Goal: Task Accomplishment & Management: Complete application form

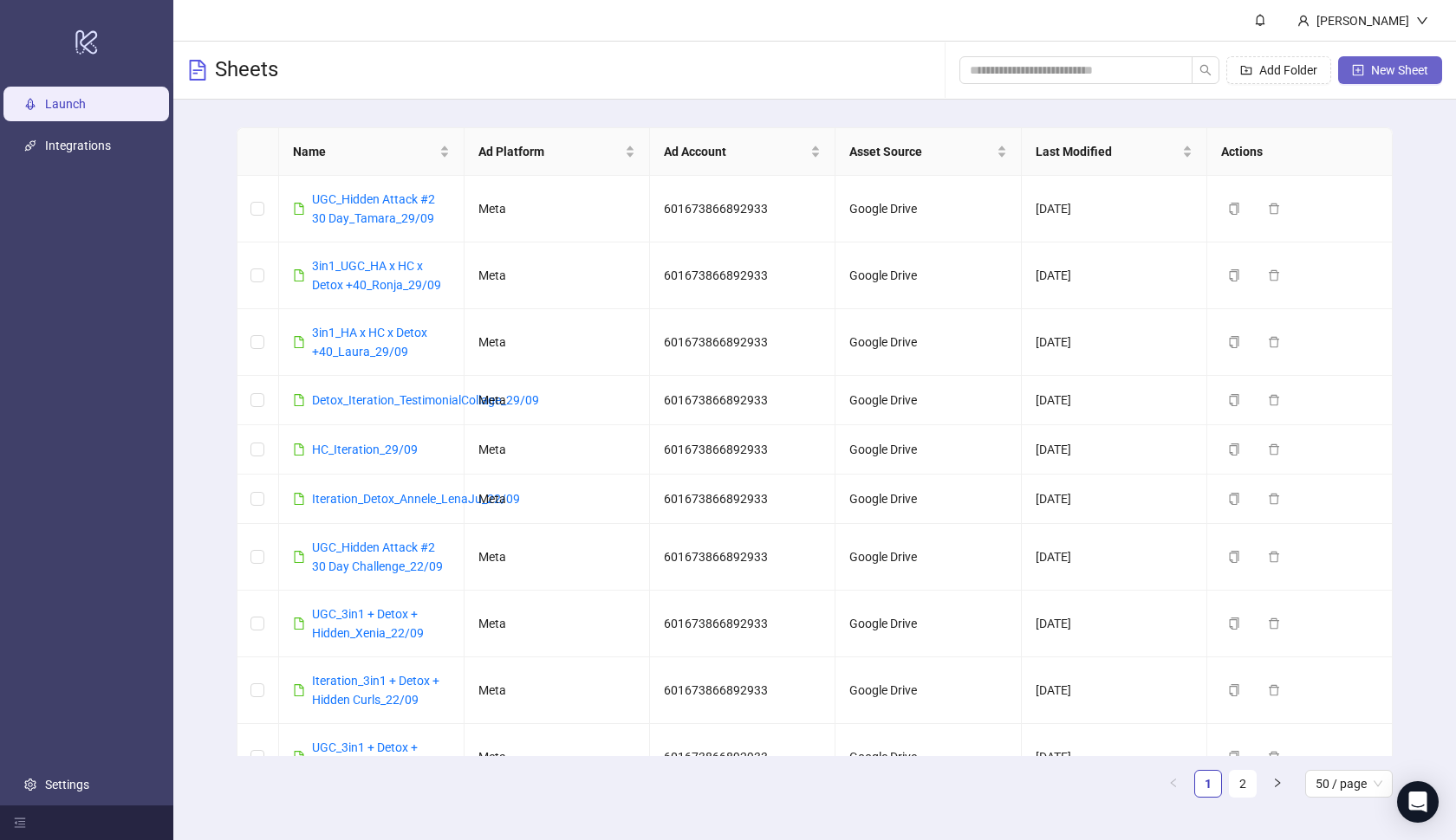
click at [1375, 65] on span "New Sheet" at bounding box center [1400, 70] width 57 height 14
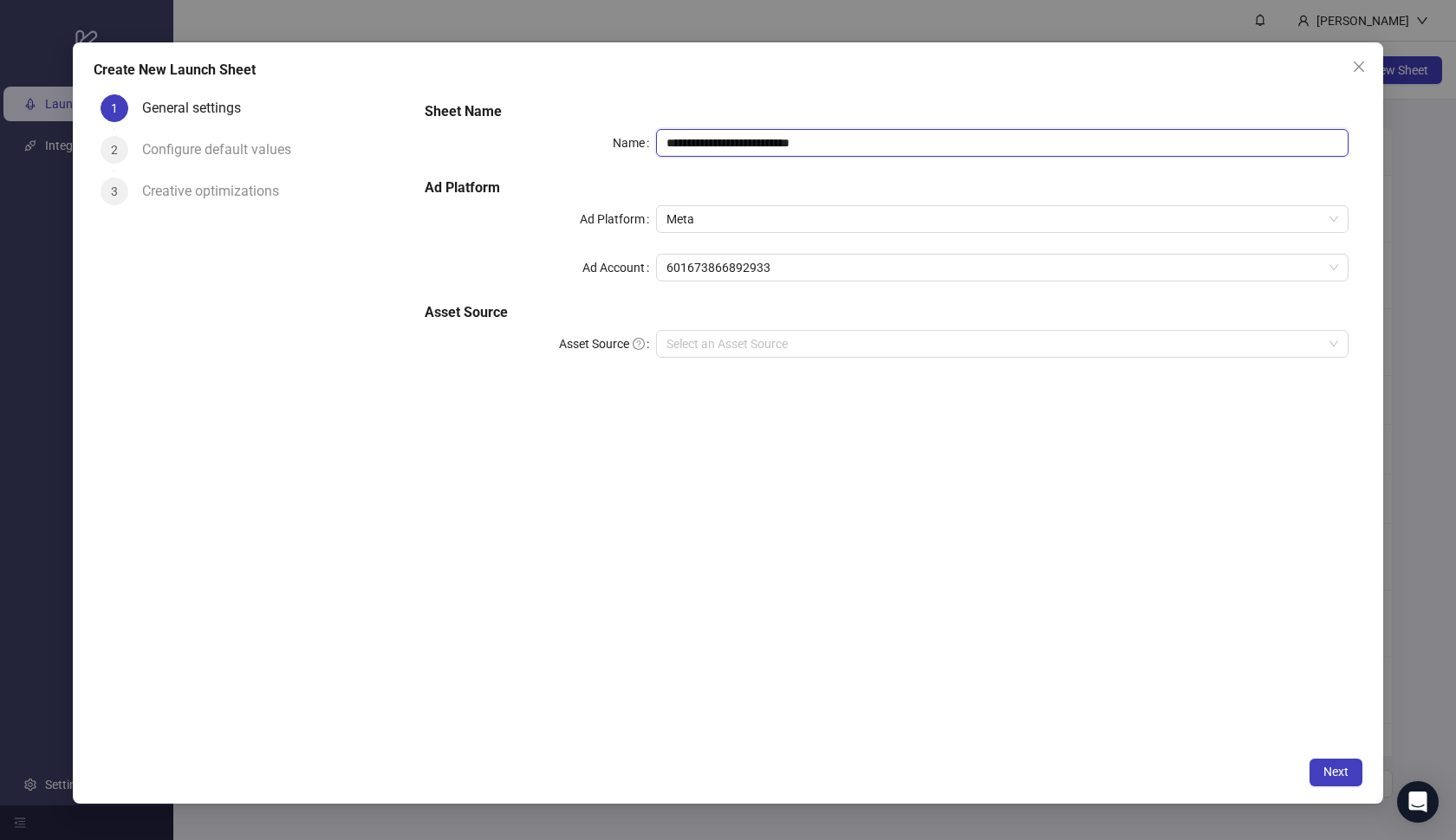
drag, startPoint x: 866, startPoint y: 145, endPoint x: 640, endPoint y: 135, distance: 226.2
click at [640, 135] on div "**********" at bounding box center [886, 143] width 924 height 28
paste input "********"
type input "**********"
click at [837, 338] on input "Asset Source" at bounding box center [994, 344] width 657 height 26
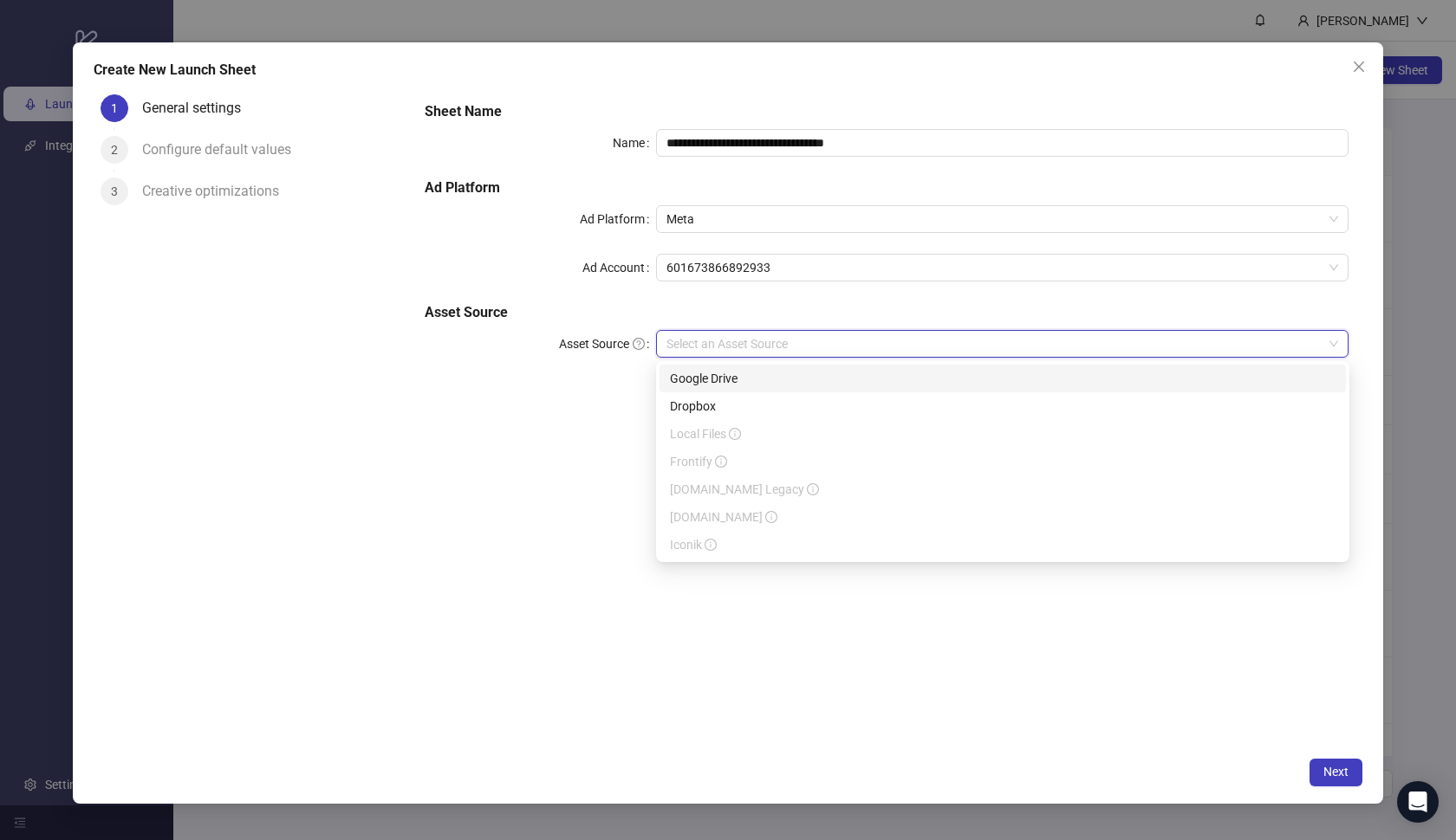
click at [832, 377] on div "Google Drive" at bounding box center [1002, 377] width 665 height 19
click at [819, 382] on input "Main Folder" at bounding box center [994, 392] width 657 height 26
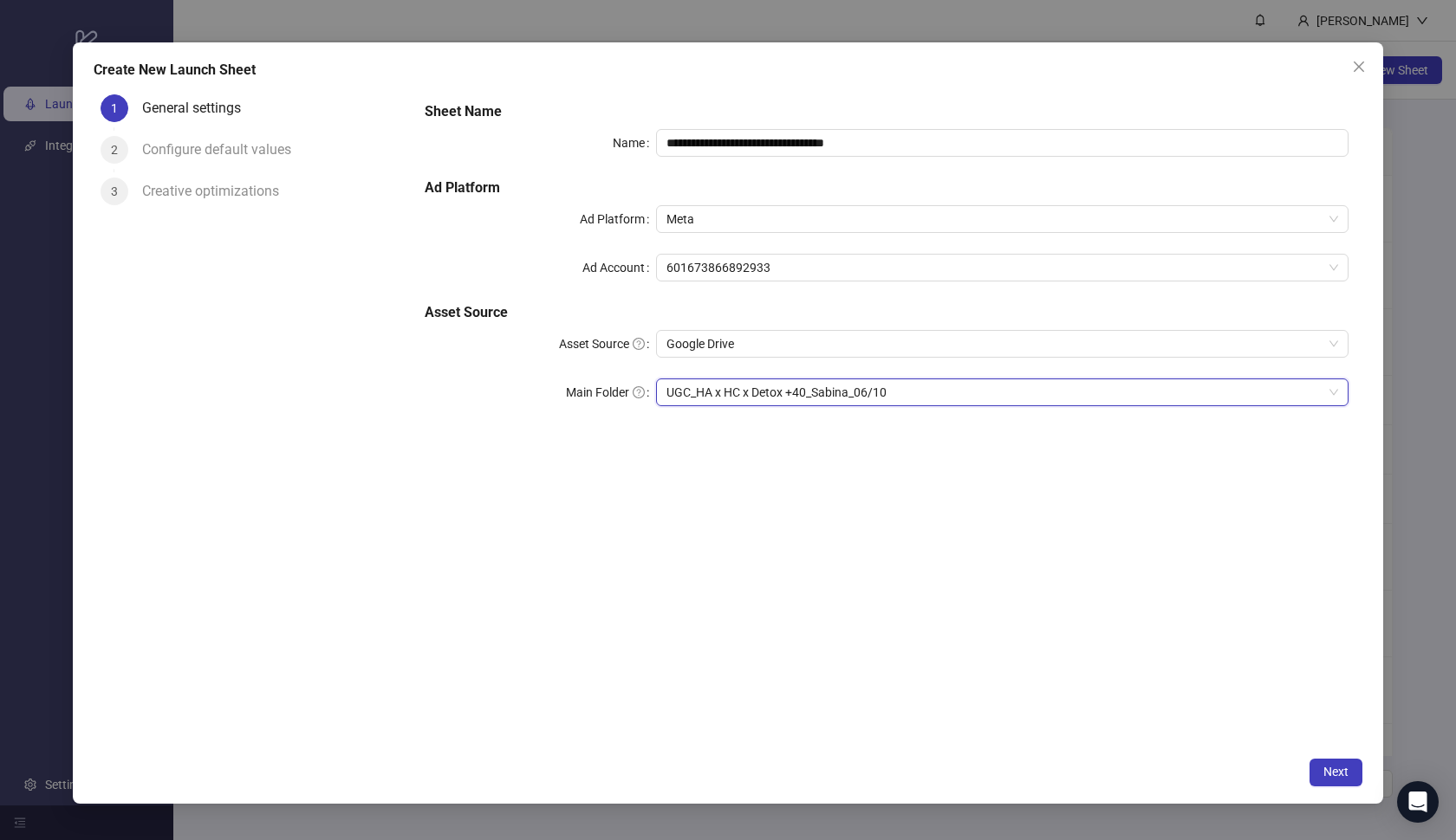
click at [1318, 757] on div "**********" at bounding box center [728, 423] width 1310 height 762
click at [1327, 763] on button "Next" at bounding box center [1335, 773] width 53 height 28
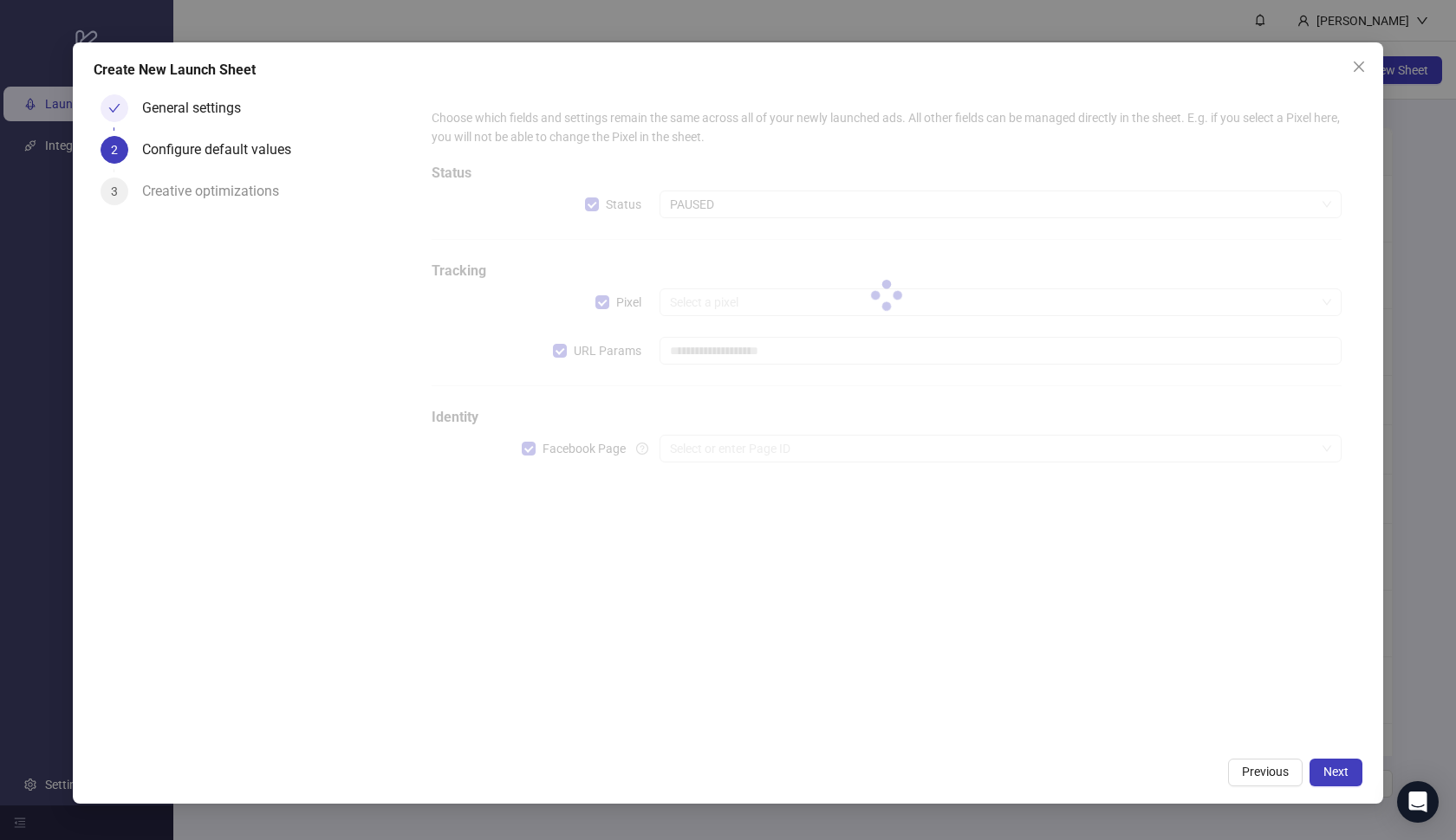
type input "**********"
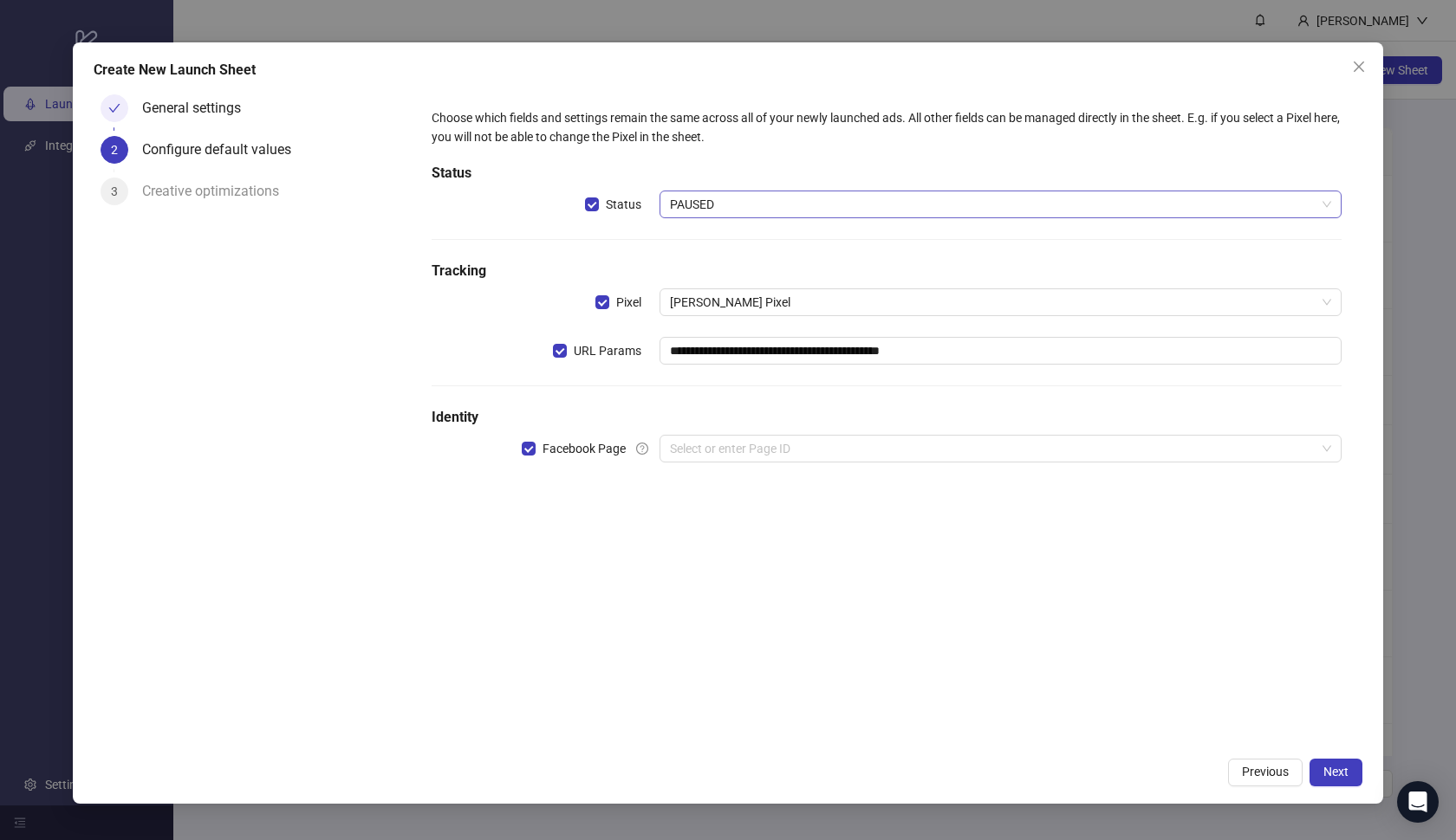
click at [852, 213] on span "PAUSED" at bounding box center [1001, 204] width 662 height 26
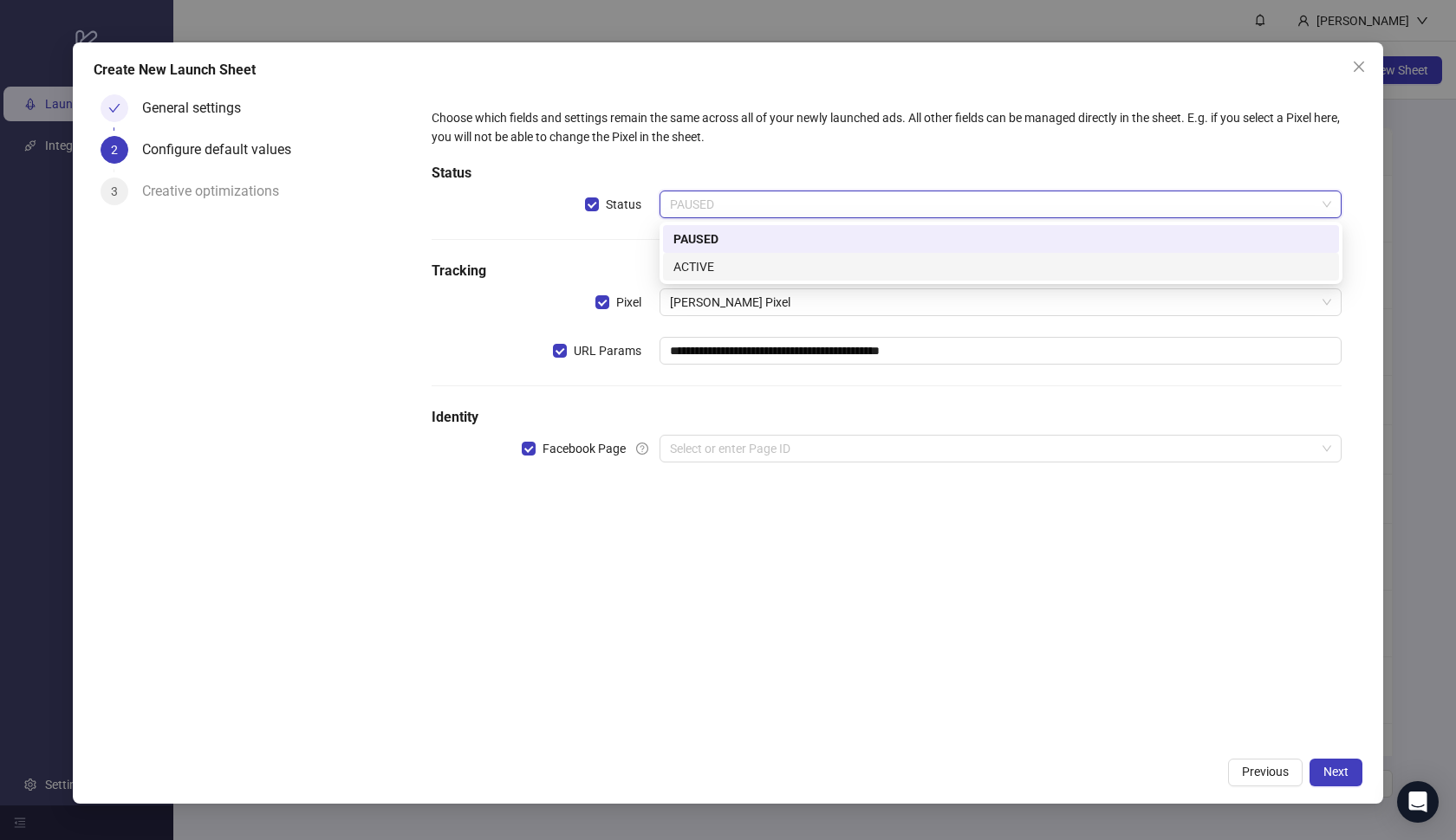
click at [831, 262] on div "ACTIVE" at bounding box center [1000, 266] width 655 height 19
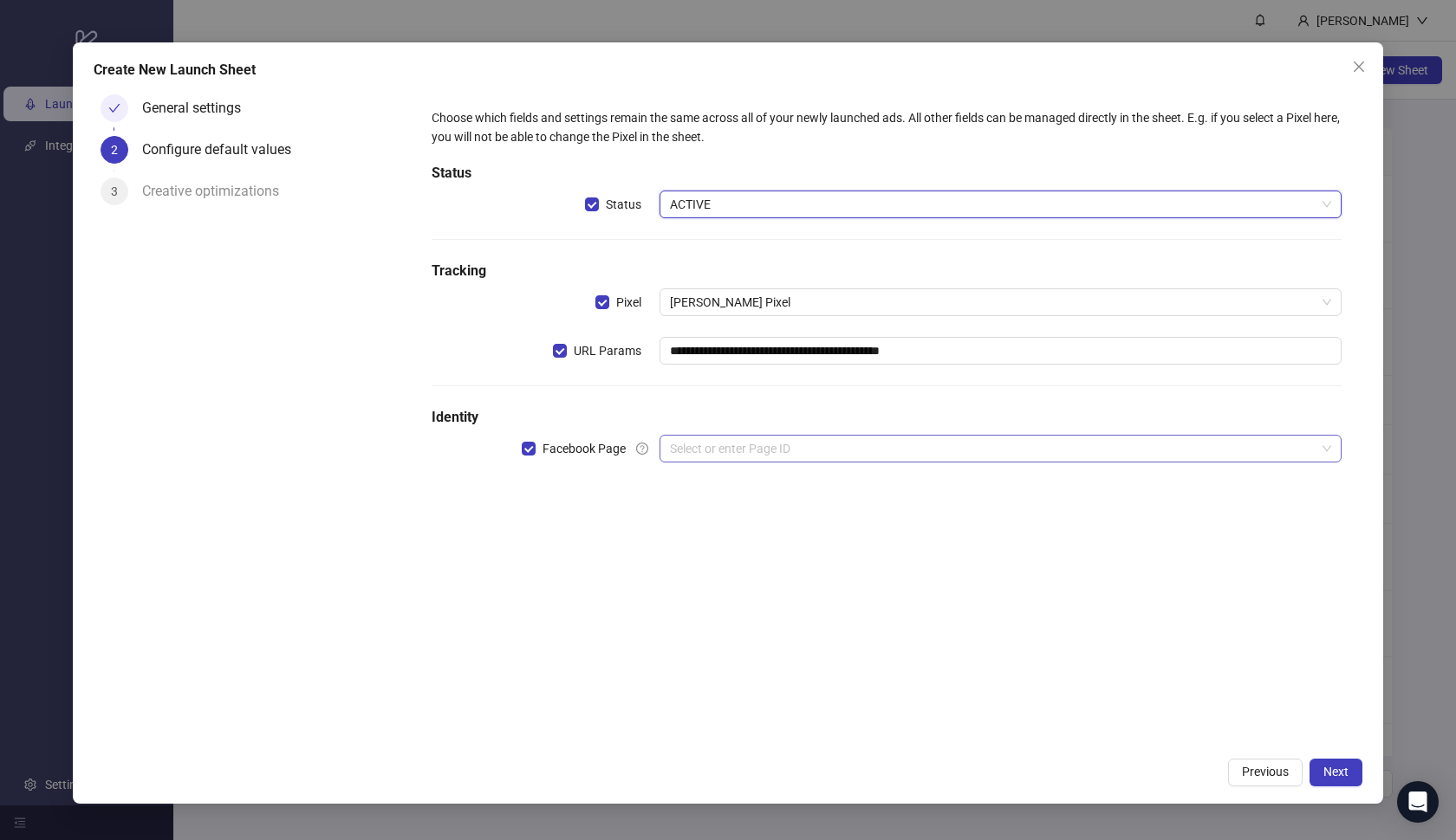
click at [806, 446] on input "search" at bounding box center [993, 449] width 646 height 26
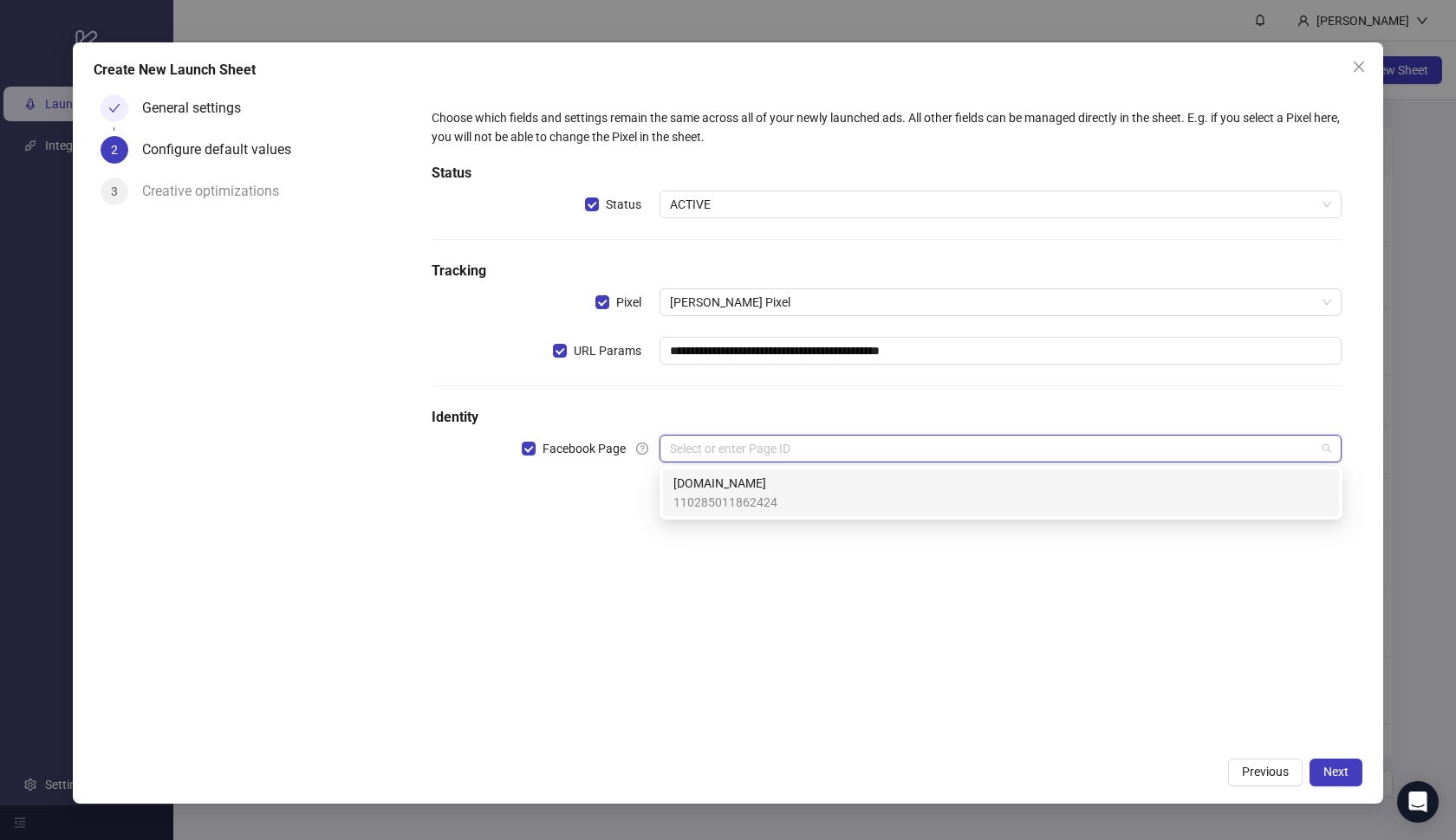
click at [806, 481] on div "[DOMAIN_NAME] 110285011862424" at bounding box center [1000, 492] width 655 height 38
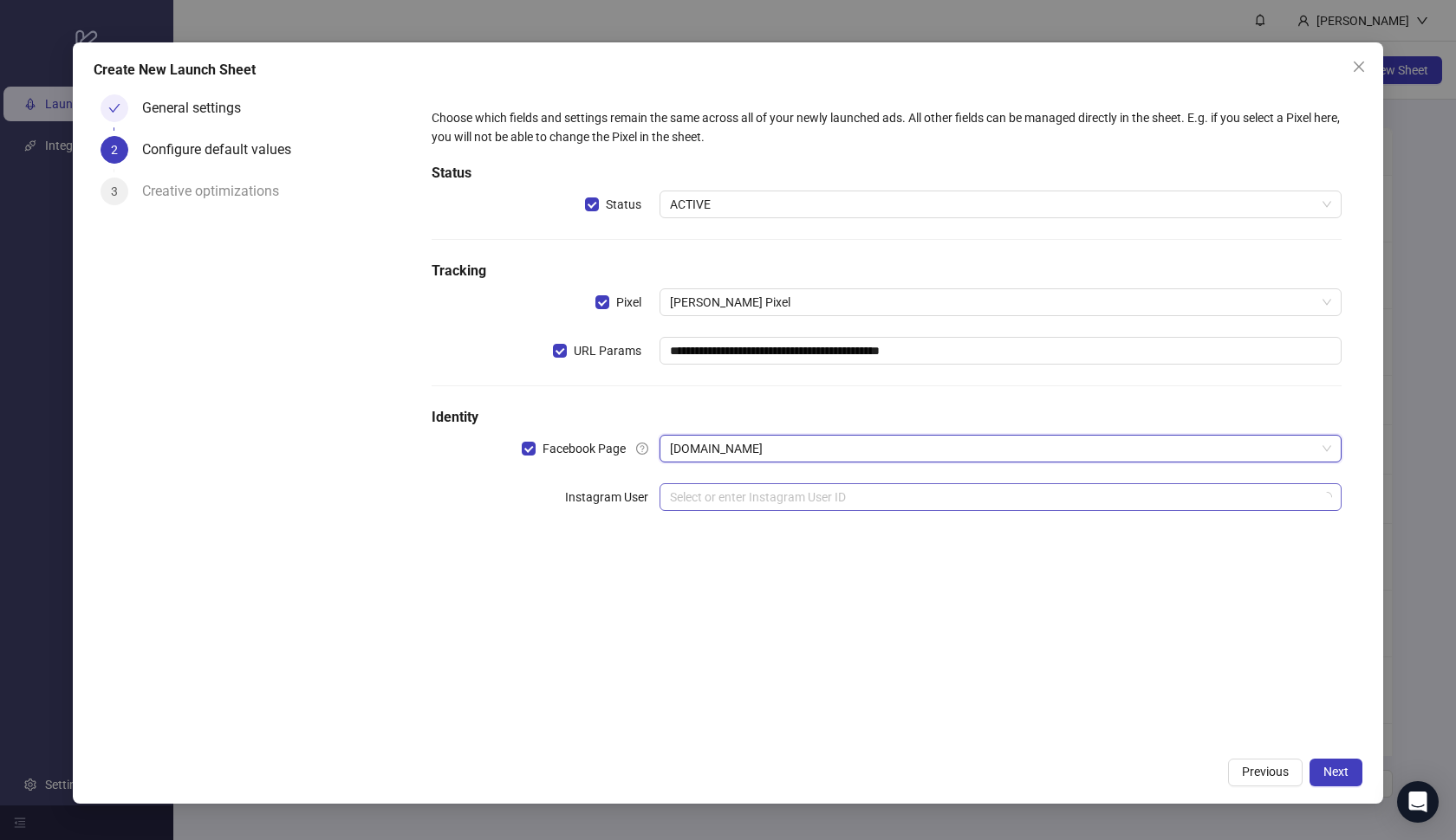
click at [832, 498] on input "search" at bounding box center [993, 497] width 646 height 26
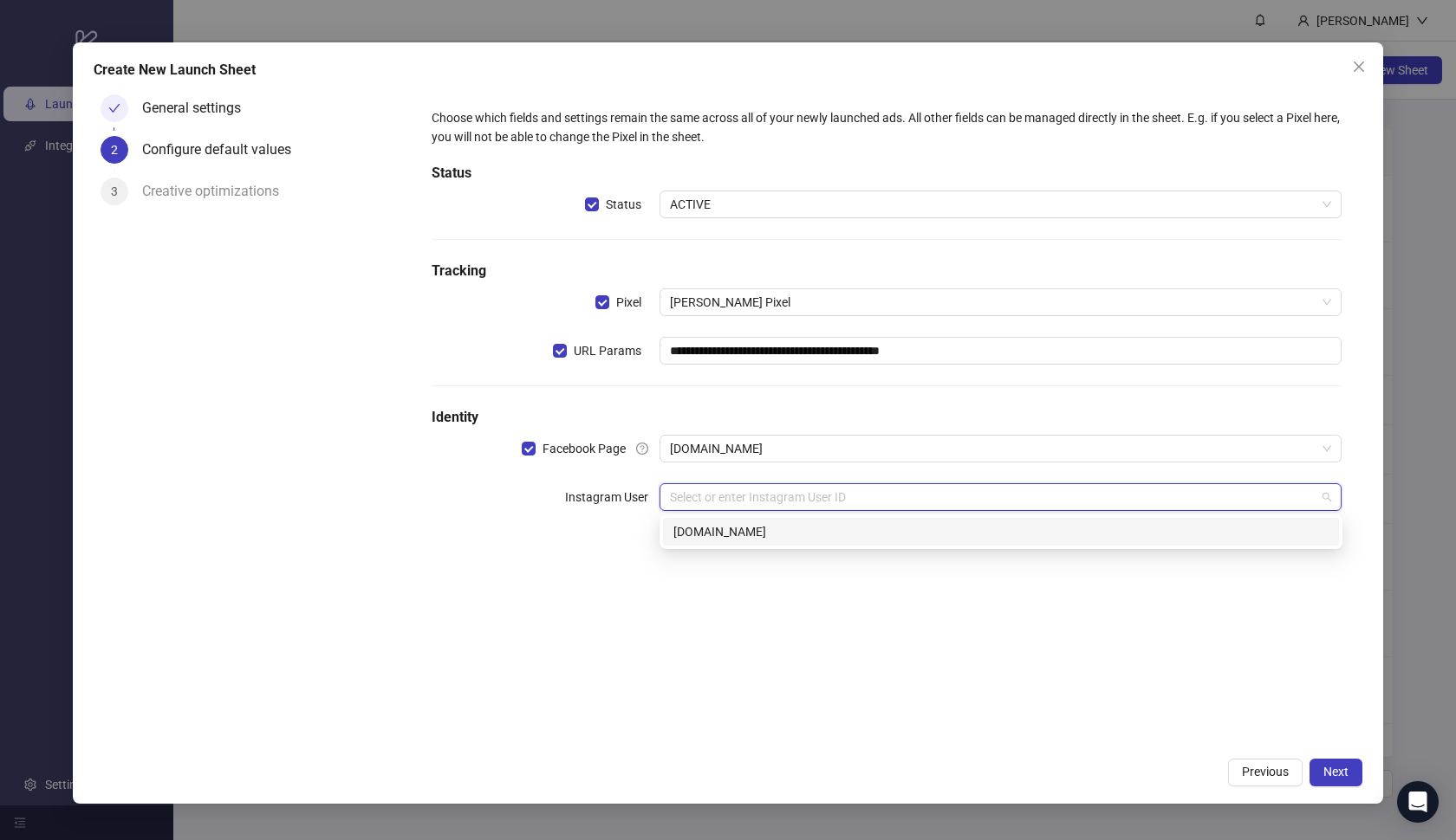
click at [826, 530] on div "[DOMAIN_NAME]" at bounding box center [1000, 531] width 655 height 19
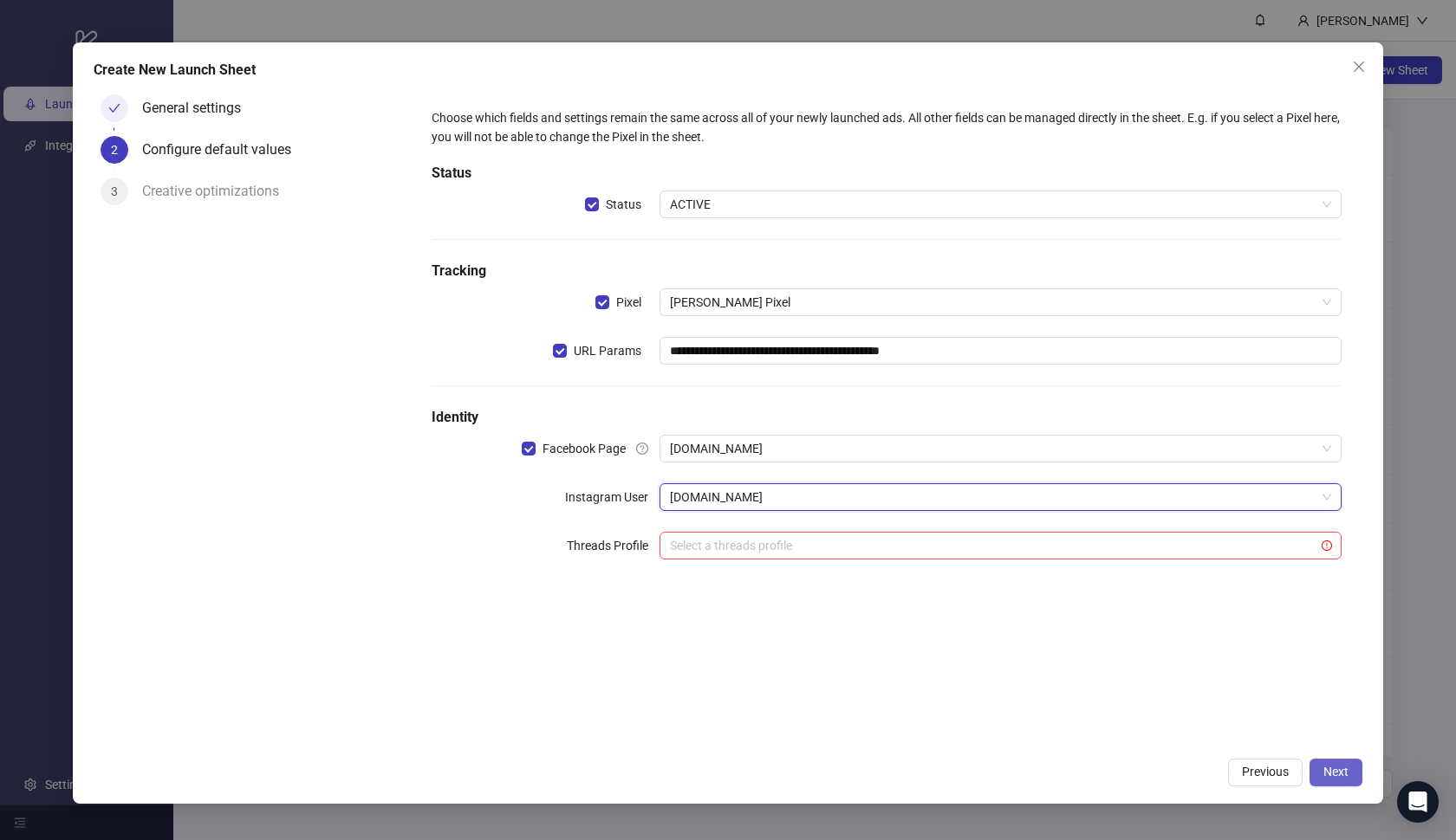
click at [1327, 769] on span "Next" at bounding box center [1335, 772] width 25 height 14
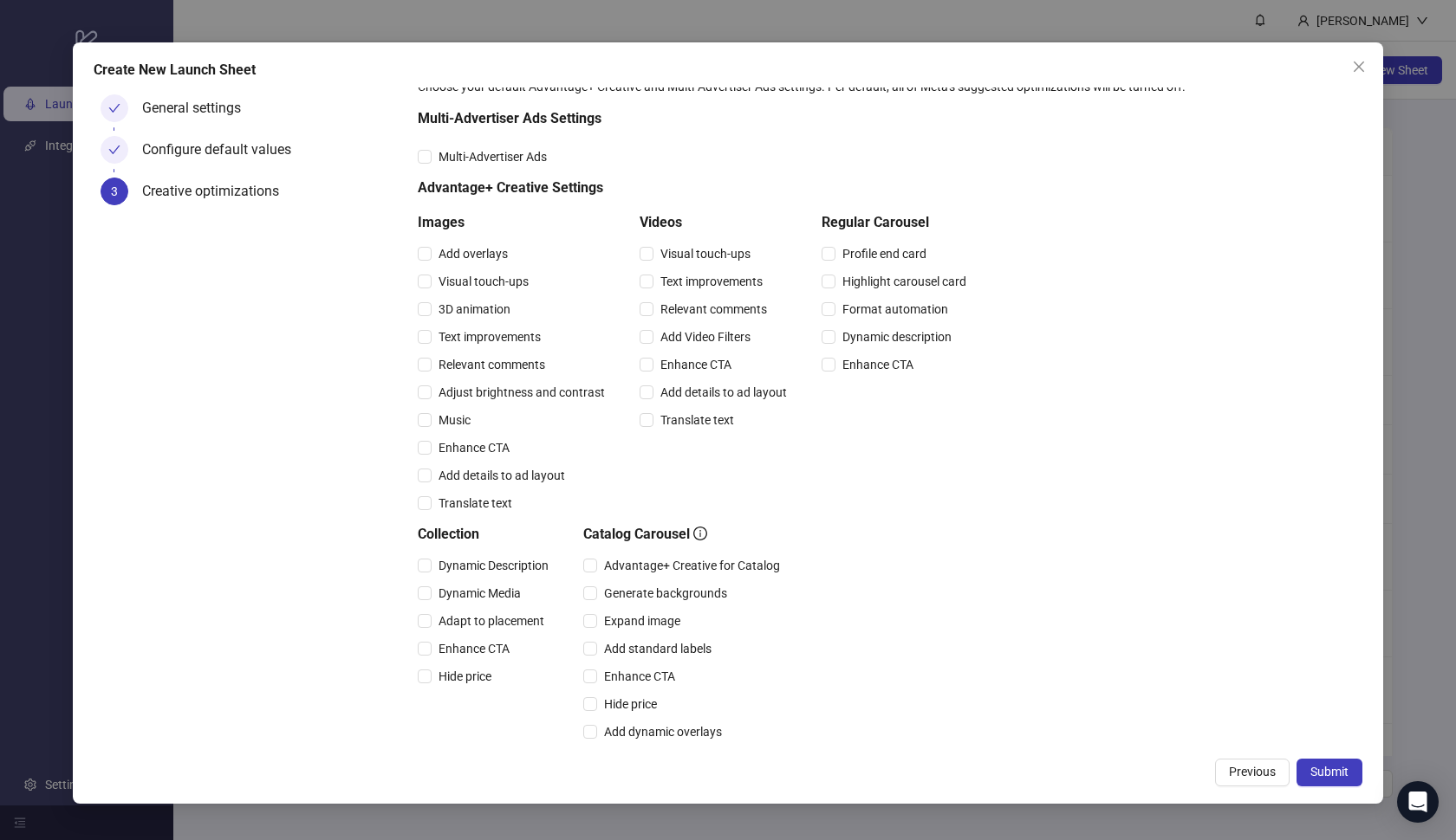
scroll to position [27, 0]
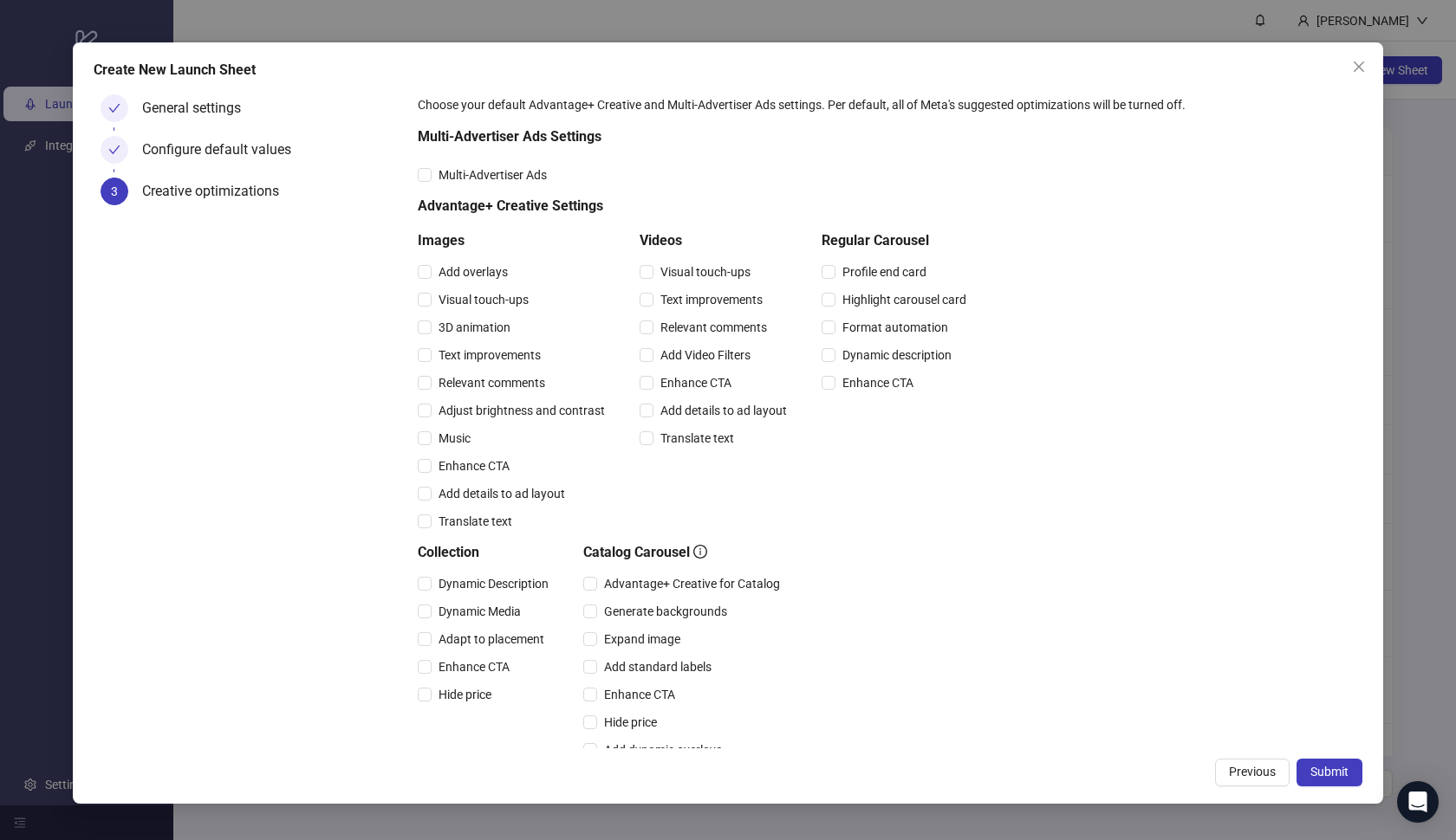
click at [722, 253] on div "Videos Visual touch-ups Text improvements Relevant comments Add Video Filters E…" at bounding box center [717, 383] width 155 height 305
click at [716, 274] on span "Visual touch-ups" at bounding box center [705, 271] width 104 height 19
click at [715, 300] on span "Text improvements" at bounding box center [711, 299] width 116 height 19
click at [745, 320] on span "Relevant comments" at bounding box center [714, 327] width 121 height 19
click at [724, 362] on span "Add Video Filters" at bounding box center [705, 355] width 104 height 19
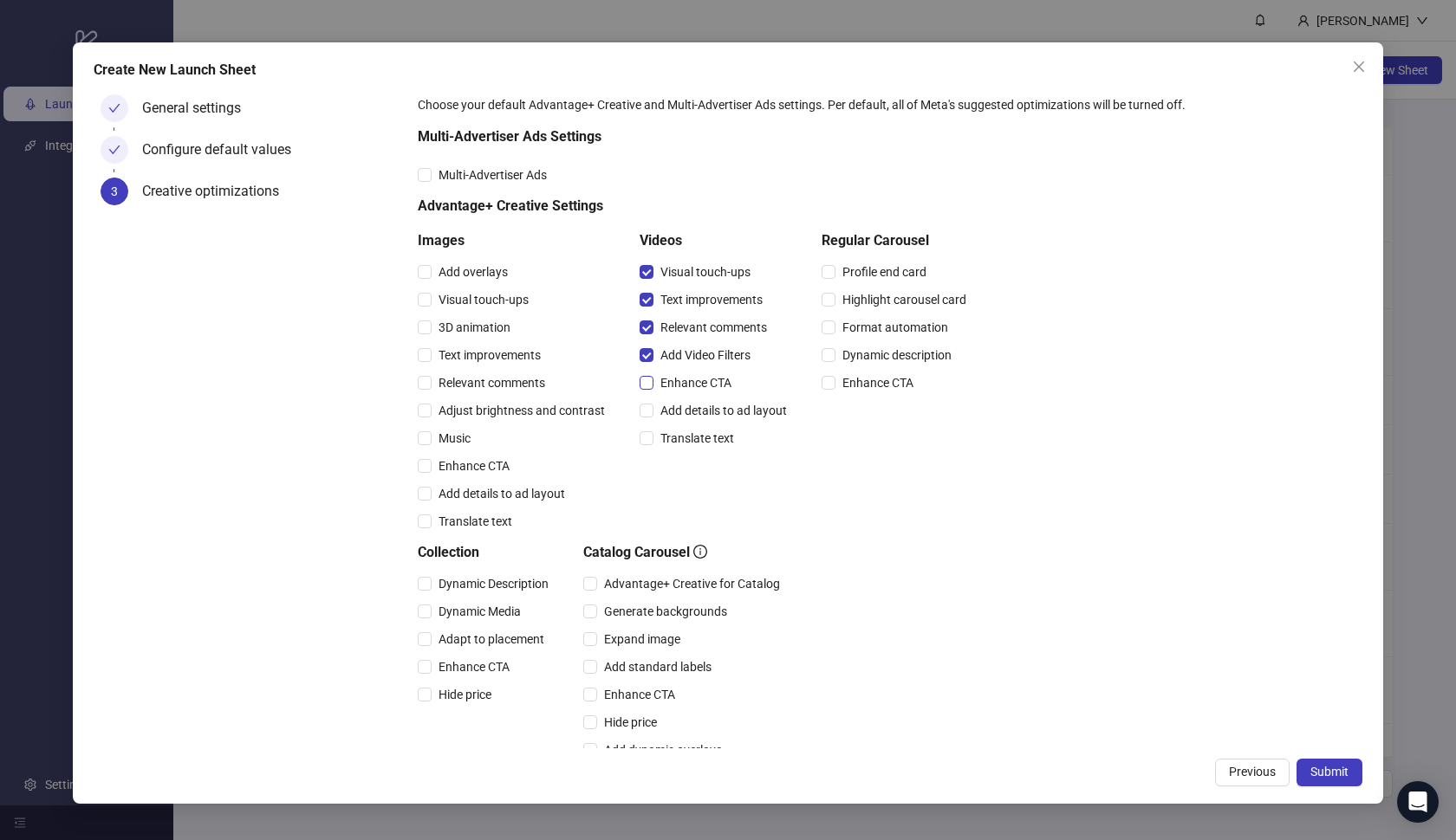
click at [709, 383] on span "Enhance CTA" at bounding box center [696, 382] width 85 height 19
click at [709, 416] on span "Add details to ad layout" at bounding box center [724, 410] width 141 height 19
click at [702, 433] on span "Translate text" at bounding box center [697, 438] width 87 height 19
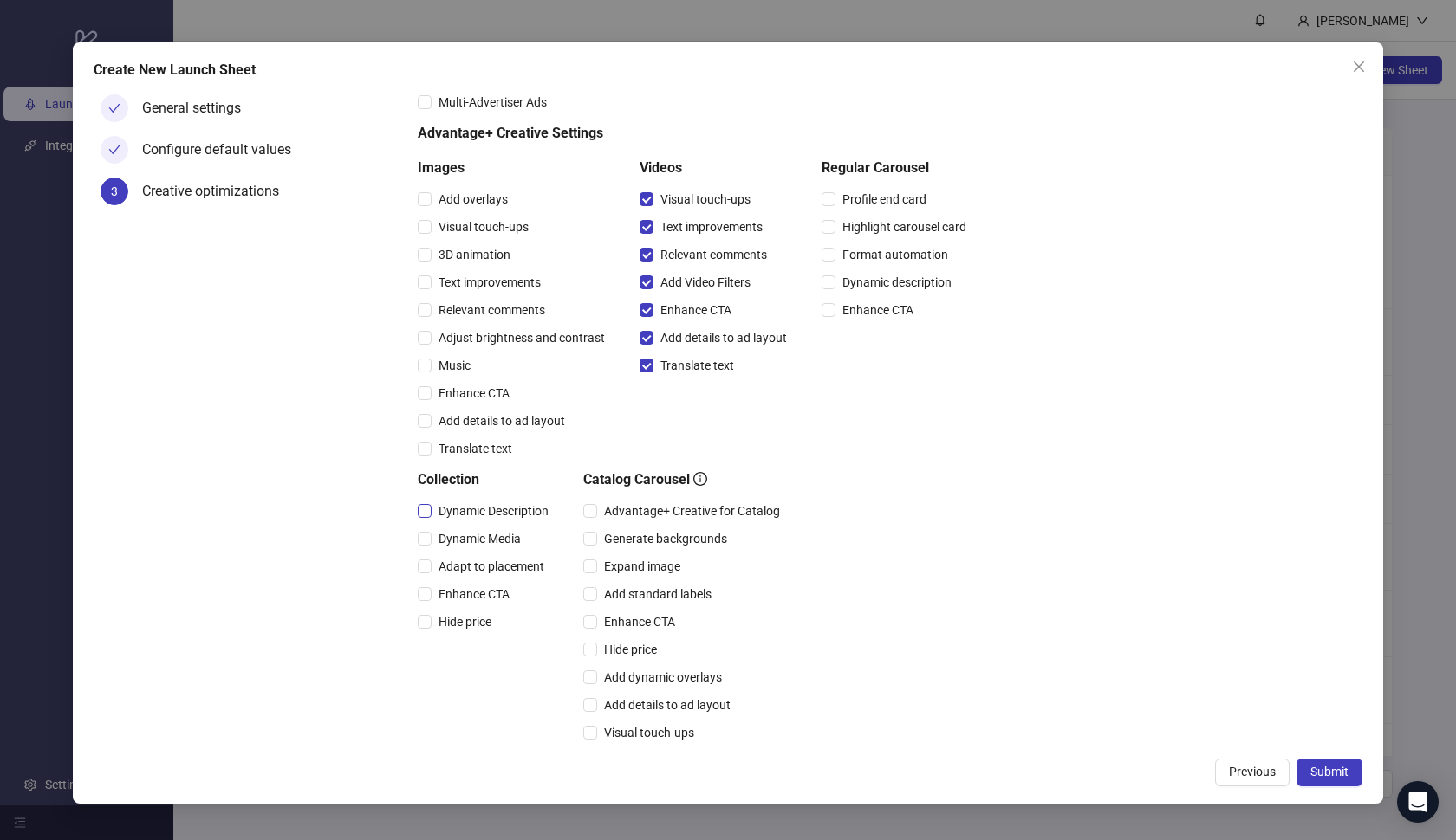
click at [494, 518] on span "Dynamic Description" at bounding box center [493, 510] width 124 height 19
click at [490, 534] on span "Dynamic Media" at bounding box center [479, 538] width 96 height 19
click at [486, 565] on span "Adapt to placement" at bounding box center [491, 566] width 120 height 19
click at [486, 587] on span "Enhance CTA" at bounding box center [474, 593] width 85 height 19
click at [486, 618] on span "Hide price" at bounding box center [464, 621] width 66 height 19
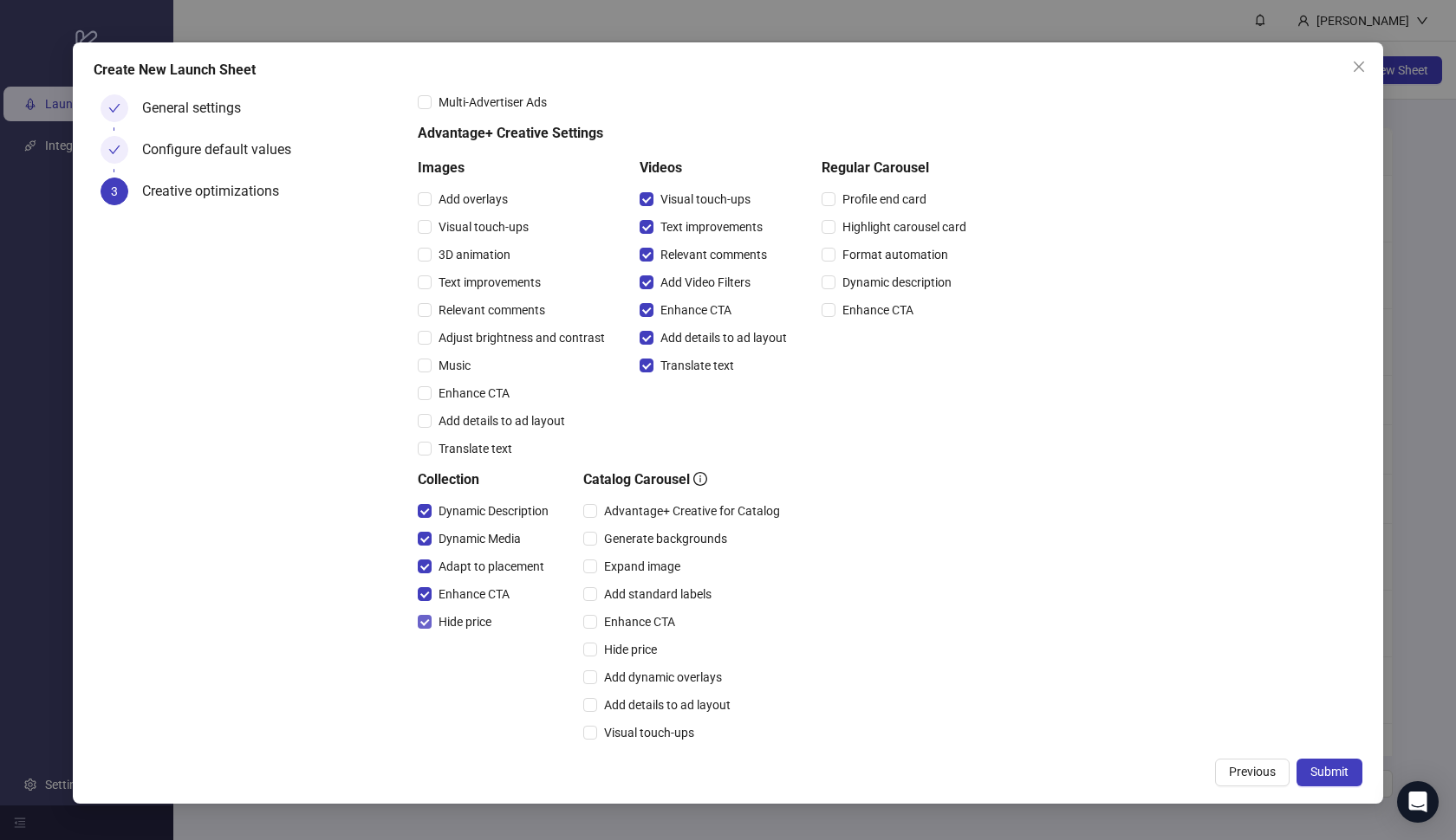
click at [452, 617] on span "Hide price" at bounding box center [464, 621] width 66 height 19
click at [669, 522] on div "Advantage+ Creative for Catalog" at bounding box center [684, 511] width 203 height 28
click at [658, 521] on div "Advantage+ Creative for Catalog" at bounding box center [684, 511] width 203 height 28
click at [657, 514] on span "Advantage+ Creative for Catalog" at bounding box center [691, 510] width 189 height 19
click at [645, 566] on span "Expand image" at bounding box center [641, 566] width 90 height 19
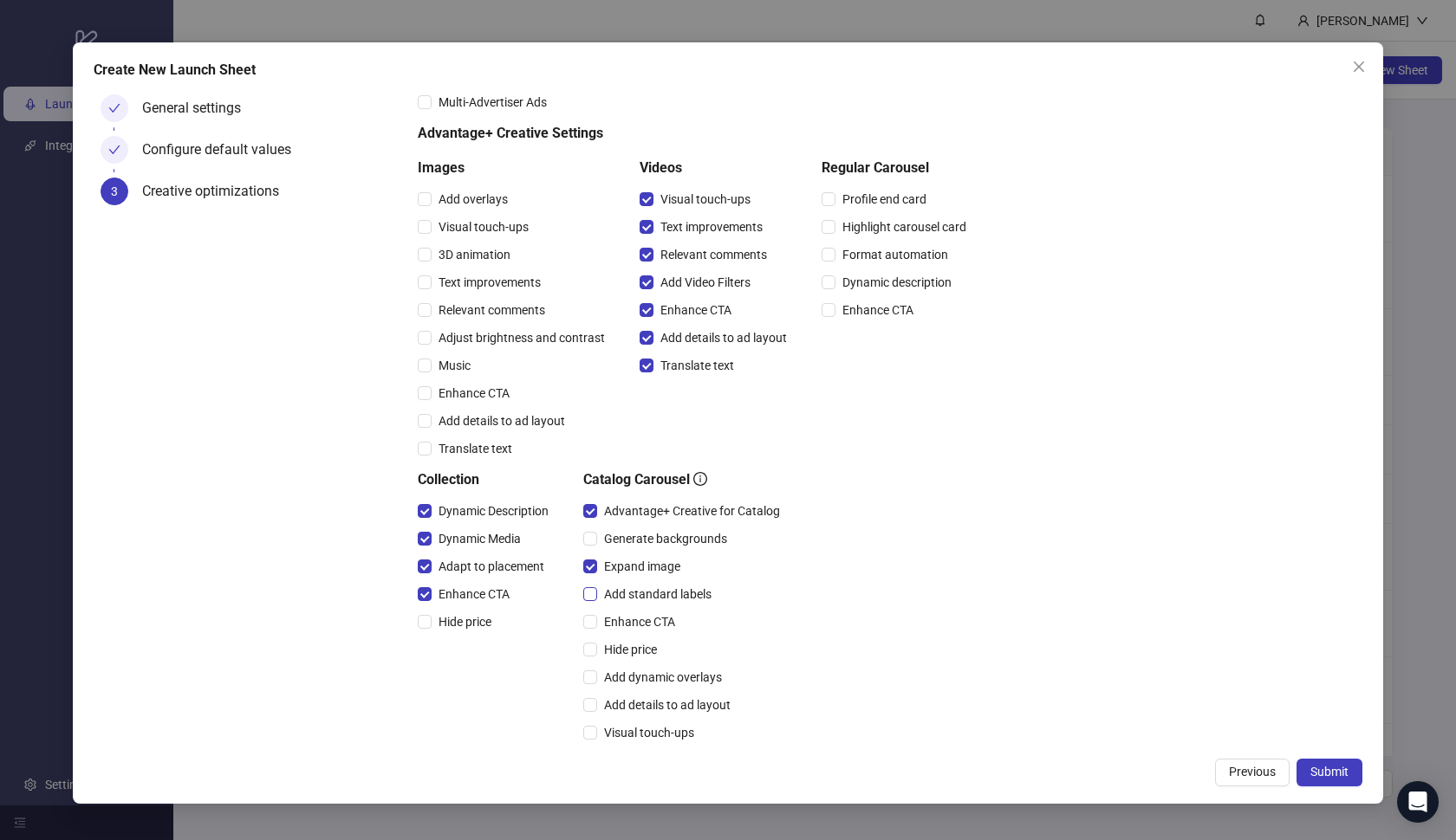
click at [642, 586] on span "Add standard labels" at bounding box center [657, 593] width 121 height 19
click at [636, 623] on span "Enhance CTA" at bounding box center [639, 621] width 85 height 19
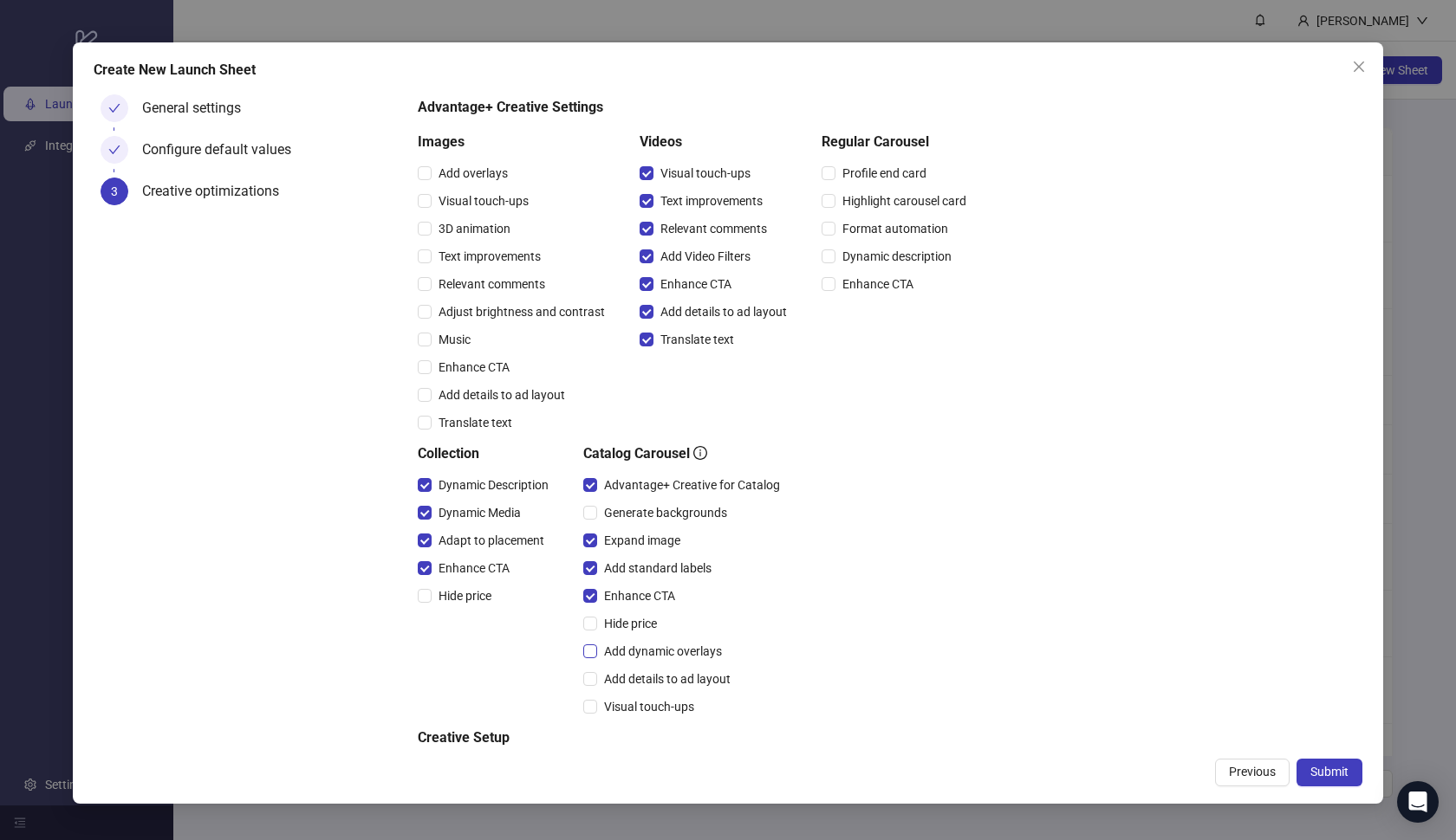
click at [700, 653] on span "Add dynamic overlays" at bounding box center [662, 651] width 132 height 19
click at [699, 674] on span "Add details to ad layout" at bounding box center [667, 679] width 141 height 19
click at [700, 706] on span "Visual touch-ups" at bounding box center [648, 706] width 104 height 19
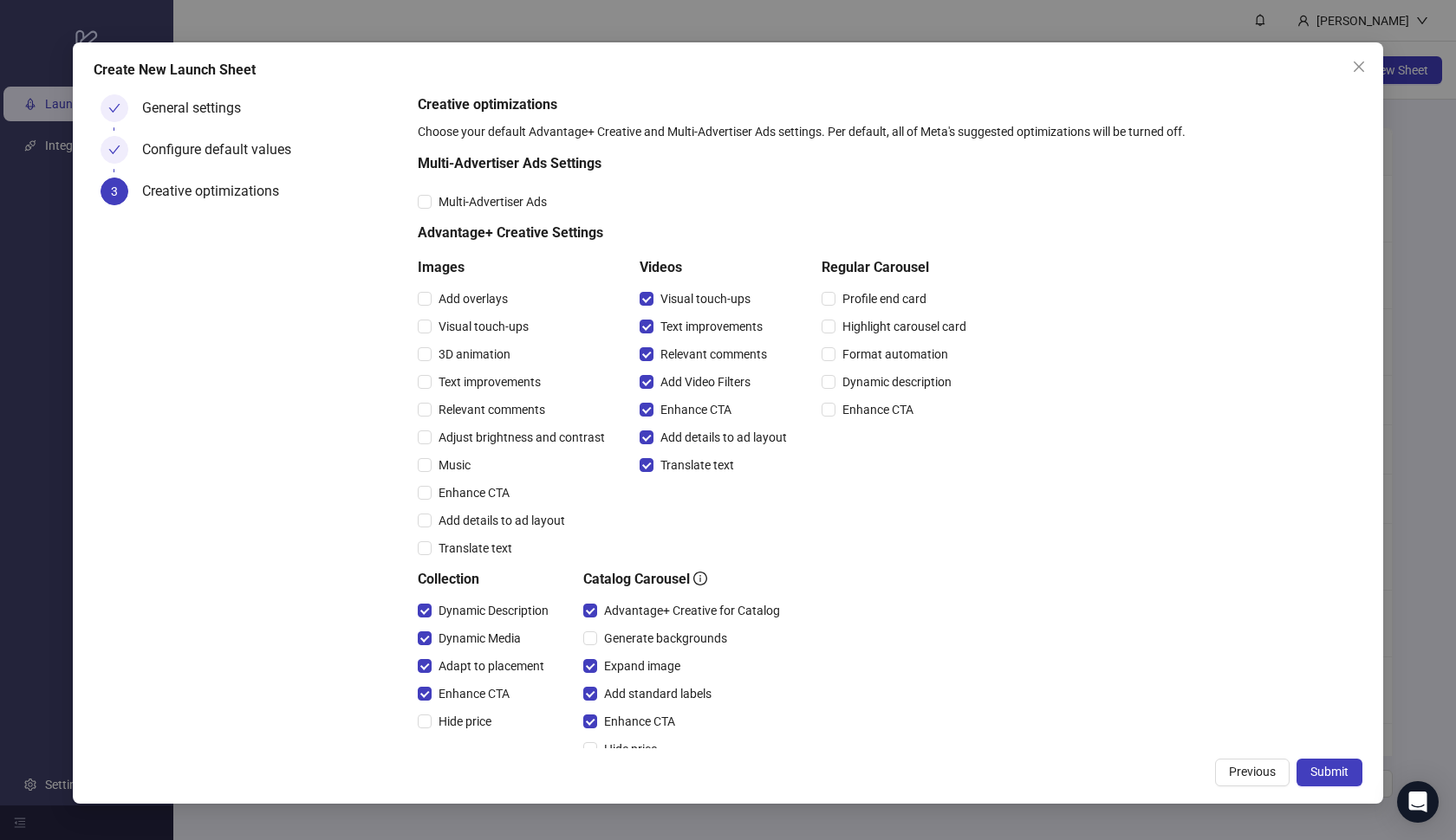
scroll to position [0, 0]
click at [1306, 766] on button "Submit" at bounding box center [1329, 773] width 65 height 28
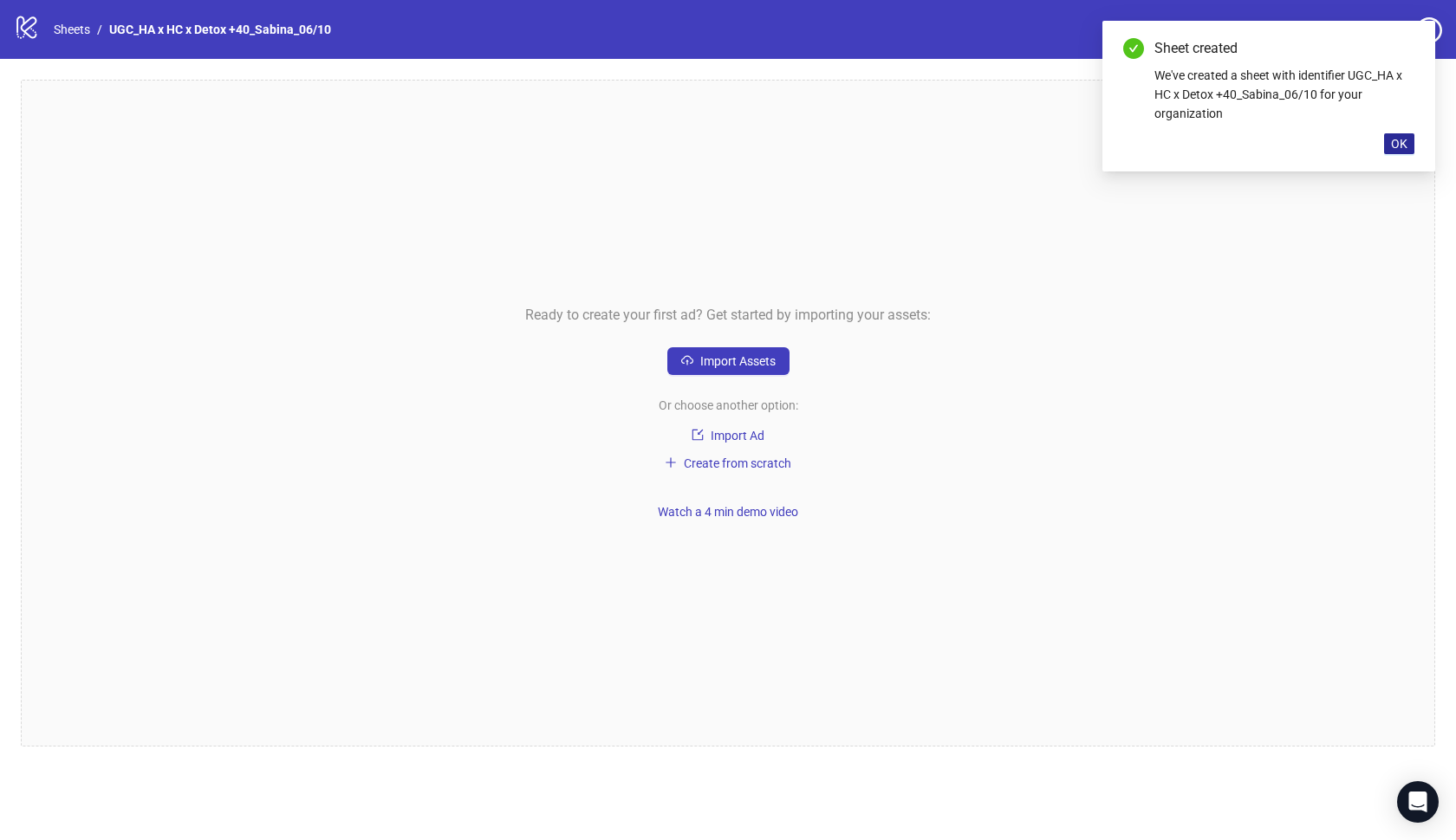
click at [1399, 142] on span "OK" at bounding box center [1399, 144] width 17 height 14
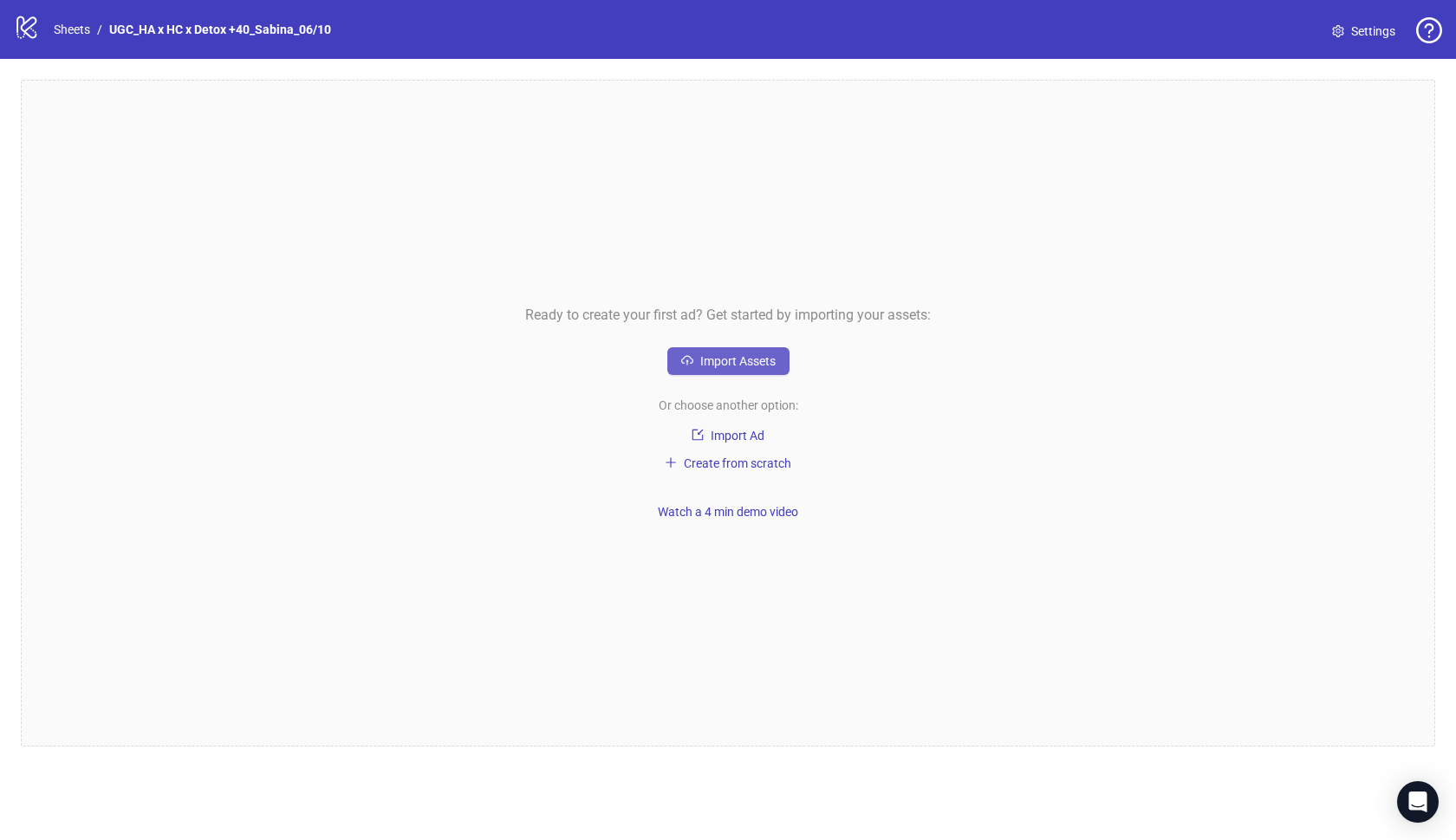
click at [747, 364] on span "Import Assets" at bounding box center [737, 362] width 75 height 14
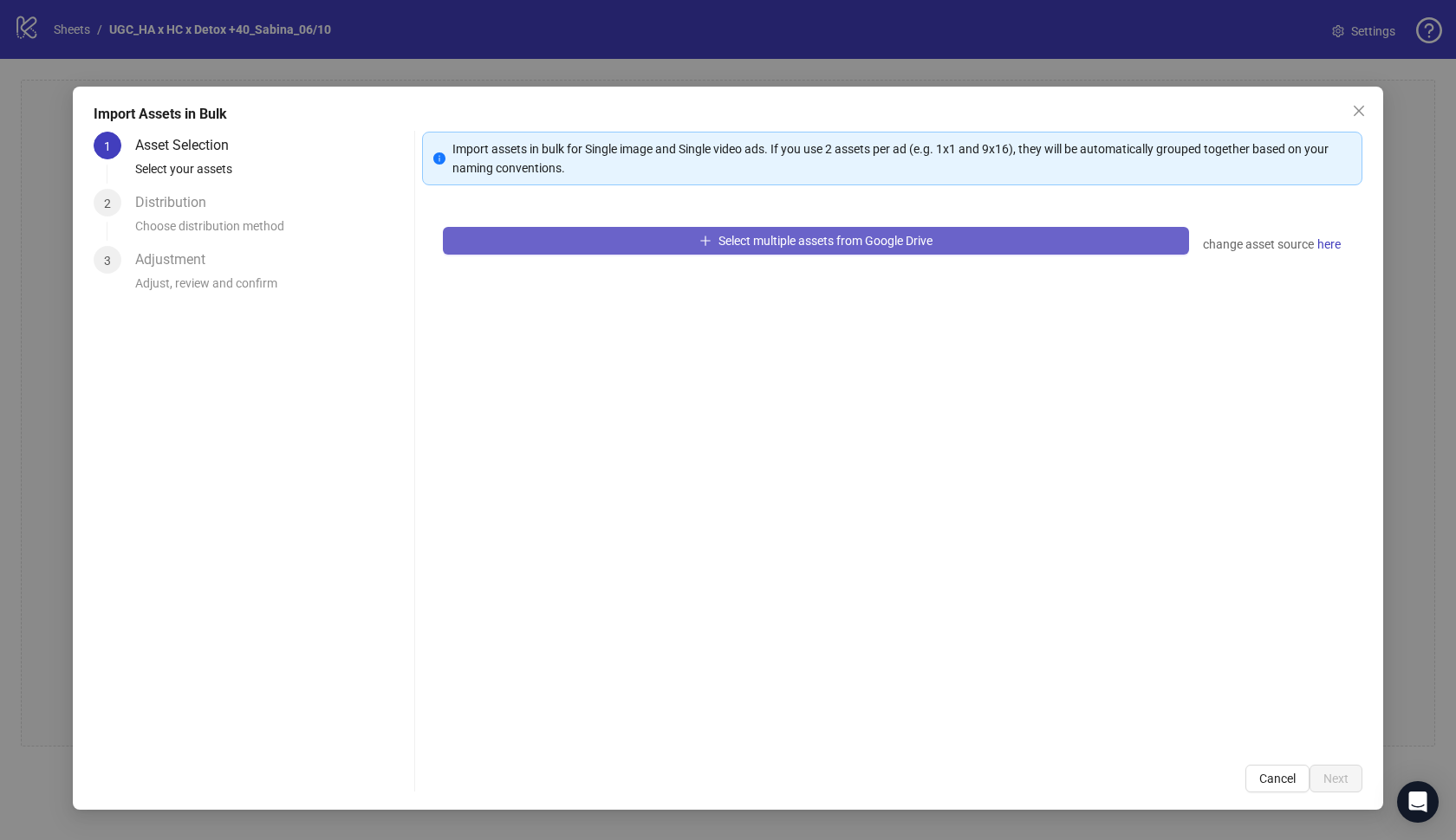
click at [1007, 241] on button "Select multiple assets from Google Drive" at bounding box center [816, 241] width 746 height 28
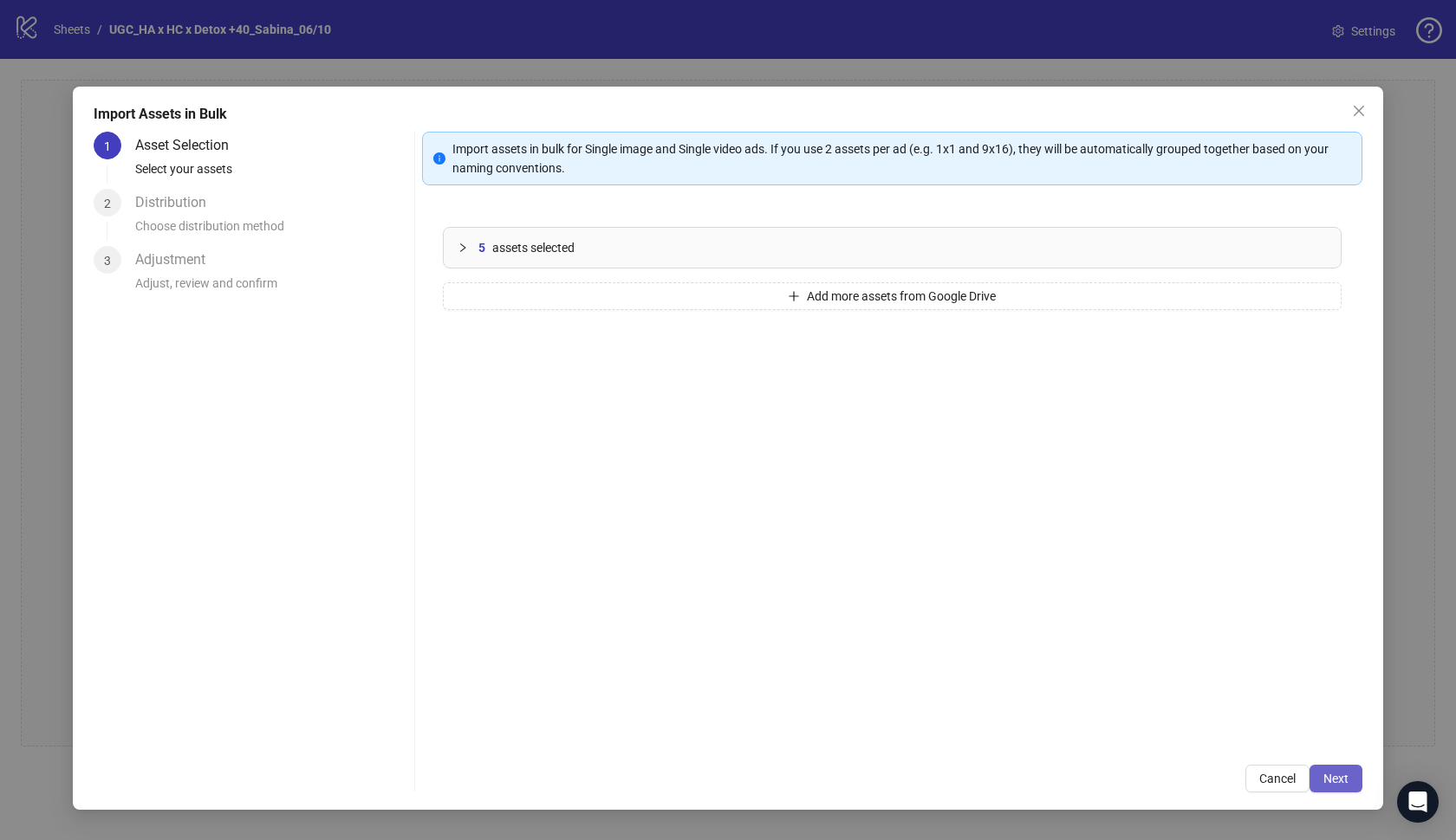
click at [1343, 775] on span "Next" at bounding box center [1335, 779] width 25 height 14
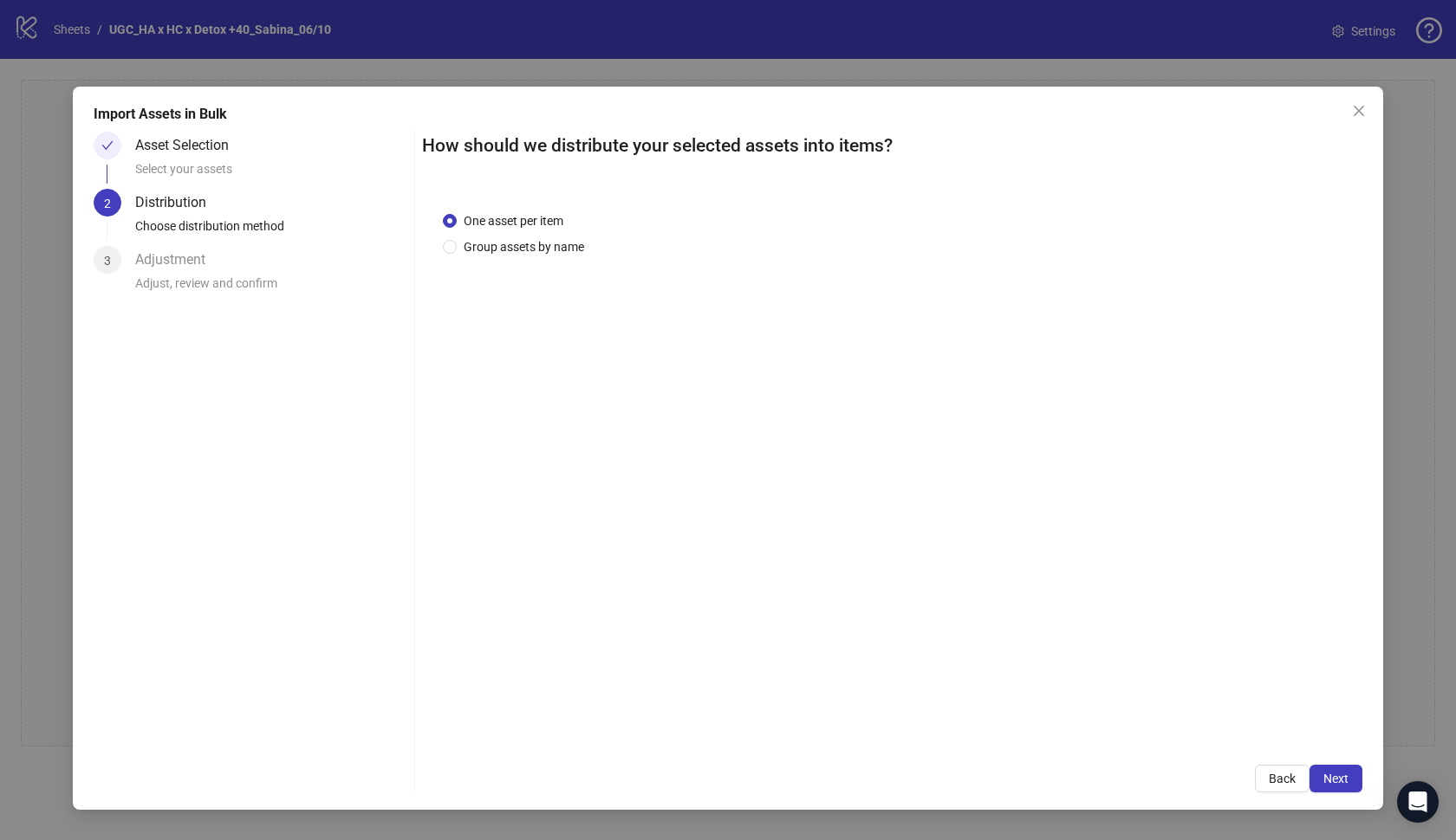
click at [1343, 775] on span "Next" at bounding box center [1335, 779] width 25 height 14
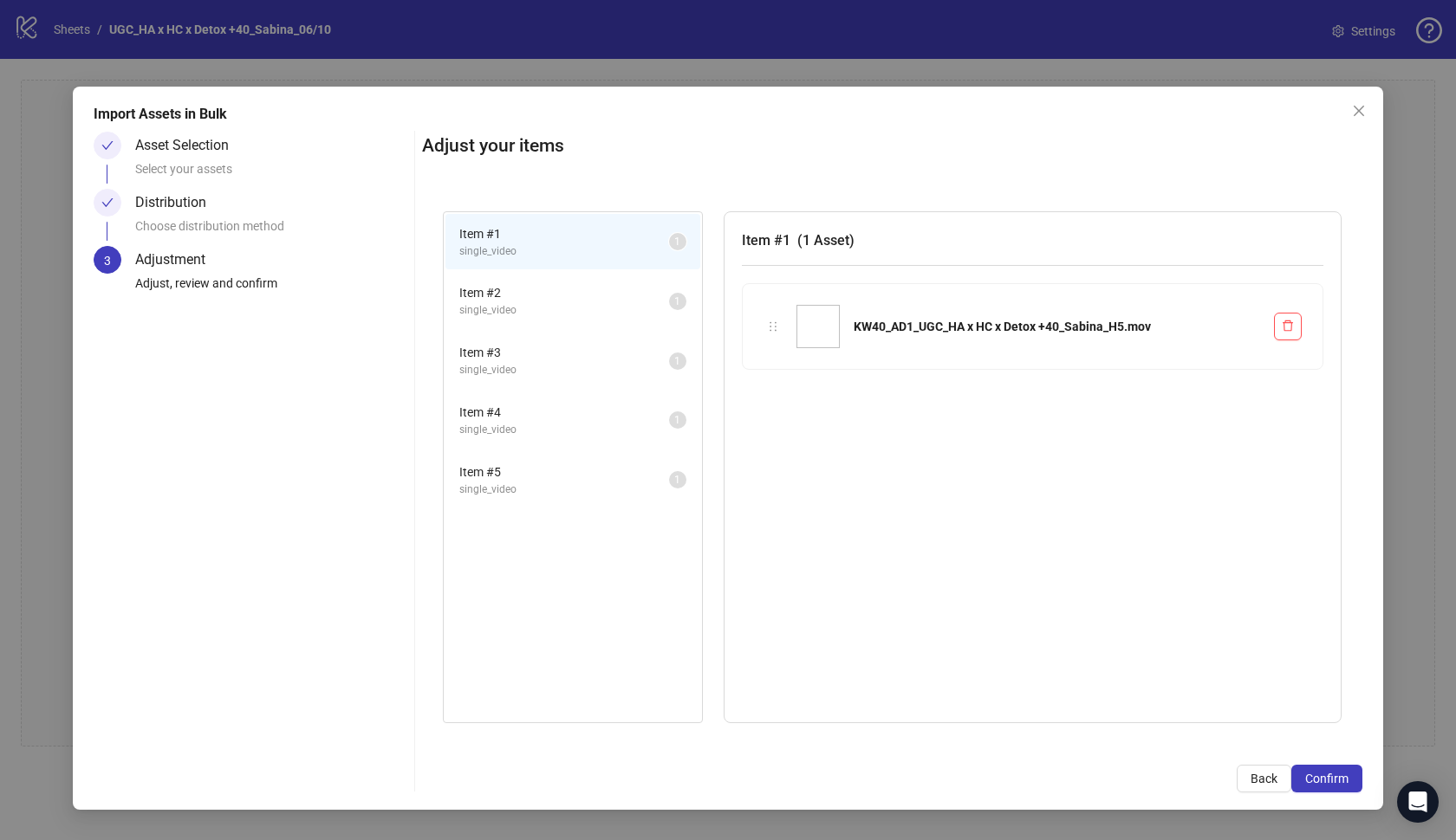
click at [1343, 775] on span "Confirm" at bounding box center [1327, 779] width 44 height 14
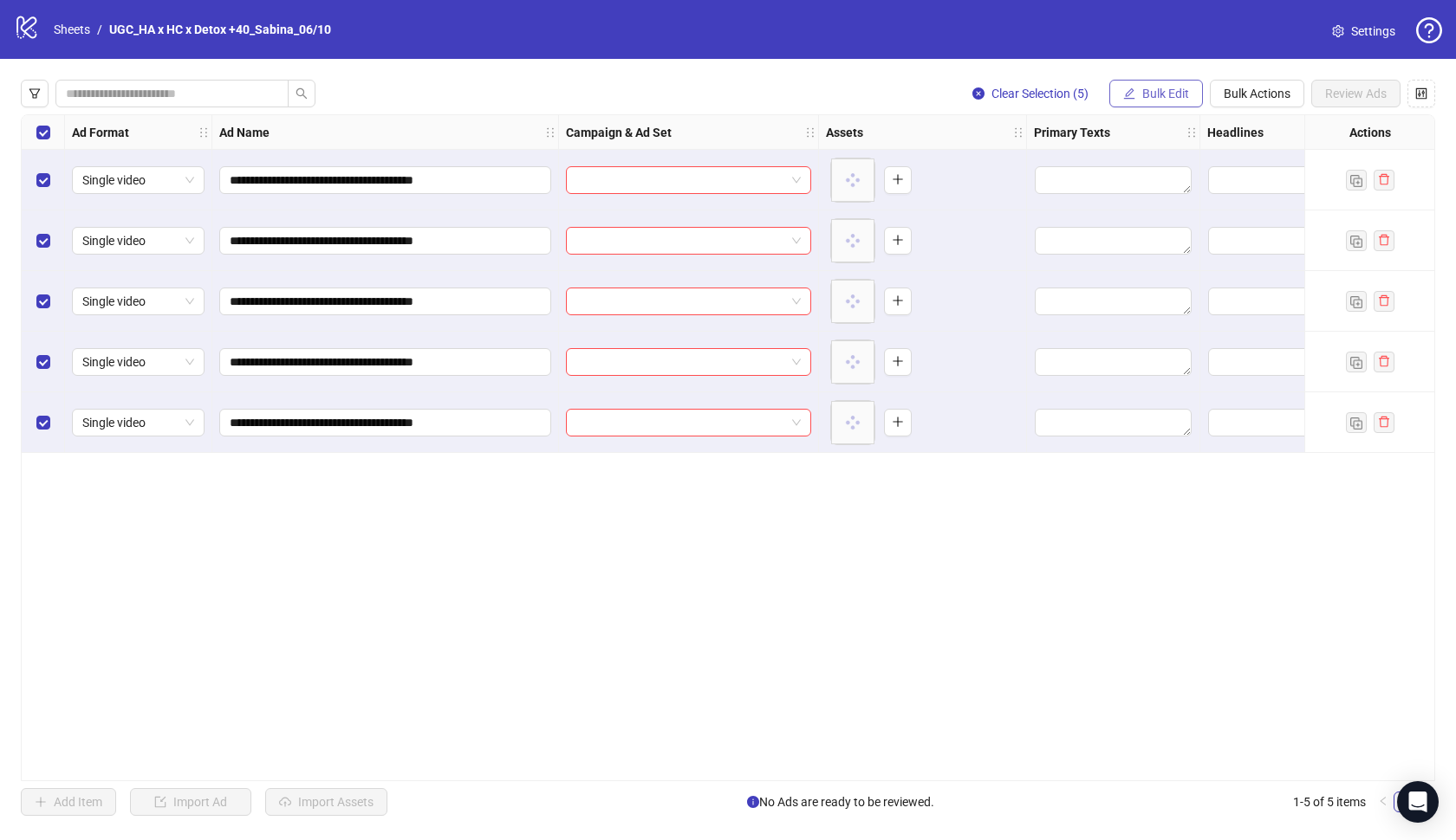
click at [1139, 86] on button "Bulk Edit" at bounding box center [1156, 93] width 93 height 28
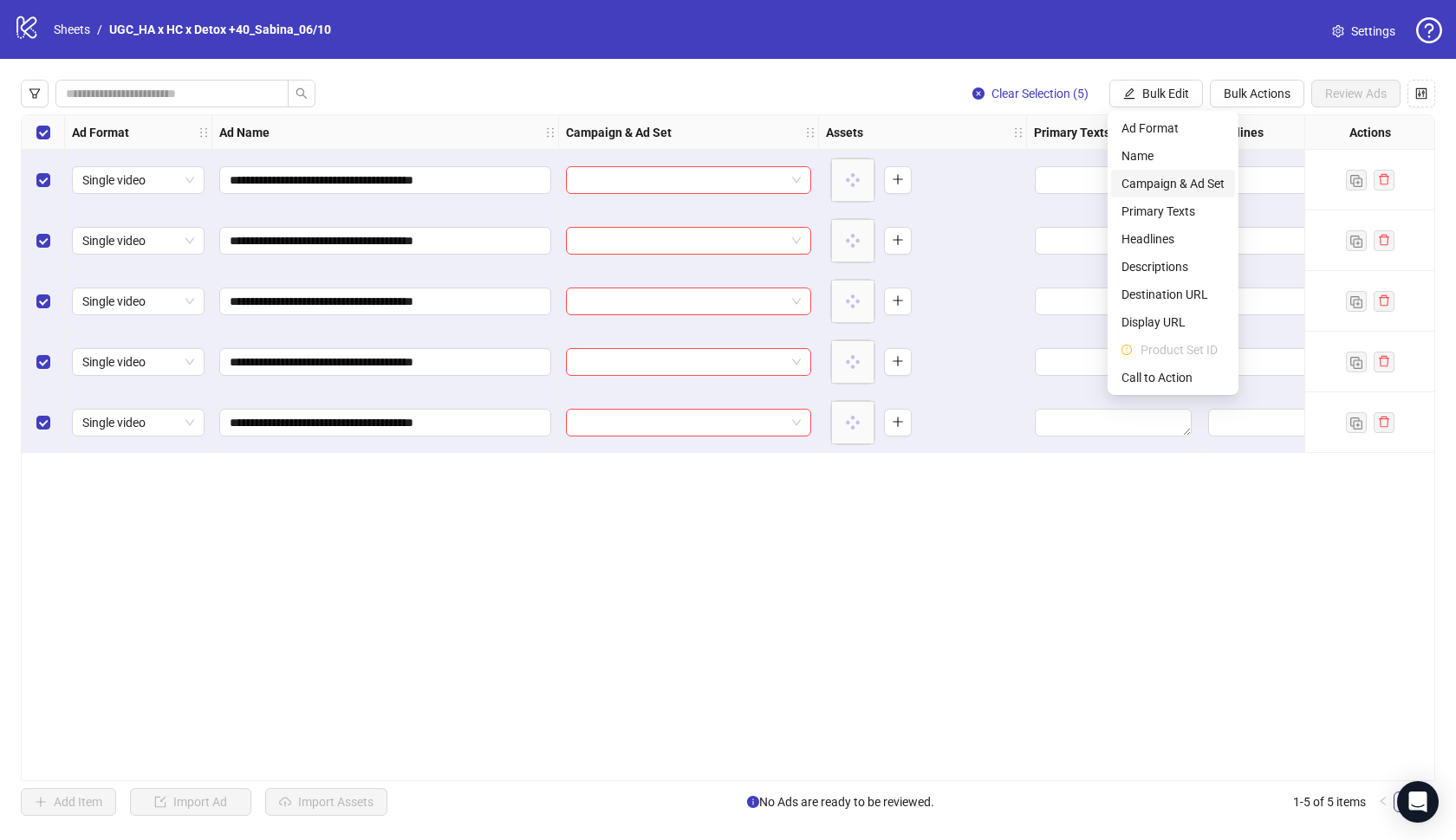
click at [1177, 179] on span "Campaign & Ad Set" at bounding box center [1173, 183] width 103 height 19
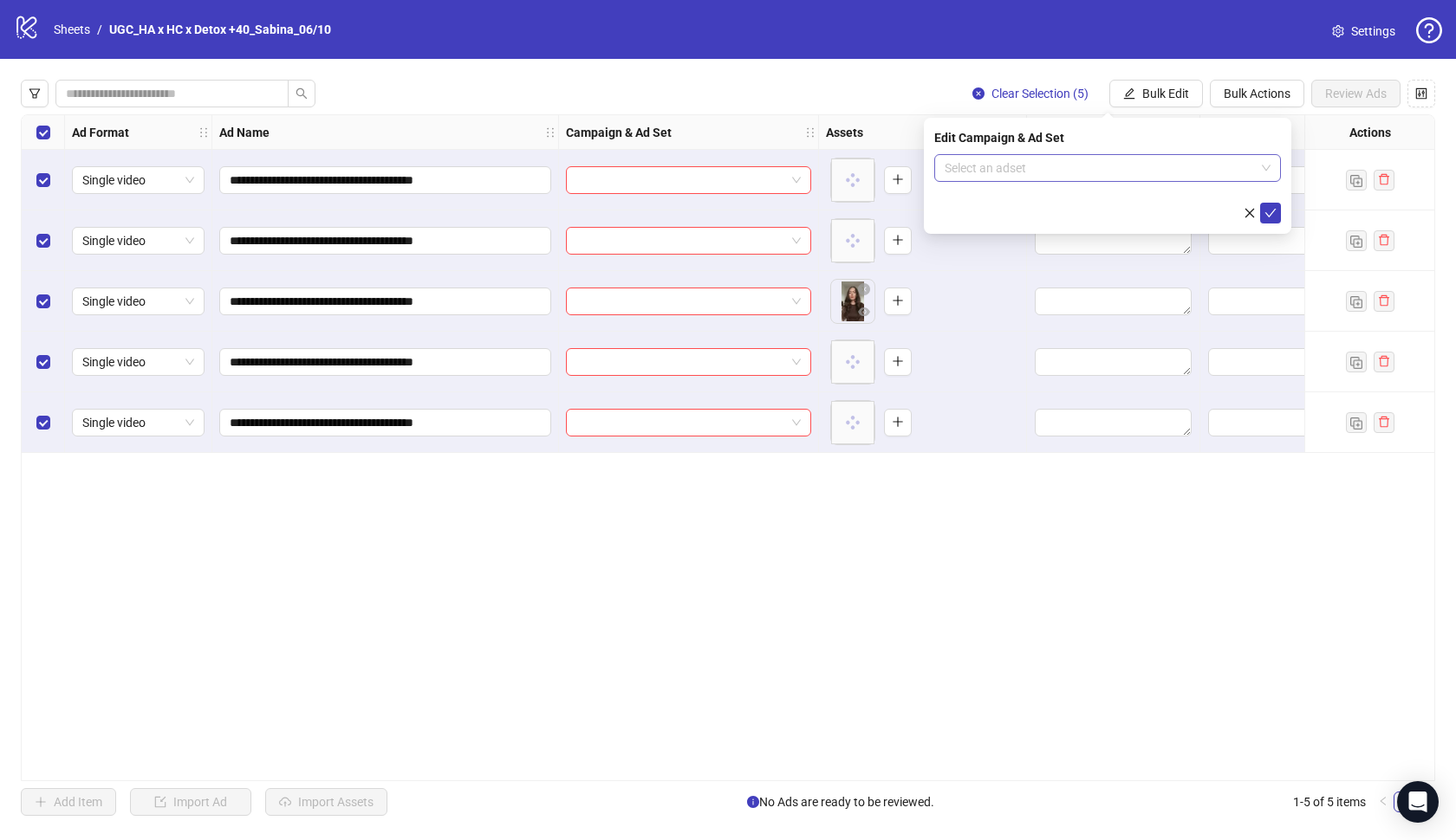
click at [1163, 167] on input "search" at bounding box center [1099, 168] width 310 height 26
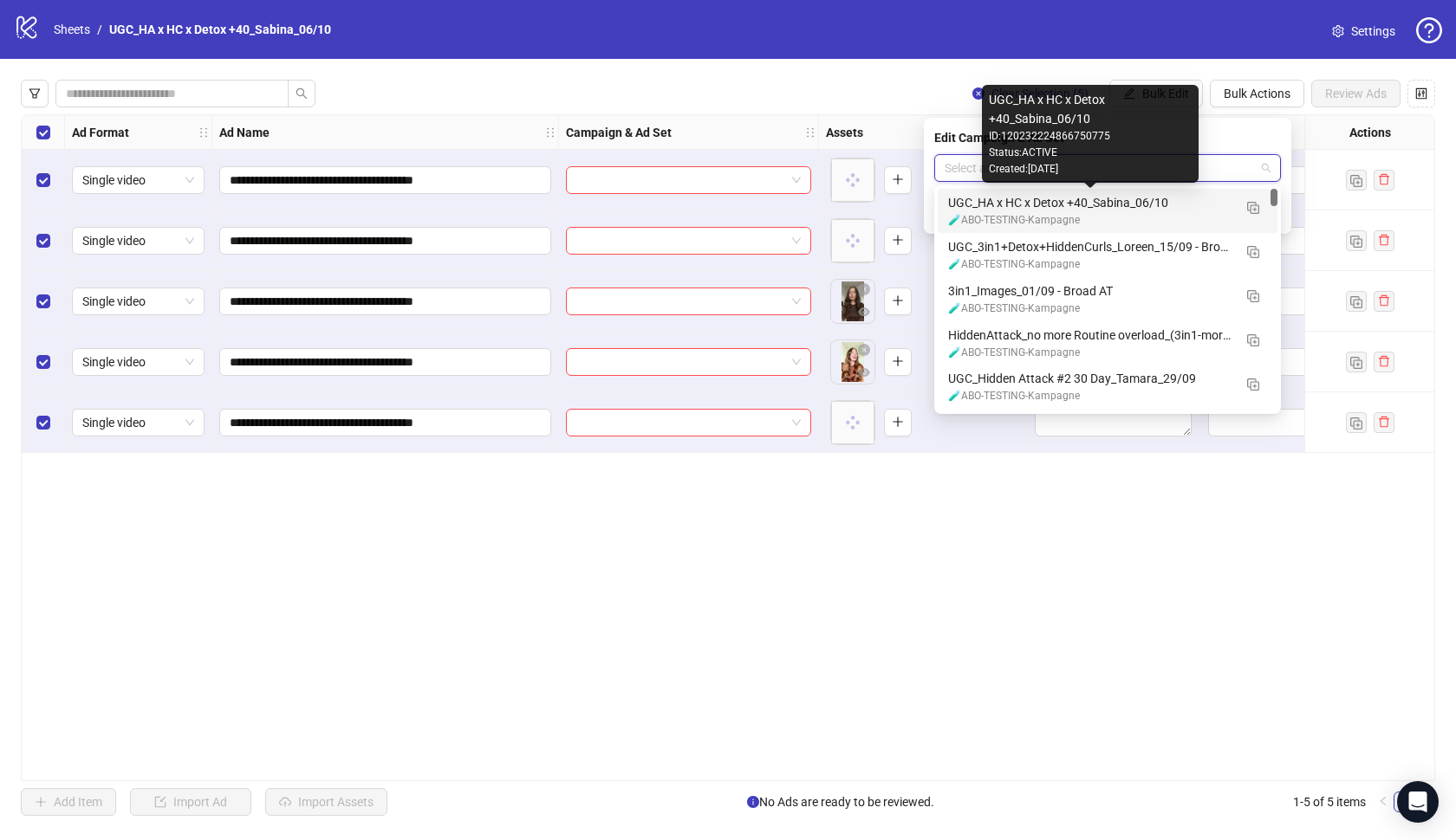
click at [1113, 207] on div "UGC_HA x HC x Detox +40_Sabina_06/10" at bounding box center [1090, 202] width 284 height 19
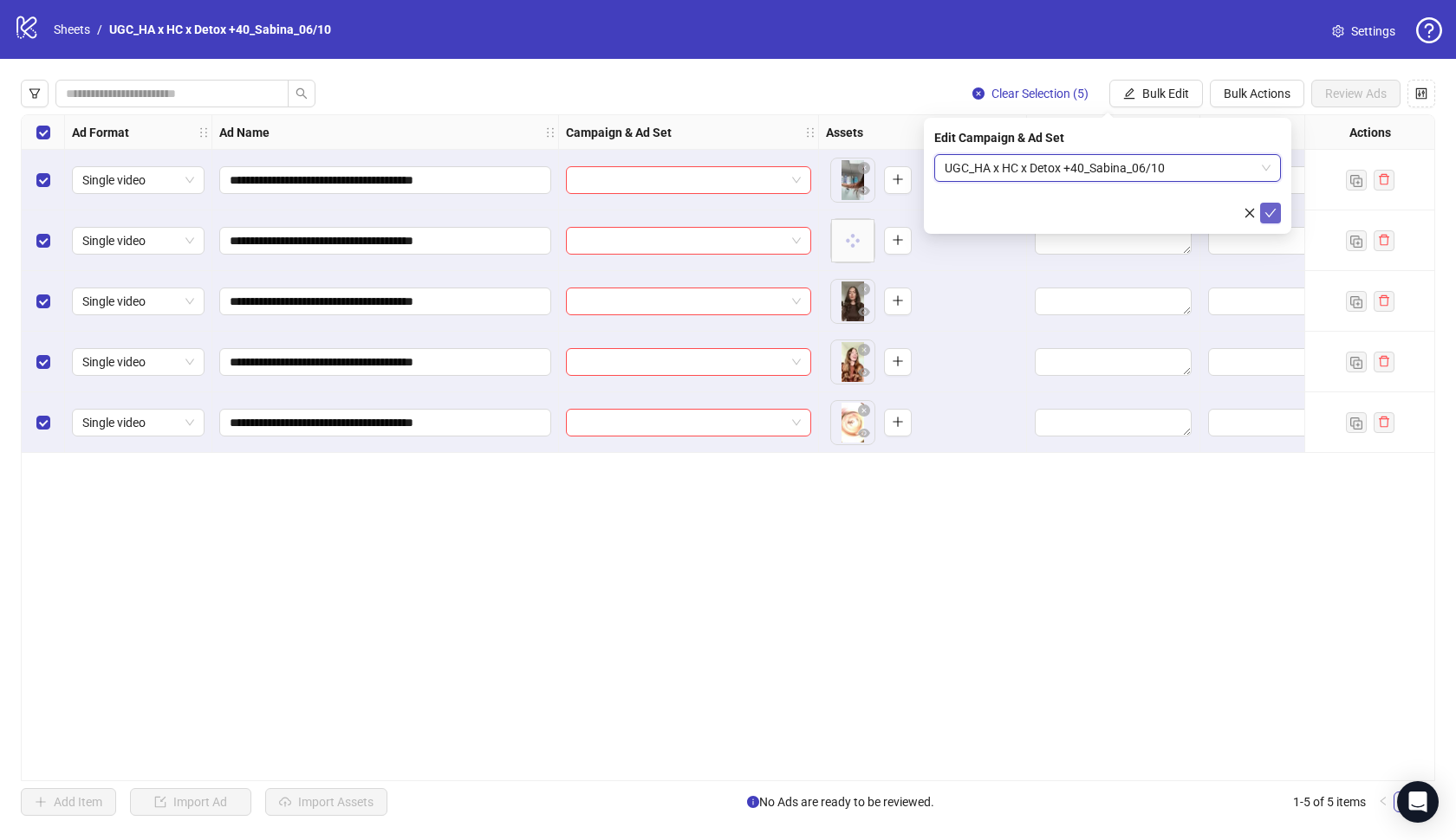
click at [1268, 213] on icon "check" at bounding box center [1271, 213] width 12 height 12
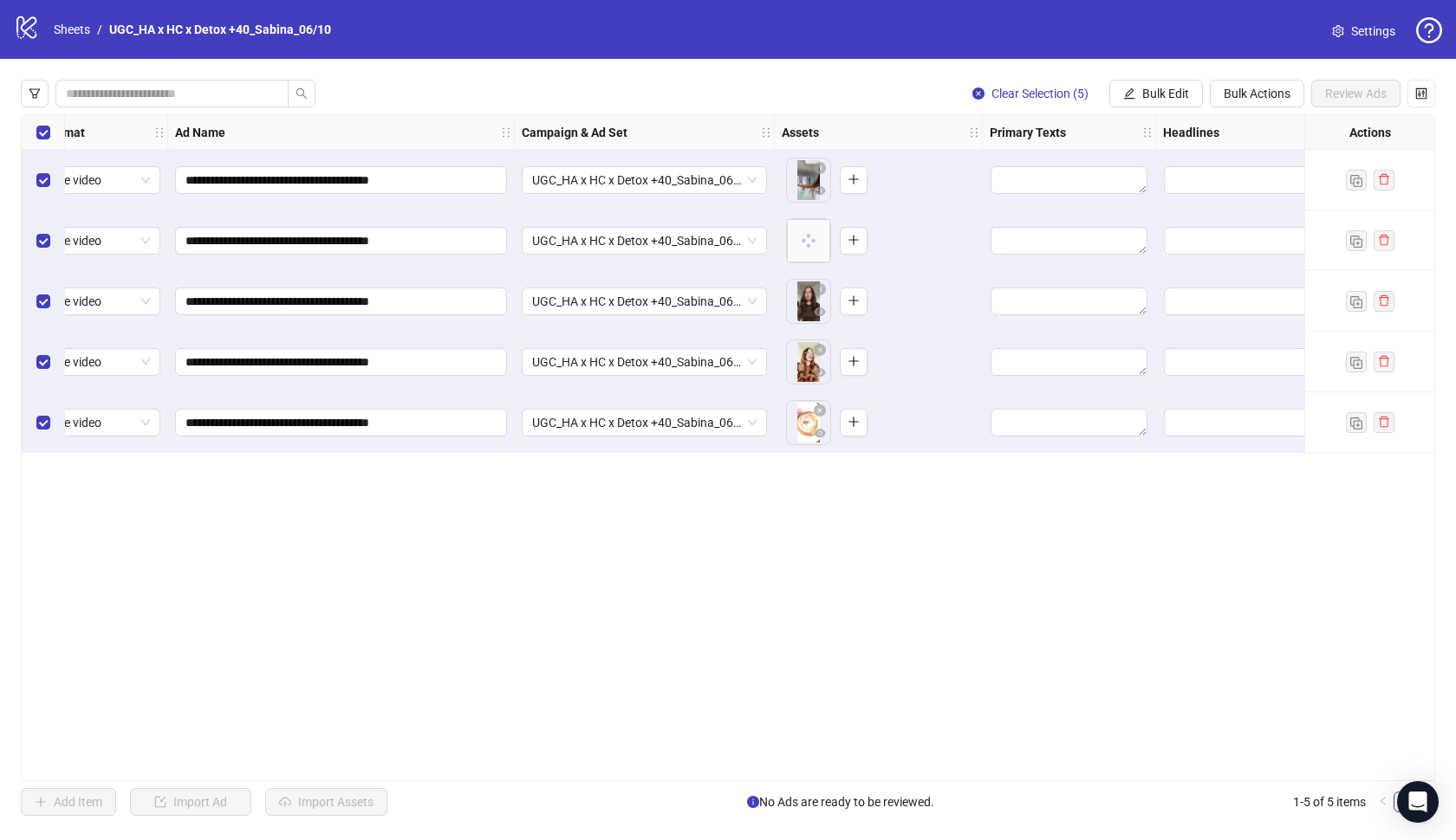
scroll to position [0, 52]
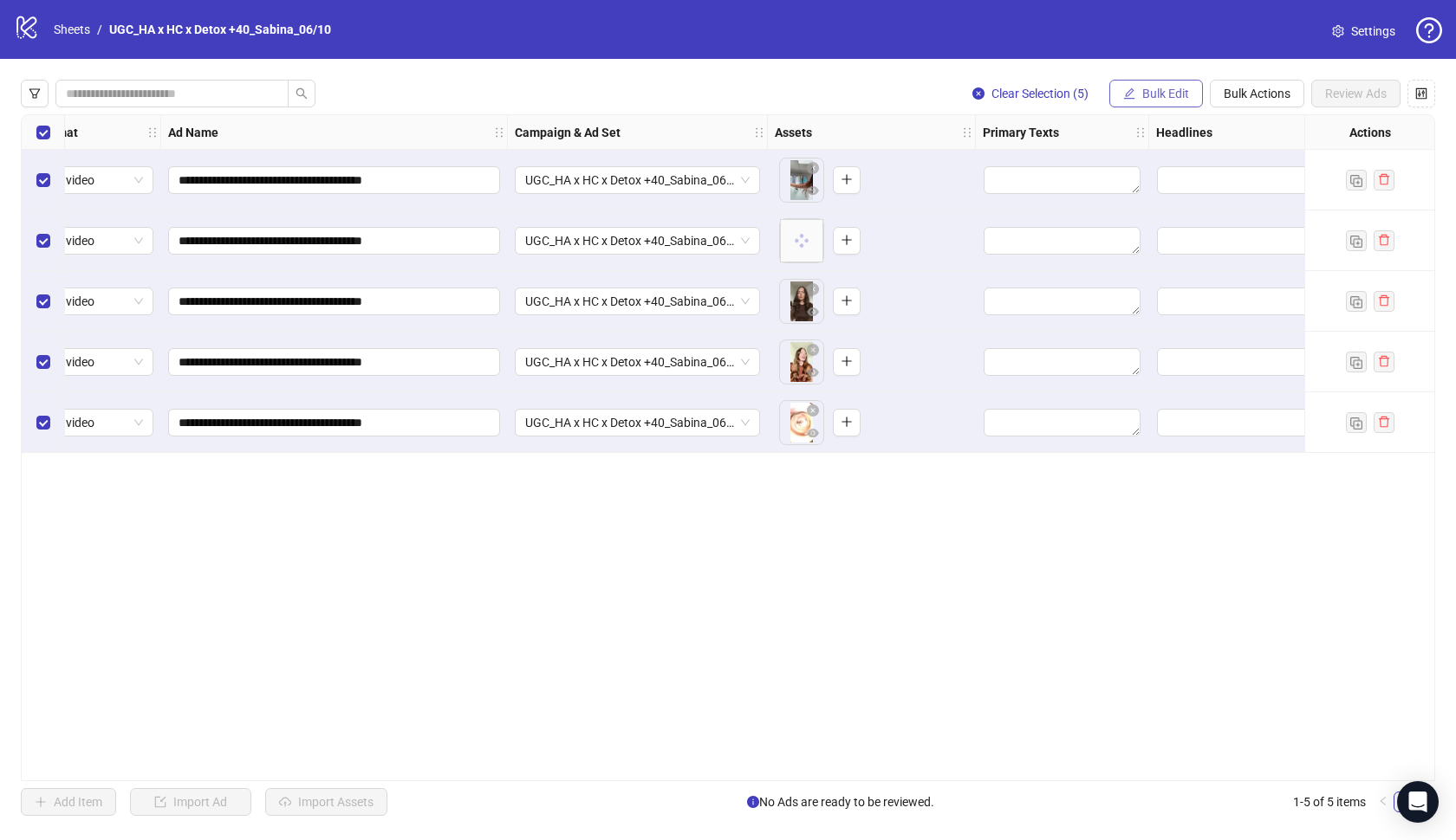
click at [1174, 92] on span "Bulk Edit" at bounding box center [1165, 93] width 47 height 14
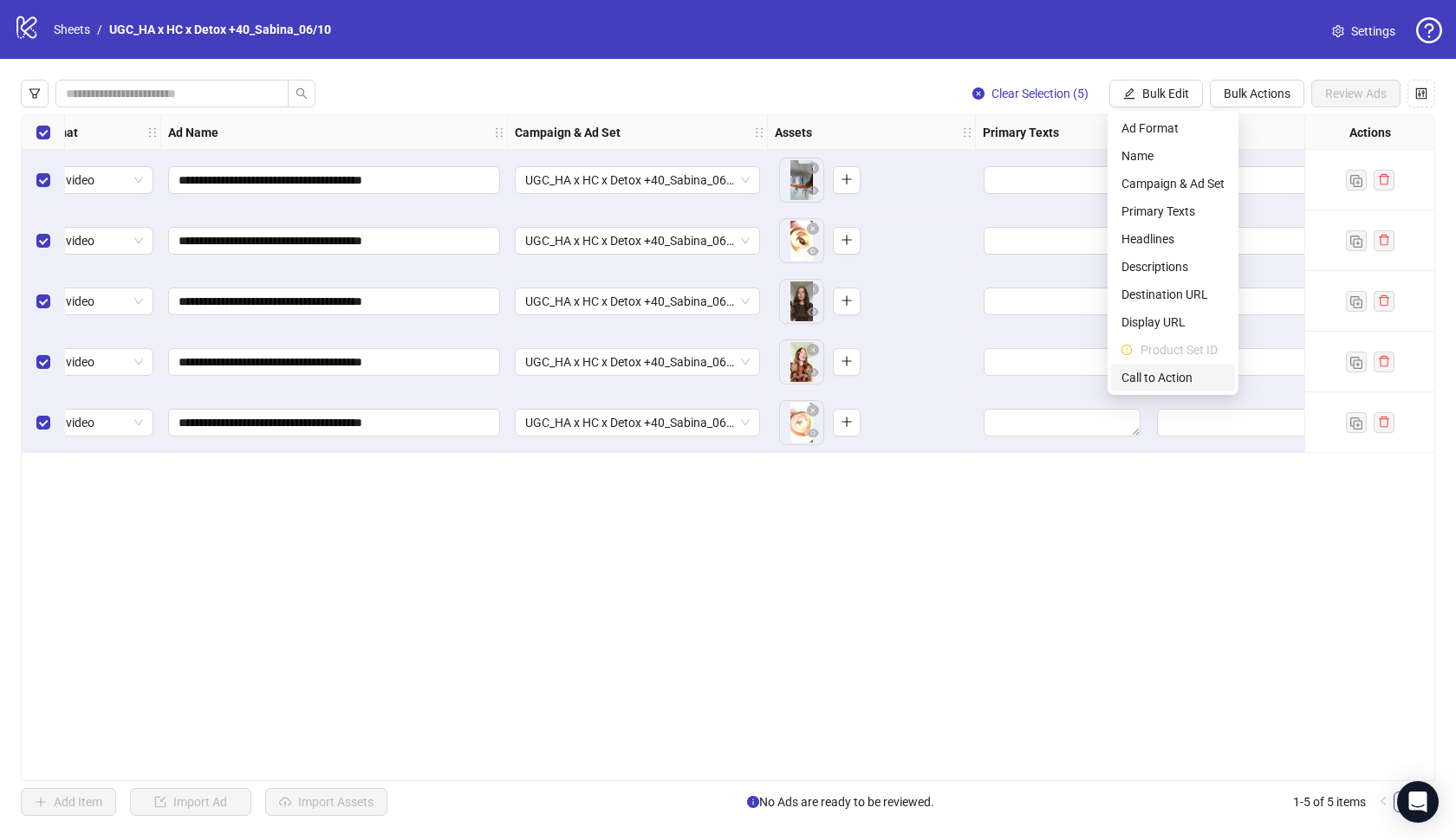
click at [1172, 380] on span "Call to Action" at bounding box center [1173, 377] width 103 height 19
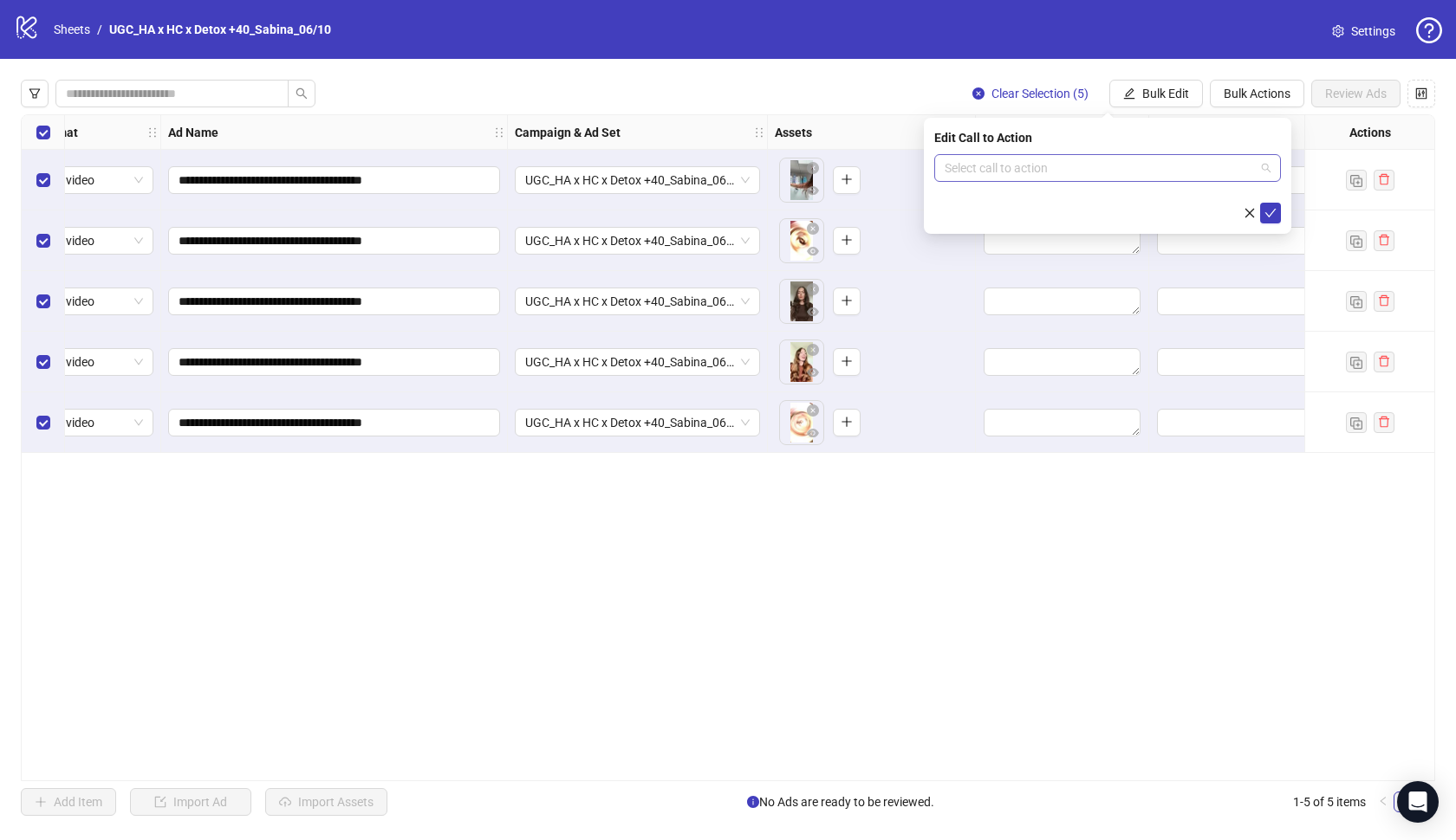
click at [1120, 171] on input "search" at bounding box center [1099, 168] width 310 height 26
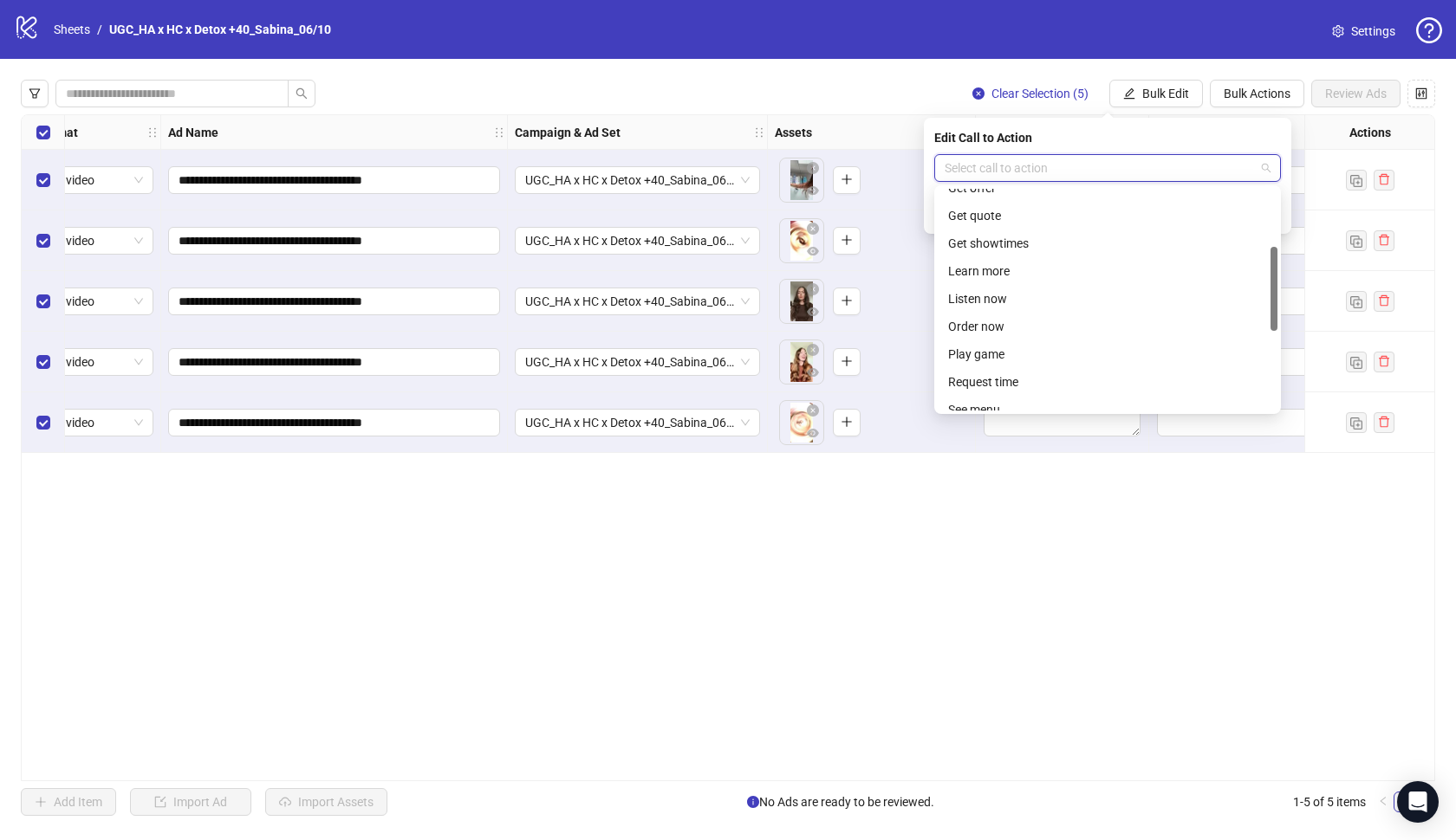
scroll to position [189, 0]
click at [1033, 259] on div "Learn more" at bounding box center [1108, 262] width 319 height 19
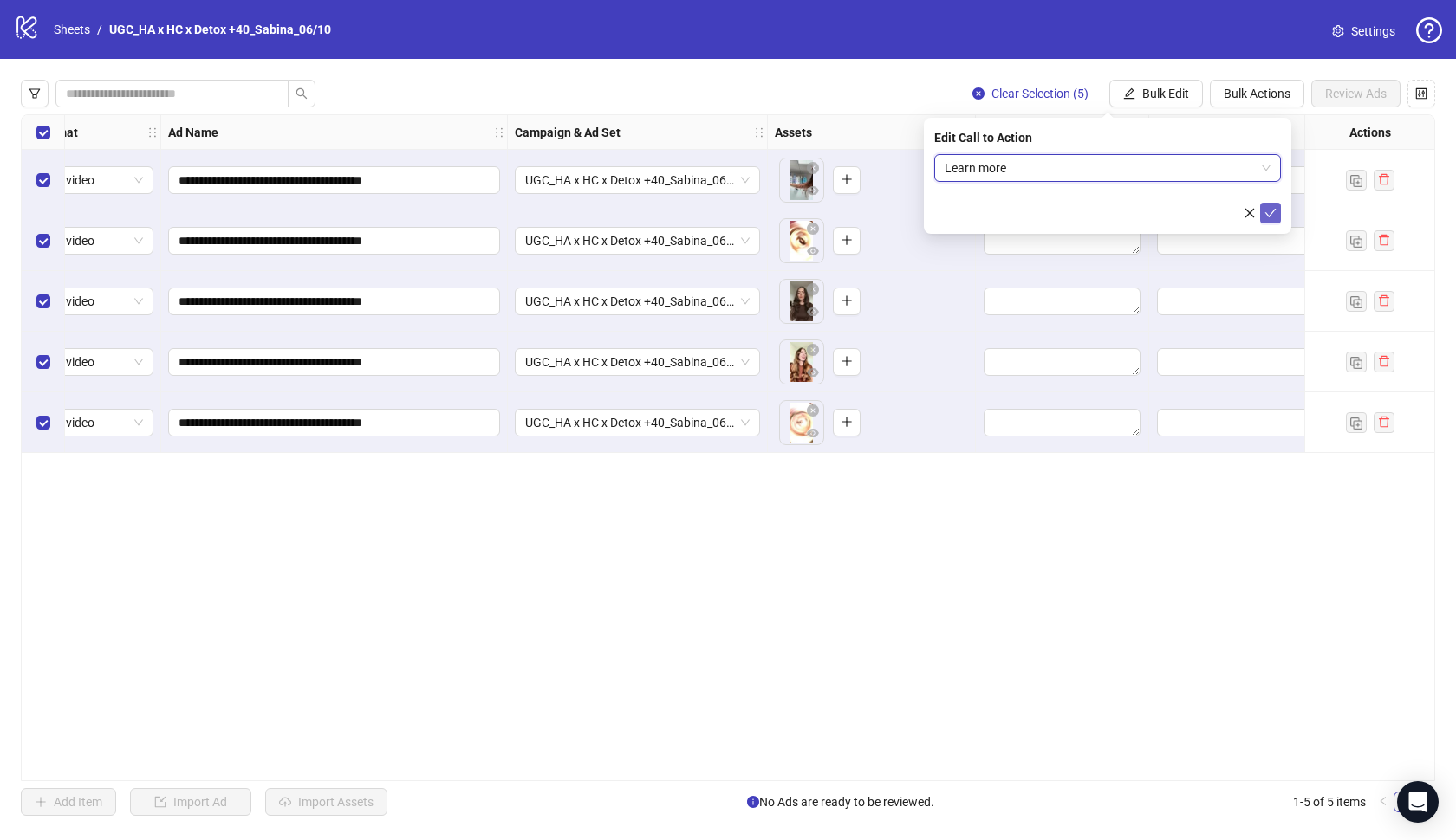
click at [1266, 210] on icon "check" at bounding box center [1271, 213] width 12 height 12
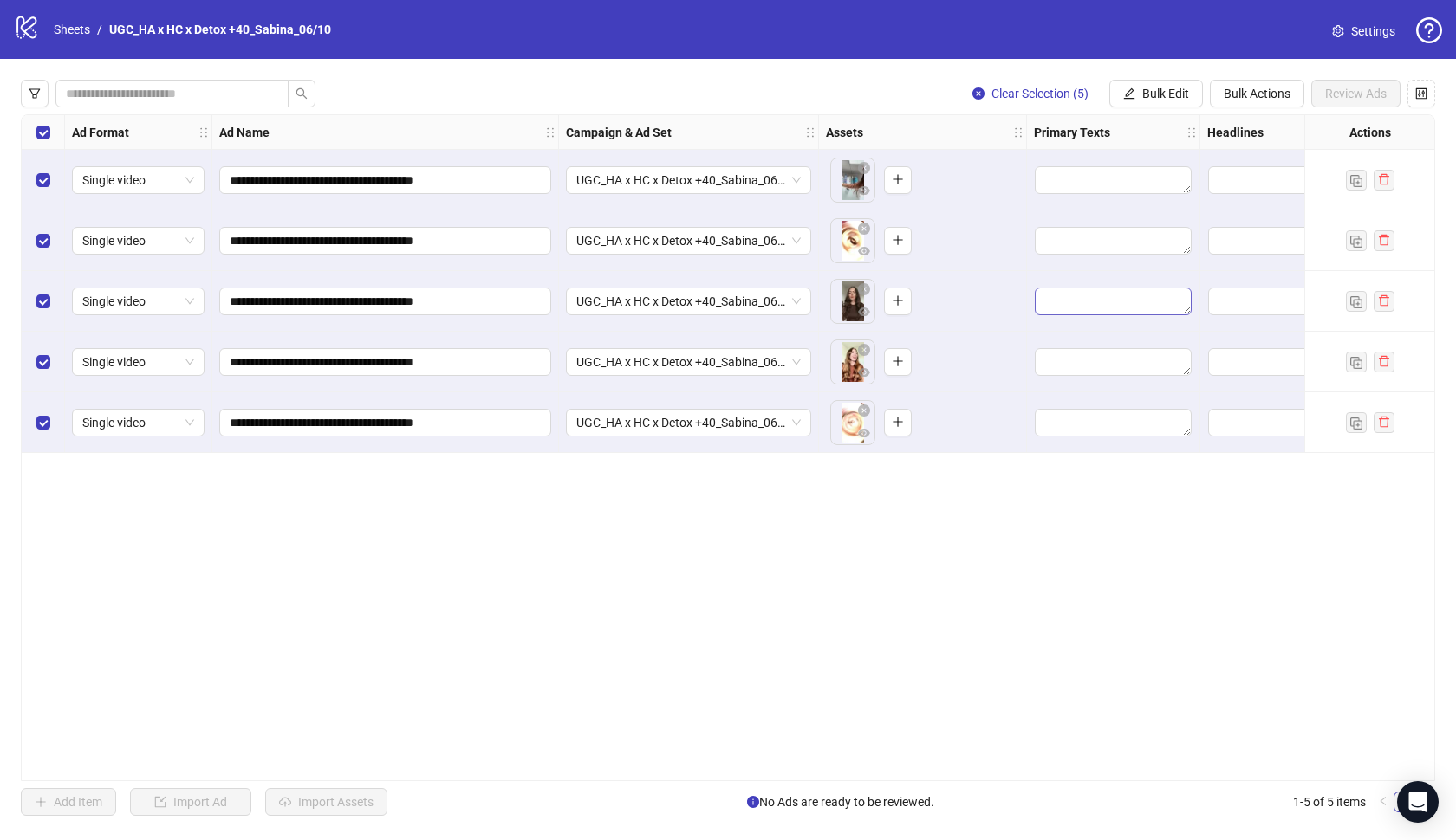
scroll to position [0, 0]
click at [1145, 98] on span "Bulk Edit" at bounding box center [1165, 93] width 47 height 14
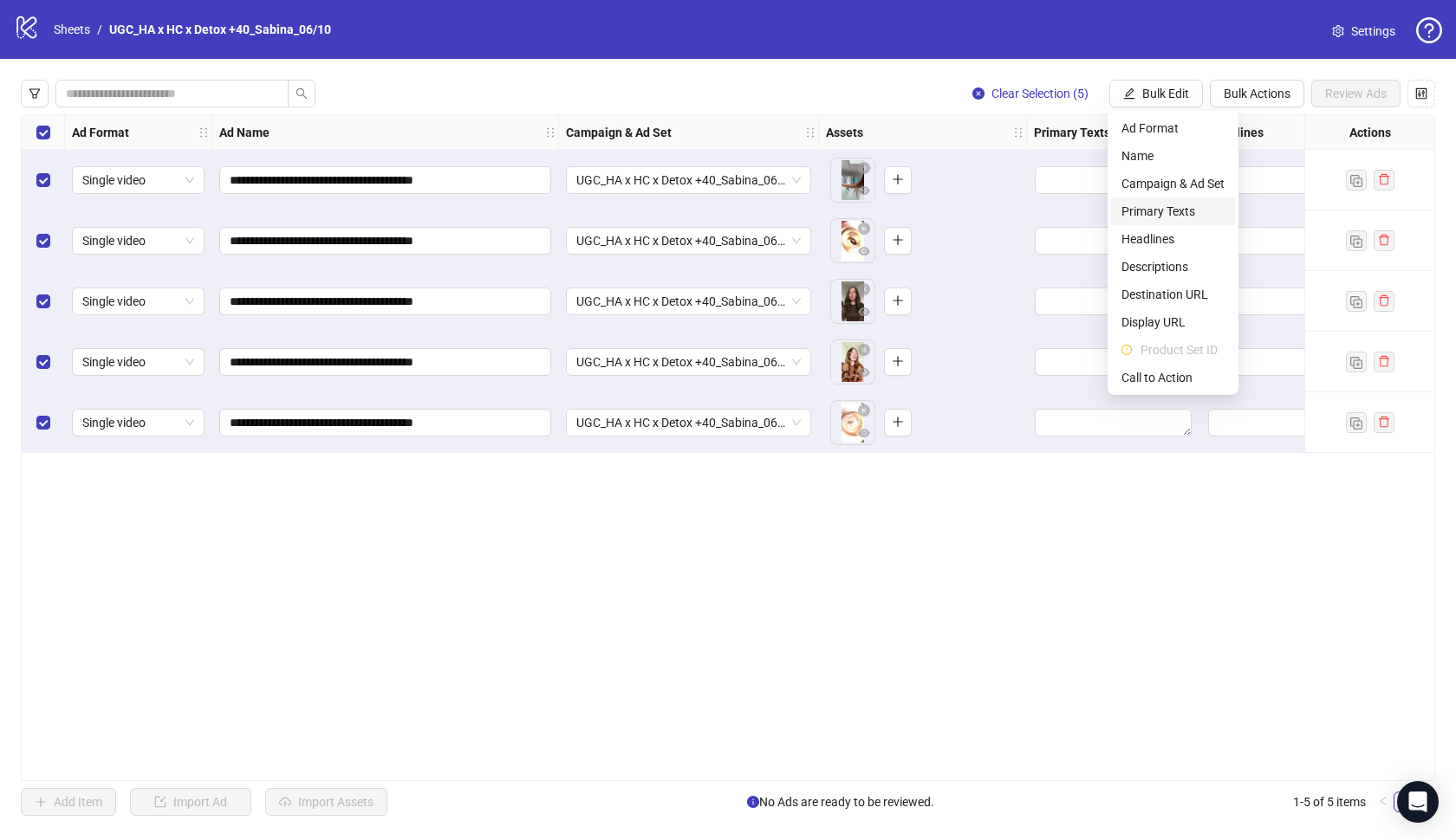
click at [1166, 218] on span "Primary Texts" at bounding box center [1173, 211] width 103 height 19
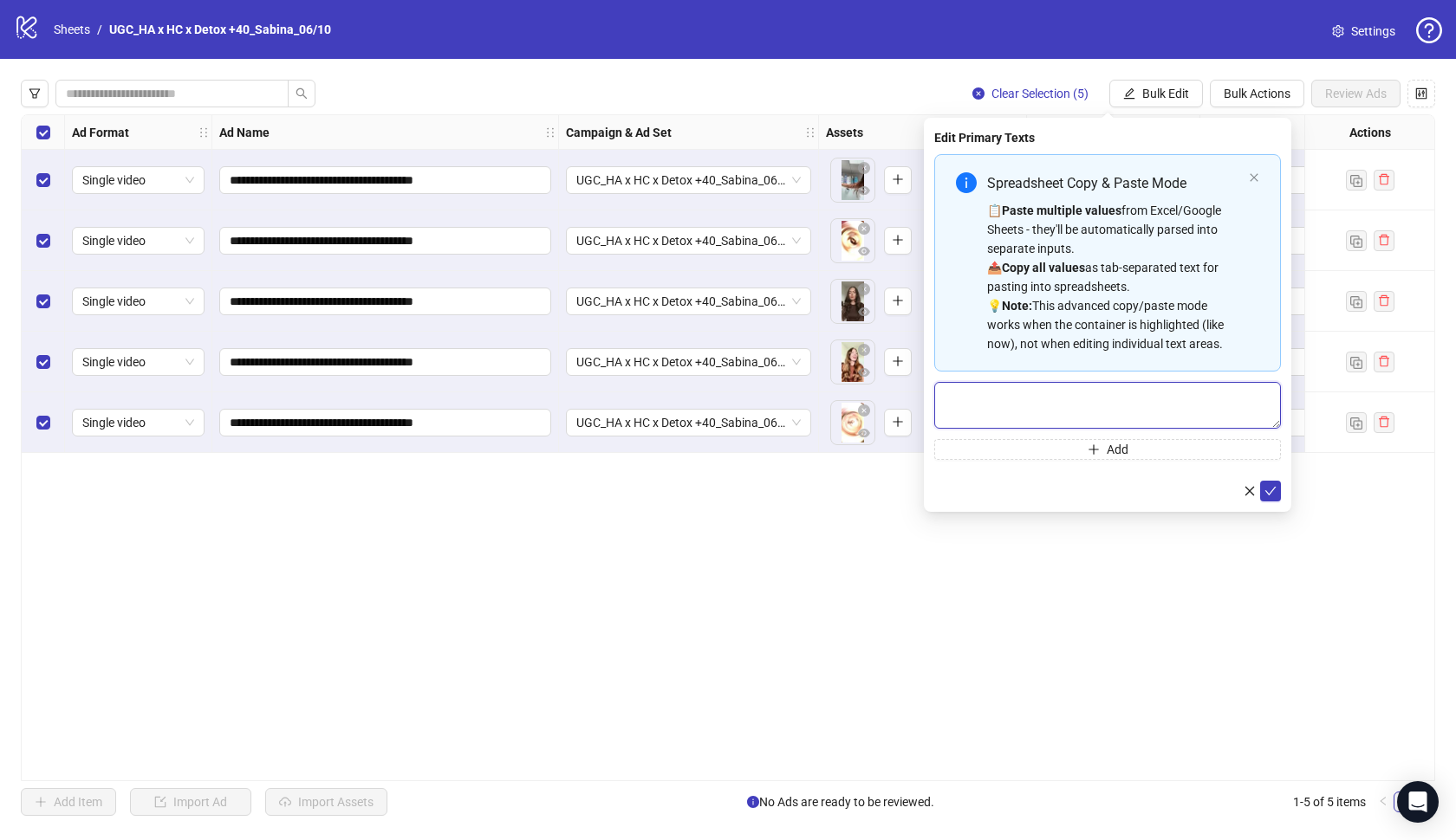
click at [1103, 390] on textarea "Multi-text input container - paste or copy values" at bounding box center [1108, 405] width 347 height 47
paste textarea "**********"
type textarea "**********"
click at [1271, 494] on icon "check" at bounding box center [1271, 491] width 12 height 12
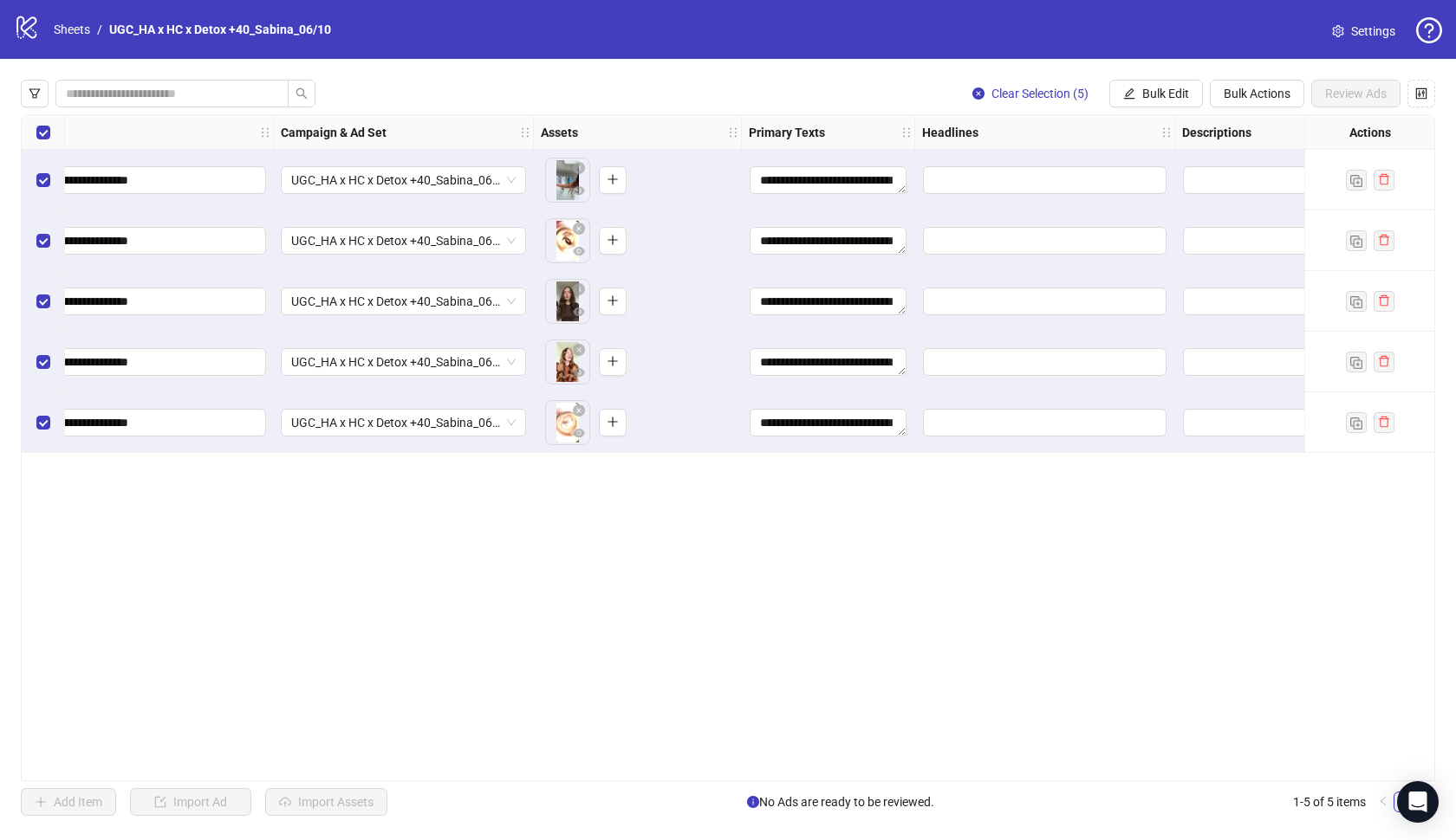
scroll to position [0, 289]
click at [1161, 102] on button "Bulk Edit" at bounding box center [1156, 93] width 93 height 28
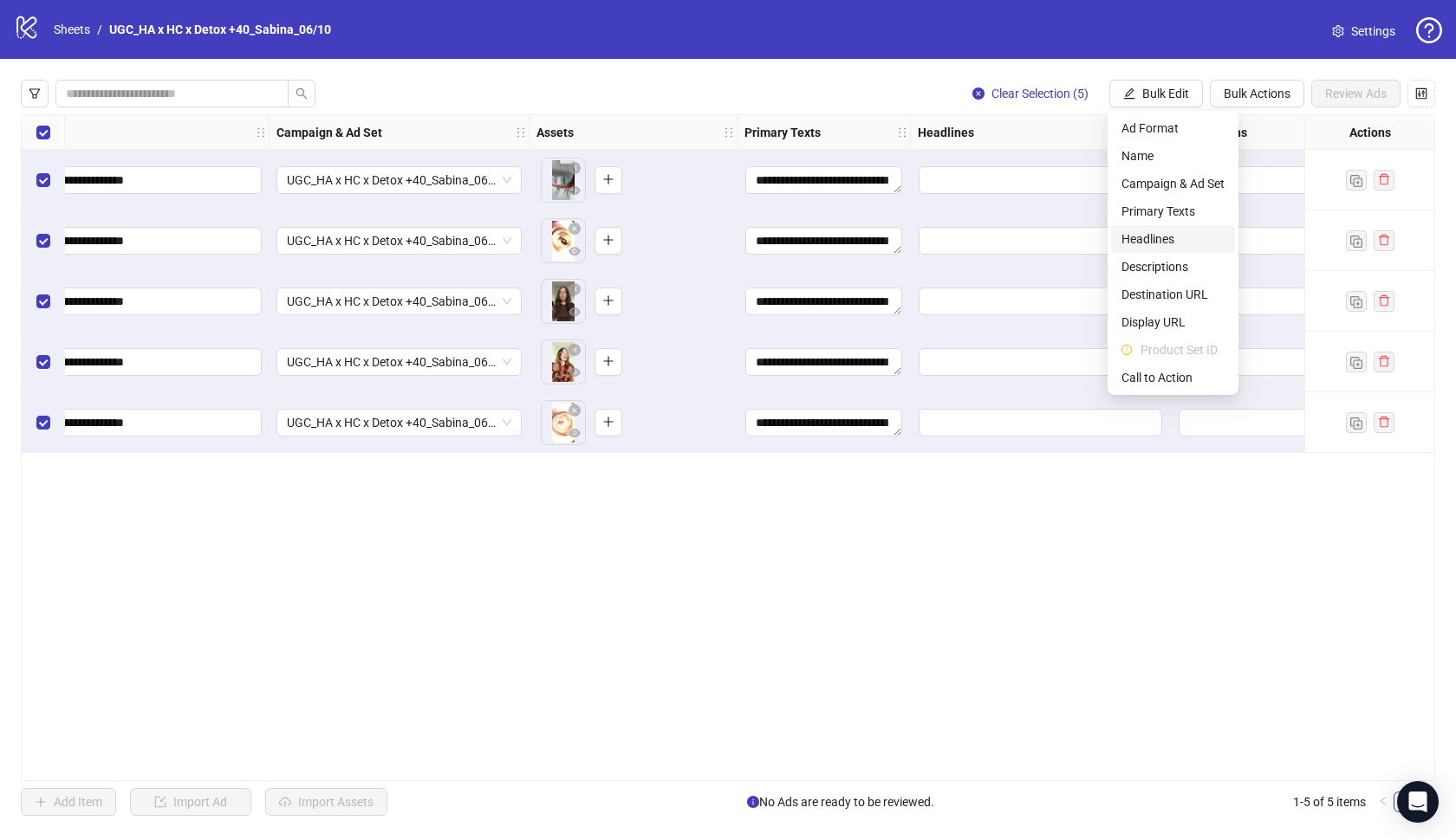
click at [1159, 238] on span "Headlines" at bounding box center [1173, 239] width 103 height 19
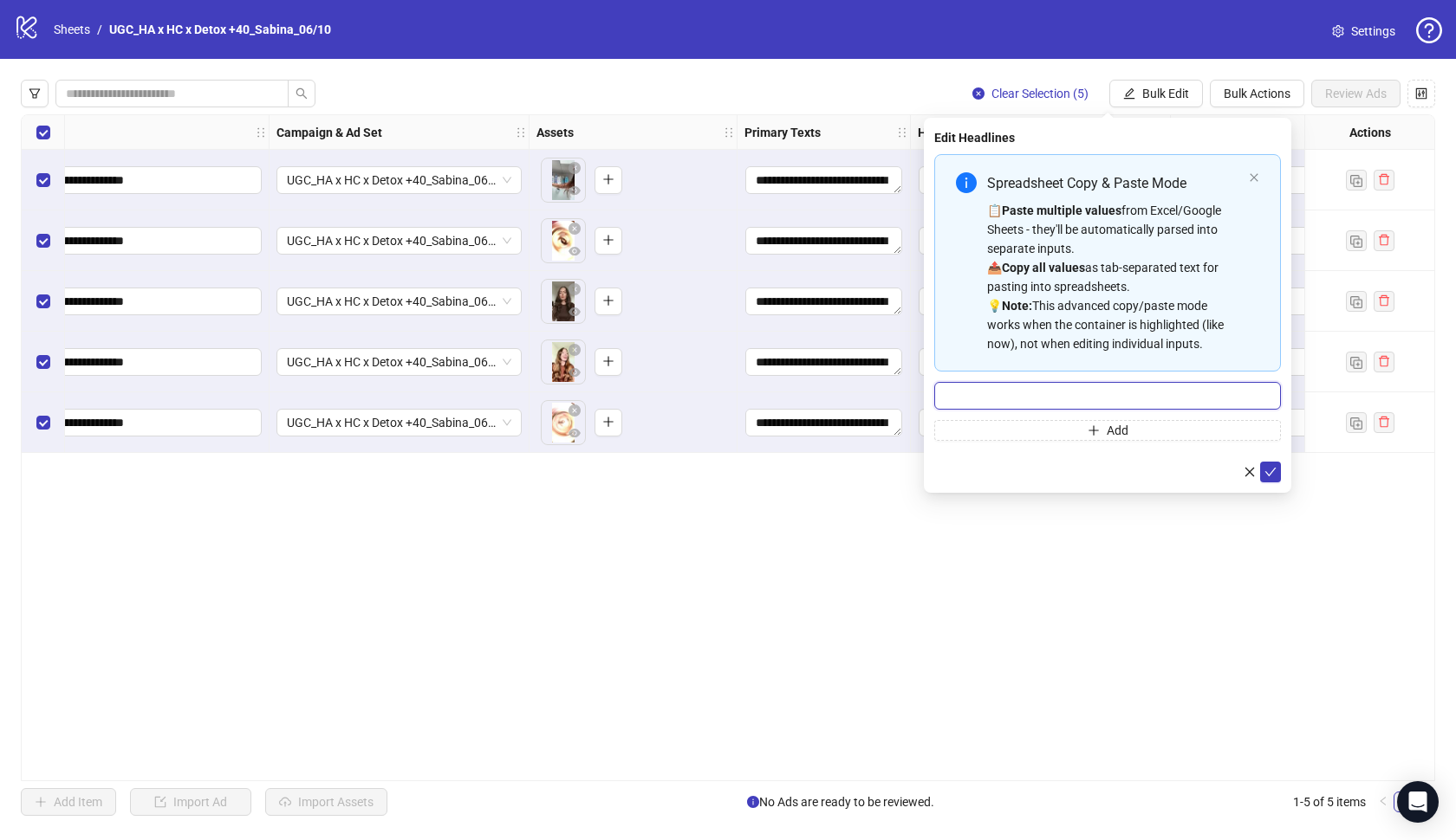
click at [1120, 385] on input "Multi-input container - paste or copy values" at bounding box center [1108, 396] width 347 height 28
paste input "**********"
type input "**********"
click at [1270, 479] on button "submit" at bounding box center [1270, 472] width 21 height 21
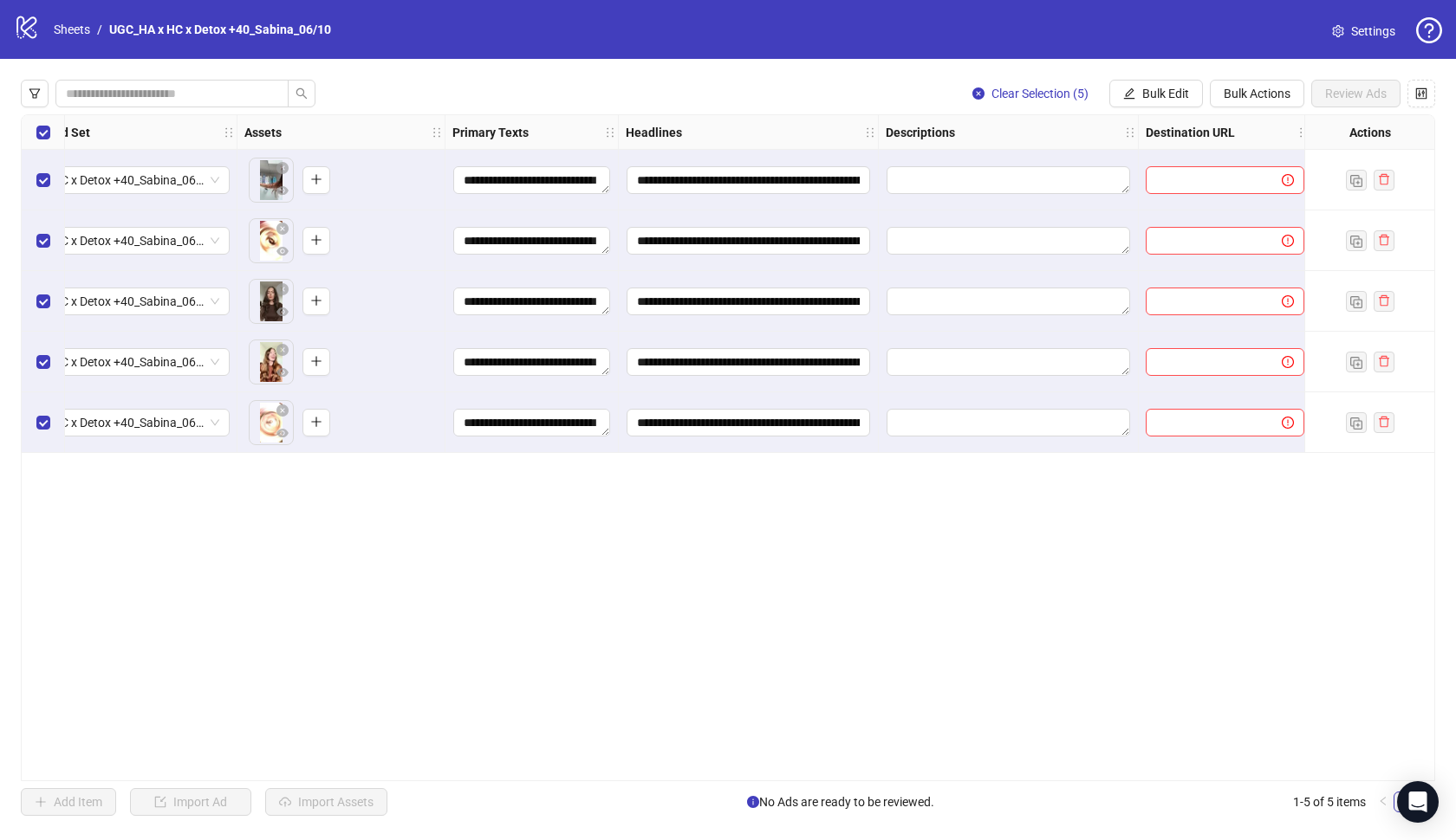
scroll to position [0, 594]
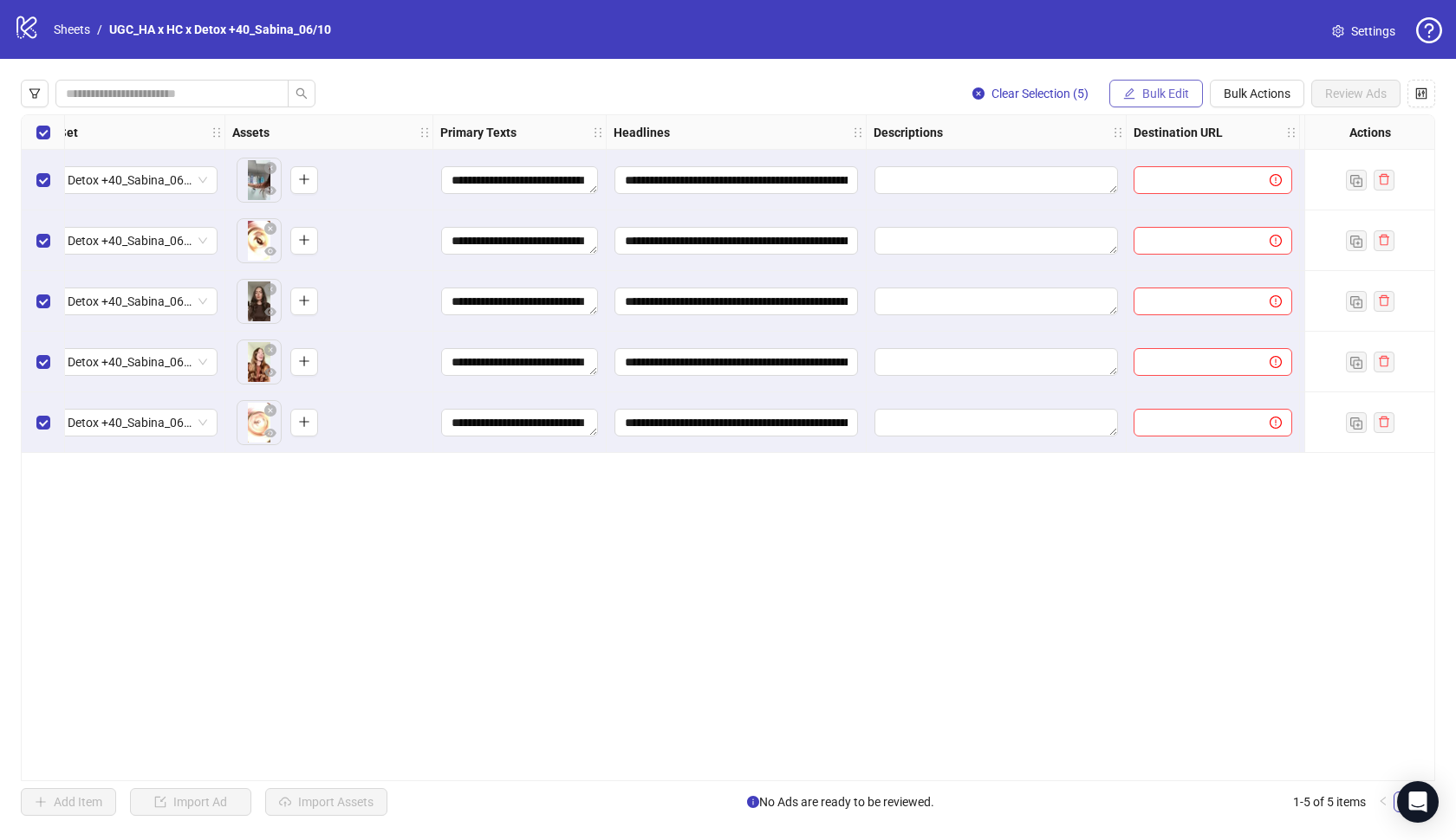
click at [1162, 100] on span "Bulk Edit" at bounding box center [1165, 93] width 47 height 14
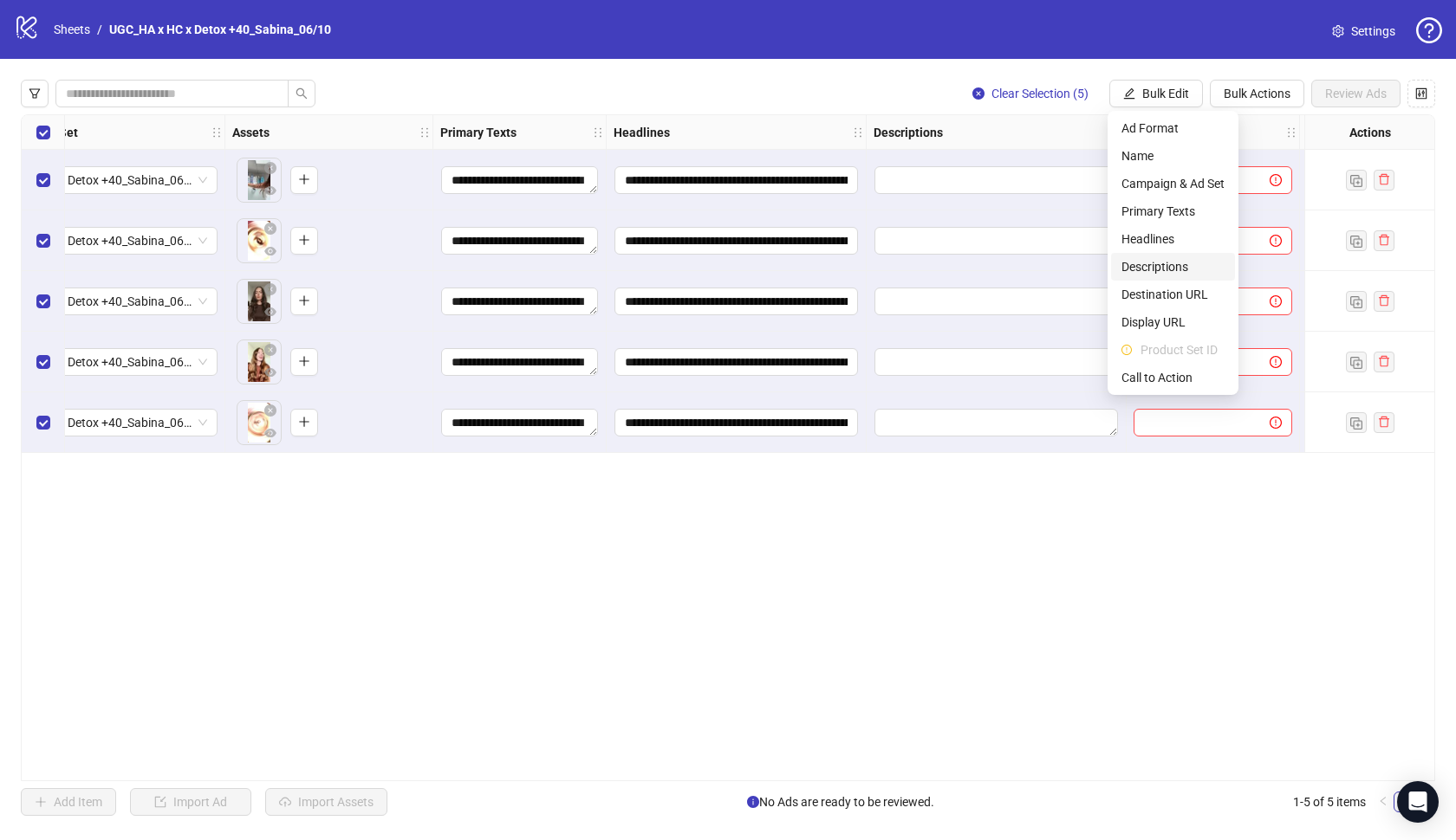
click at [1153, 262] on span "Descriptions" at bounding box center [1173, 266] width 103 height 19
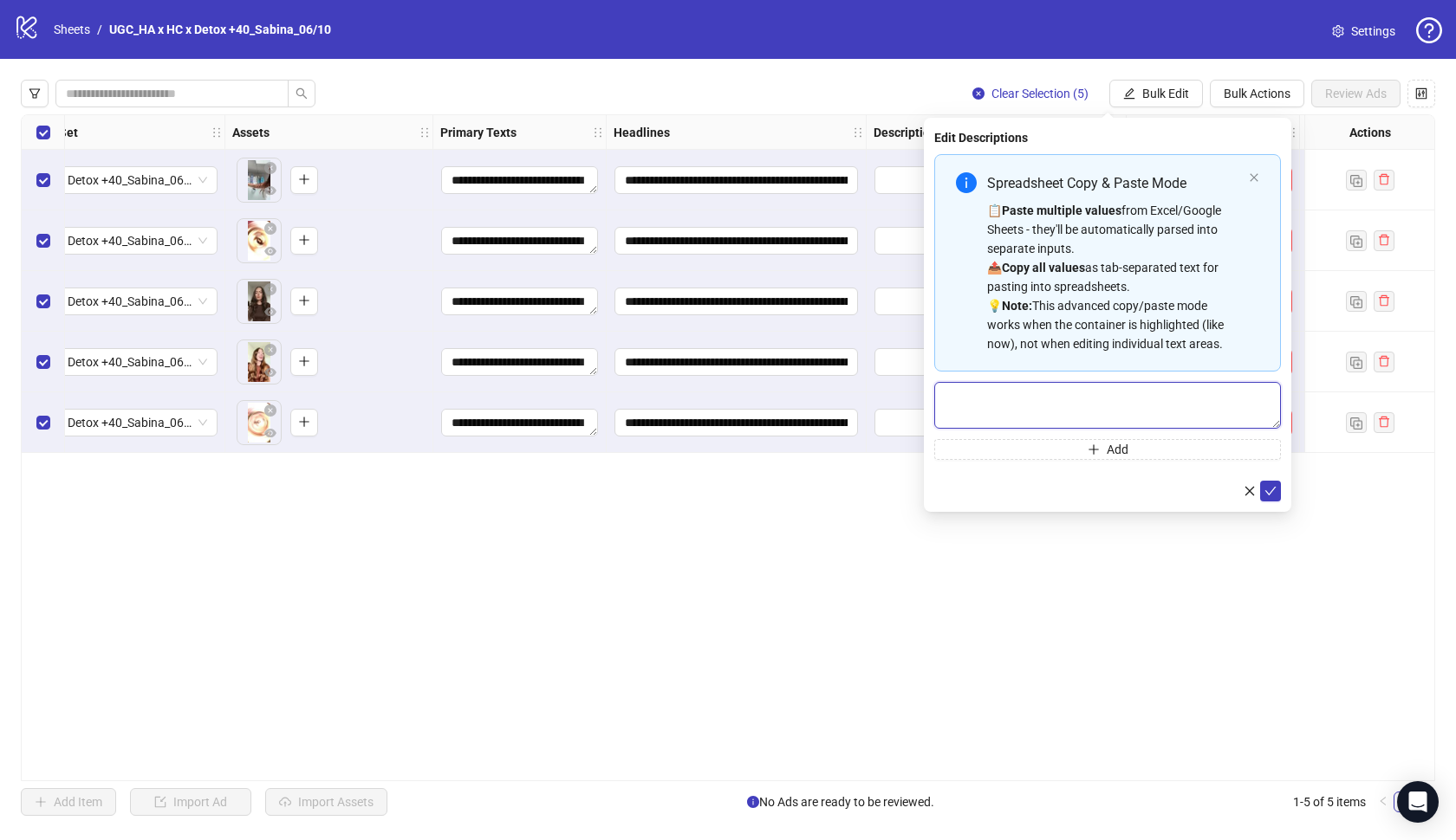
click at [1088, 389] on textarea "Multi-text input container - paste or copy values" at bounding box center [1108, 405] width 347 height 47
paste textarea "**********"
type textarea "**********"
click at [1270, 495] on icon "check" at bounding box center [1271, 491] width 12 height 12
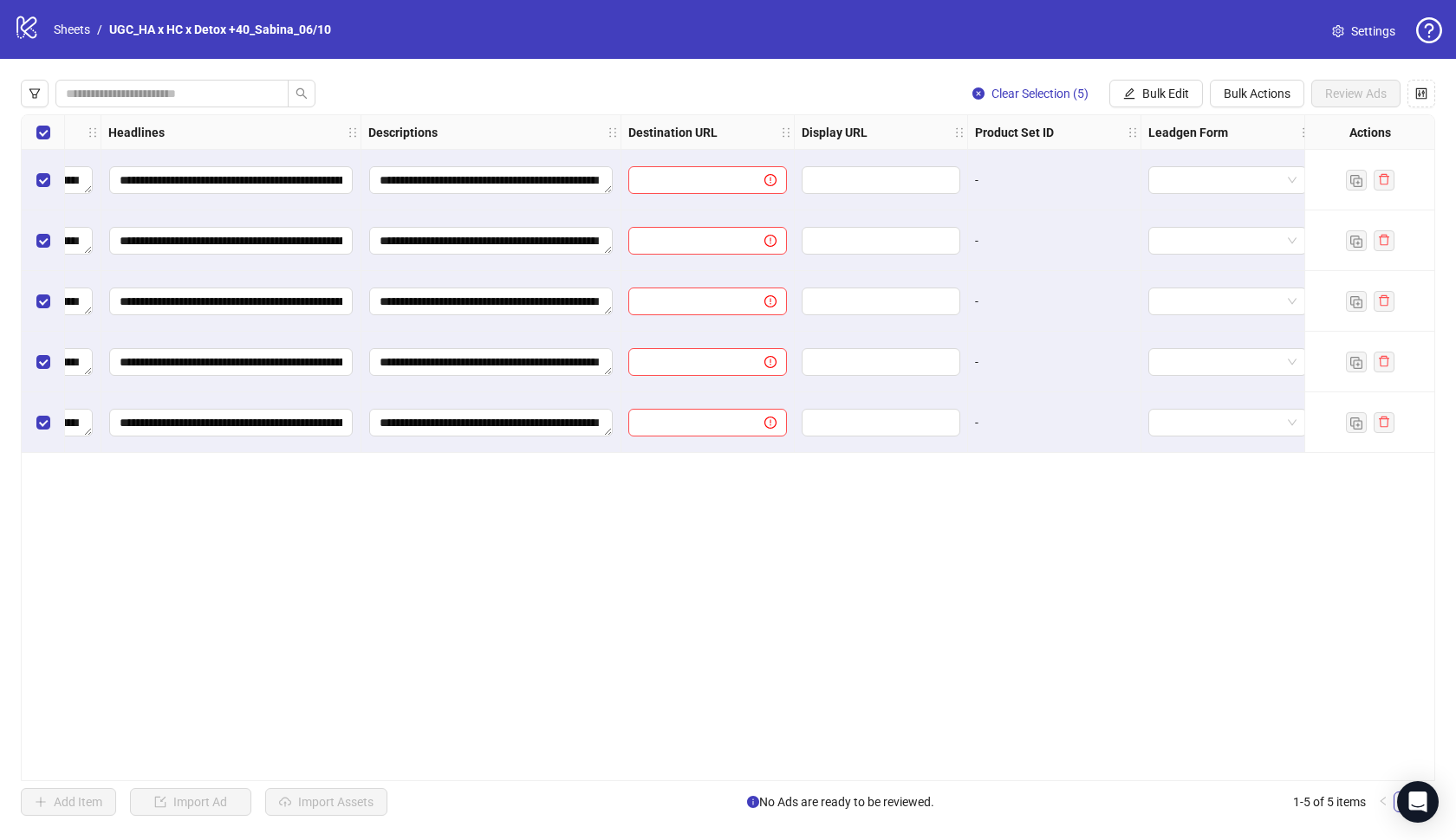
scroll to position [0, 1118]
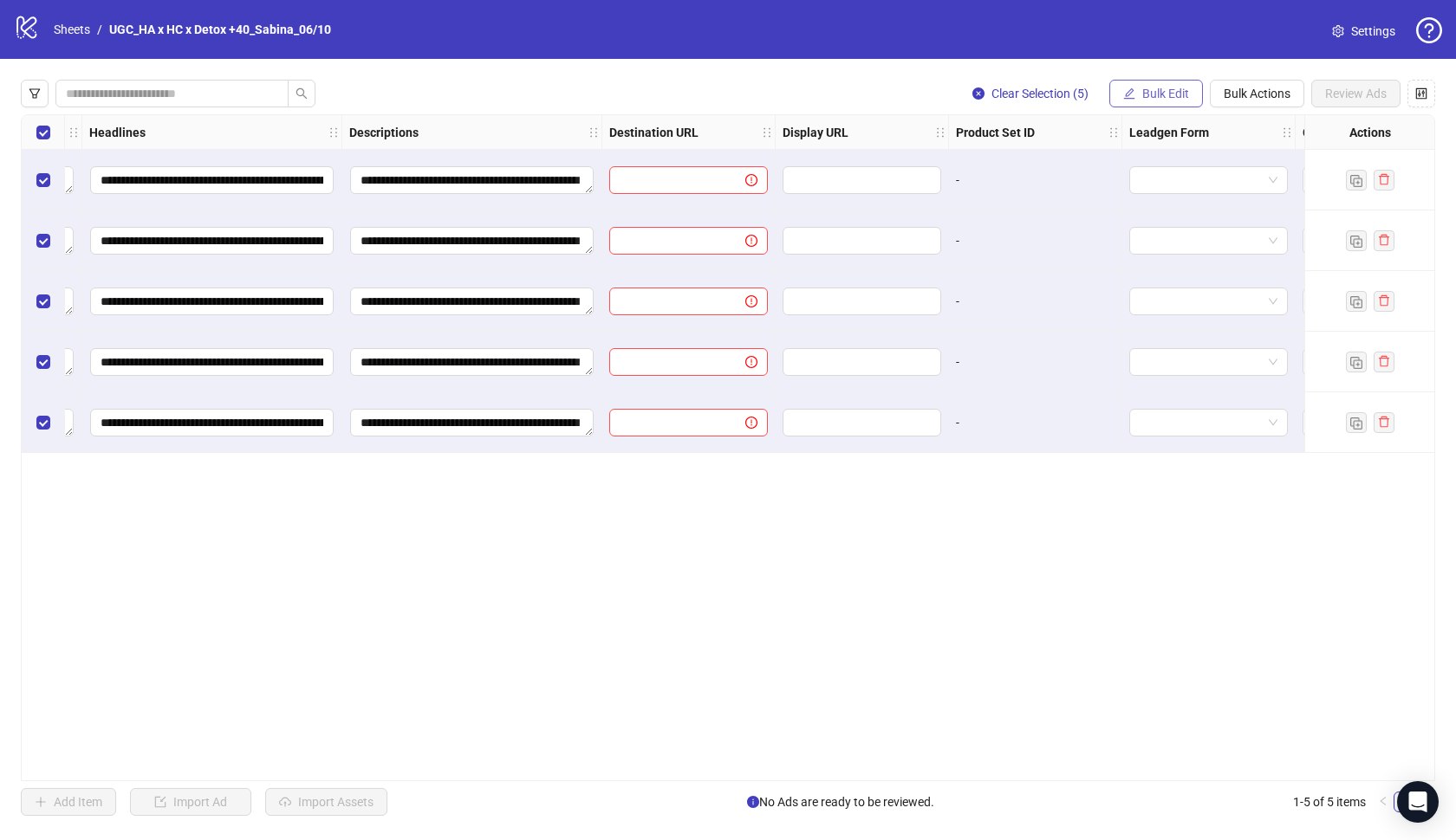
click at [1149, 102] on button "Bulk Edit" at bounding box center [1156, 93] width 93 height 28
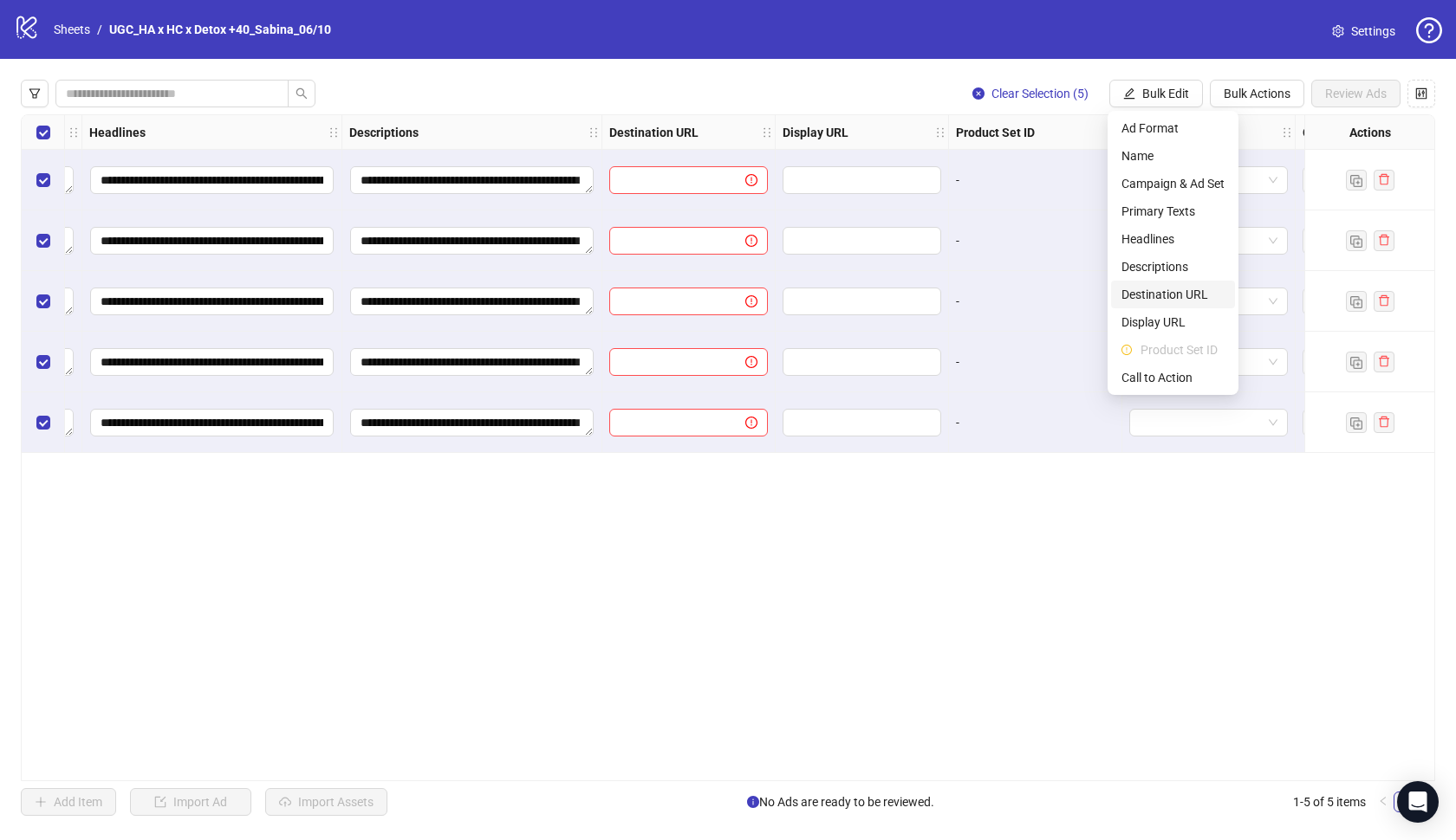
click at [1156, 295] on span "Destination URL" at bounding box center [1173, 294] width 103 height 19
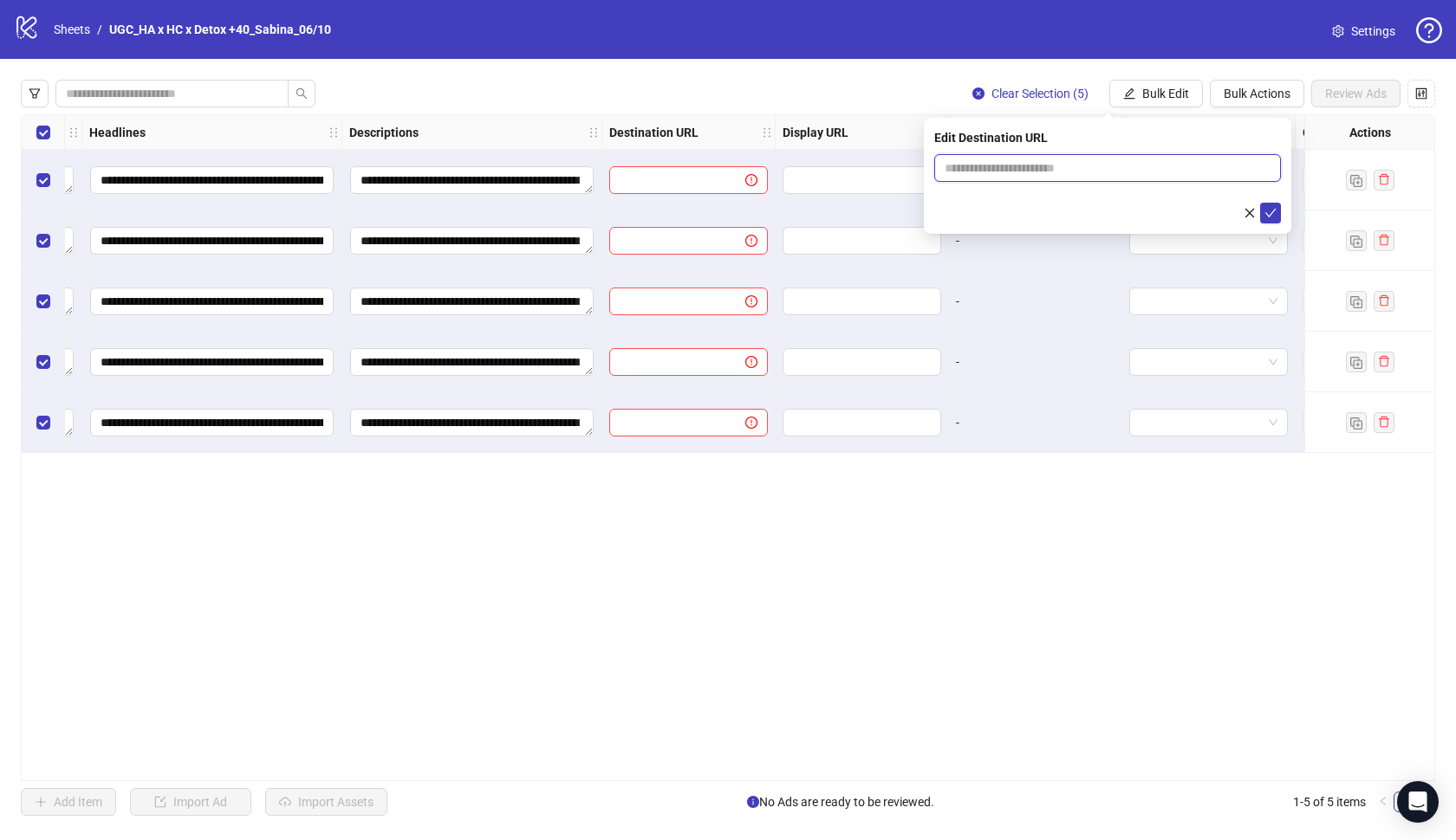
click at [1149, 168] on input "text" at bounding box center [1100, 167] width 312 height 19
paste input "**********"
type input "**********"
click at [1267, 214] on icon "check" at bounding box center [1271, 213] width 11 height 9
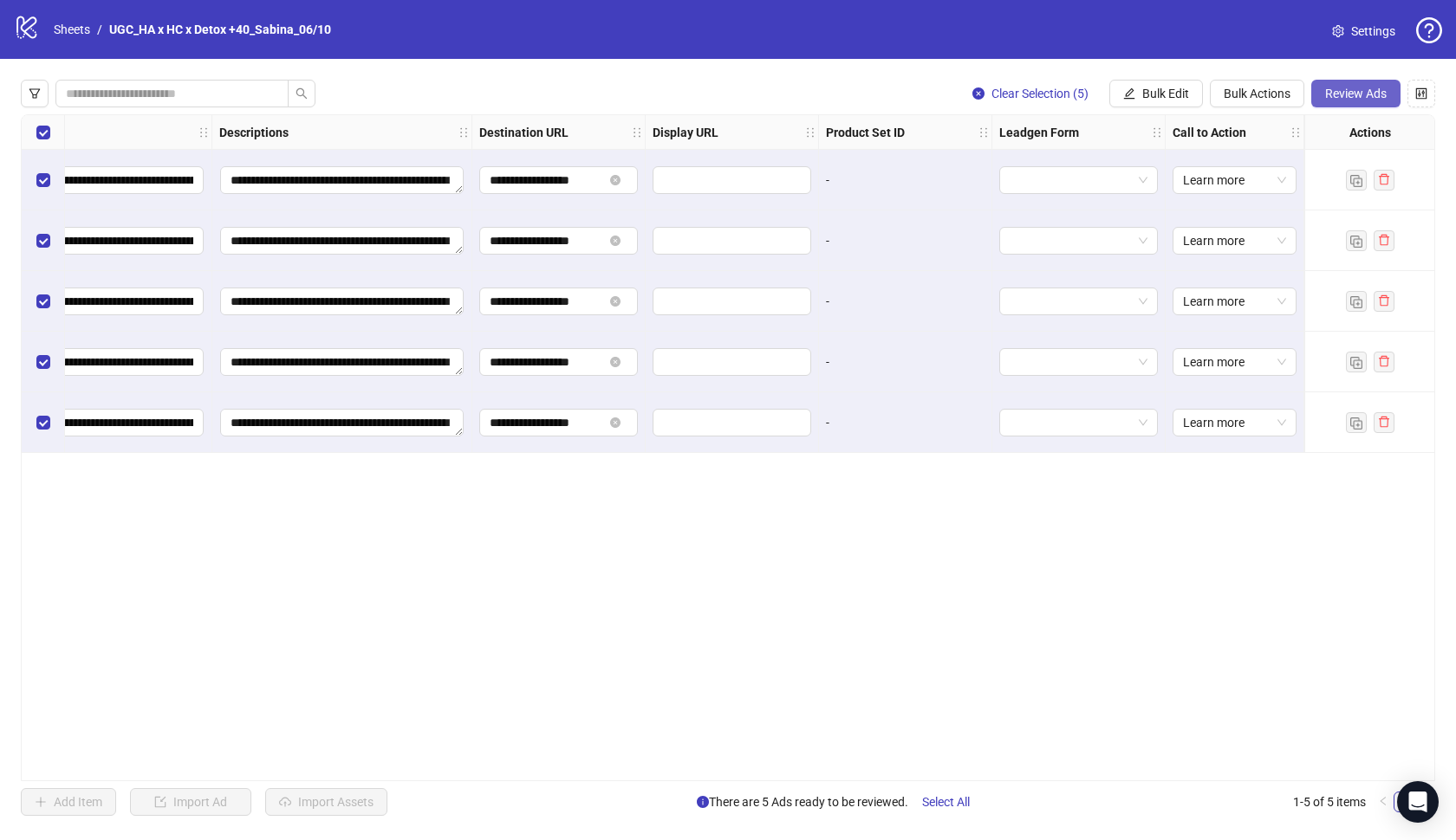
scroll to position [0, 1248]
click at [1328, 93] on span "Review Ads" at bounding box center [1356, 93] width 61 height 14
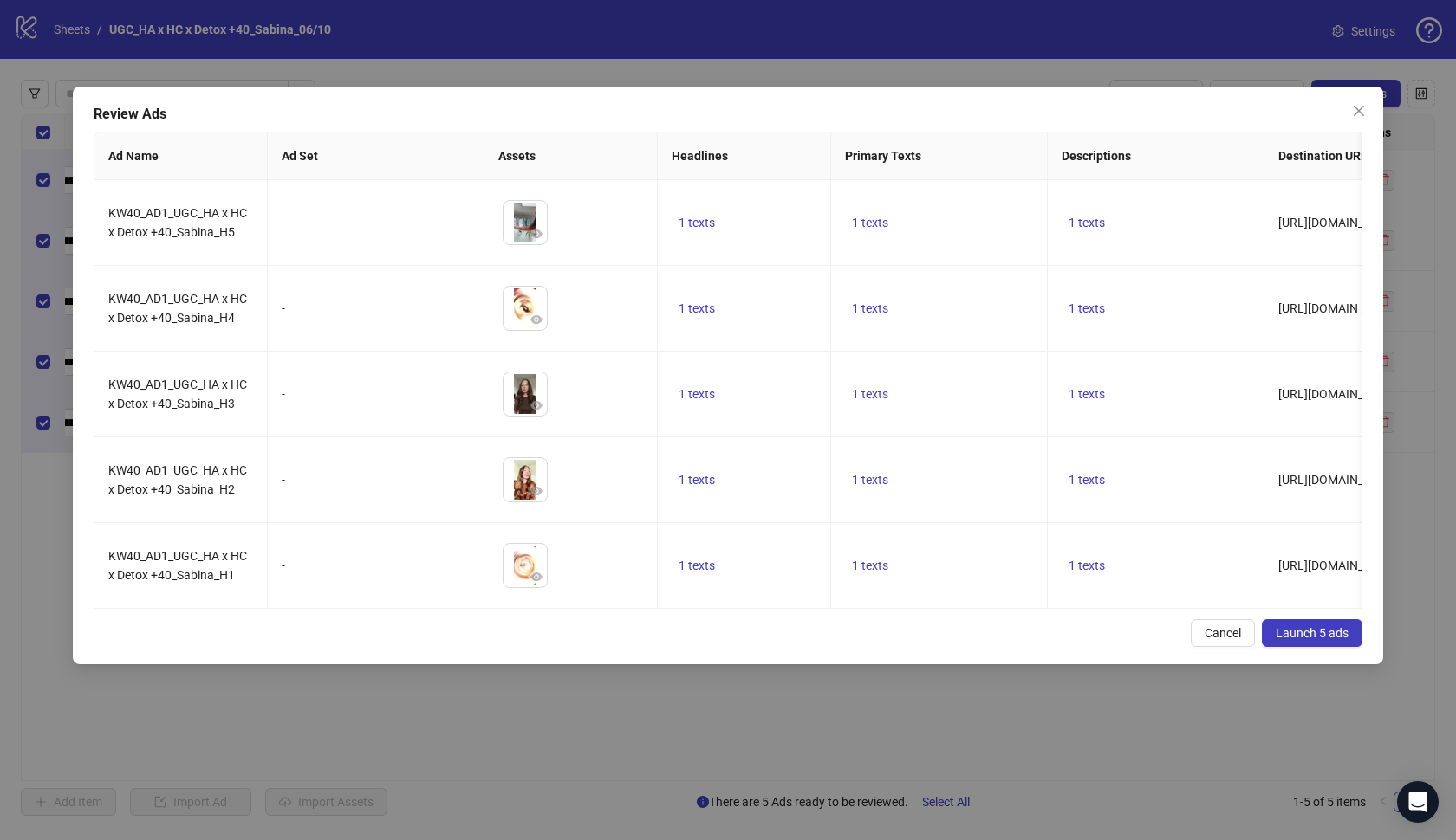
click at [1324, 633] on span "Launch 5 ads" at bounding box center [1311, 633] width 72 height 14
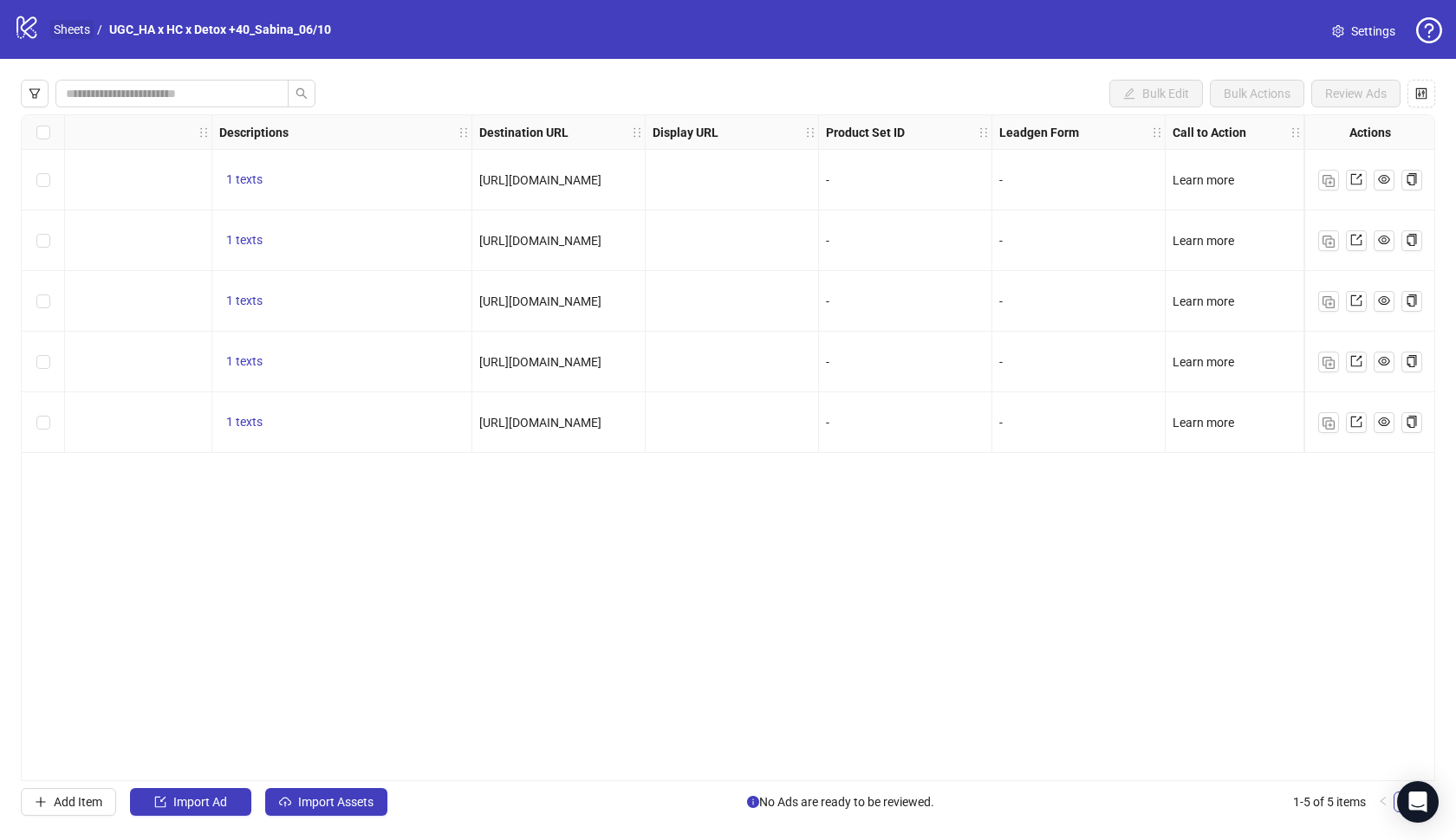
click at [51, 31] on link "Sheets" at bounding box center [72, 29] width 44 height 19
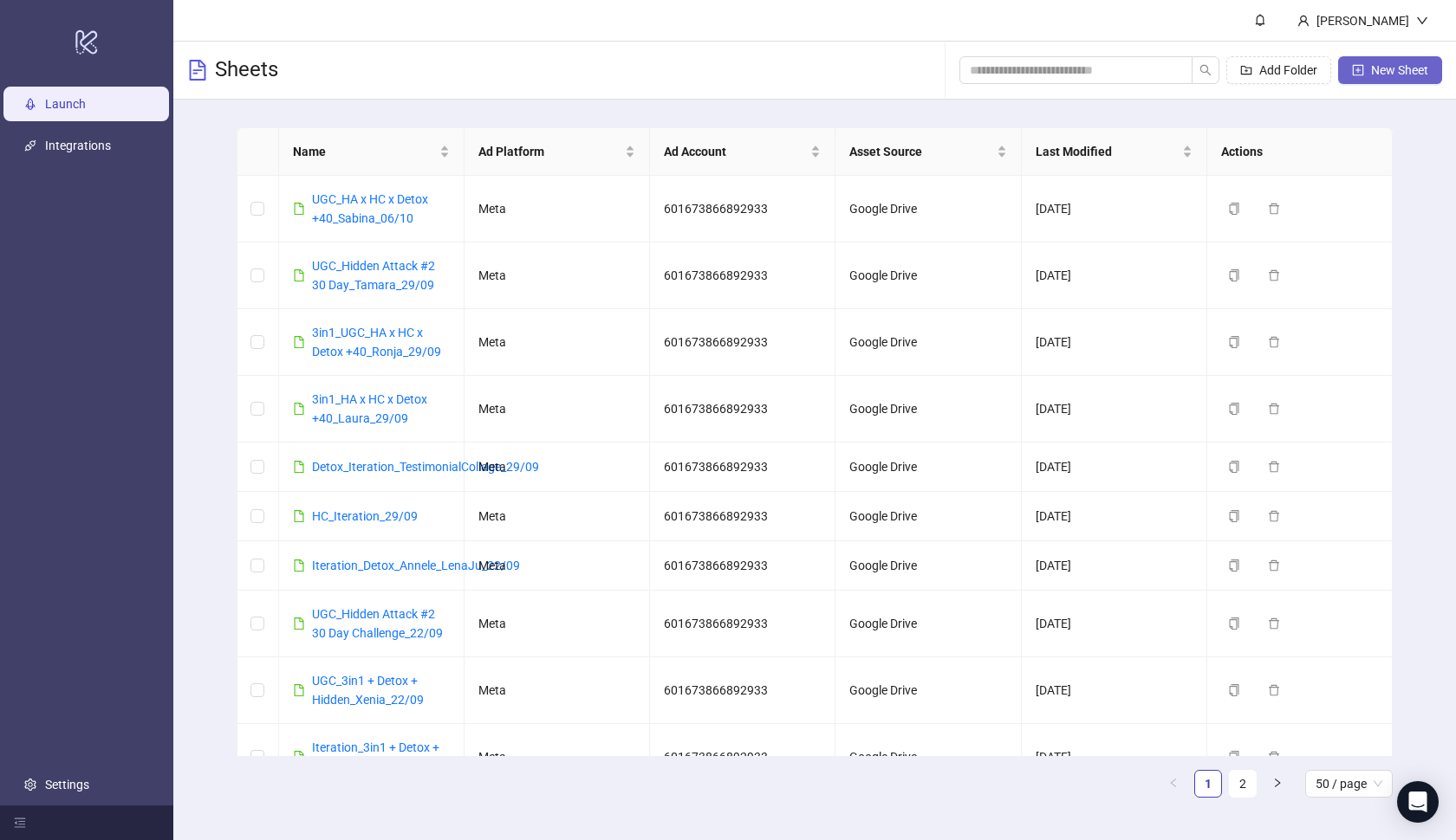
click at [1375, 76] on span "New Sheet" at bounding box center [1400, 70] width 57 height 14
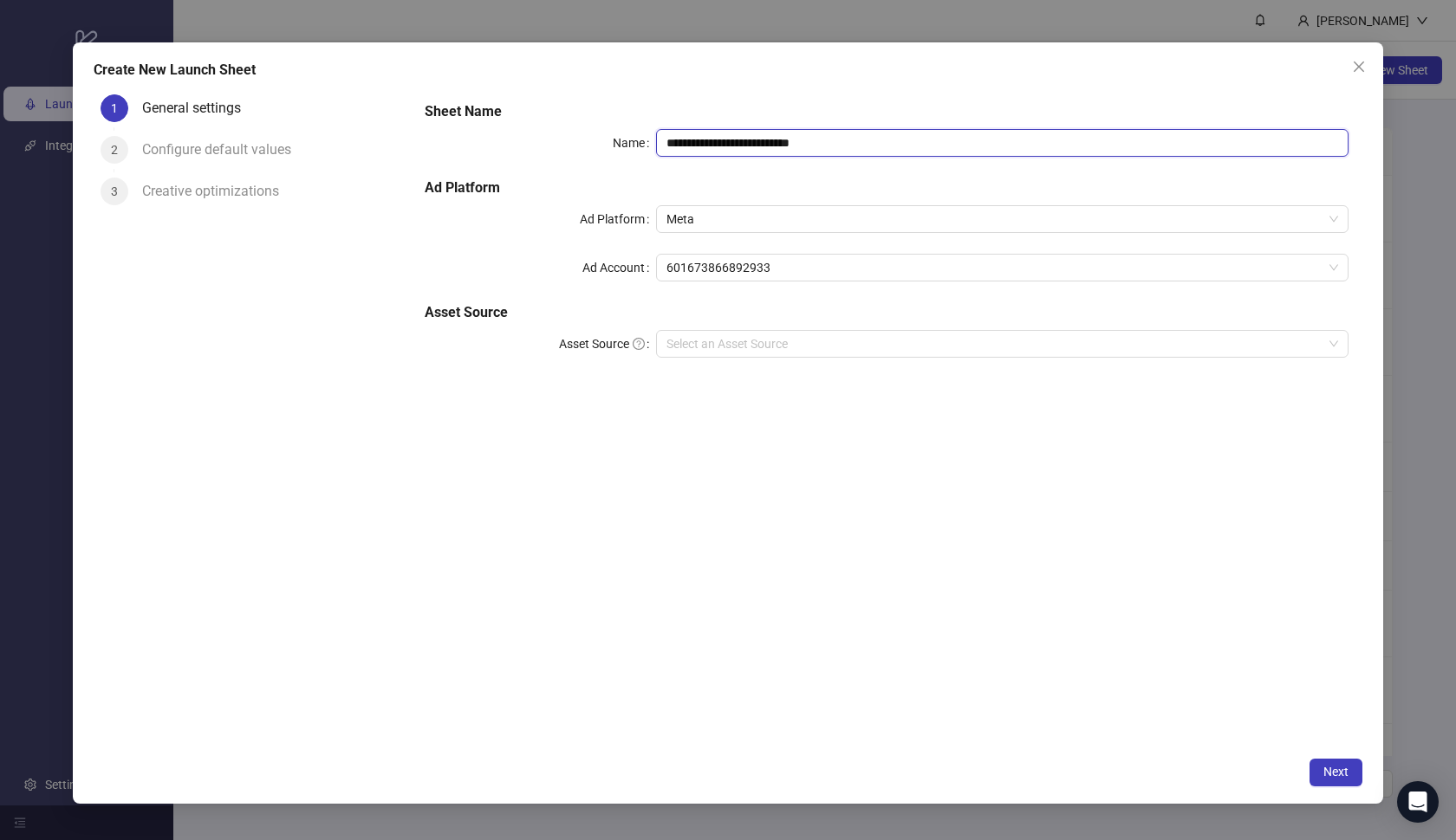
click at [864, 156] on input "**********" at bounding box center [1002, 143] width 693 height 28
paste input "text"
type input "**********"
click at [753, 349] on input "Asset Source" at bounding box center [994, 344] width 657 height 26
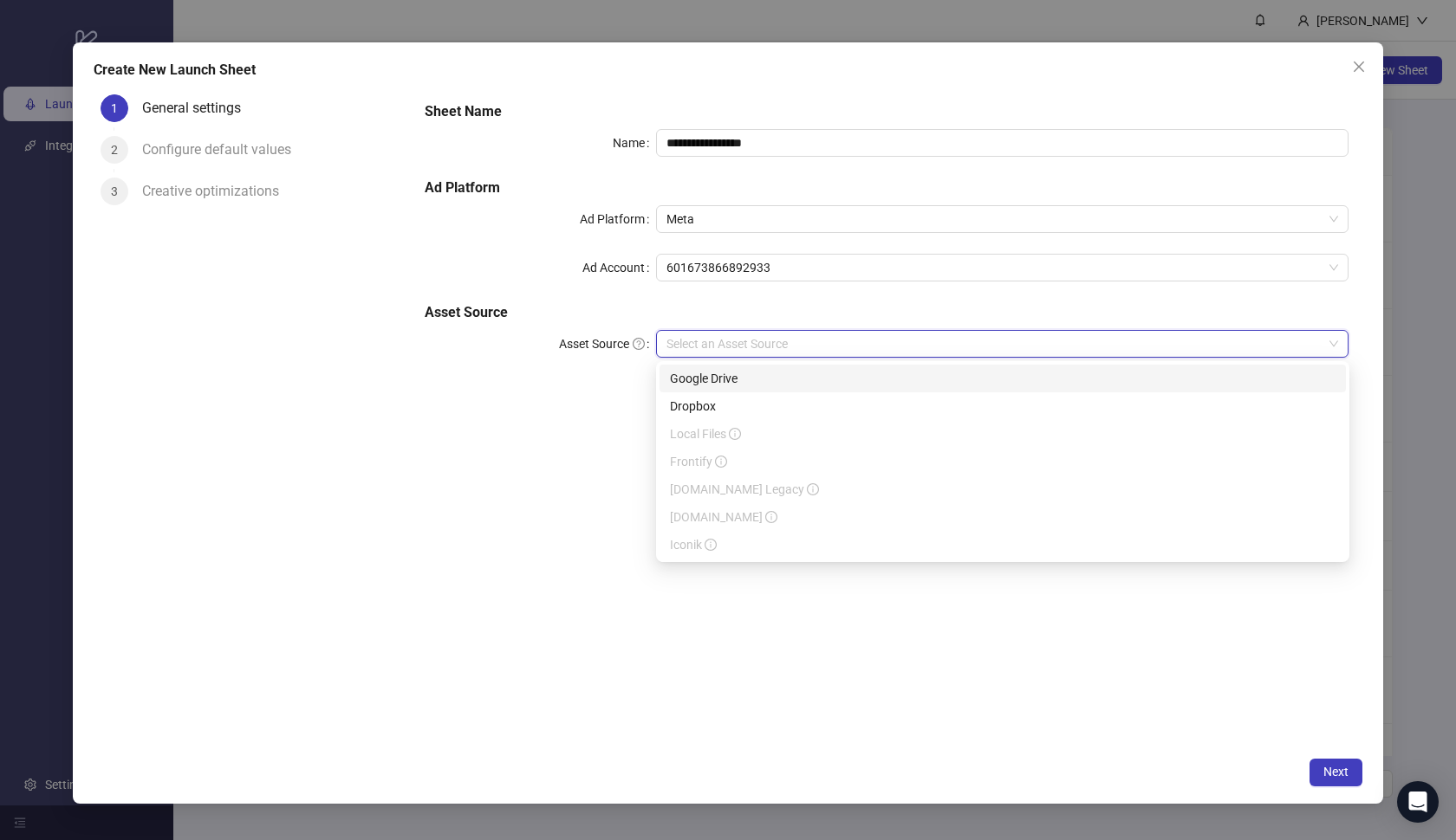
click at [744, 382] on div "Google Drive" at bounding box center [1002, 377] width 665 height 19
click at [754, 381] on input "Main Folder" at bounding box center [994, 392] width 657 height 26
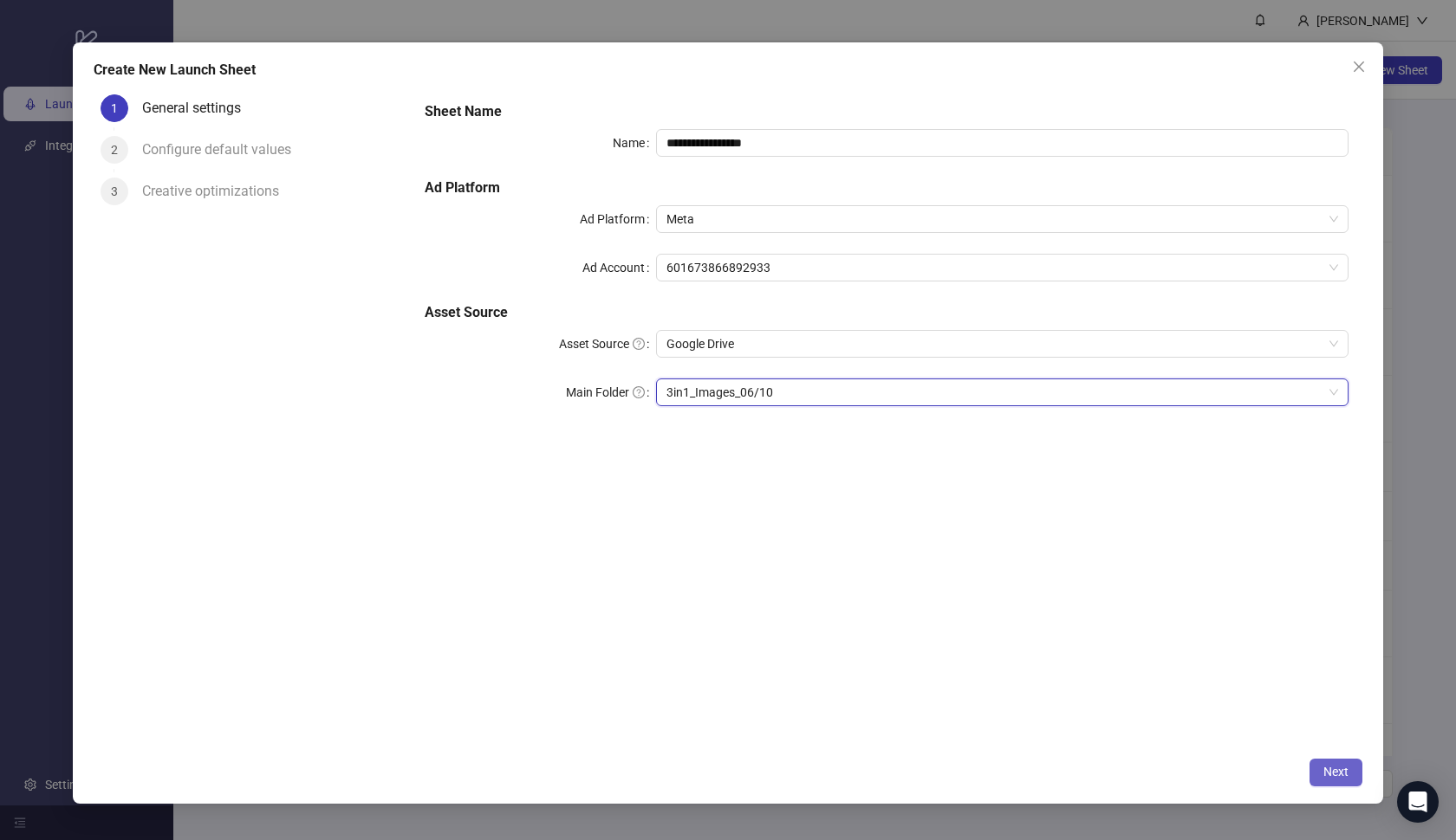
click at [1326, 768] on span "Next" at bounding box center [1335, 772] width 25 height 14
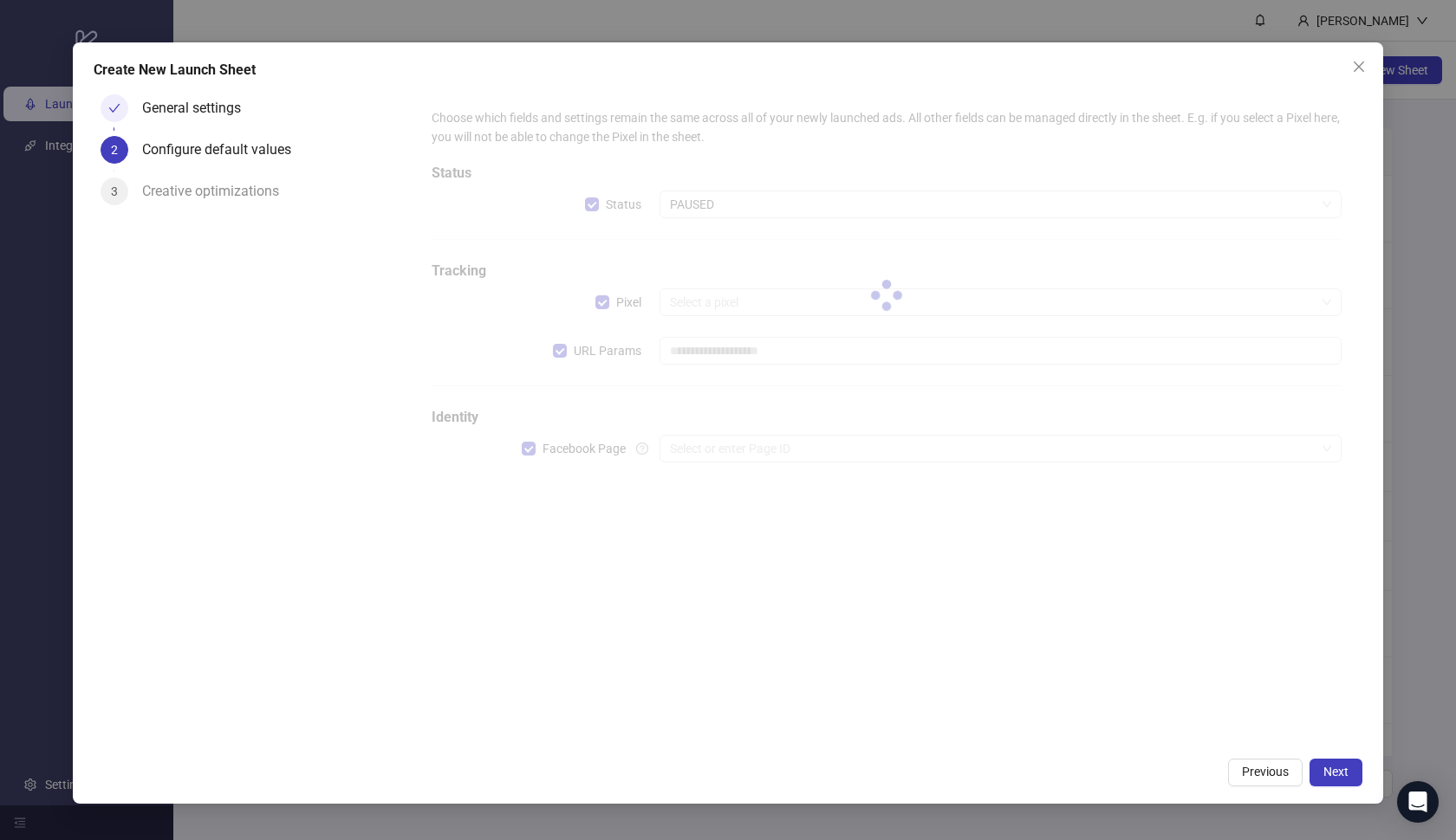
type input "**********"
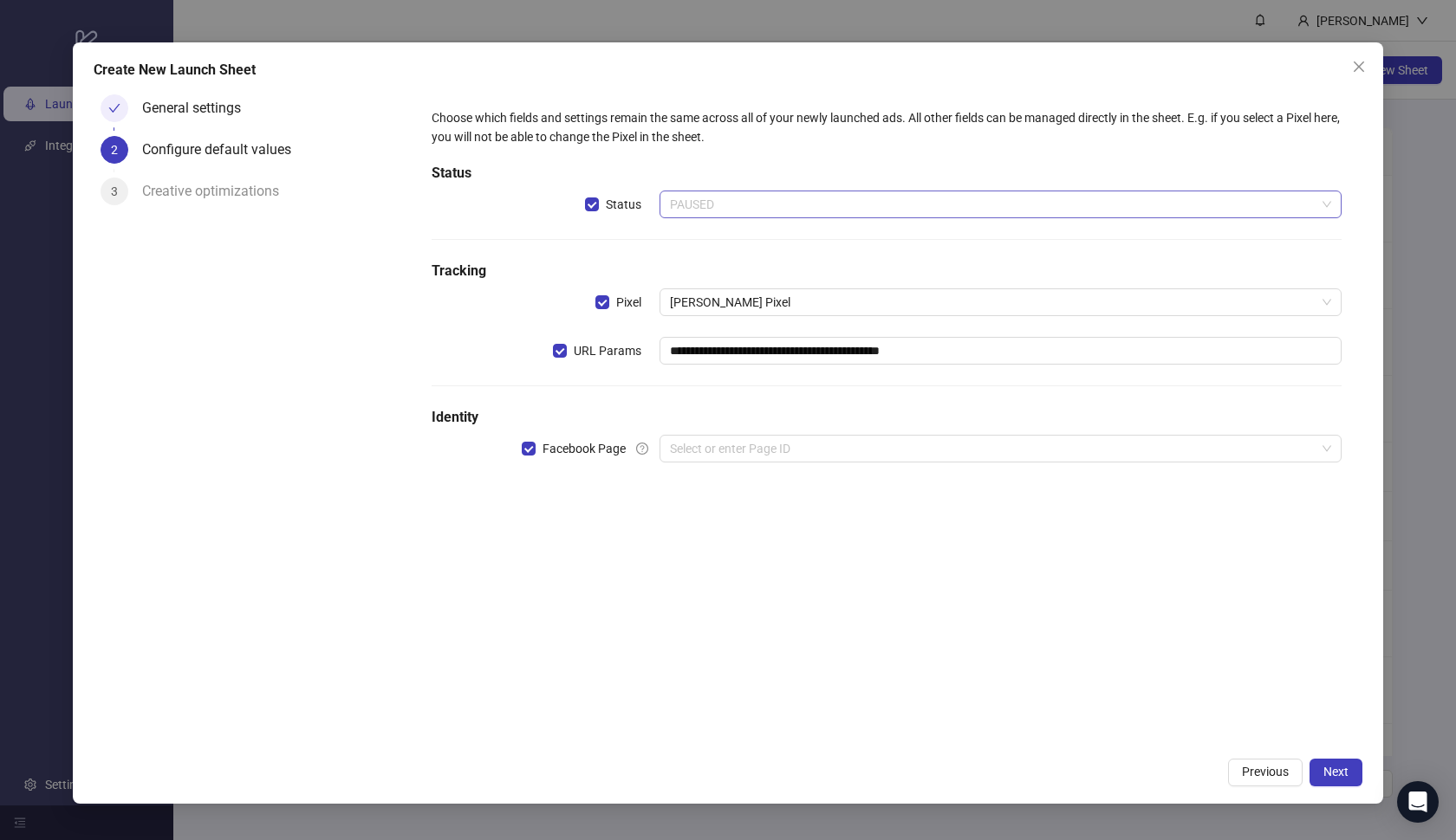
click at [792, 208] on span "PAUSED" at bounding box center [1001, 204] width 662 height 26
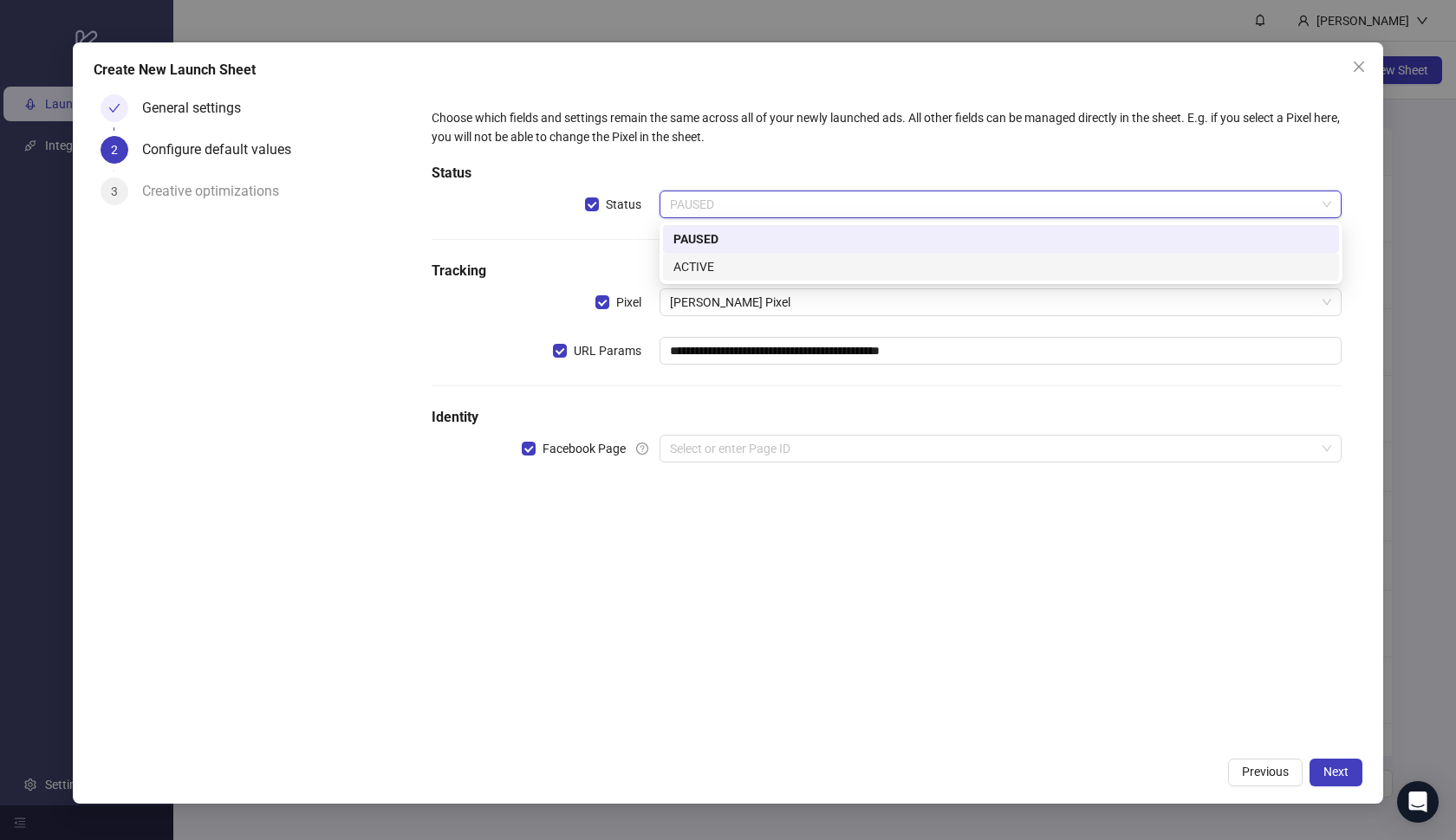
click at [778, 266] on div "ACTIVE" at bounding box center [1000, 266] width 655 height 19
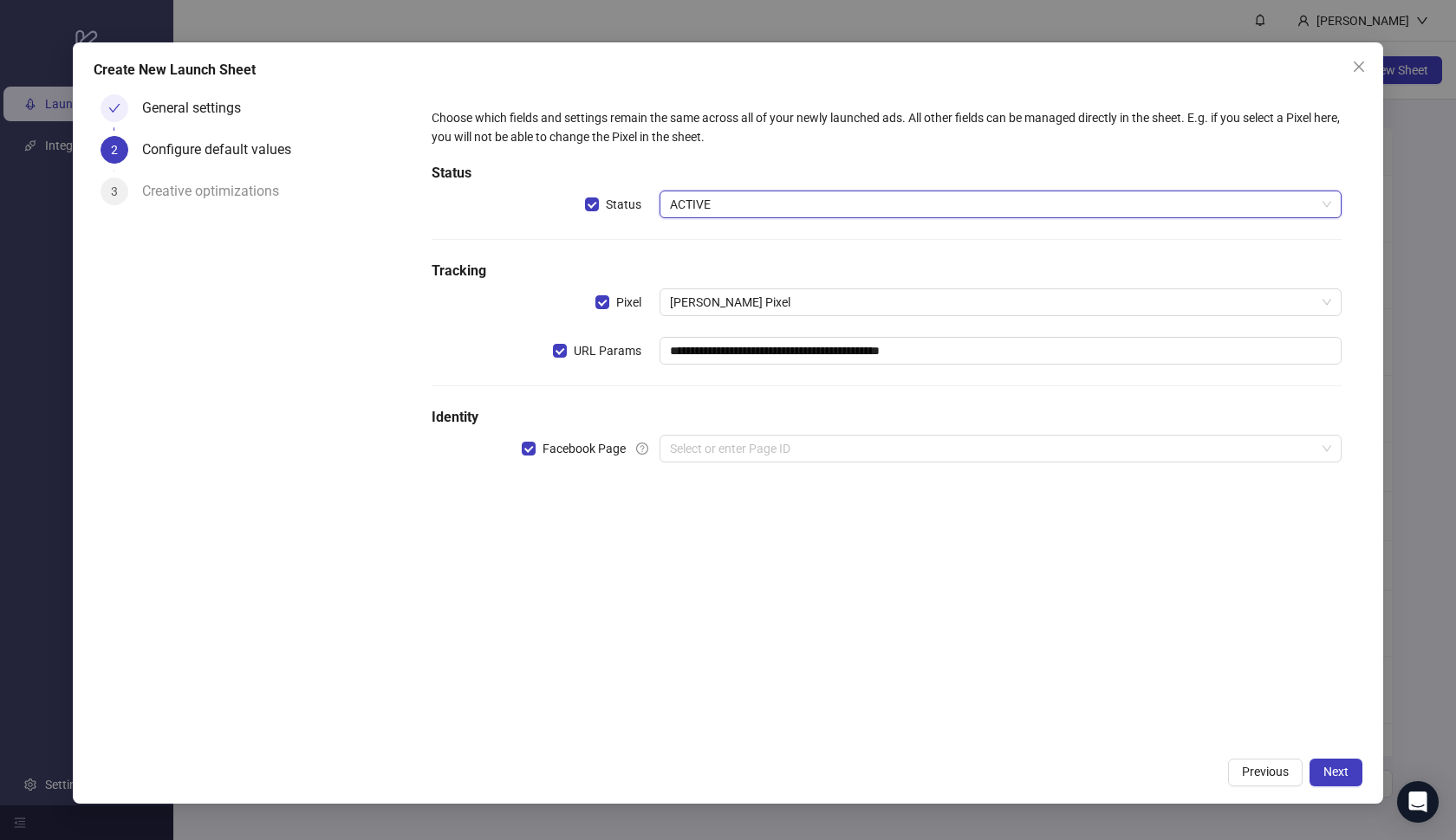
click at [744, 429] on div "**********" at bounding box center [886, 295] width 924 height 389
click at [741, 451] on input "search" at bounding box center [993, 449] width 646 height 26
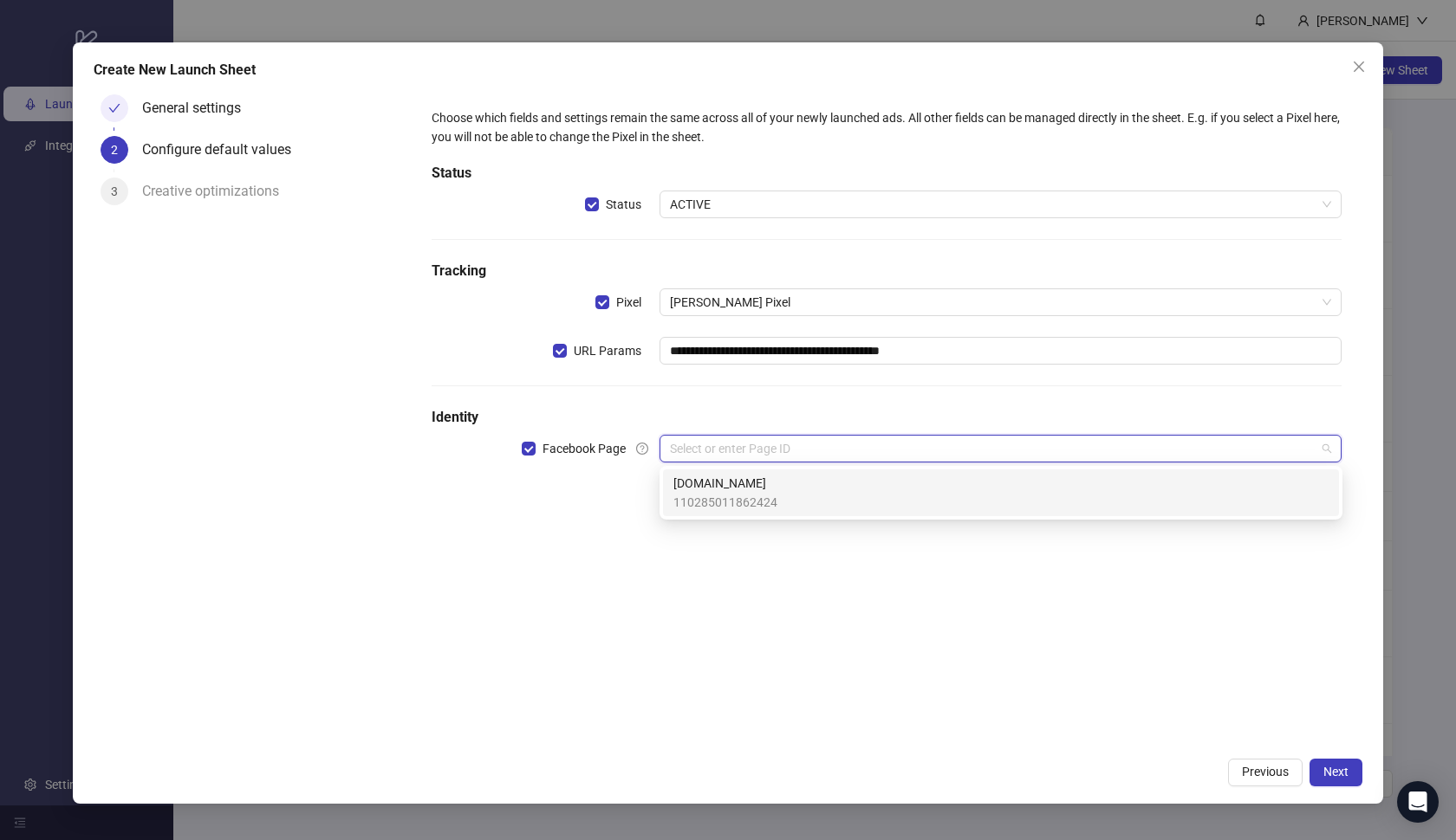
click at [740, 475] on span "[DOMAIN_NAME]" at bounding box center [725, 482] width 104 height 19
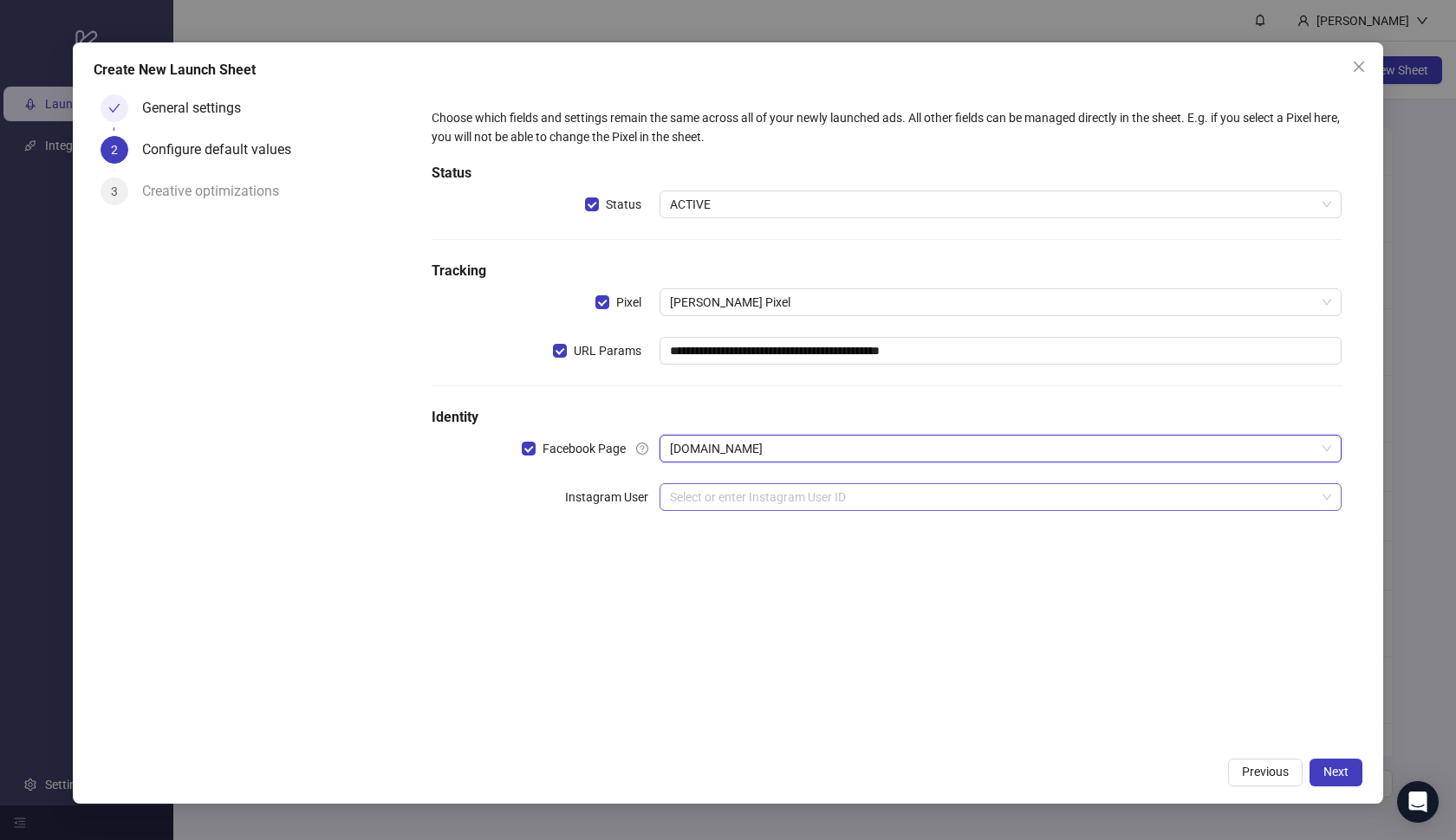
click at [735, 485] on input "search" at bounding box center [993, 497] width 646 height 26
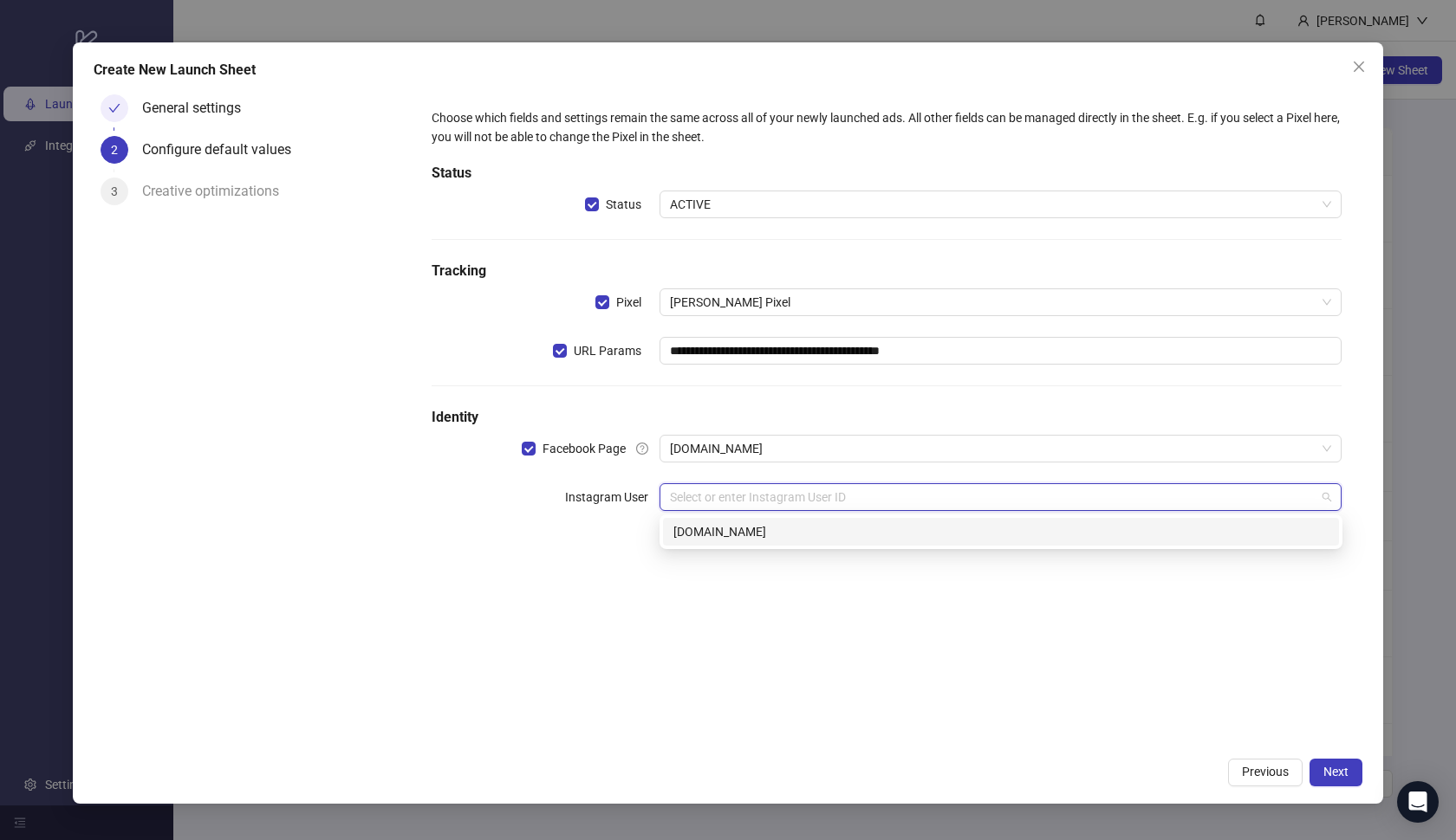
click at [734, 529] on div "[DOMAIN_NAME]" at bounding box center [1000, 531] width 655 height 19
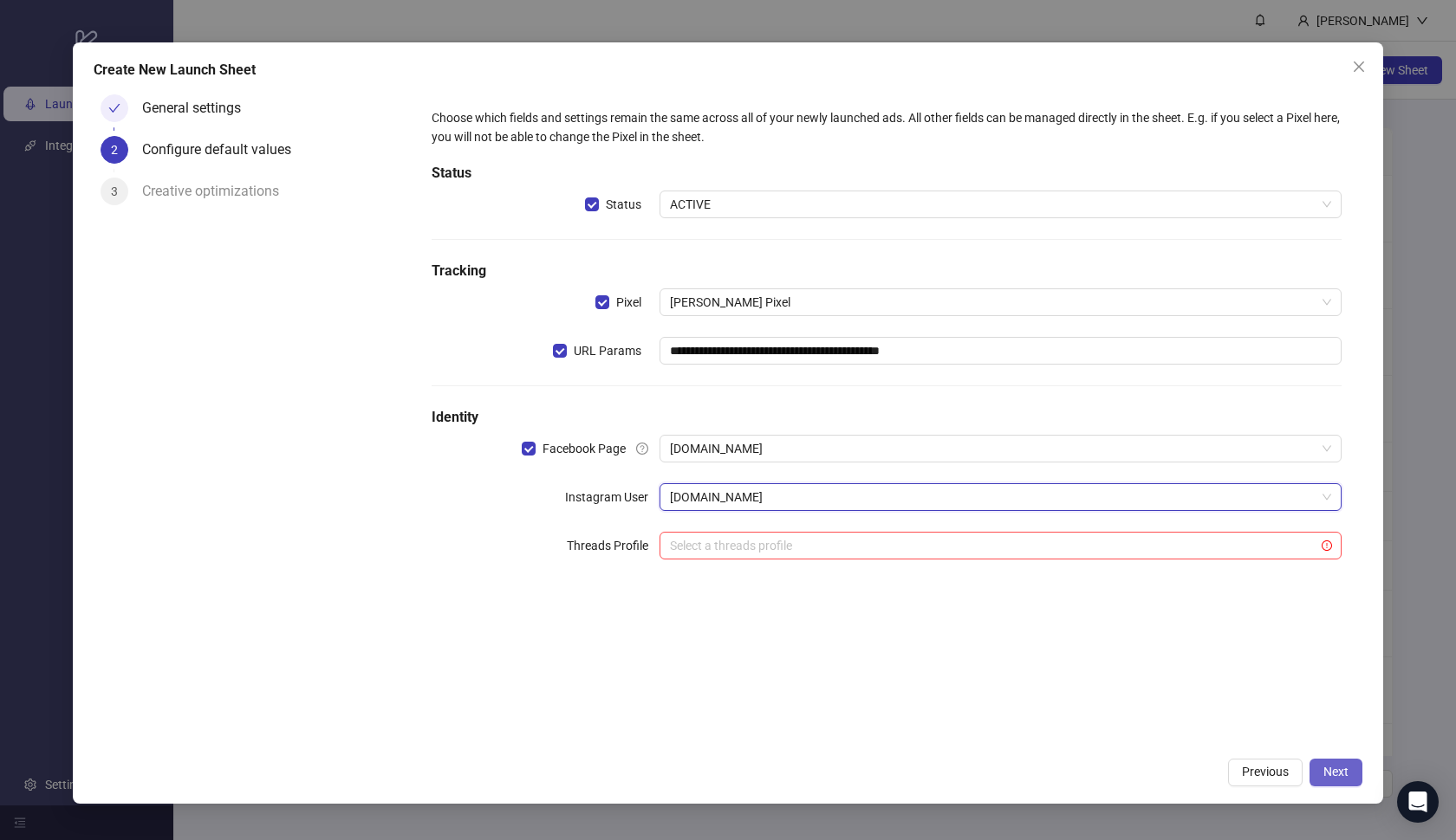
click at [1328, 769] on span "Next" at bounding box center [1335, 772] width 25 height 14
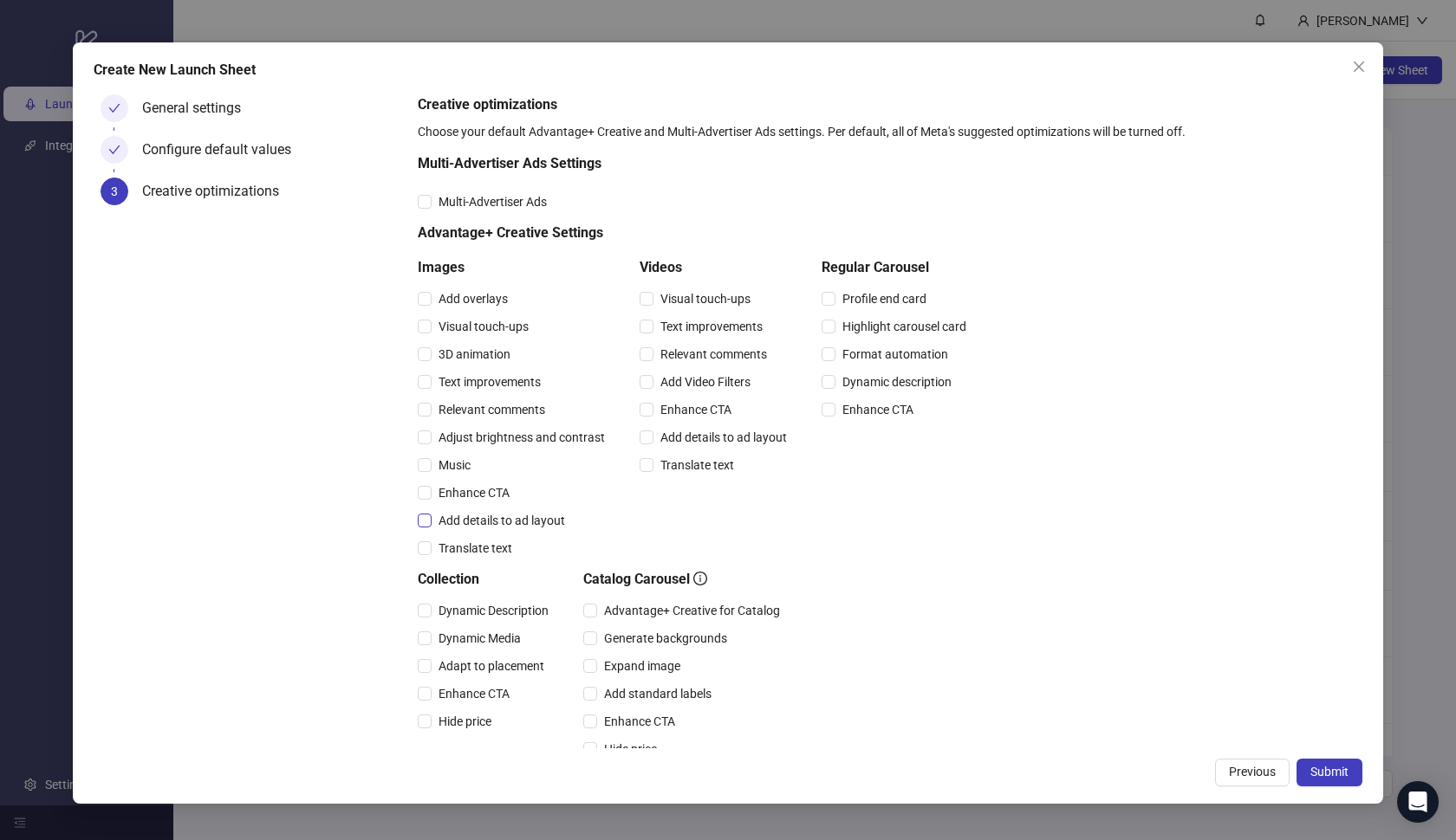
click at [471, 519] on span "Add details to ad layout" at bounding box center [502, 520] width 141 height 19
click at [463, 496] on span "Enhance CTA" at bounding box center [474, 492] width 85 height 19
click at [450, 464] on span "Music" at bounding box center [454, 465] width 46 height 19
click at [454, 444] on span "Adjust brightness and contrast" at bounding box center [521, 437] width 180 height 19
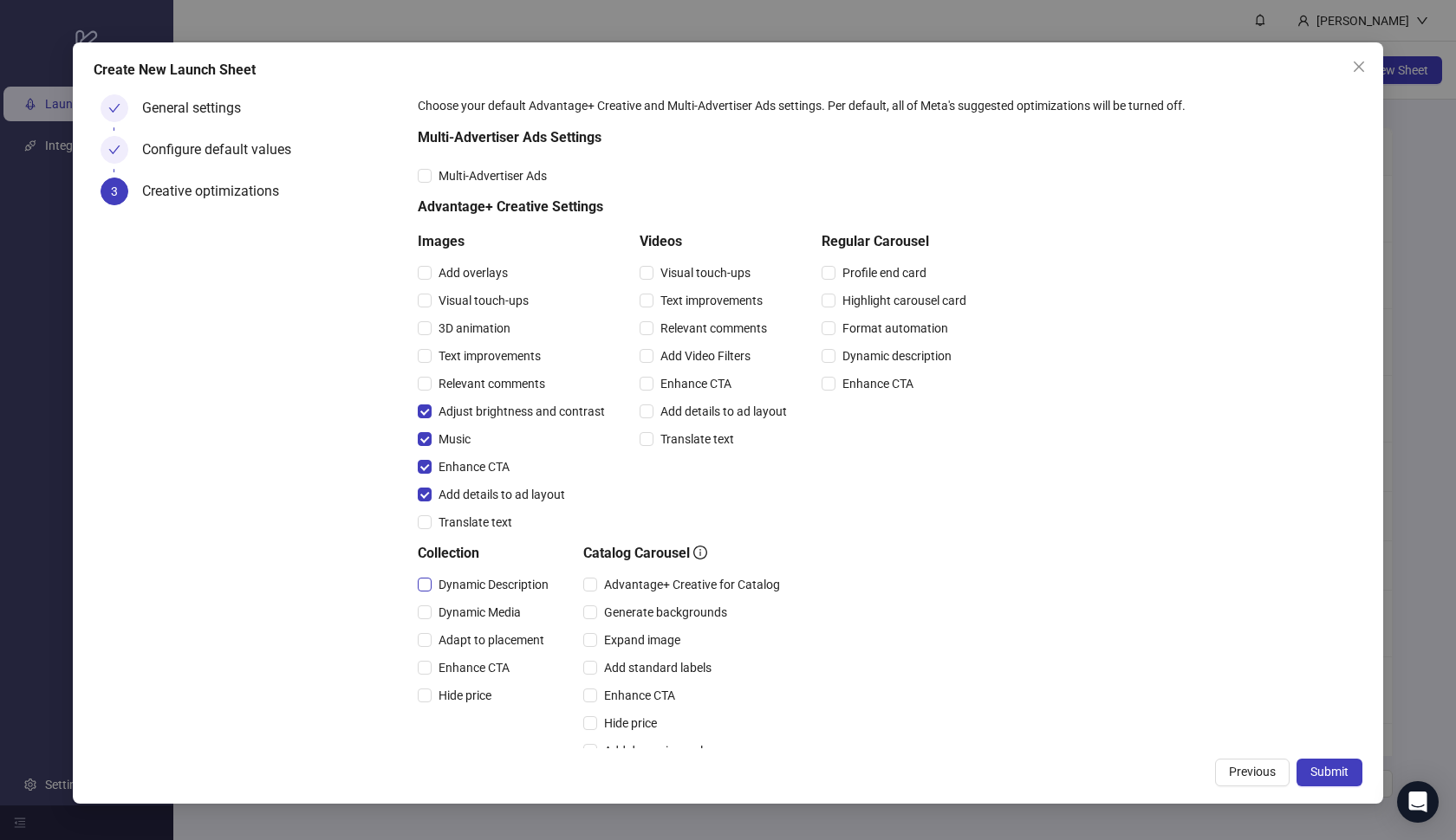
click at [512, 583] on span "Dynamic Description" at bounding box center [493, 584] width 124 height 19
click at [504, 607] on span "Dynamic Media" at bounding box center [479, 612] width 96 height 19
click at [493, 646] on span "Adapt to placement" at bounding box center [491, 640] width 120 height 19
click at [488, 672] on span "Enhance CTA" at bounding box center [474, 667] width 85 height 19
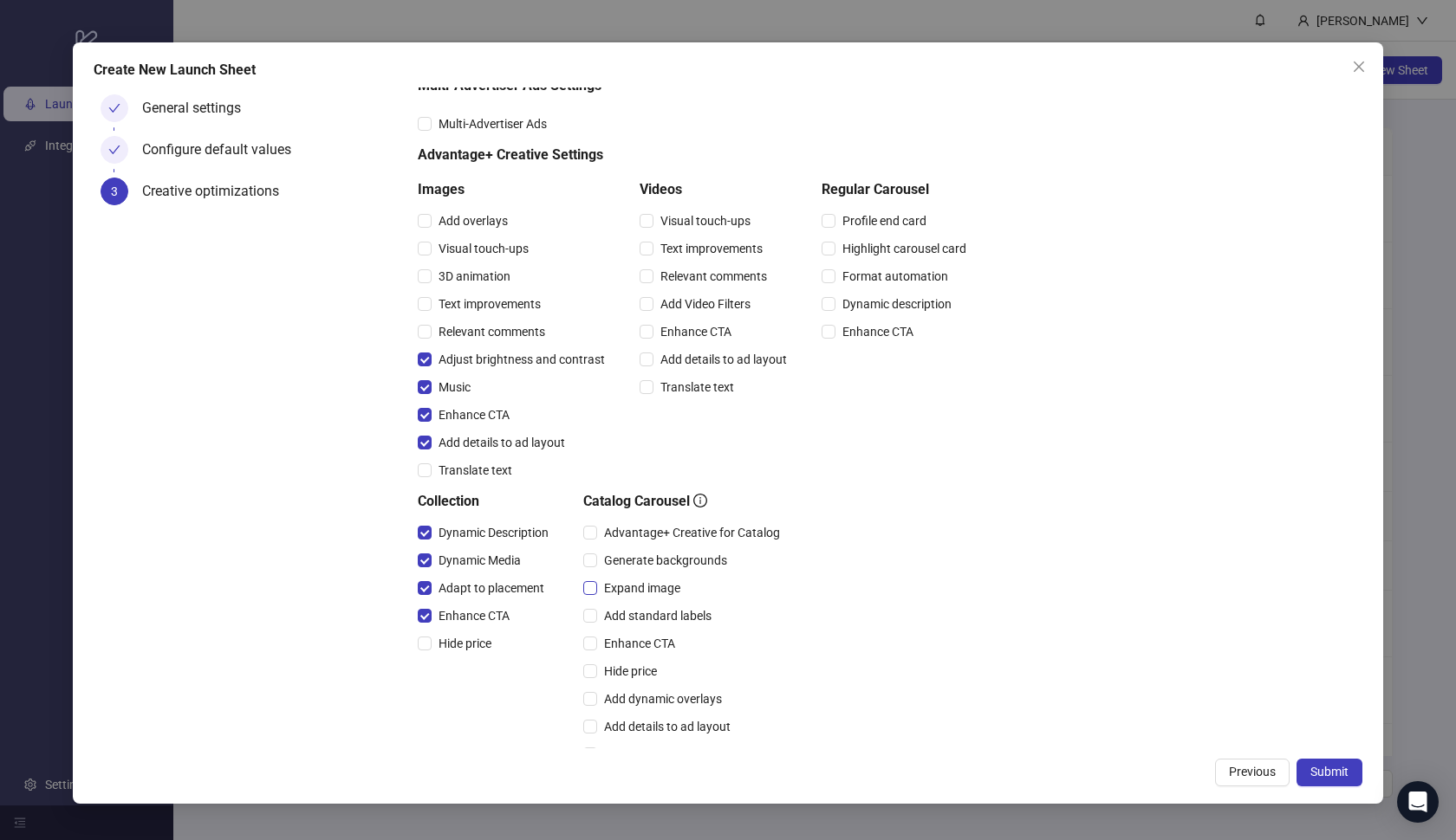
scroll to position [86, 0]
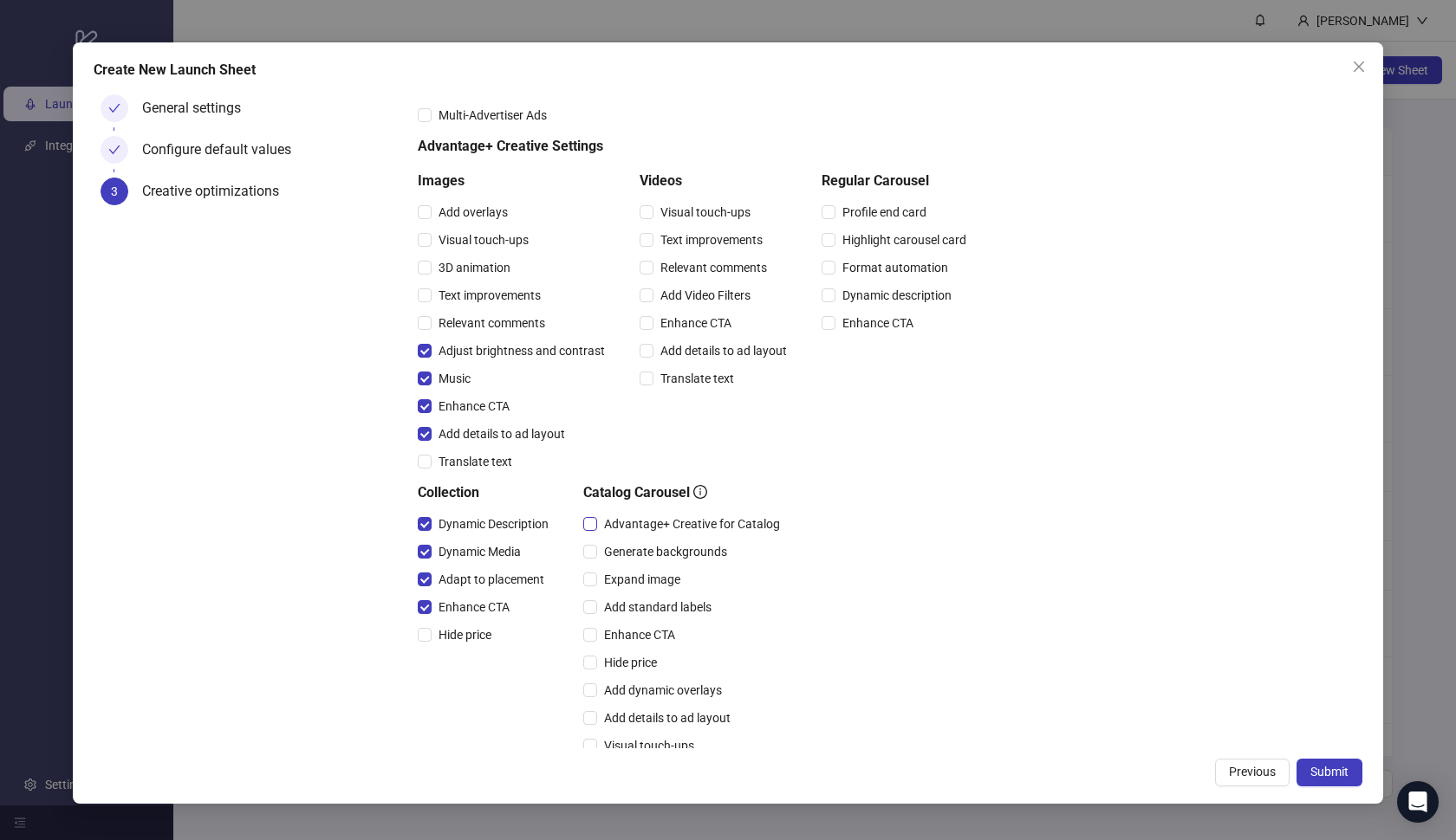
click at [649, 527] on span "Advantage+ Creative for Catalog" at bounding box center [691, 523] width 189 height 19
click at [641, 570] on span "Expand image" at bounding box center [641, 578] width 90 height 19
click at [638, 621] on div "Enhance CTA" at bounding box center [684, 635] width 203 height 28
click at [642, 625] on span "Enhance CTA" at bounding box center [639, 634] width 85 height 19
click at [642, 607] on span "Add standard labels" at bounding box center [657, 606] width 121 height 19
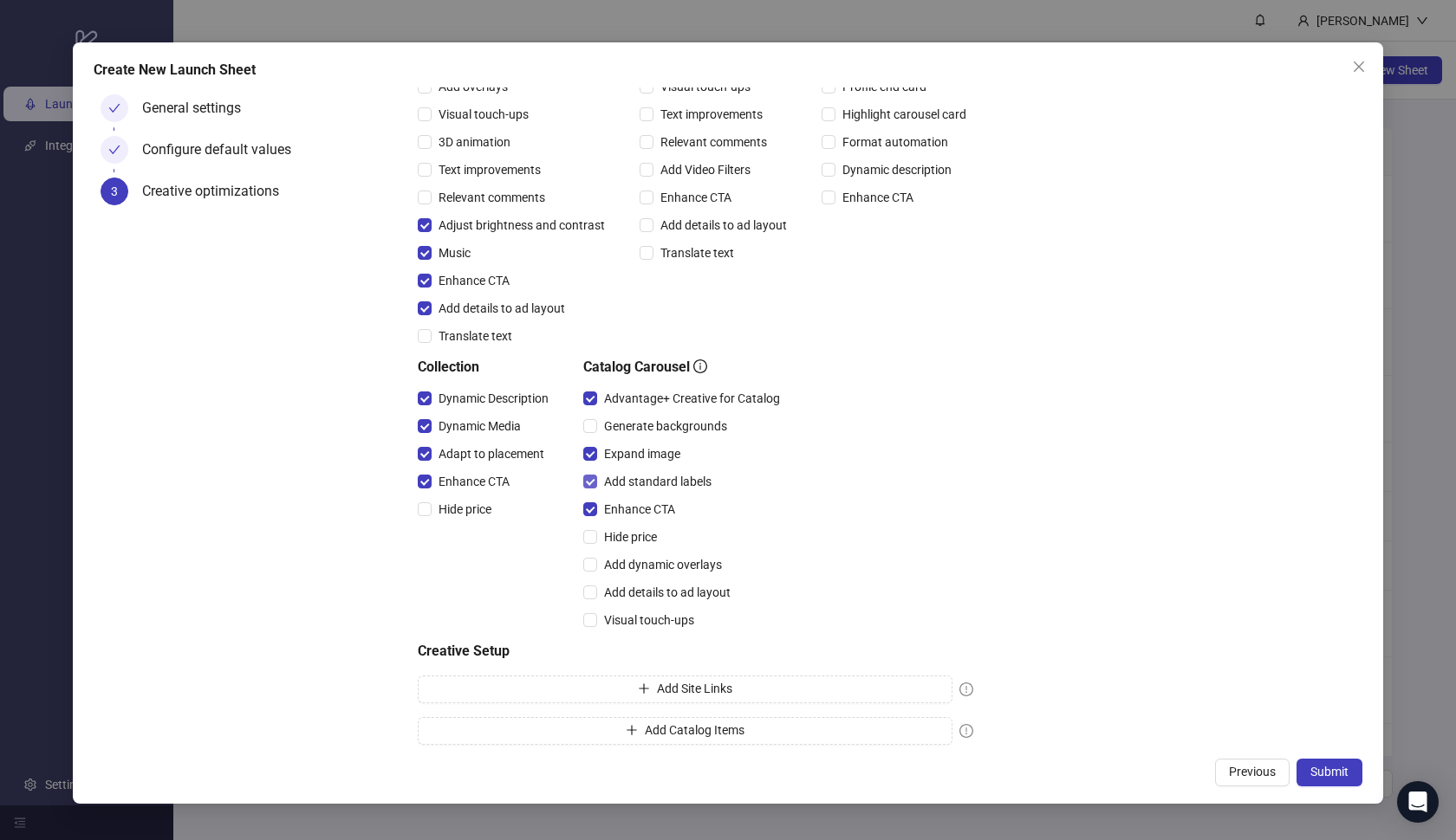
scroll to position [223, 0]
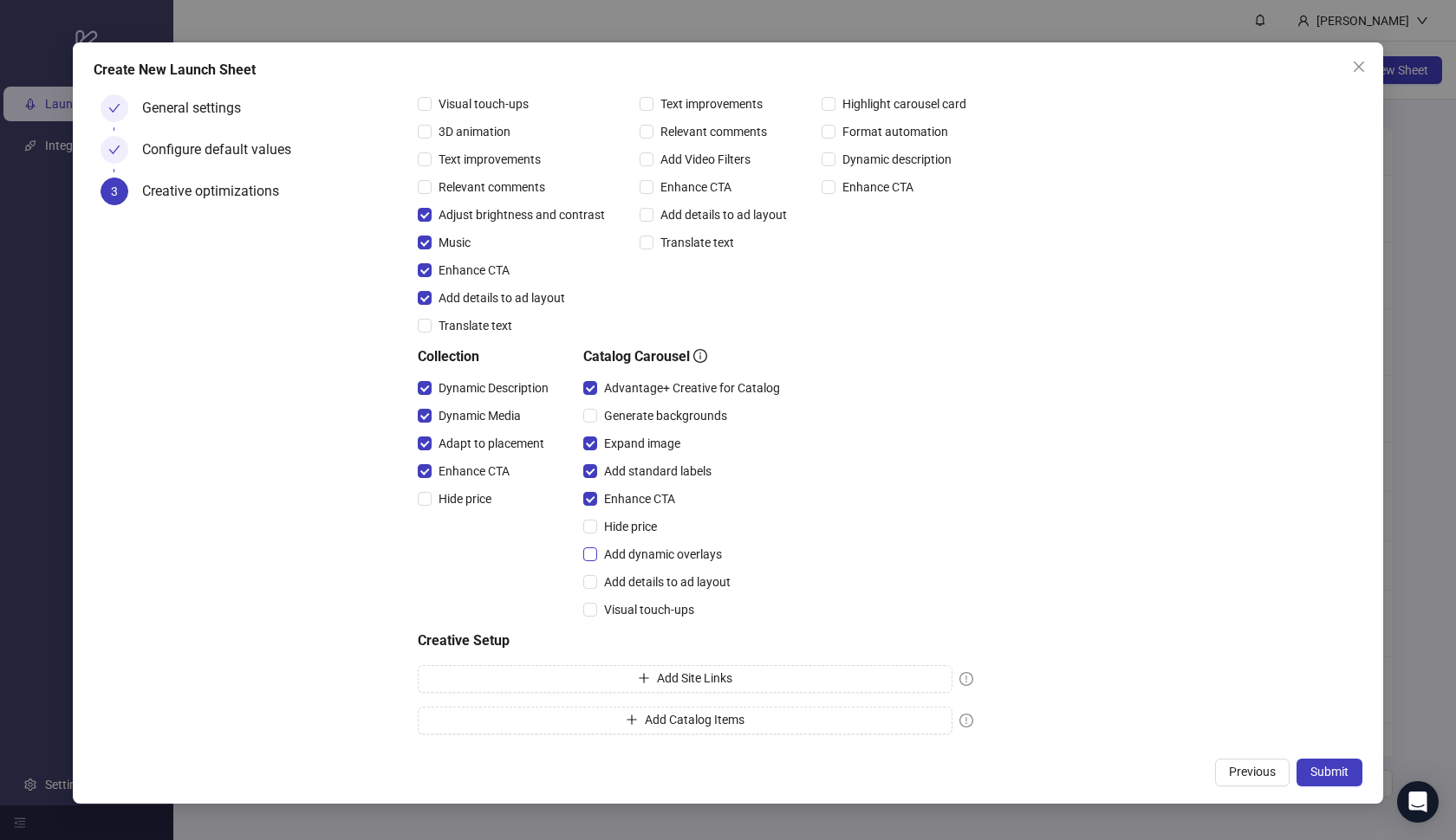
click at [645, 550] on span "Add dynamic overlays" at bounding box center [662, 554] width 132 height 19
click at [644, 585] on span "Add details to ad layout" at bounding box center [667, 581] width 141 height 19
click at [644, 603] on span "Visual touch-ups" at bounding box center [648, 609] width 104 height 19
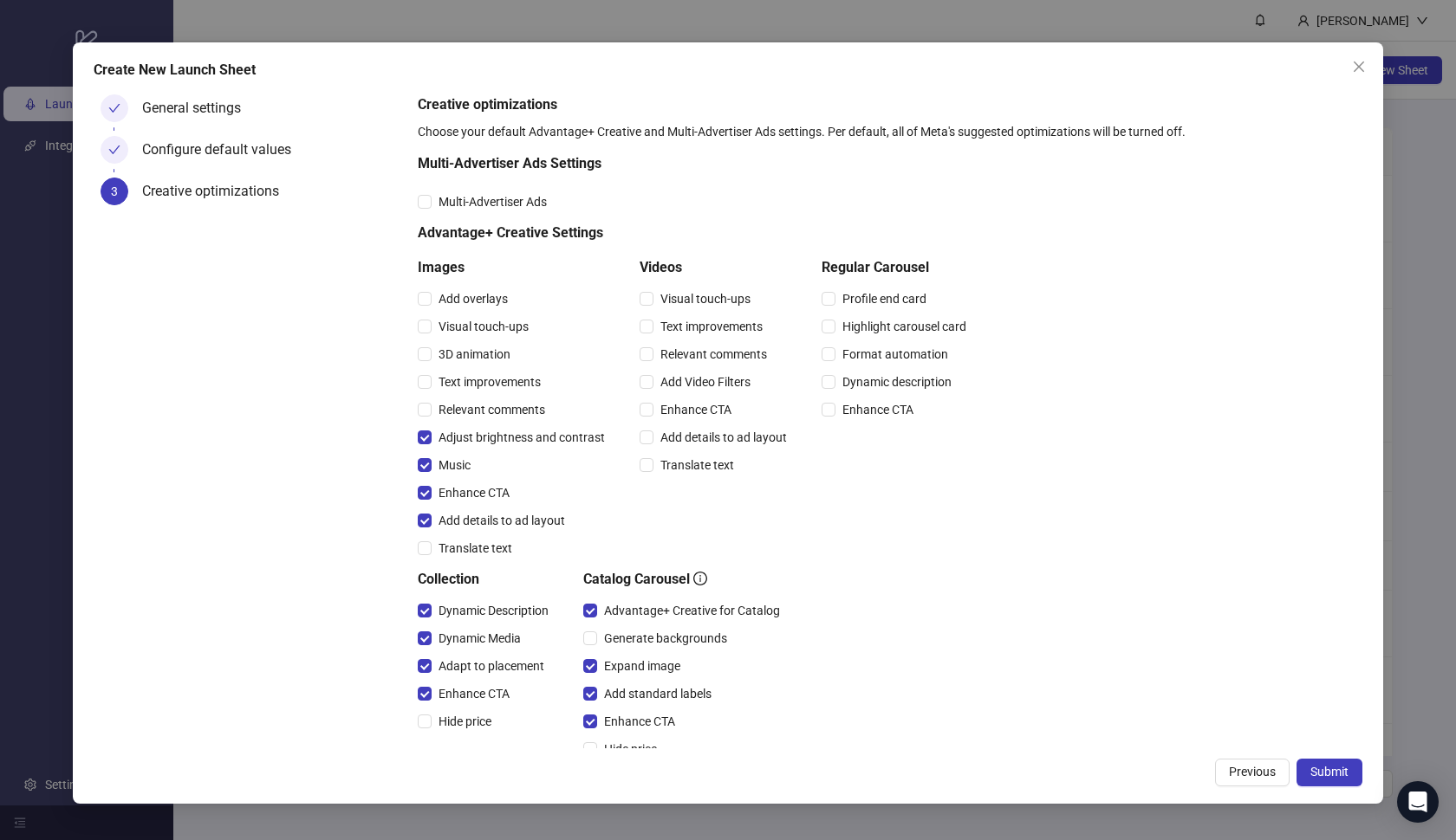
scroll to position [0, 0]
click at [533, 202] on span "Multi-Advertiser Ads" at bounding box center [492, 201] width 122 height 19
click at [1340, 773] on span "Submit" at bounding box center [1329, 772] width 38 height 14
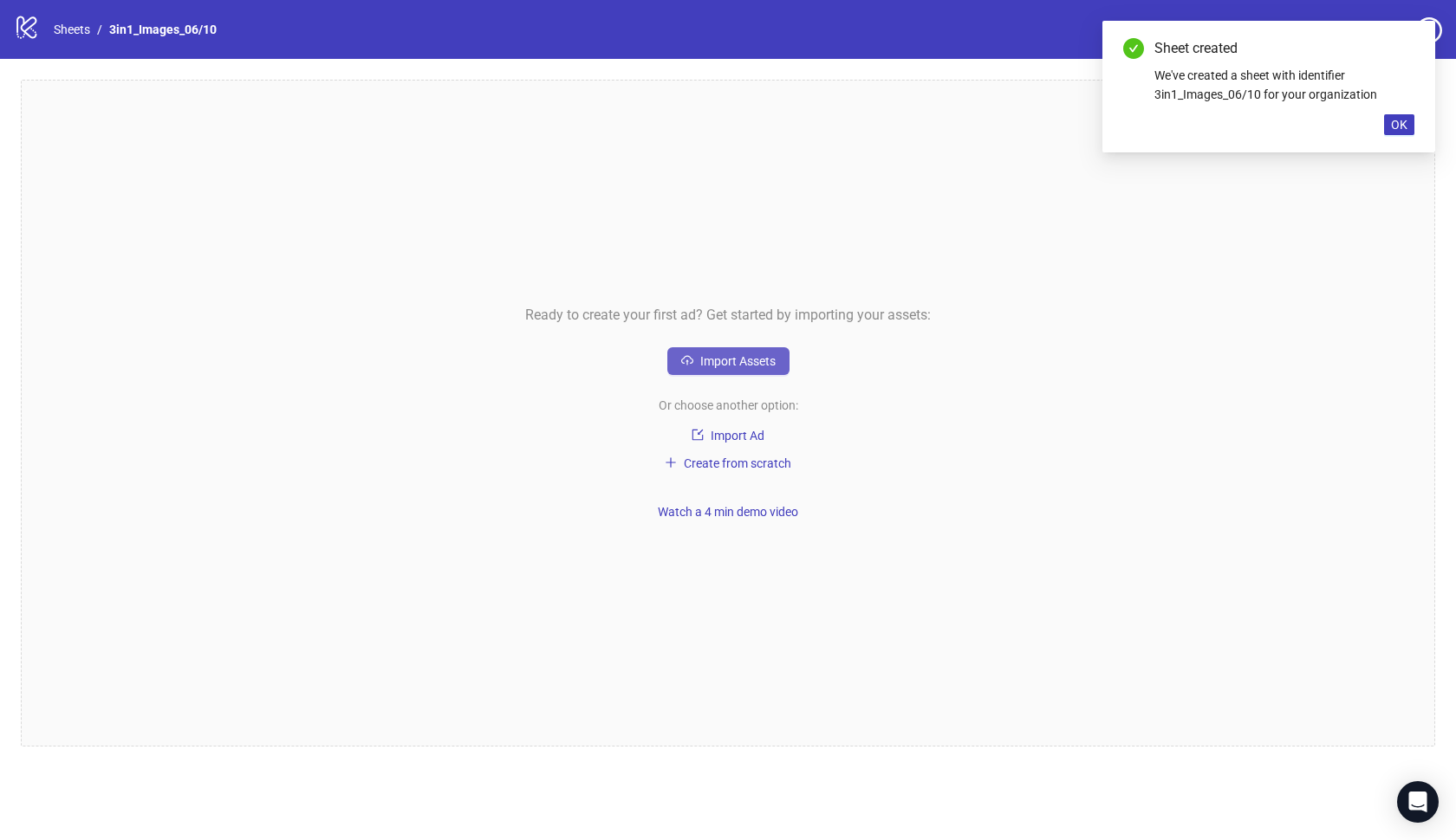
click at [742, 366] on span "Import Assets" at bounding box center [737, 362] width 75 height 14
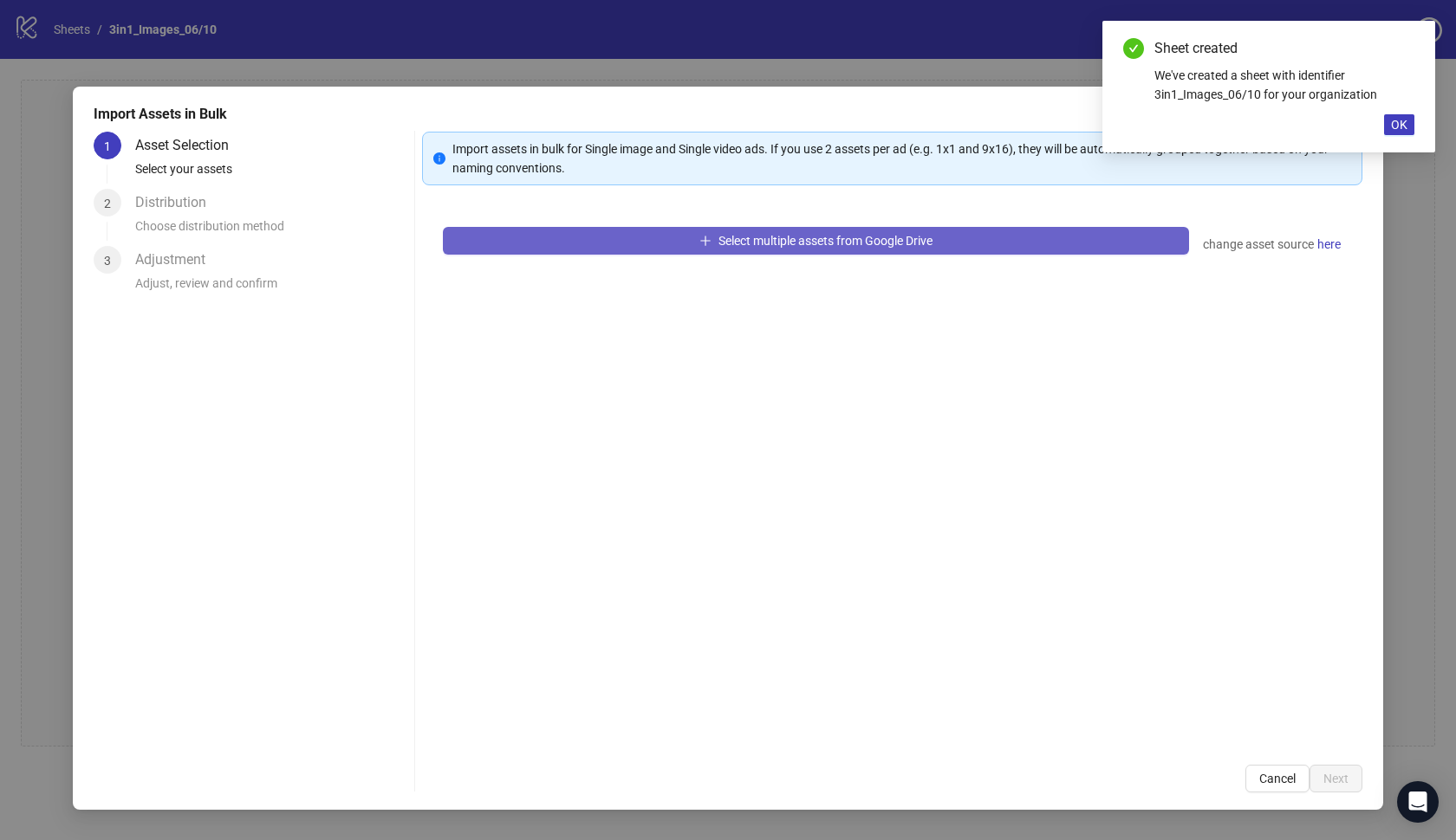
click at [700, 243] on icon "plus" at bounding box center [706, 241] width 12 height 12
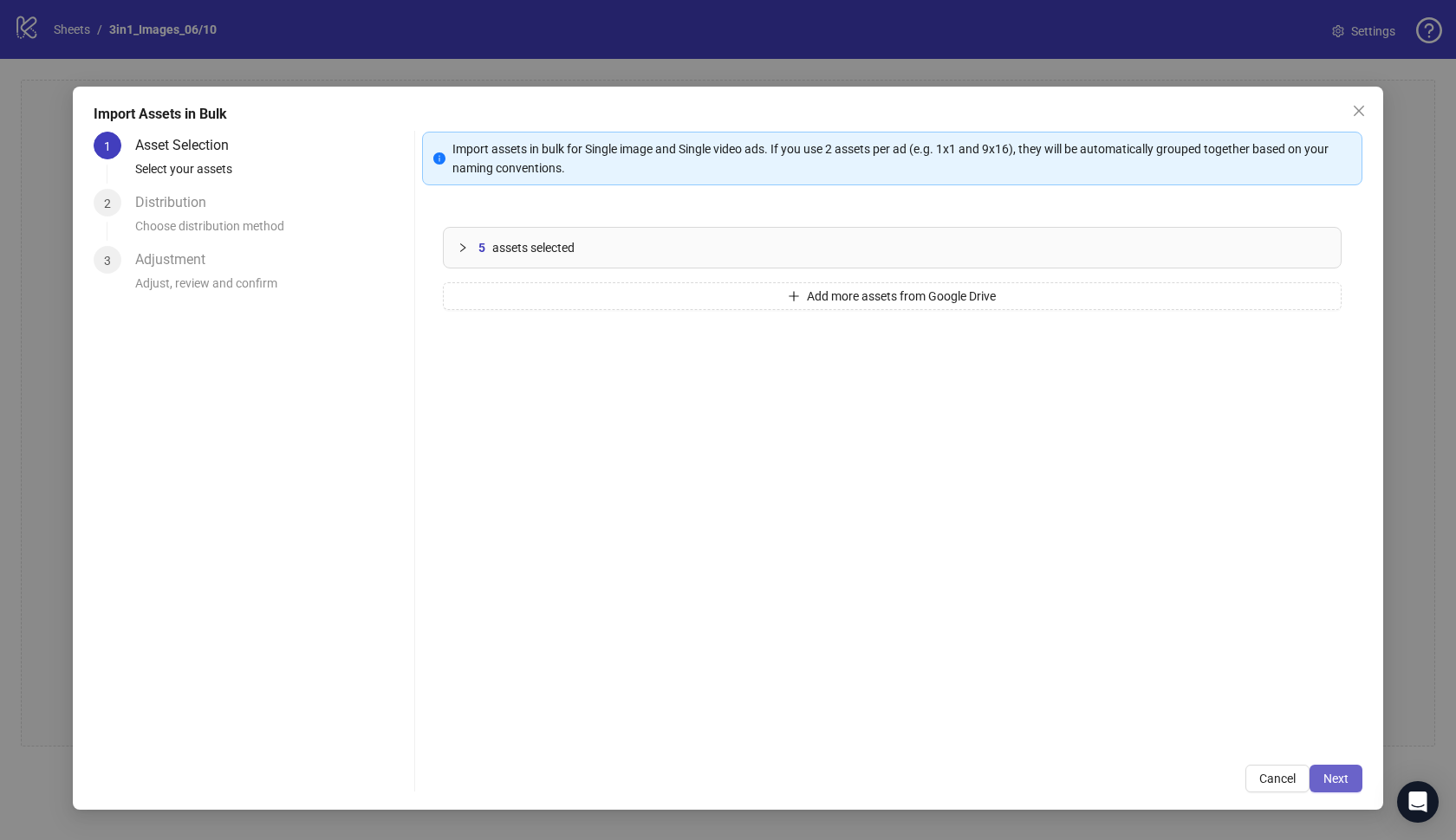
click at [1343, 773] on span "Next" at bounding box center [1335, 779] width 25 height 14
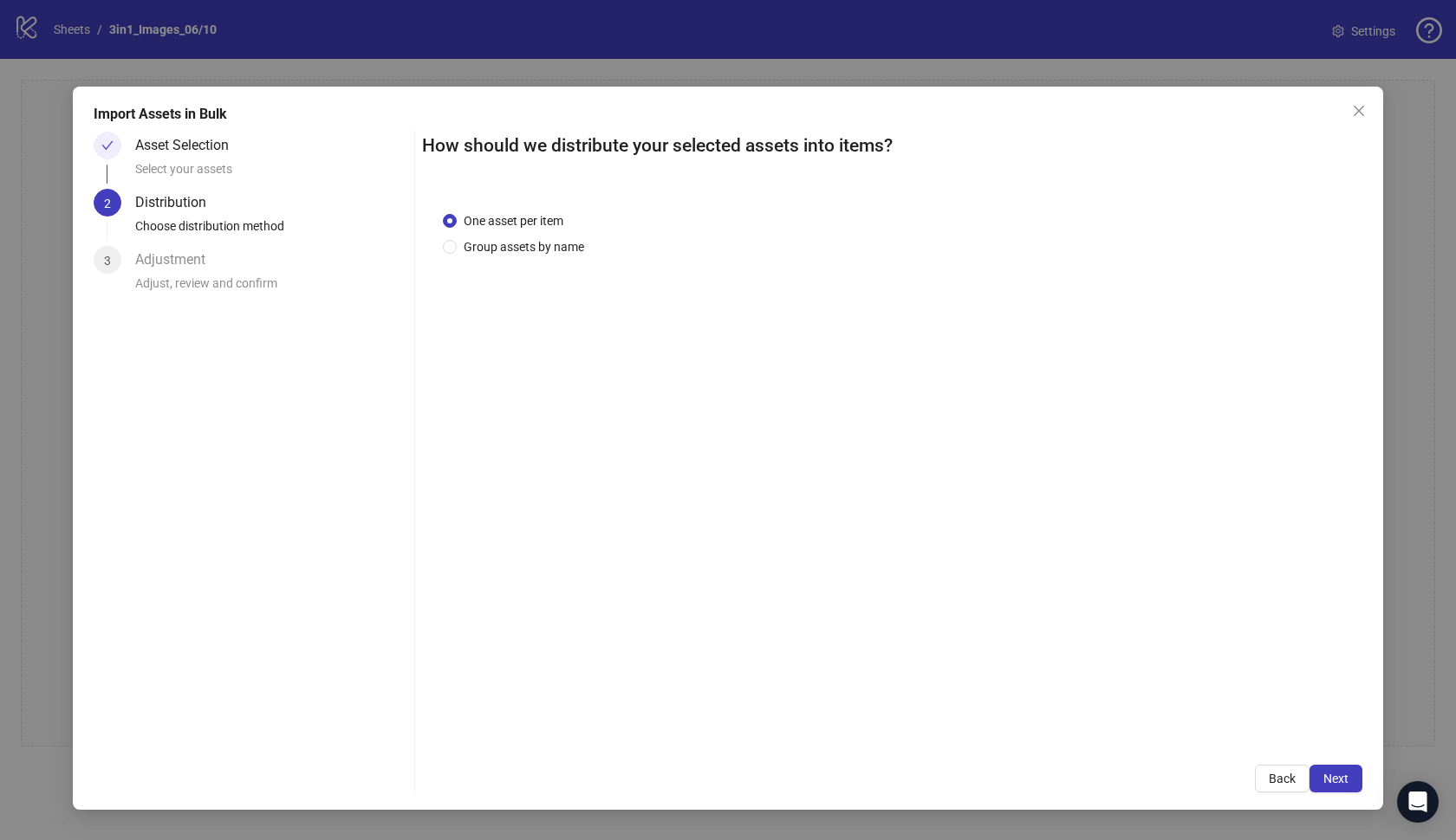
click at [1343, 773] on span "Next" at bounding box center [1335, 779] width 25 height 14
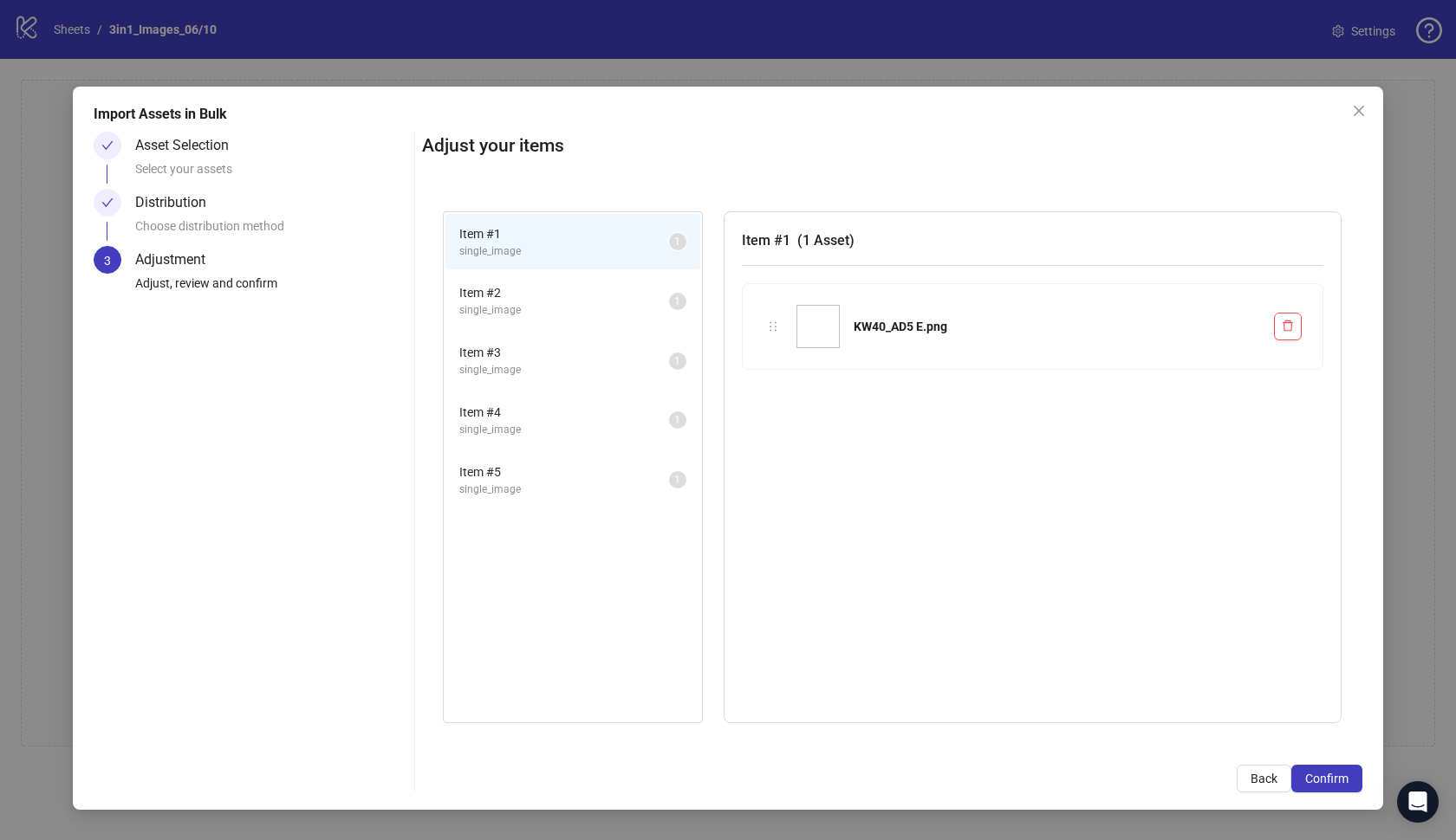
click at [1343, 773] on span "Confirm" at bounding box center [1327, 779] width 44 height 14
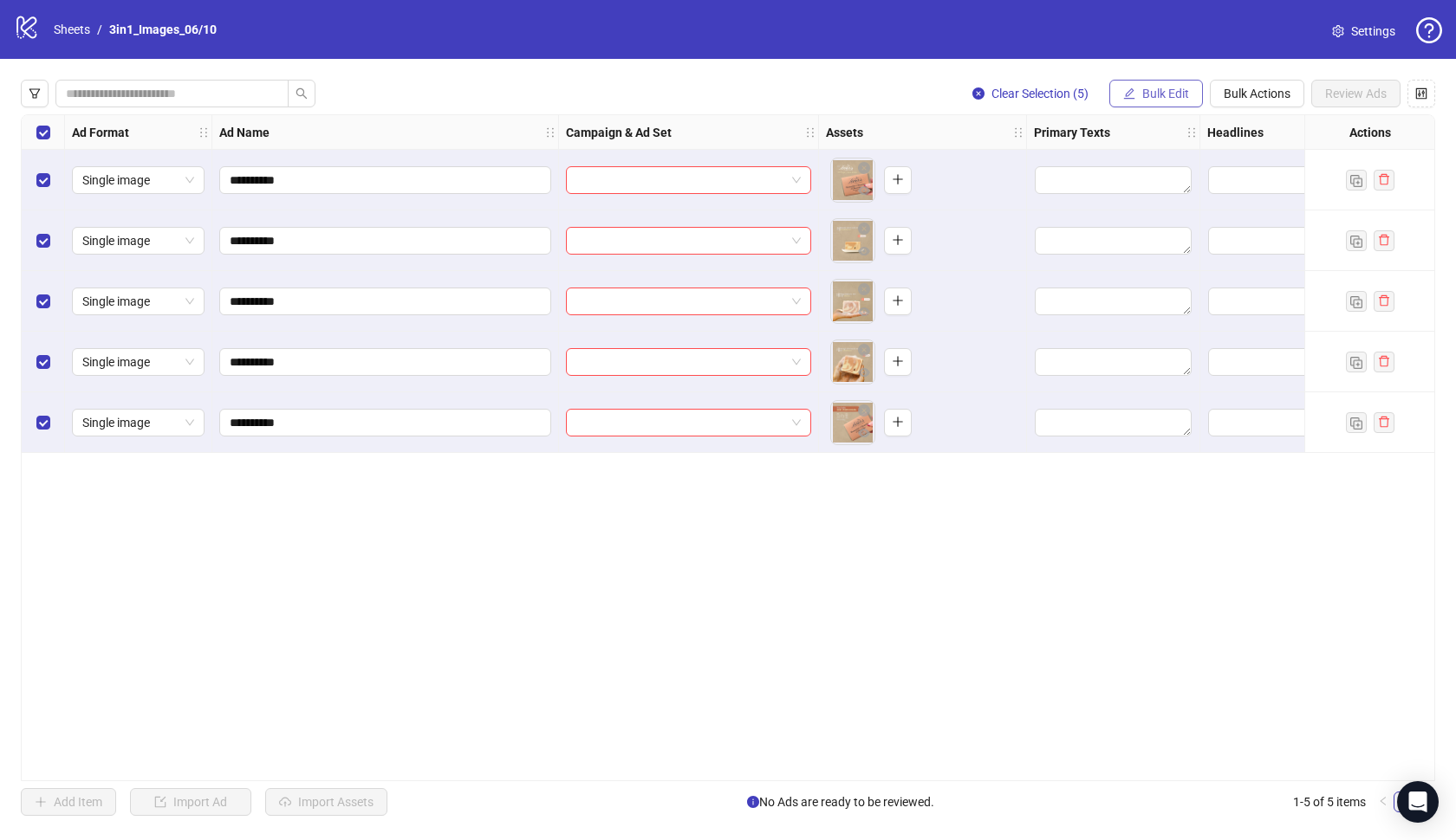
click at [1162, 101] on button "Bulk Edit" at bounding box center [1156, 93] width 93 height 28
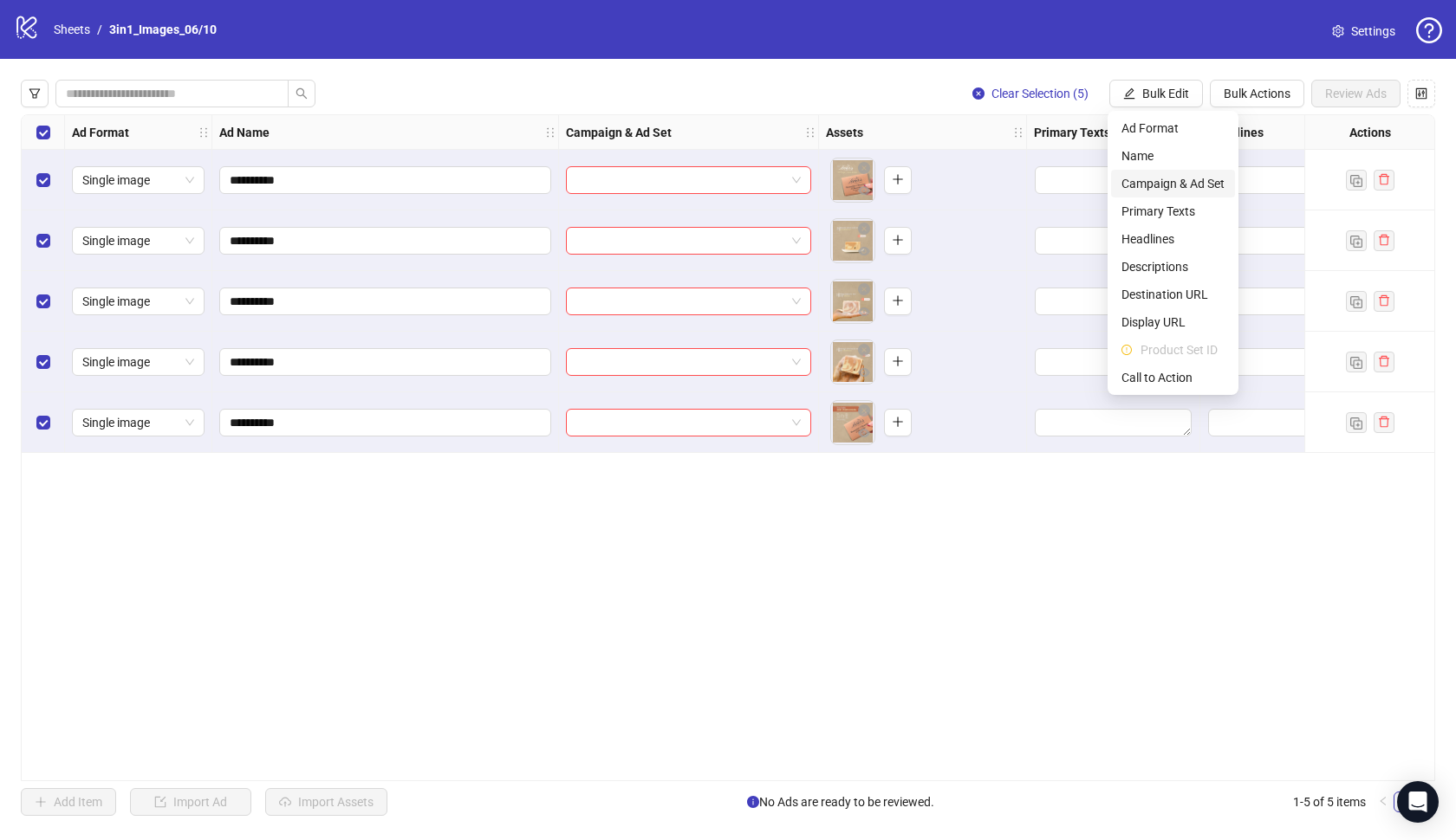
click at [1176, 186] on span "Campaign & Ad Set" at bounding box center [1173, 183] width 103 height 19
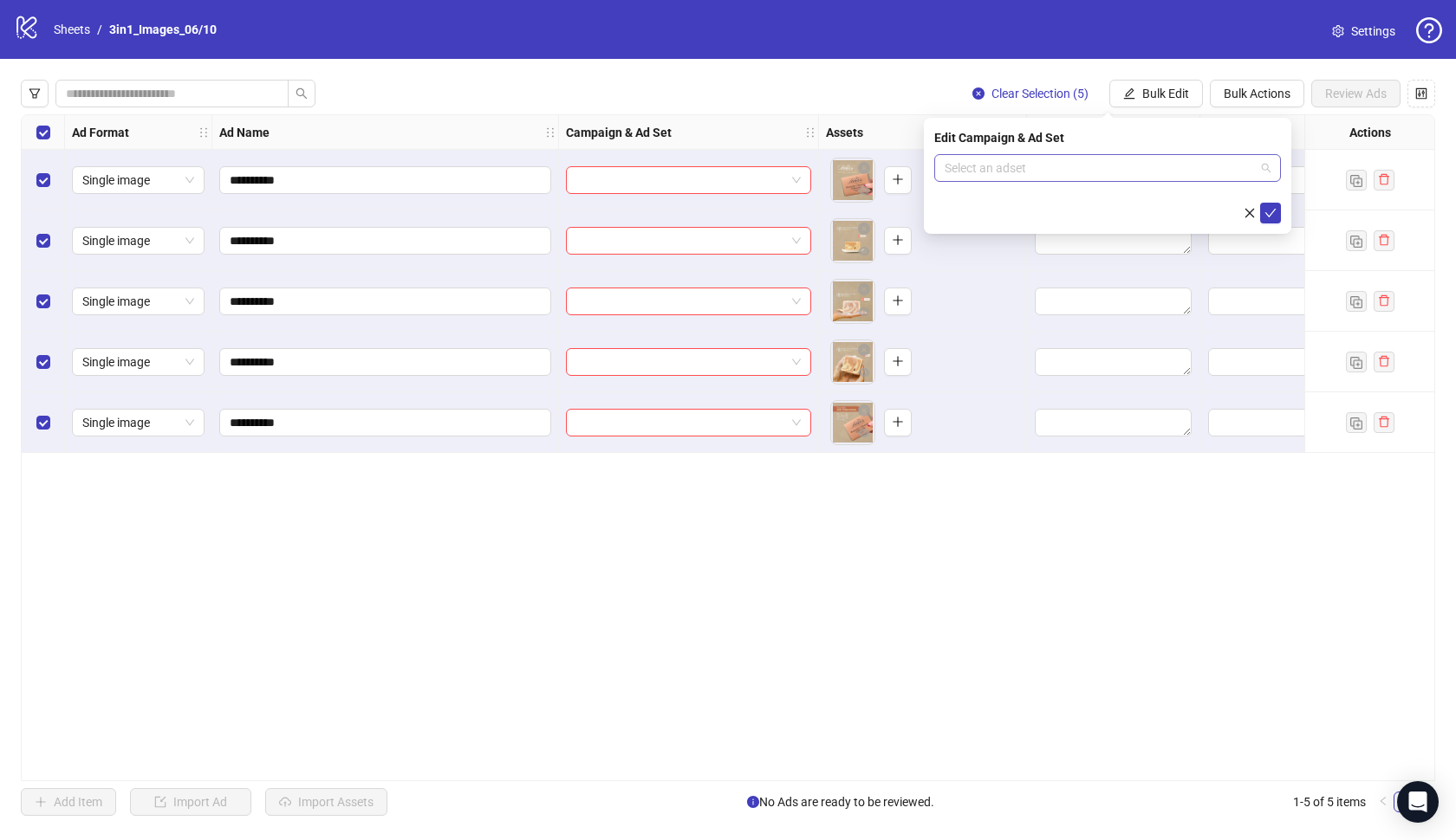
click at [1157, 168] on input "search" at bounding box center [1099, 168] width 310 height 26
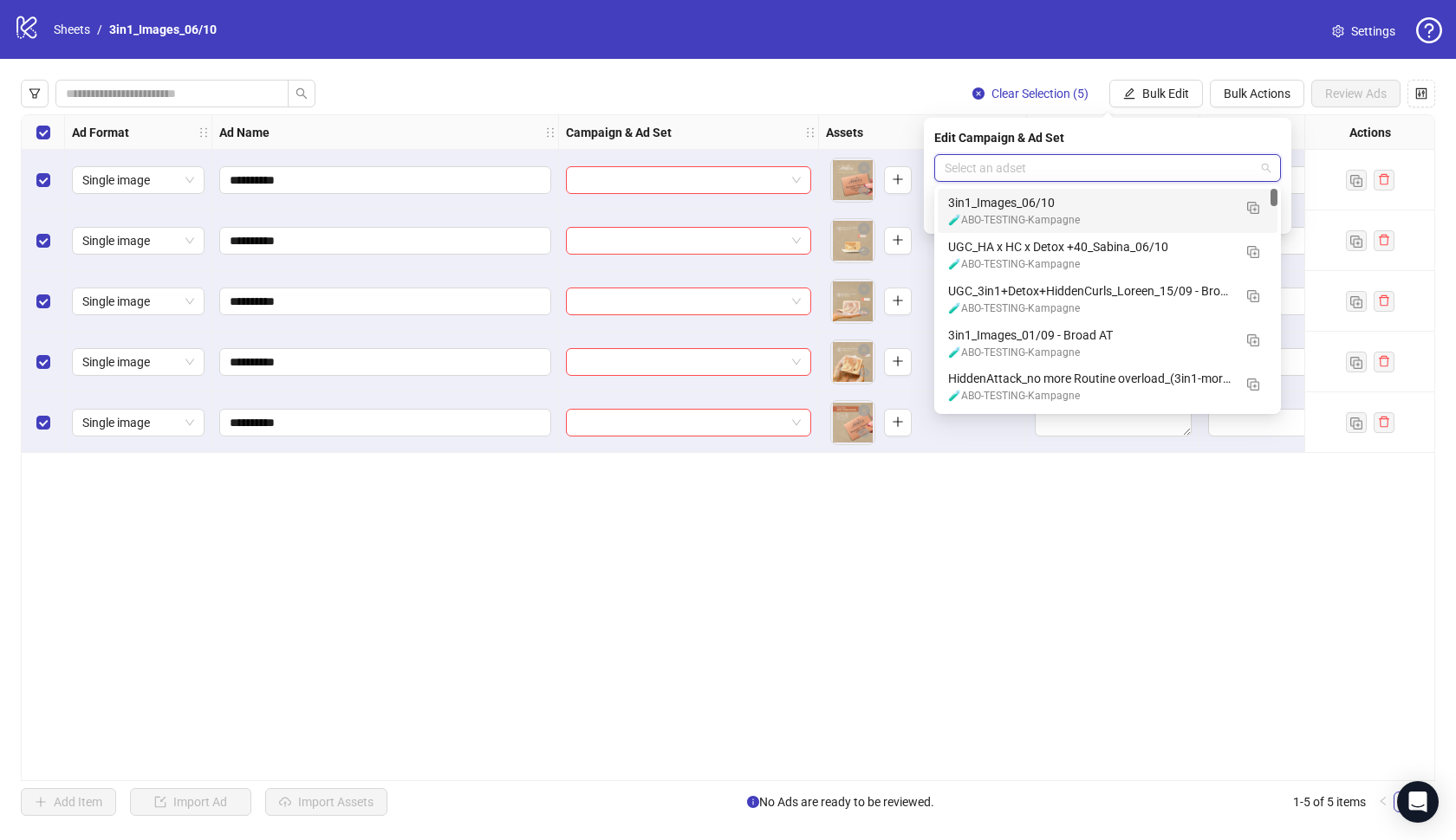
click at [1130, 199] on div "3in1_Images_06/10" at bounding box center [1090, 202] width 284 height 19
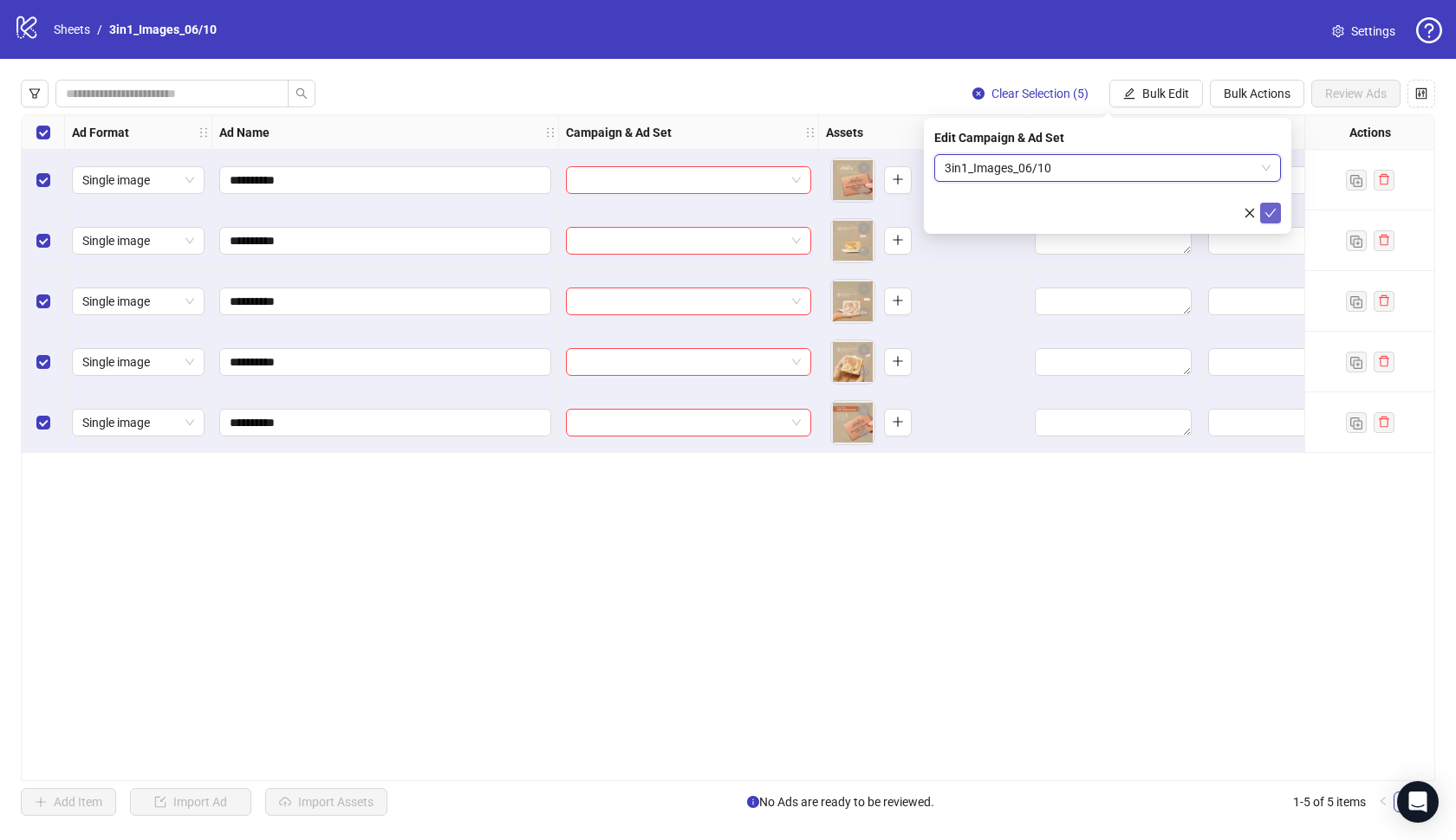
click at [1270, 212] on icon "check" at bounding box center [1271, 213] width 12 height 12
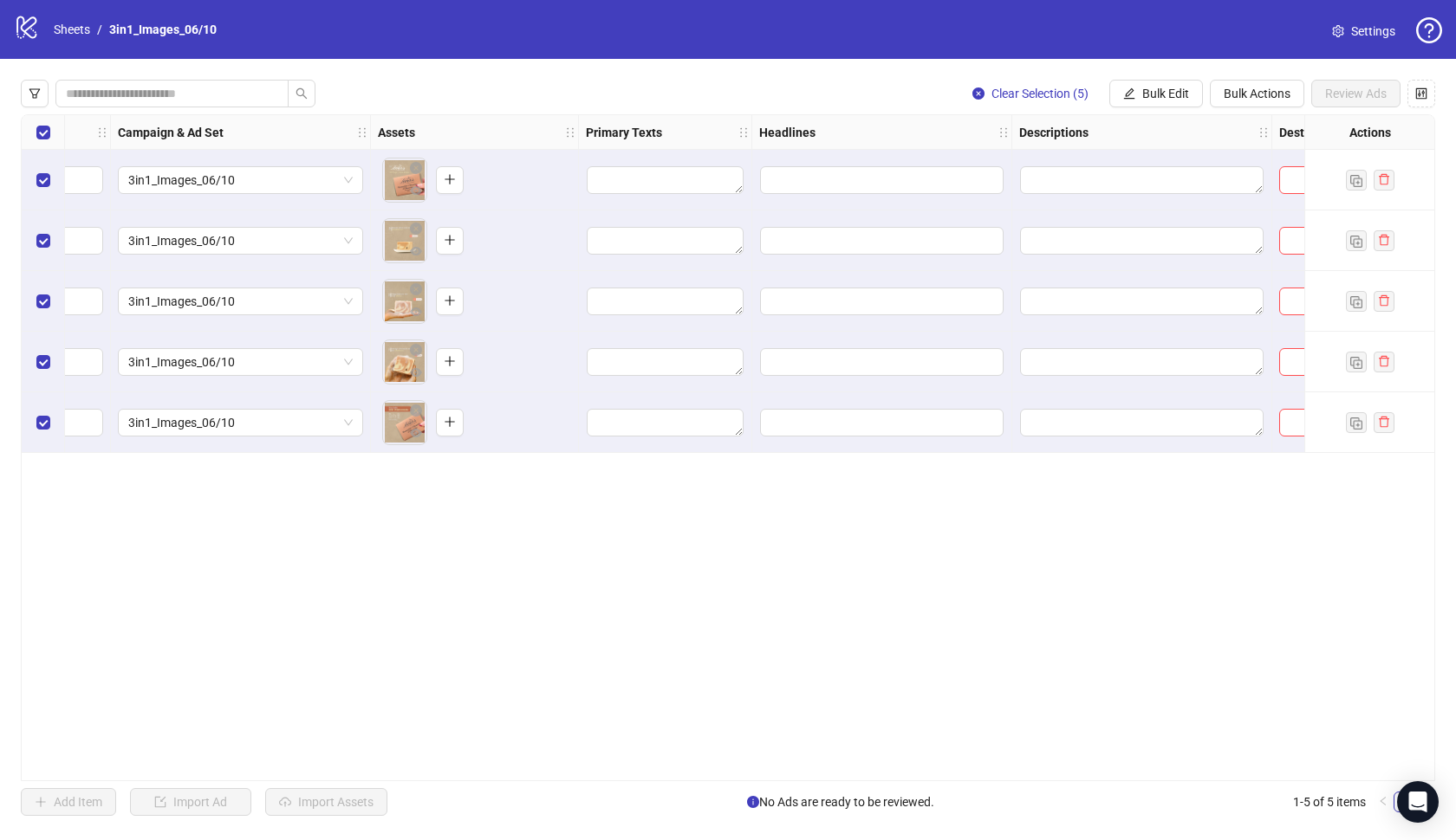
scroll to position [0, 383]
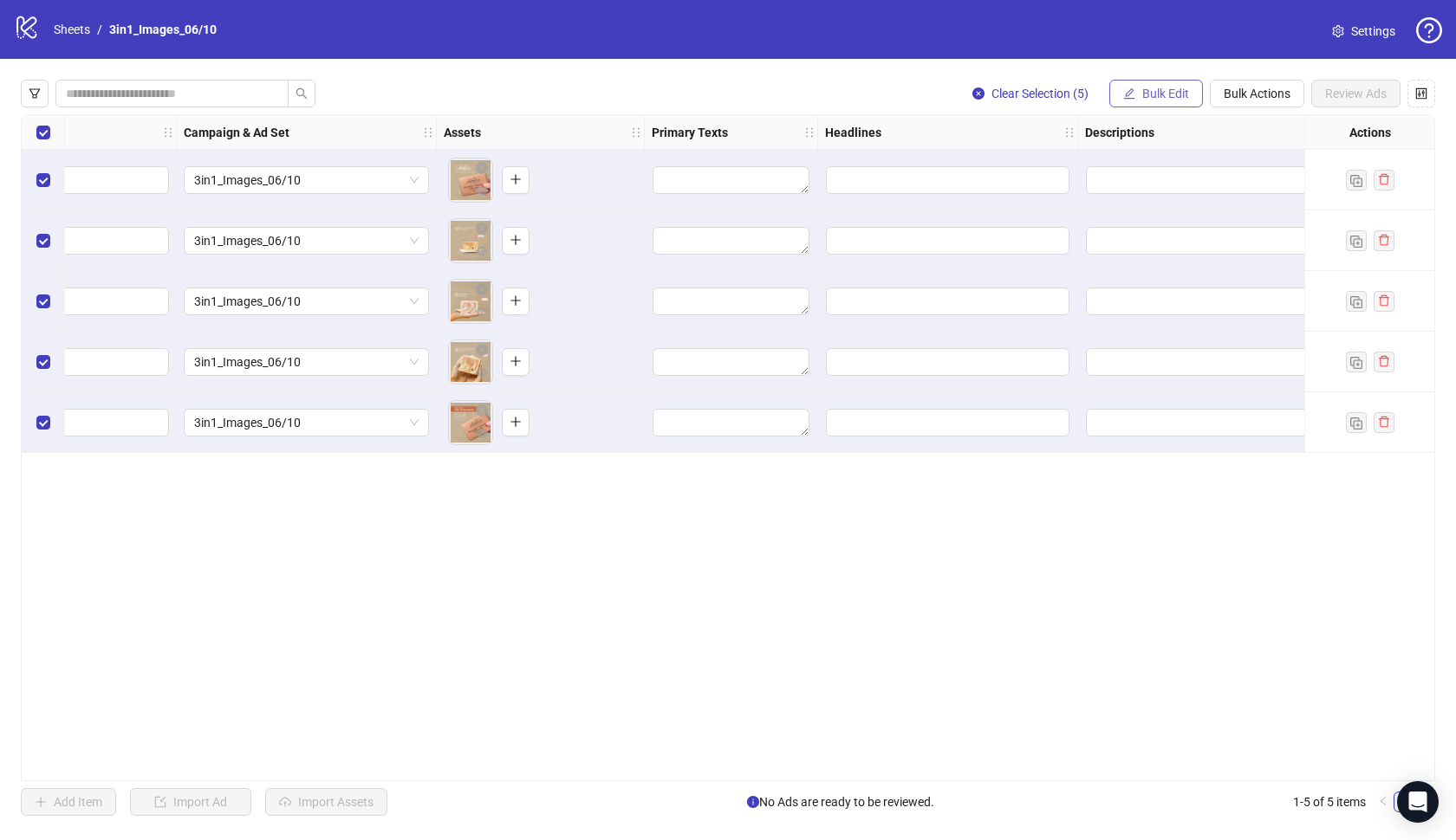
click at [1172, 90] on span "Bulk Edit" at bounding box center [1165, 93] width 47 height 14
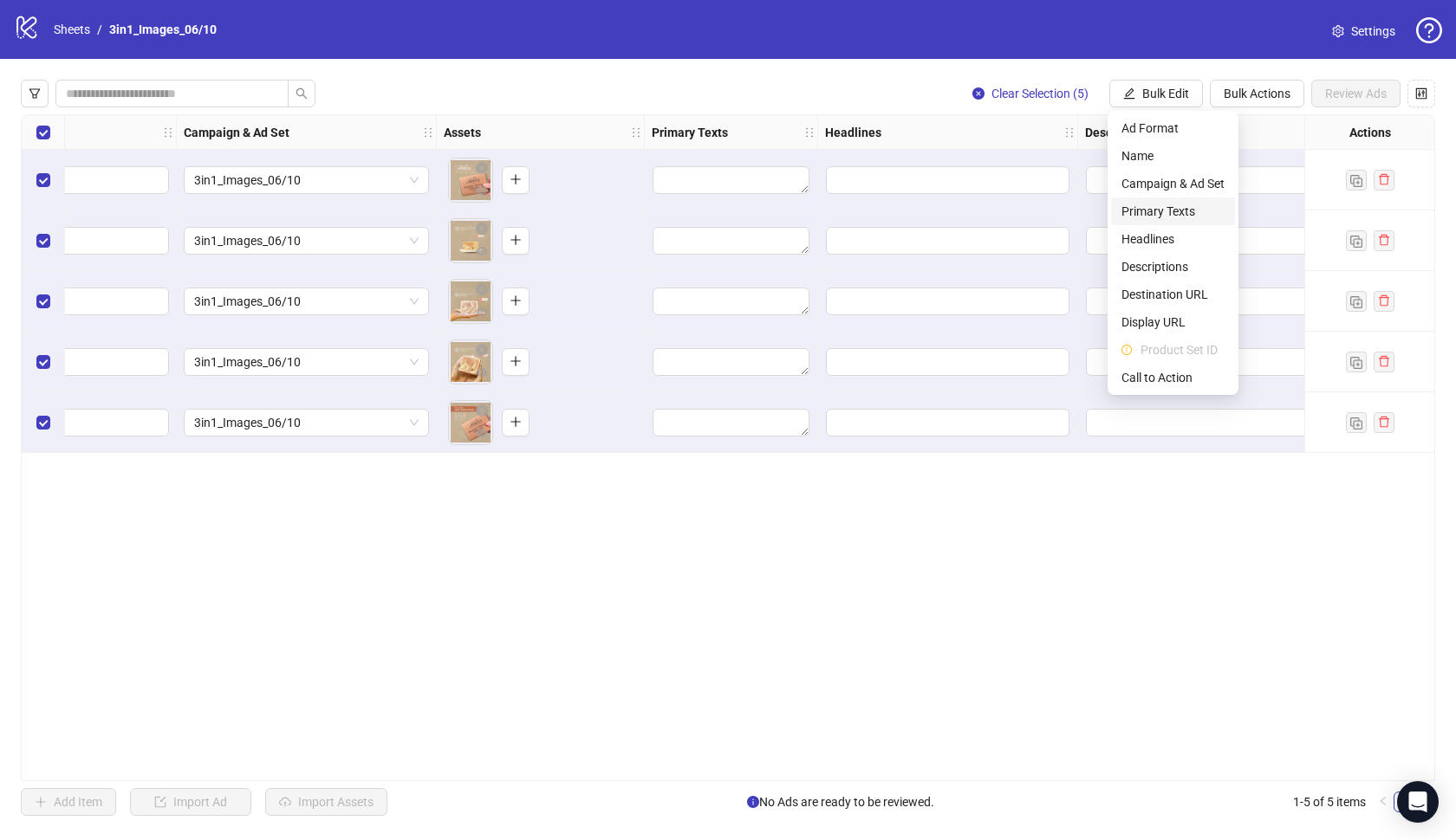
click at [1171, 217] on span "Primary Texts" at bounding box center [1173, 211] width 103 height 19
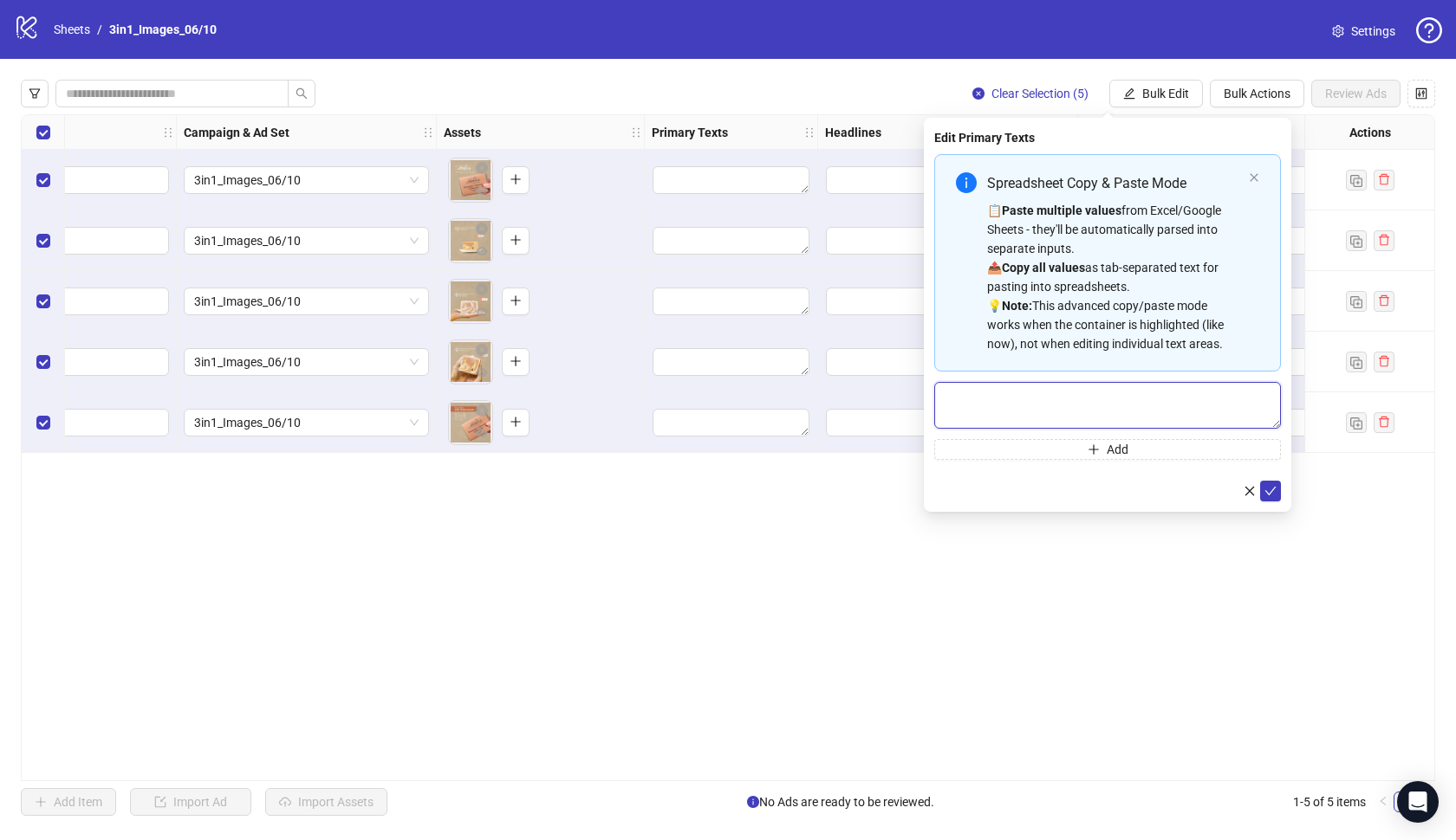
click at [1133, 394] on textarea "Multi-text input container - paste or copy values" at bounding box center [1108, 405] width 347 height 47
paste textarea "**********"
type textarea "**********"
click at [1274, 491] on icon "check" at bounding box center [1271, 491] width 12 height 12
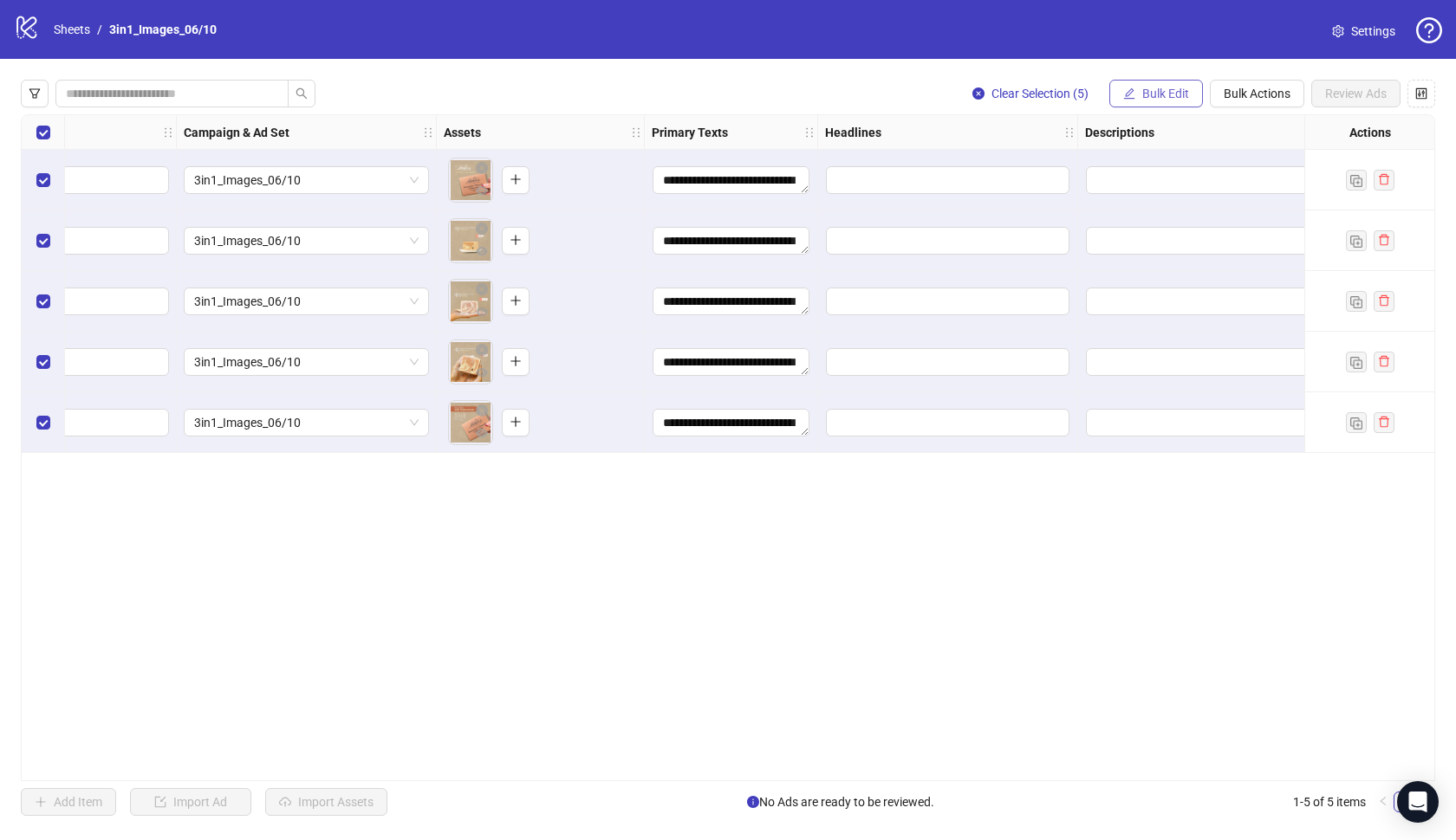
click at [1134, 84] on button "Bulk Edit" at bounding box center [1156, 93] width 93 height 28
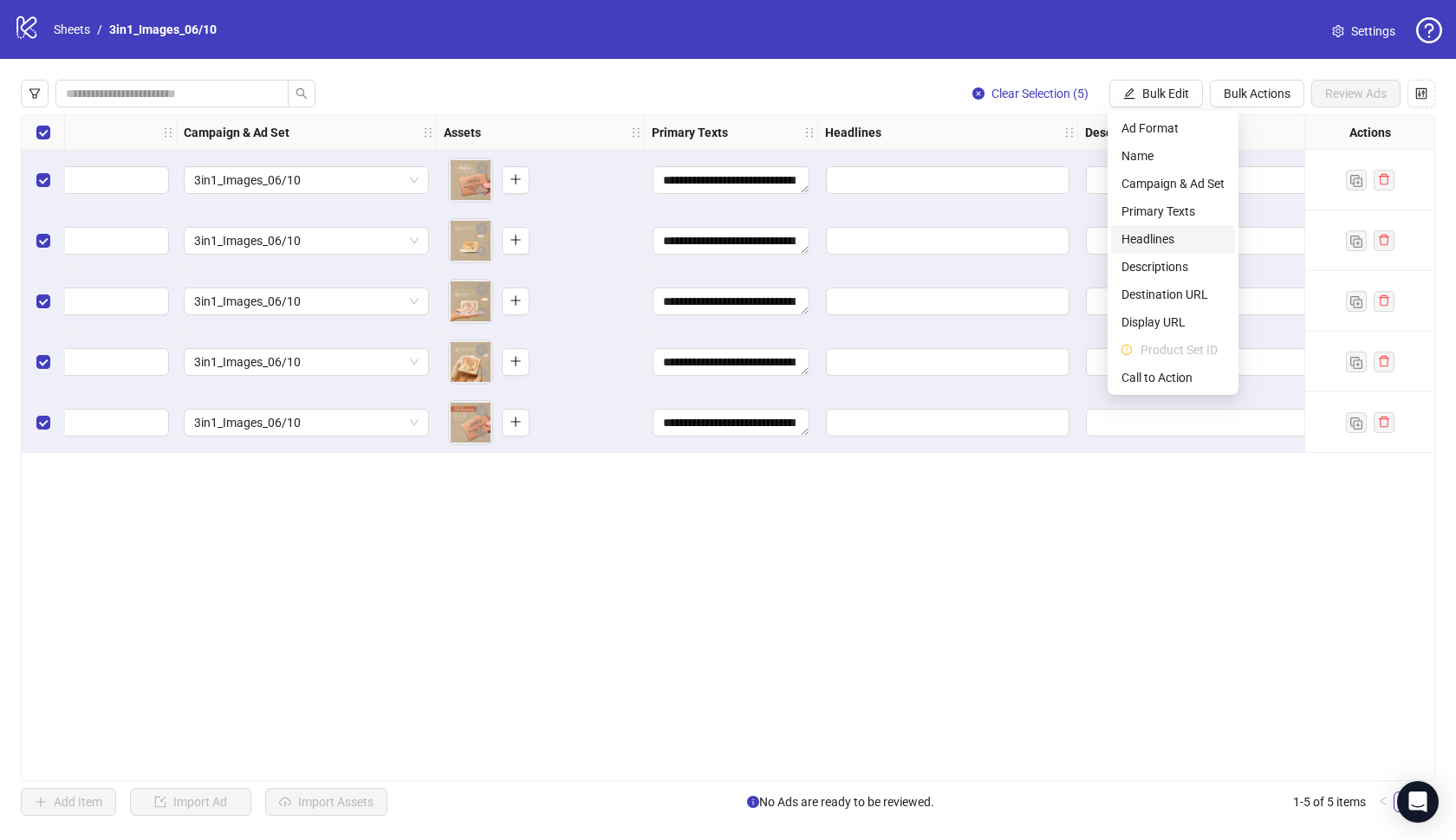
click at [1148, 232] on span "Headlines" at bounding box center [1173, 239] width 103 height 19
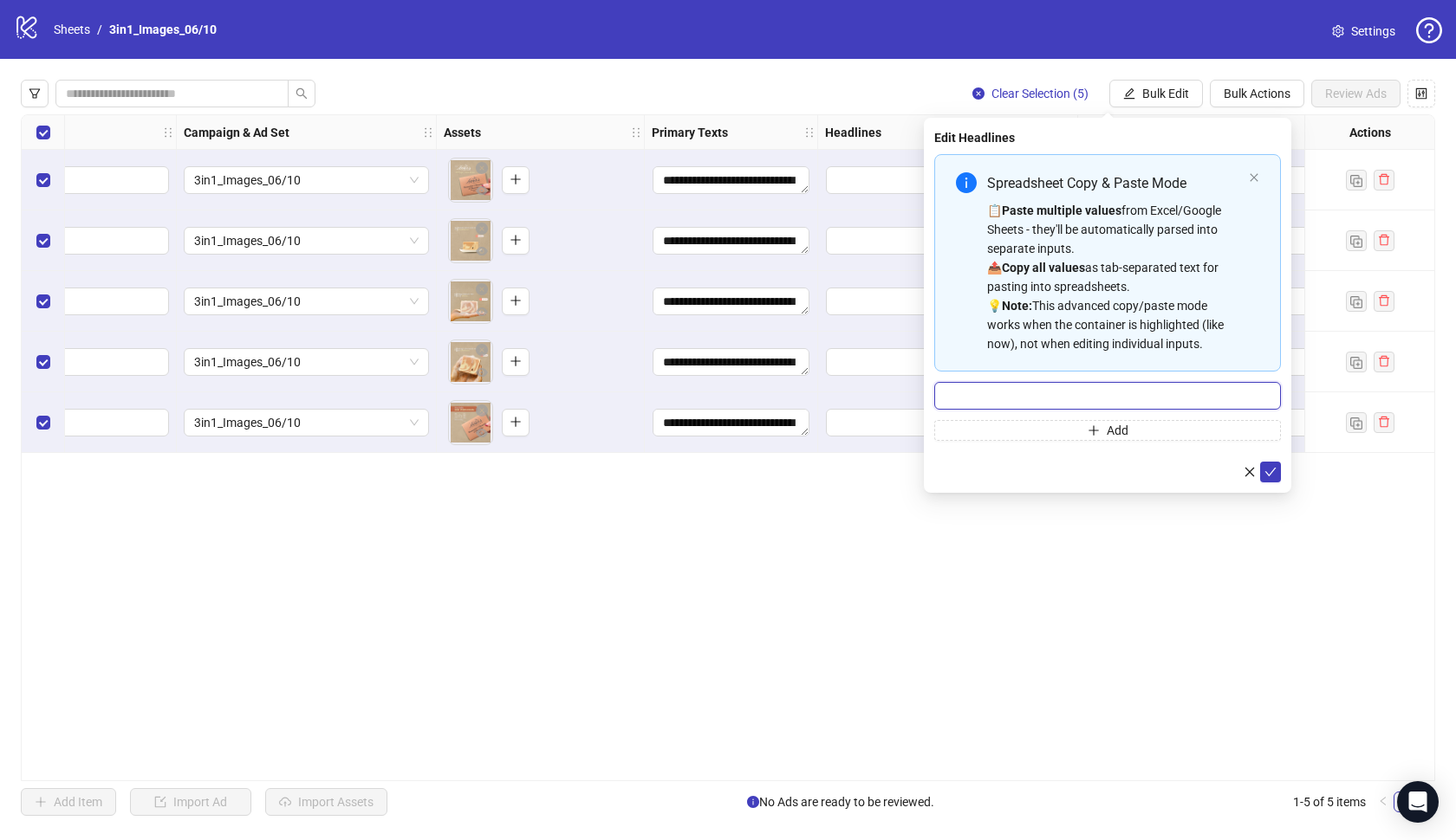
click at [1166, 397] on input "Multi-input container - paste or copy values" at bounding box center [1108, 396] width 347 height 28
paste input "**********"
type input "**********"
click at [1271, 479] on button "submit" at bounding box center [1270, 472] width 21 height 21
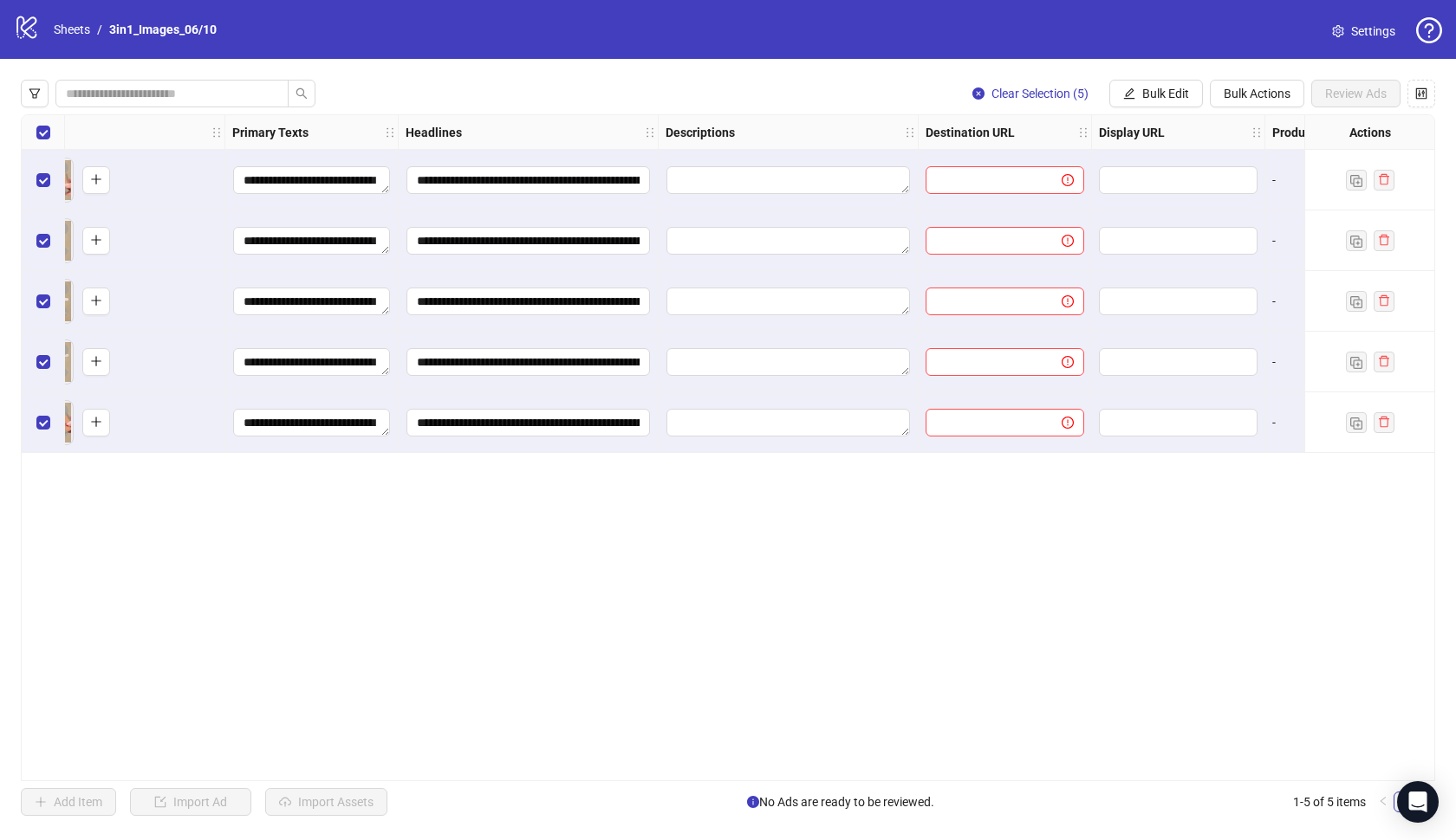
scroll to position [0, 825]
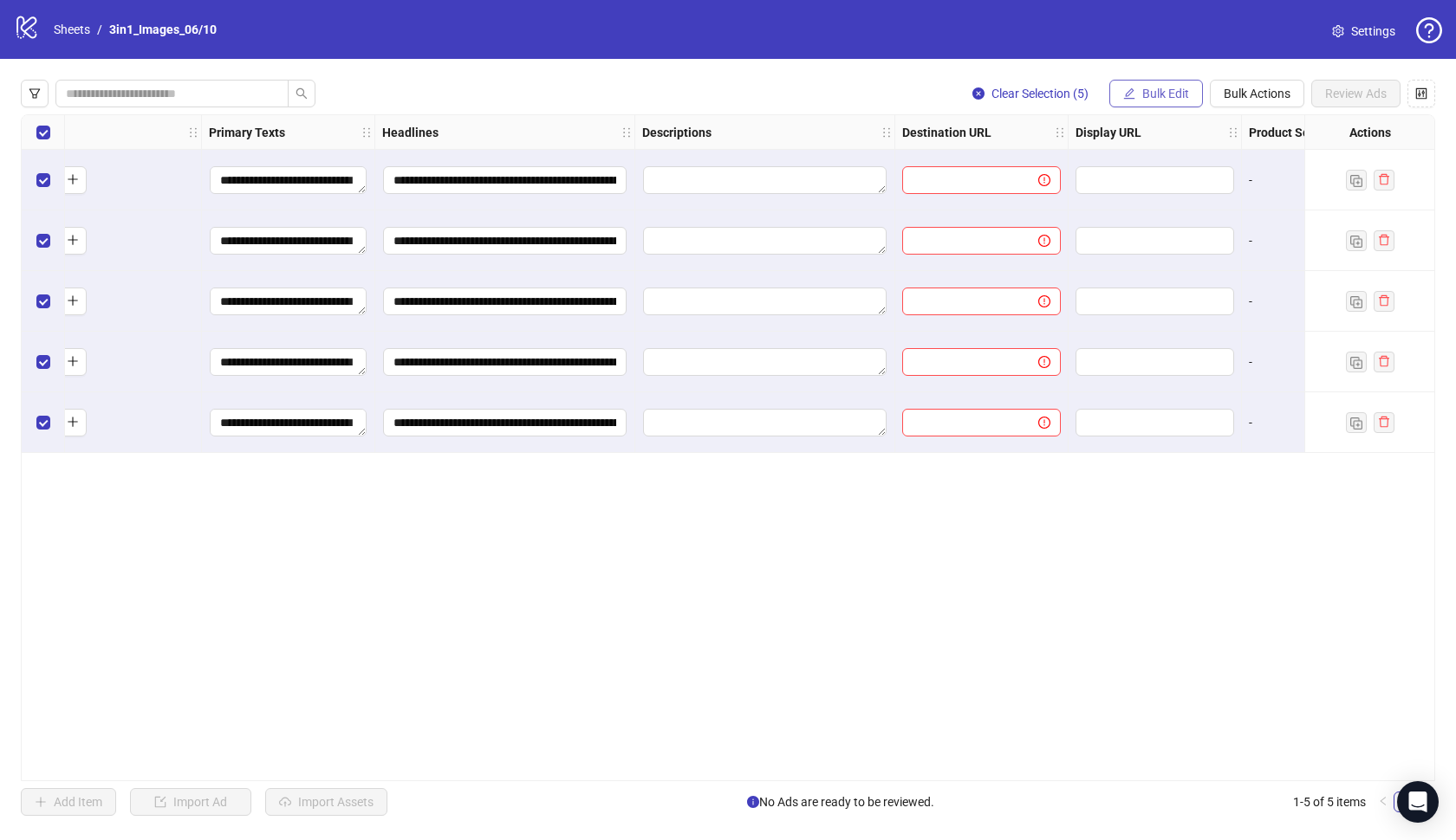
click at [1162, 91] on span "Bulk Edit" at bounding box center [1165, 93] width 47 height 14
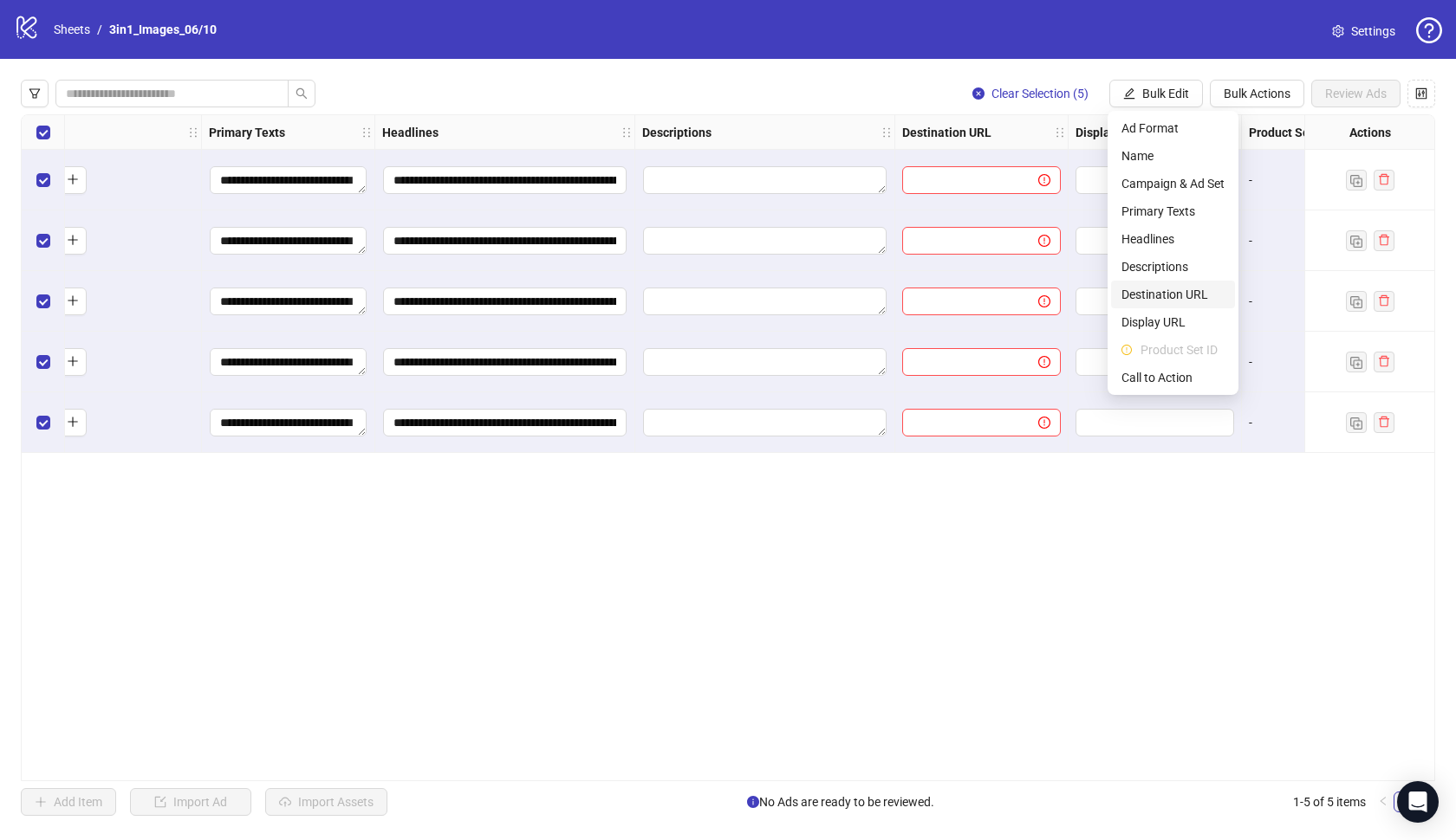
click at [1175, 296] on span "Destination URL" at bounding box center [1173, 294] width 103 height 19
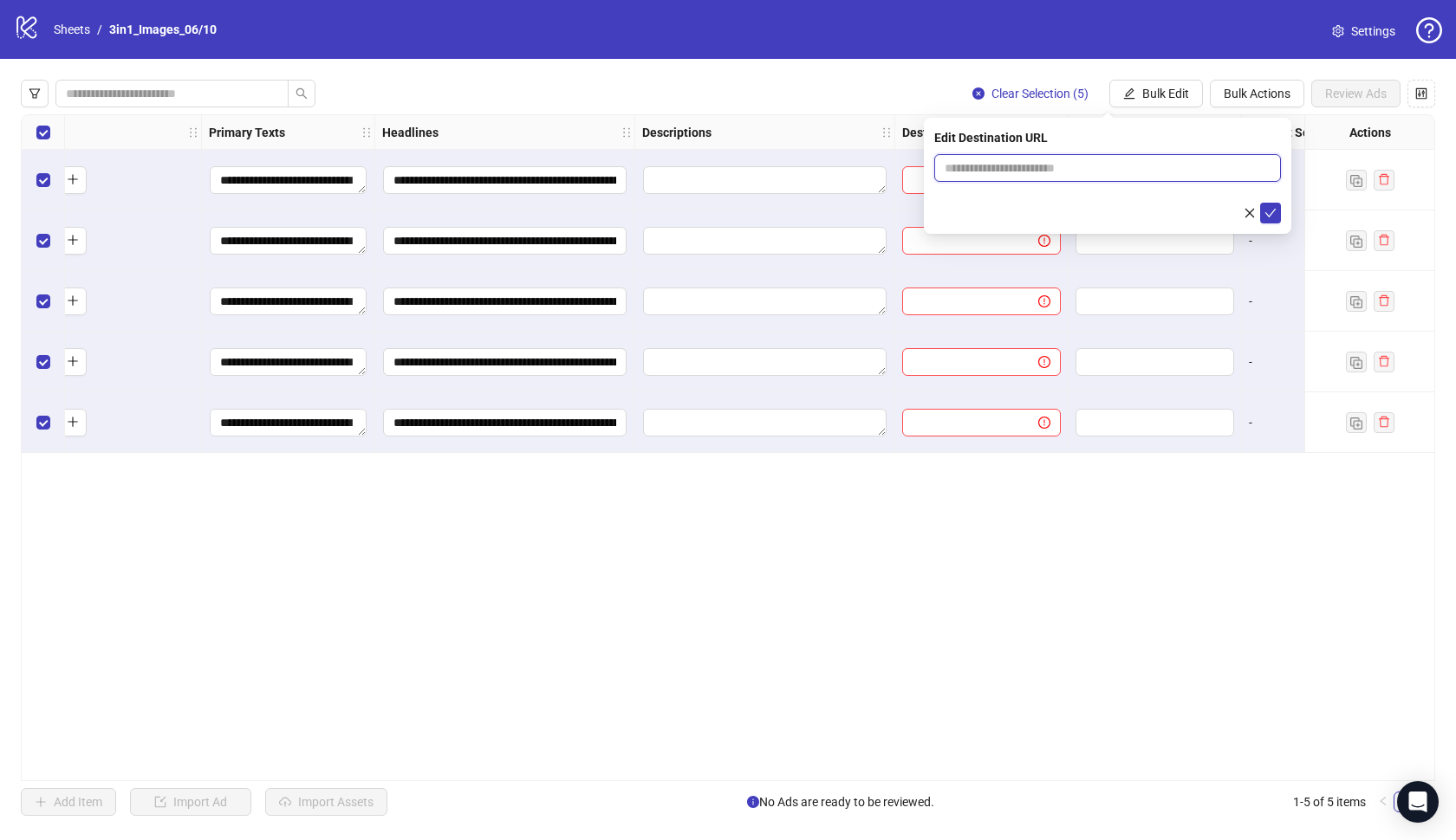
click at [1146, 165] on input "text" at bounding box center [1100, 167] width 312 height 19
paste input "**********"
type input "**********"
click at [1276, 207] on icon "check" at bounding box center [1271, 213] width 12 height 12
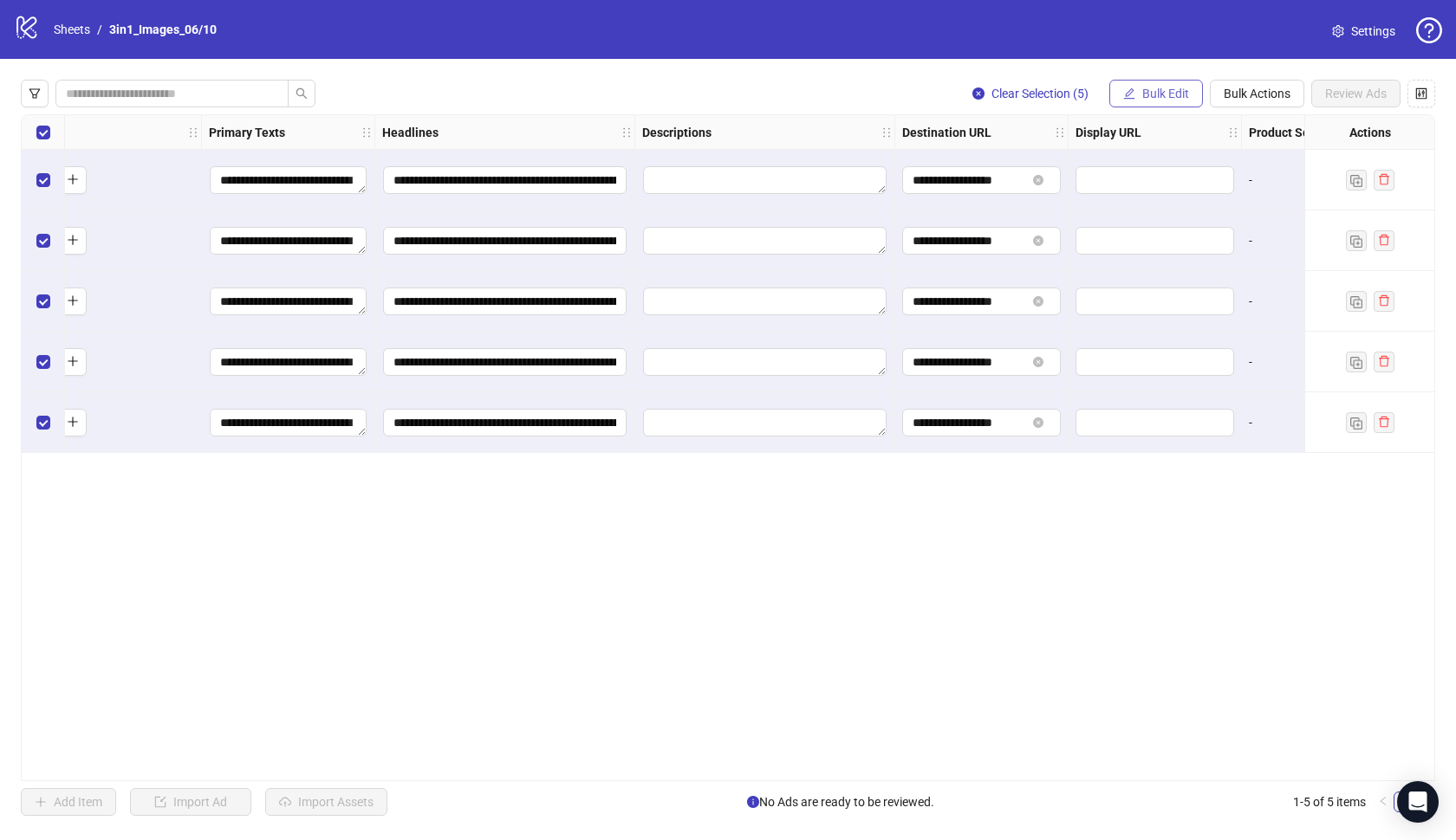
click at [1148, 90] on span "Bulk Edit" at bounding box center [1165, 93] width 47 height 14
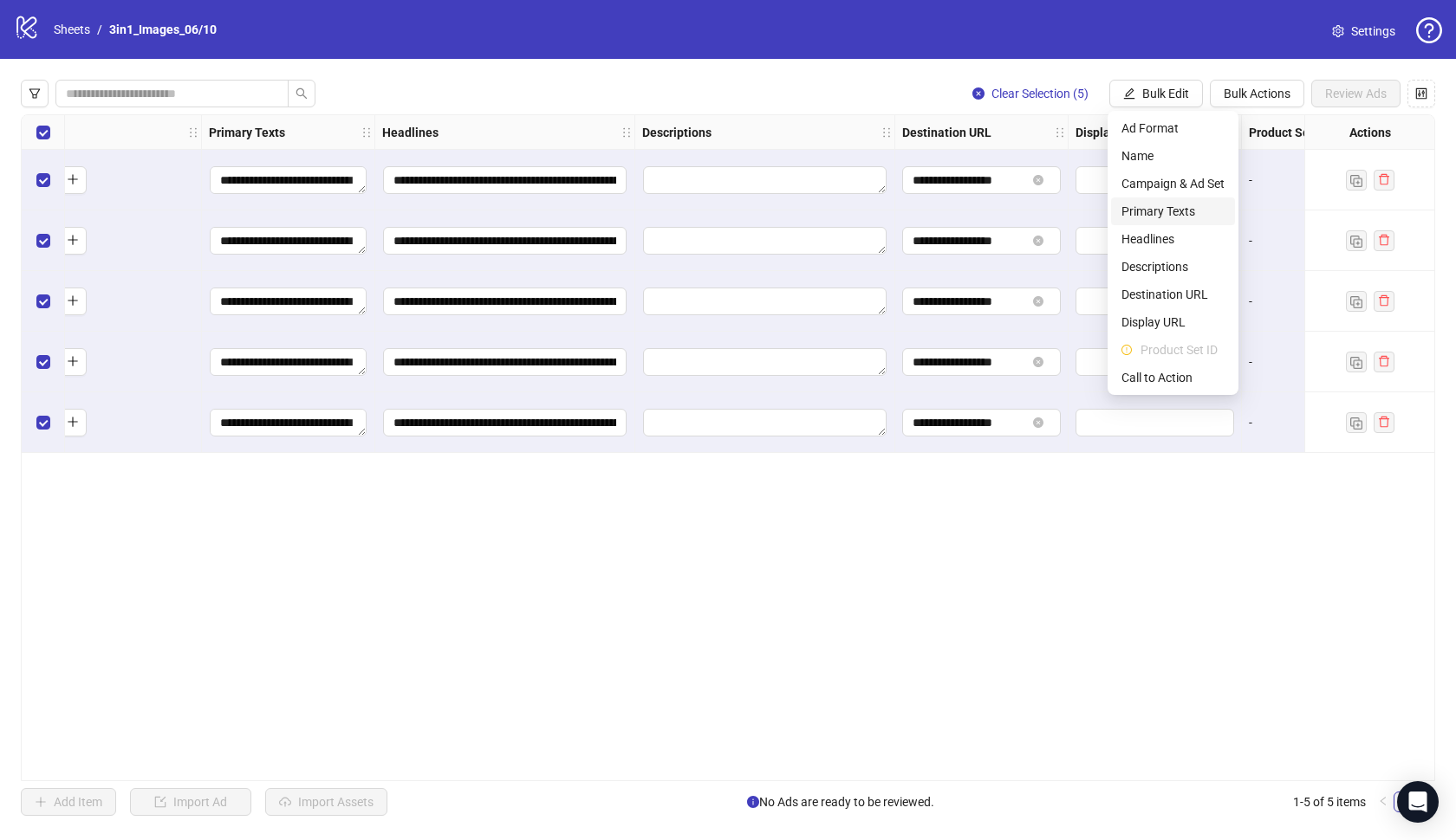
click at [1172, 210] on span "Primary Texts" at bounding box center [1173, 211] width 103 height 19
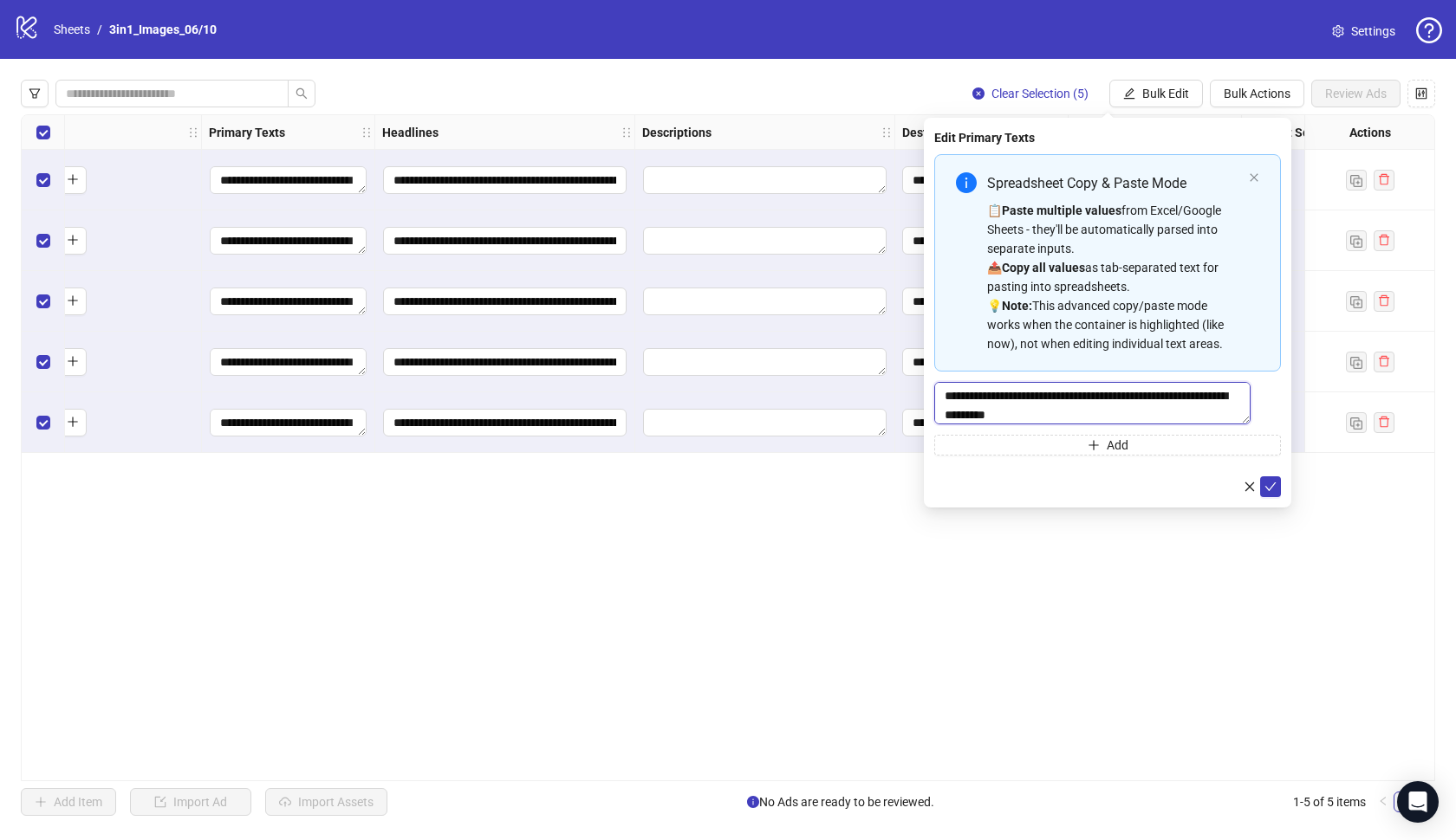
click at [1129, 405] on textarea "Multi-text input container - paste or copy values" at bounding box center [1092, 403] width 316 height 43
paste textarea "**********"
type textarea "**********"
click at [1268, 493] on icon "check" at bounding box center [1271, 490] width 11 height 9
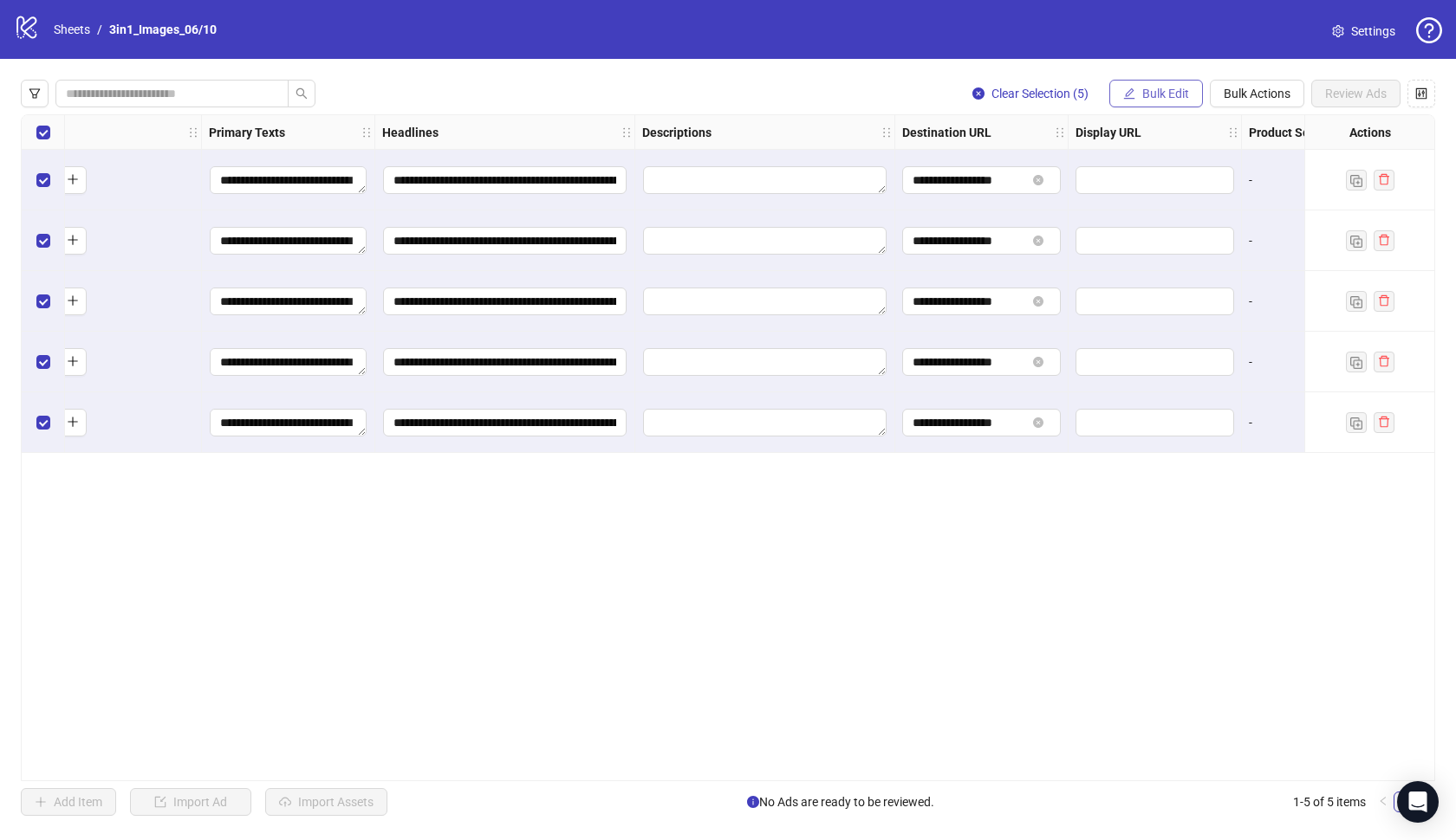
click at [1152, 94] on span "Bulk Edit" at bounding box center [1165, 93] width 47 height 14
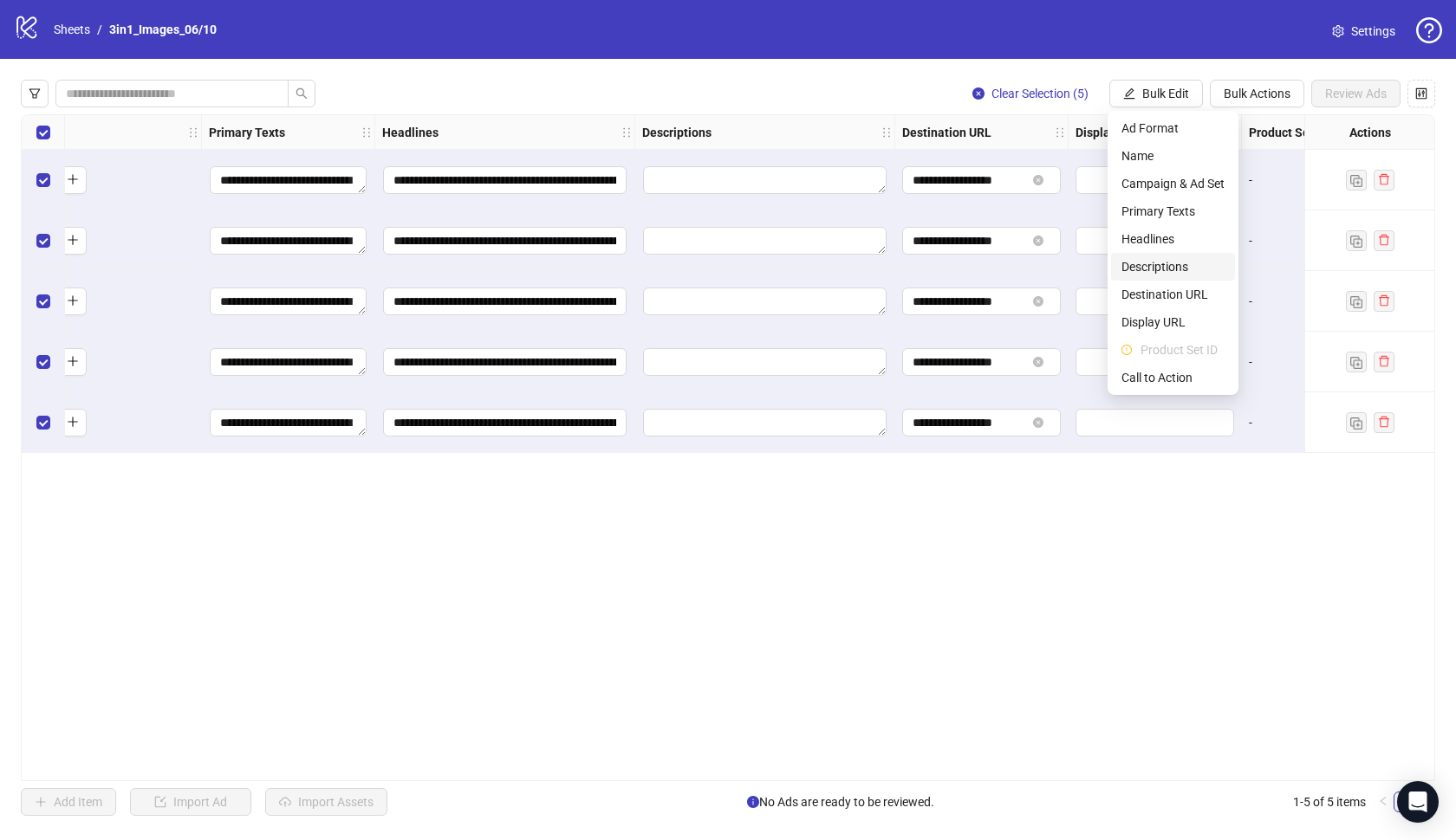
click at [1153, 264] on span "Descriptions" at bounding box center [1173, 266] width 103 height 19
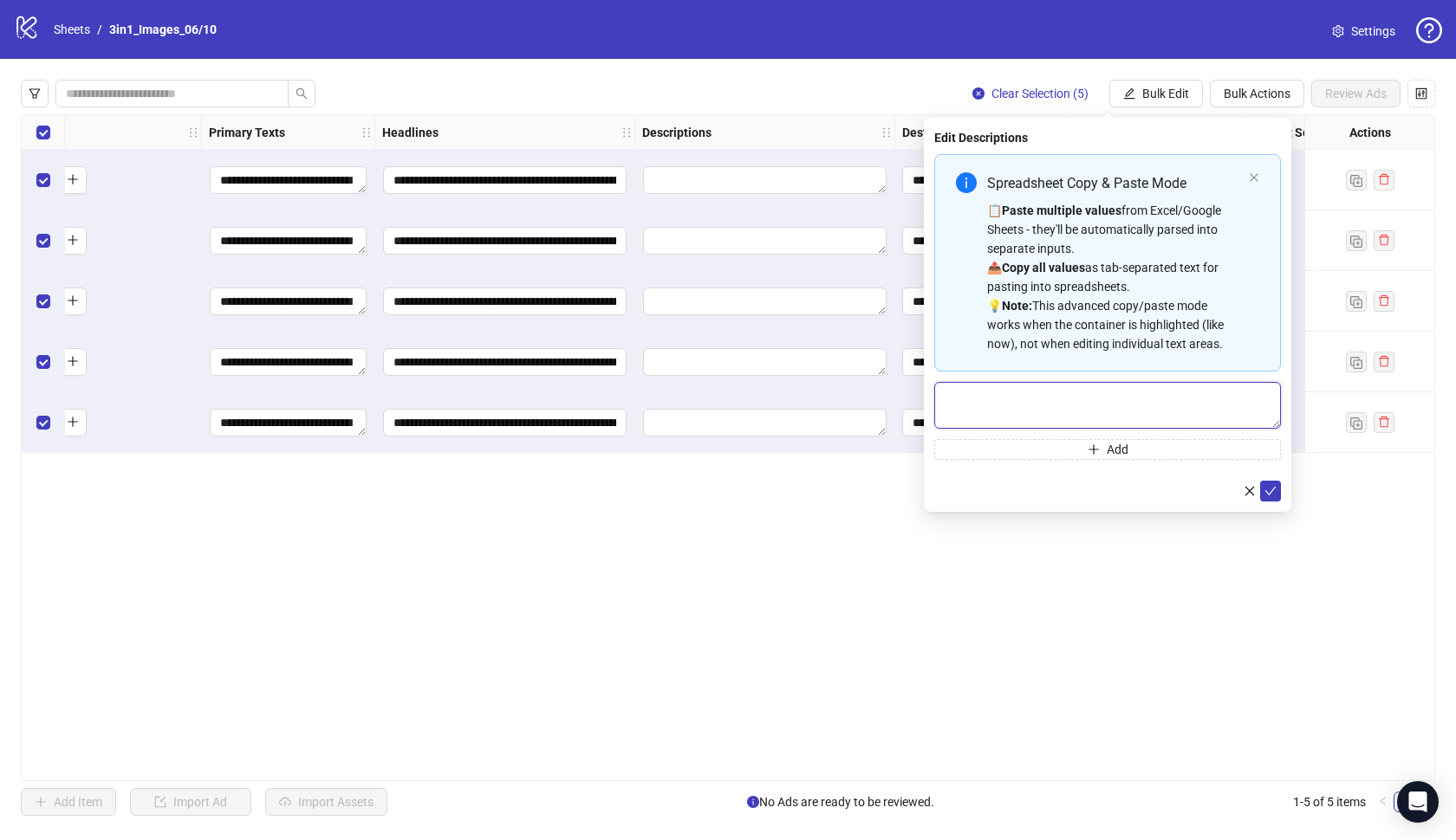
click at [1127, 404] on textarea "Multi-text input container - paste or copy values" at bounding box center [1108, 405] width 347 height 47
paste textarea "**********"
type textarea "**********"
click at [1268, 488] on icon "check" at bounding box center [1271, 491] width 12 height 12
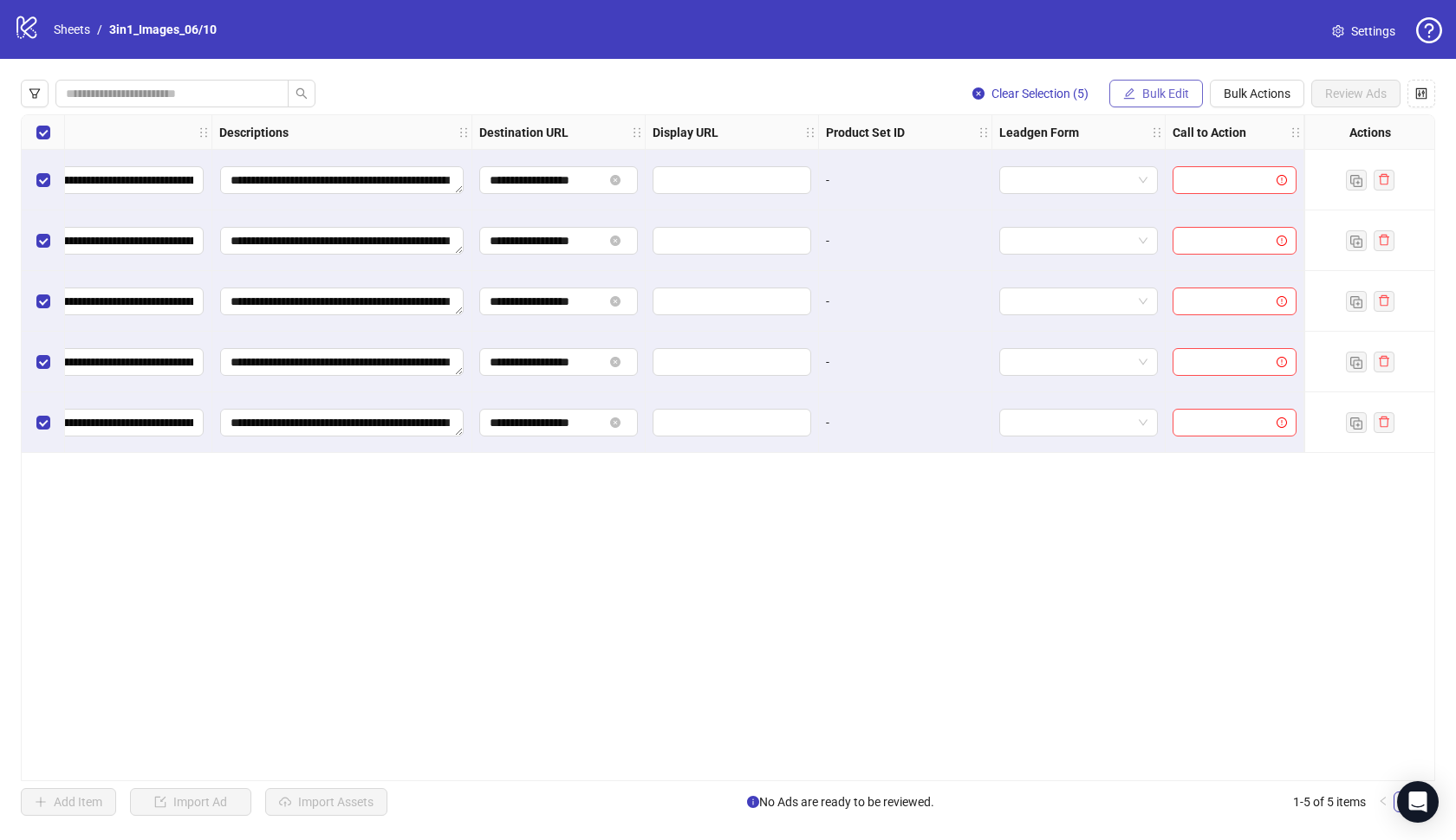
scroll to position [0, 1248]
click at [1163, 91] on span "Bulk Edit" at bounding box center [1165, 93] width 47 height 14
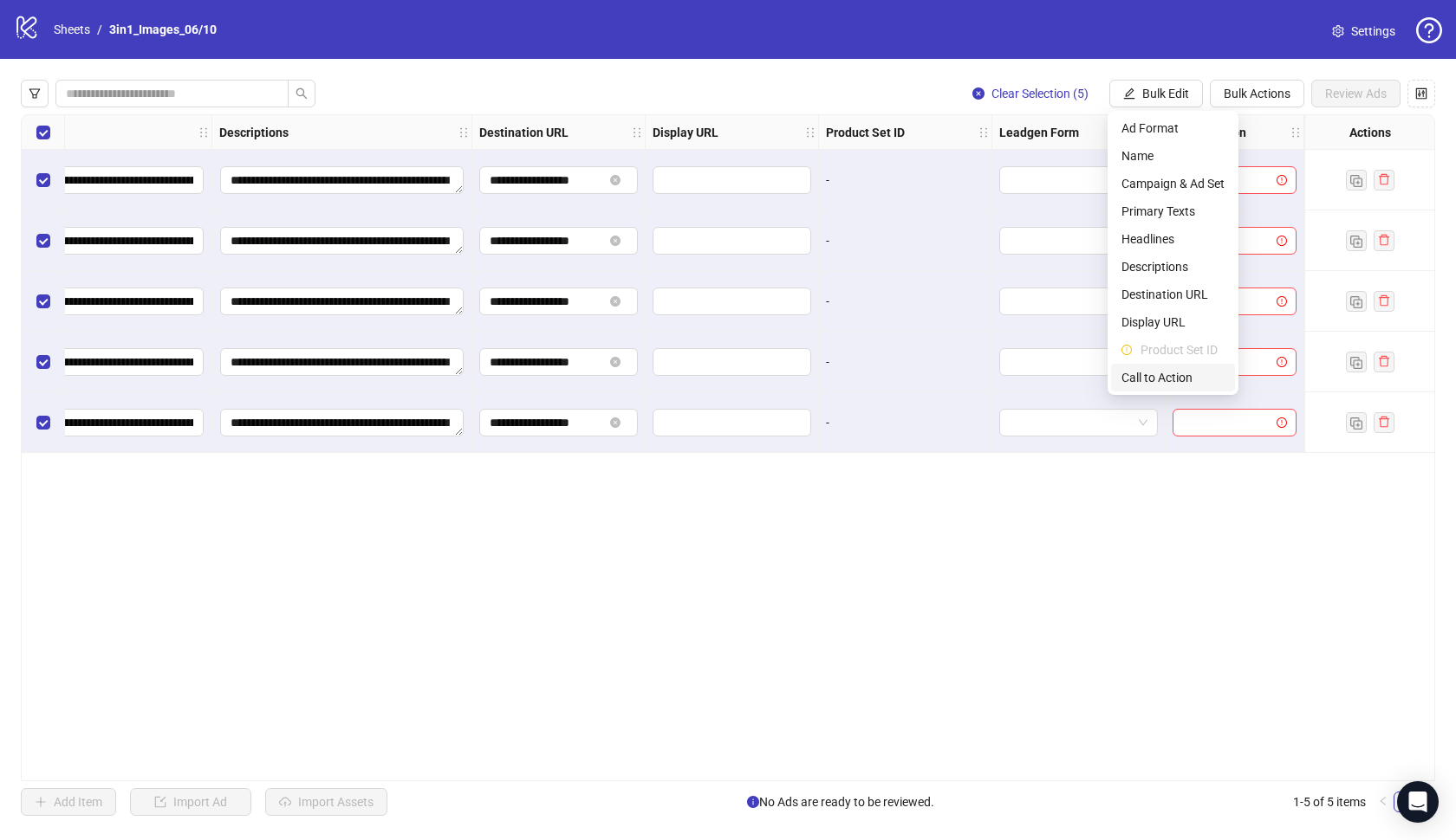
click at [1162, 367] on li "Call to Action" at bounding box center [1173, 377] width 124 height 28
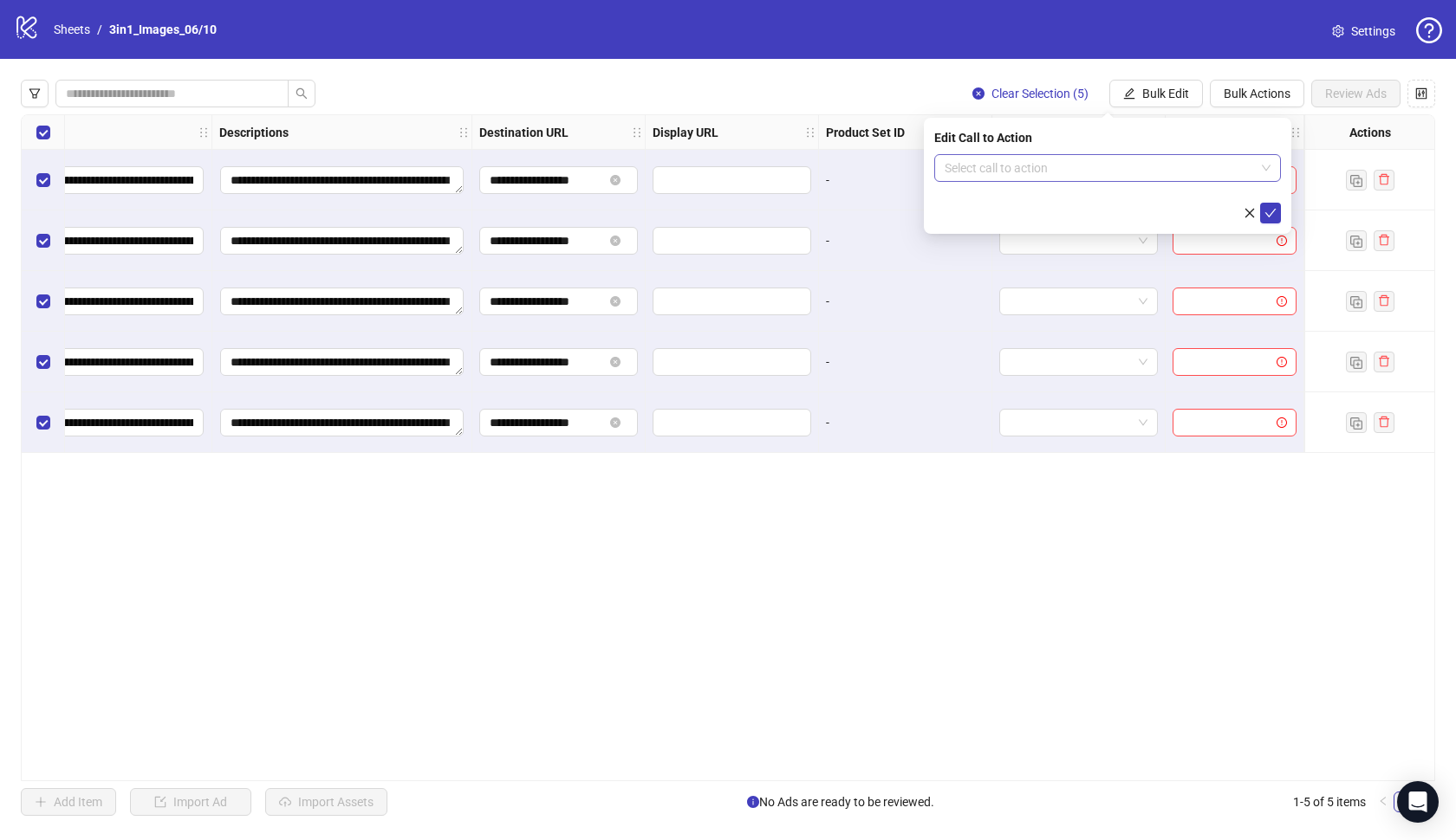
click at [1177, 169] on input "search" at bounding box center [1099, 168] width 310 height 26
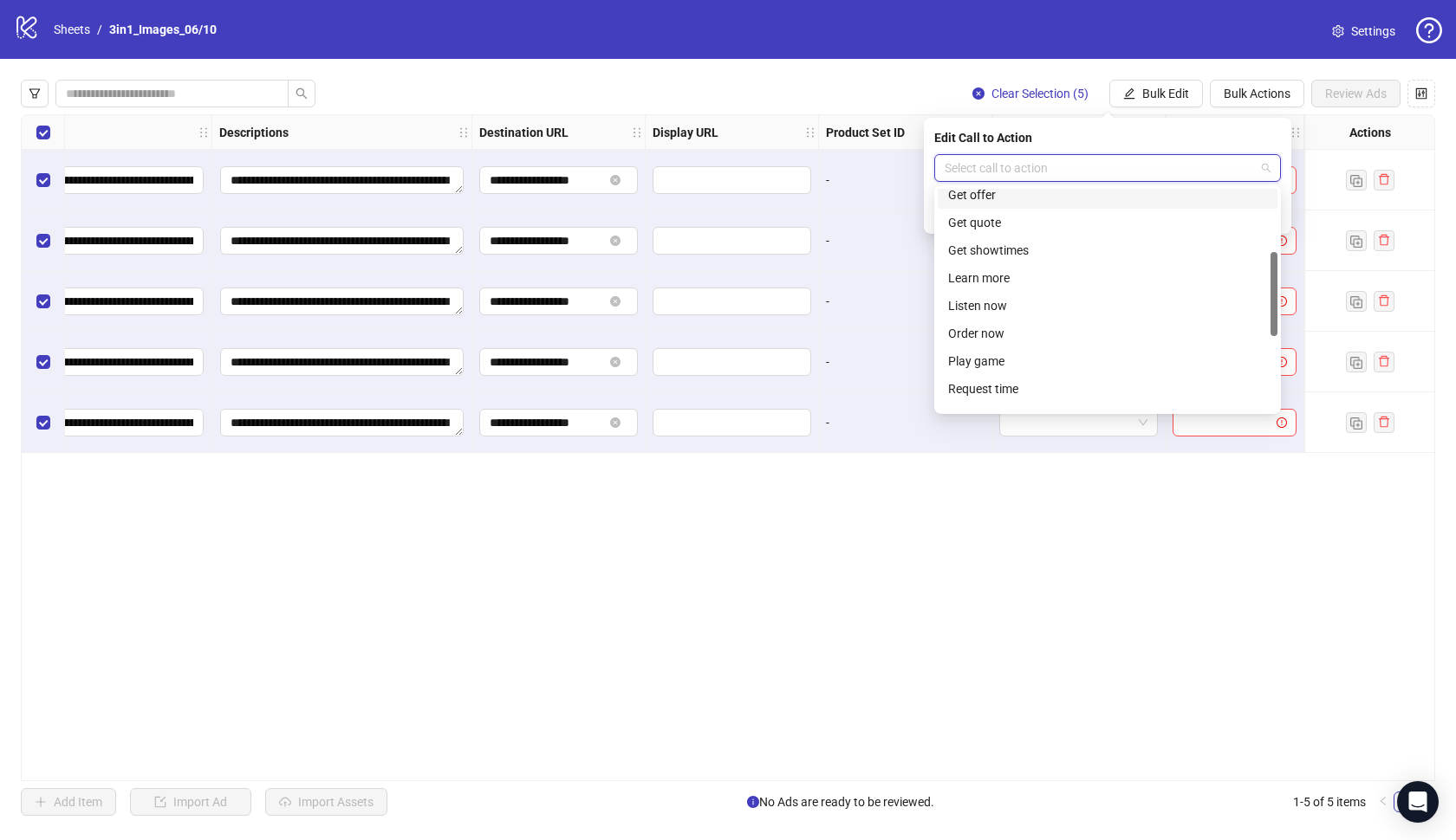
scroll to position [187, 0]
click at [1029, 267] on div "Learn more" at bounding box center [1108, 264] width 319 height 19
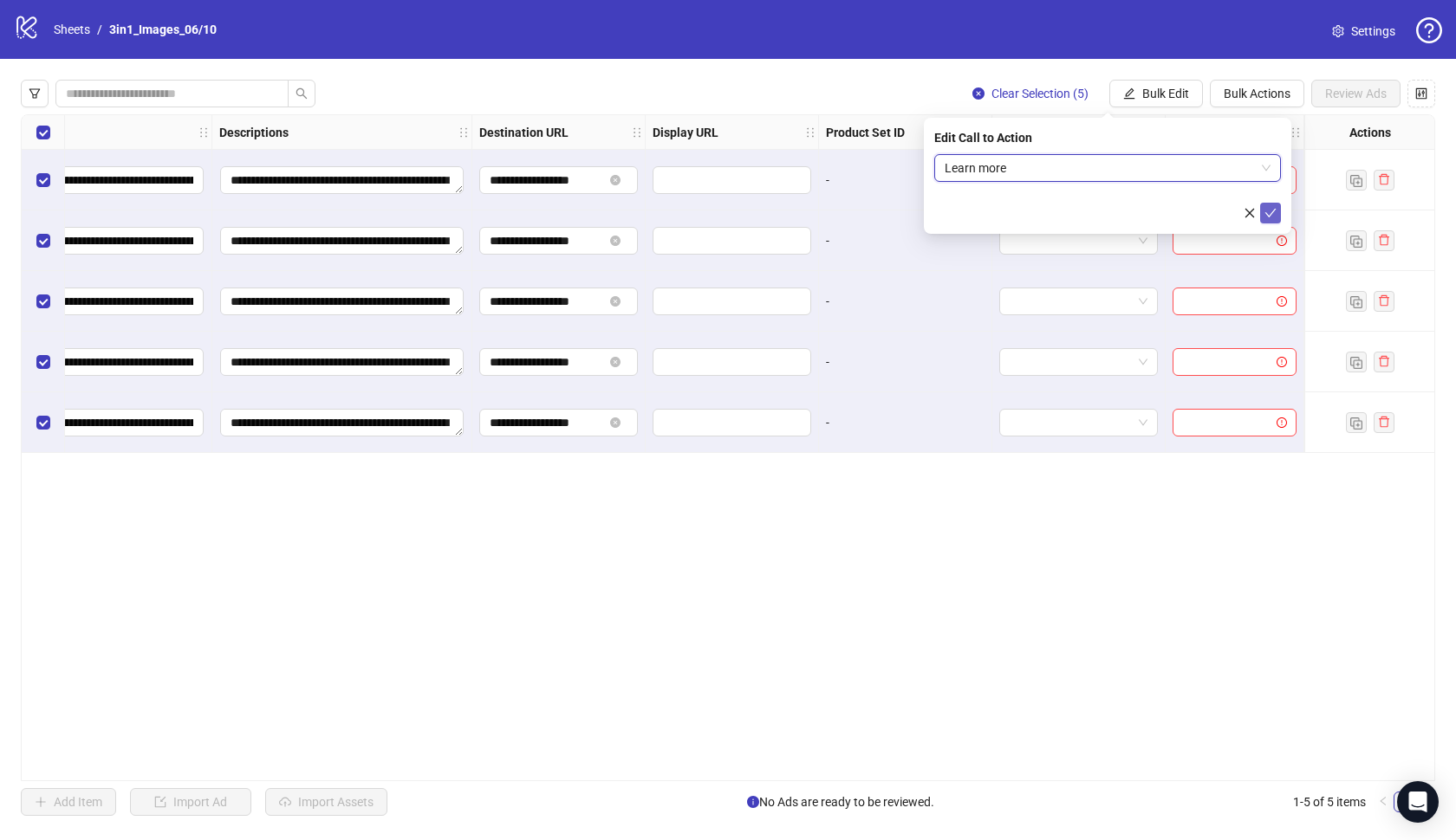
click at [1268, 214] on icon "check" at bounding box center [1271, 213] width 12 height 12
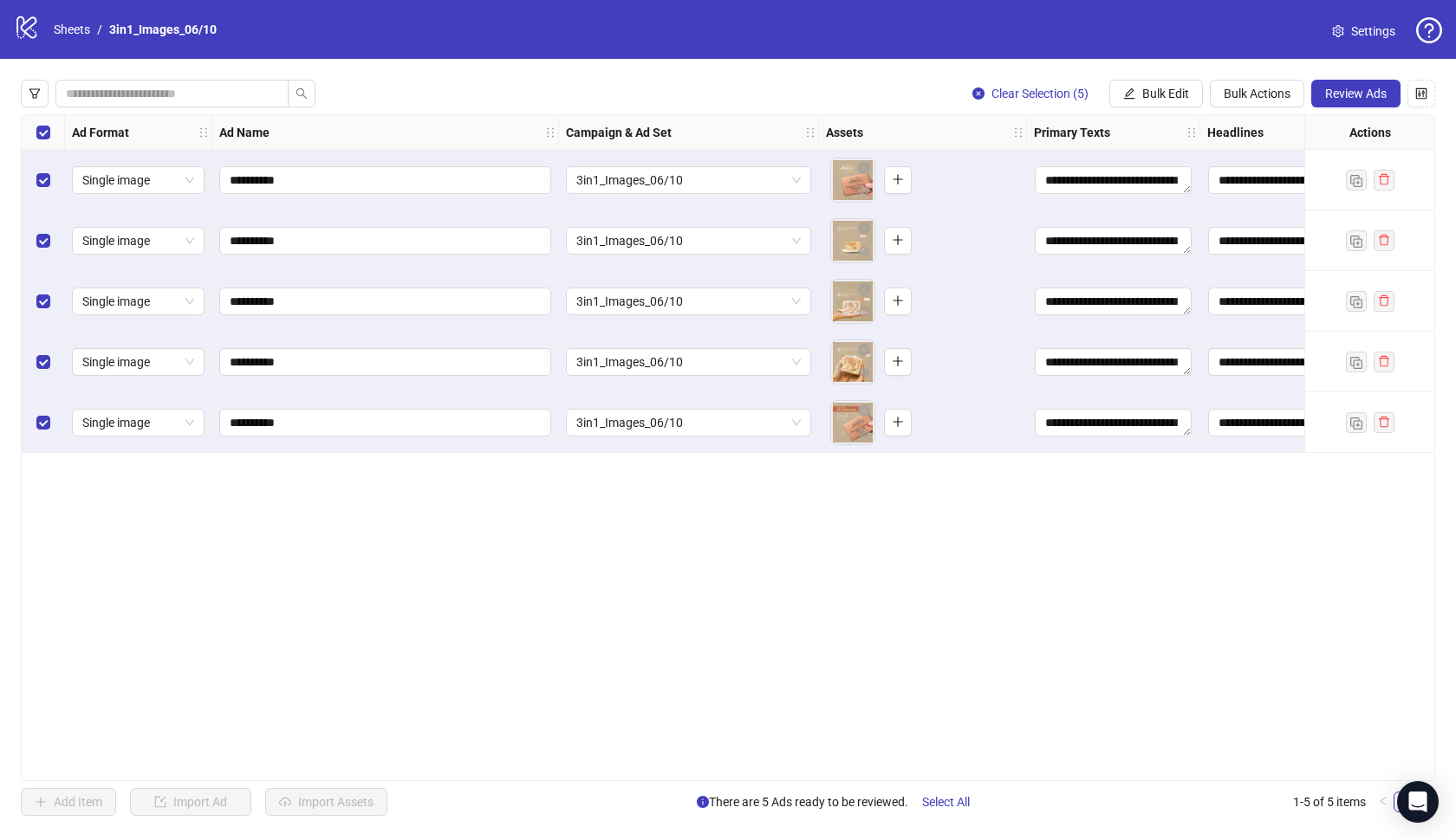
scroll to position [0, 0]
click at [1355, 92] on span "Review Ads" at bounding box center [1356, 93] width 61 height 14
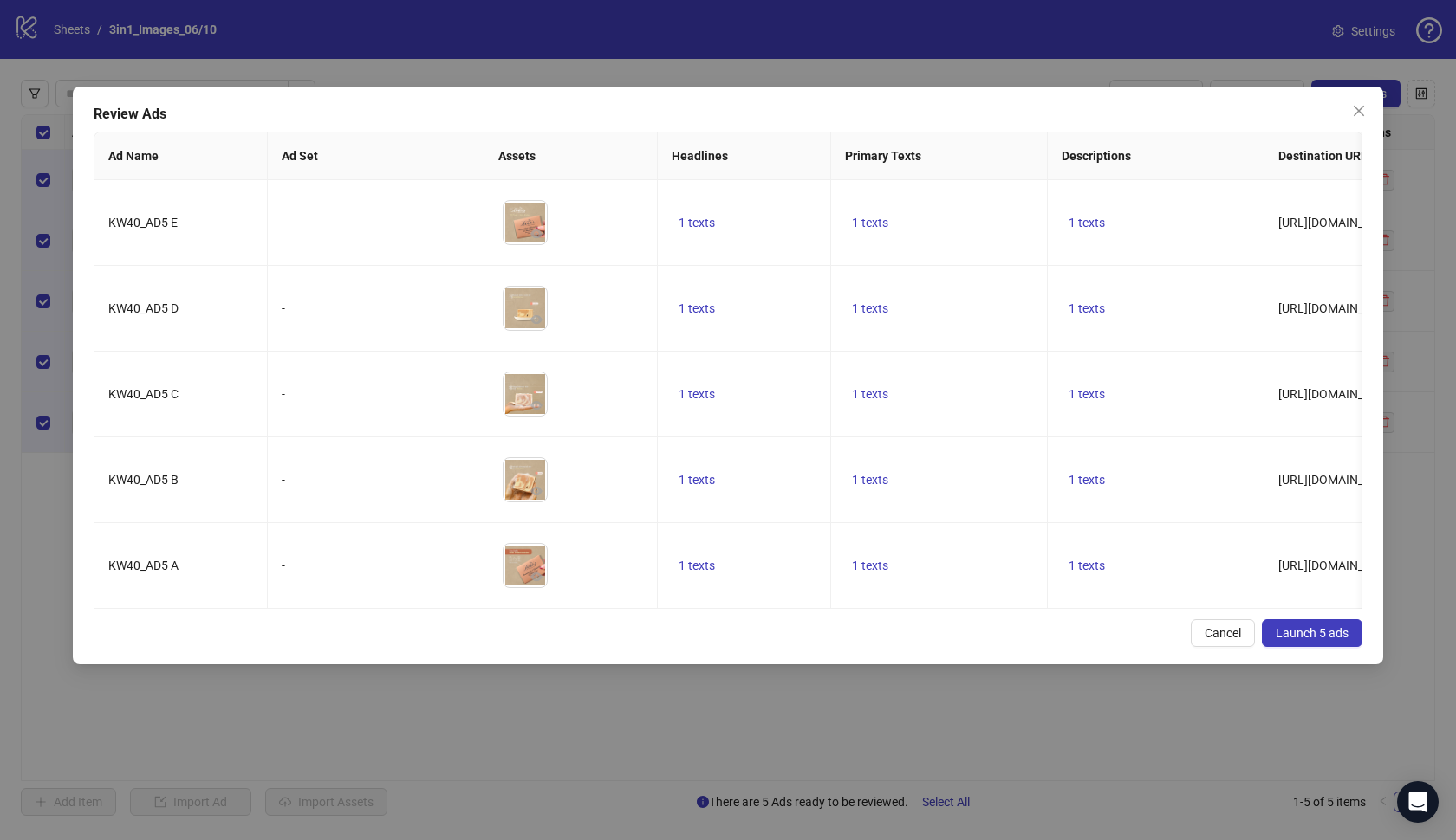
click at [1305, 624] on button "Launch 5 ads" at bounding box center [1311, 633] width 100 height 28
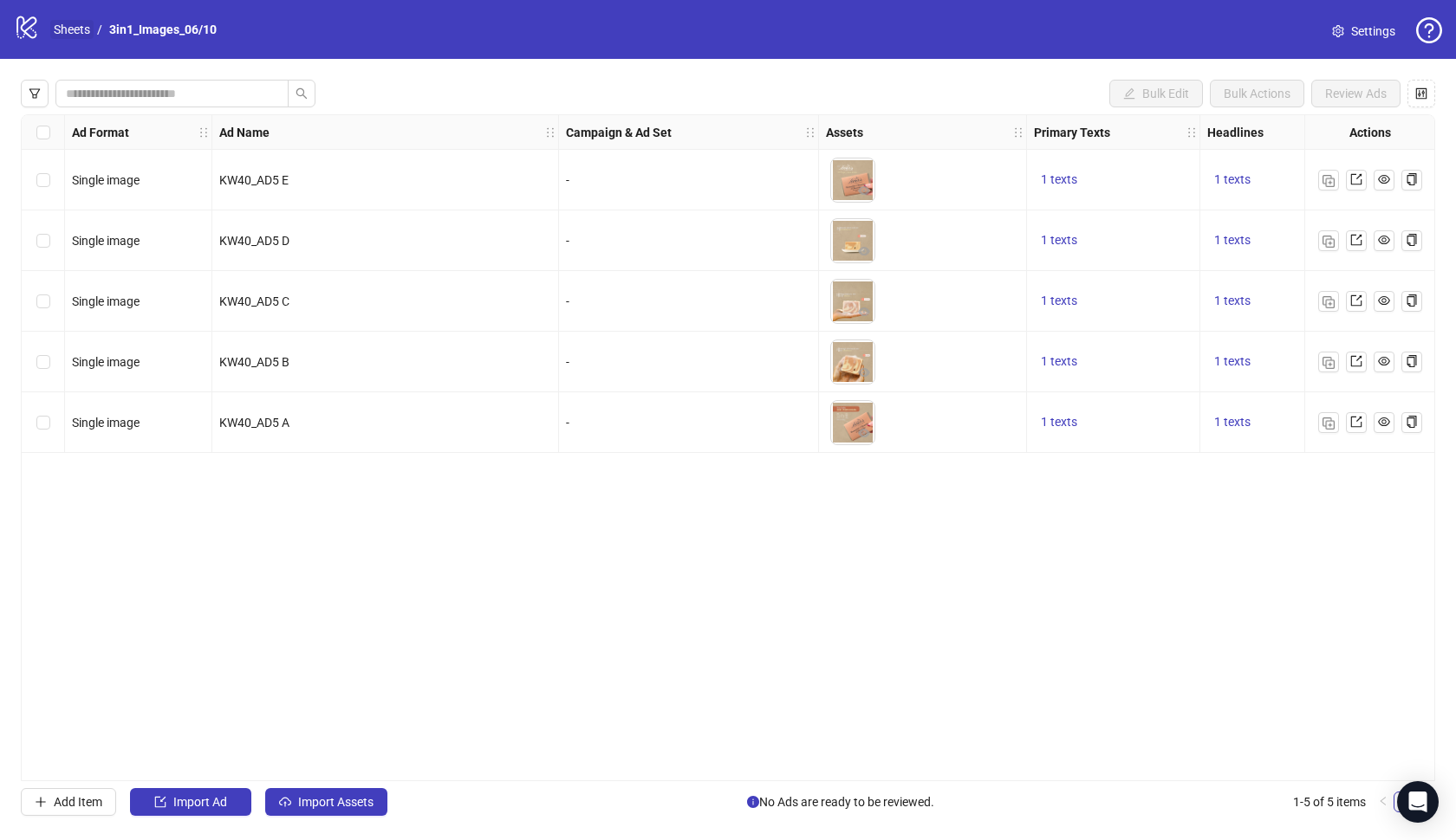
click at [65, 32] on link "Sheets" at bounding box center [72, 29] width 44 height 19
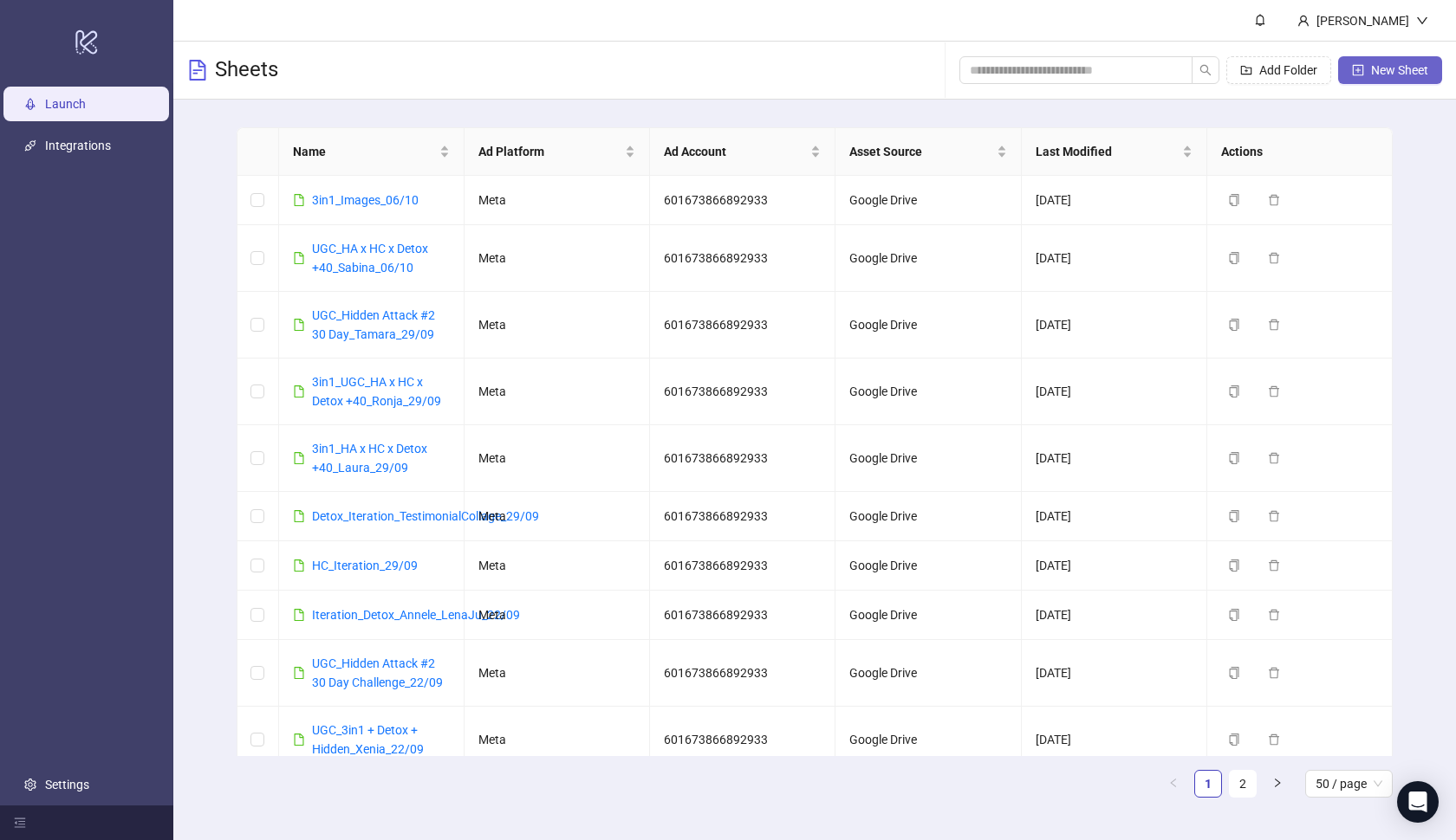
click at [1377, 82] on button "New Sheet" at bounding box center [1390, 70] width 104 height 28
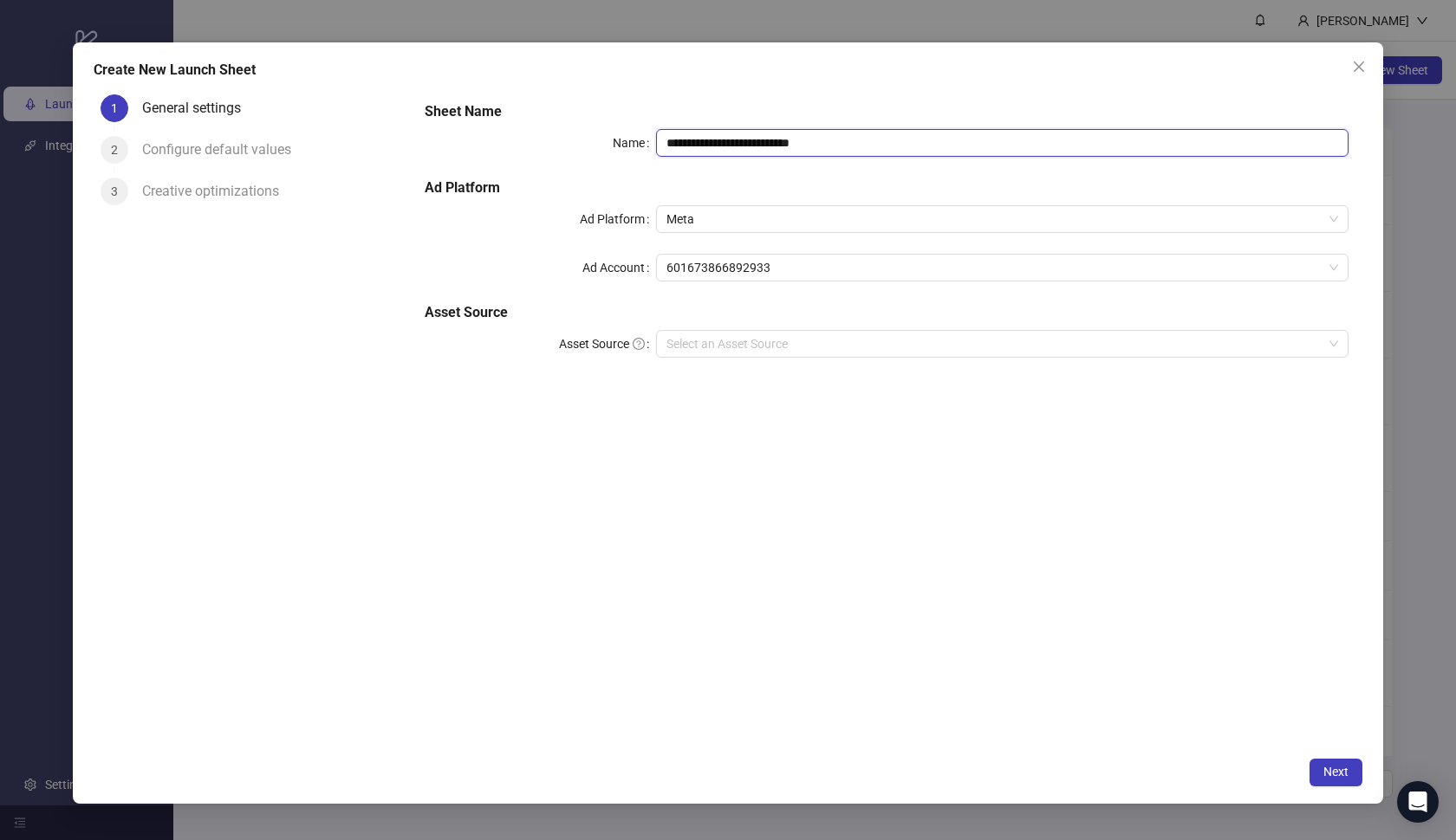
paste input "**********"
drag, startPoint x: 895, startPoint y: 144, endPoint x: 598, endPoint y: 139, distance: 297.0
click at [598, 139] on div "**********" at bounding box center [886, 143] width 924 height 28
type input "**********"
click at [865, 356] on input "Asset Source" at bounding box center [994, 344] width 657 height 26
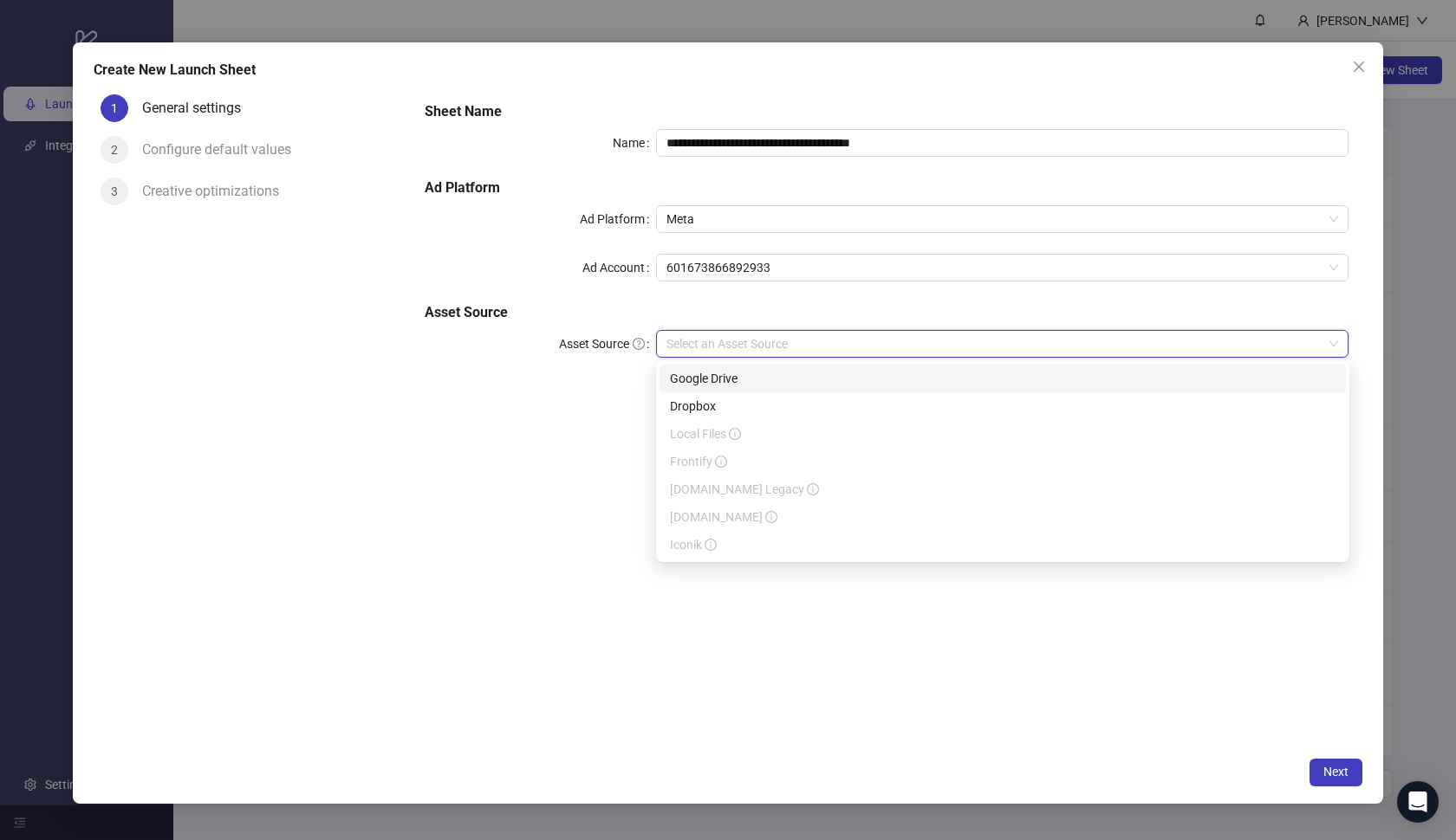
click at [851, 377] on div "Google Drive" at bounding box center [1002, 377] width 665 height 19
click at [921, 400] on input "Main Folder" at bounding box center [994, 392] width 657 height 26
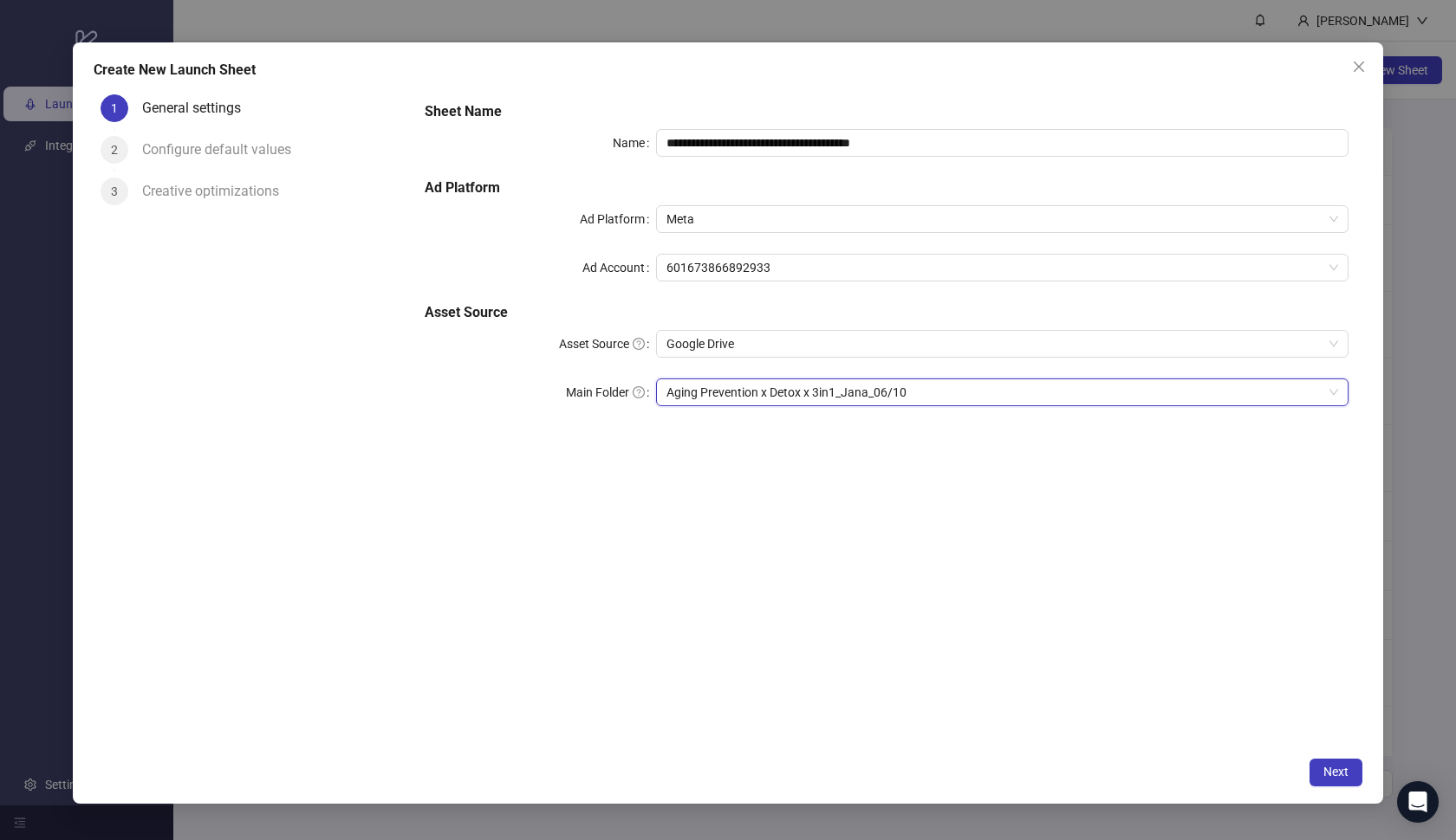
click at [1323, 756] on div "**********" at bounding box center [728, 423] width 1310 height 762
click at [1323, 760] on button "Next" at bounding box center [1335, 773] width 53 height 28
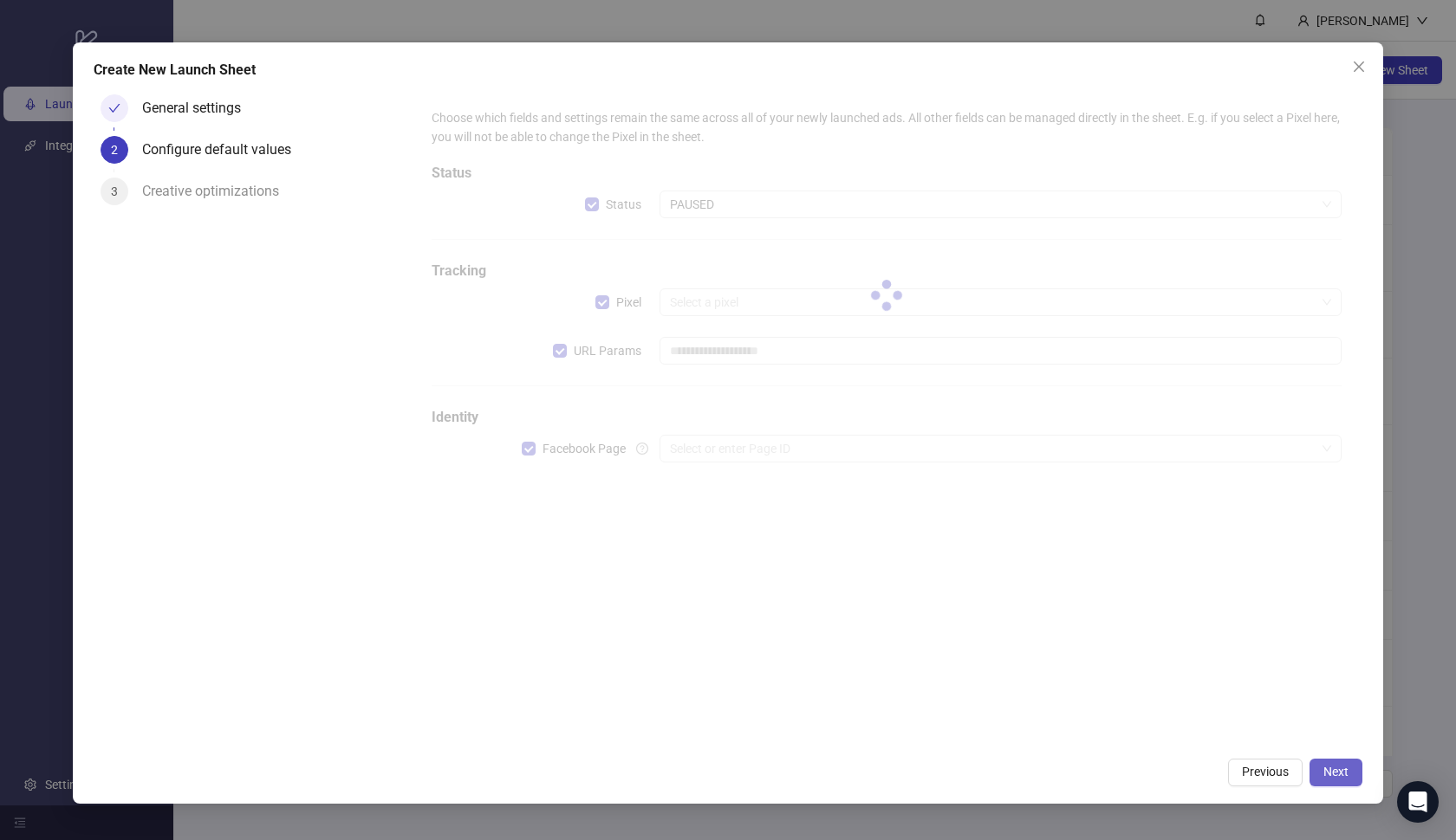
type input "**********"
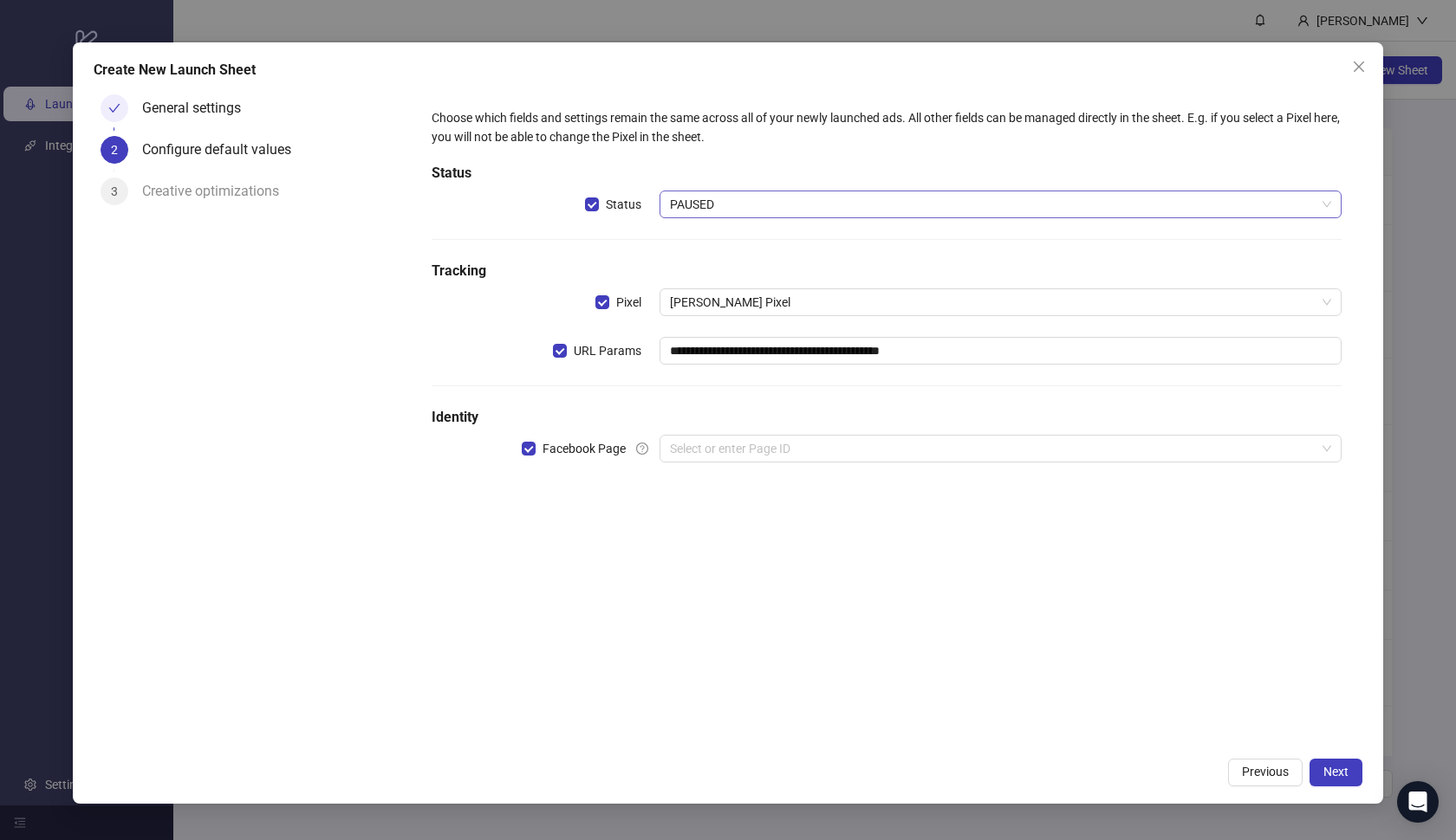
click at [942, 214] on span "PAUSED" at bounding box center [1001, 204] width 662 height 26
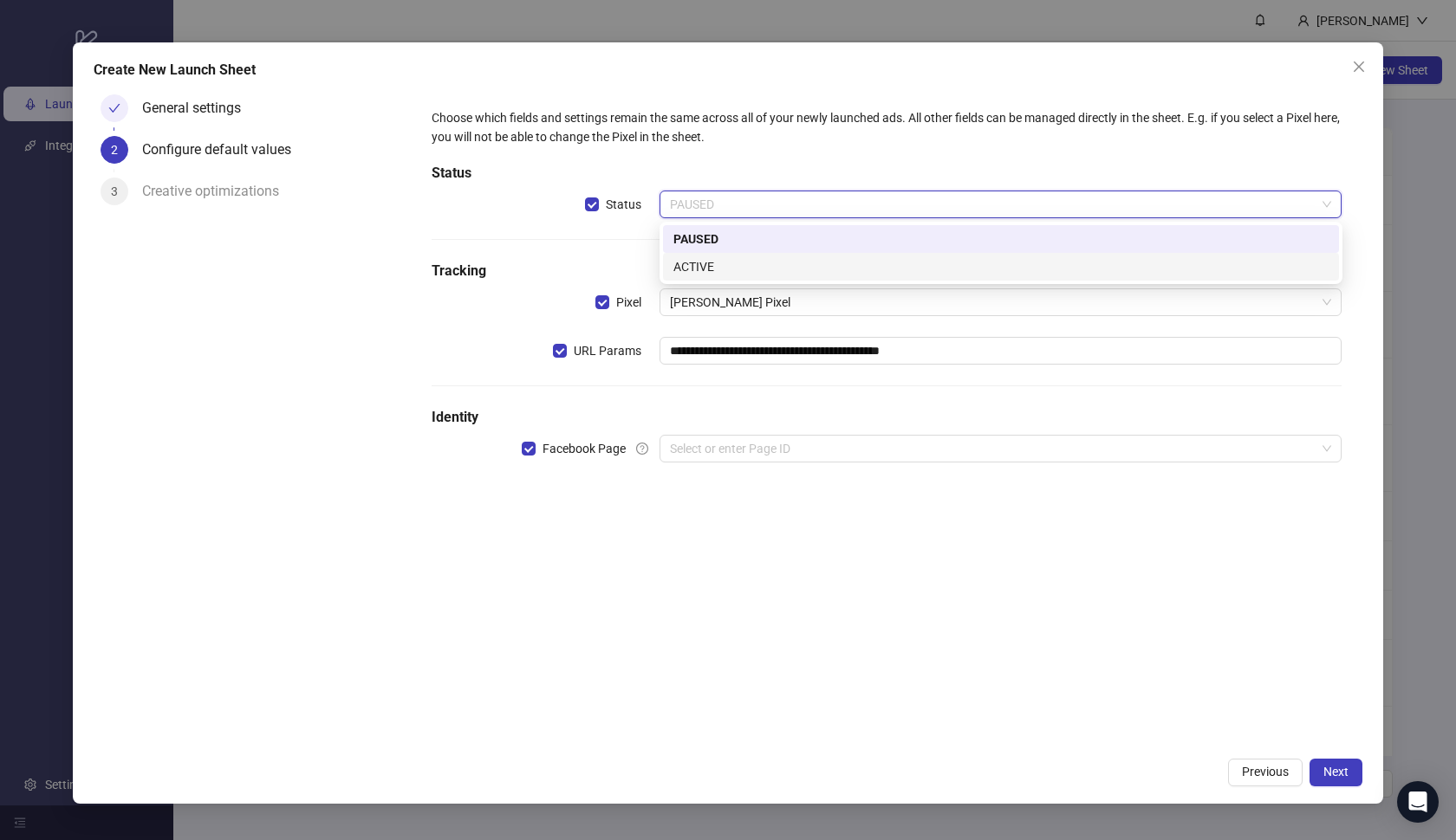
click at [892, 258] on div "ACTIVE" at bounding box center [1000, 266] width 655 height 19
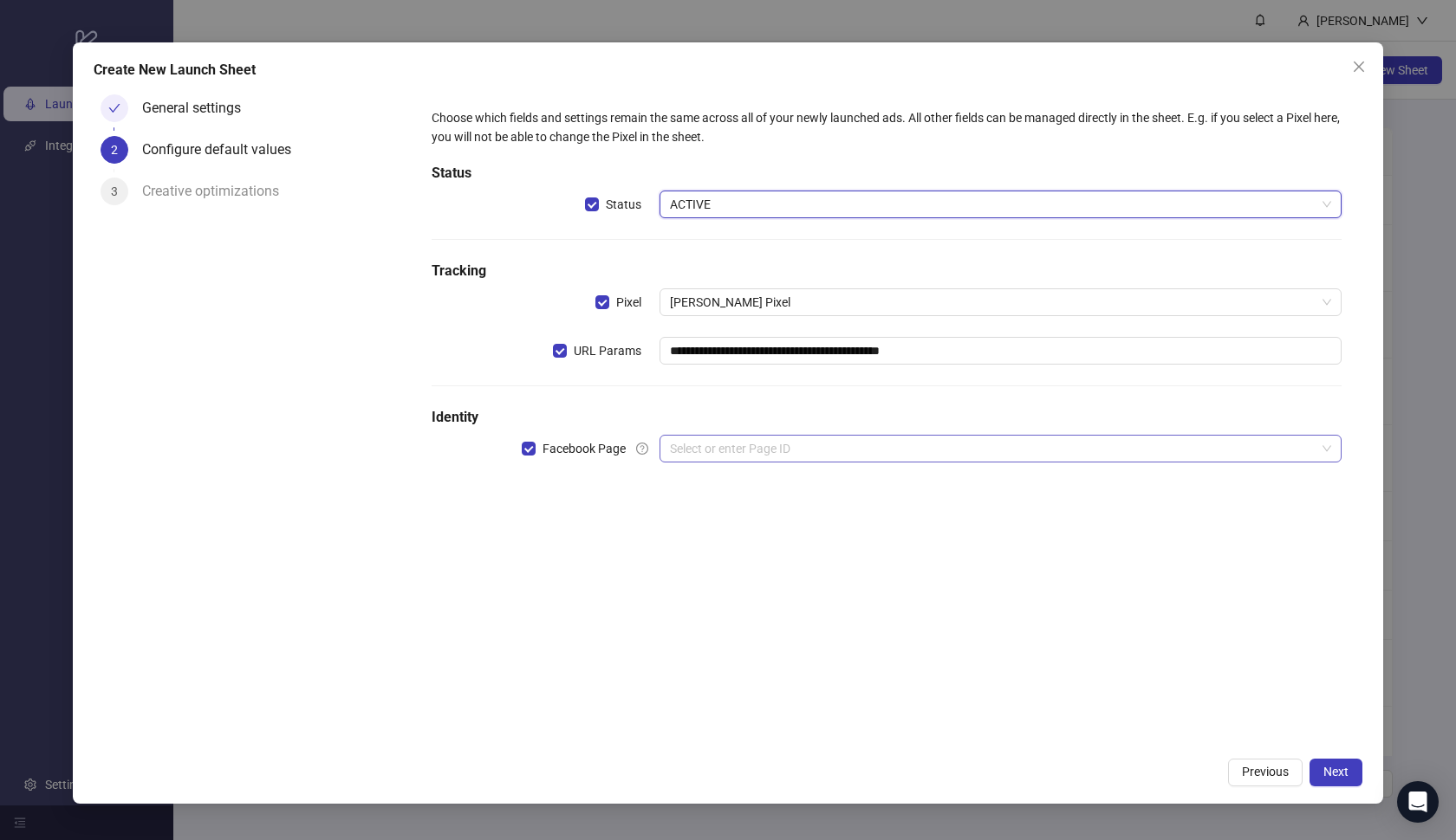
click at [793, 446] on input "search" at bounding box center [993, 449] width 646 height 26
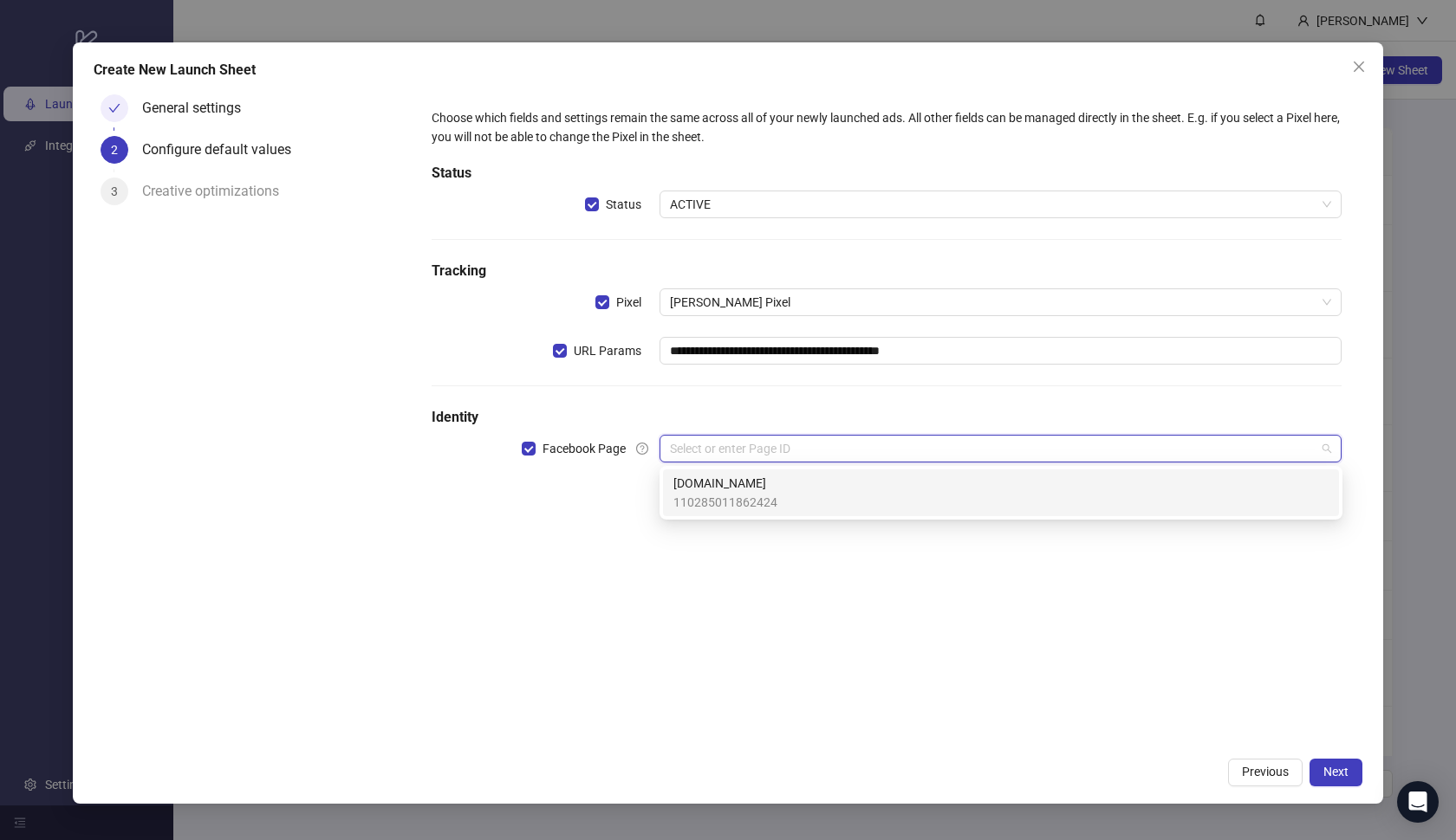
click at [778, 485] on div "[DOMAIN_NAME] 110285011862424" at bounding box center [1000, 492] width 655 height 38
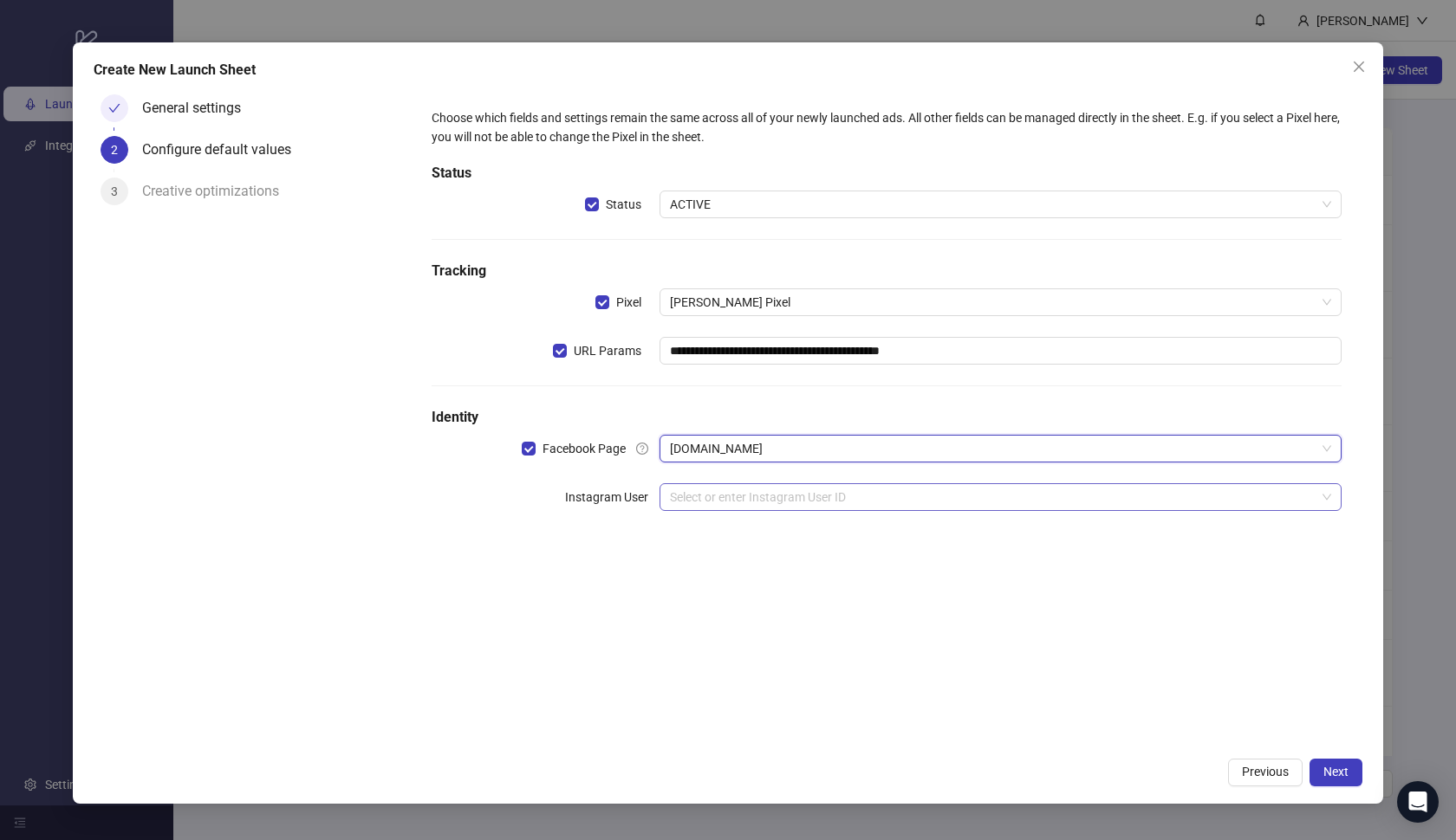
click at [762, 492] on input "search" at bounding box center [993, 497] width 646 height 26
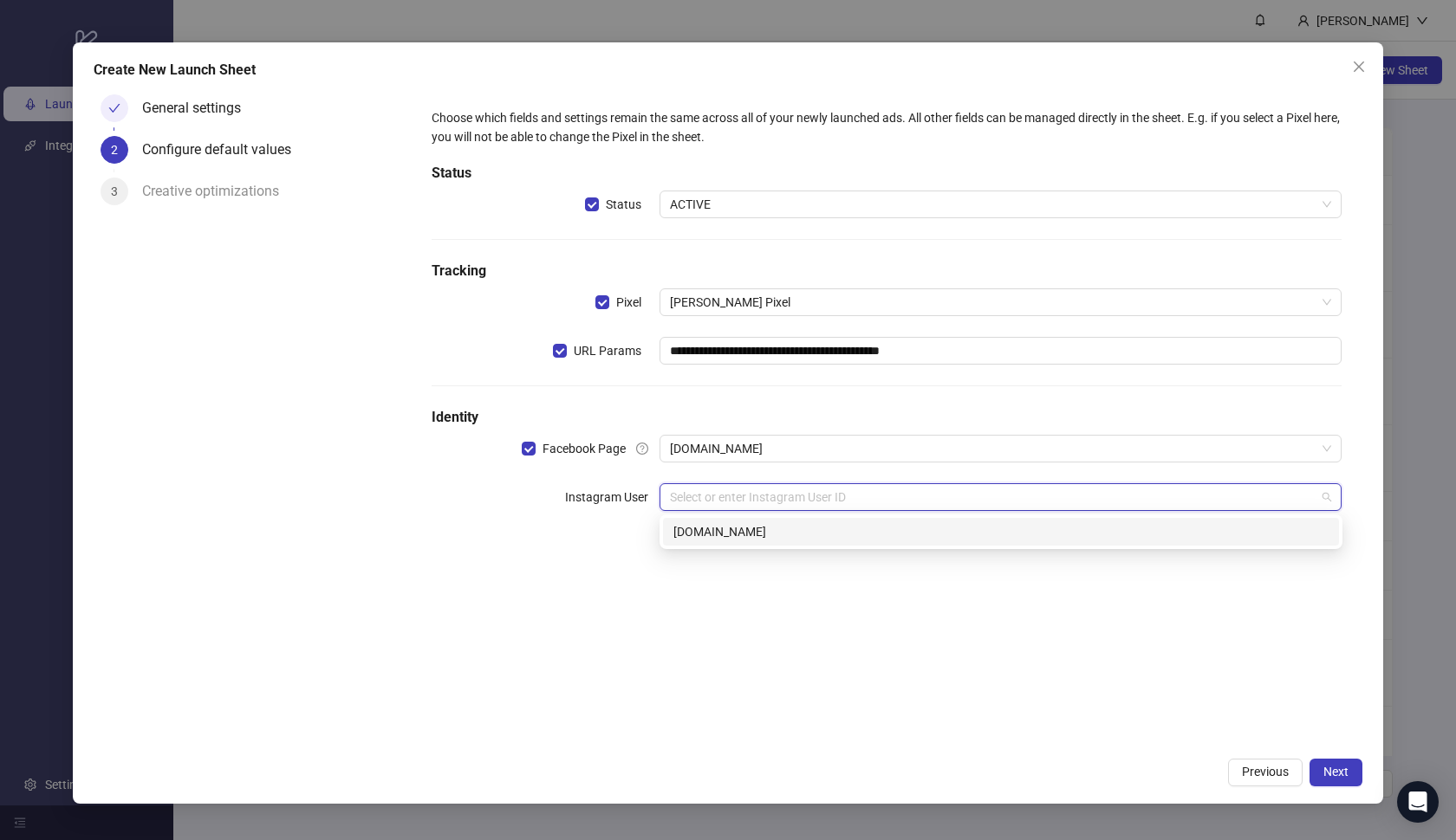
click at [756, 530] on div "[DOMAIN_NAME]" at bounding box center [1000, 531] width 655 height 19
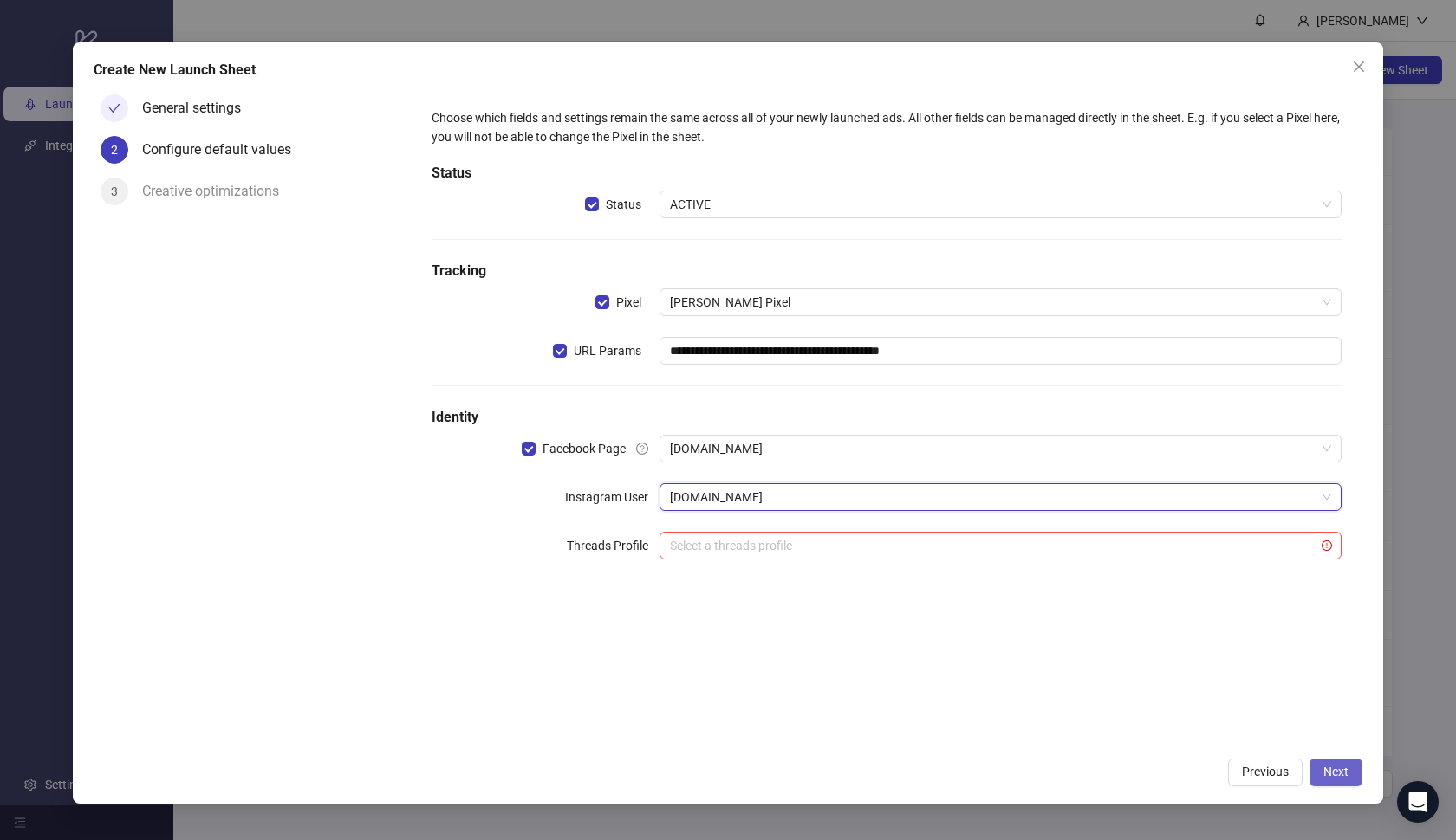
click at [1311, 768] on button "Next" at bounding box center [1335, 773] width 53 height 28
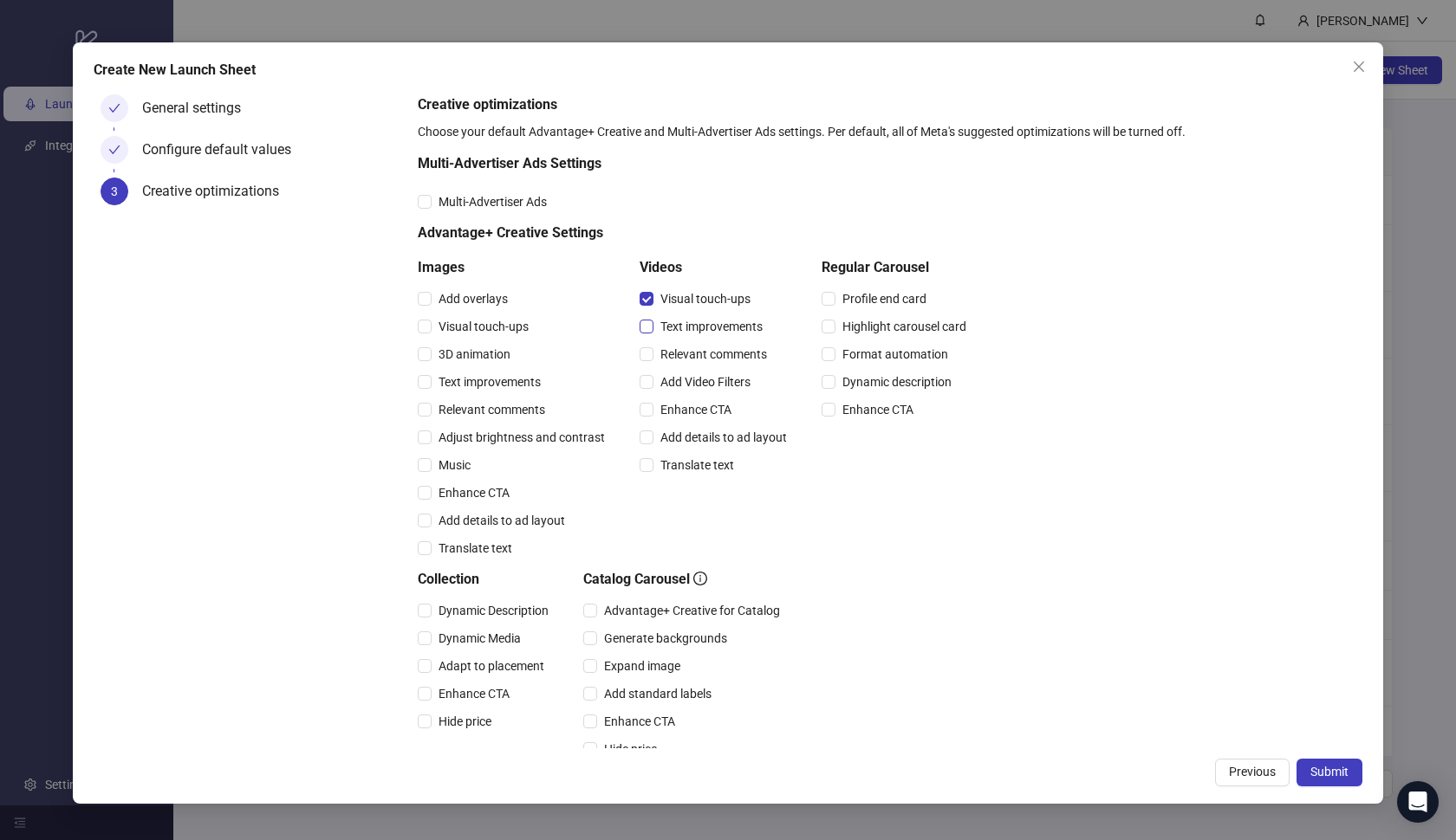
click at [661, 329] on span "Text improvements" at bounding box center [711, 326] width 116 height 19
click at [672, 361] on span "Relevant comments" at bounding box center [714, 354] width 121 height 19
click at [678, 386] on span "Add Video Filters" at bounding box center [705, 381] width 104 height 19
click at [682, 418] on span "Enhance CTA" at bounding box center [696, 409] width 85 height 19
click at [685, 438] on span "Add details to ad layout" at bounding box center [724, 437] width 141 height 19
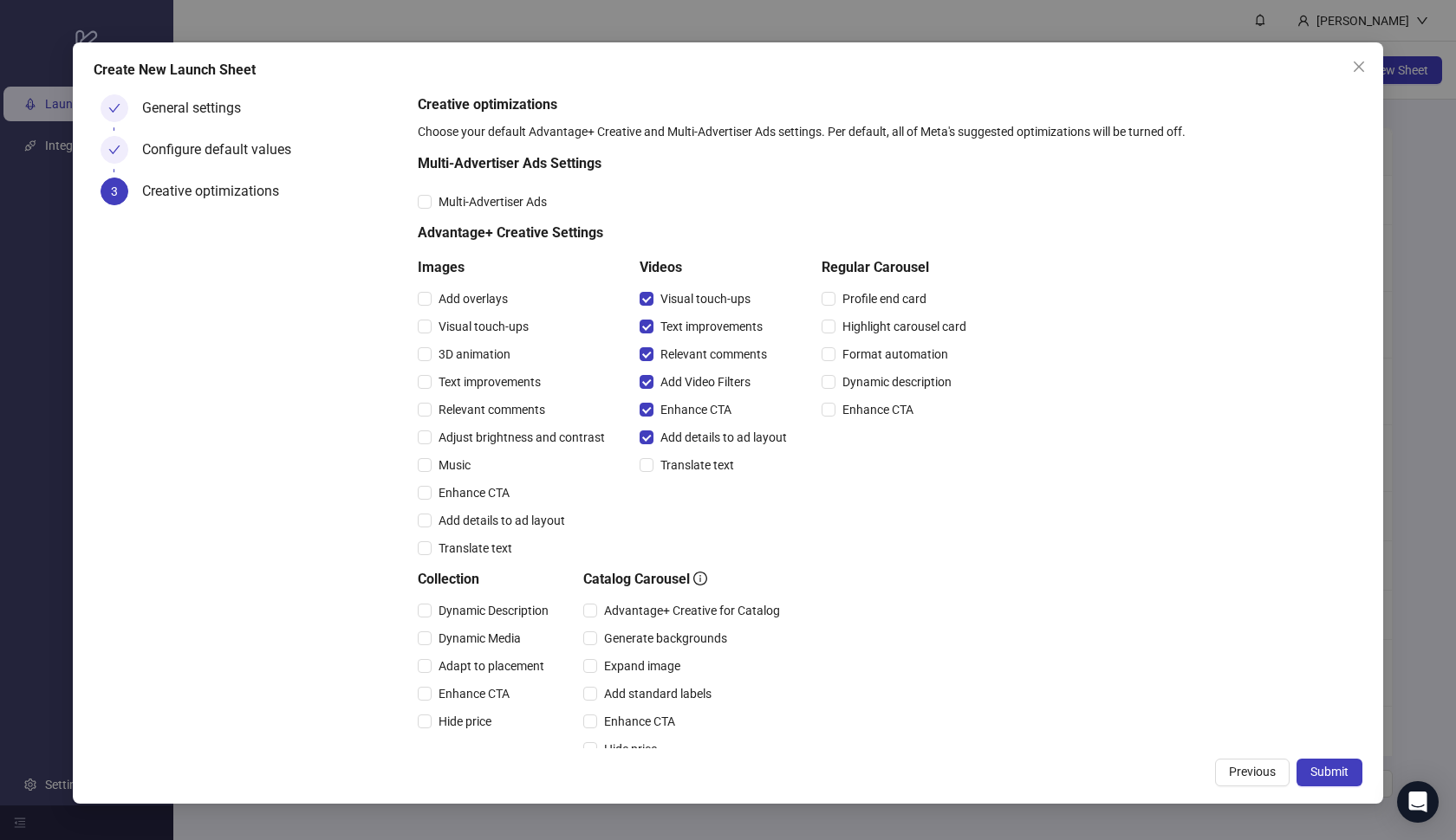
click at [686, 453] on div "Translate text" at bounding box center [717, 466] width 155 height 28
click at [688, 468] on span "Translate text" at bounding box center [697, 465] width 87 height 19
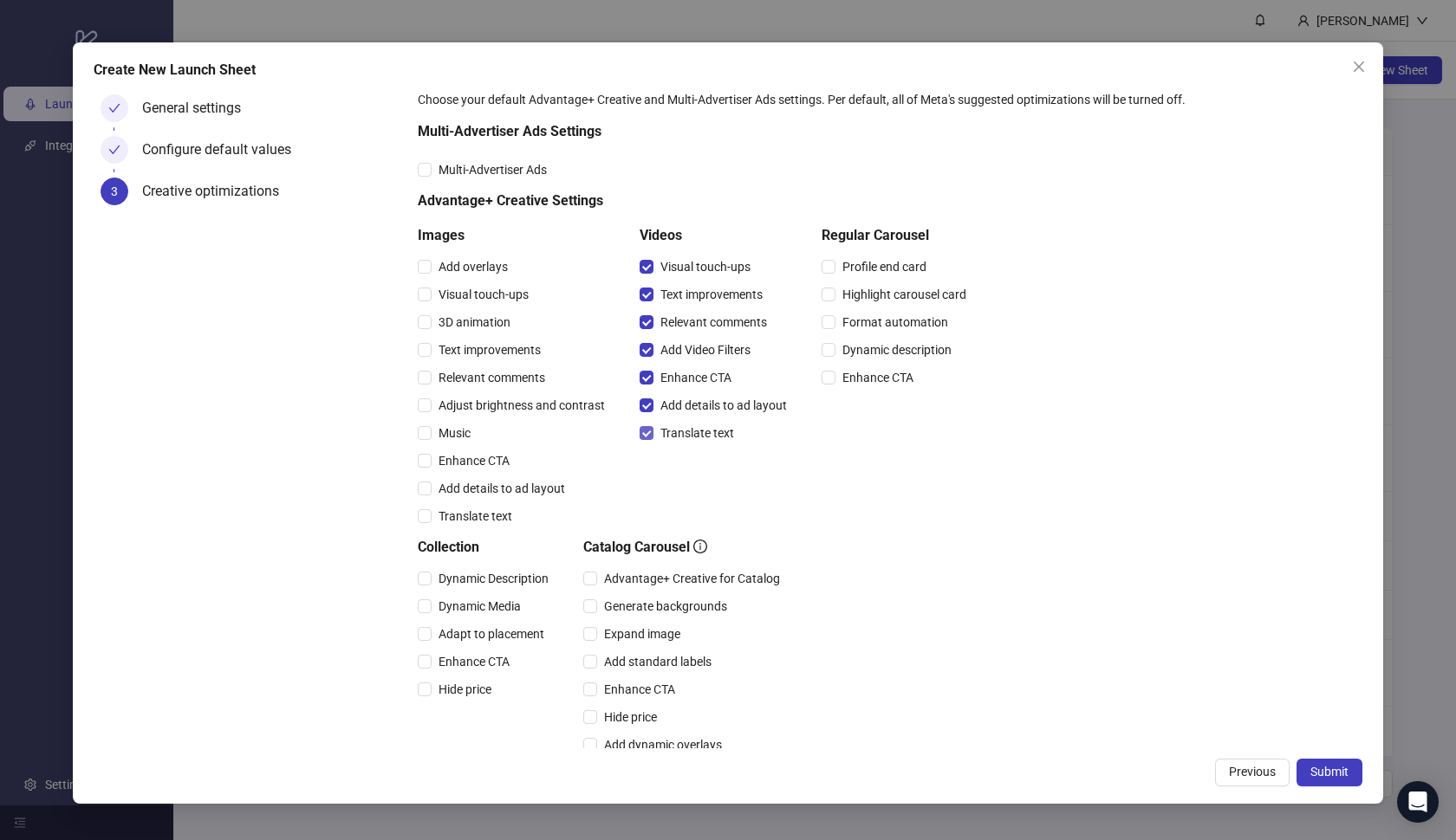
scroll to position [76, 0]
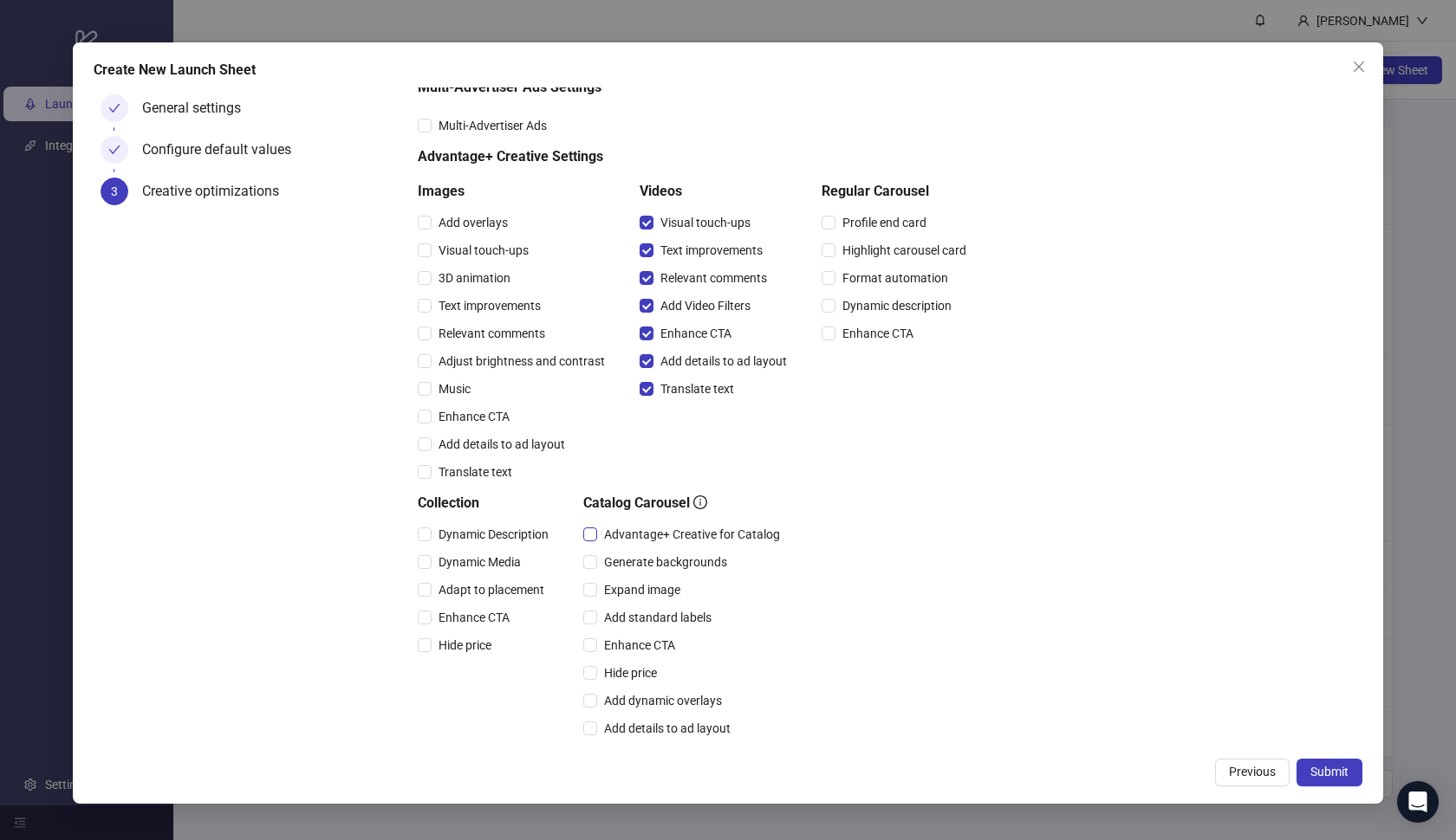
click at [668, 528] on span "Advantage+ Creative for Catalog" at bounding box center [691, 534] width 189 height 19
click at [649, 583] on span "Expand image" at bounding box center [641, 589] width 90 height 19
click at [647, 611] on span "Add standard labels" at bounding box center [657, 617] width 121 height 19
click at [638, 646] on span "Enhance CTA" at bounding box center [639, 645] width 85 height 19
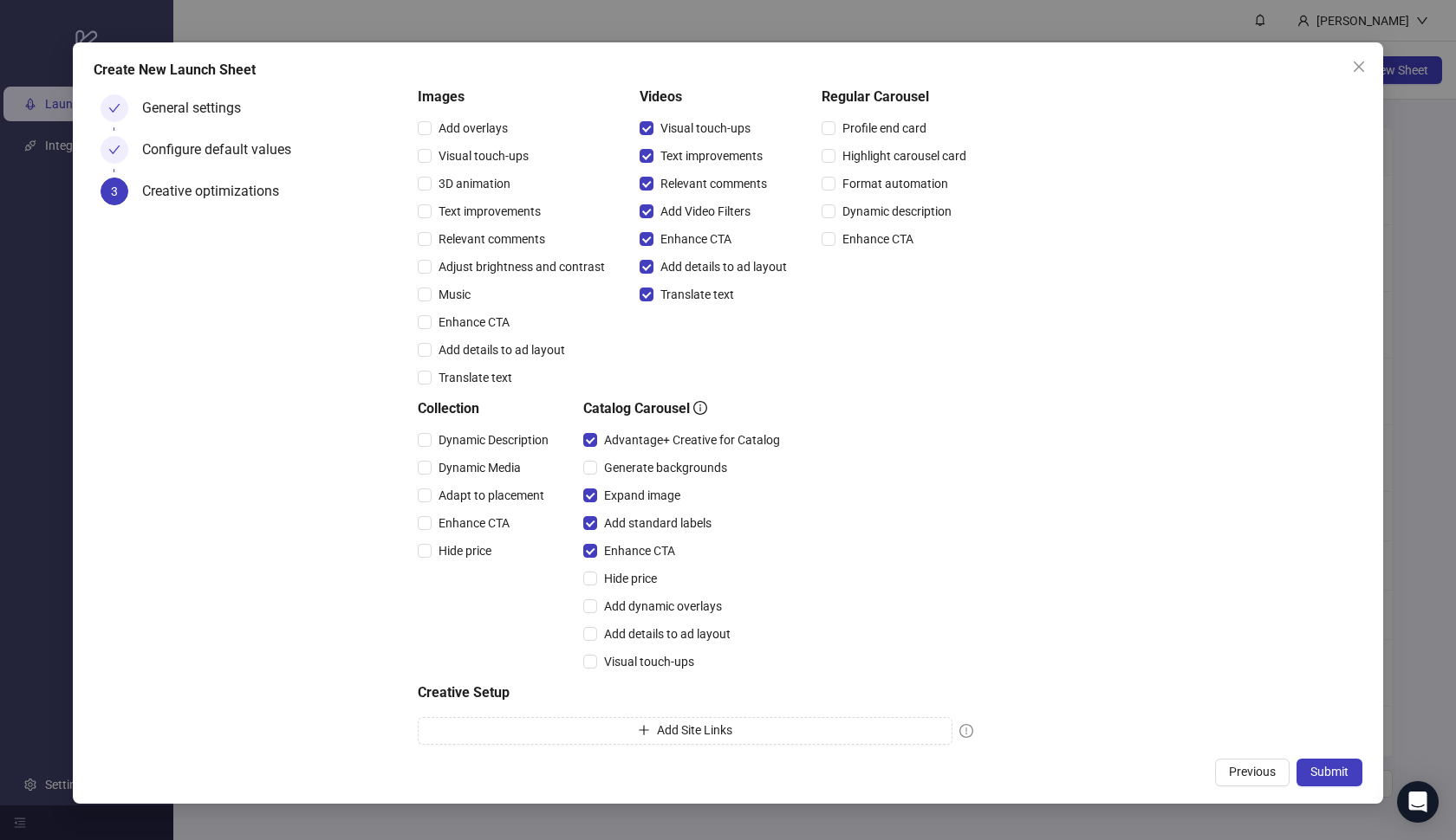
scroll to position [182, 0]
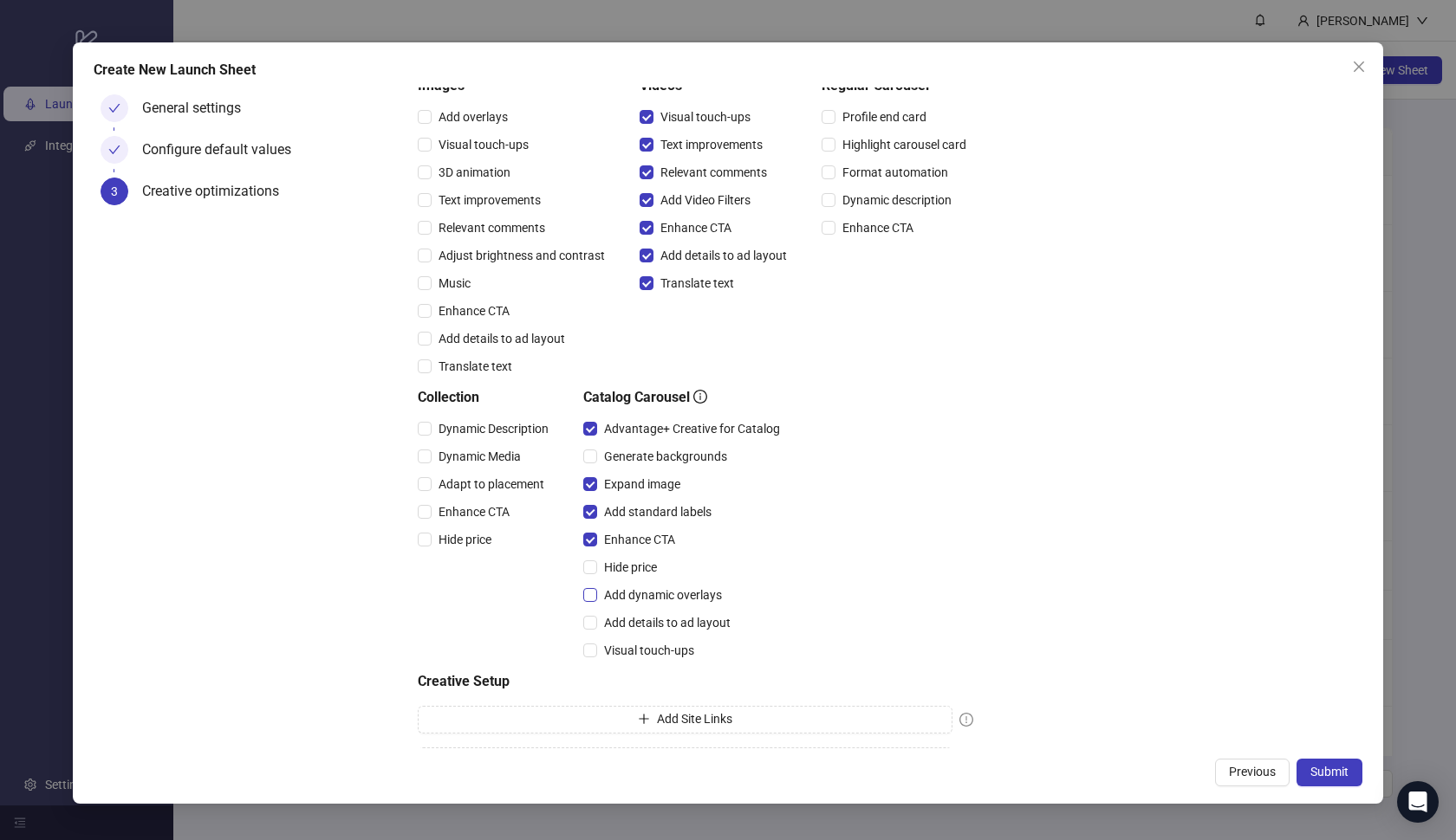
click at [699, 598] on span "Add dynamic overlays" at bounding box center [662, 594] width 132 height 19
click at [690, 613] on span "Add details to ad layout" at bounding box center [667, 622] width 141 height 19
click at [663, 645] on span "Visual touch-ups" at bounding box center [648, 650] width 104 height 19
click at [500, 520] on span "Enhance CTA" at bounding box center [474, 511] width 85 height 19
click at [485, 493] on div "Adapt to placement" at bounding box center [486, 484] width 138 height 28
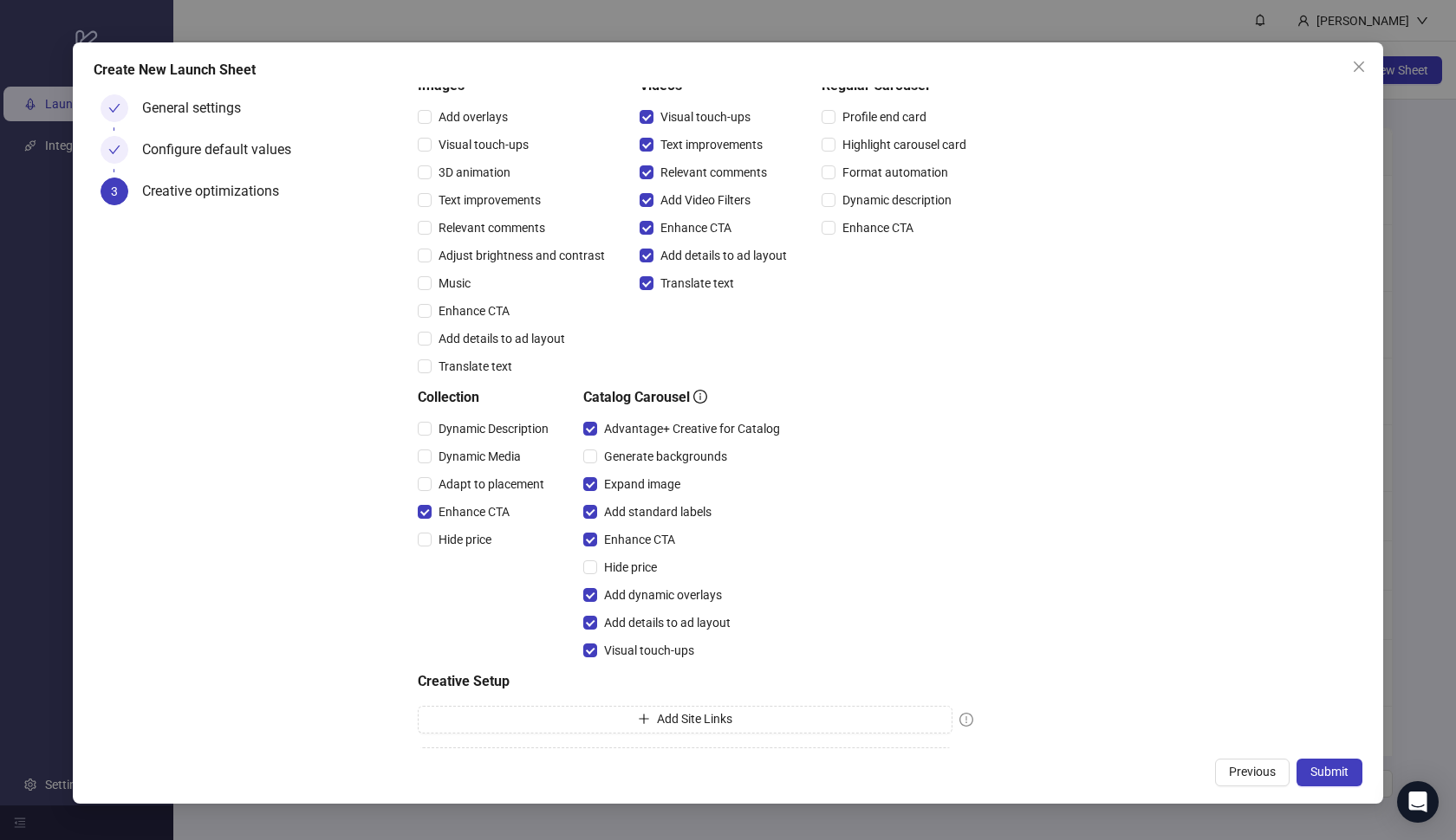
click at [477, 471] on div "Adapt to placement" at bounding box center [486, 484] width 138 height 28
click at [471, 455] on span "Dynamic Media" at bounding box center [479, 456] width 96 height 19
click at [471, 429] on span "Dynamic Description" at bounding box center [493, 428] width 124 height 19
click at [467, 474] on span "Adapt to placement" at bounding box center [491, 483] width 120 height 19
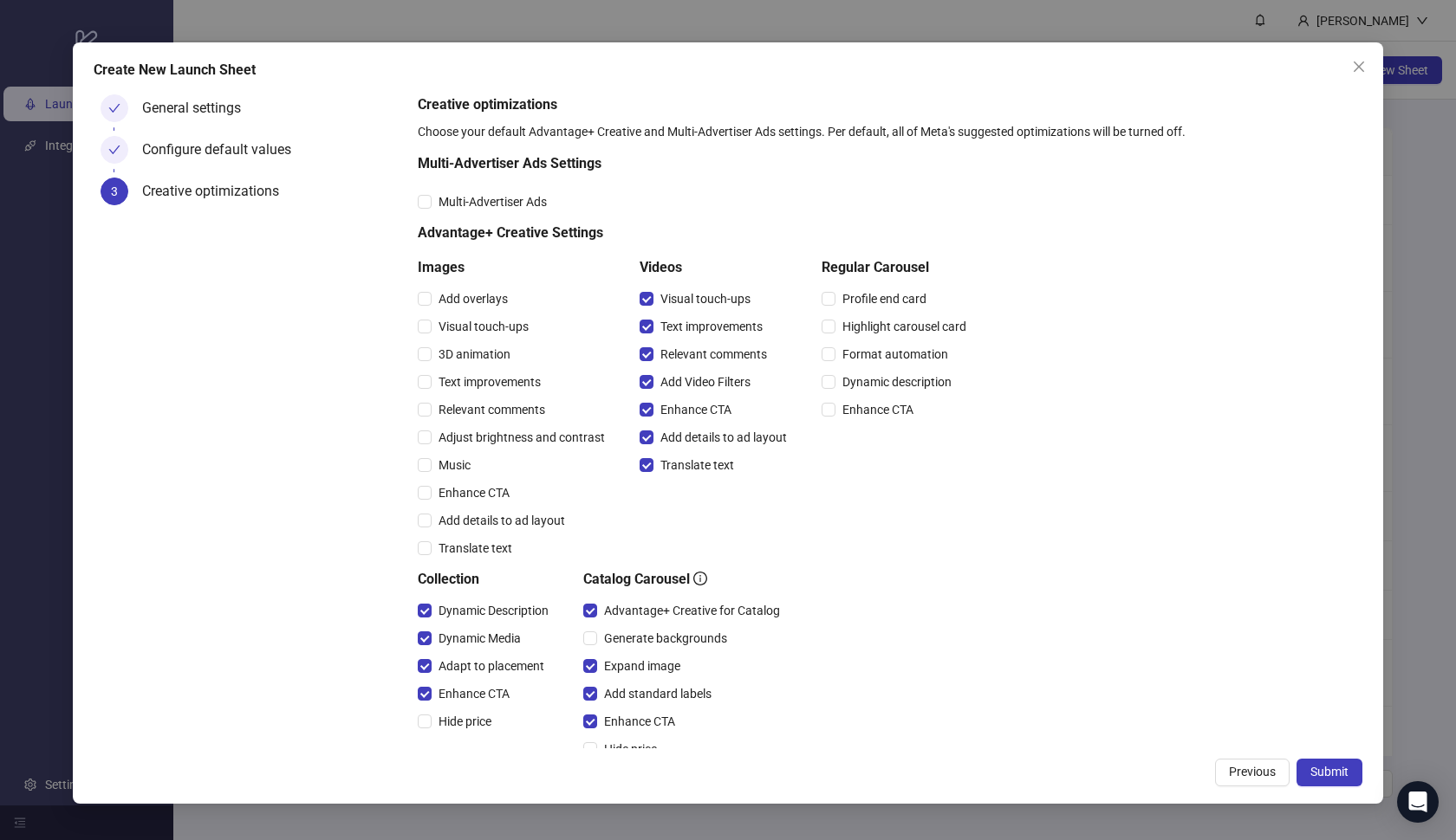
scroll to position [0, 0]
click at [1312, 767] on span "Submit" at bounding box center [1329, 772] width 38 height 14
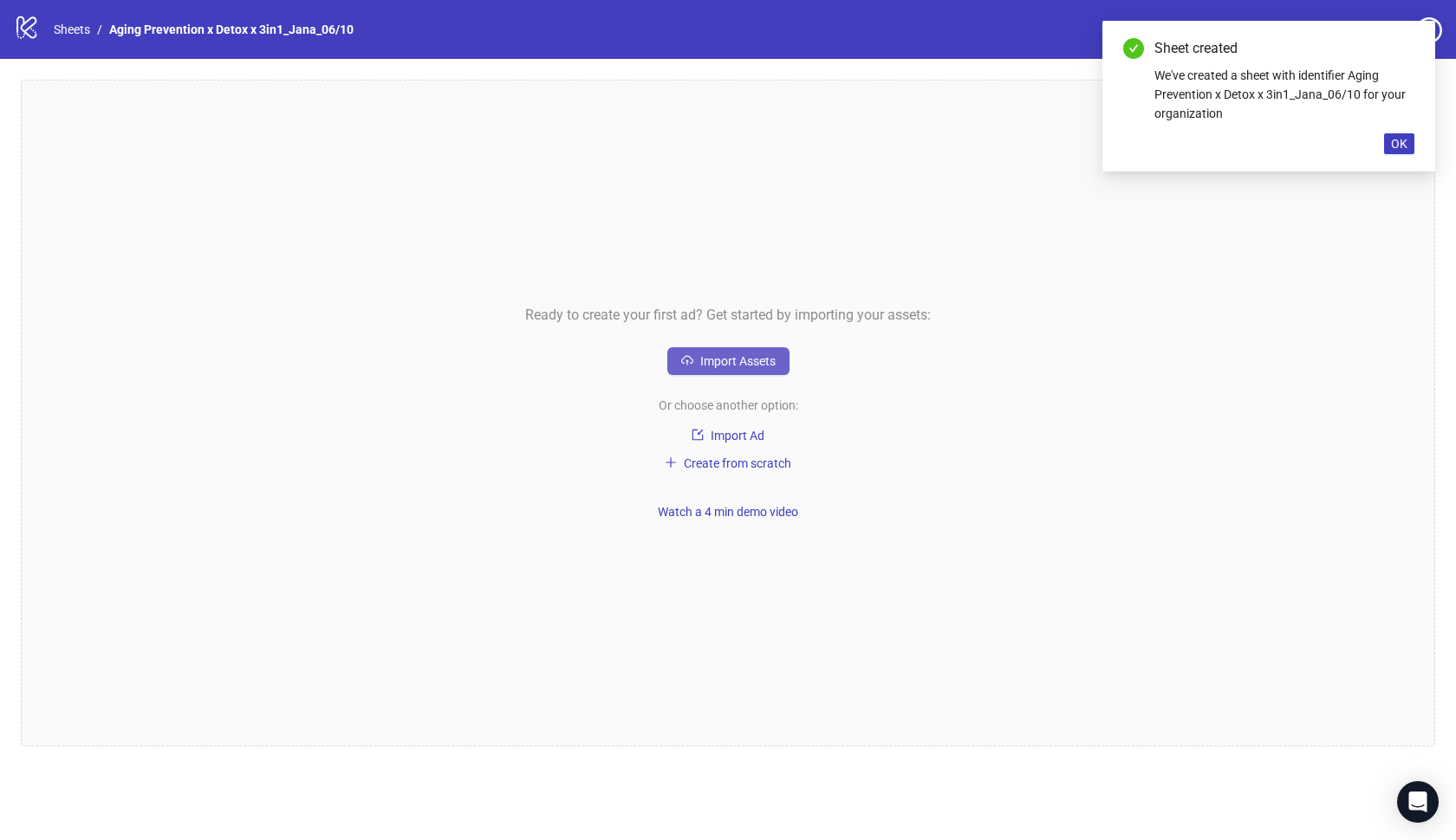
click at [770, 365] on span "Import Assets" at bounding box center [737, 362] width 75 height 14
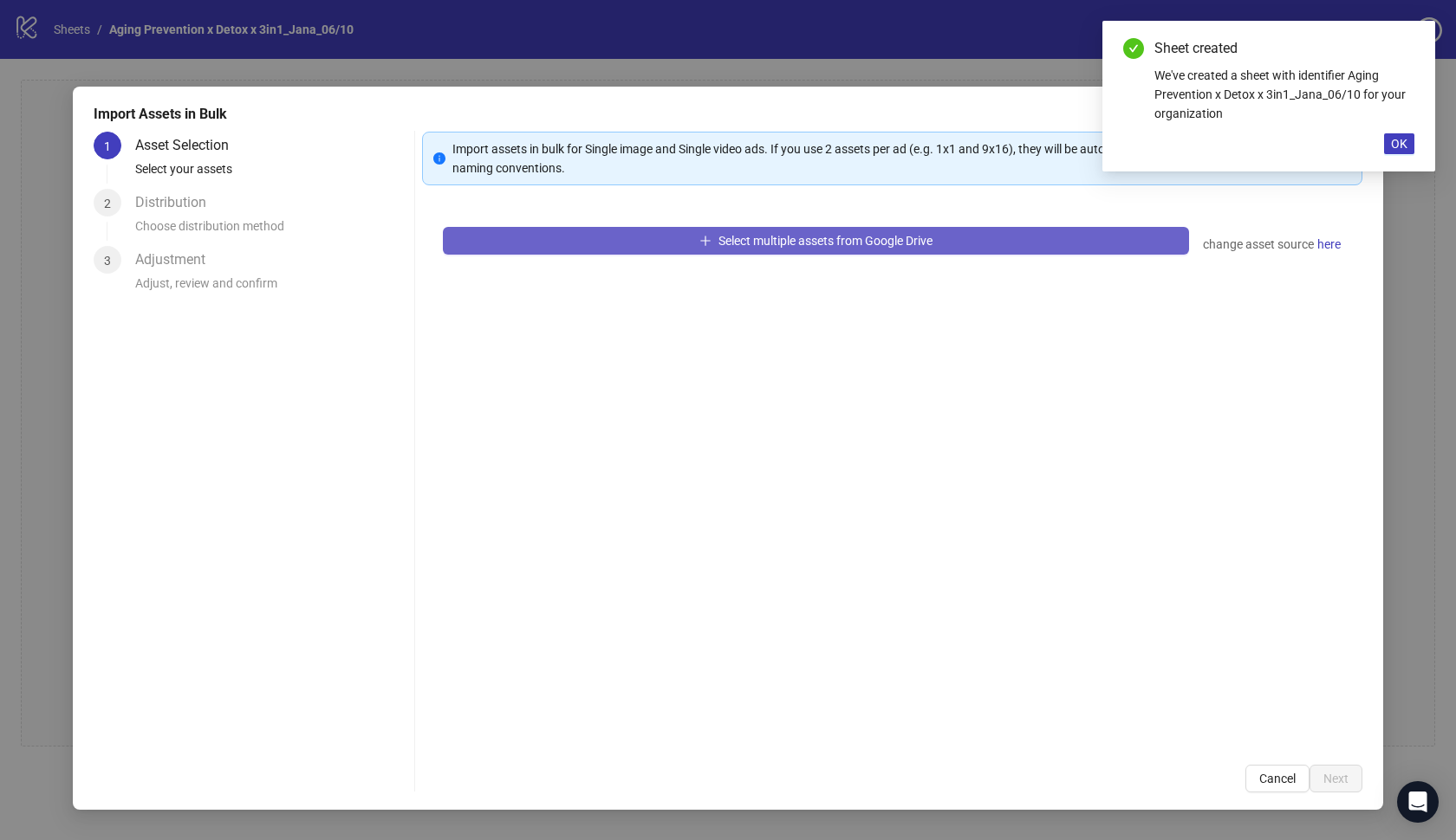
click at [649, 236] on button "Select multiple assets from Google Drive" at bounding box center [816, 241] width 746 height 28
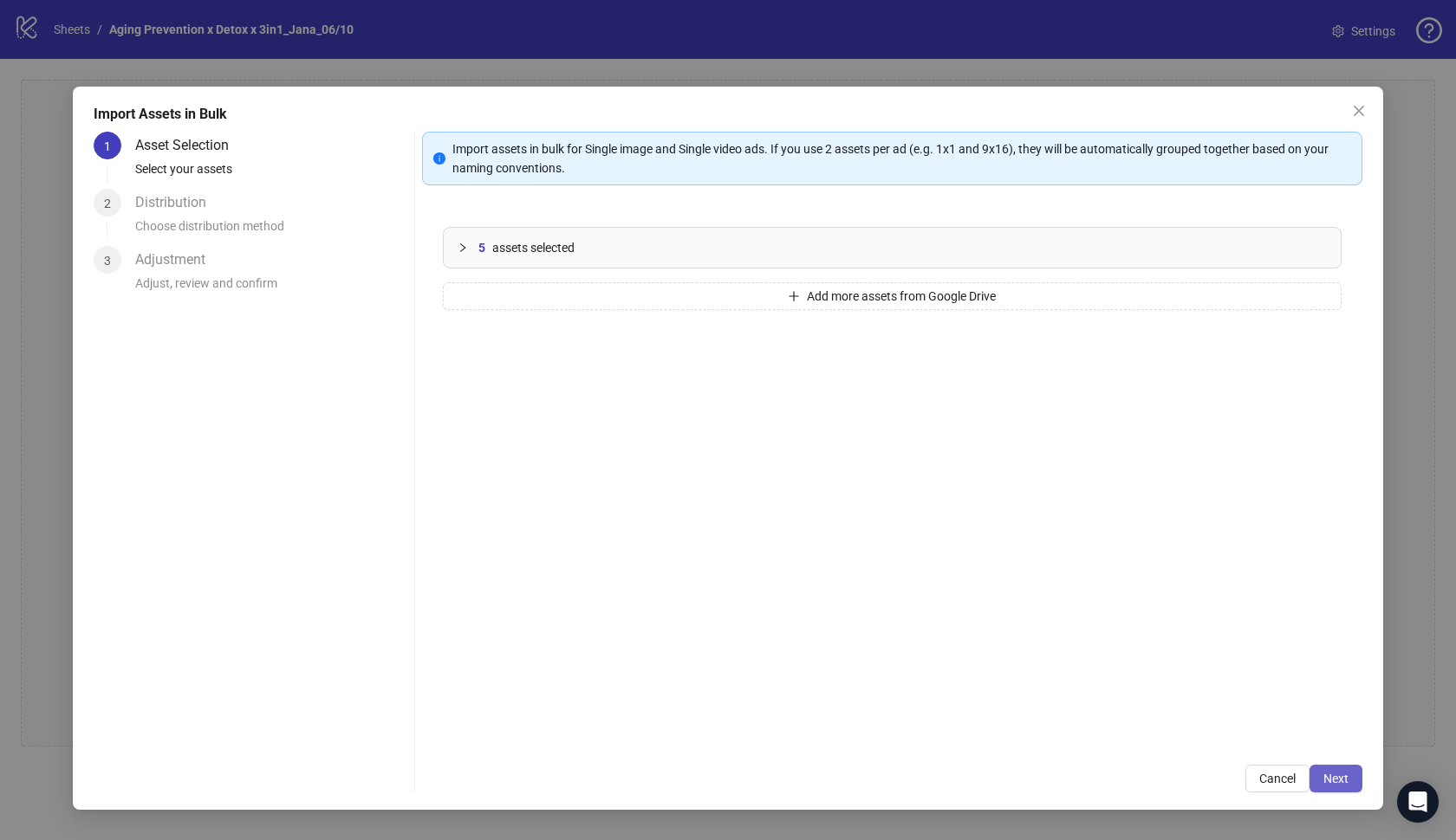
click at [1329, 783] on span "Next" at bounding box center [1335, 779] width 25 height 14
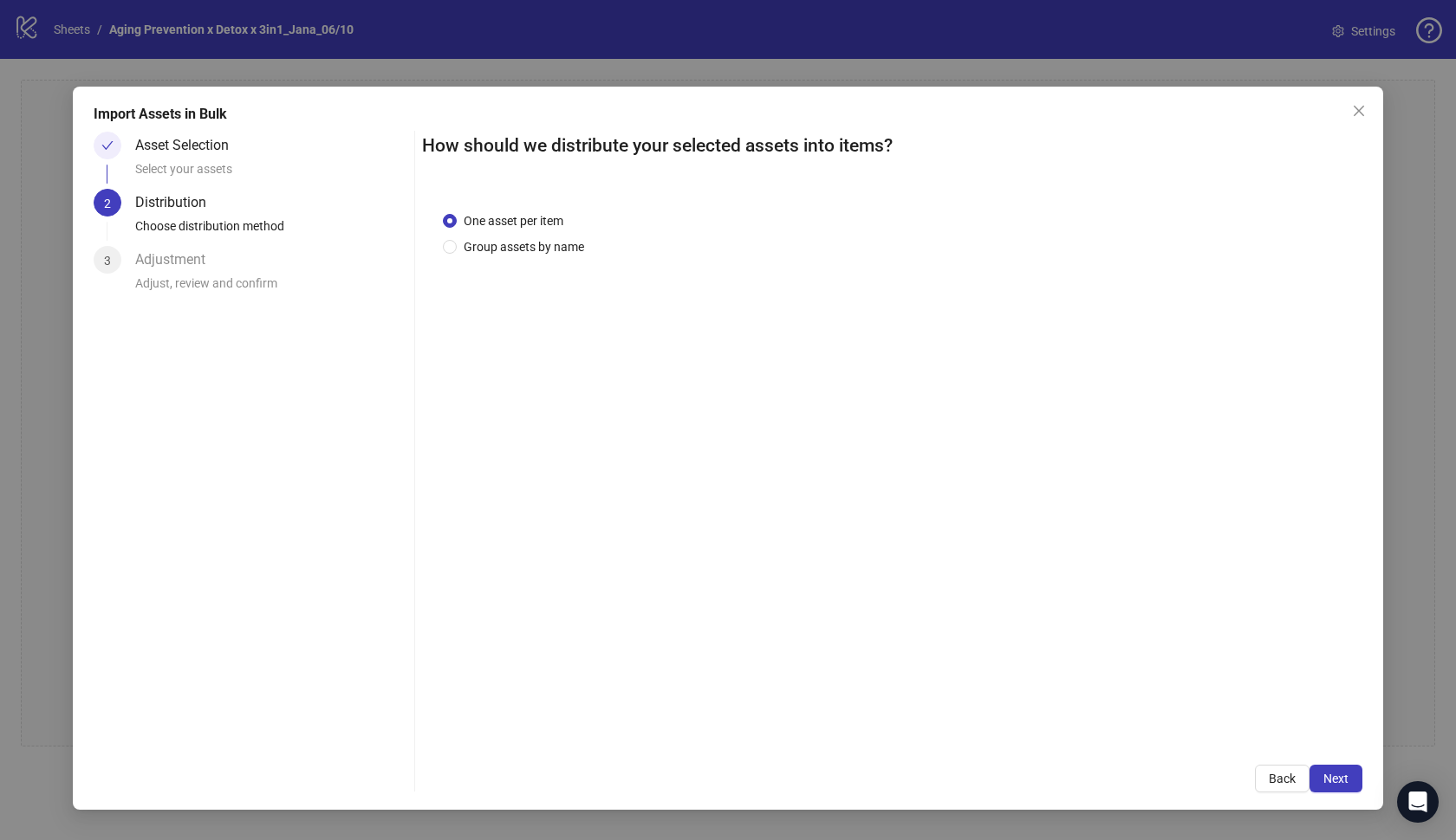
click at [1329, 783] on span "Next" at bounding box center [1335, 779] width 25 height 14
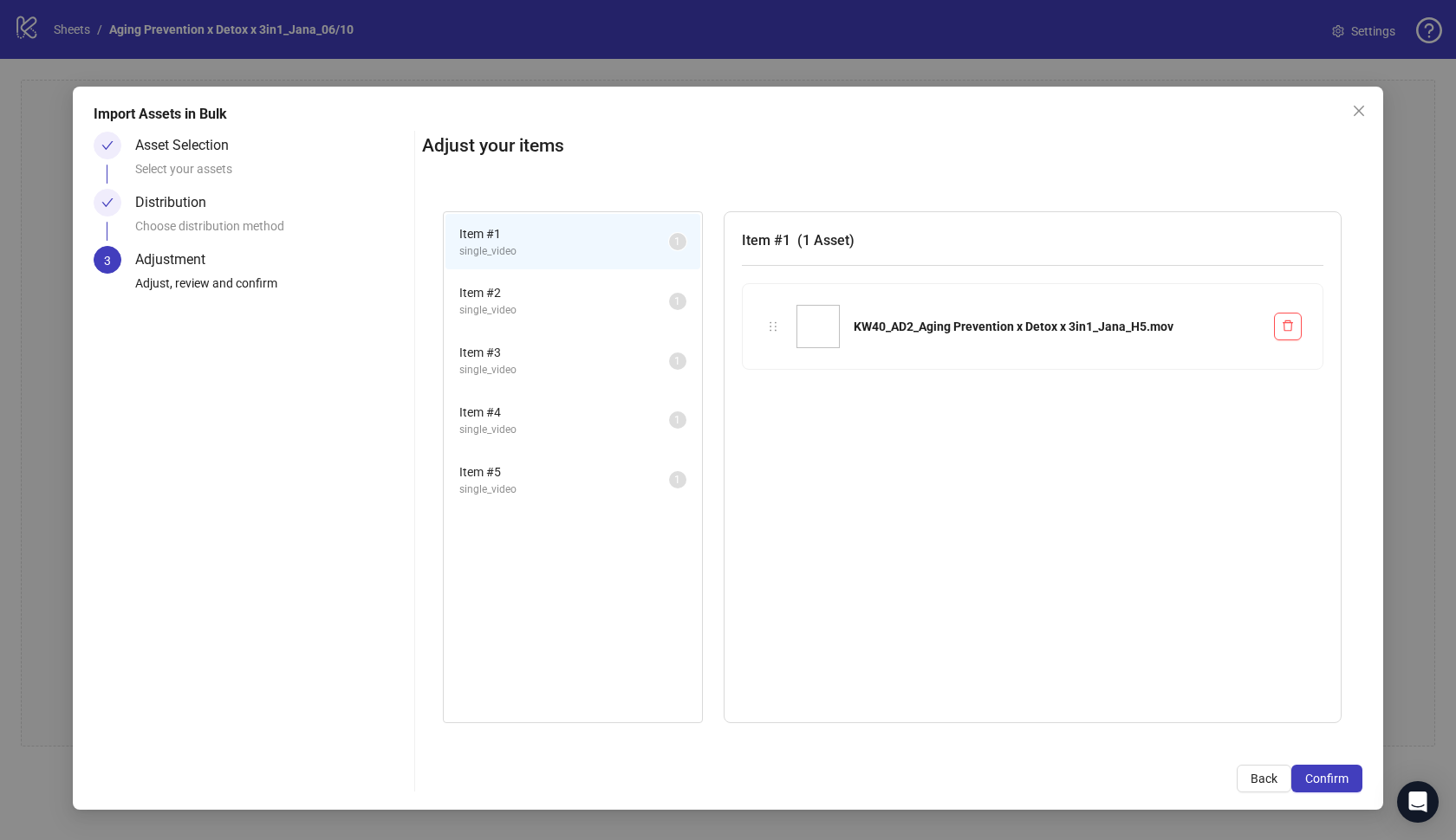
click at [1329, 783] on span "Confirm" at bounding box center [1327, 779] width 44 height 14
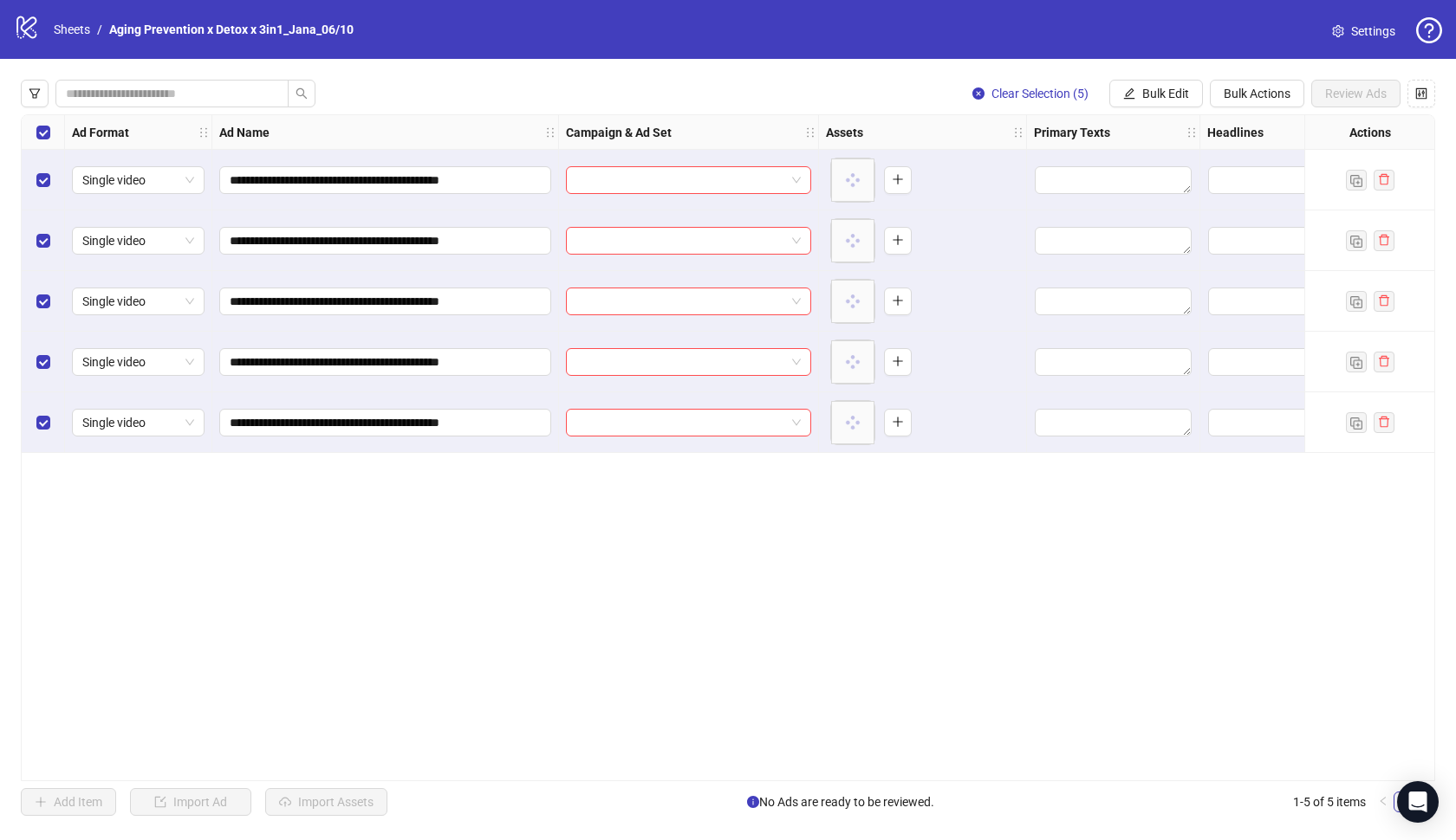
click at [1155, 77] on div "**********" at bounding box center [728, 447] width 1456 height 778
click at [1157, 91] on span "Bulk Edit" at bounding box center [1165, 93] width 47 height 14
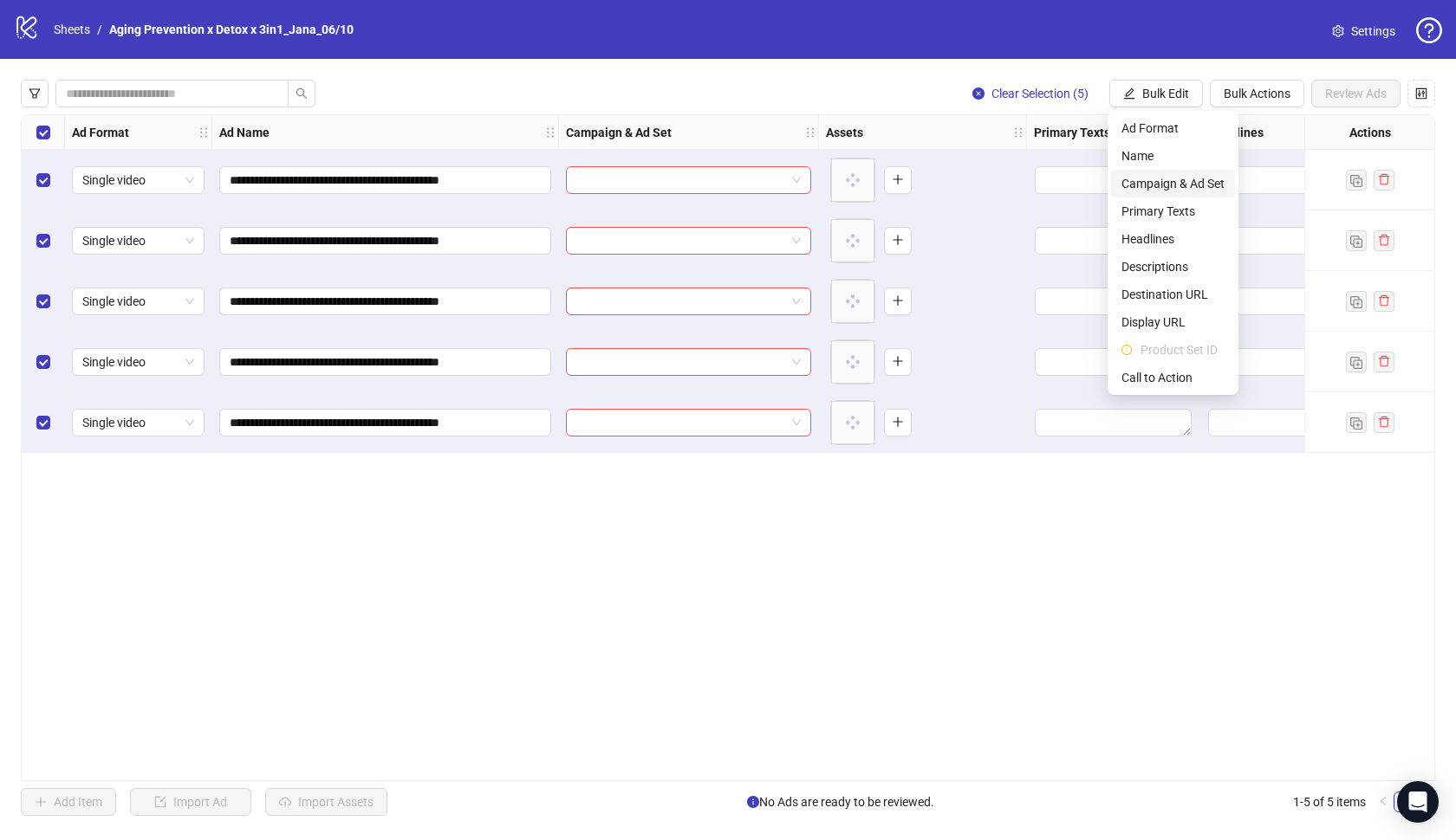
click at [1162, 176] on span "Campaign & Ad Set" at bounding box center [1173, 183] width 103 height 19
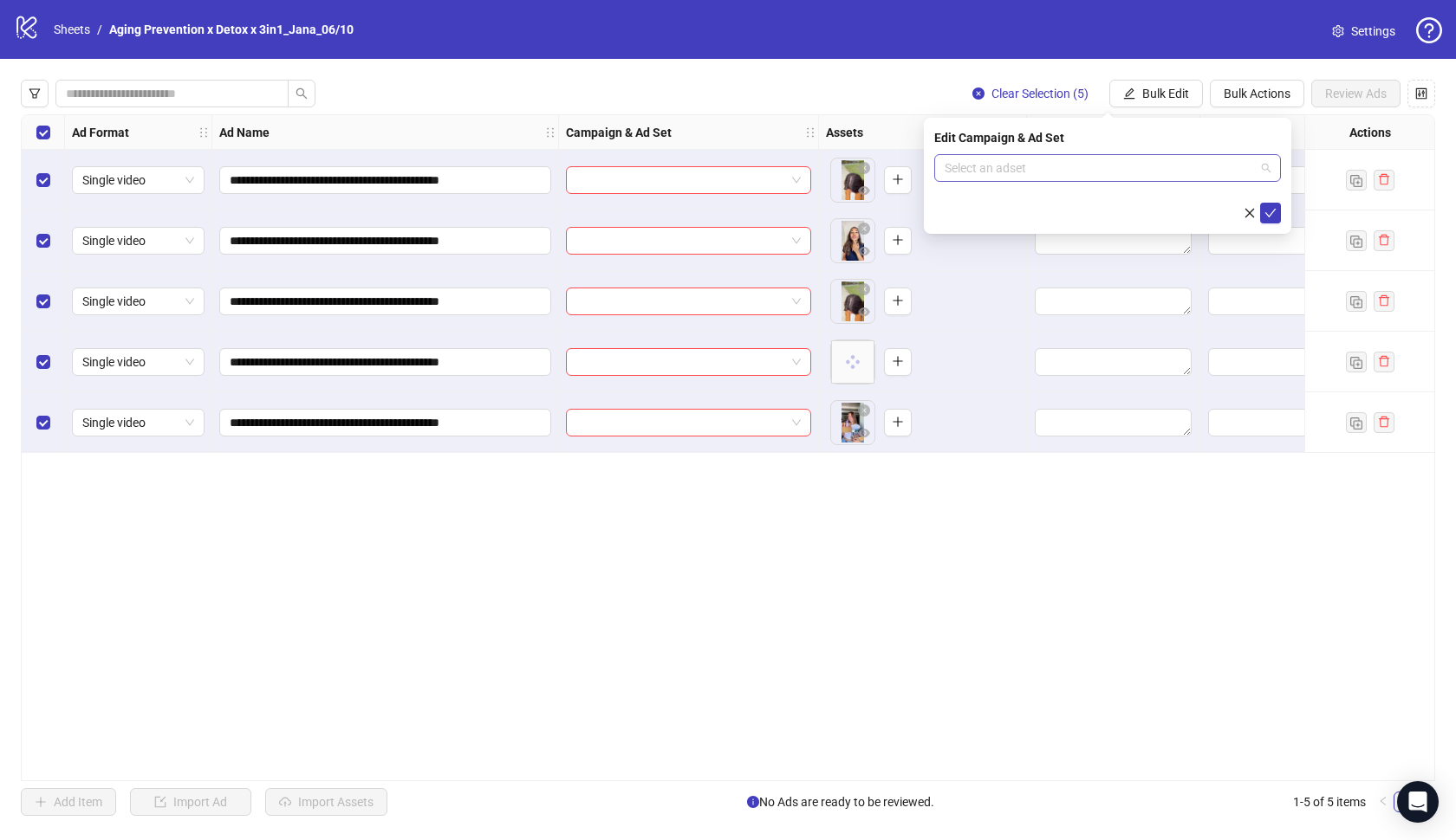
click at [1155, 156] on input "search" at bounding box center [1099, 168] width 310 height 26
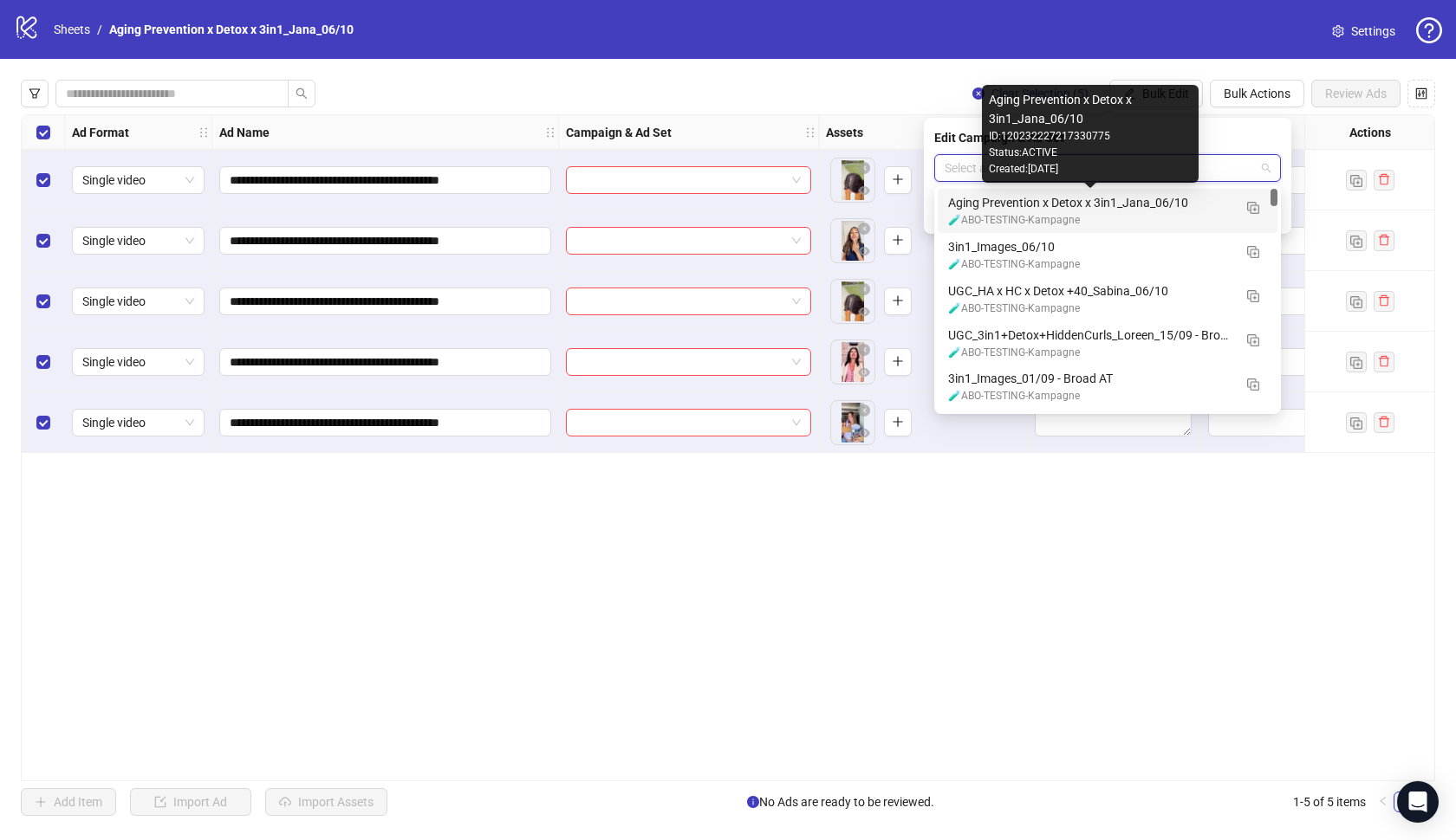
click at [1136, 210] on div "Aging Prevention x Detox x 3in1_Jana_06/10" at bounding box center [1090, 202] width 284 height 19
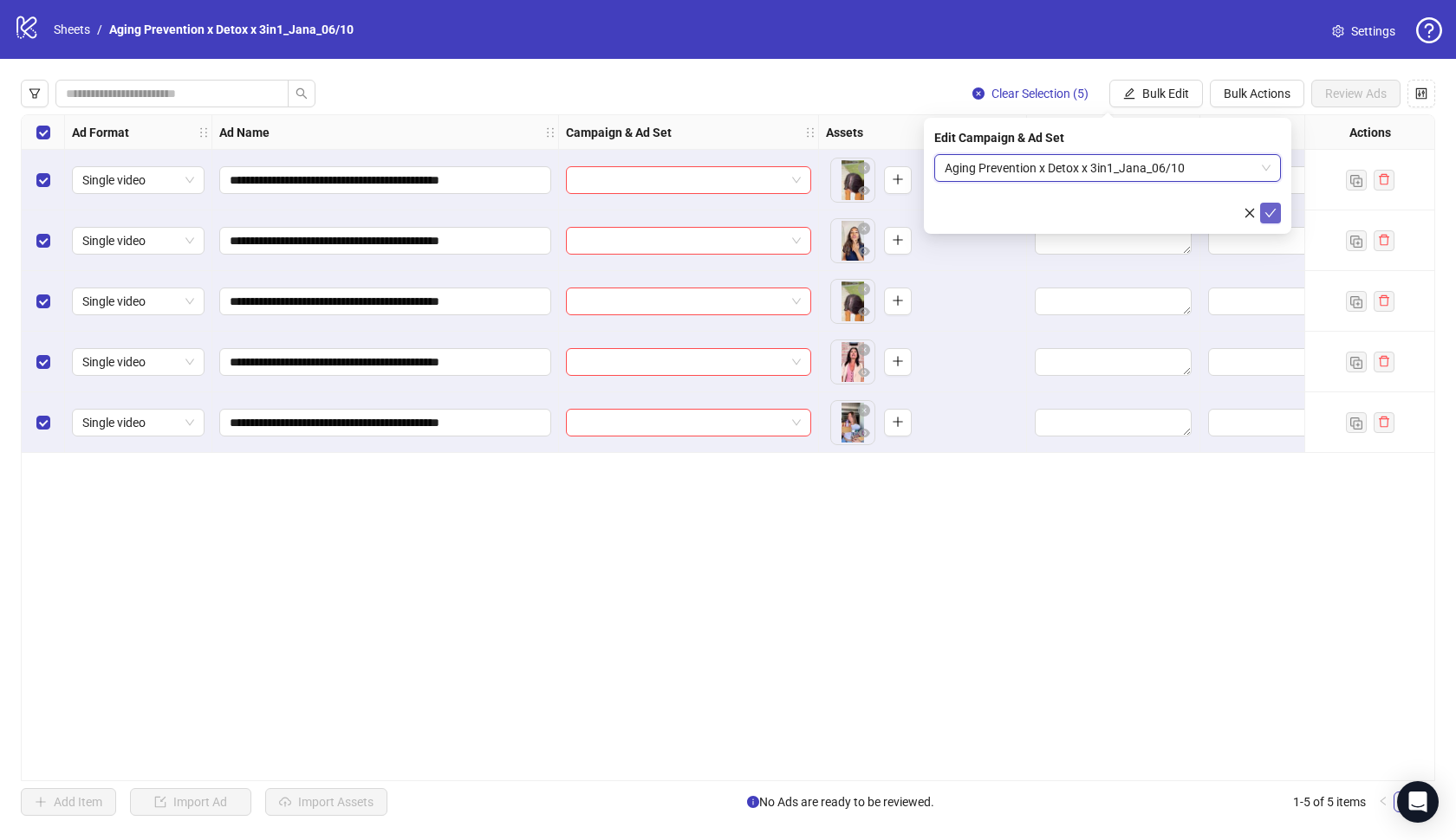
click at [1272, 221] on button "submit" at bounding box center [1270, 213] width 21 height 21
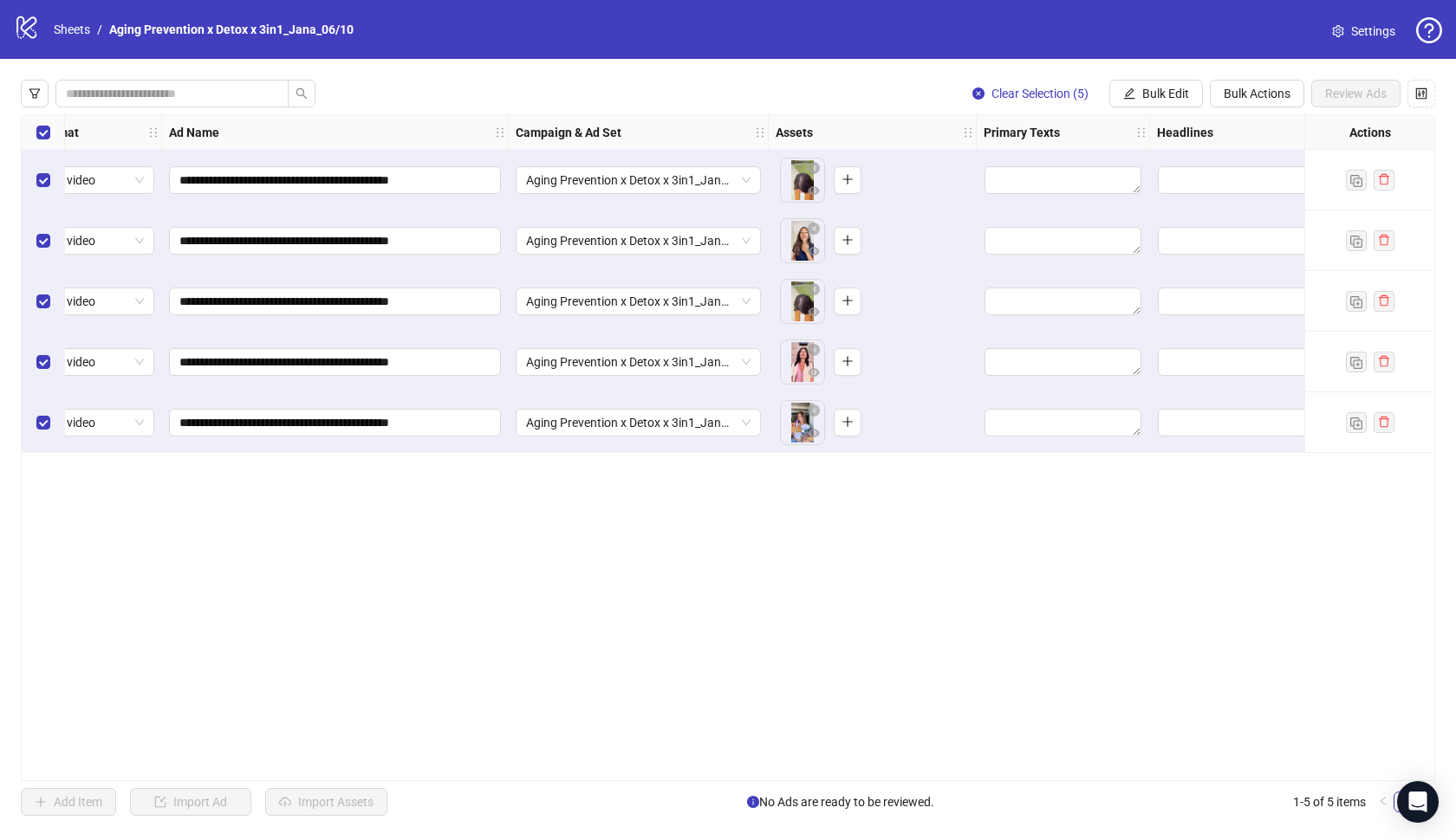
scroll to position [0, 93]
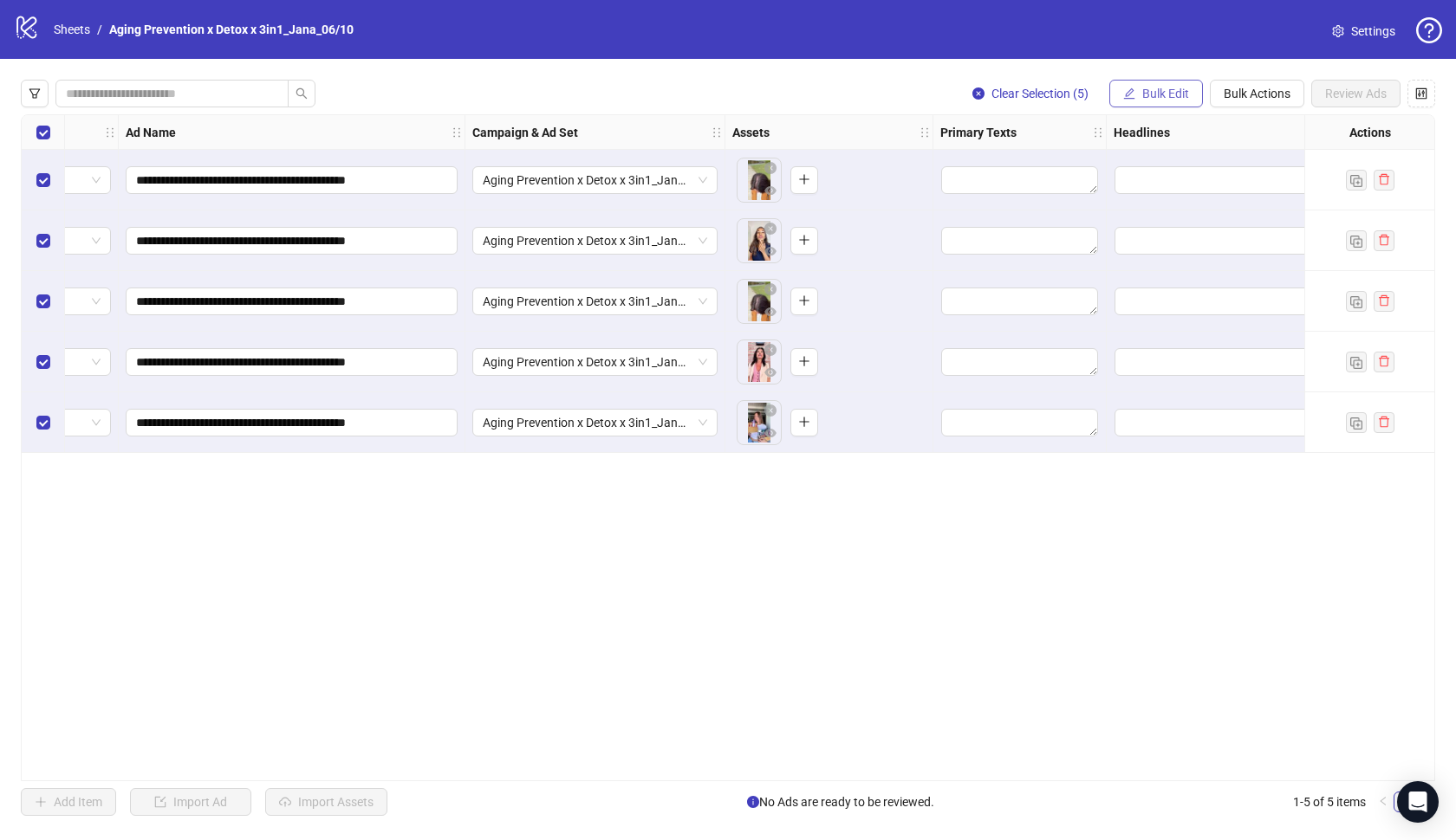
click at [1164, 97] on span "Bulk Edit" at bounding box center [1165, 93] width 47 height 14
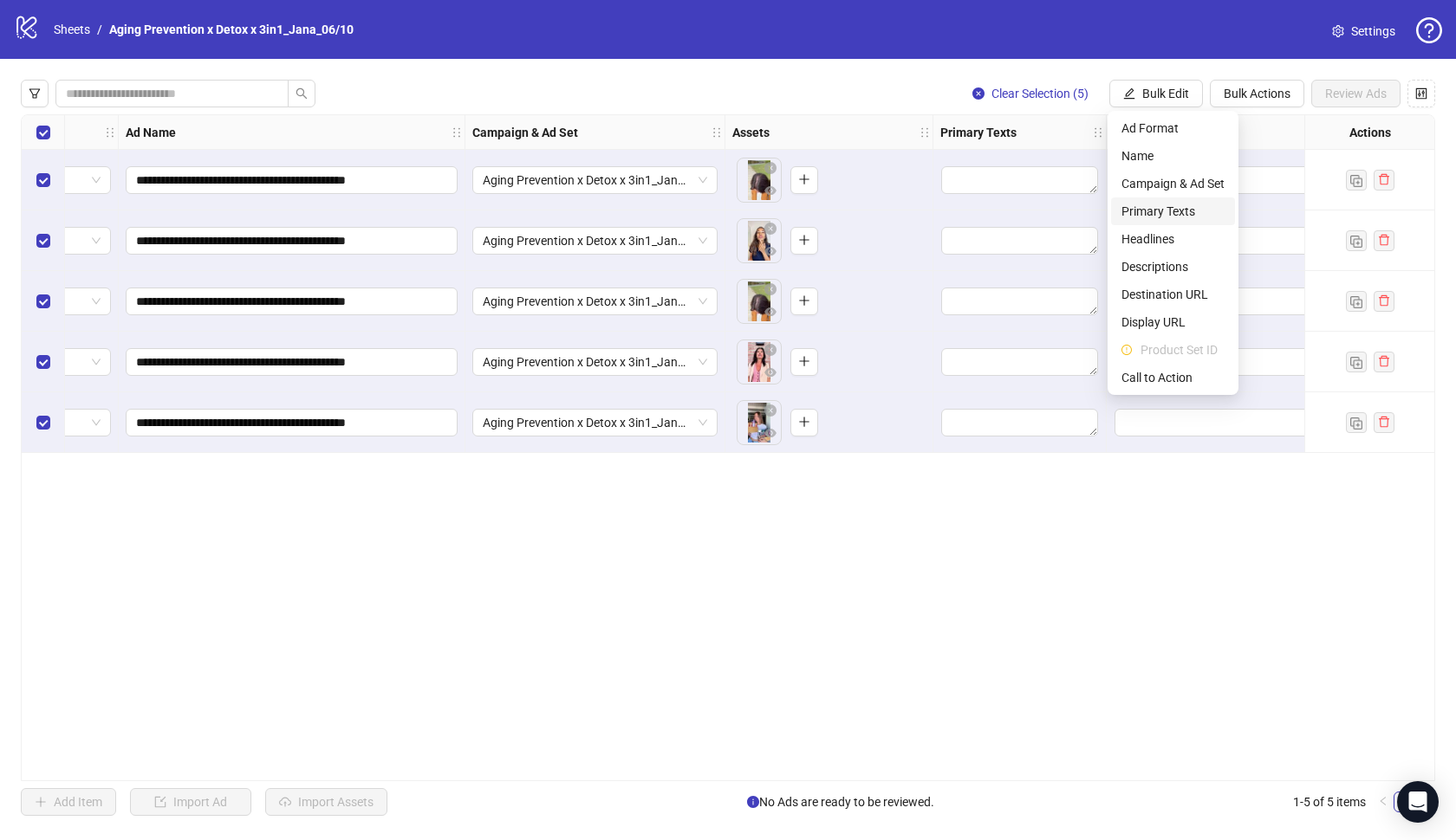
click at [1165, 205] on span "Primary Texts" at bounding box center [1173, 211] width 103 height 19
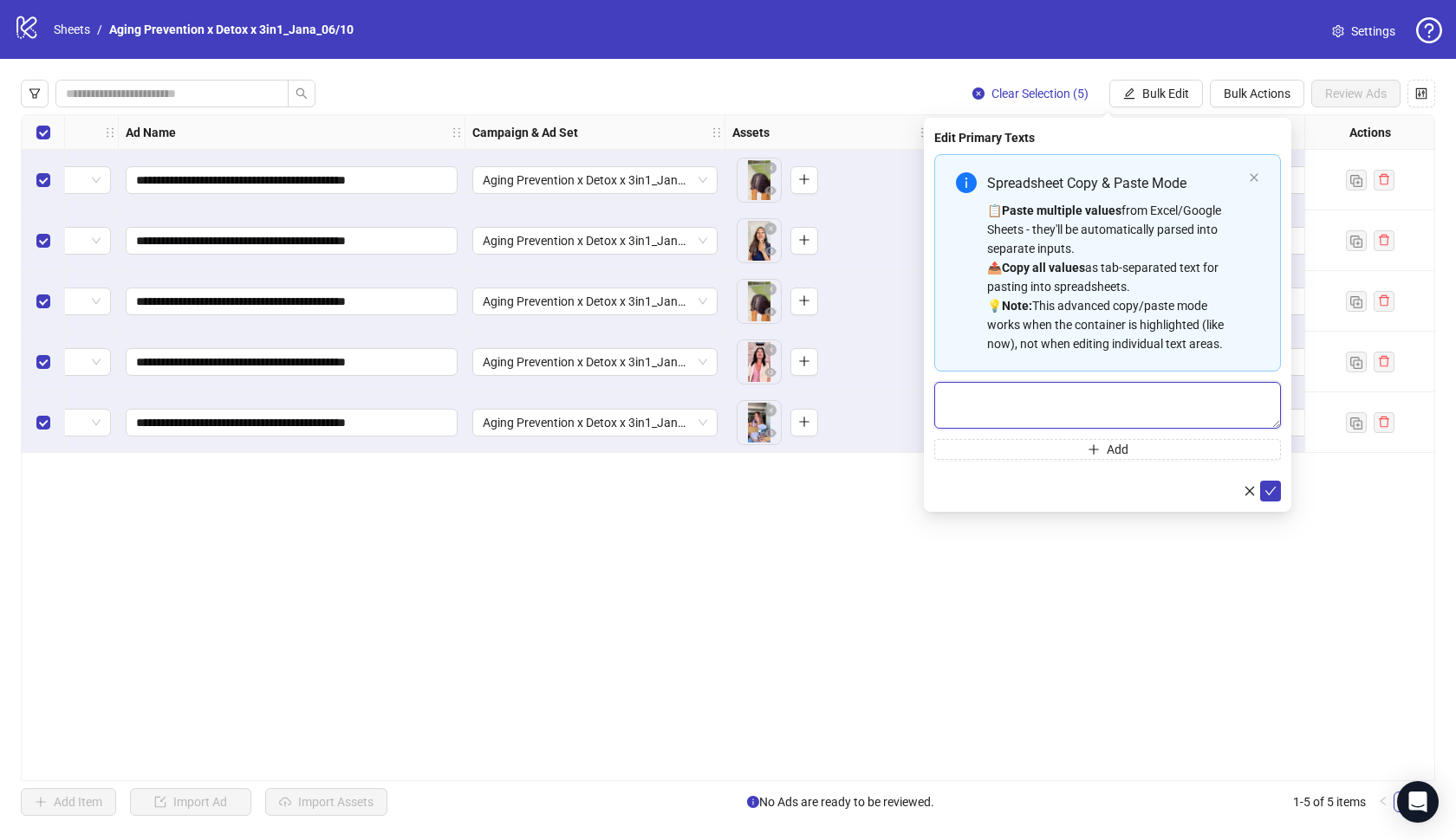
click at [1120, 404] on textarea "Multi-text input container - paste or copy values" at bounding box center [1108, 405] width 347 height 47
paste textarea "**********"
type textarea "**********"
click at [1268, 488] on icon "check" at bounding box center [1271, 491] width 12 height 12
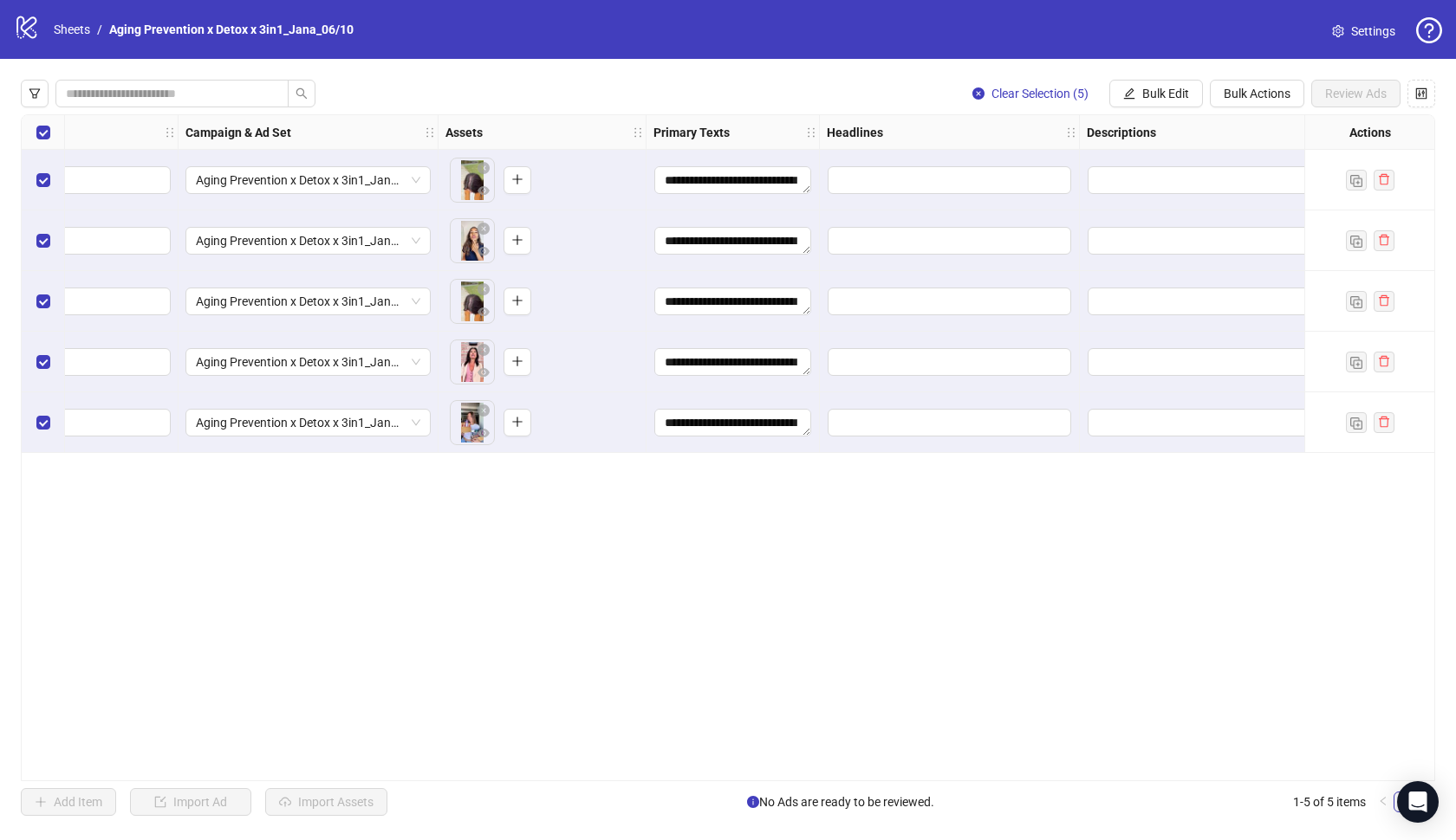
scroll to position [0, 497]
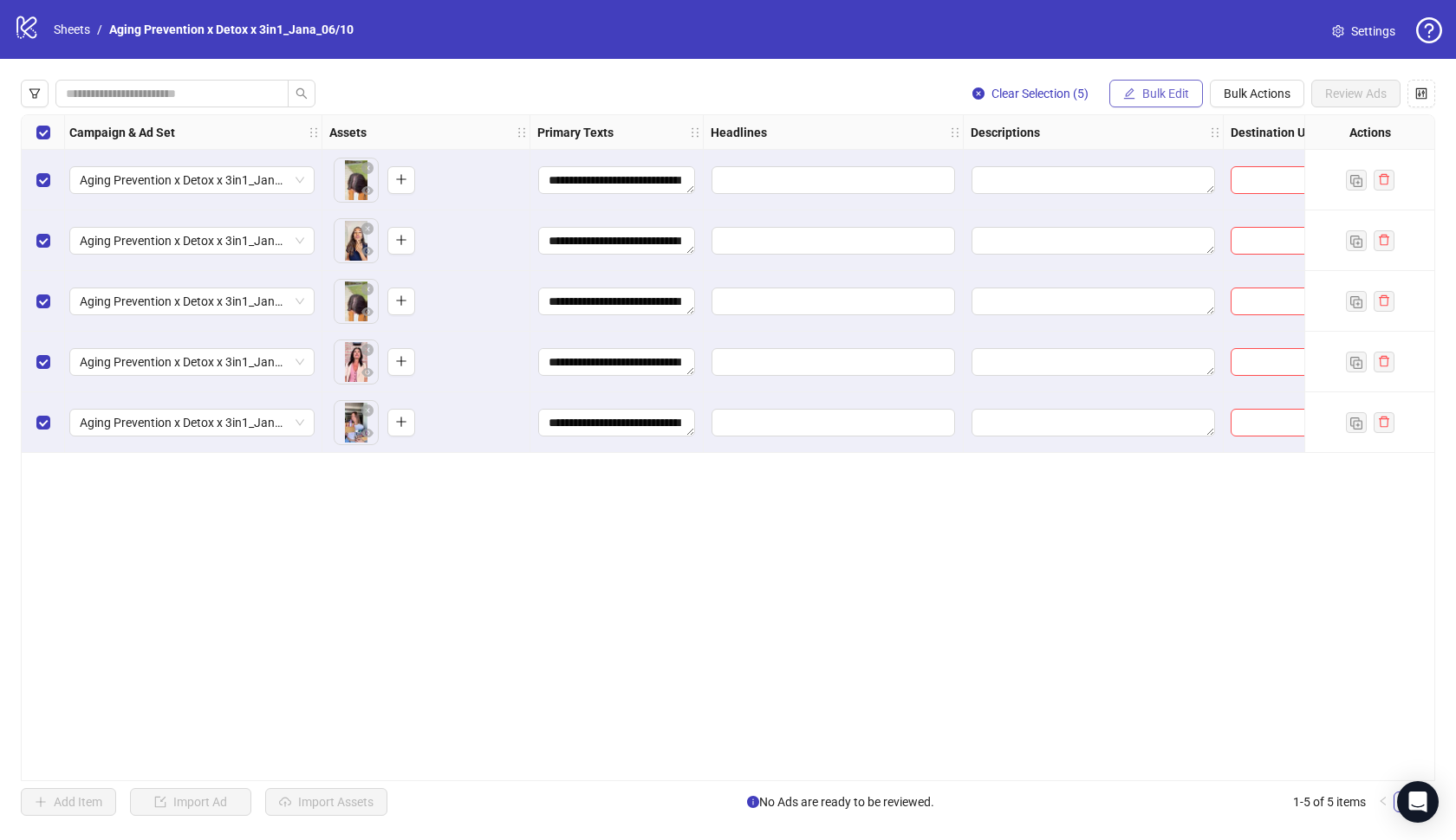
click at [1160, 98] on span "Bulk Edit" at bounding box center [1165, 93] width 47 height 14
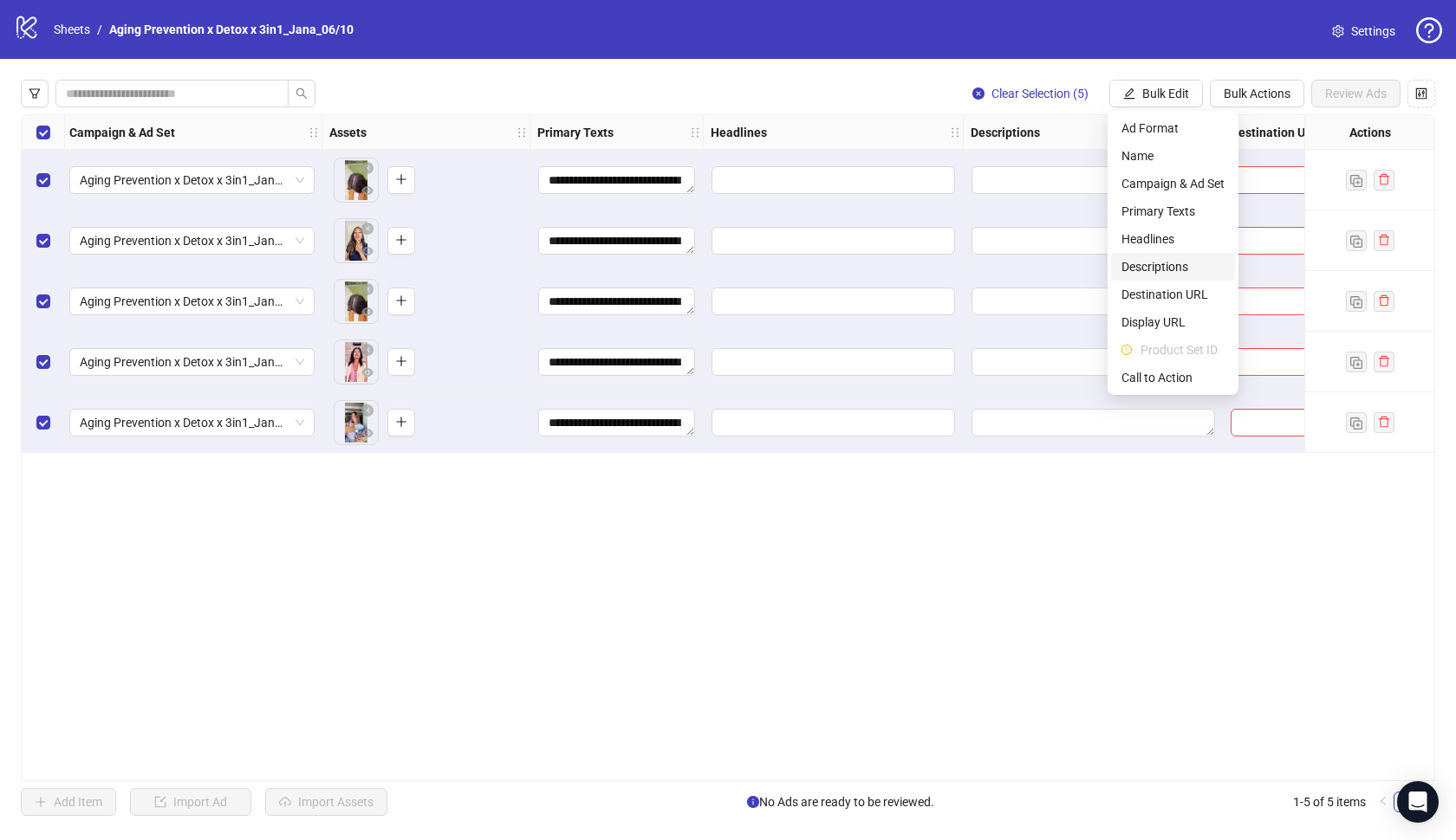
click at [1160, 263] on span "Descriptions" at bounding box center [1173, 266] width 103 height 19
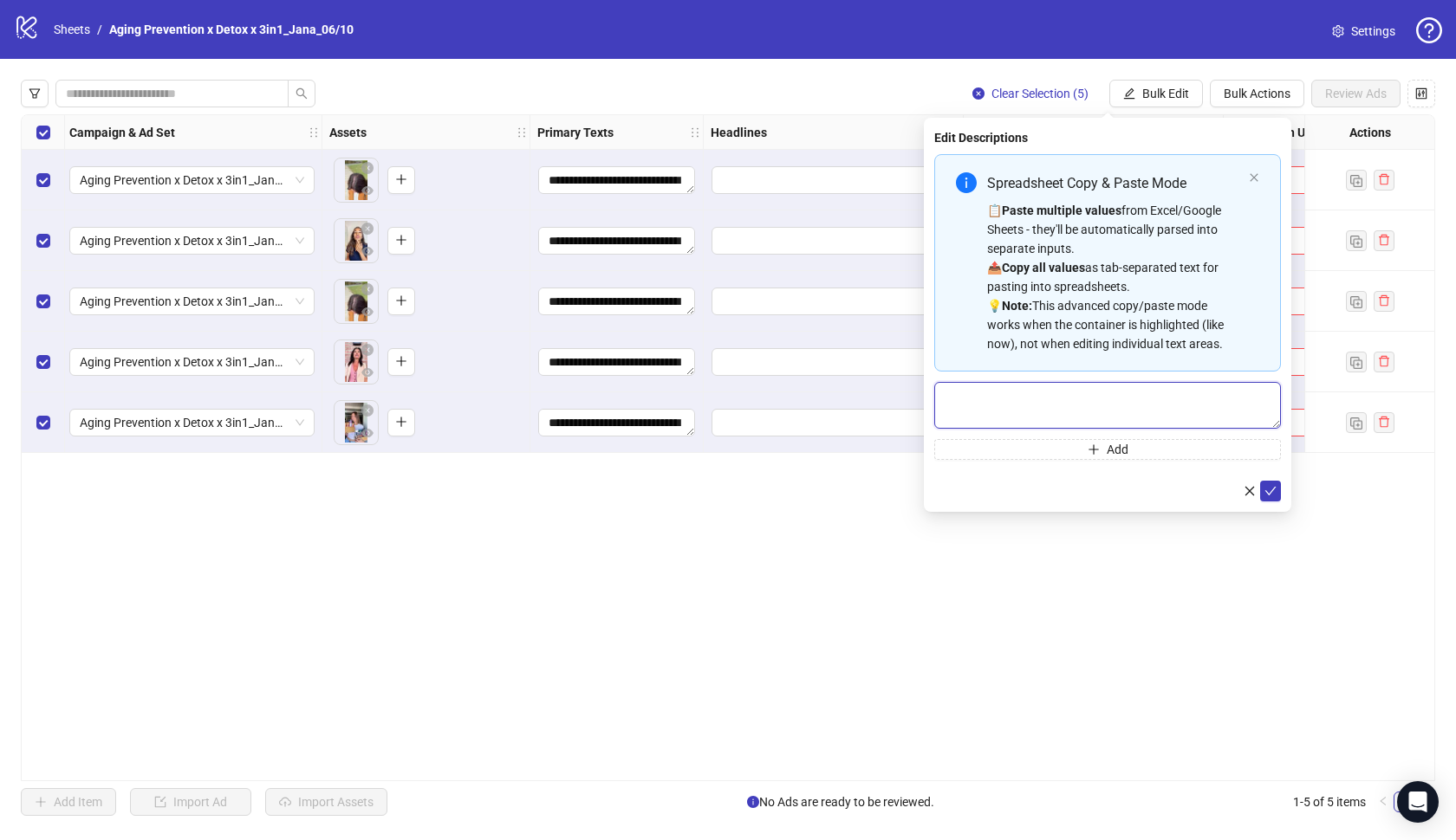
click at [1131, 423] on textarea "Multi-text input container - paste or copy values" at bounding box center [1108, 405] width 347 height 47
paste textarea "**********"
type textarea "**********"
click at [1266, 491] on icon "check" at bounding box center [1271, 491] width 12 height 12
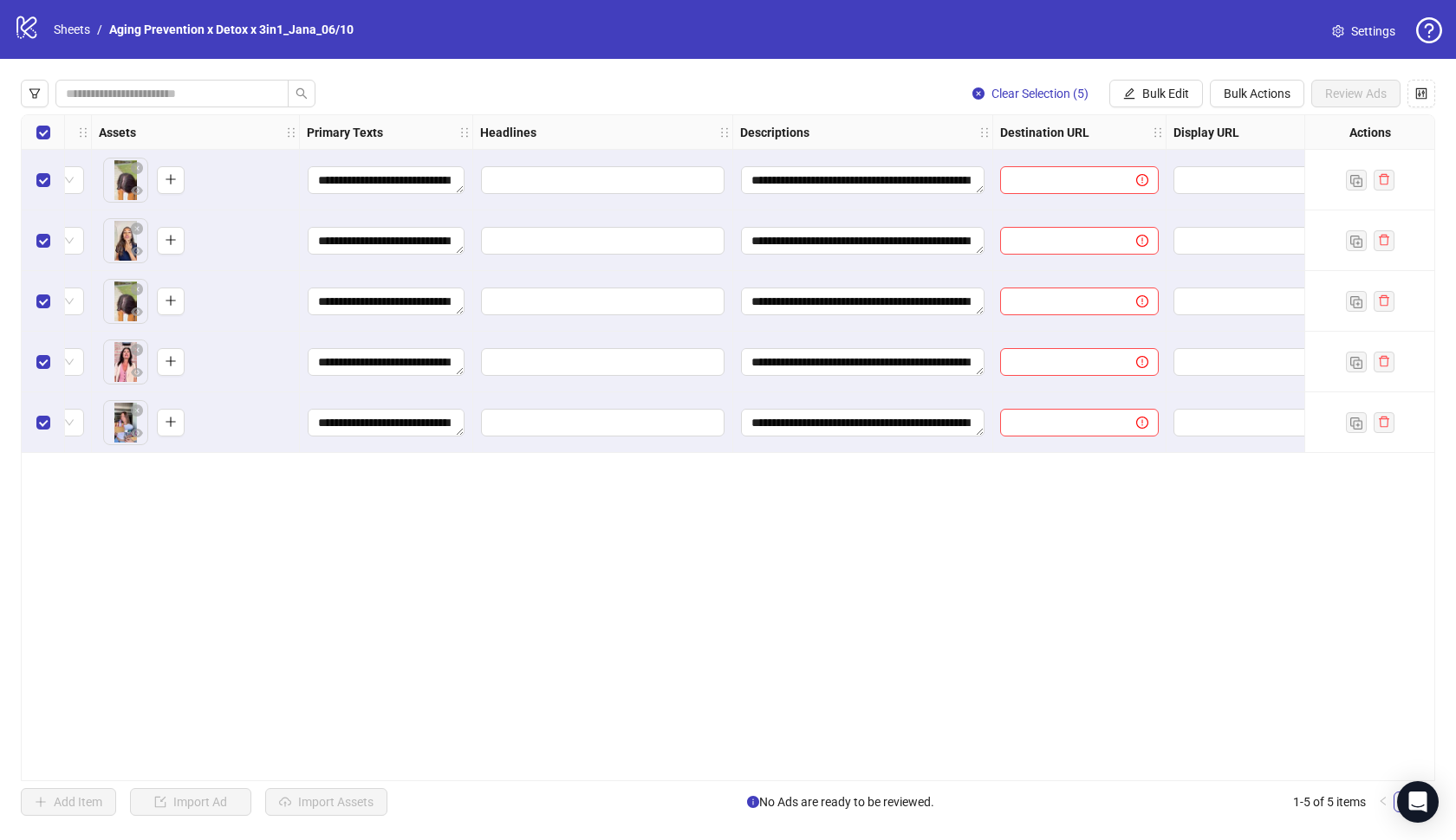
scroll to position [0, 787]
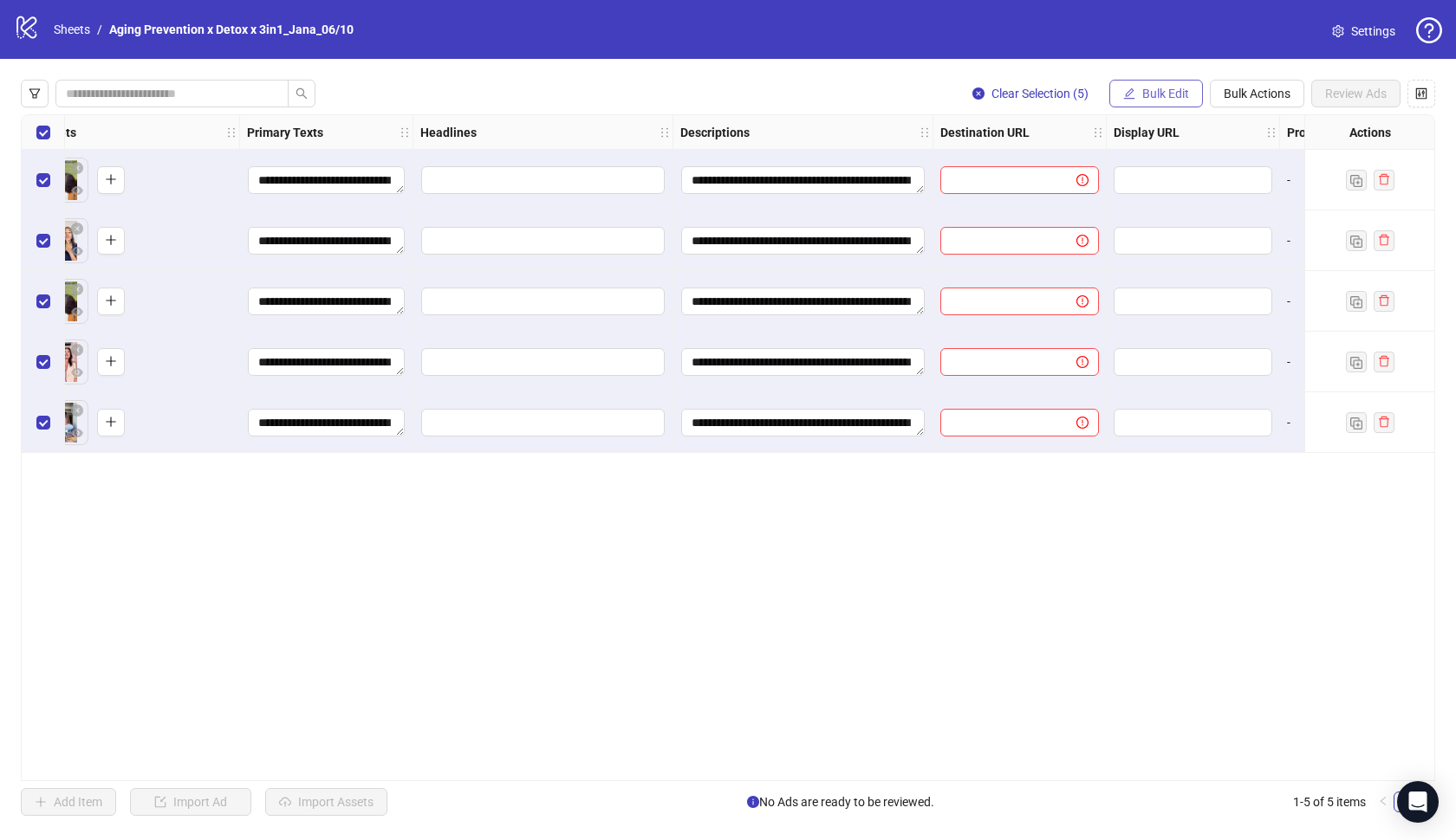
click at [1154, 100] on button "Bulk Edit" at bounding box center [1156, 93] width 93 height 28
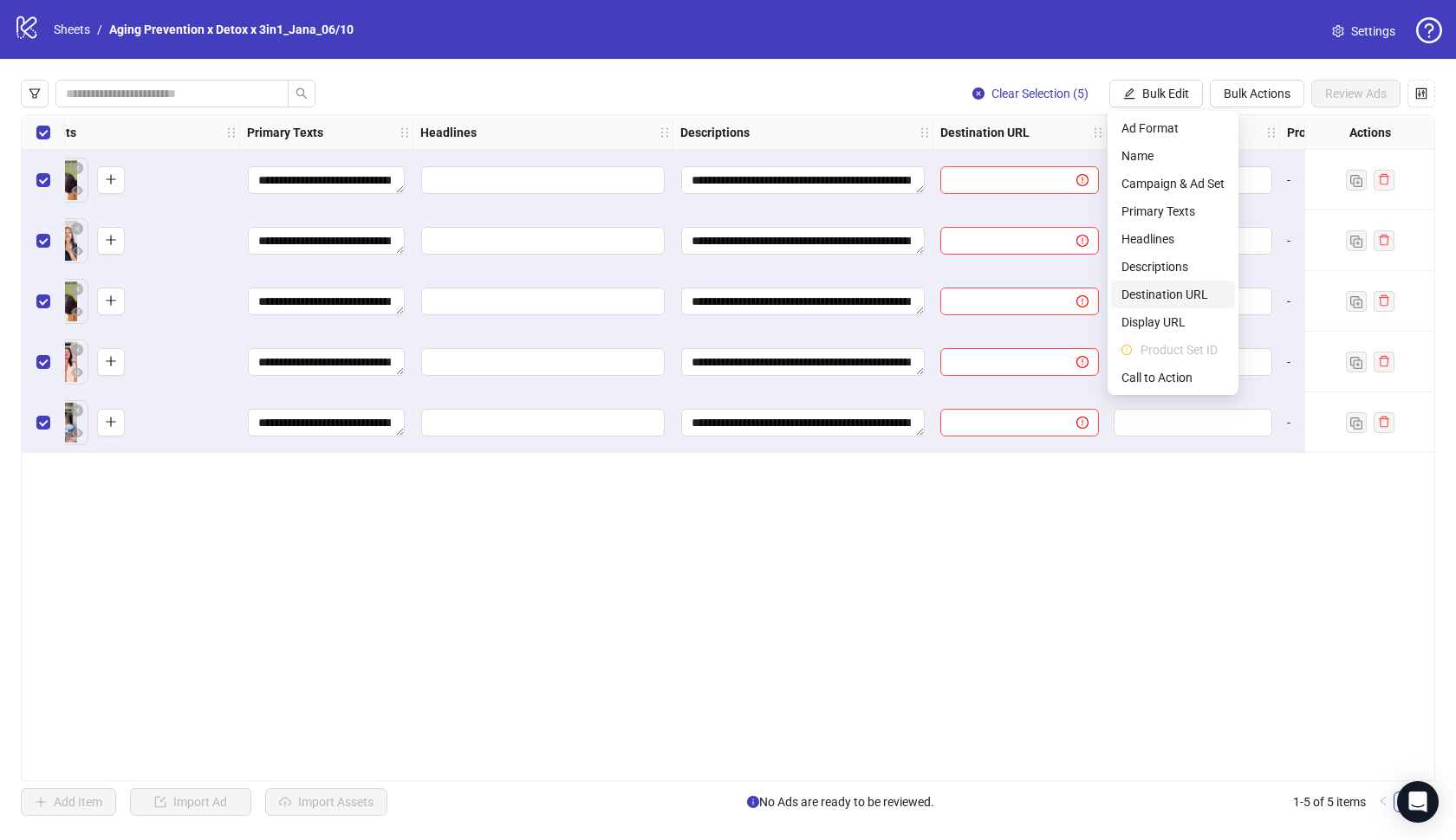
click at [1177, 300] on span "Destination URL" at bounding box center [1173, 294] width 103 height 19
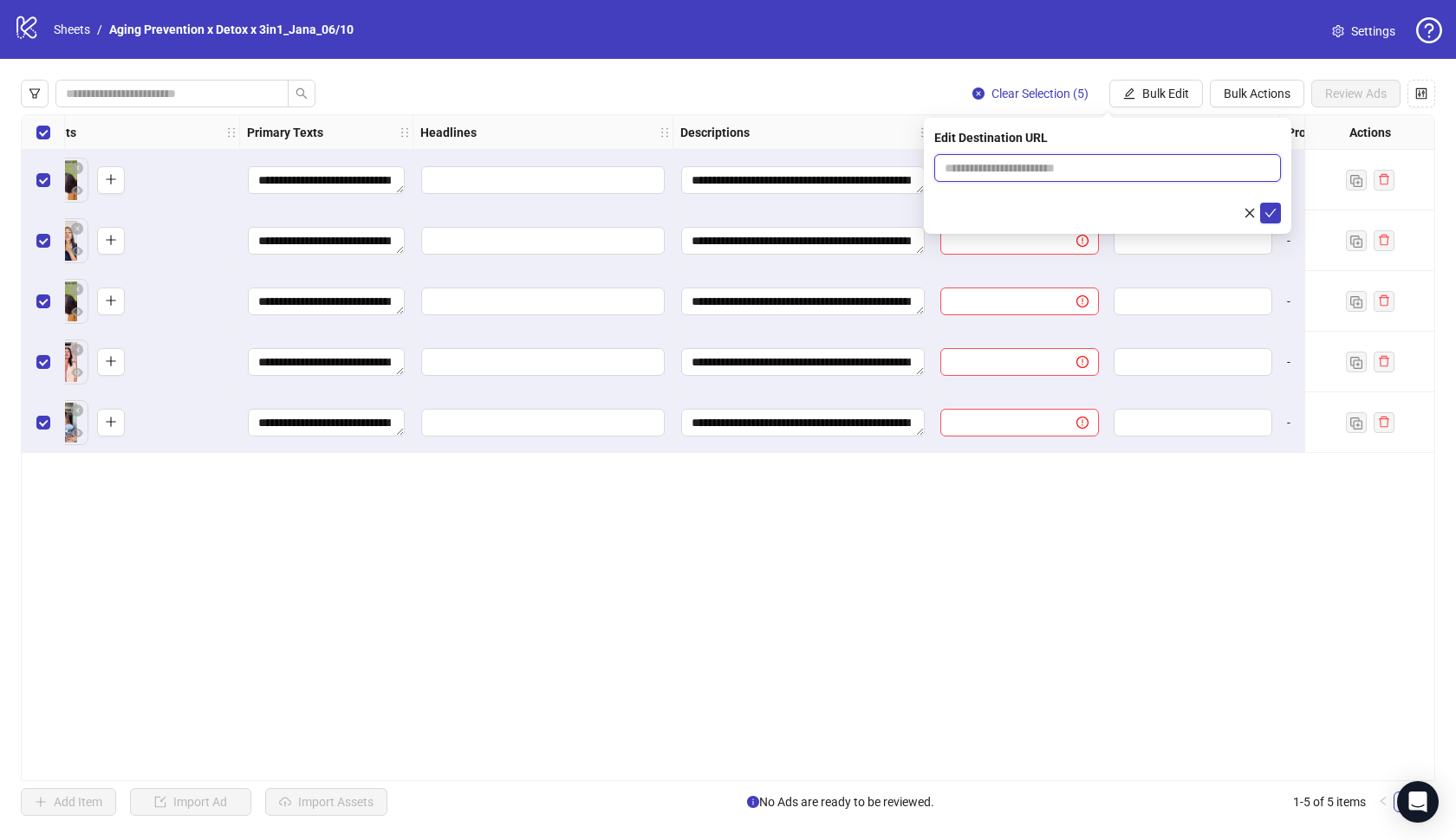
click at [1139, 169] on input "text" at bounding box center [1100, 167] width 312 height 19
paste input "**********"
type input "**********"
click at [1274, 214] on icon "check" at bounding box center [1271, 213] width 12 height 12
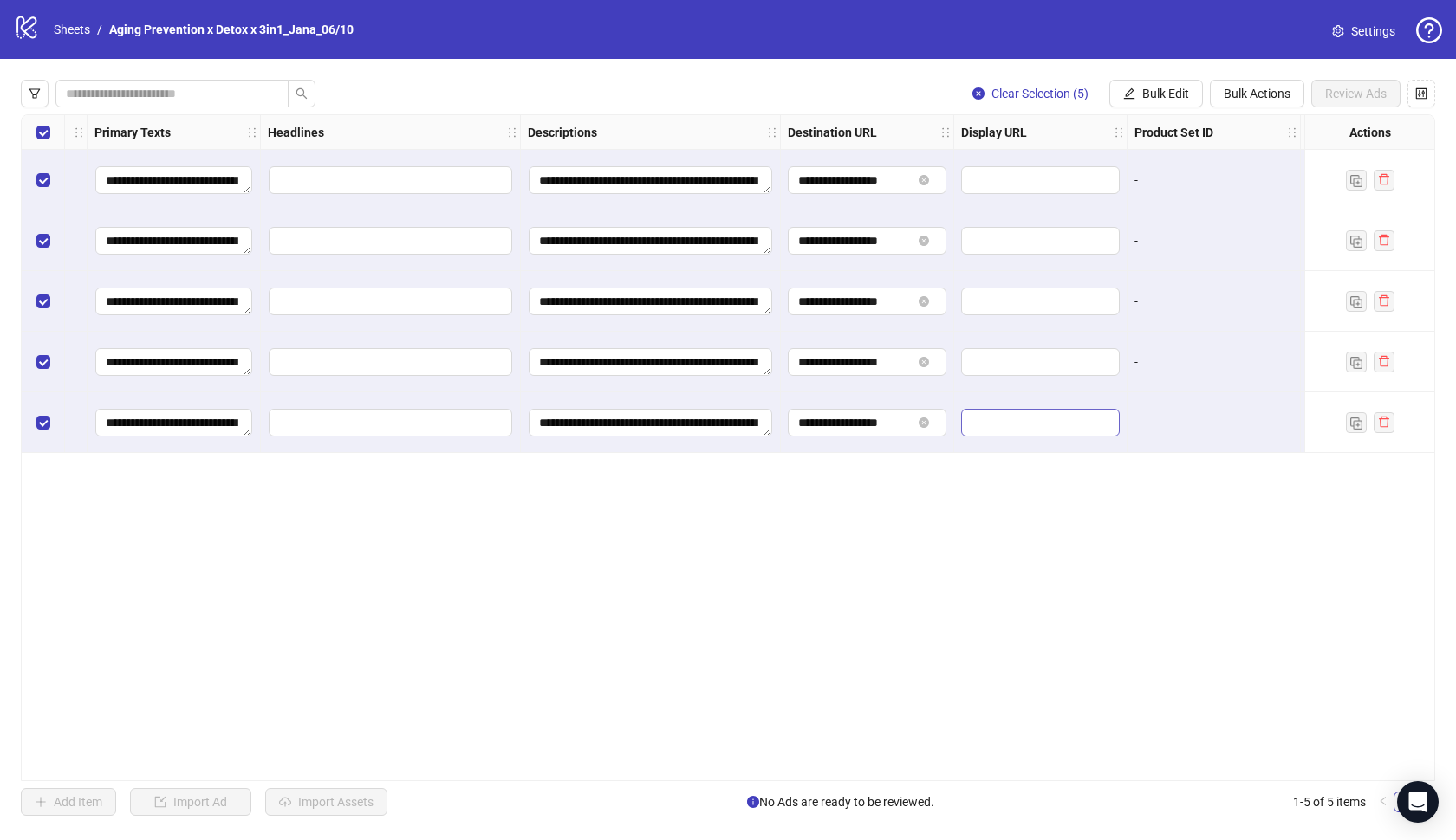
scroll to position [0, 1097]
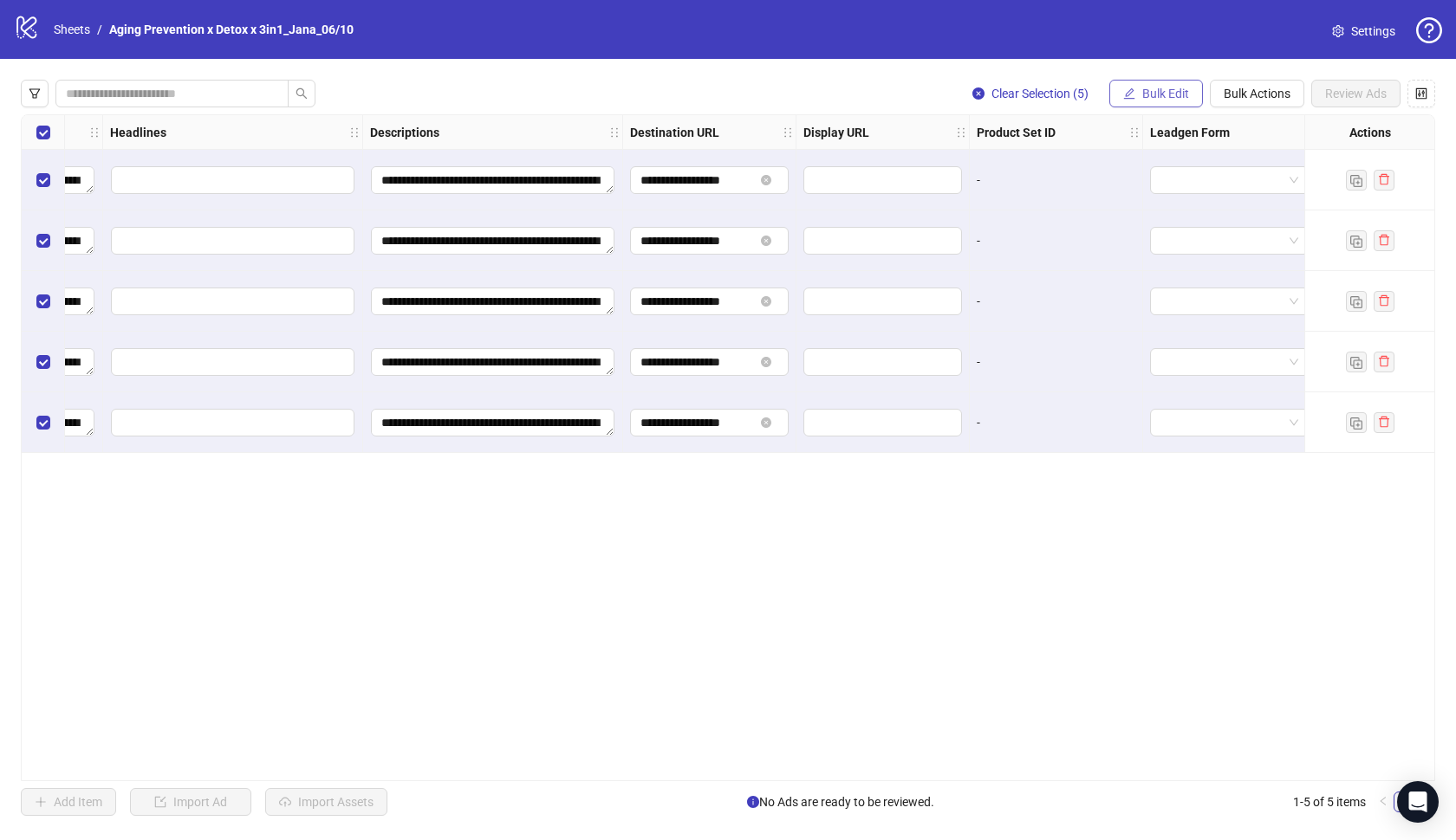
click at [1162, 99] on span "Bulk Edit" at bounding box center [1165, 93] width 47 height 14
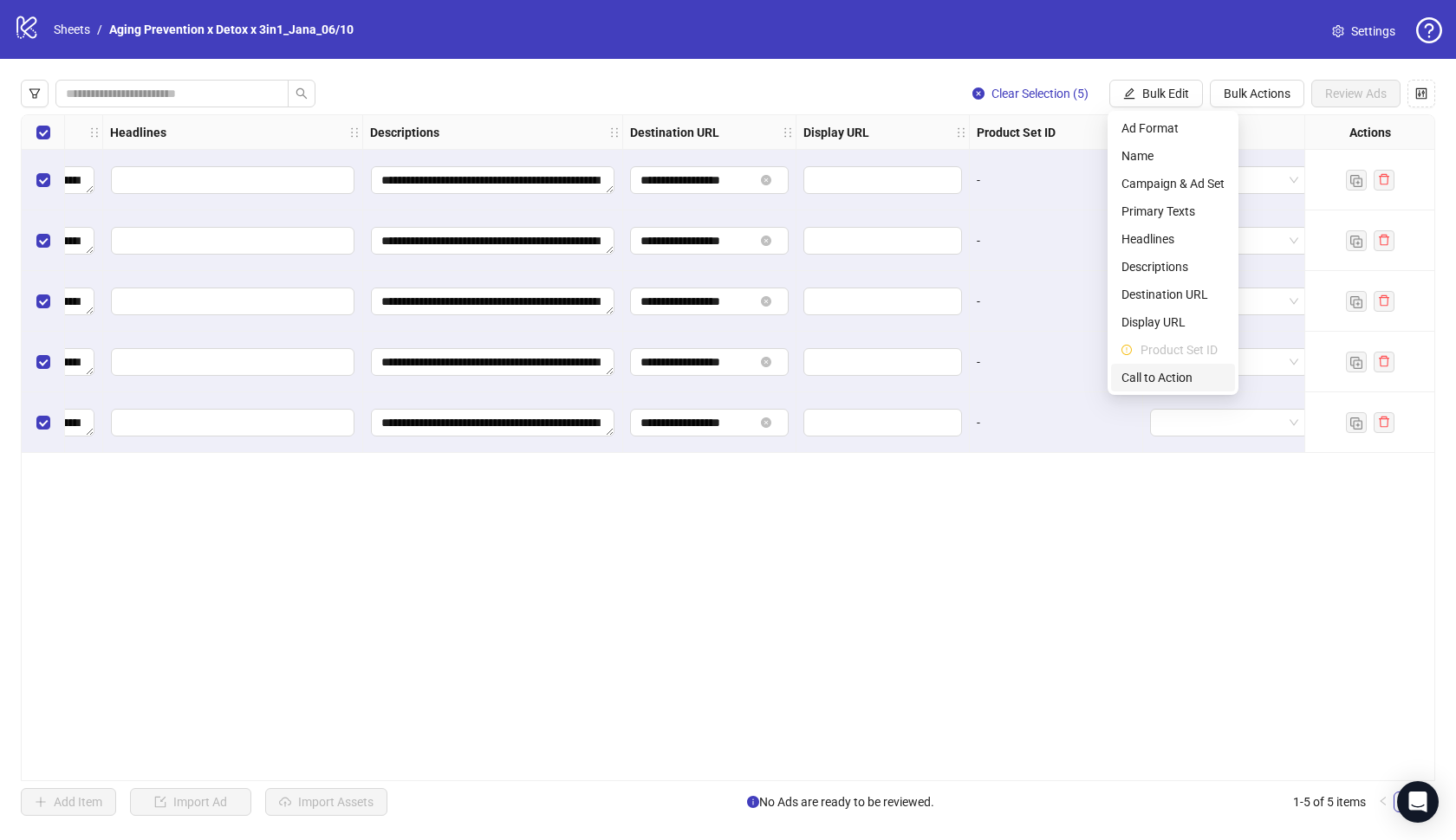
click at [1173, 382] on span "Call to Action" at bounding box center [1173, 377] width 103 height 19
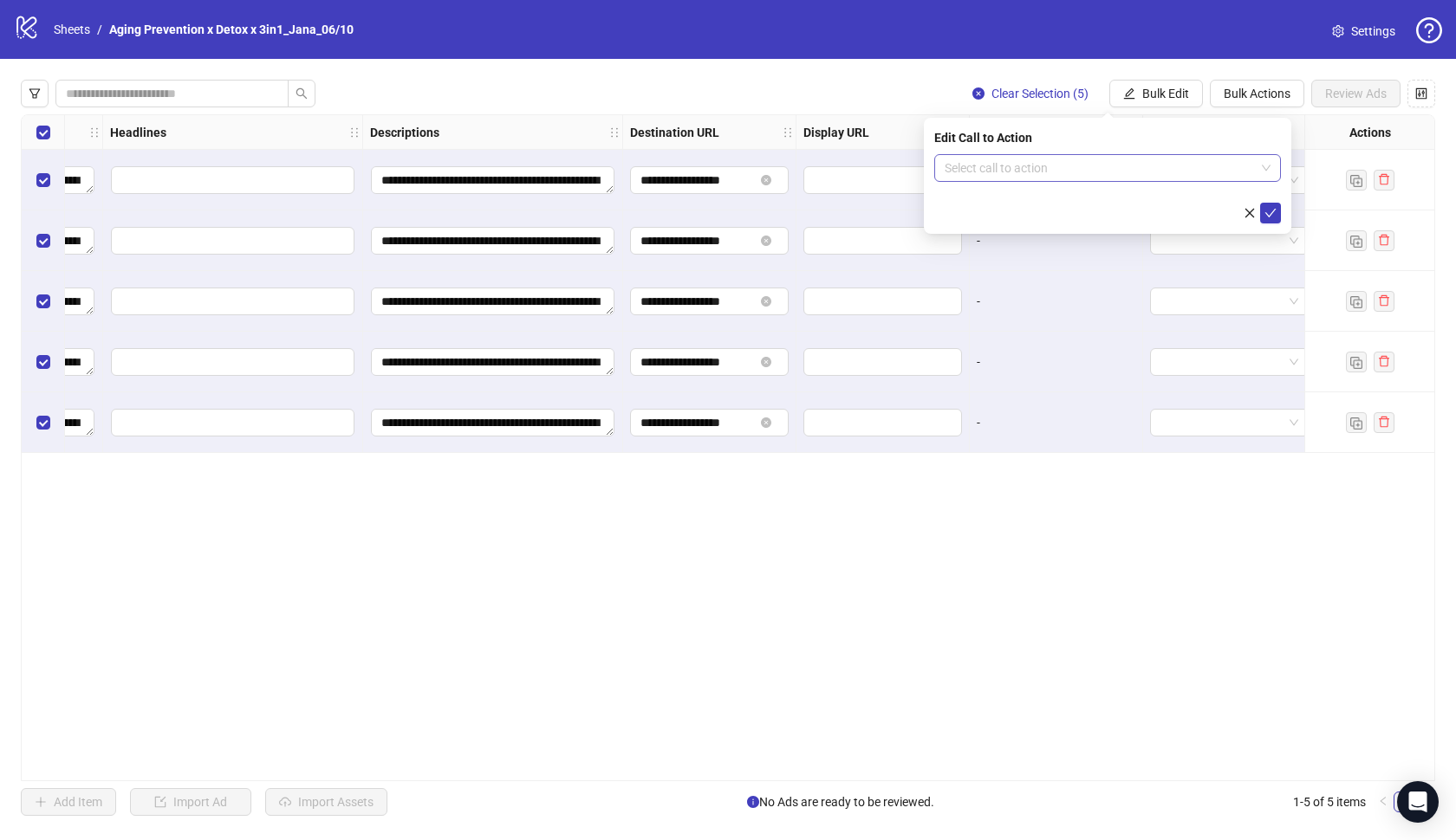
click at [1239, 178] on input "search" at bounding box center [1099, 168] width 310 height 26
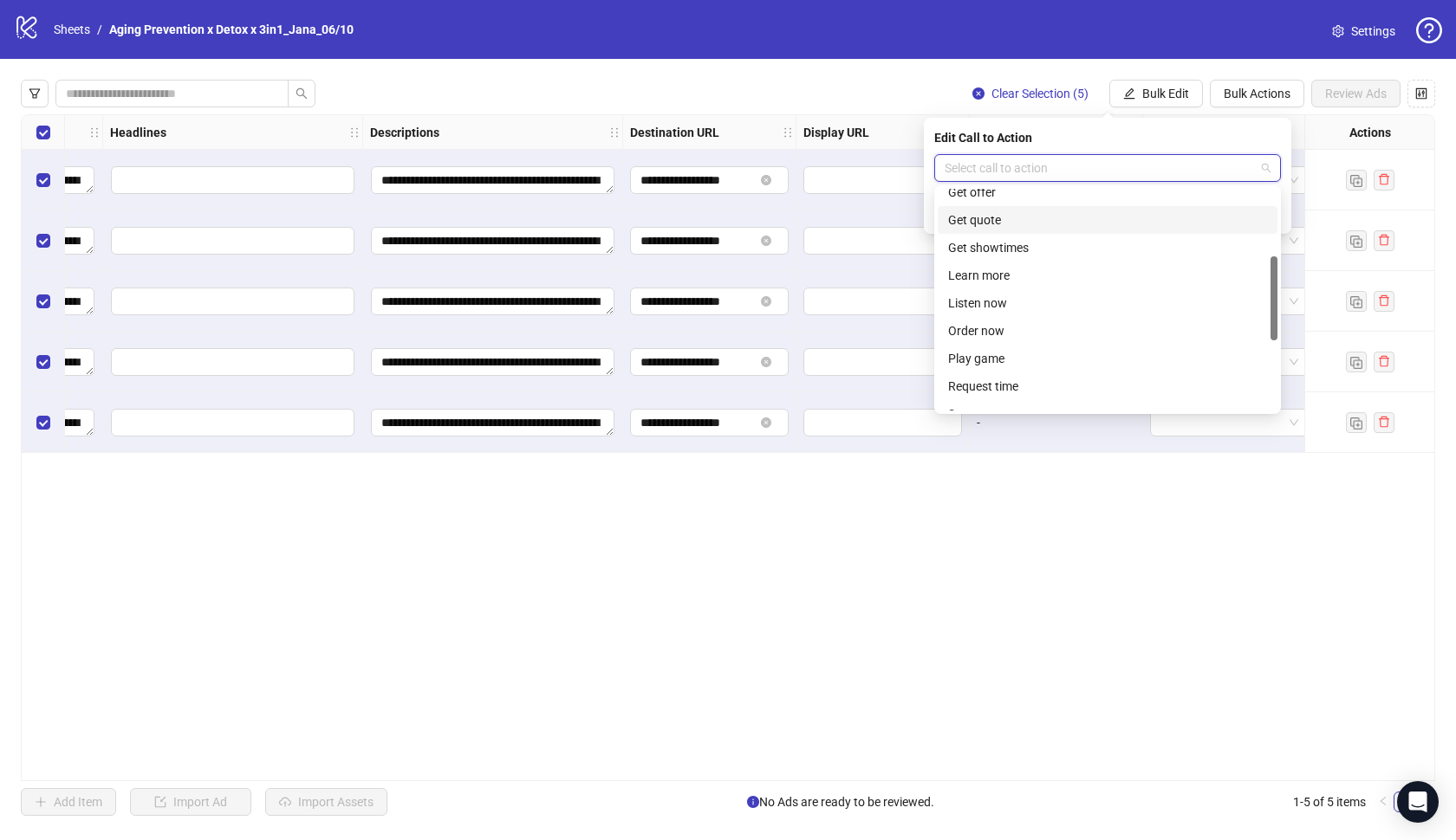
scroll to position [182, 0]
click at [1041, 270] on div "Learn more" at bounding box center [1108, 268] width 319 height 19
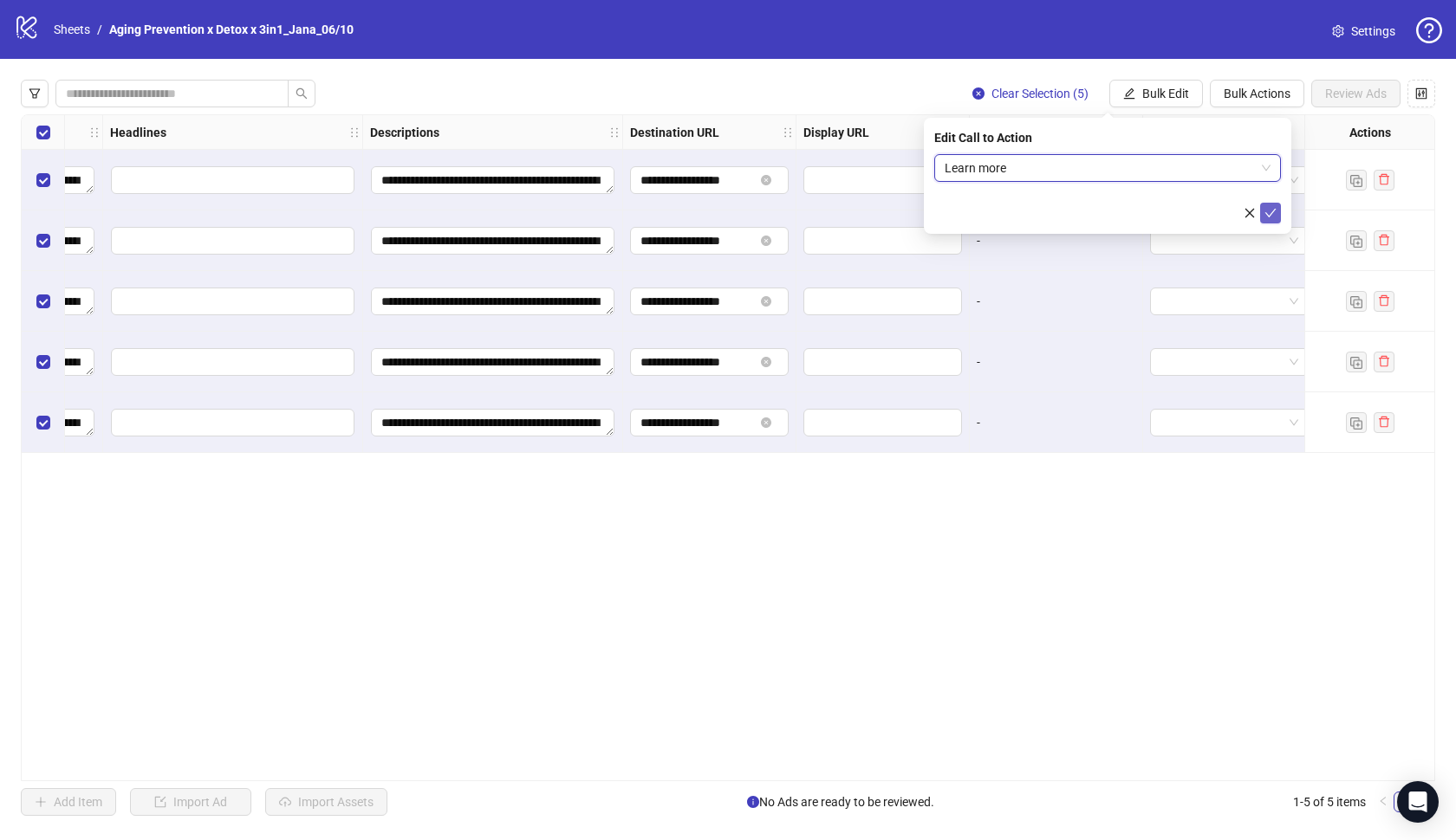
click at [1269, 216] on icon "check" at bounding box center [1271, 213] width 11 height 9
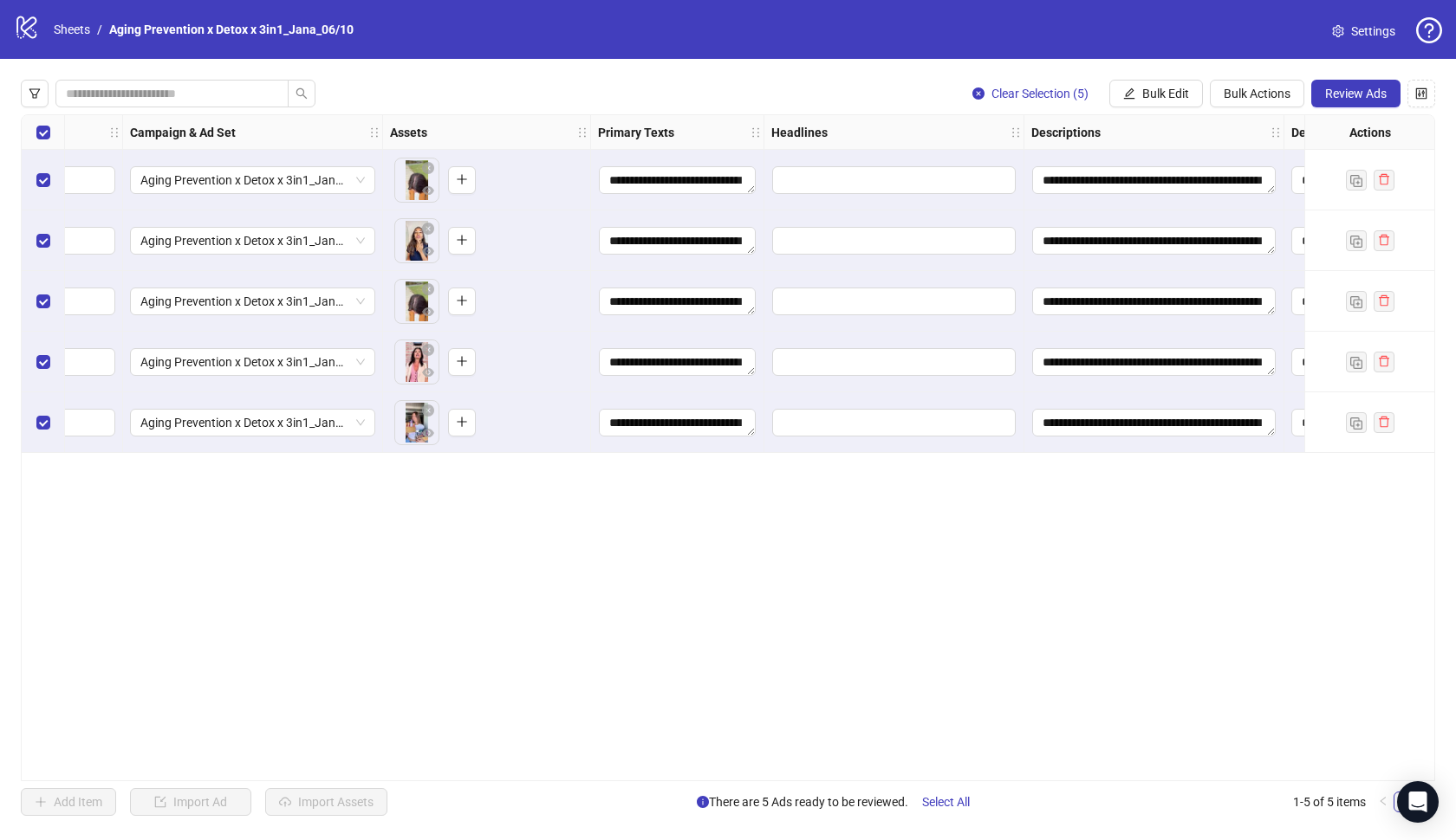
scroll to position [0, 413]
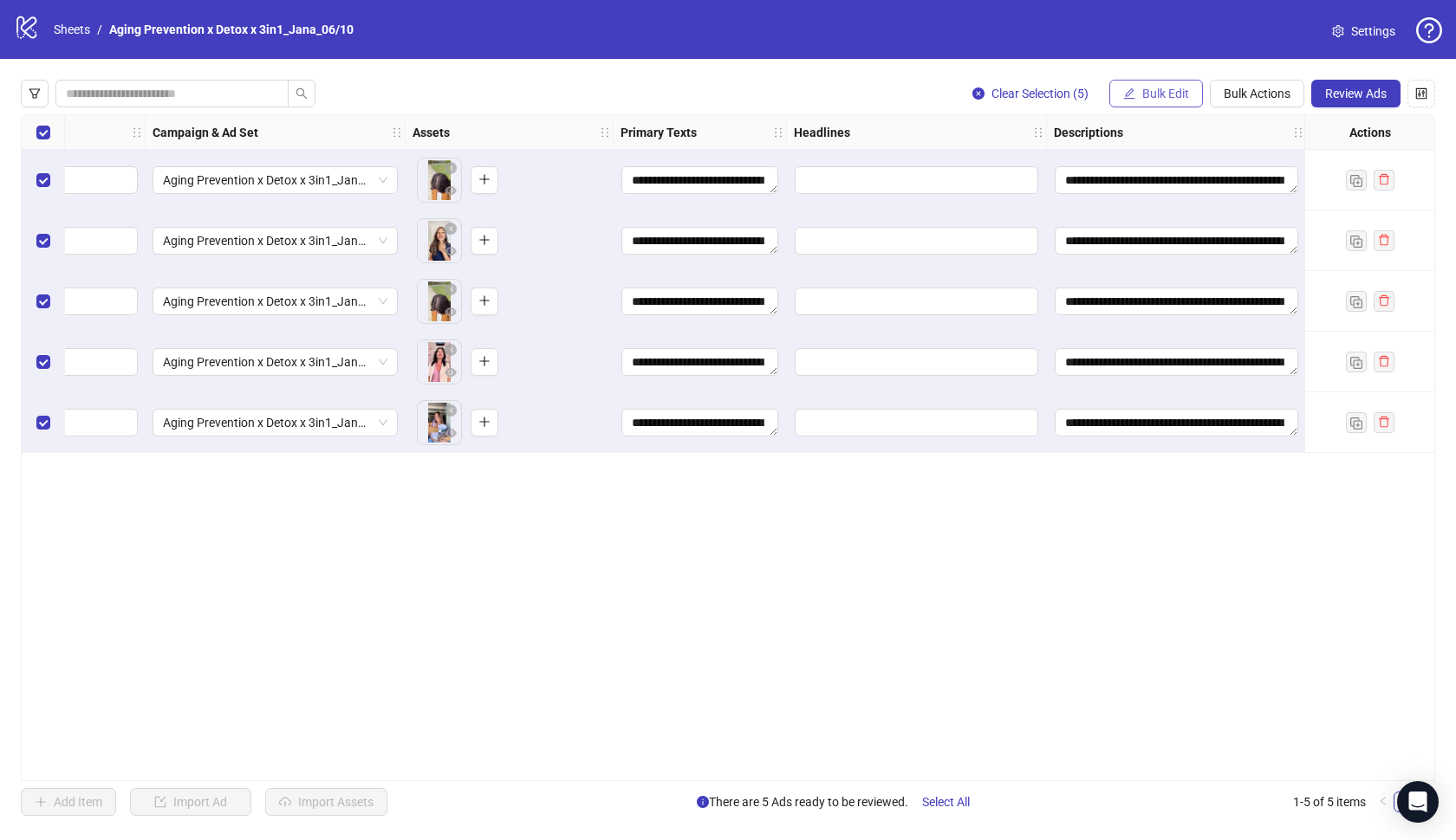
click at [1155, 102] on button "Bulk Edit" at bounding box center [1156, 93] width 93 height 28
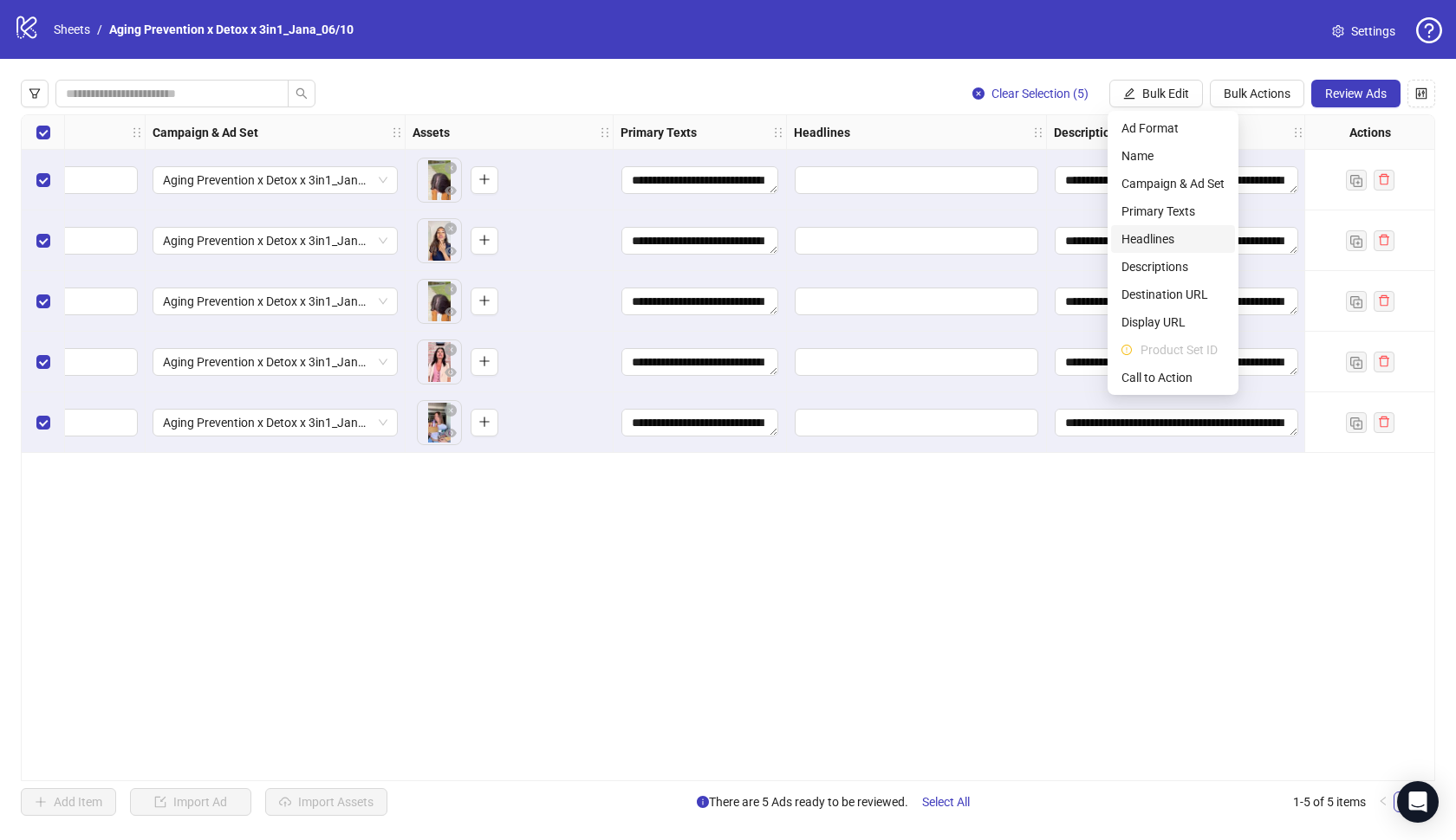
click at [1150, 237] on span "Headlines" at bounding box center [1173, 239] width 103 height 19
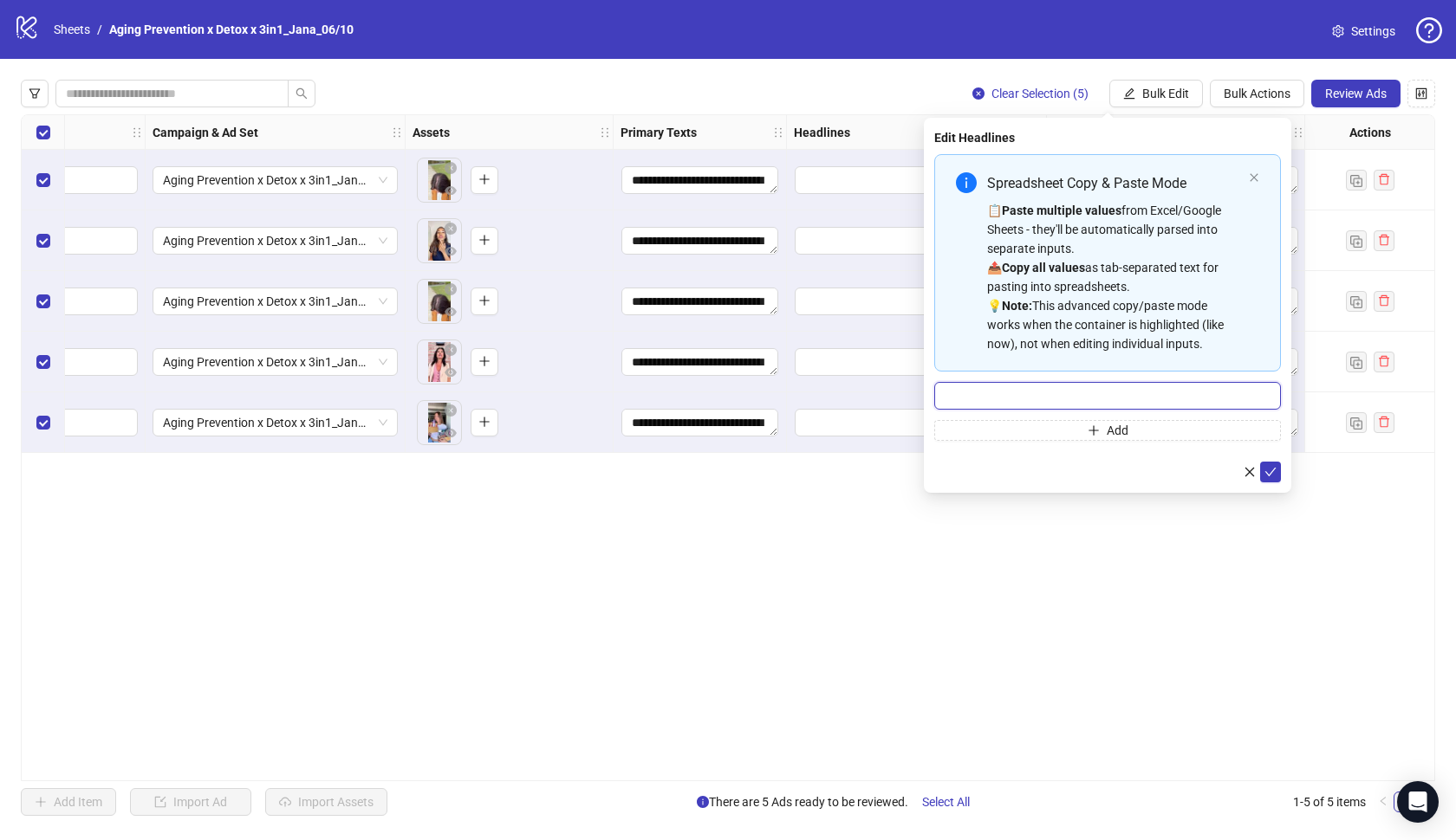
click at [1142, 390] on input "Multi-input container - paste or copy values" at bounding box center [1108, 396] width 347 height 28
paste input "**********"
type input "**********"
click at [1272, 478] on span "submit" at bounding box center [1271, 472] width 12 height 14
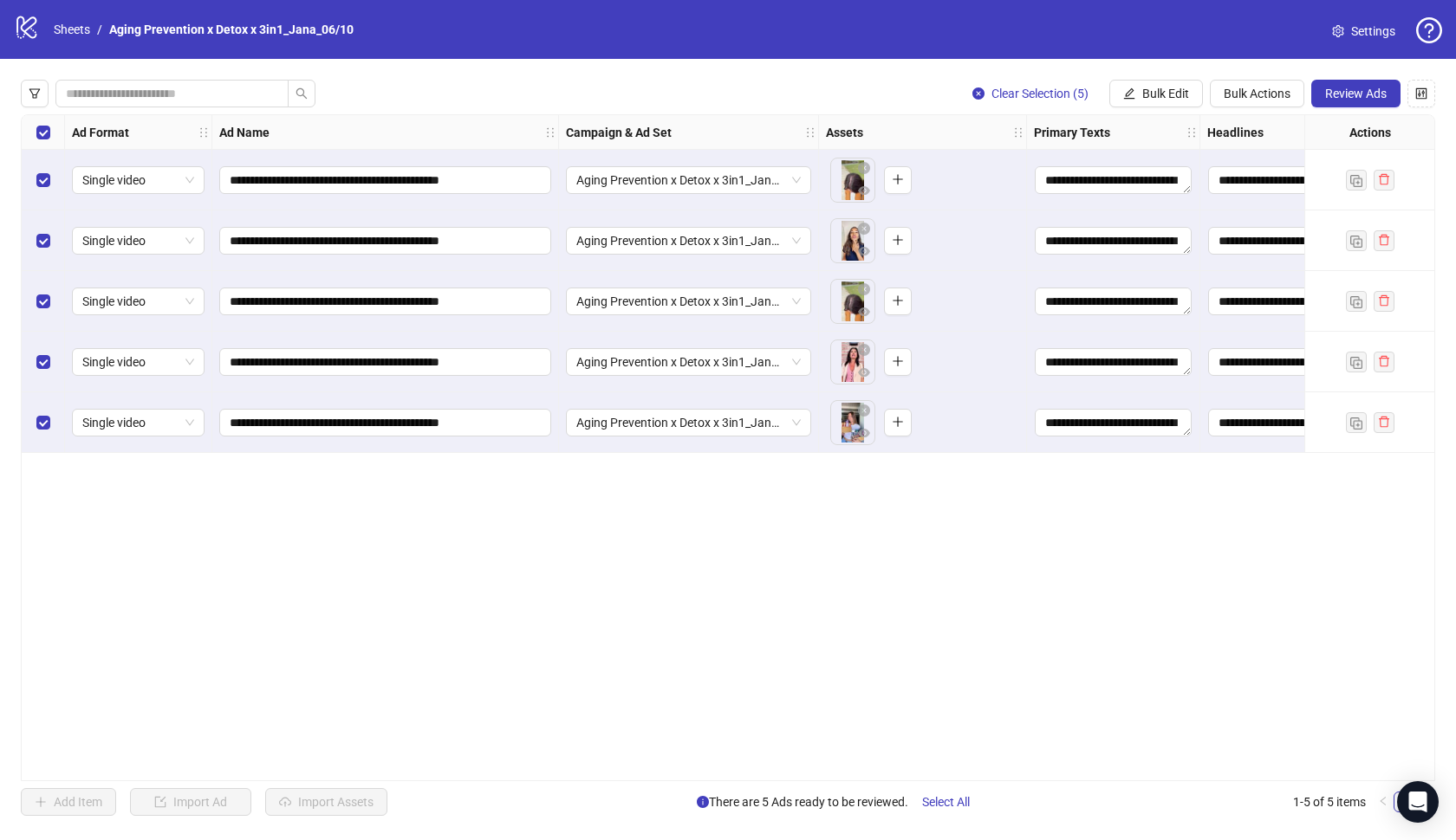
scroll to position [0, 0]
click at [1355, 93] on span "Review Ads" at bounding box center [1356, 93] width 61 height 14
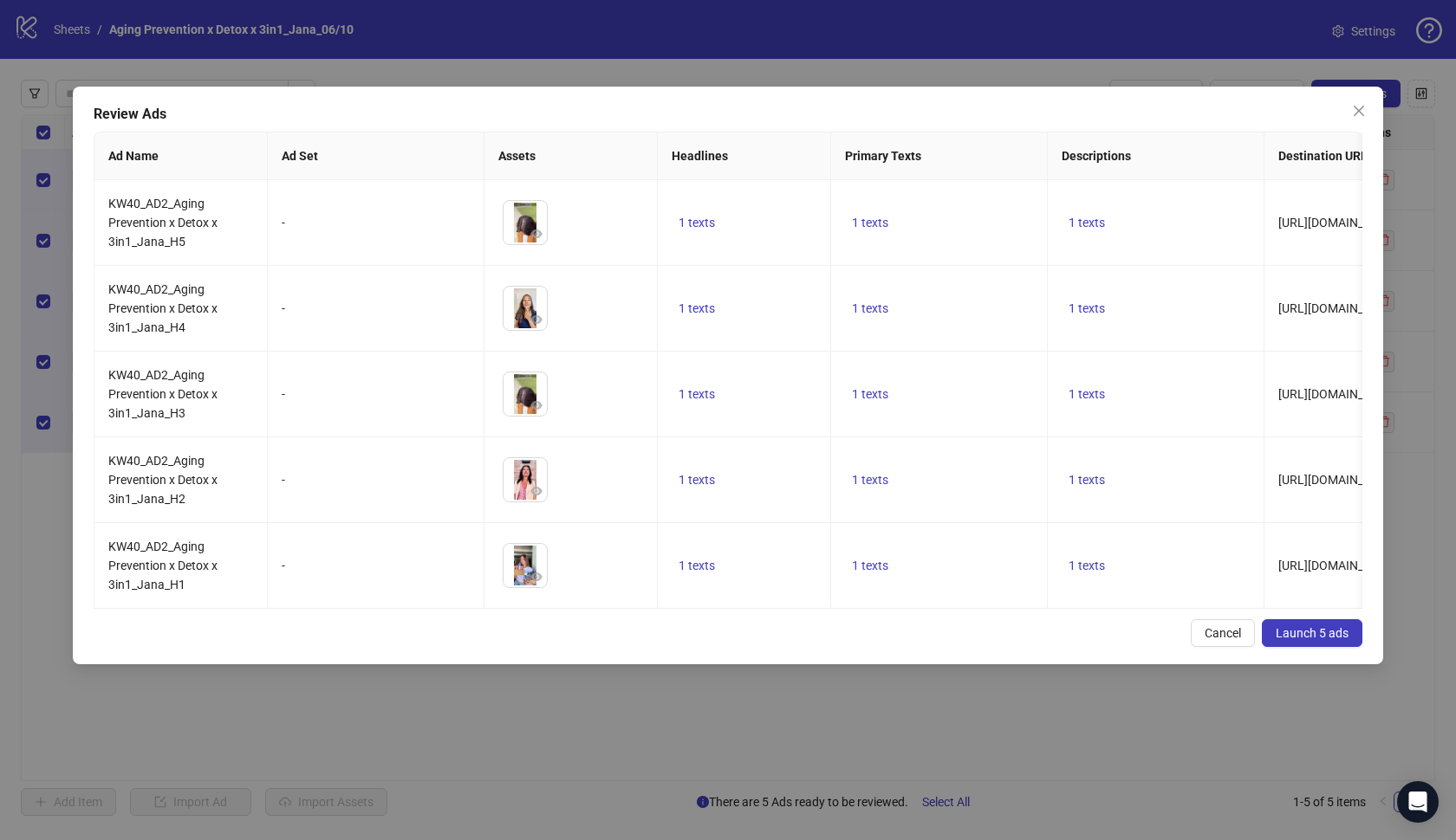
click at [1303, 627] on span "Launch 5 ads" at bounding box center [1311, 633] width 72 height 14
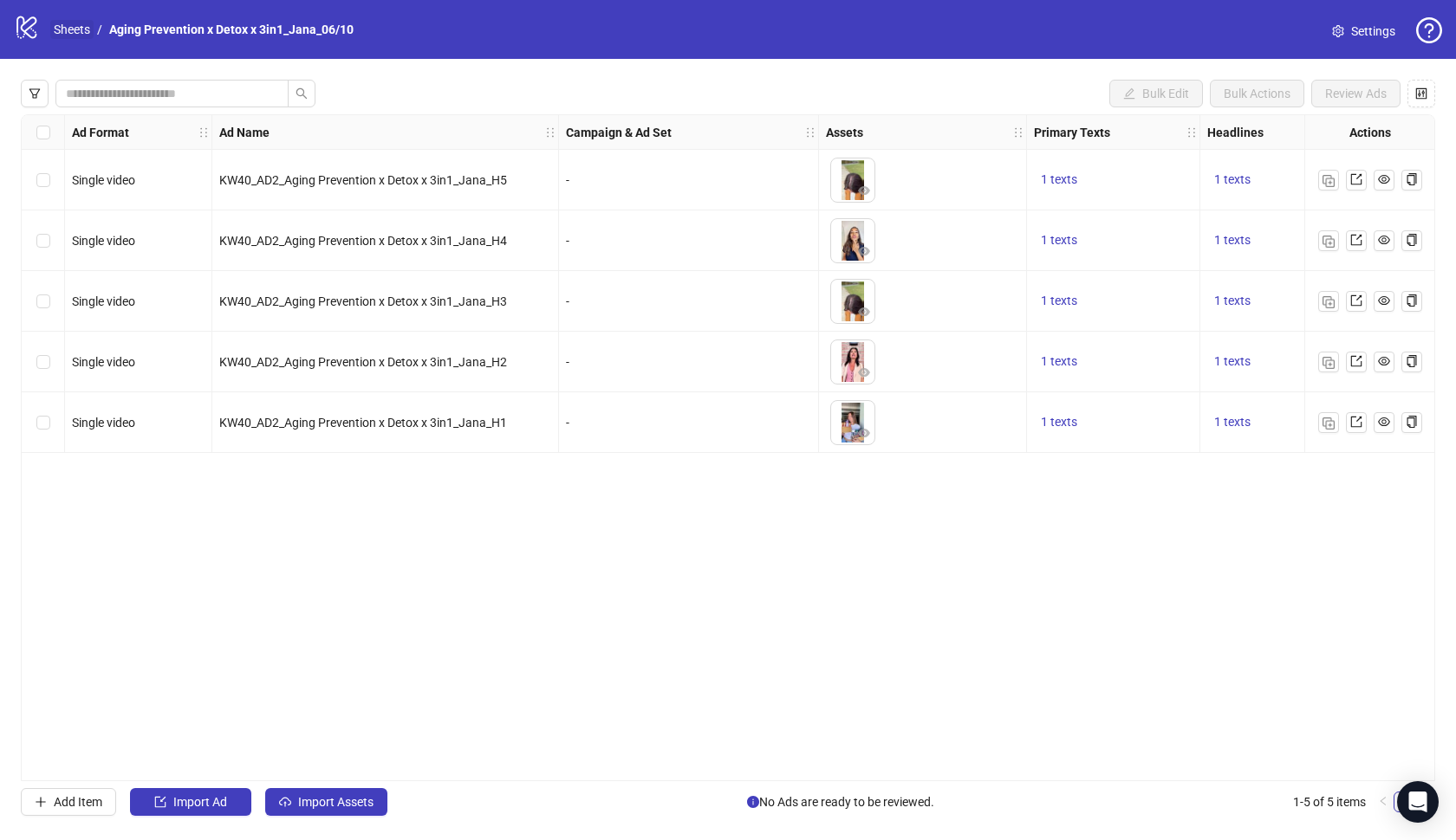
click at [76, 24] on link "Sheets" at bounding box center [72, 29] width 44 height 19
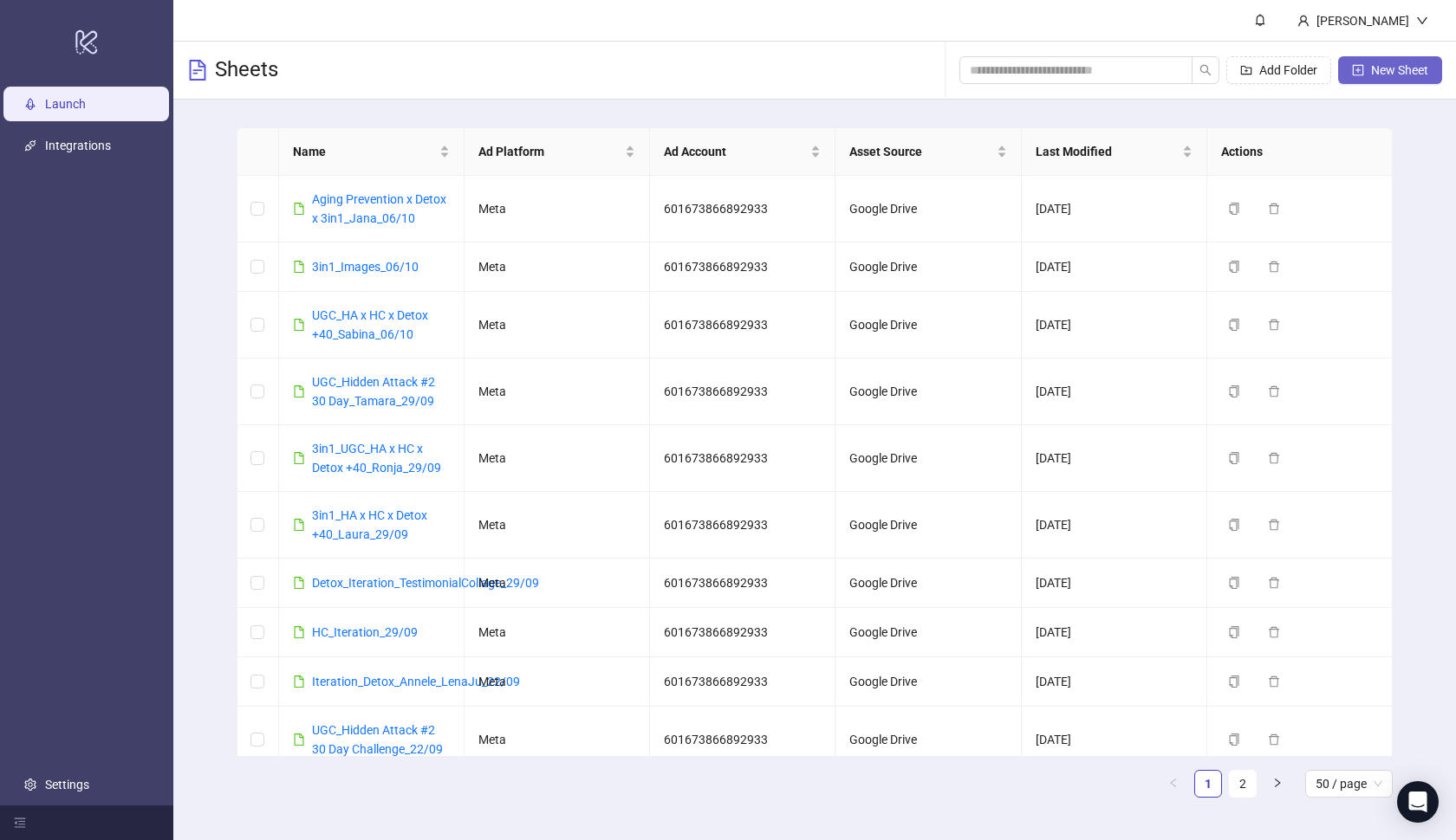
click at [1377, 67] on span "New Sheet" at bounding box center [1400, 70] width 57 height 14
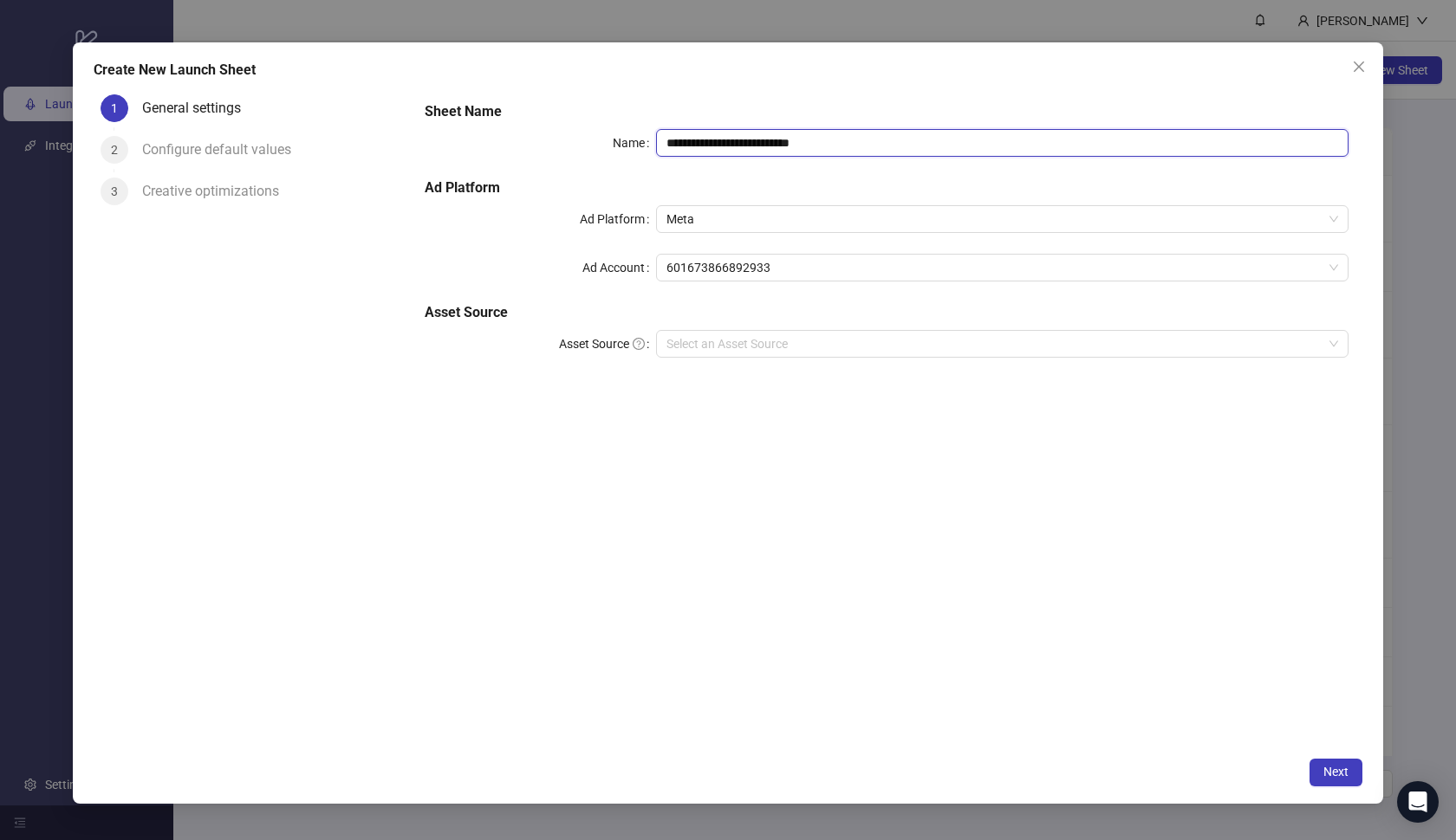
drag, startPoint x: 892, startPoint y: 143, endPoint x: 639, endPoint y: 131, distance: 253.3
click at [639, 131] on div "**********" at bounding box center [886, 143] width 924 height 28
paste input "*****"
type input "**********"
click at [777, 352] on input "Asset Source" at bounding box center [994, 344] width 657 height 26
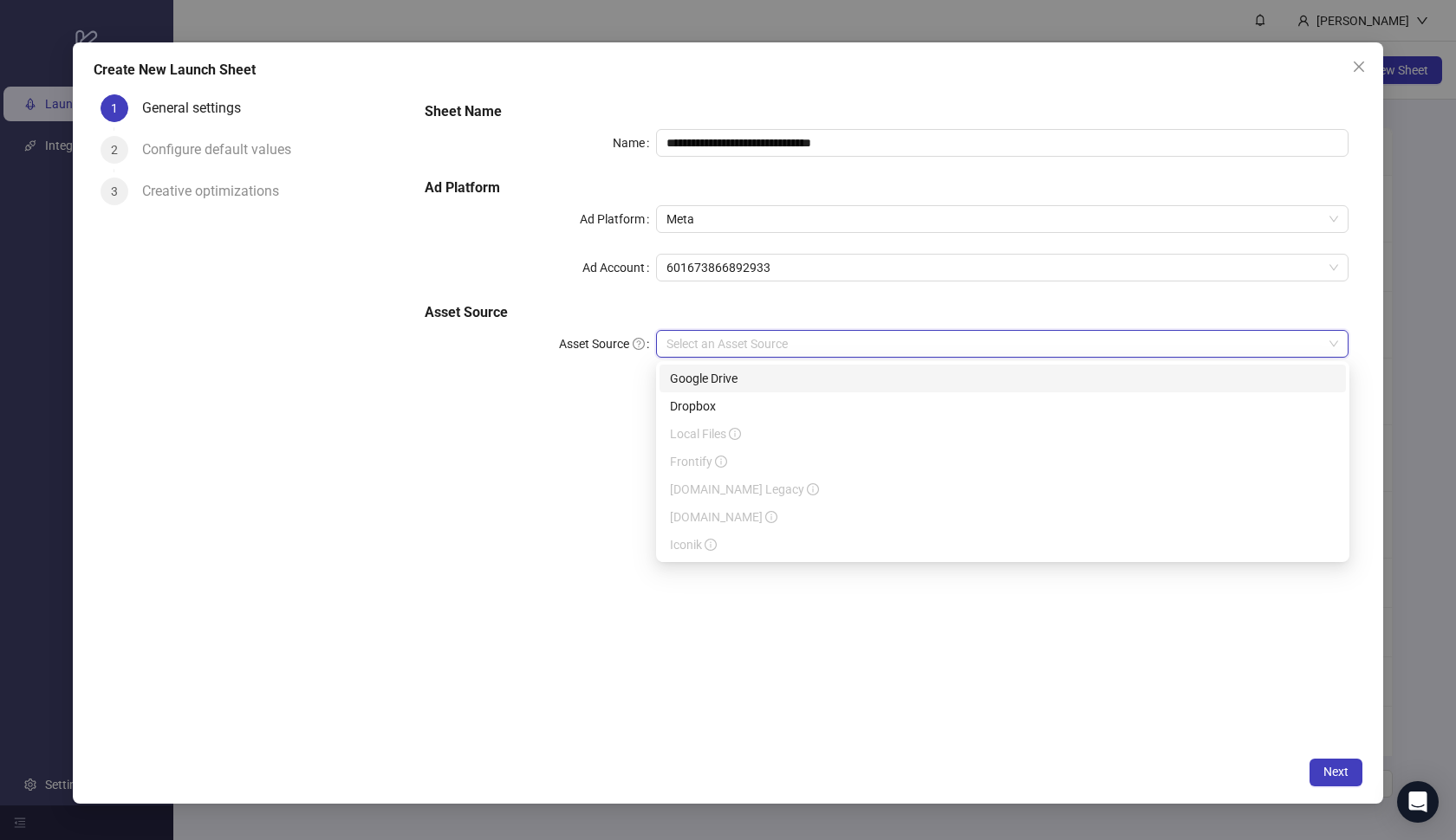
click at [781, 375] on div "Google Drive" at bounding box center [1002, 377] width 665 height 19
click at [786, 386] on input "Main Folder" at bounding box center [994, 392] width 657 height 26
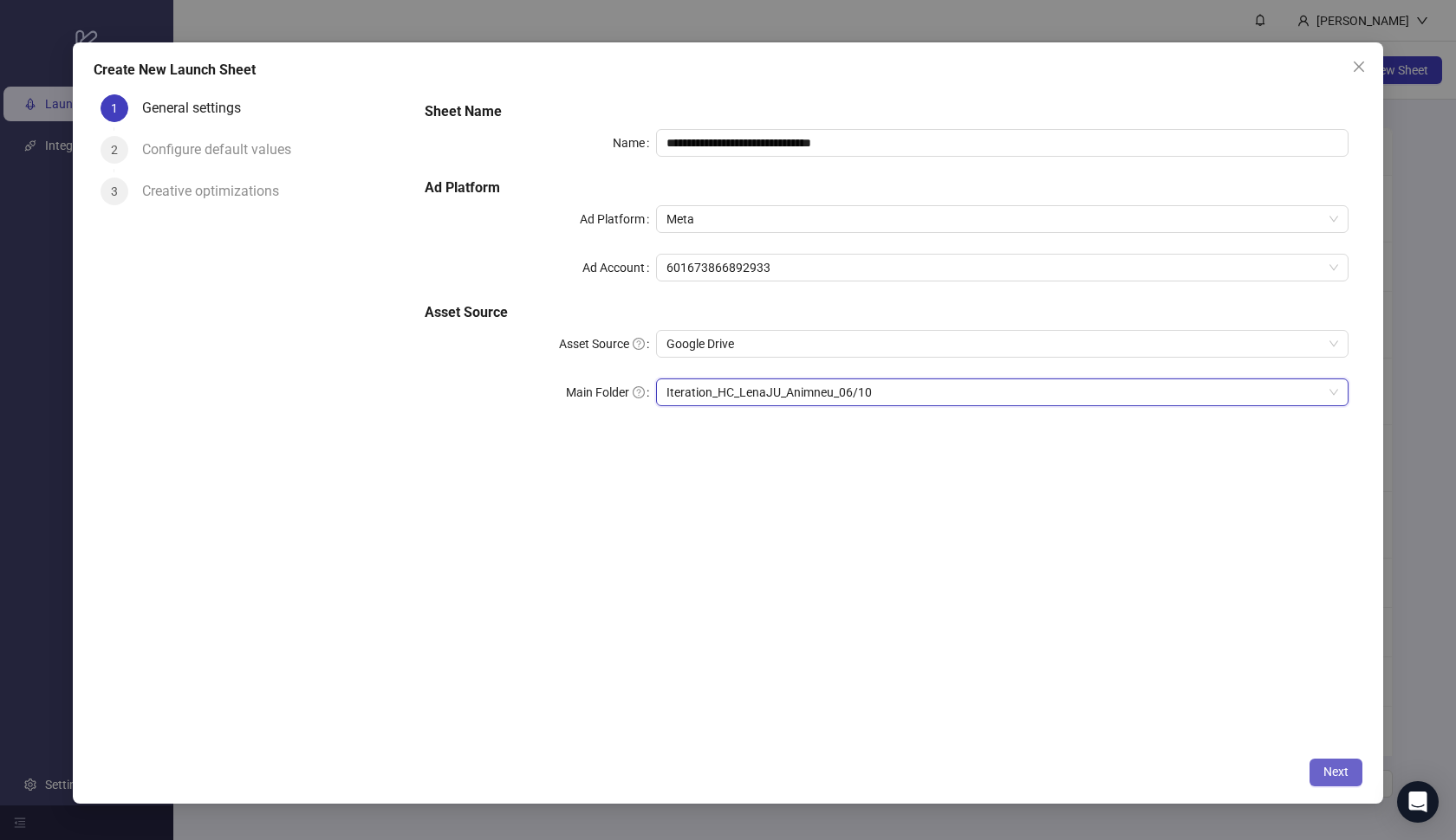
click at [1335, 783] on button "Next" at bounding box center [1335, 773] width 53 height 28
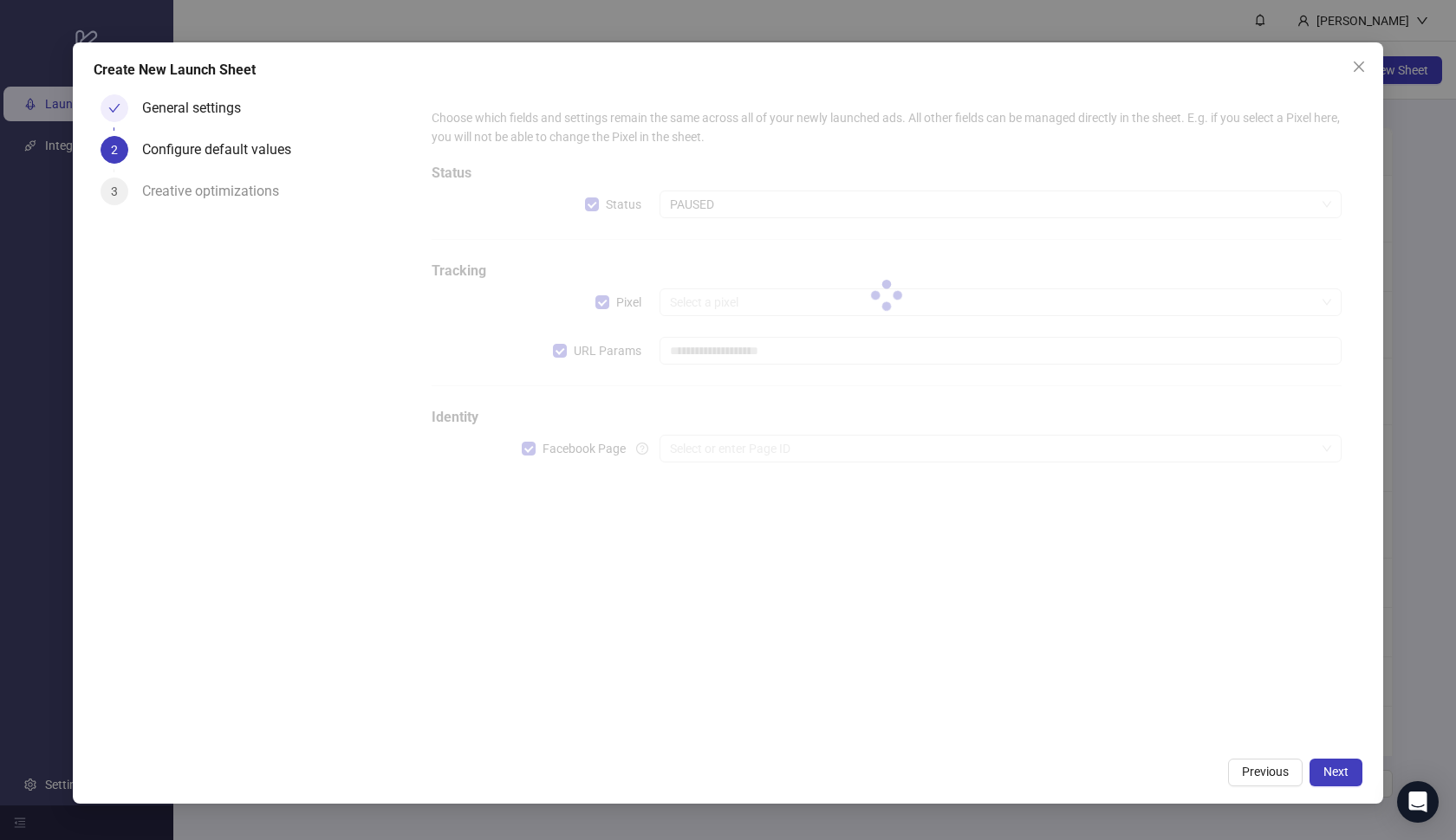
type input "**********"
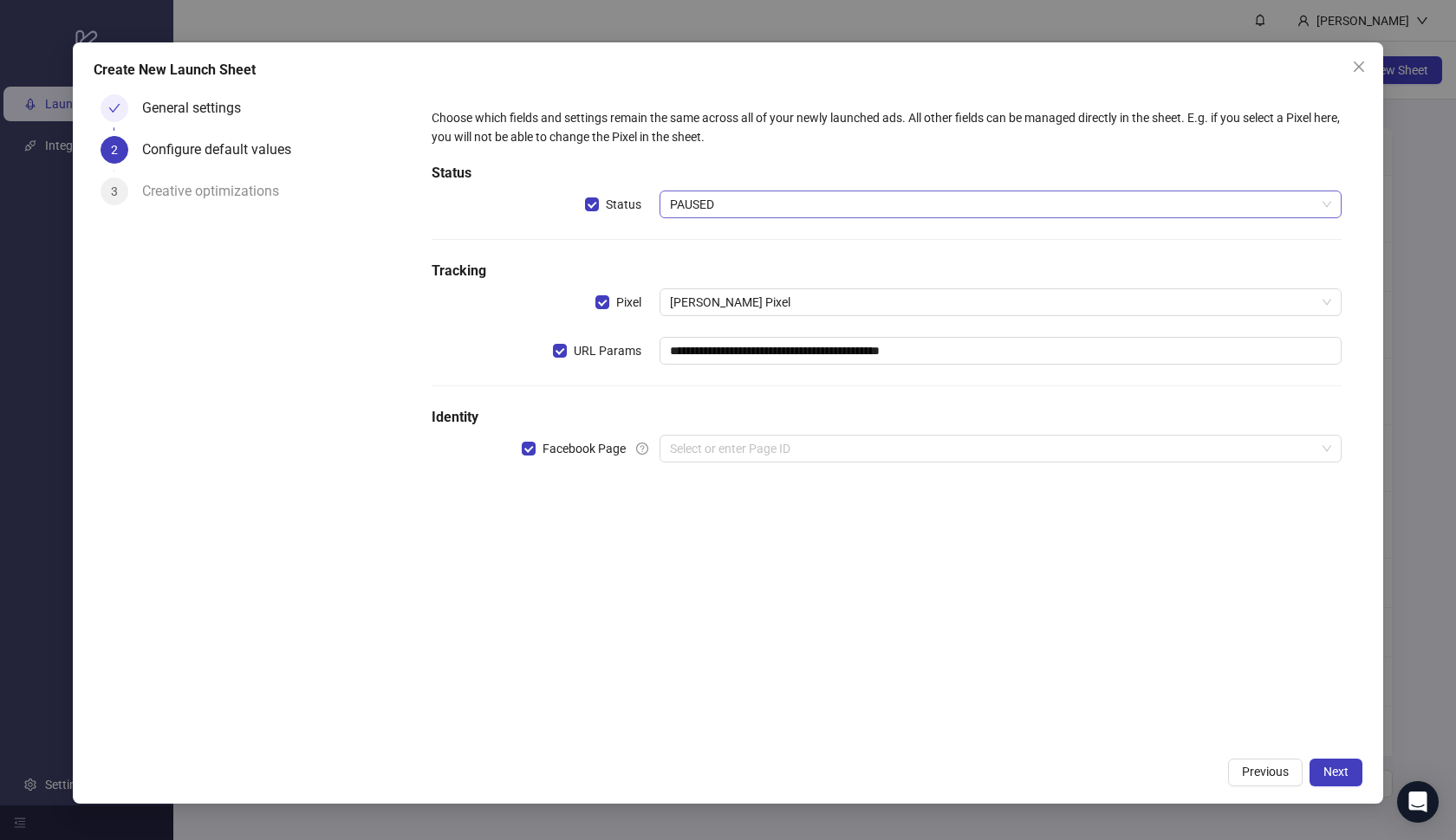
click at [885, 203] on span "PAUSED" at bounding box center [1001, 204] width 662 height 26
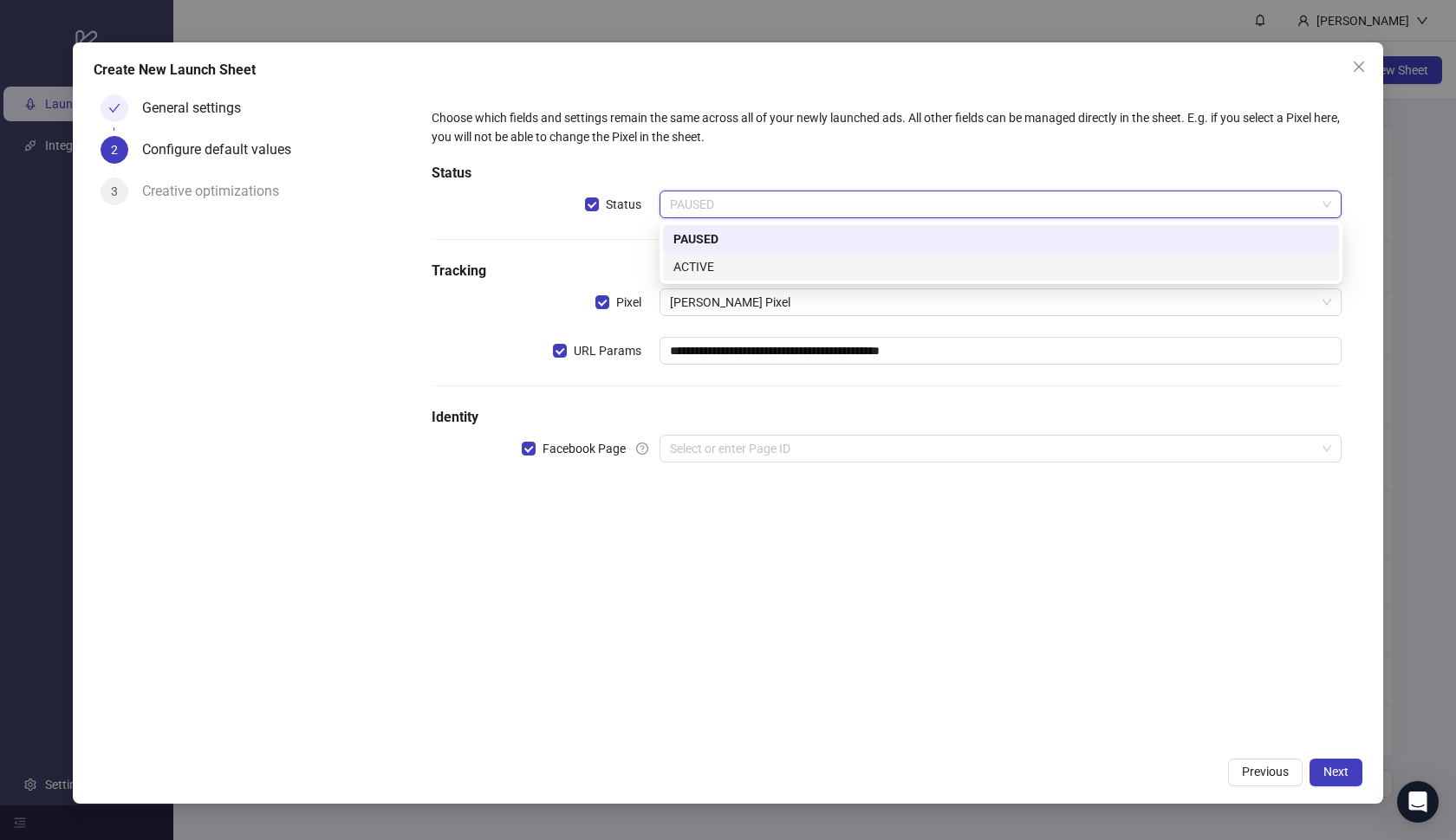
click at [841, 260] on div "ACTIVE" at bounding box center [1000, 266] width 655 height 19
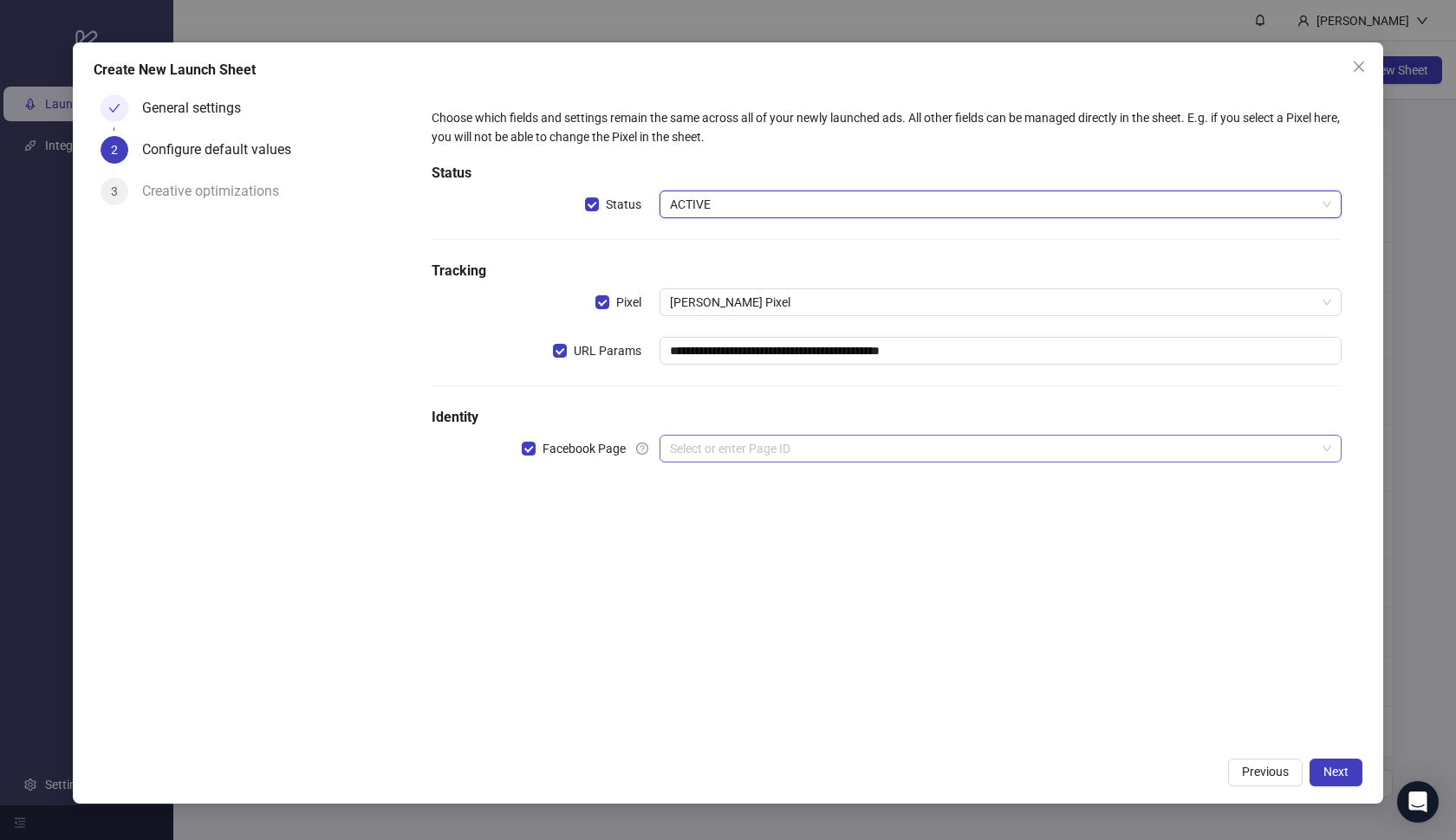
click at [790, 450] on input "search" at bounding box center [993, 449] width 646 height 26
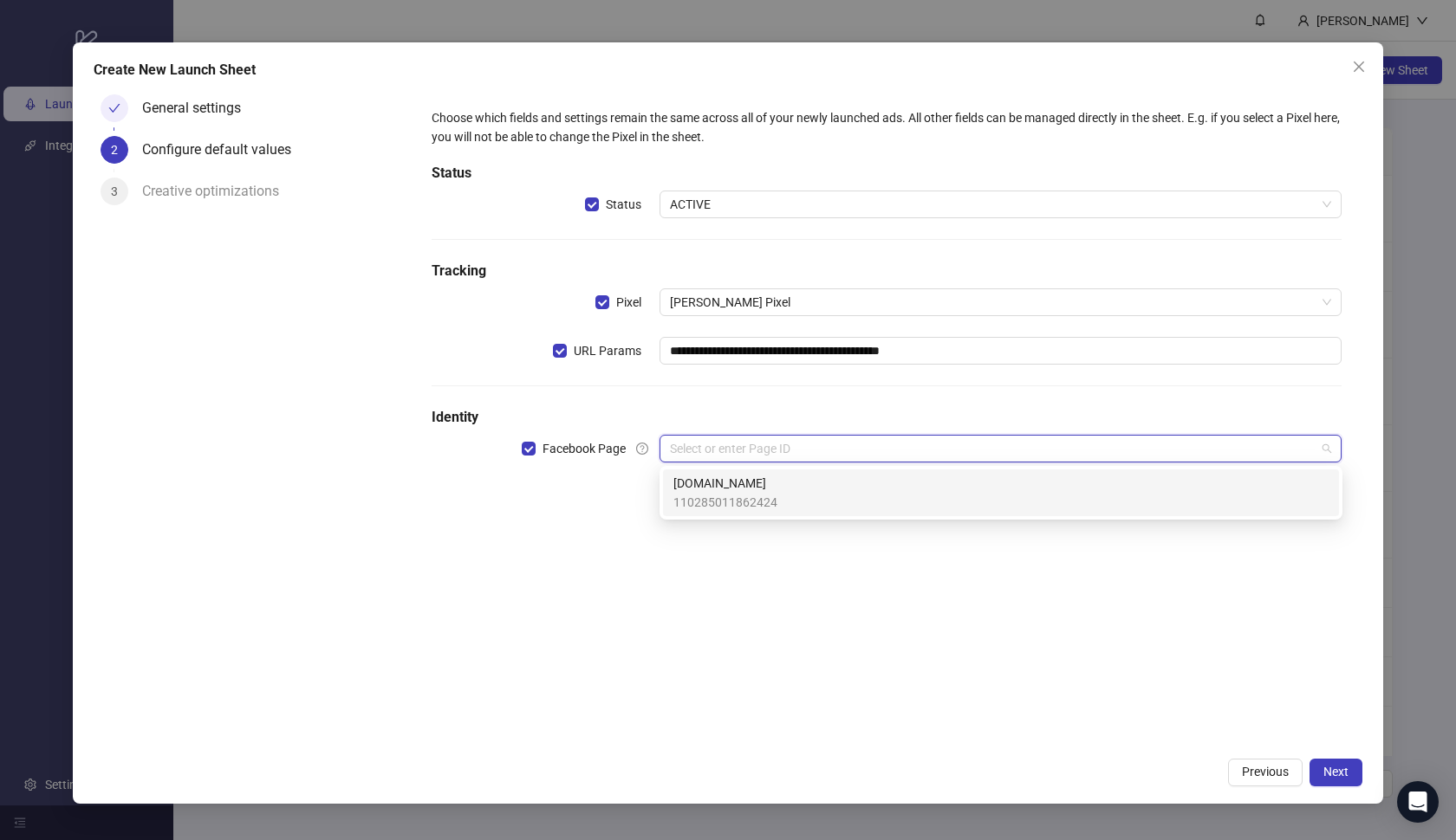
click at [779, 480] on div "[DOMAIN_NAME] 110285011862424" at bounding box center [1000, 492] width 655 height 38
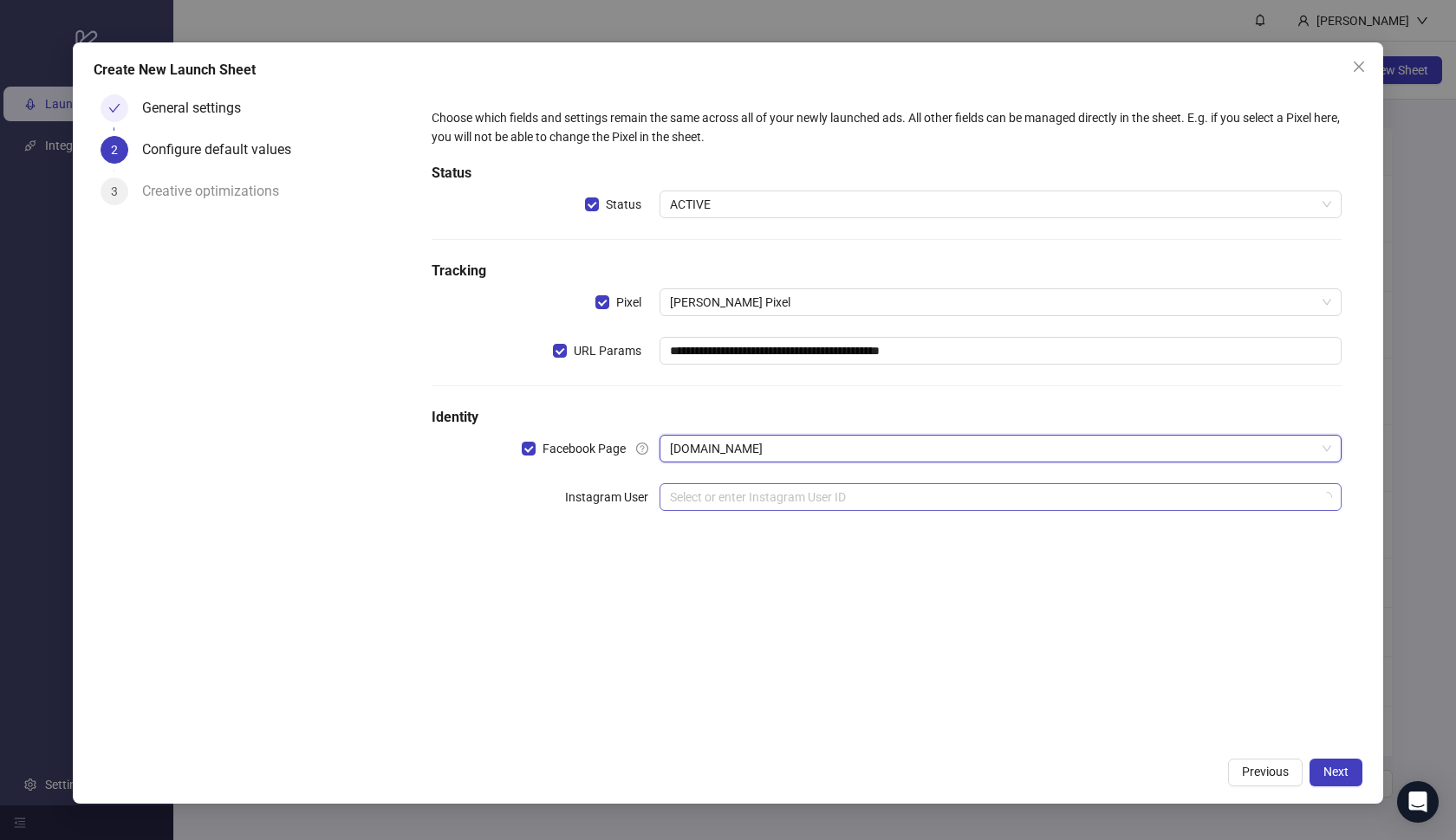
click at [764, 492] on input "search" at bounding box center [993, 497] width 646 height 26
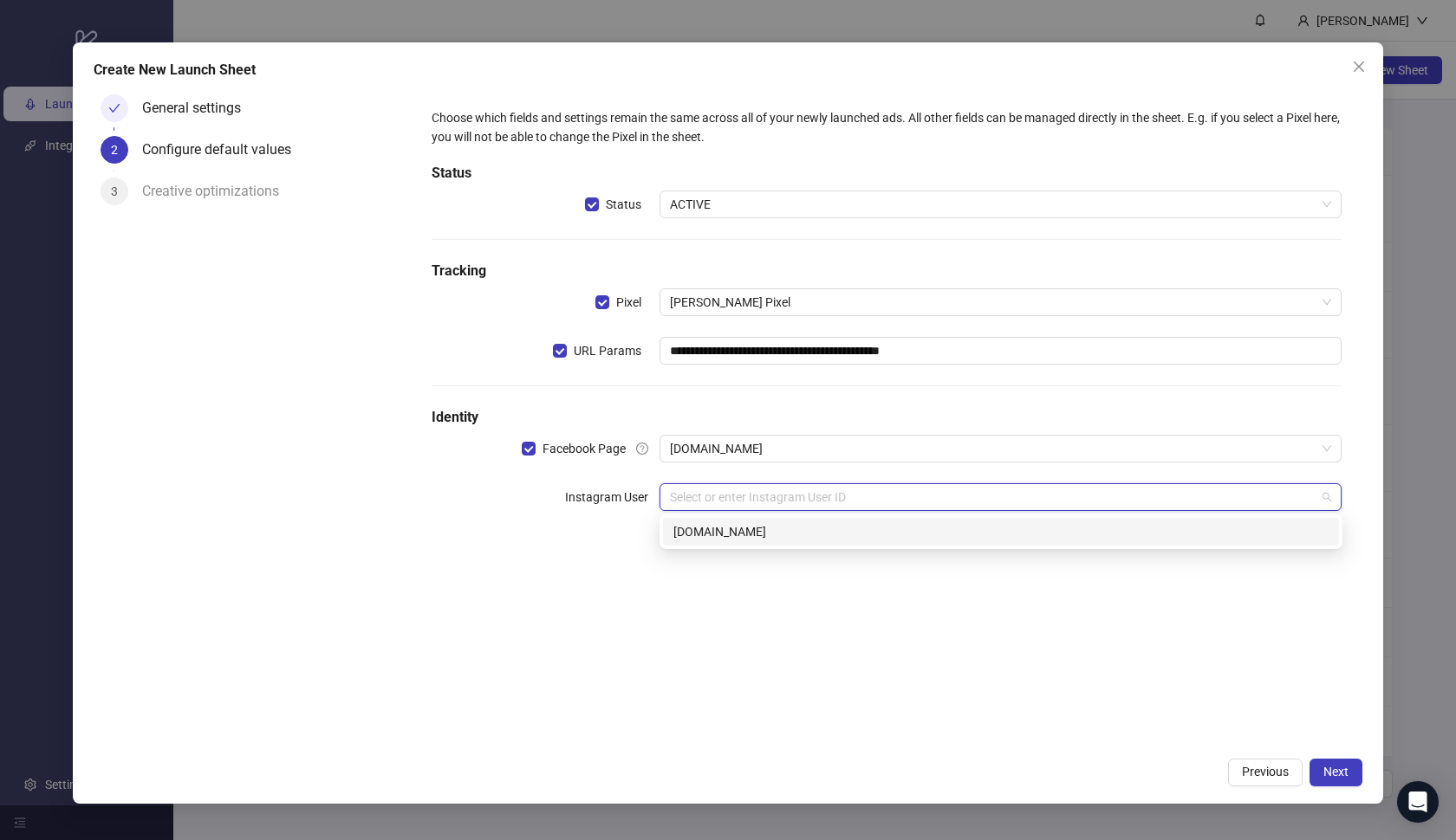
click at [762, 542] on div "[DOMAIN_NAME]" at bounding box center [1001, 532] width 676 height 28
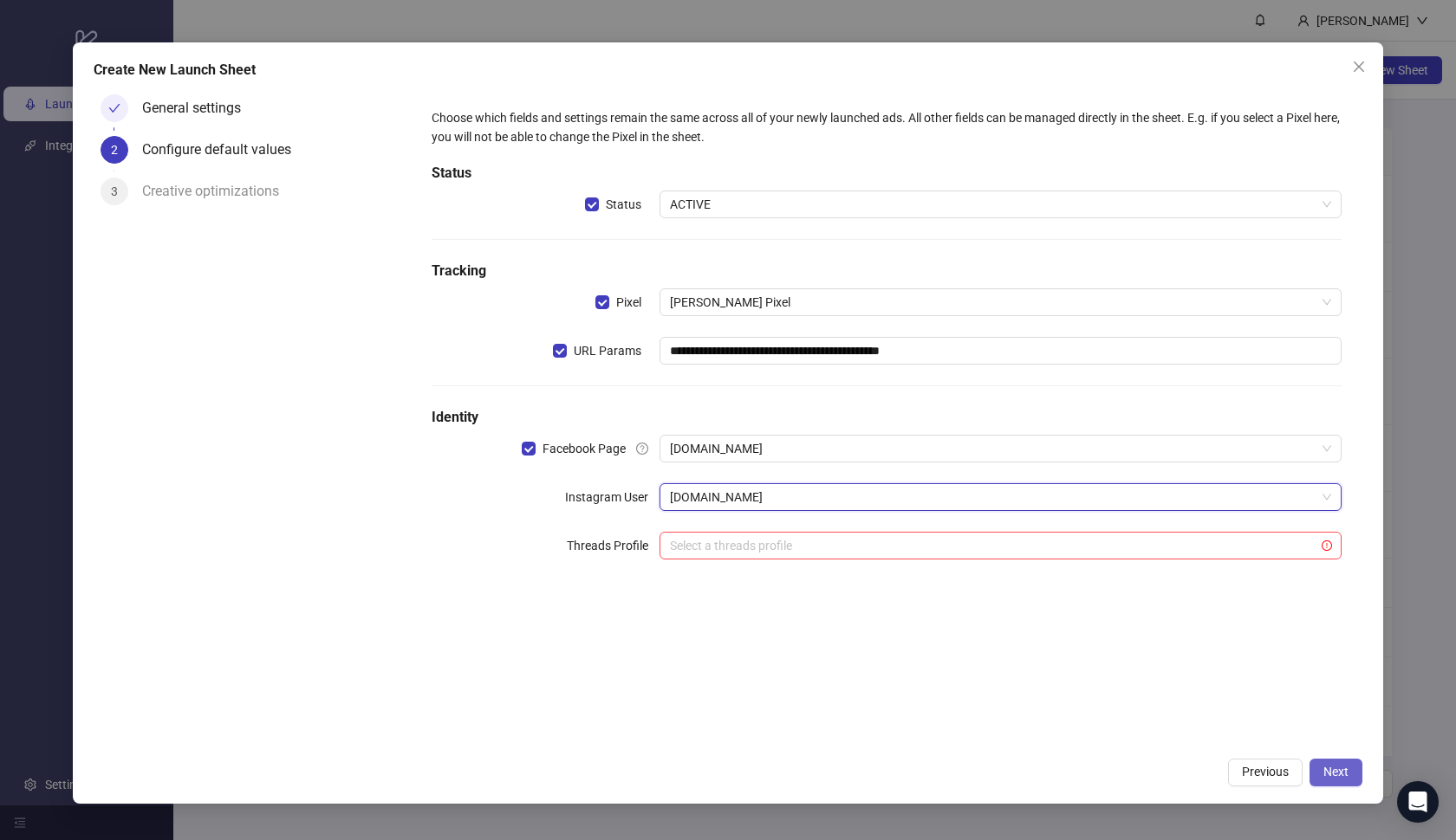
click at [1354, 777] on button "Next" at bounding box center [1335, 773] width 53 height 28
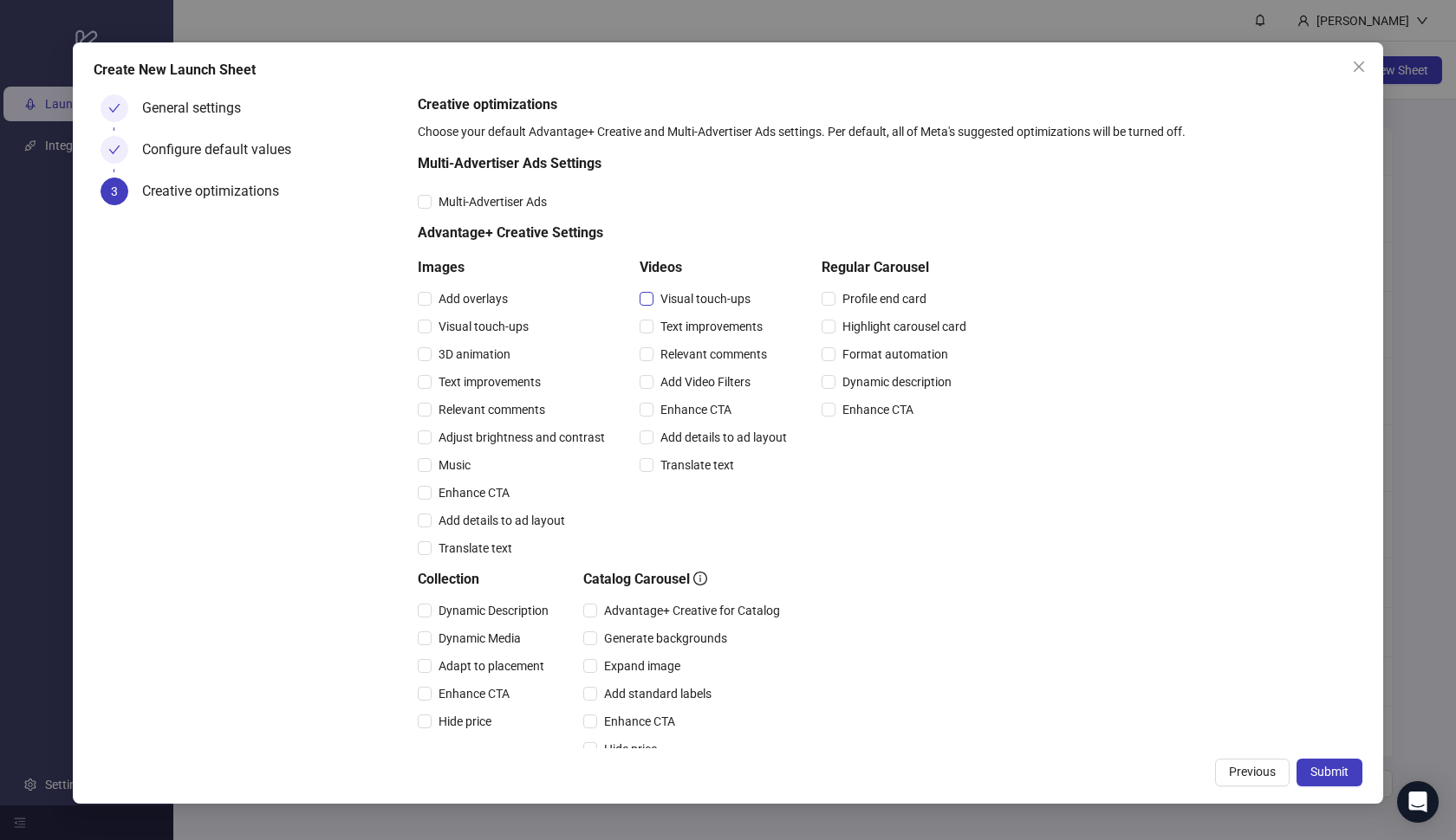
click at [722, 301] on span "Visual touch-ups" at bounding box center [705, 298] width 104 height 19
click at [707, 325] on span "Text improvements" at bounding box center [711, 326] width 116 height 19
click at [707, 349] on span "Relevant comments" at bounding box center [714, 354] width 121 height 19
click at [703, 368] on div "Add Video Filters" at bounding box center [717, 382] width 155 height 28
click at [701, 390] on span "Add Video Filters" at bounding box center [705, 381] width 104 height 19
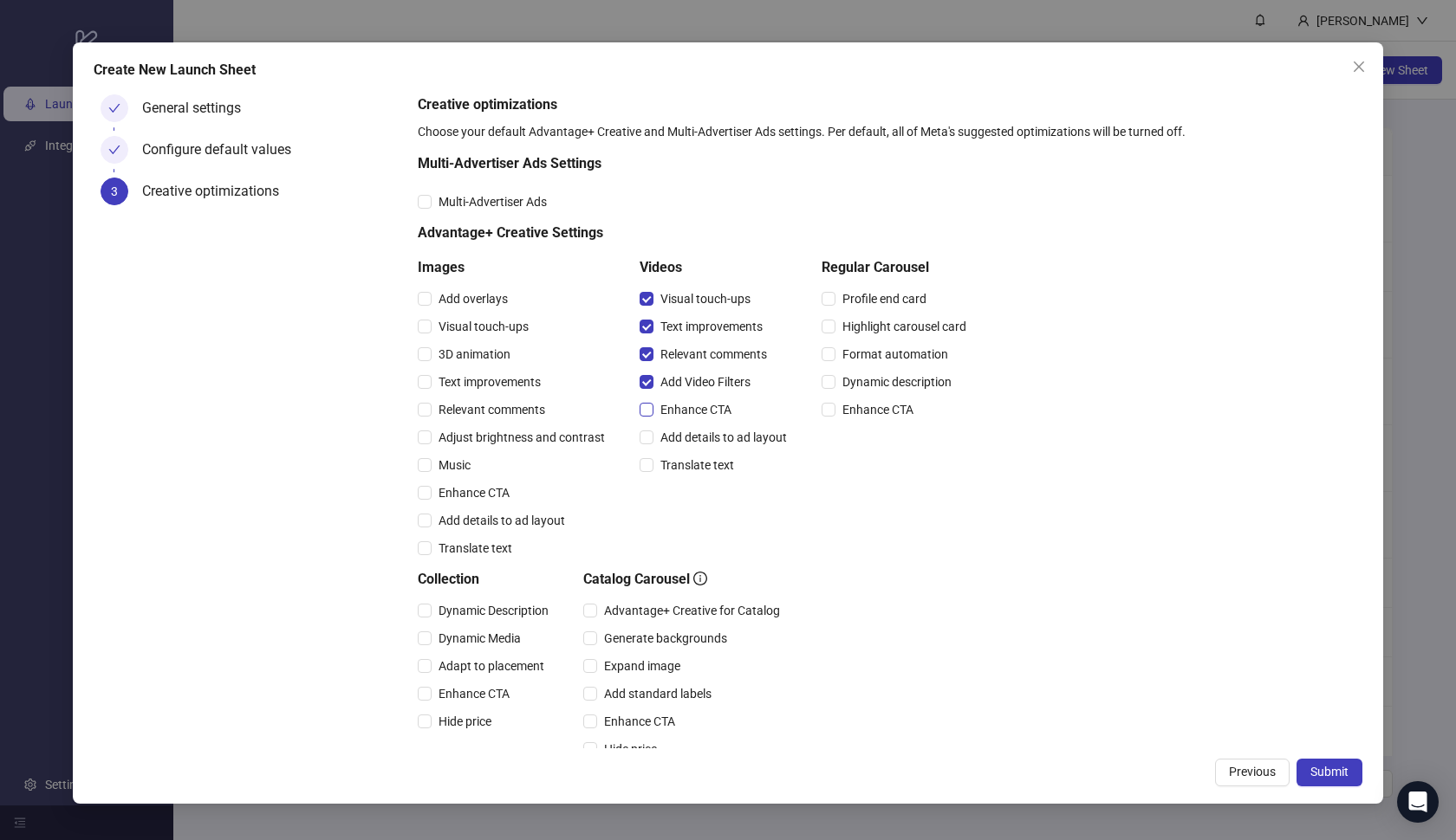
click at [701, 412] on span "Enhance CTA" at bounding box center [696, 409] width 85 height 19
click at [701, 433] on span "Add details to ad layout" at bounding box center [724, 437] width 141 height 19
click at [700, 453] on div "Translate text" at bounding box center [717, 466] width 155 height 28
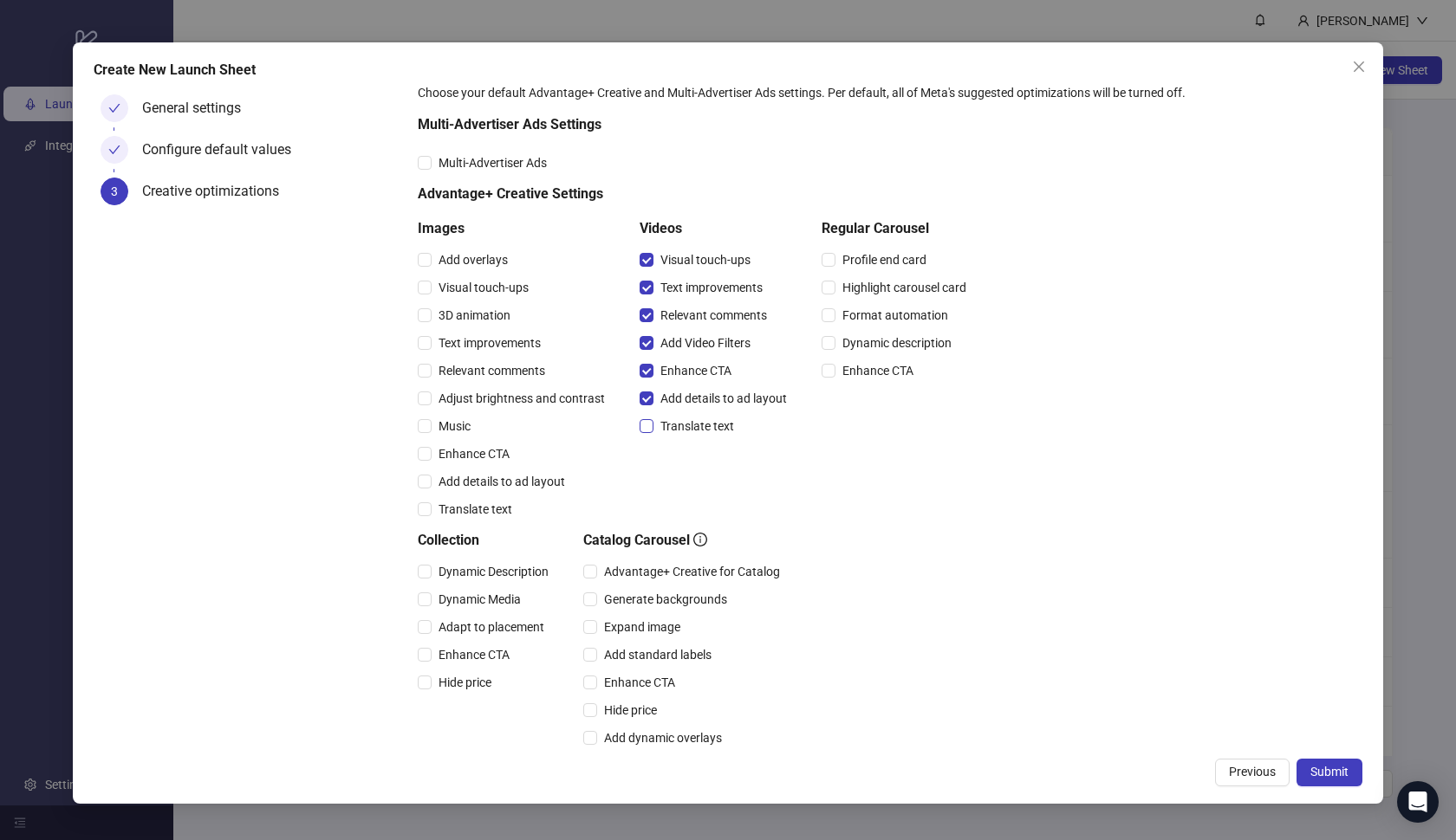
click at [700, 426] on span "Translate text" at bounding box center [697, 426] width 87 height 19
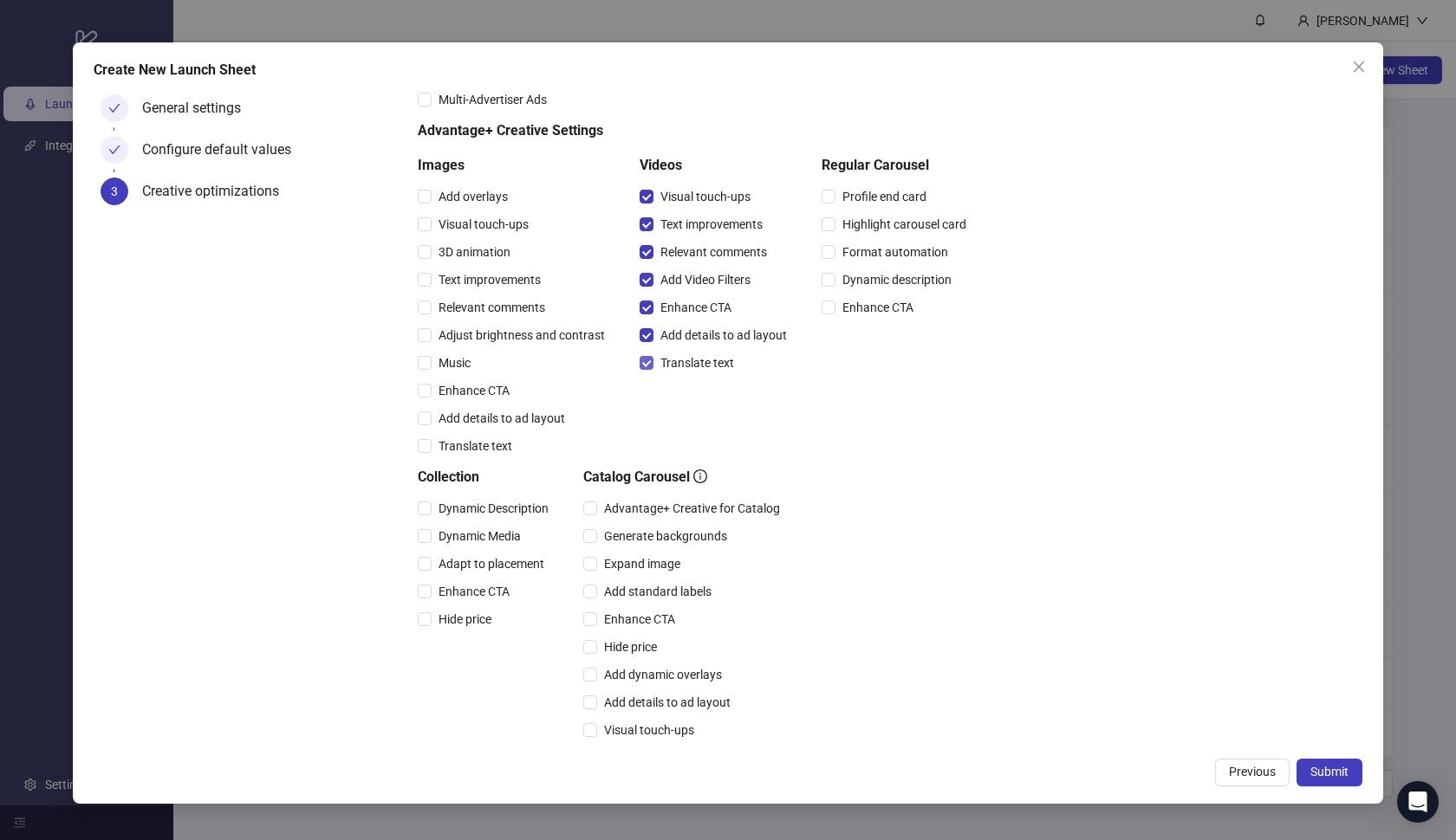
scroll to position [155, 0]
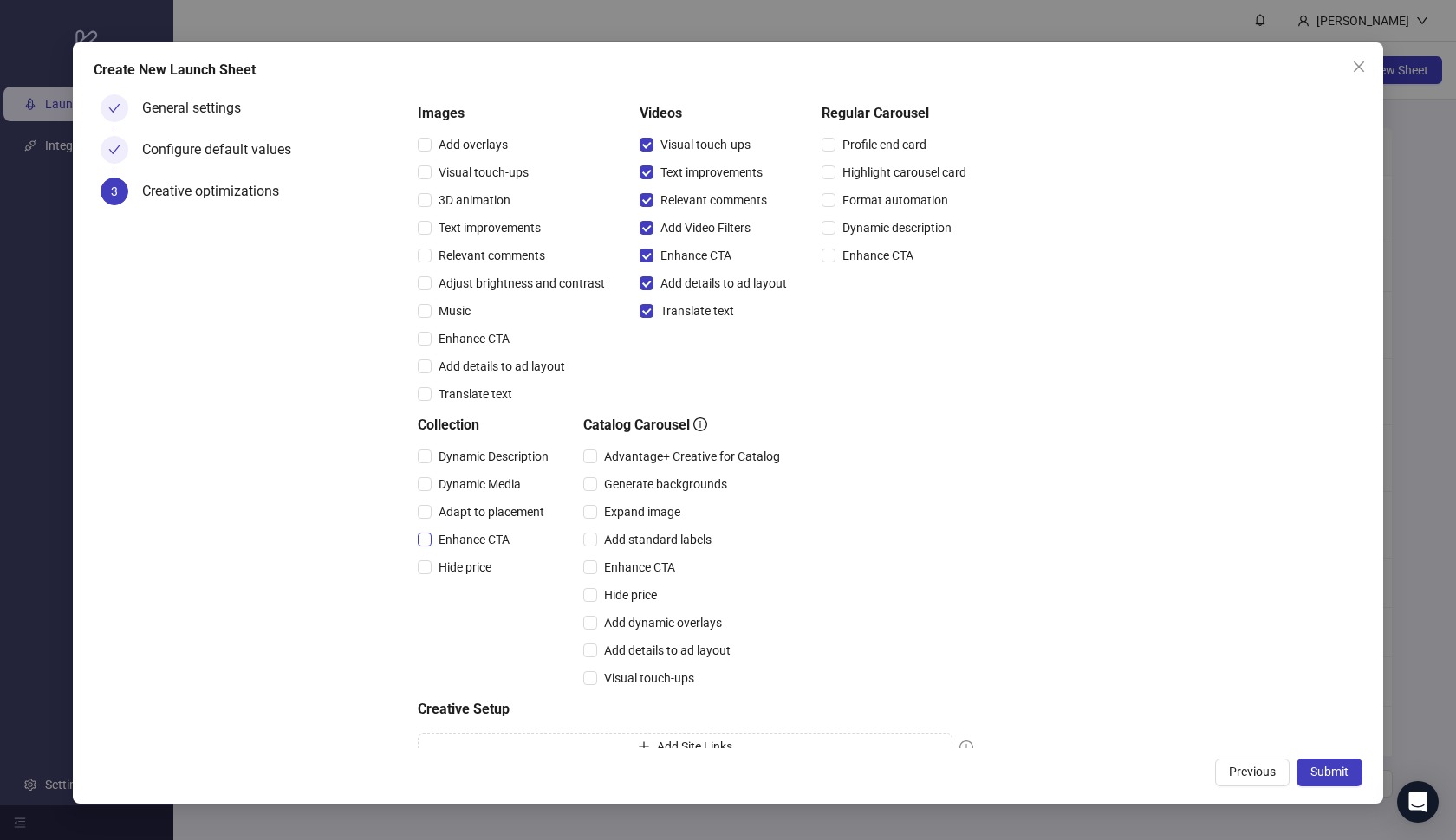
click at [482, 539] on span "Enhance CTA" at bounding box center [474, 539] width 85 height 19
click at [492, 507] on span "Adapt to placement" at bounding box center [491, 511] width 120 height 19
click at [476, 476] on span "Dynamic Media" at bounding box center [479, 483] width 96 height 19
click at [470, 452] on span "Dynamic Description" at bounding box center [493, 456] width 124 height 19
click at [644, 459] on span "Advantage+ Creative for Catalog" at bounding box center [691, 456] width 189 height 19
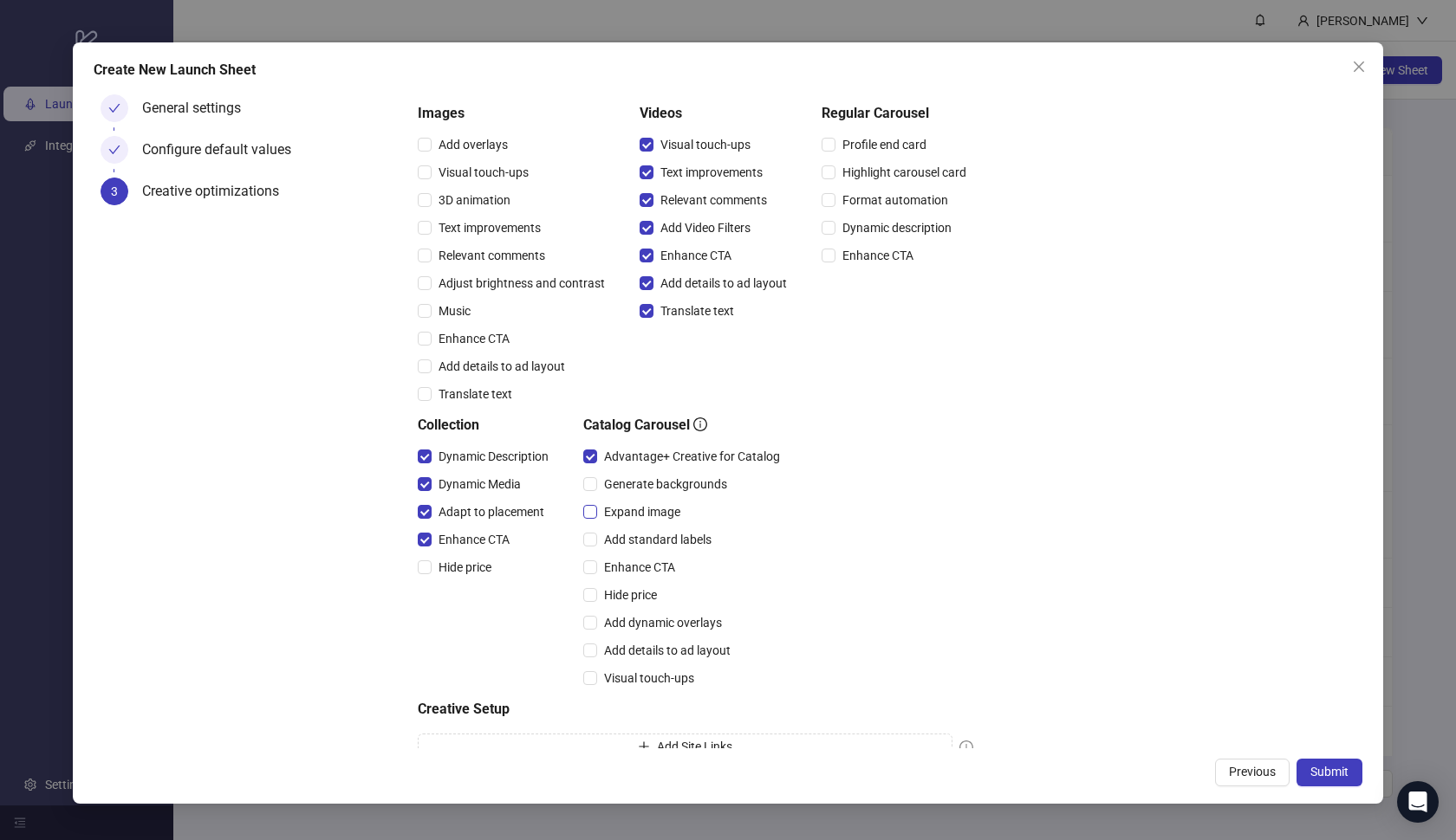
click at [646, 506] on span "Expand image" at bounding box center [641, 511] width 90 height 19
click at [645, 558] on span "Enhance CTA" at bounding box center [639, 567] width 85 height 19
click at [641, 537] on span "Add standard labels" at bounding box center [657, 539] width 121 height 19
click at [646, 613] on span "Add dynamic overlays" at bounding box center [662, 622] width 132 height 19
click at [649, 653] on span "Add details to ad layout" at bounding box center [667, 650] width 141 height 19
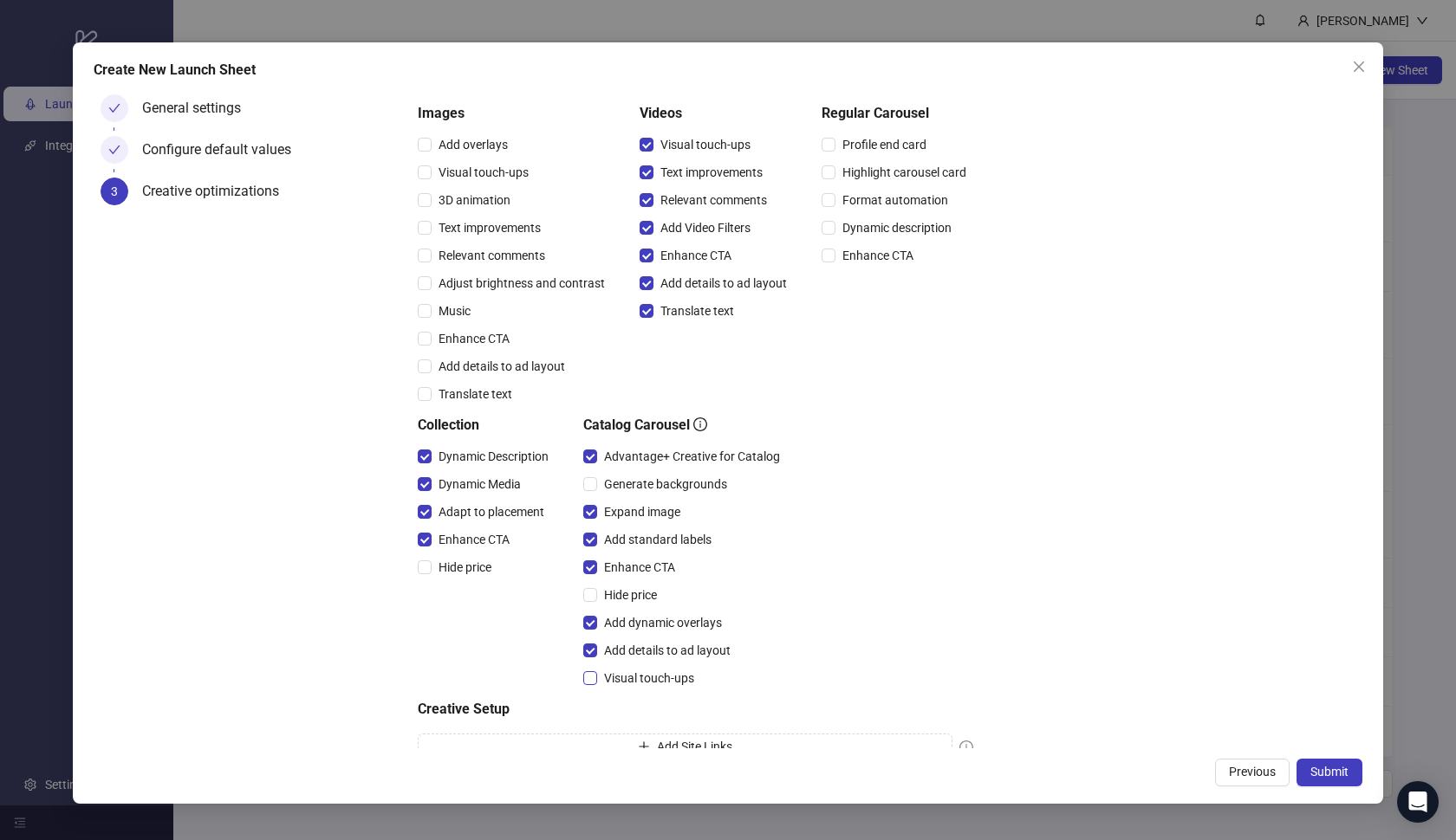
click at [651, 677] on span "Visual touch-ups" at bounding box center [648, 678] width 104 height 19
click at [1327, 778] on span "Submit" at bounding box center [1329, 772] width 38 height 14
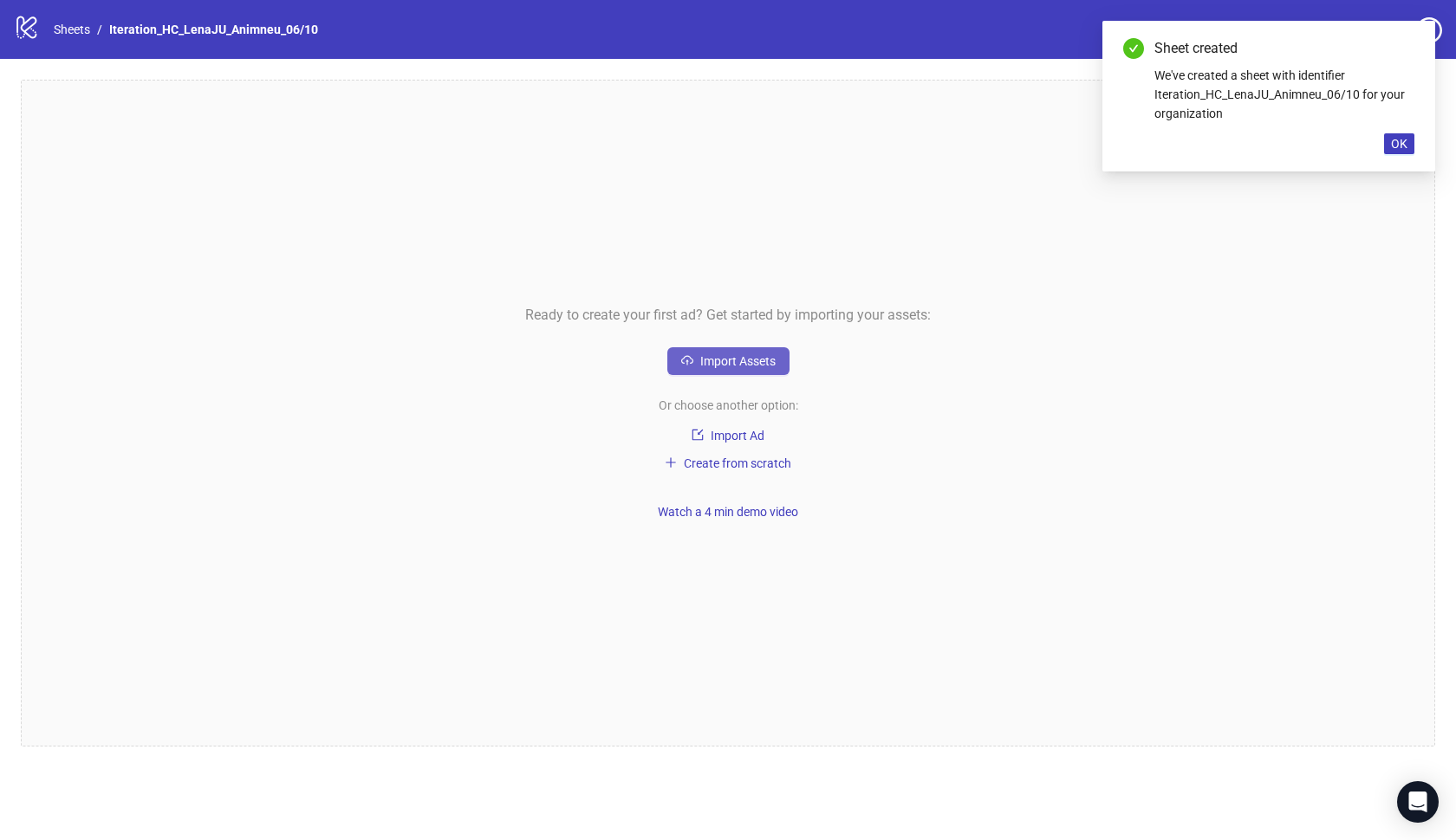
click at [761, 358] on span "Import Assets" at bounding box center [737, 362] width 75 height 14
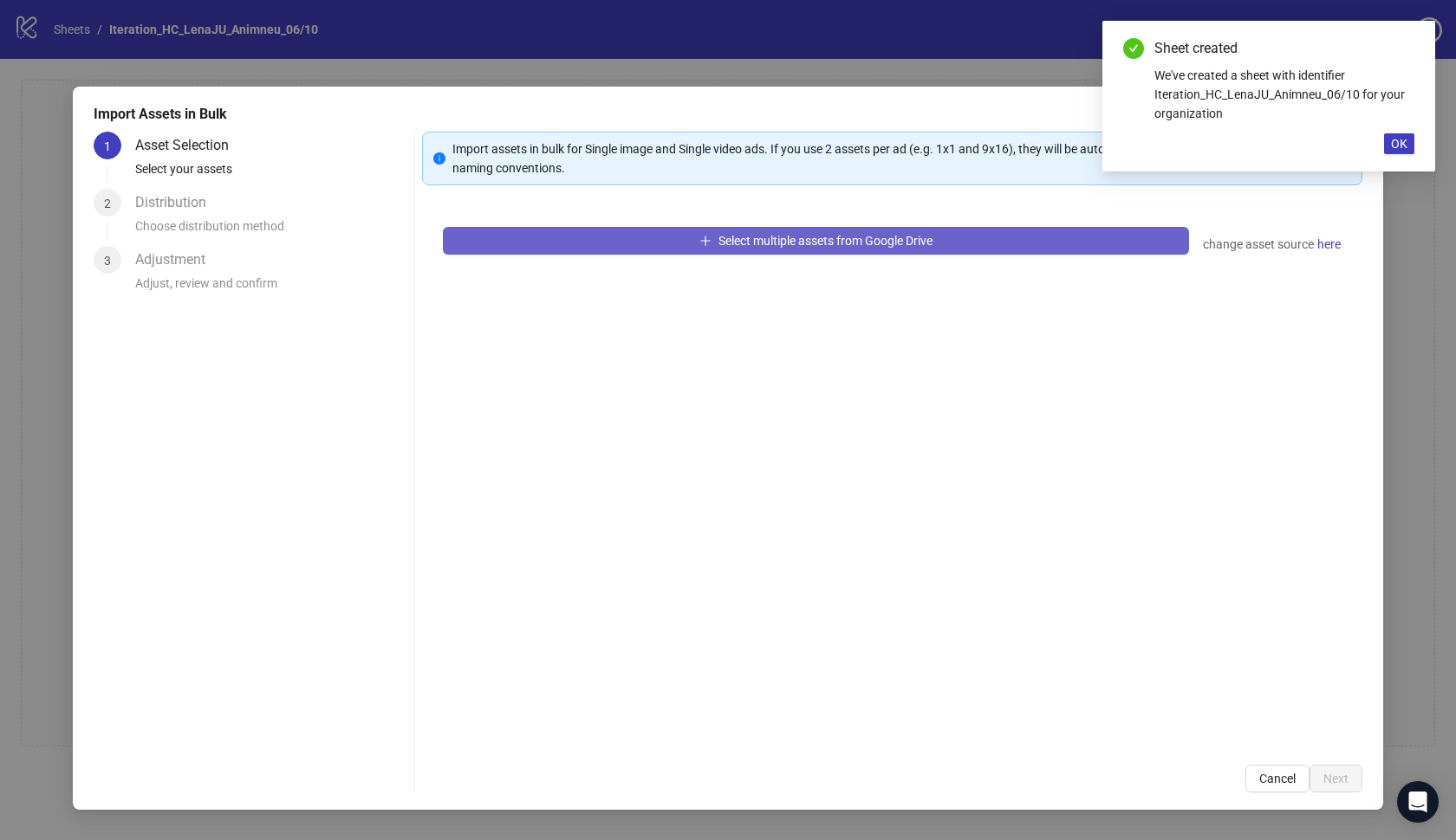
click at [670, 243] on button "Select multiple assets from Google Drive" at bounding box center [816, 241] width 746 height 28
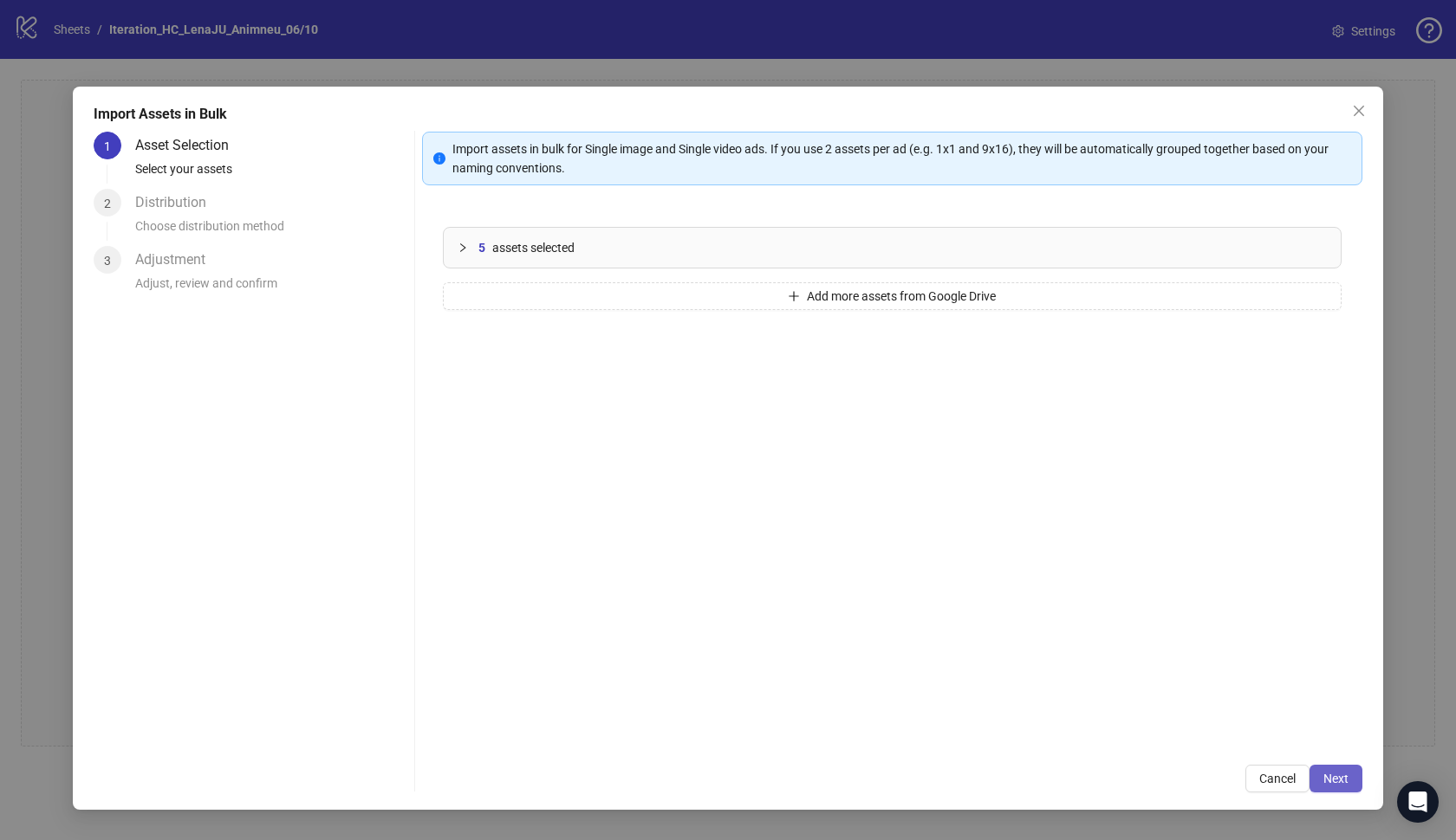
click at [1328, 778] on span "Next" at bounding box center [1335, 779] width 25 height 14
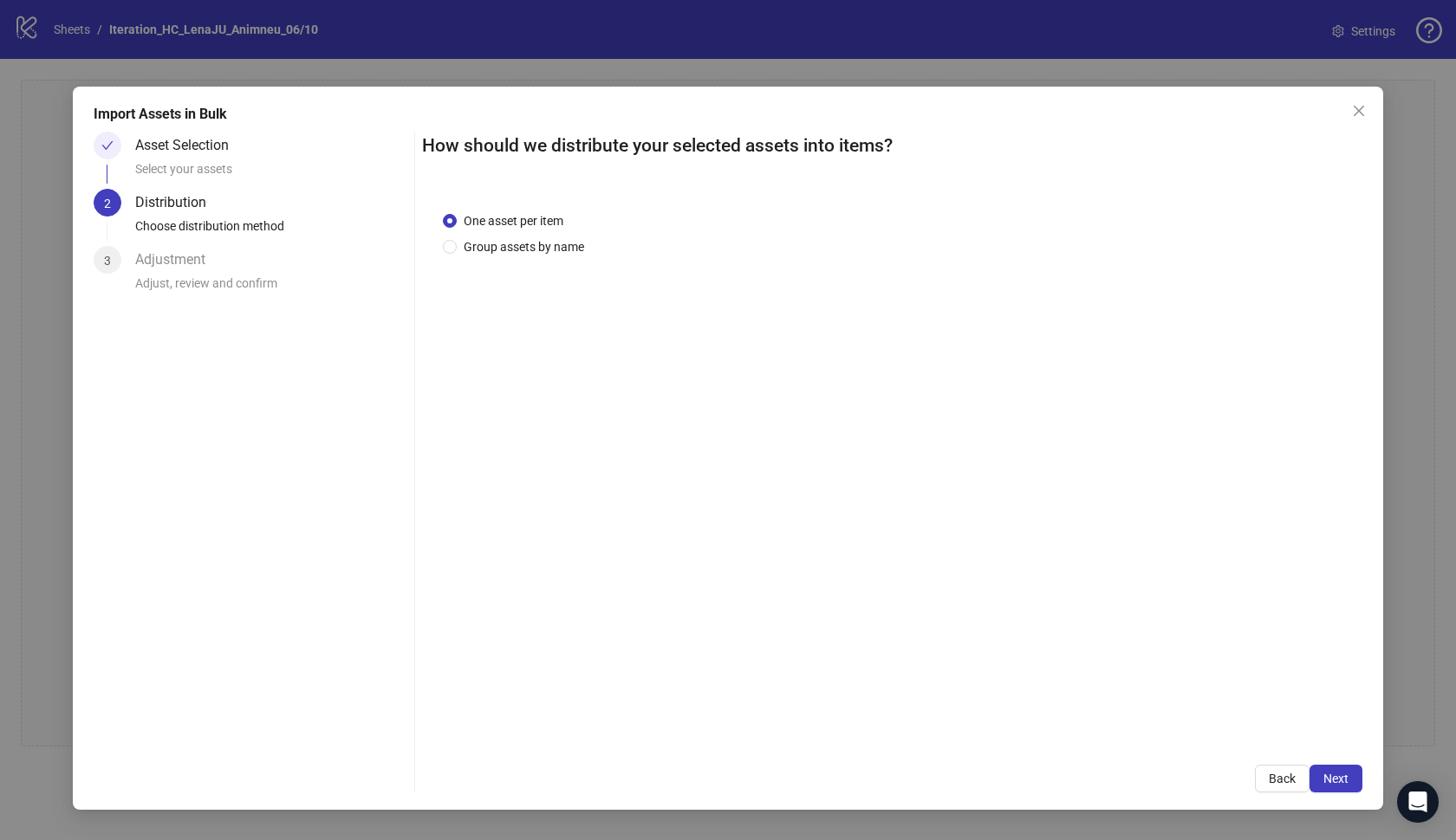
click at [1328, 778] on span "Next" at bounding box center [1335, 779] width 25 height 14
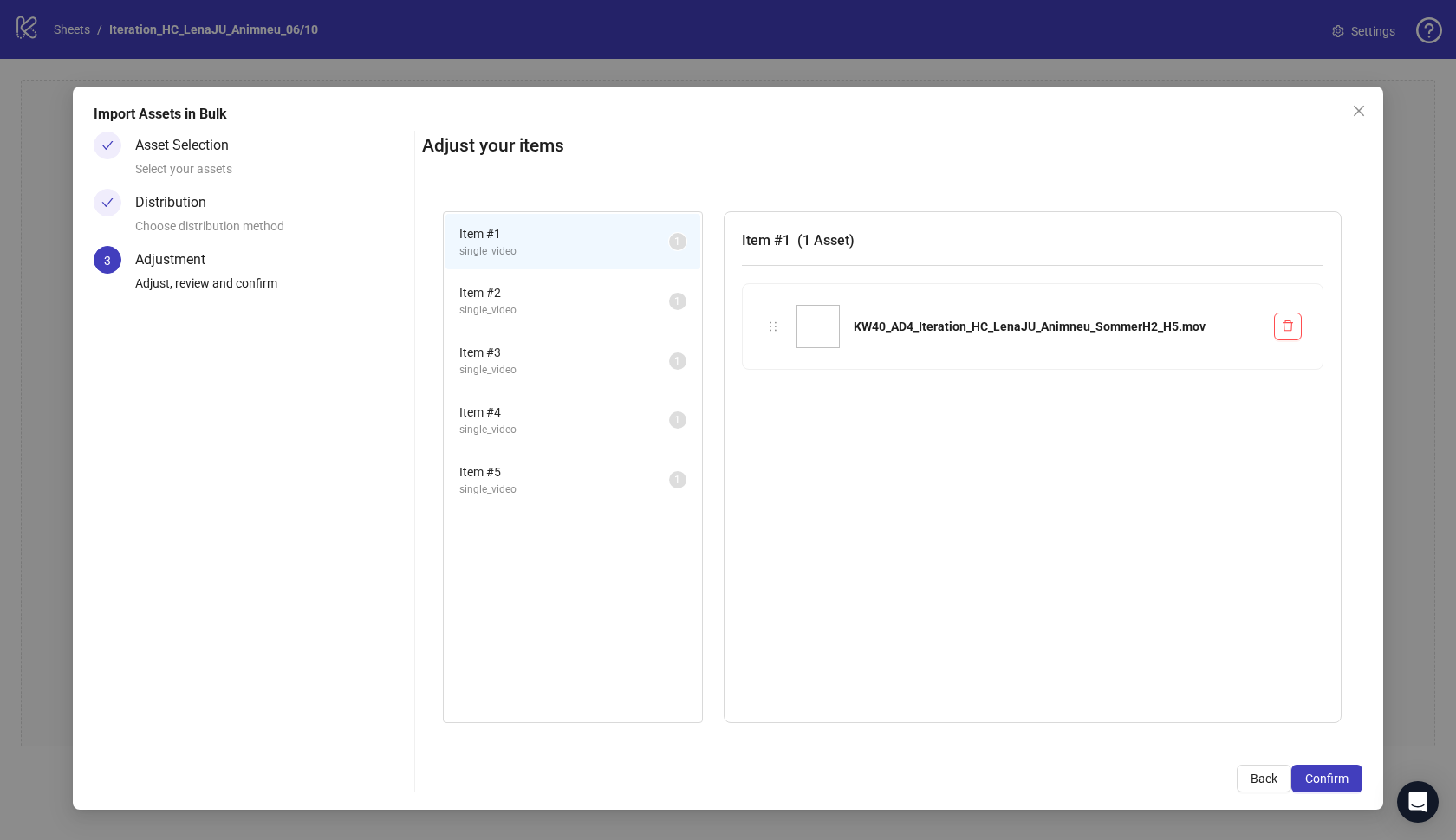
click at [1328, 778] on span "Confirm" at bounding box center [1327, 779] width 44 height 14
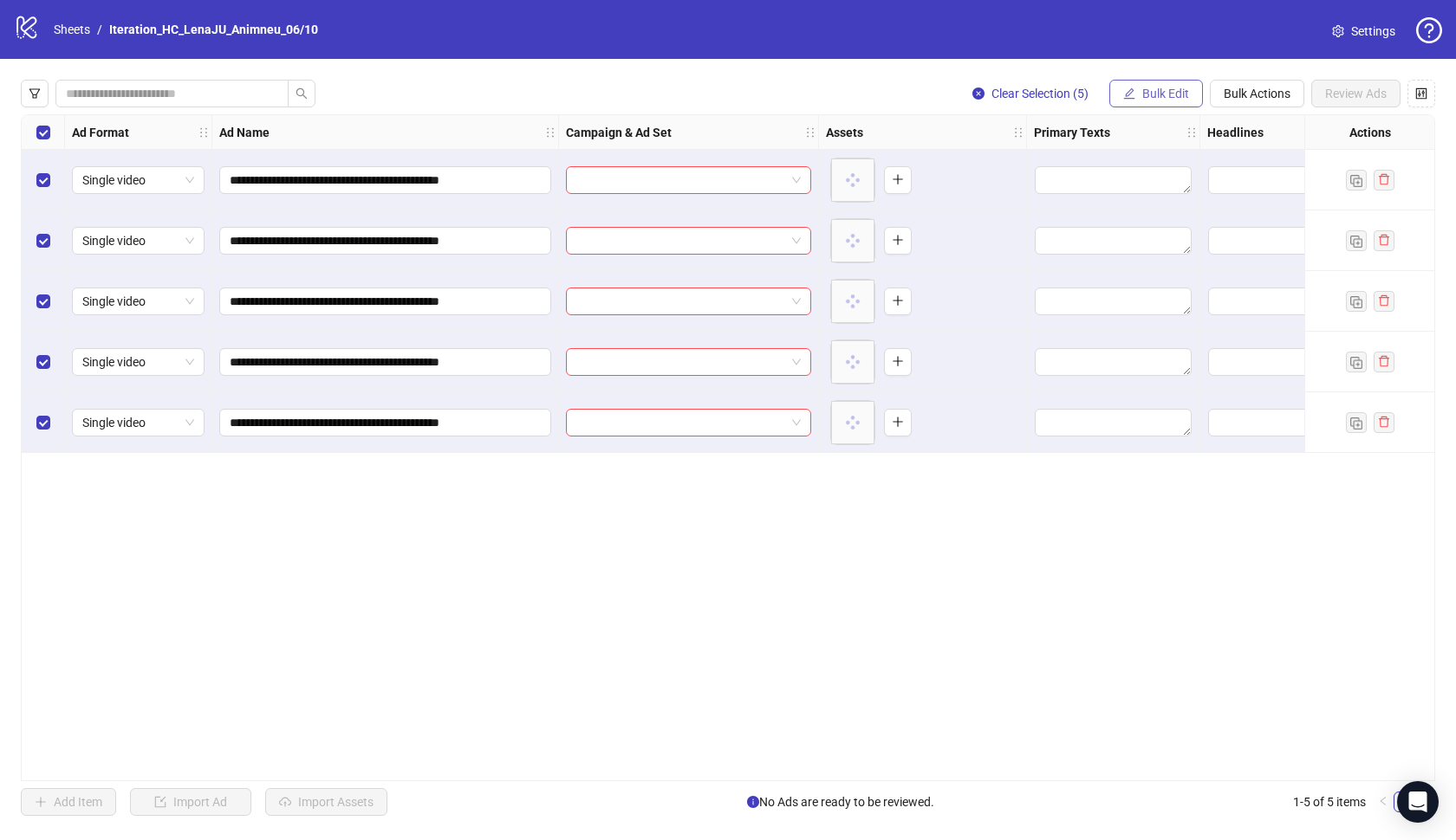
click at [1120, 86] on button "Bulk Edit" at bounding box center [1156, 93] width 93 height 28
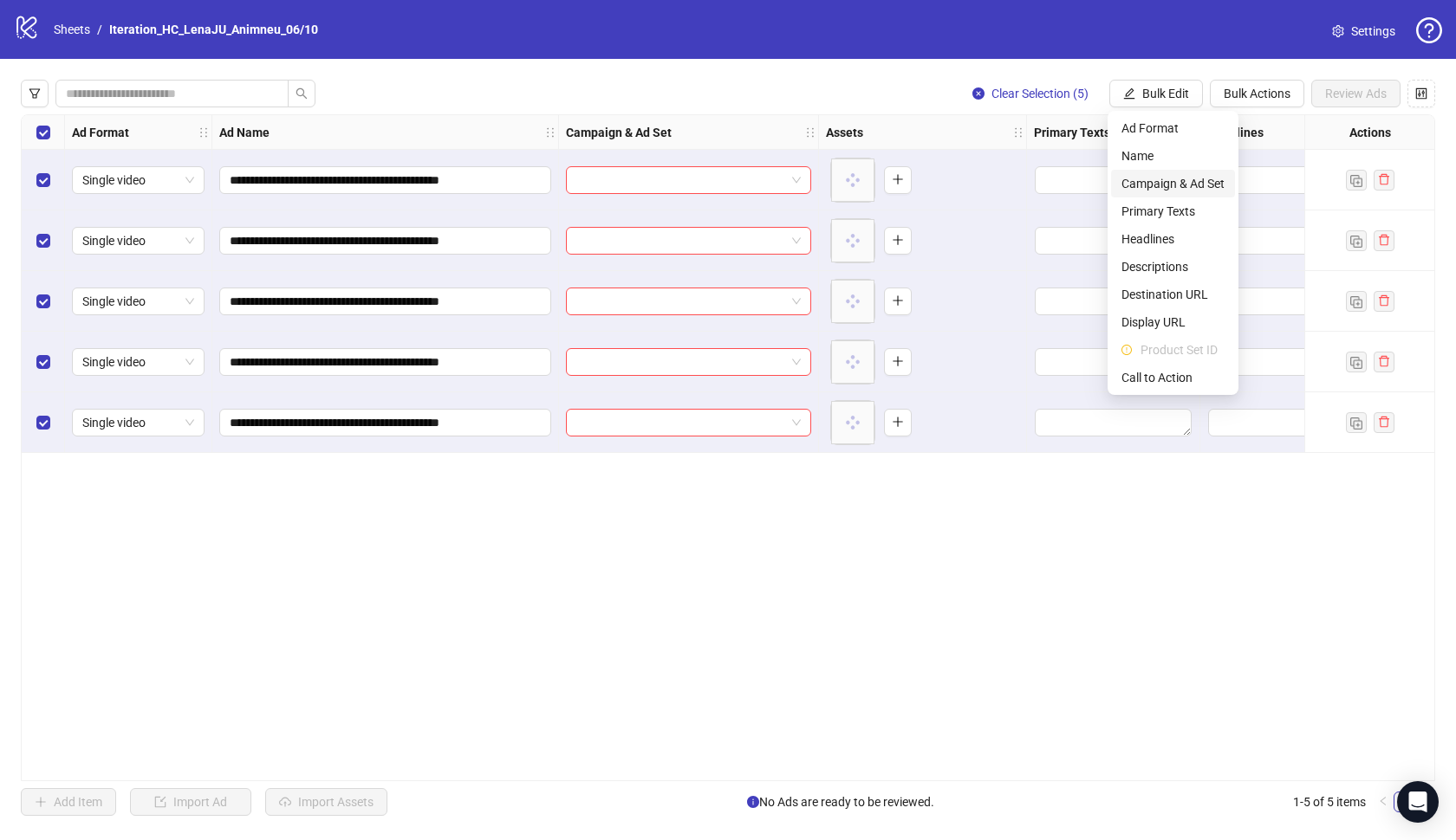
click at [1155, 184] on span "Campaign & Ad Set" at bounding box center [1173, 183] width 103 height 19
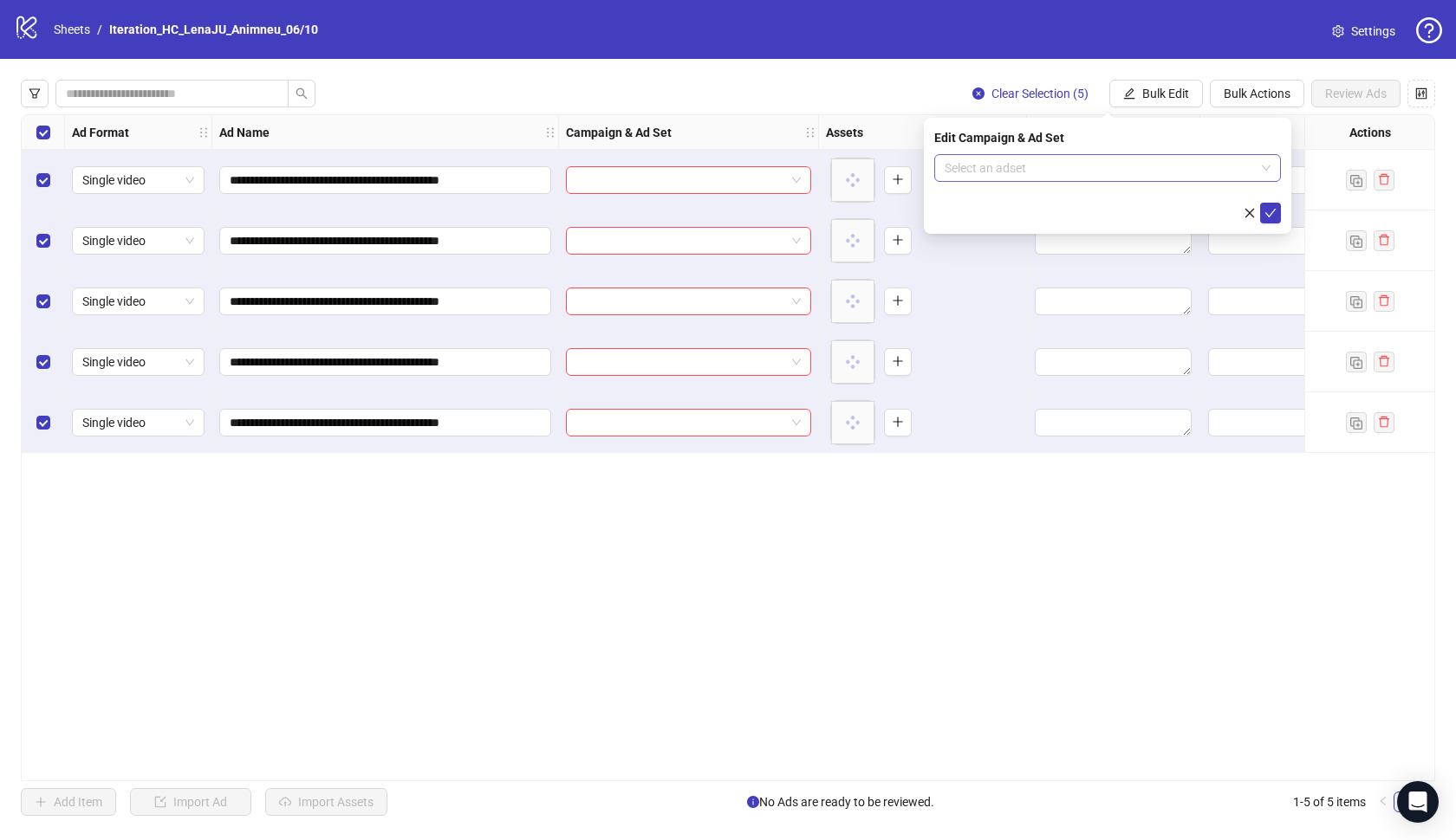
click at [1172, 173] on input "search" at bounding box center [1099, 168] width 310 height 26
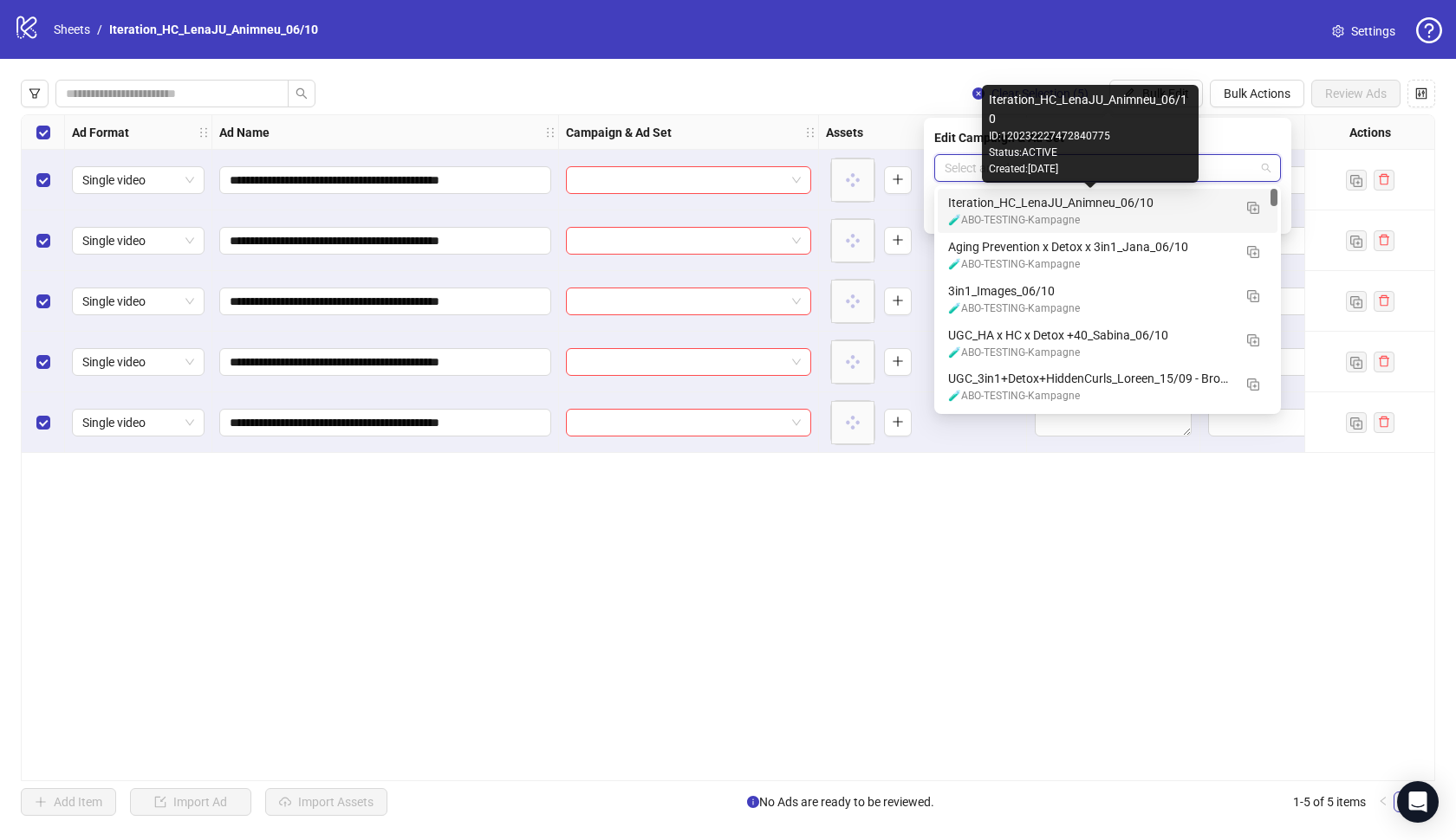
click at [1138, 206] on div "Iteration_HC_LenaJU_Animneu_06/10" at bounding box center [1090, 202] width 284 height 19
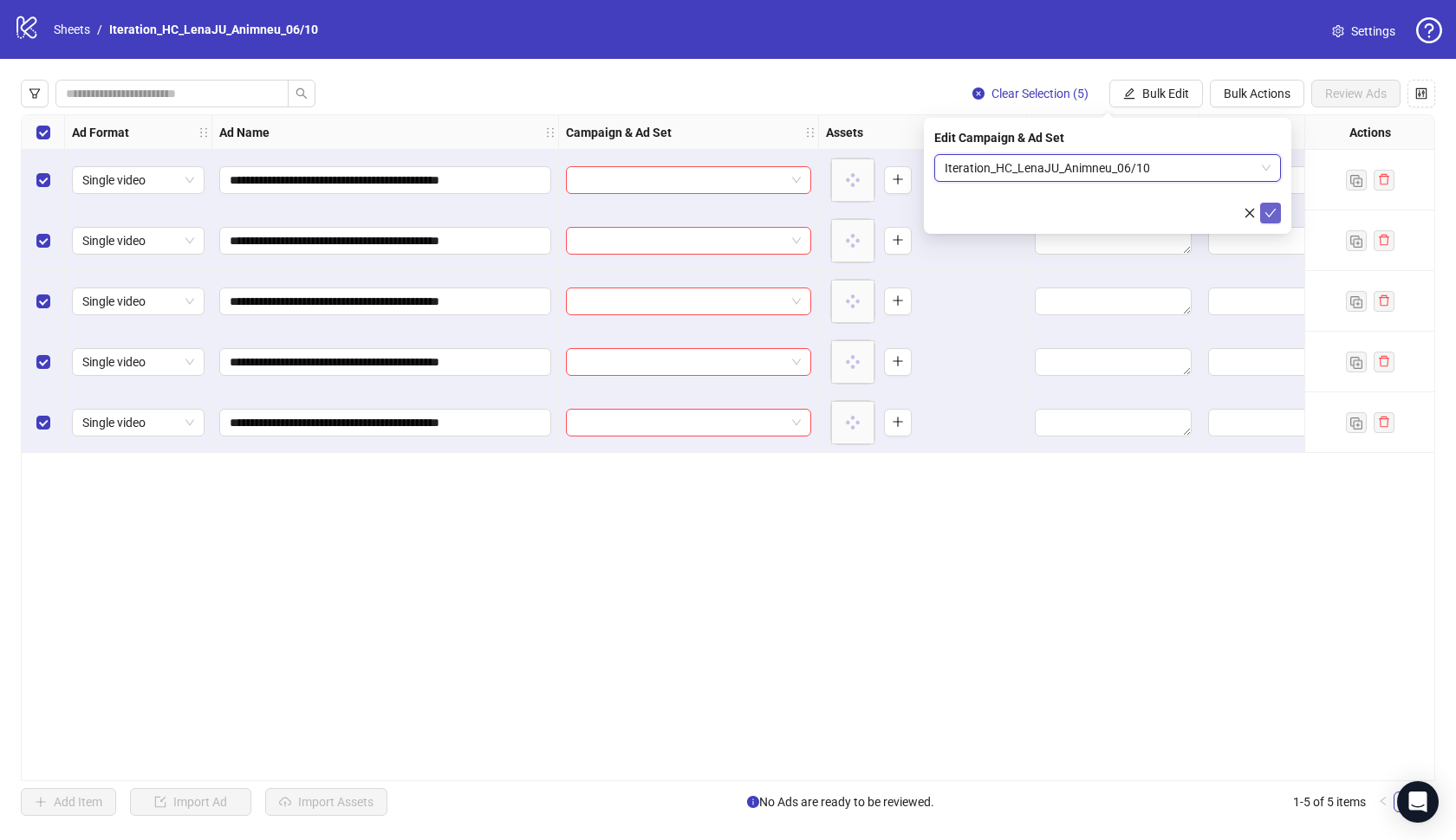
click at [1274, 212] on icon "check" at bounding box center [1271, 213] width 12 height 12
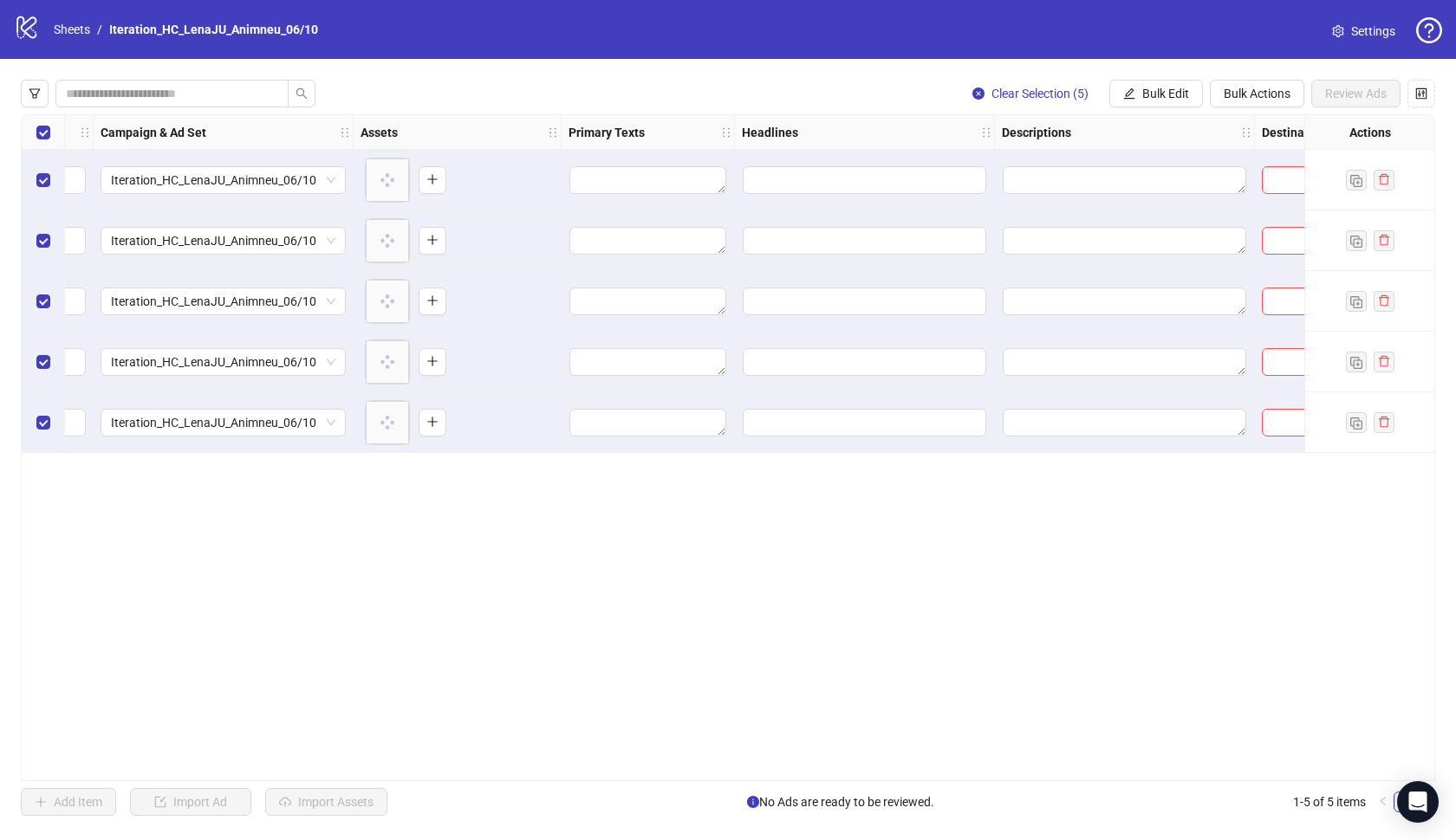
scroll to position [0, 486]
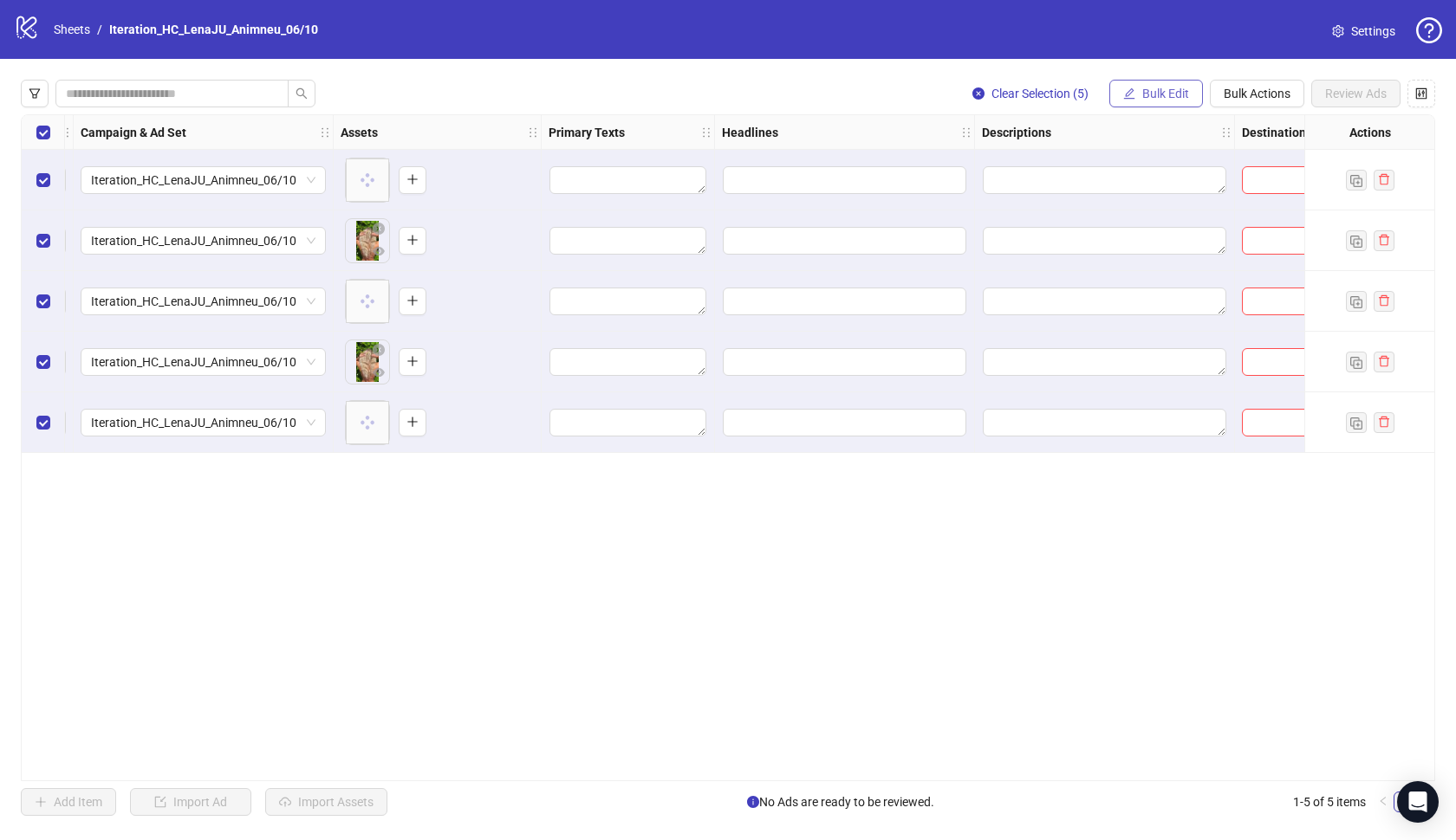
click at [1171, 83] on button "Bulk Edit" at bounding box center [1156, 93] width 93 height 28
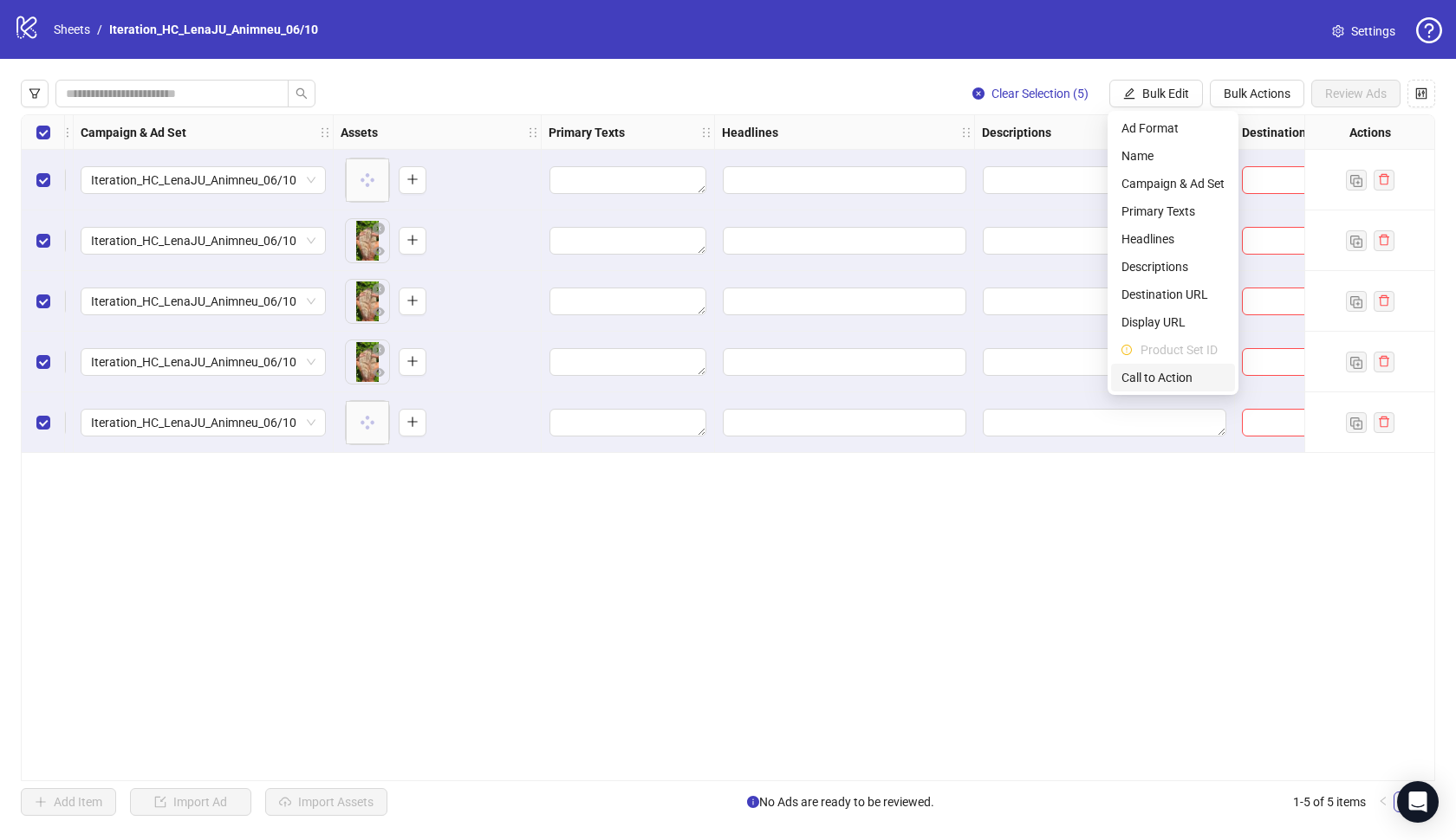
click at [1147, 368] on li "Call to Action" at bounding box center [1173, 377] width 124 height 28
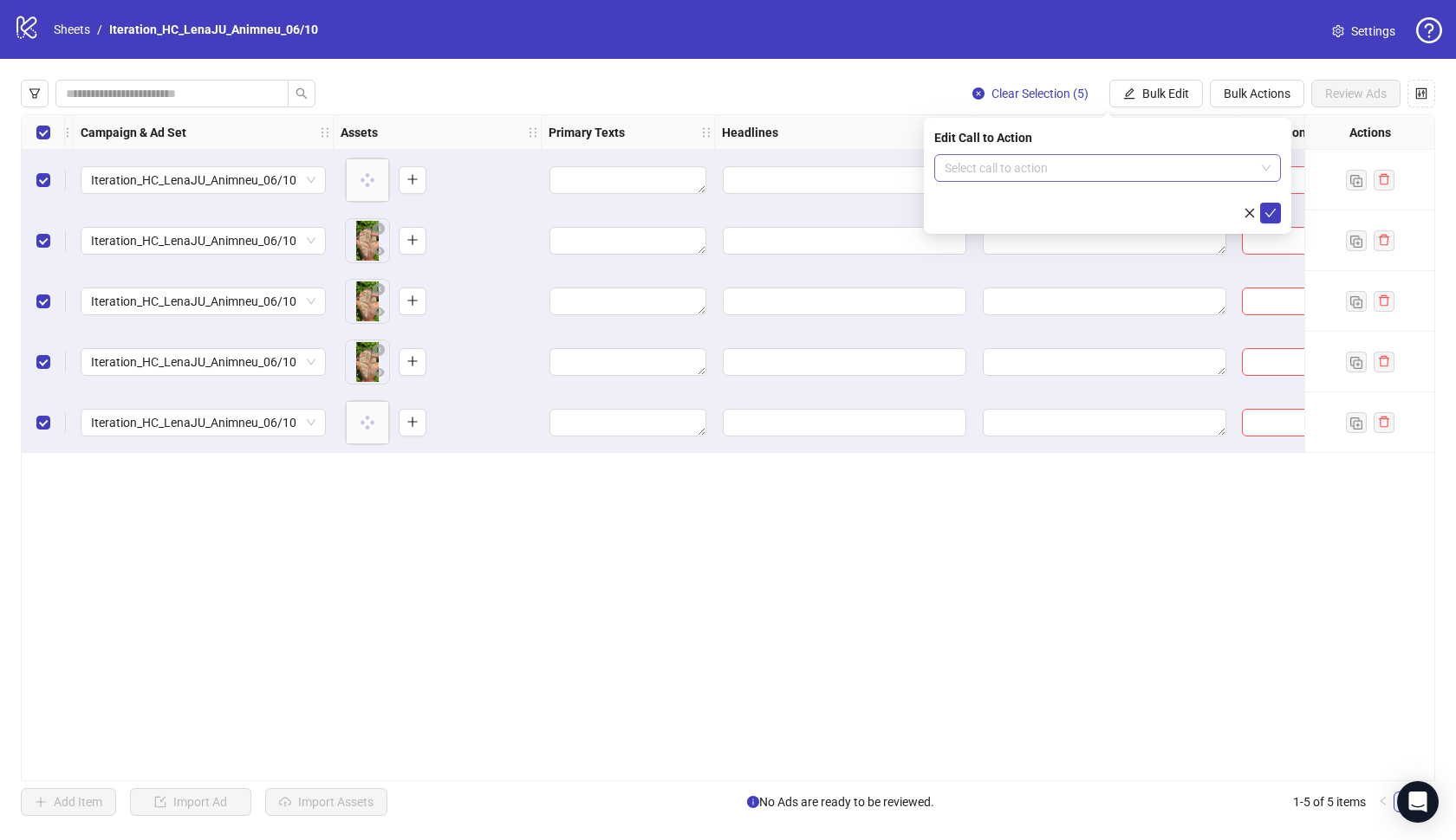
click at [1182, 171] on input "search" at bounding box center [1099, 168] width 310 height 26
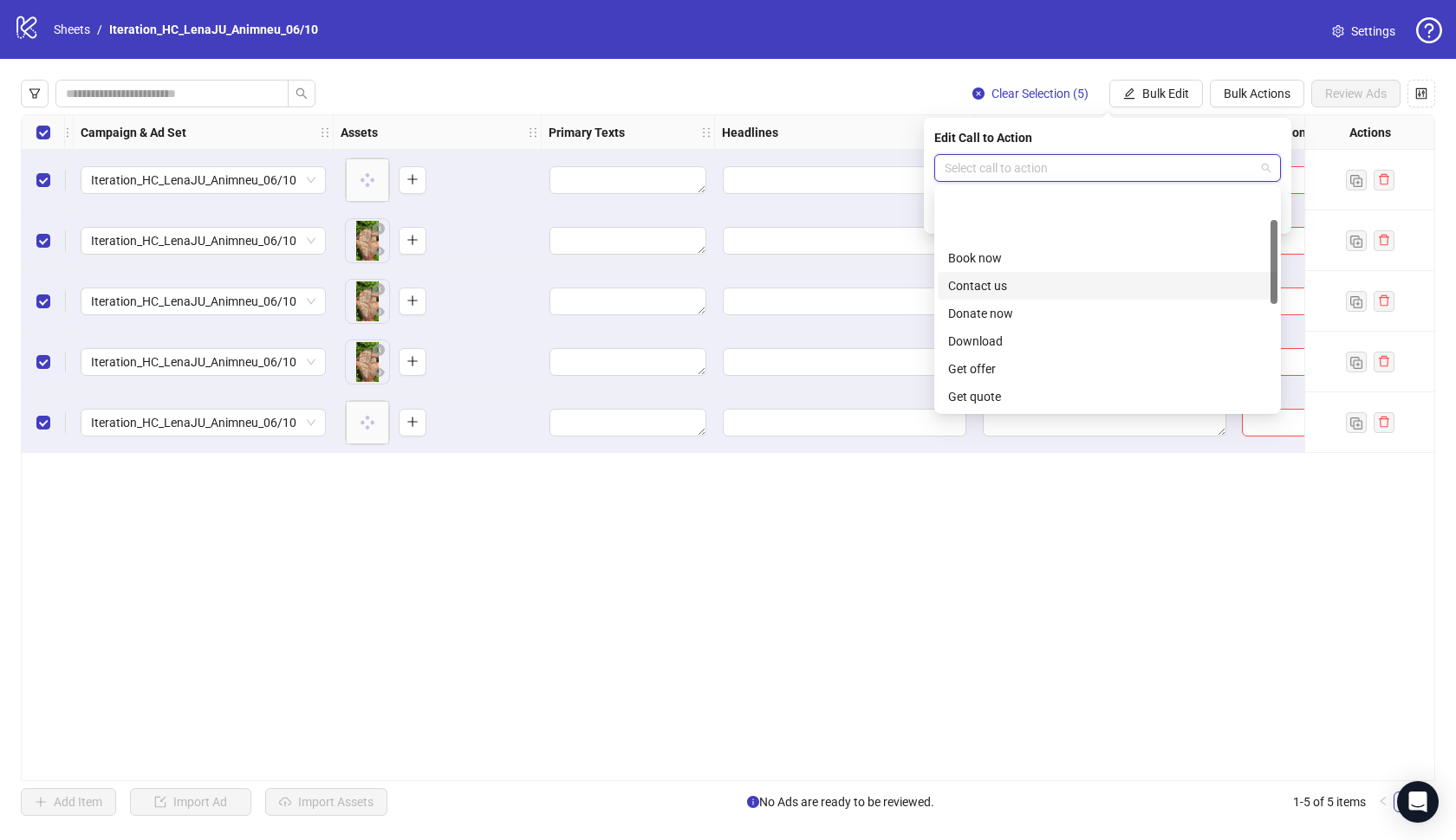
scroll to position [153, 0]
click at [1048, 297] on div "Learn more" at bounding box center [1108, 299] width 319 height 19
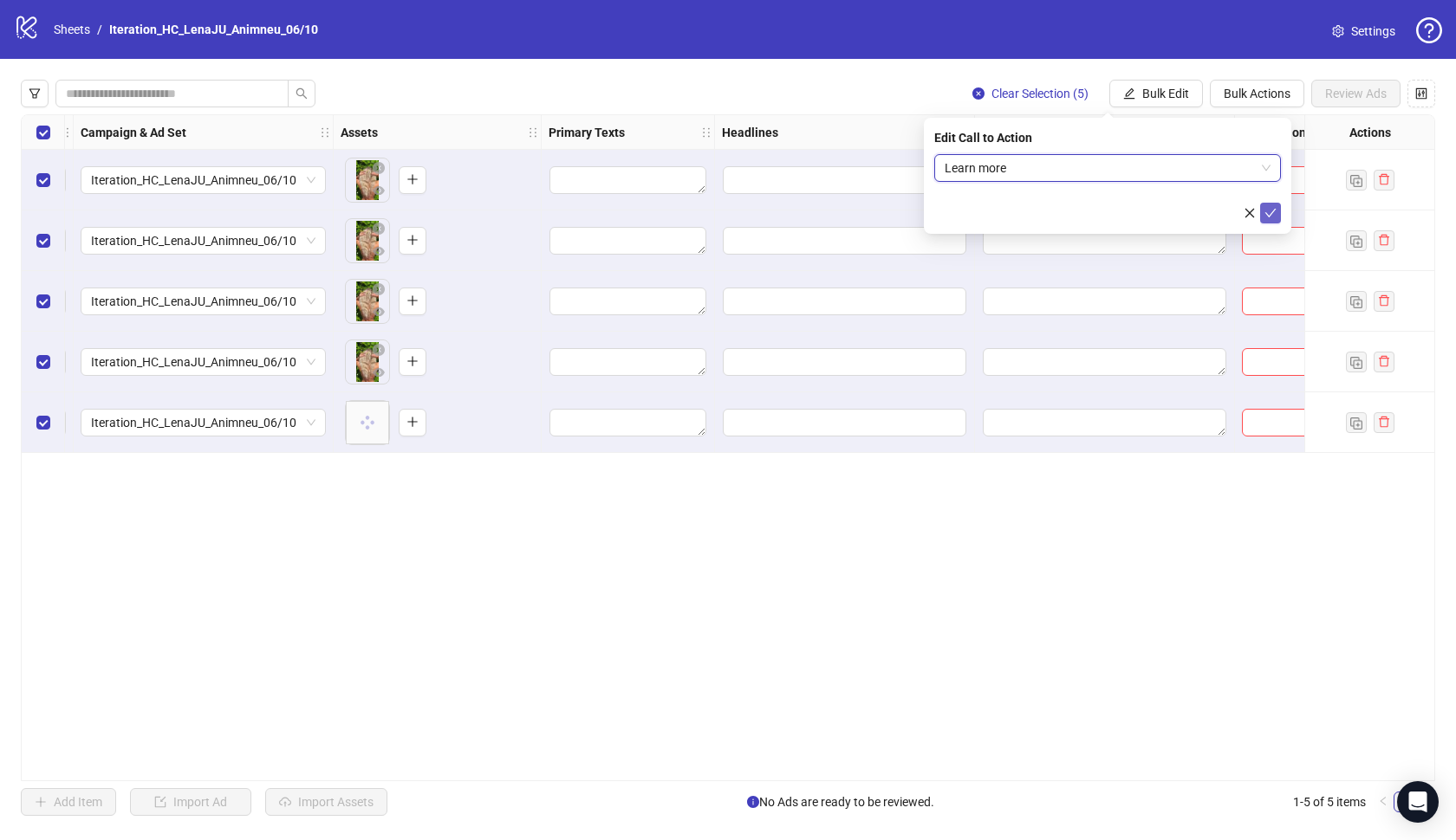
click at [1266, 217] on icon "check" at bounding box center [1271, 213] width 12 height 12
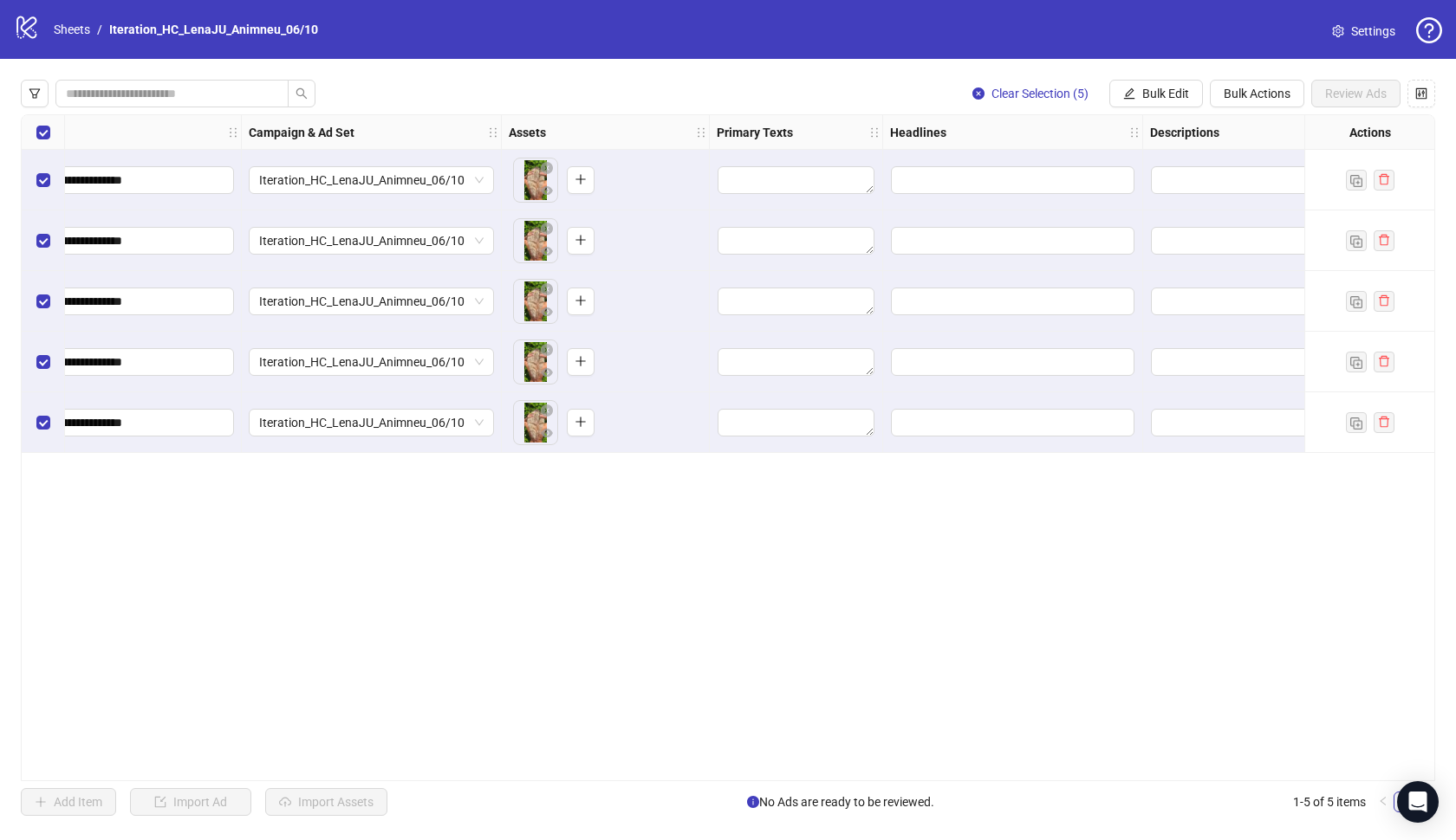
scroll to position [0, 315]
click at [1146, 93] on span "Bulk Edit" at bounding box center [1165, 93] width 47 height 14
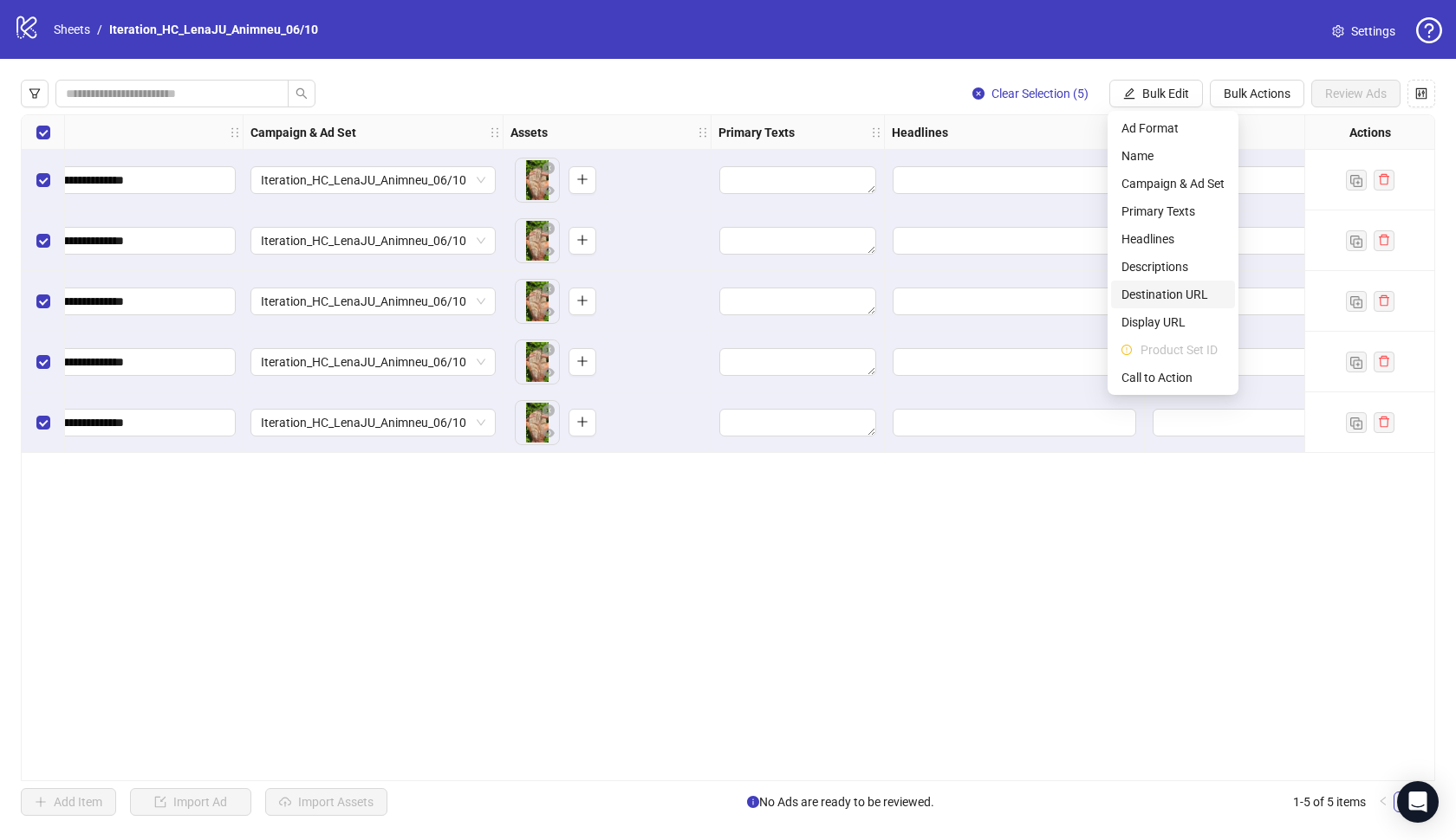
click at [1170, 284] on li "Destination URL" at bounding box center [1173, 294] width 124 height 28
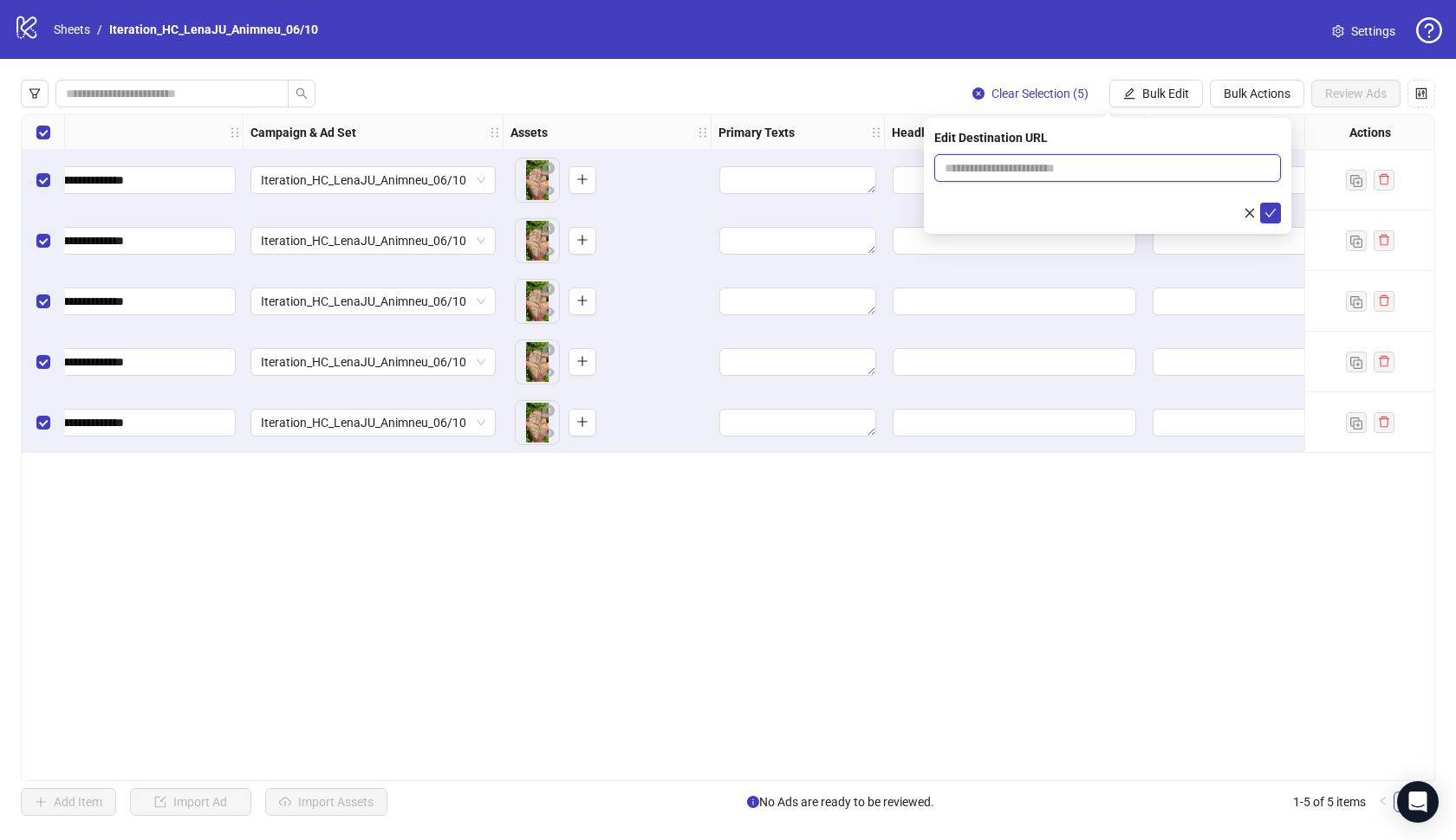
click at [1134, 170] on input "text" at bounding box center [1100, 167] width 312 height 19
paste input "**********"
type input "**********"
click at [1266, 207] on icon "check" at bounding box center [1271, 213] width 12 height 12
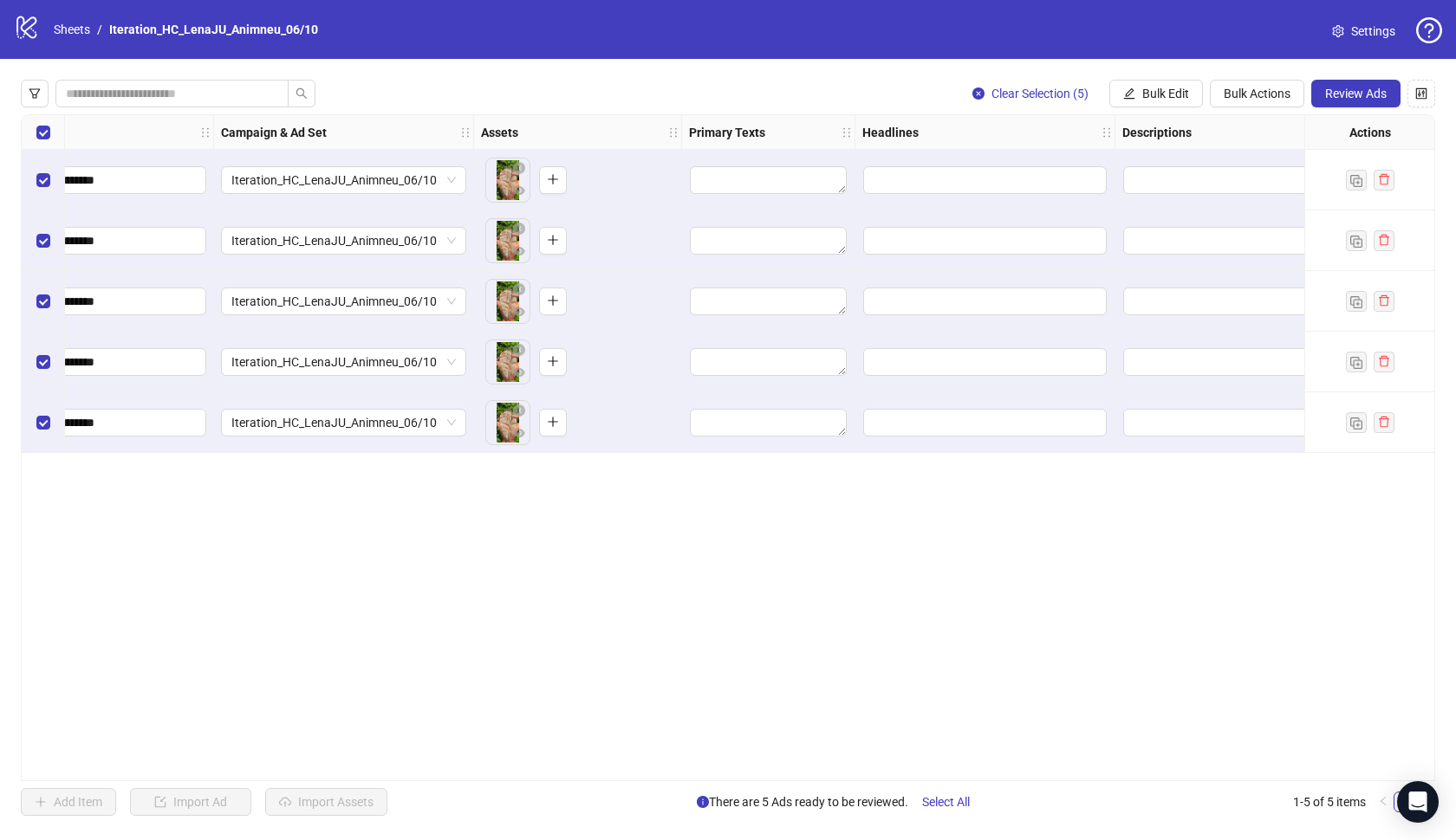
scroll to position [0, 351]
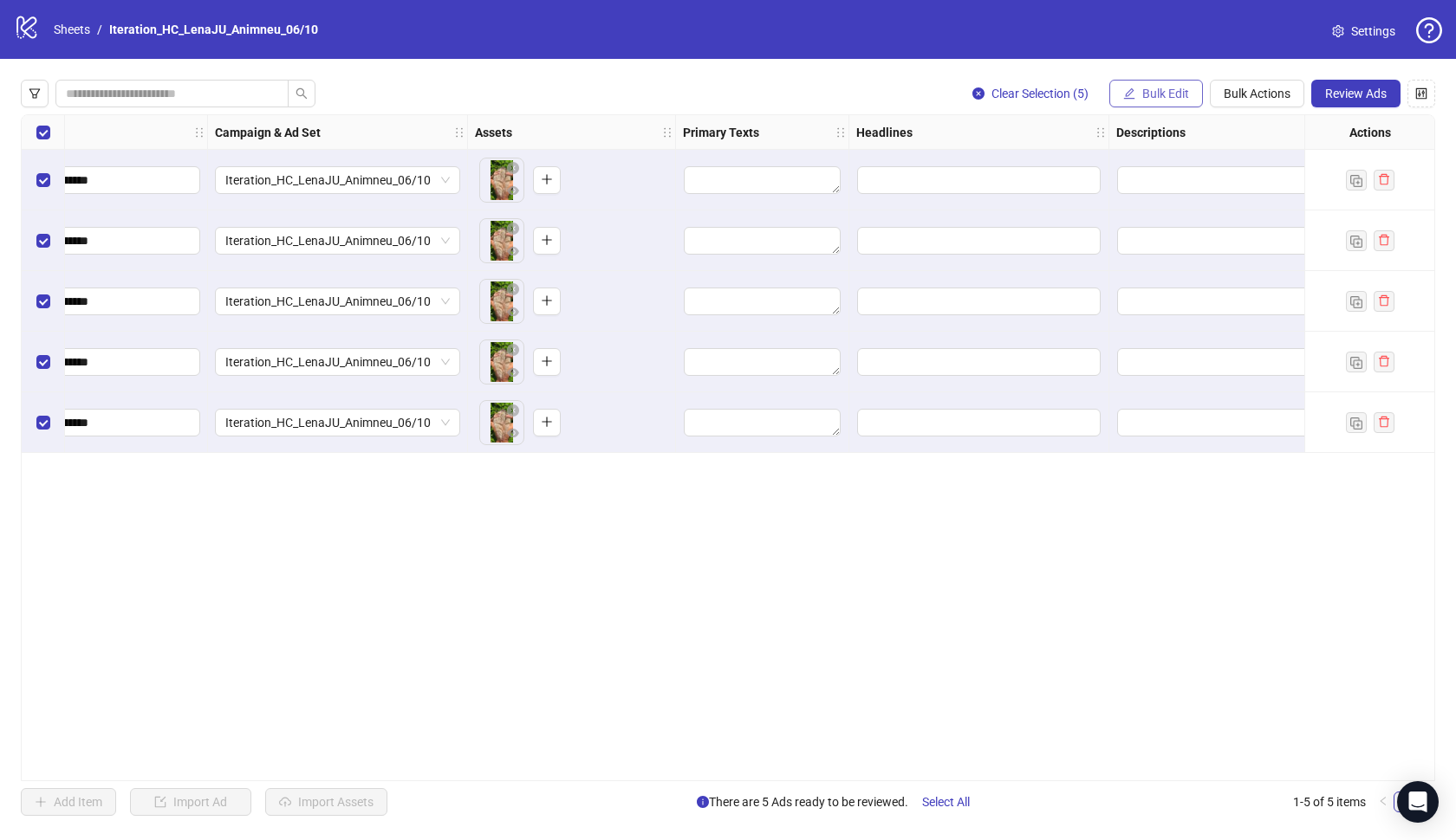
click at [1149, 103] on button "Bulk Edit" at bounding box center [1156, 93] width 93 height 28
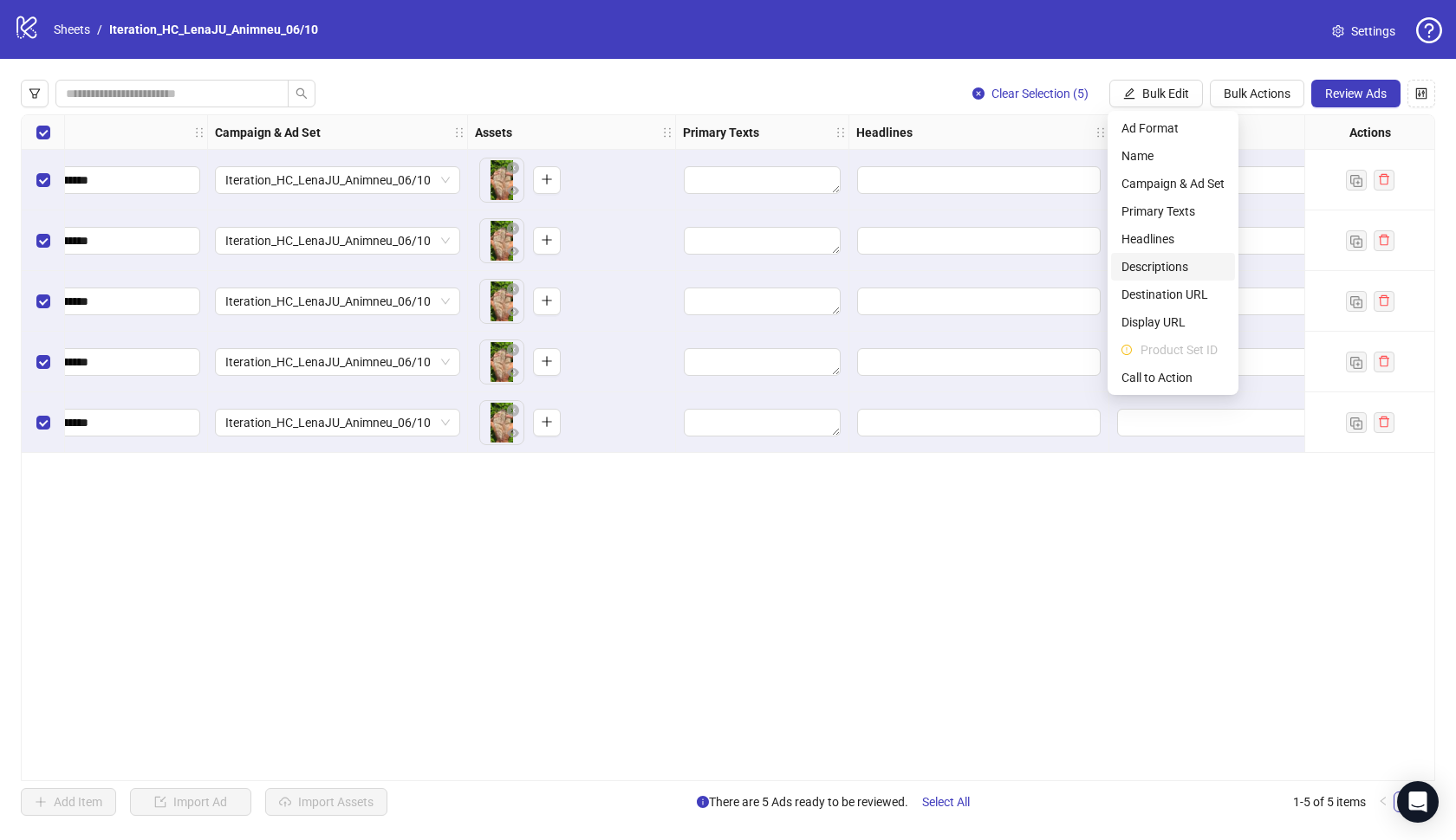
click at [1163, 266] on span "Descriptions" at bounding box center [1173, 266] width 103 height 19
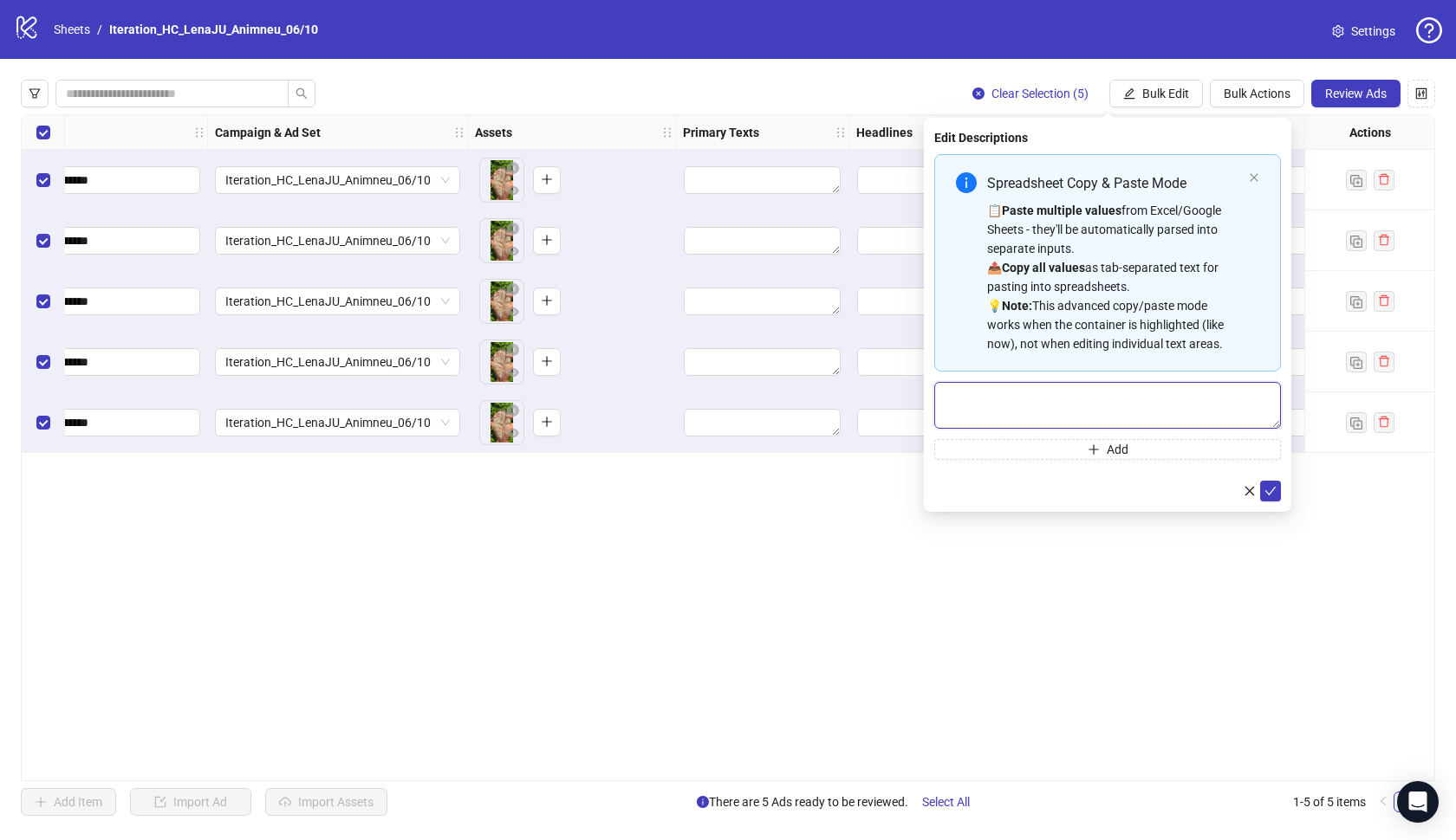
click at [1162, 397] on textarea "Multi-text input container - paste or copy values" at bounding box center [1108, 405] width 347 height 47
paste textarea "**********"
type textarea "**********"
click at [1262, 484] on button "submit" at bounding box center [1270, 490] width 21 height 21
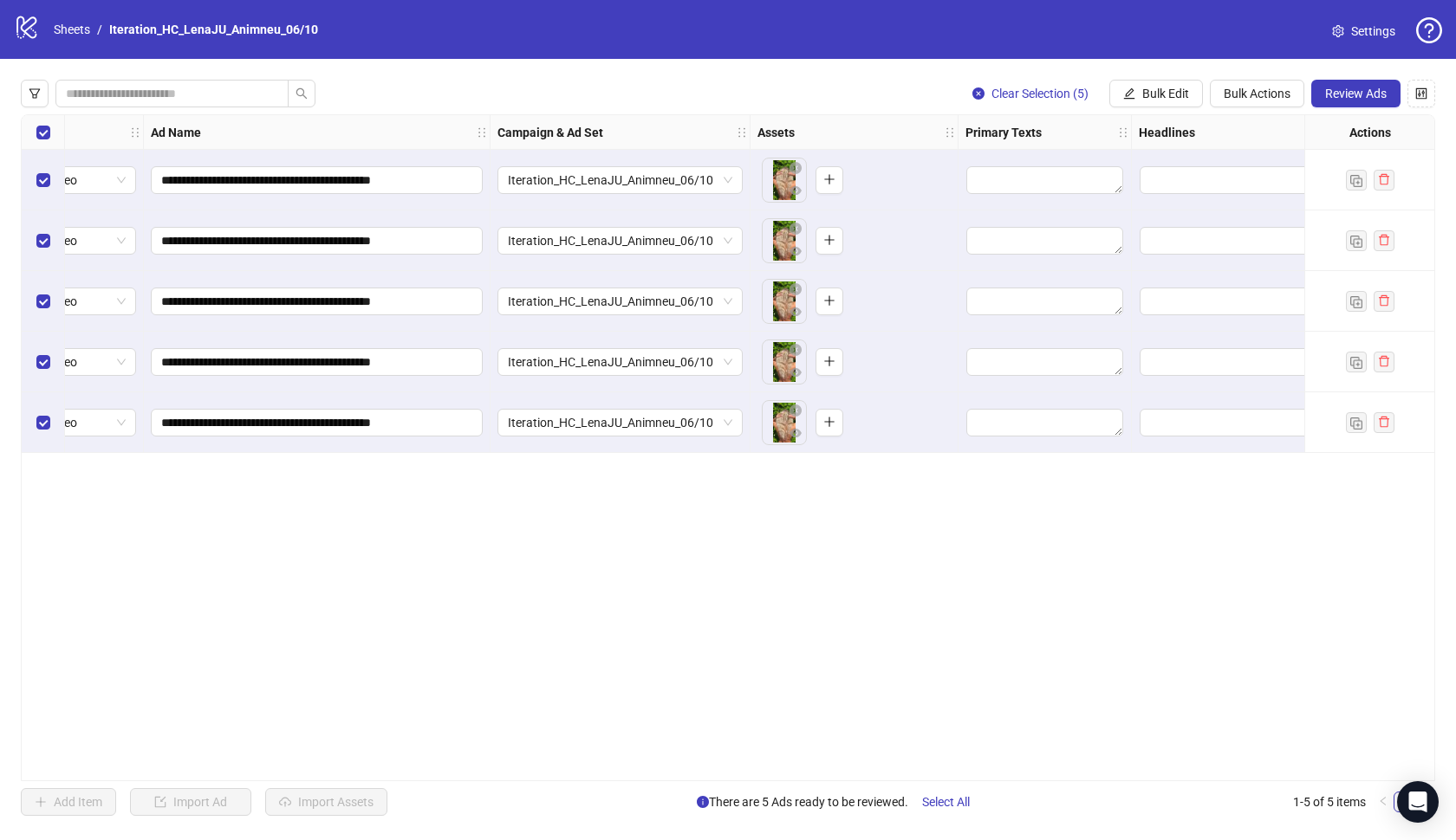
scroll to position [0, 67]
click at [1169, 94] on span "Bulk Edit" at bounding box center [1165, 93] width 47 height 14
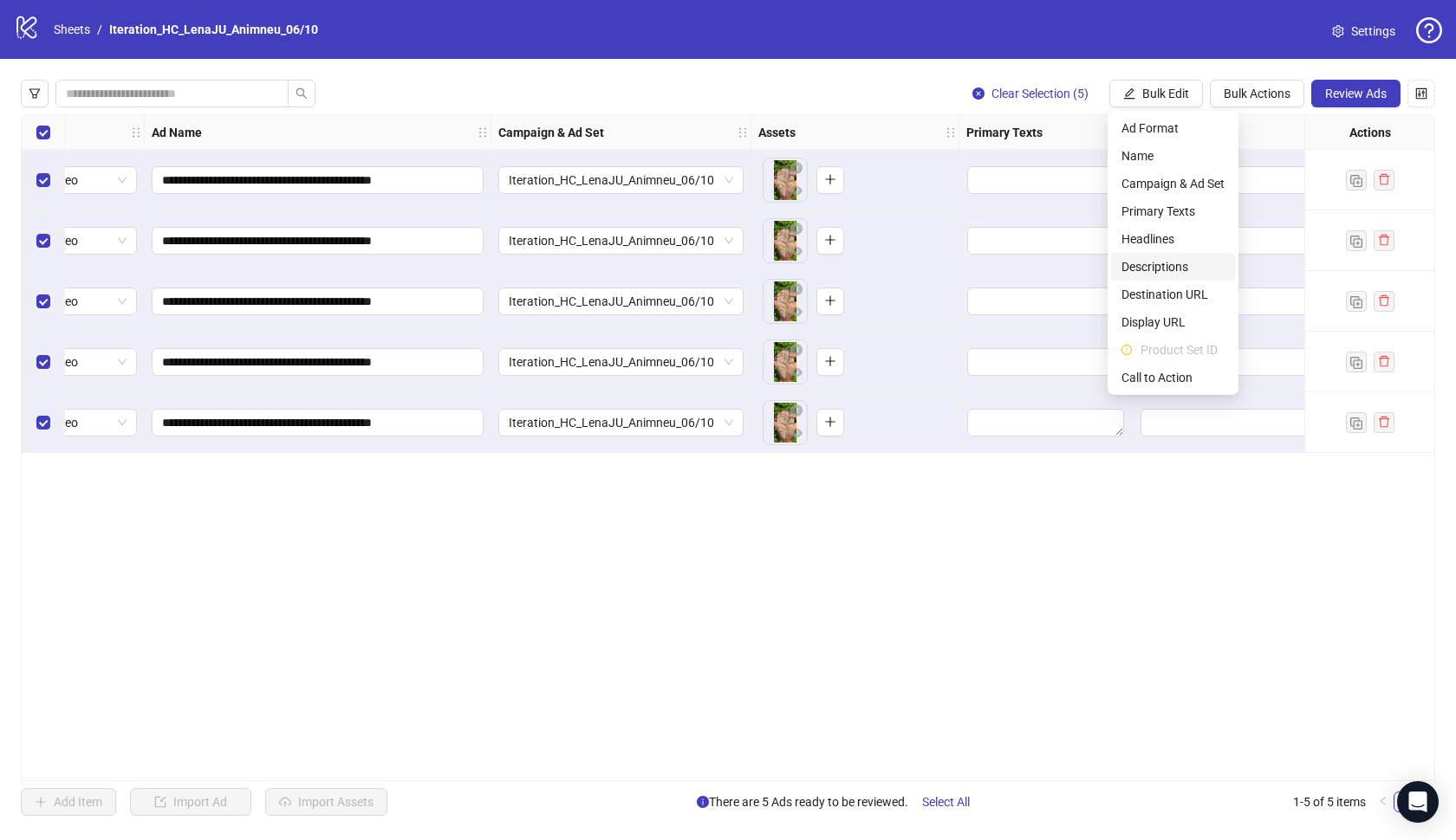
click at [1183, 253] on li "Descriptions" at bounding box center [1173, 266] width 124 height 28
type textarea "**********"
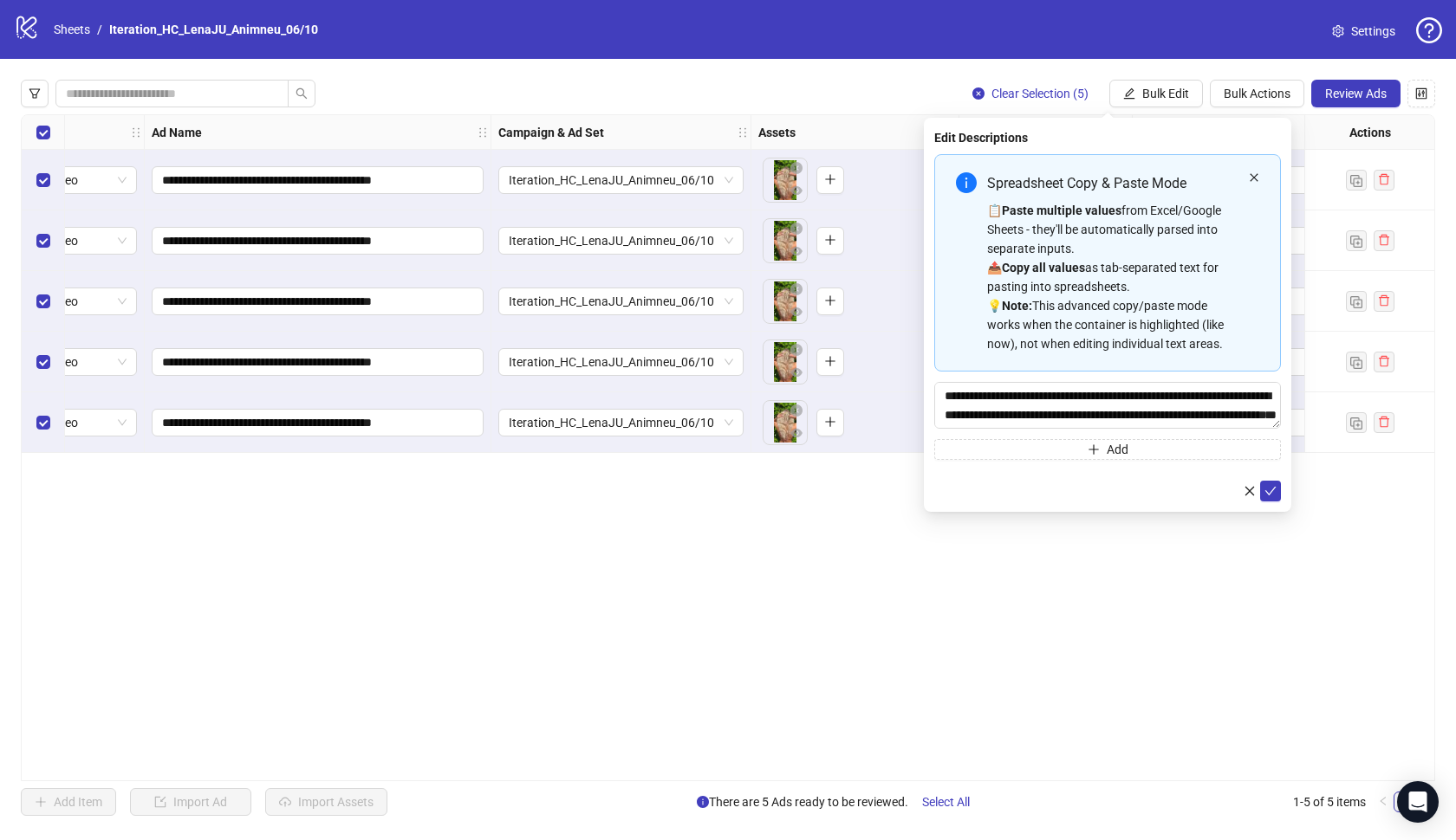
click at [1251, 175] on icon "close" at bounding box center [1254, 177] width 10 height 10
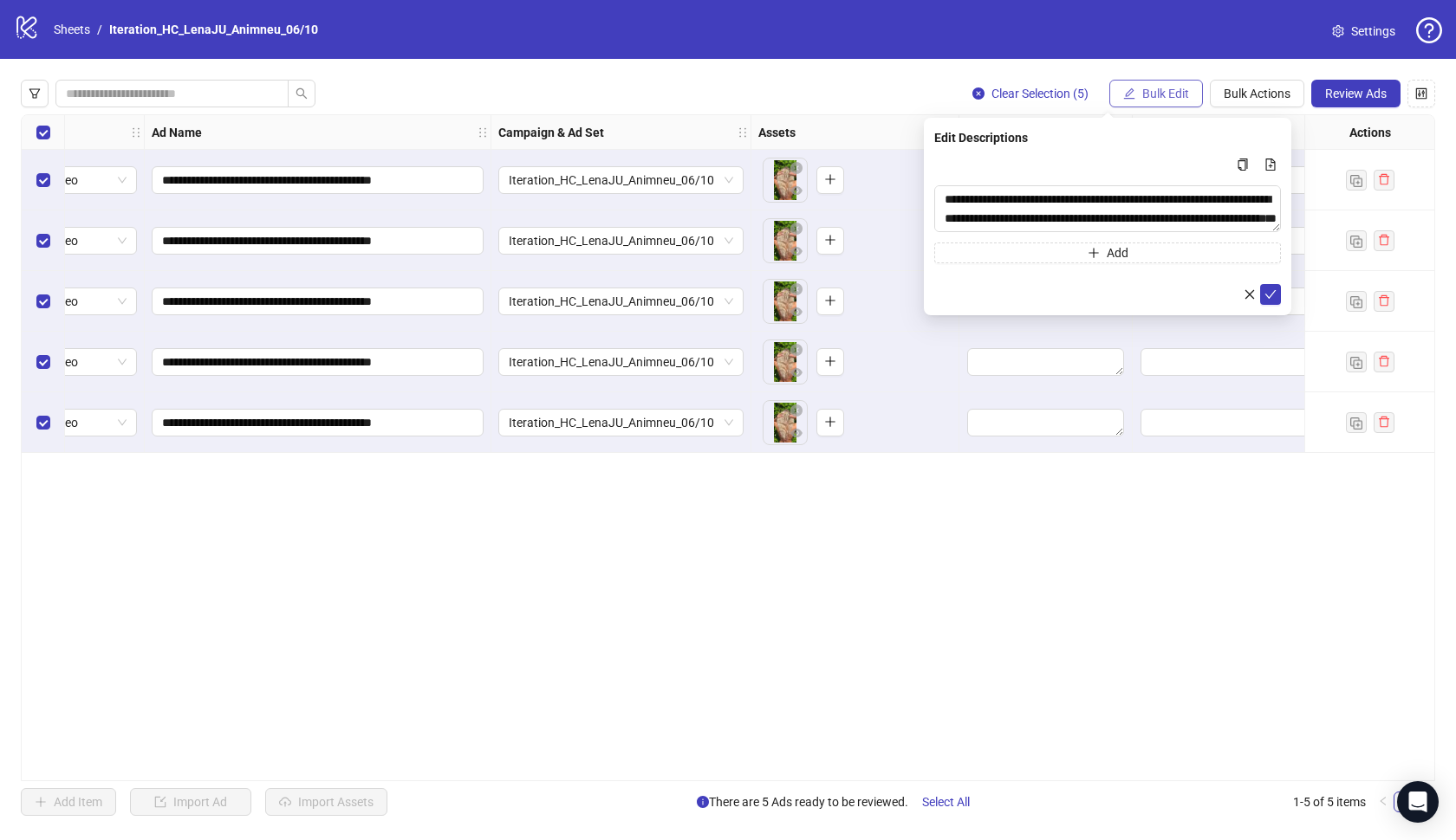
click at [1176, 97] on span "Bulk Edit" at bounding box center [1165, 93] width 47 height 14
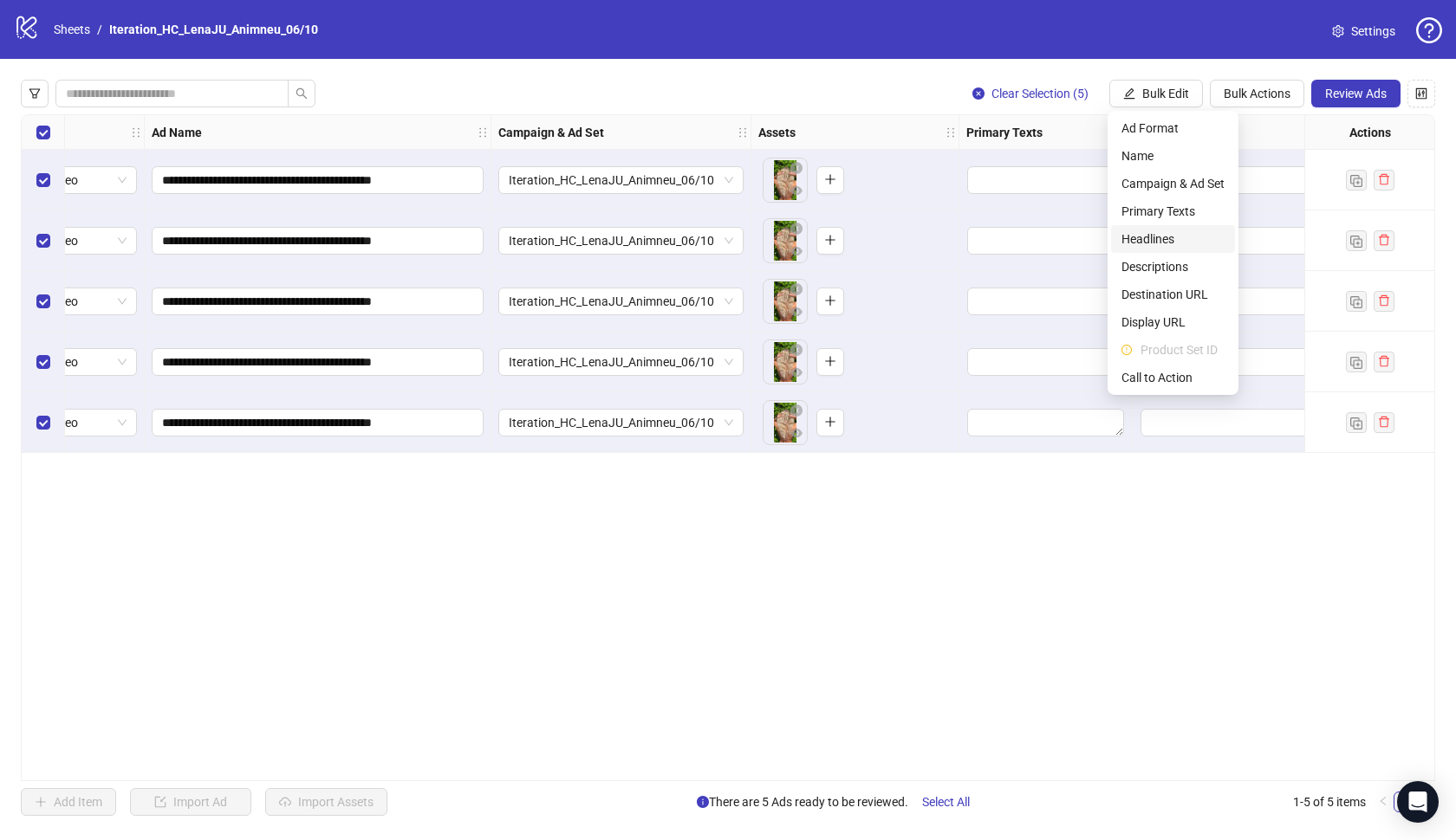
click at [1174, 236] on span "Headlines" at bounding box center [1173, 239] width 103 height 19
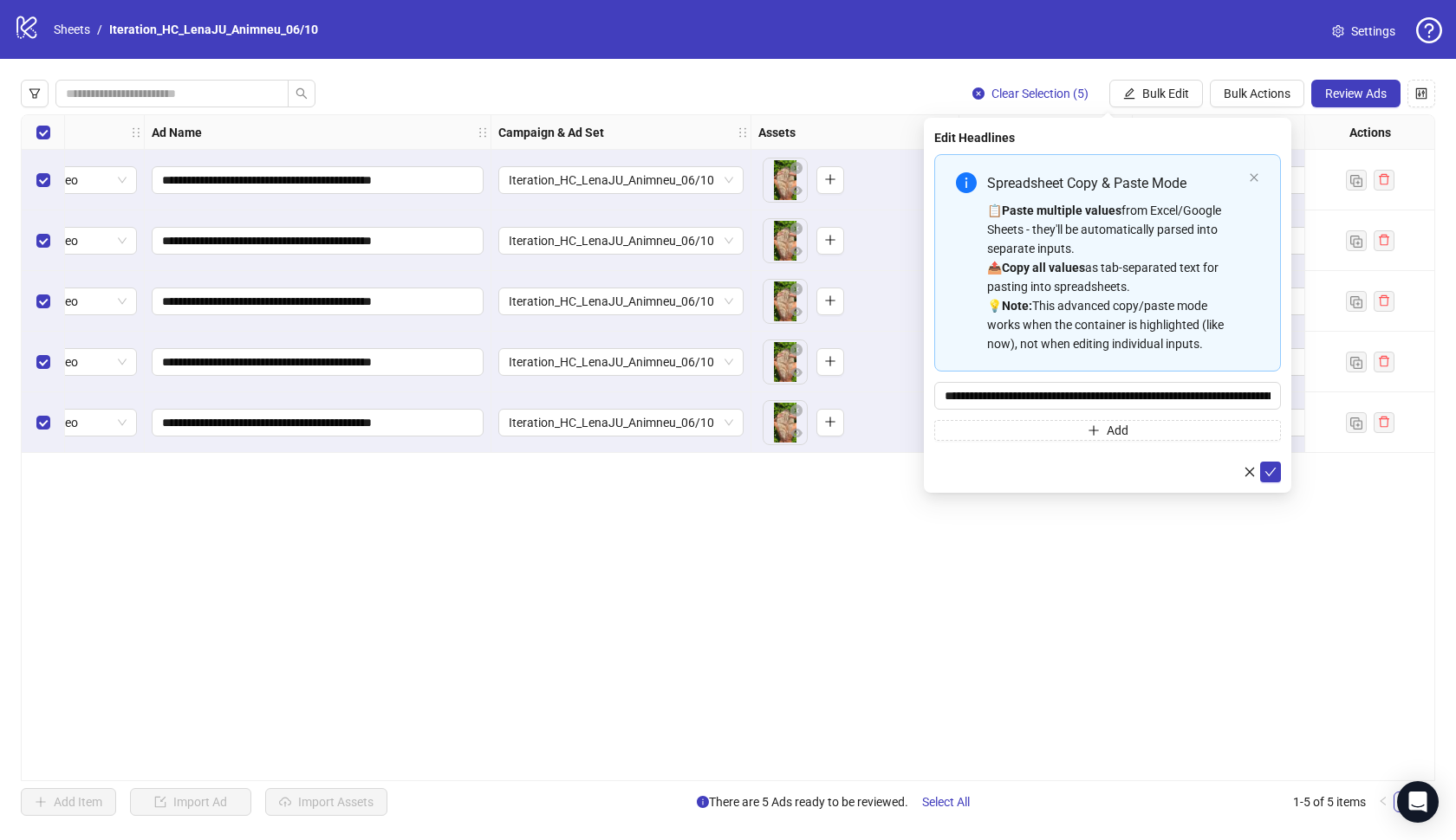
click at [1262, 180] on div "Spreadsheet Copy & Paste Mode 📋 Paste multiple values from Excel/Google Sheets …" at bounding box center [1108, 262] width 347 height 217
click at [1258, 179] on icon "close" at bounding box center [1254, 177] width 10 height 10
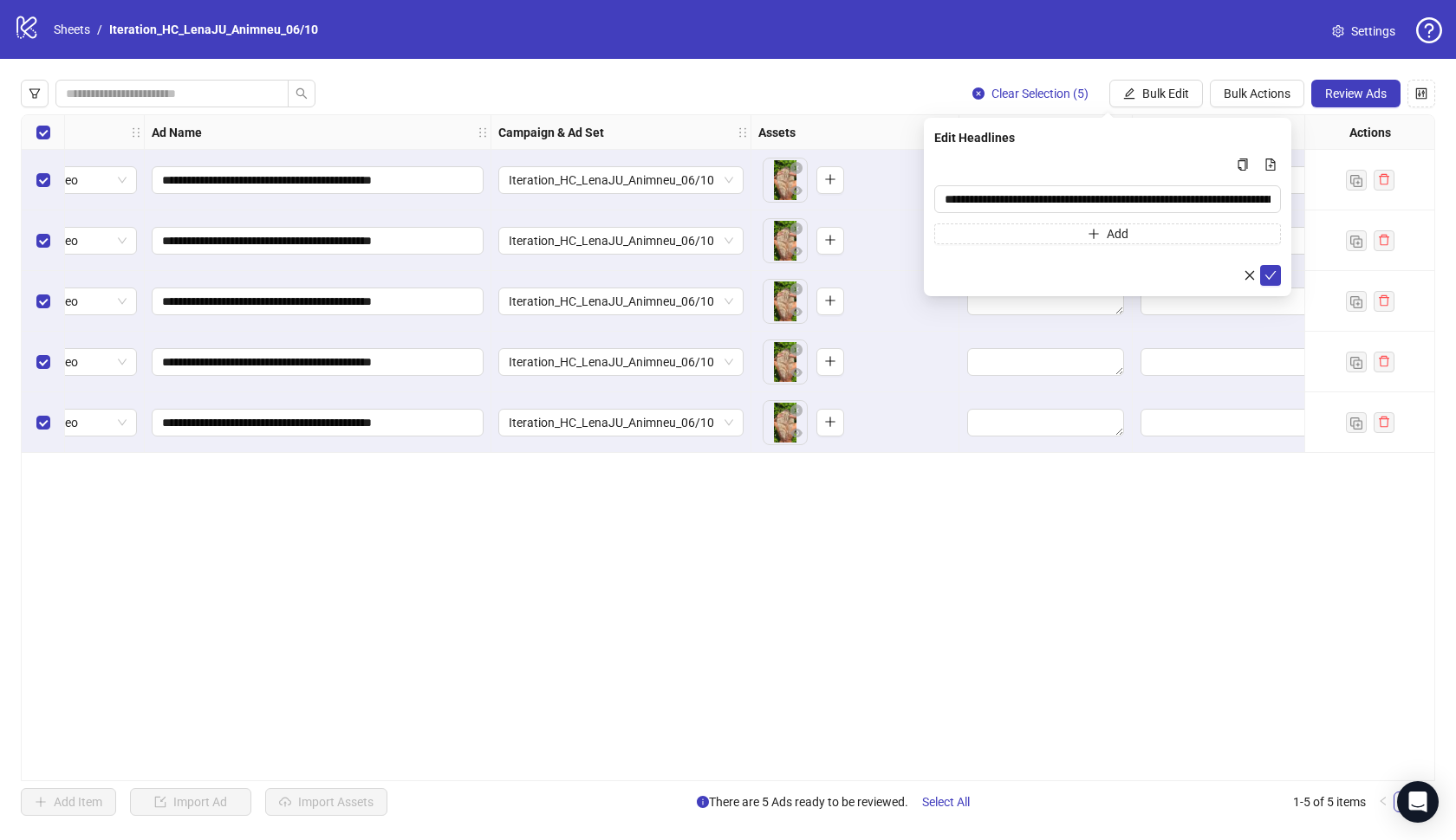
click at [1148, 477] on div "**********" at bounding box center [728, 447] width 1414 height 667
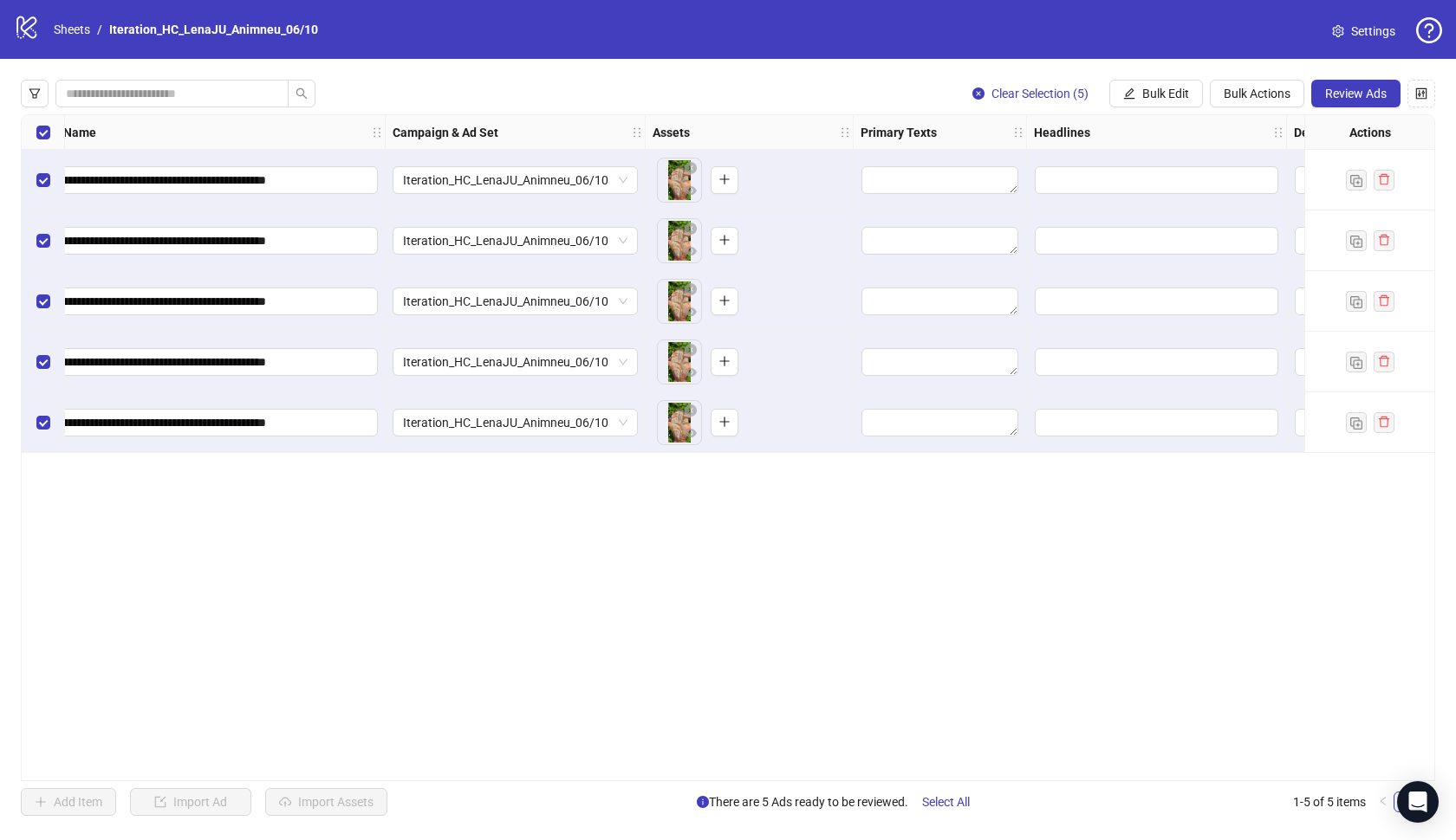
scroll to position [0, 265]
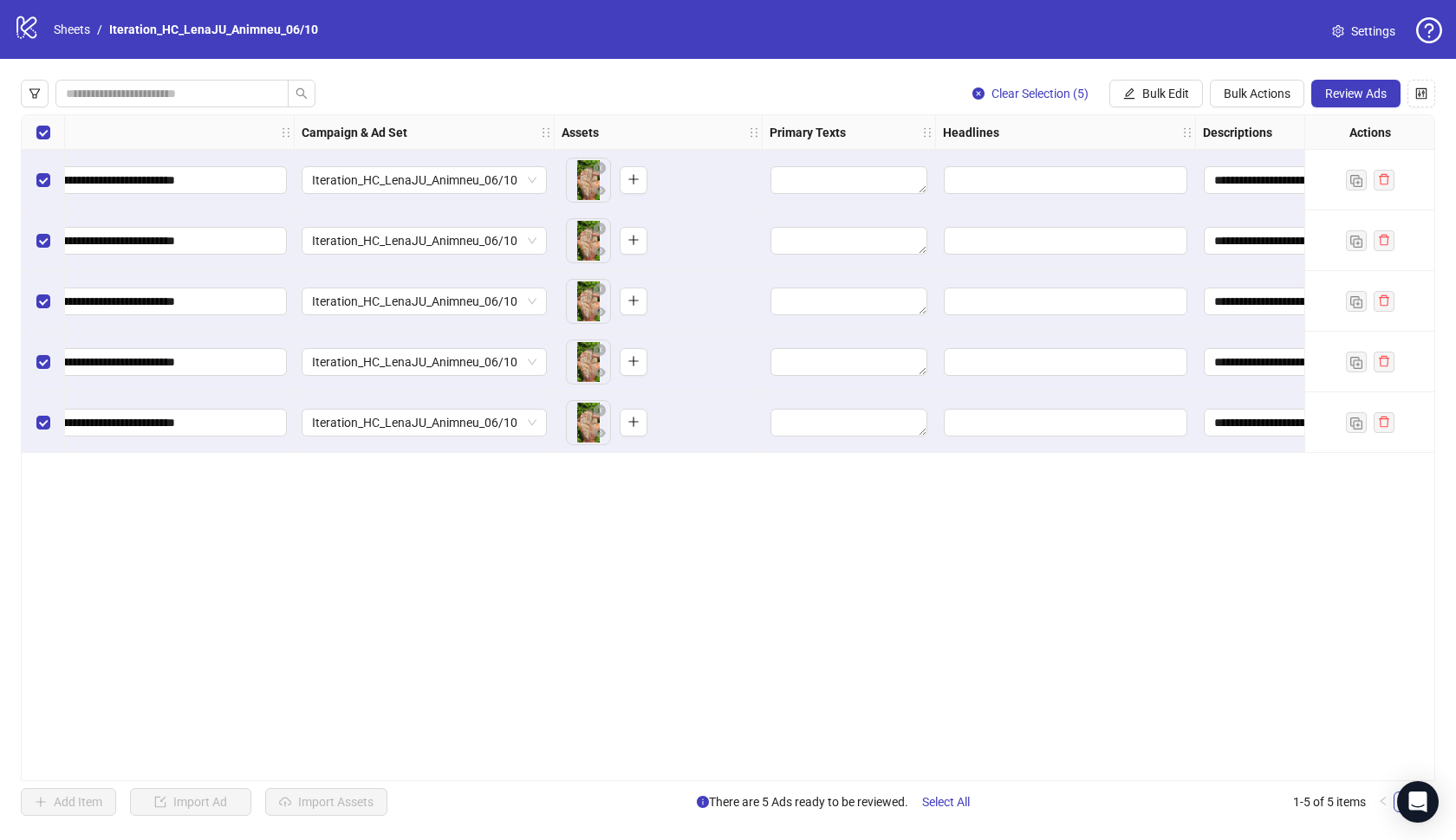
click at [1162, 107] on div "**********" at bounding box center [728, 447] width 1456 height 778
click at [1155, 101] on button "Bulk Edit" at bounding box center [1156, 93] width 93 height 28
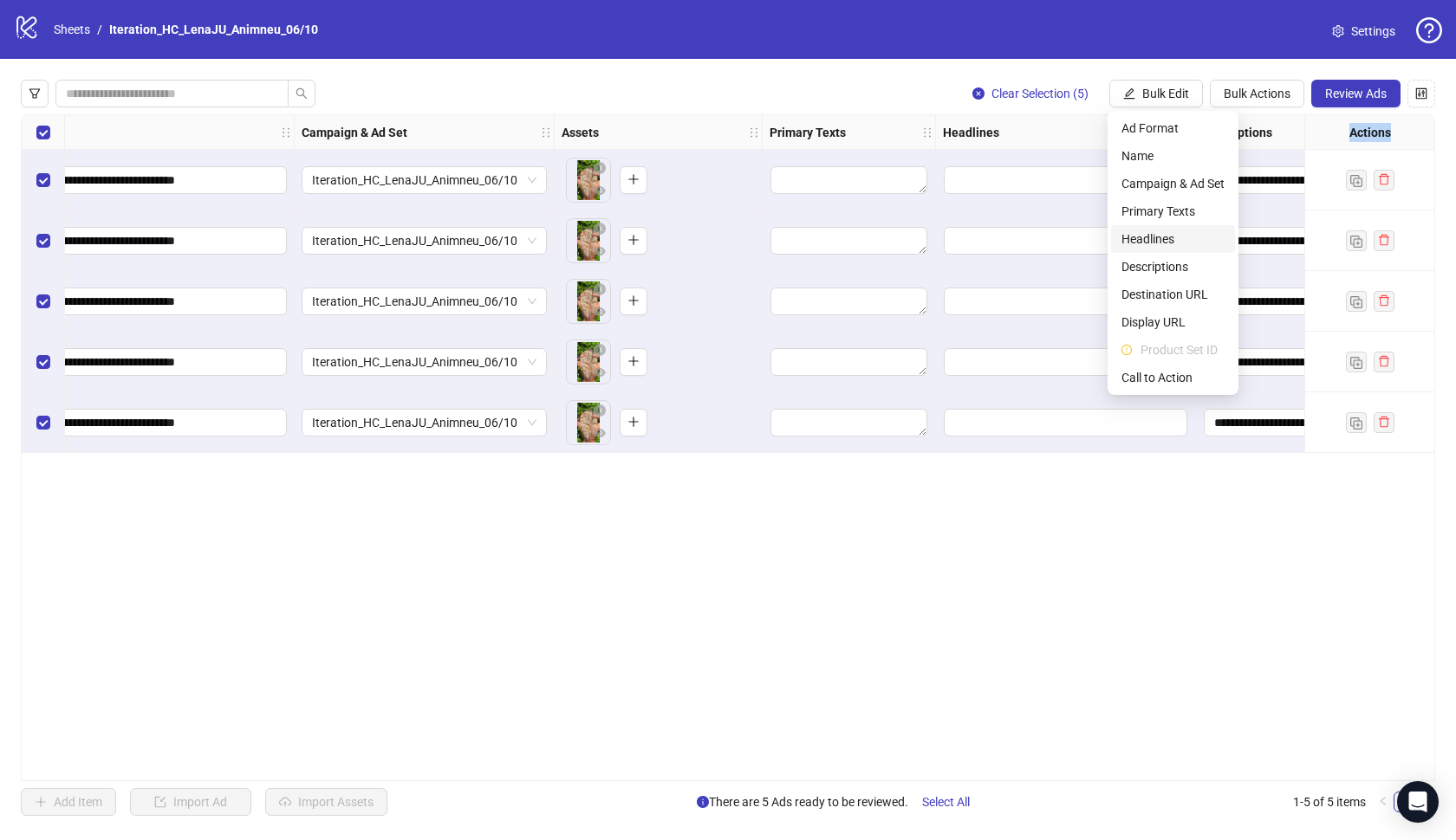
click at [1156, 227] on li "Headlines" at bounding box center [1173, 239] width 124 height 28
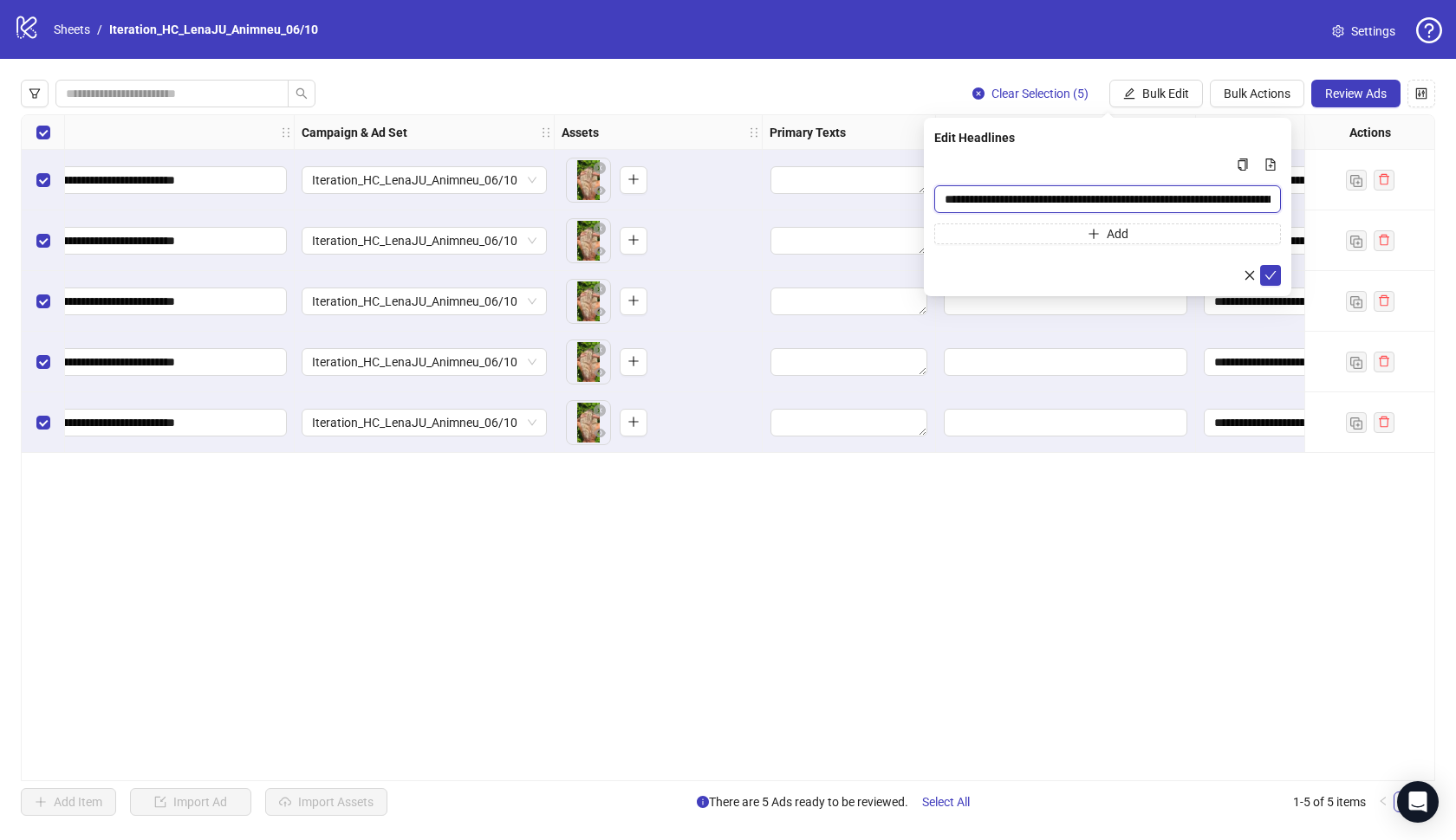
click at [1152, 194] on input "**********" at bounding box center [1108, 199] width 347 height 28
paste input "Multi-input container - paste or copy values"
type input "**********"
click at [1279, 281] on button "submit" at bounding box center [1270, 275] width 21 height 21
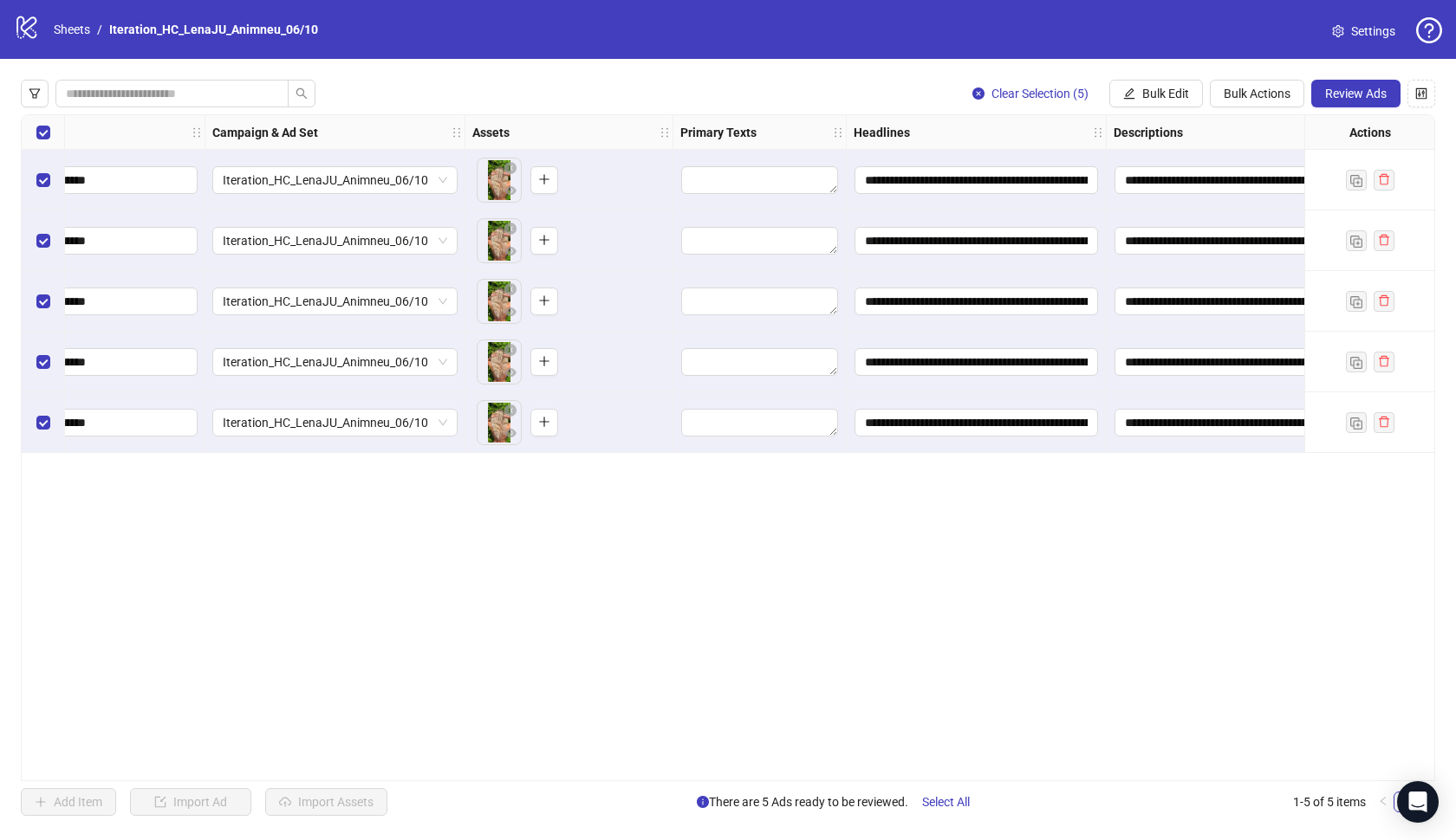
scroll to position [0, 403]
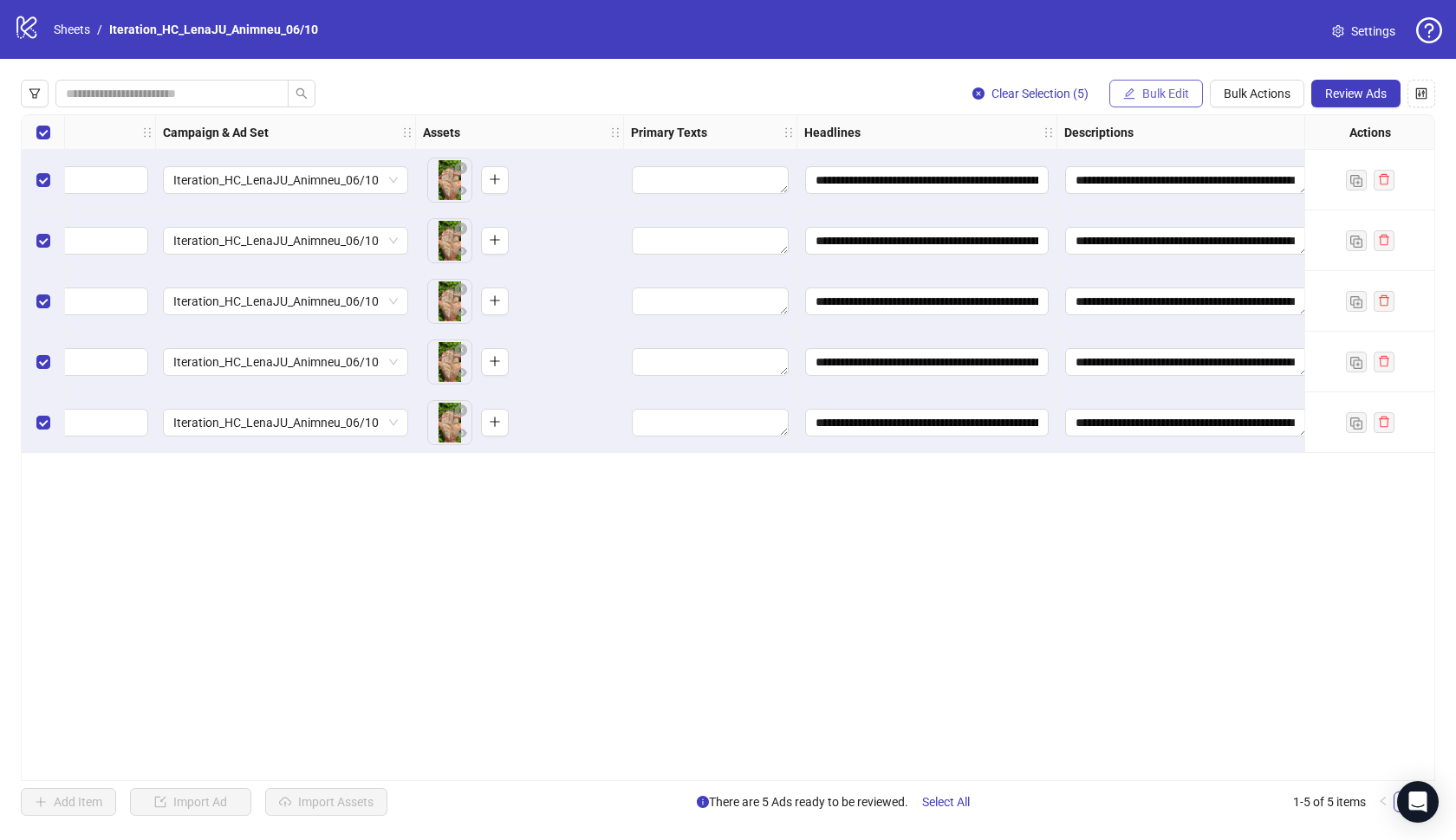
click at [1142, 98] on span "Bulk Edit" at bounding box center [1165, 93] width 47 height 14
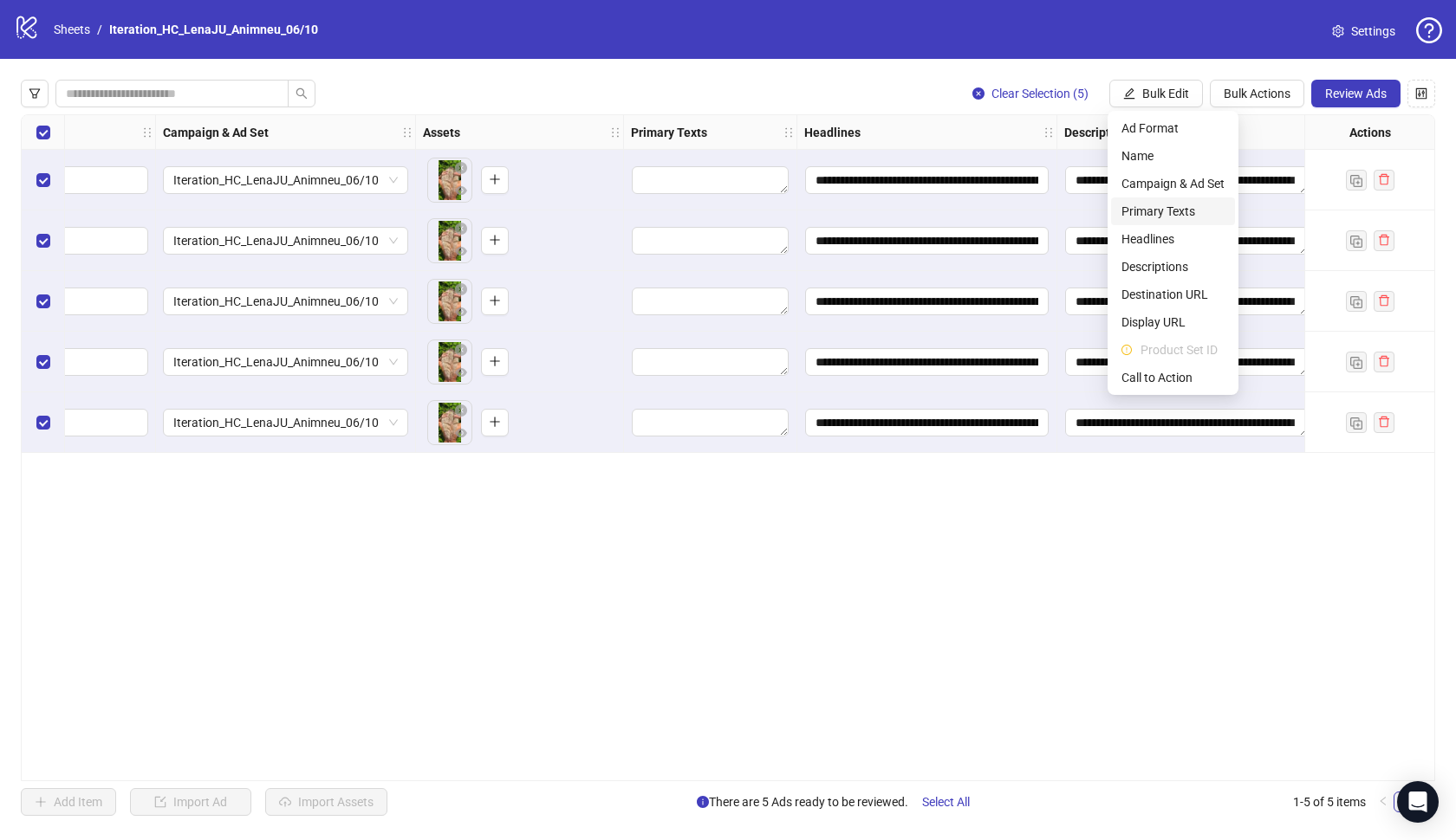
click at [1174, 213] on span "Primary Texts" at bounding box center [1173, 211] width 103 height 19
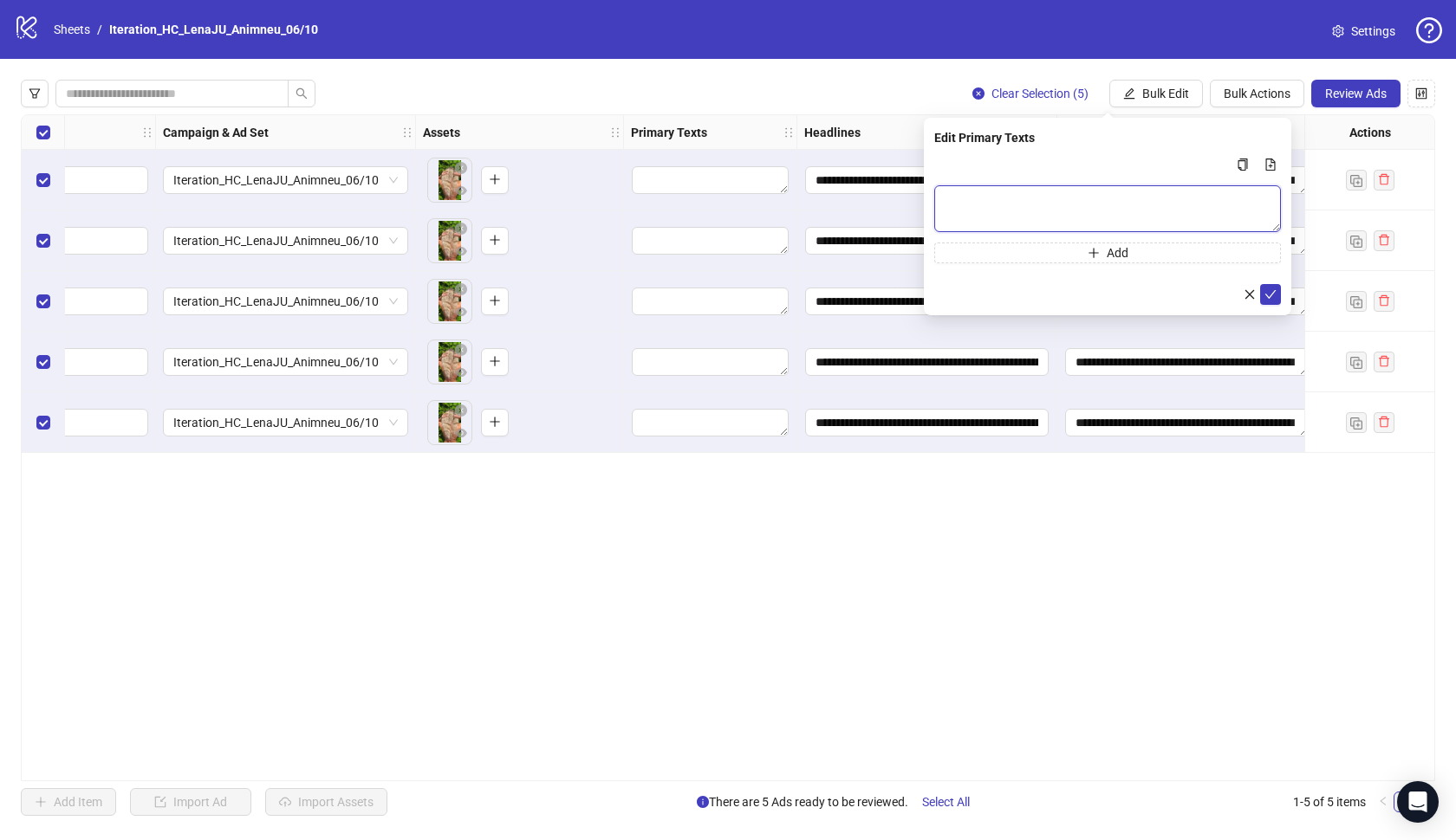
click at [1179, 205] on textarea "Multi-text input container - paste or copy values" at bounding box center [1108, 208] width 347 height 47
paste textarea "**********"
type textarea "**********"
click at [1270, 295] on icon "check" at bounding box center [1271, 294] width 12 height 12
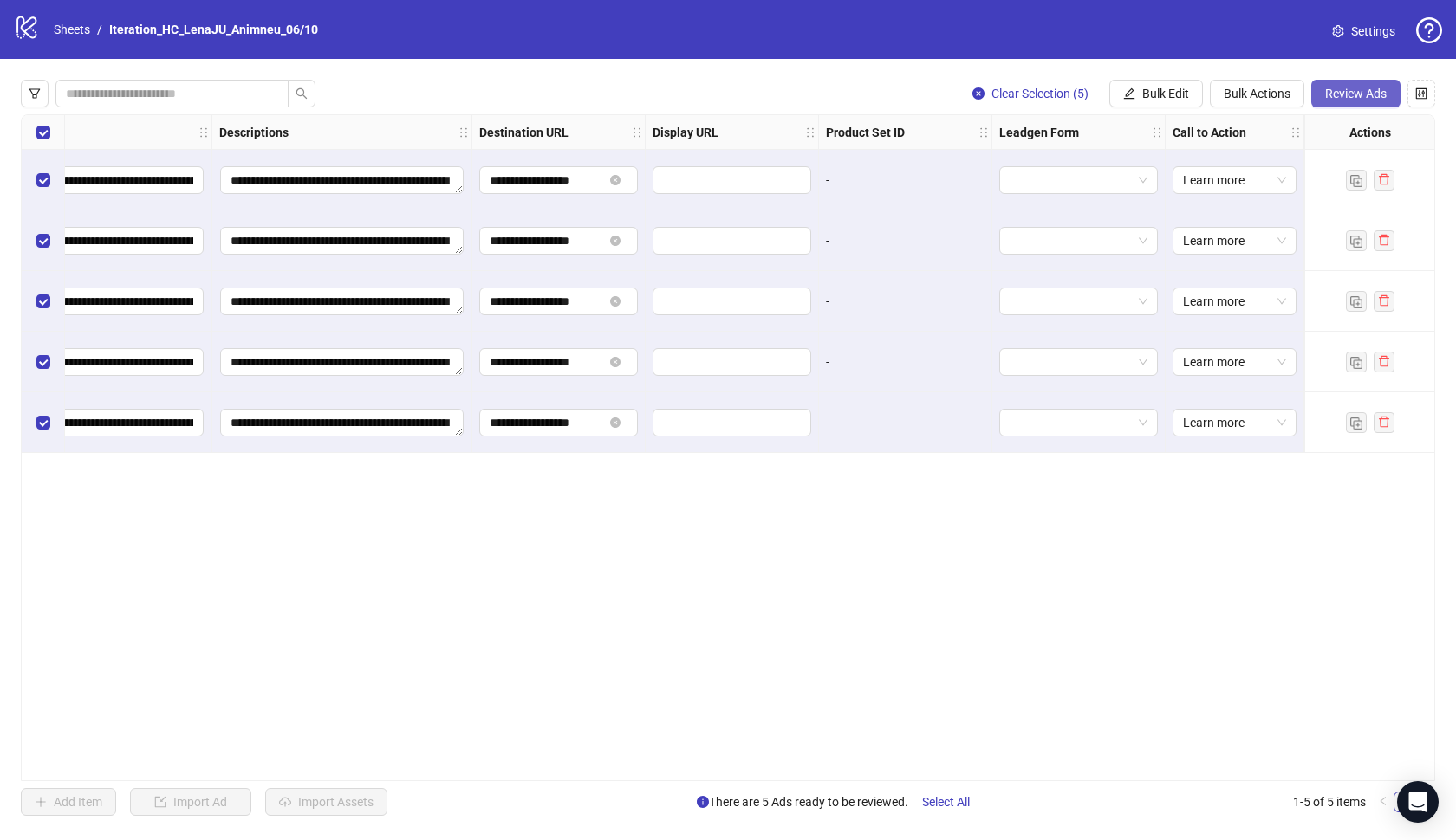
scroll to position [0, 1248]
click at [1355, 95] on span "Review Ads" at bounding box center [1356, 93] width 61 height 14
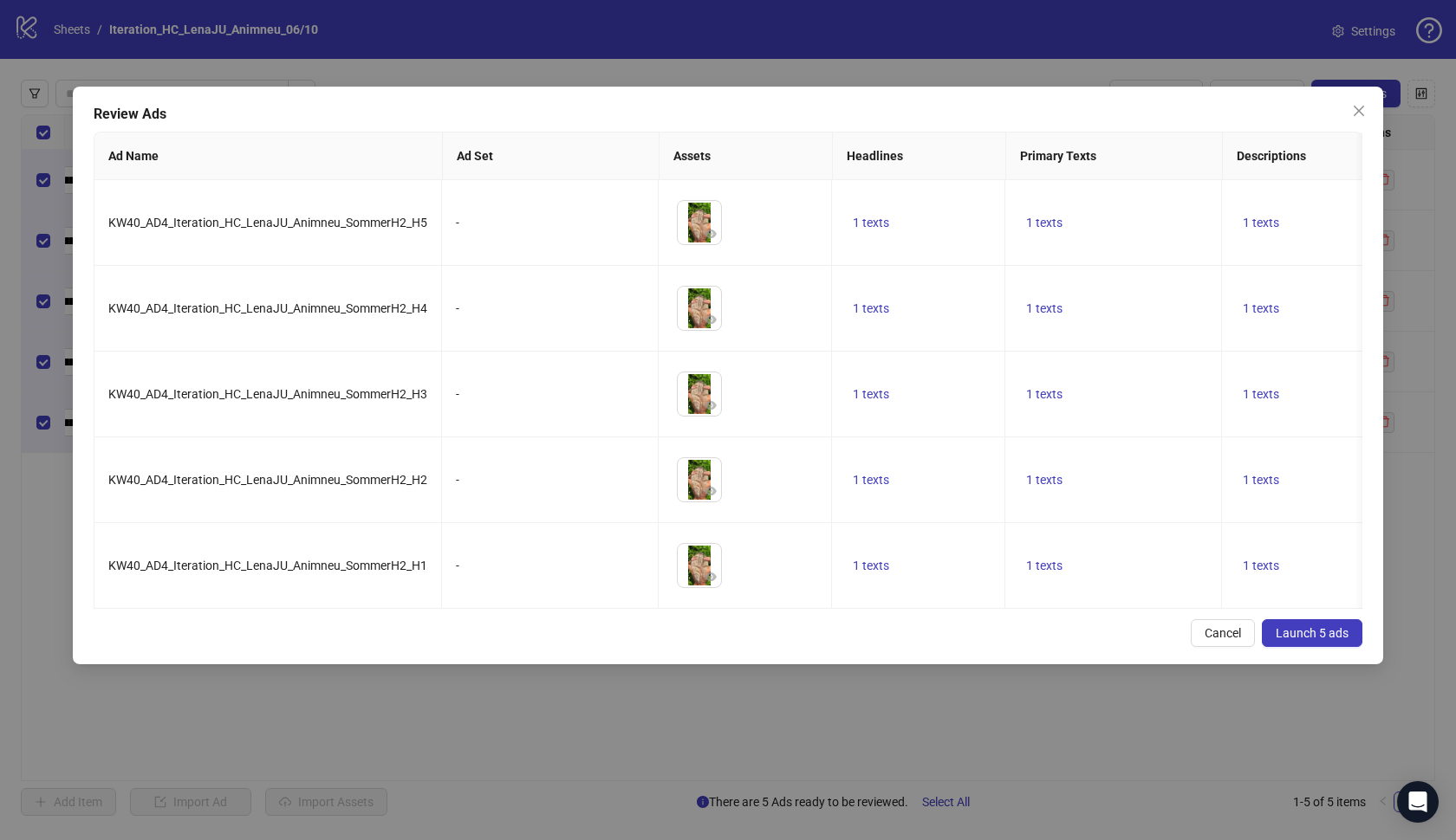
click at [1316, 639] on span "Launch 5 ads" at bounding box center [1311, 633] width 72 height 14
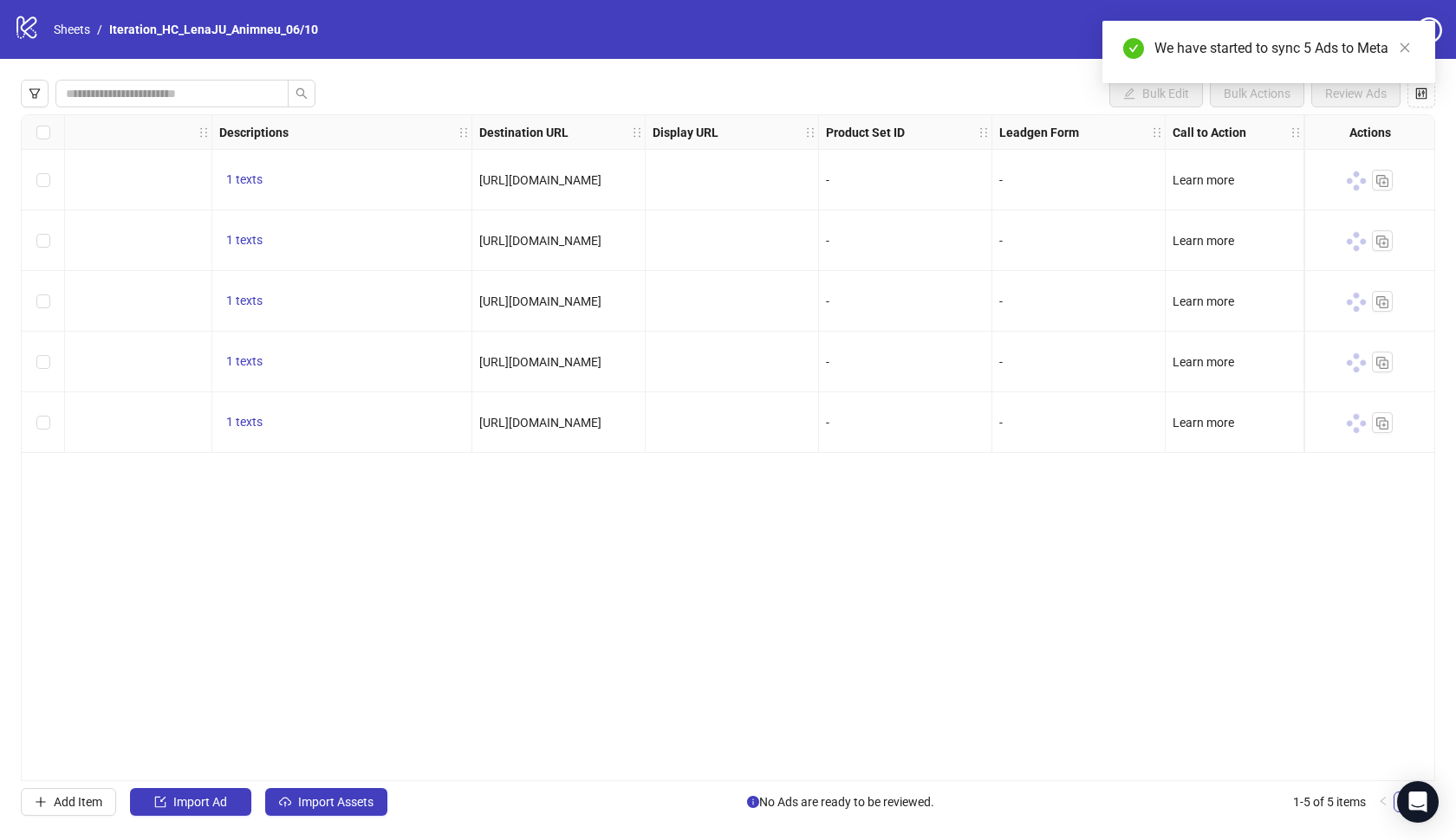
click at [1314, 596] on div "Ad Format Ad Name Campaign & Ad Set Assets Primary Texts Headlines Descriptions…" at bounding box center [728, 447] width 1414 height 667
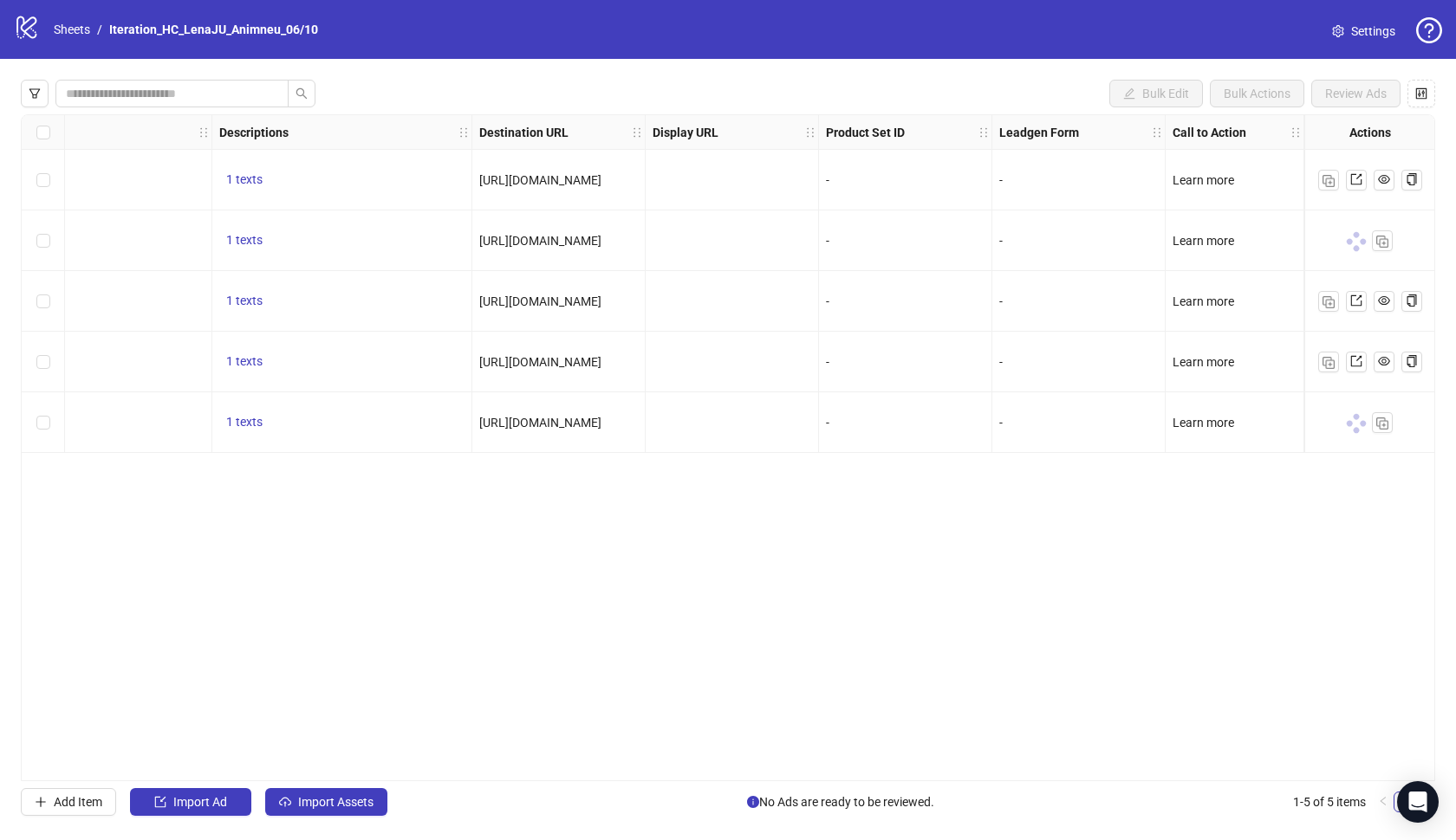
click at [1314, 596] on div "Ad Format Ad Name Campaign & Ad Set Assets Primary Texts Headlines Descriptions…" at bounding box center [728, 447] width 1414 height 667
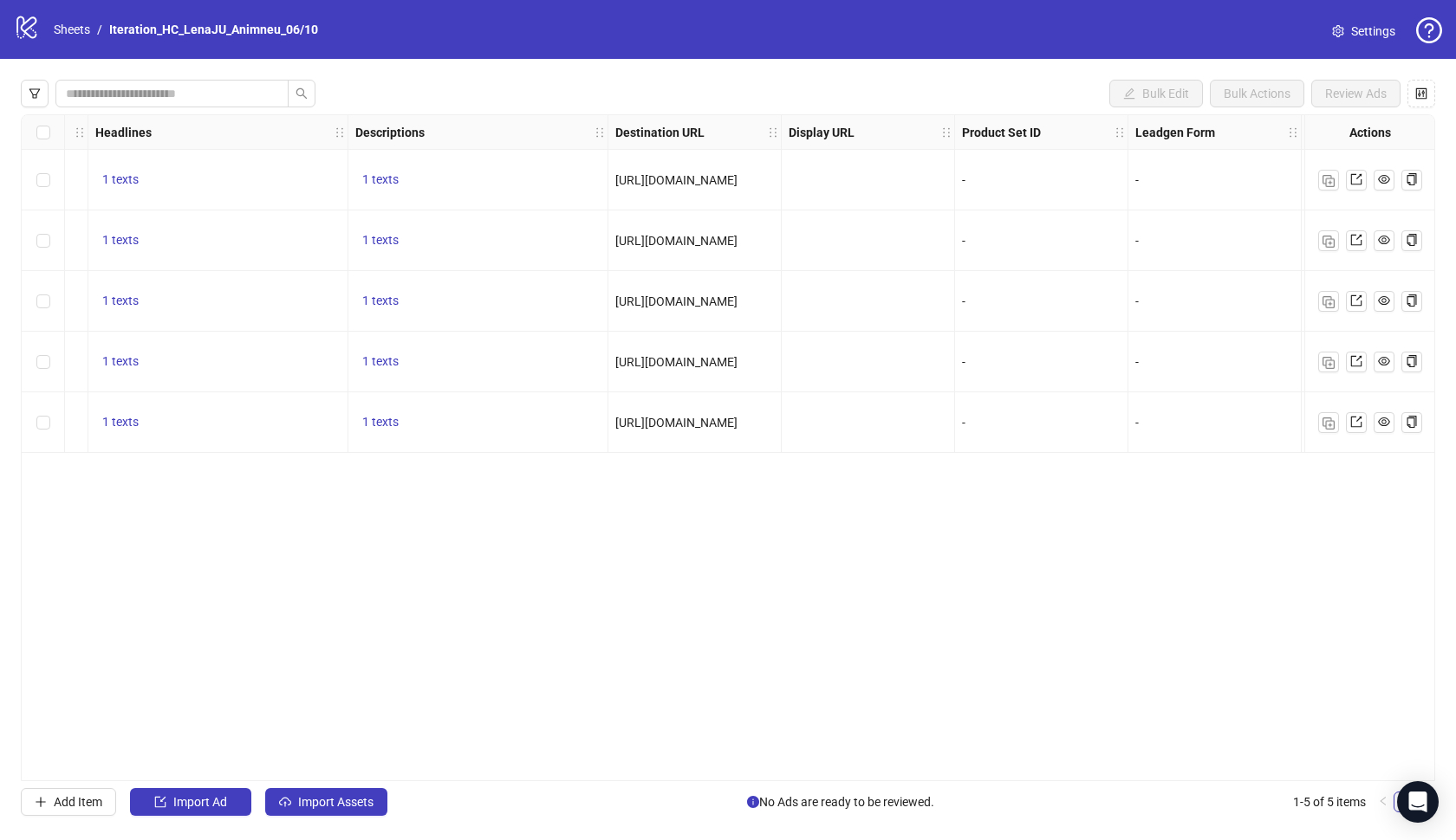
scroll to position [0, 1086]
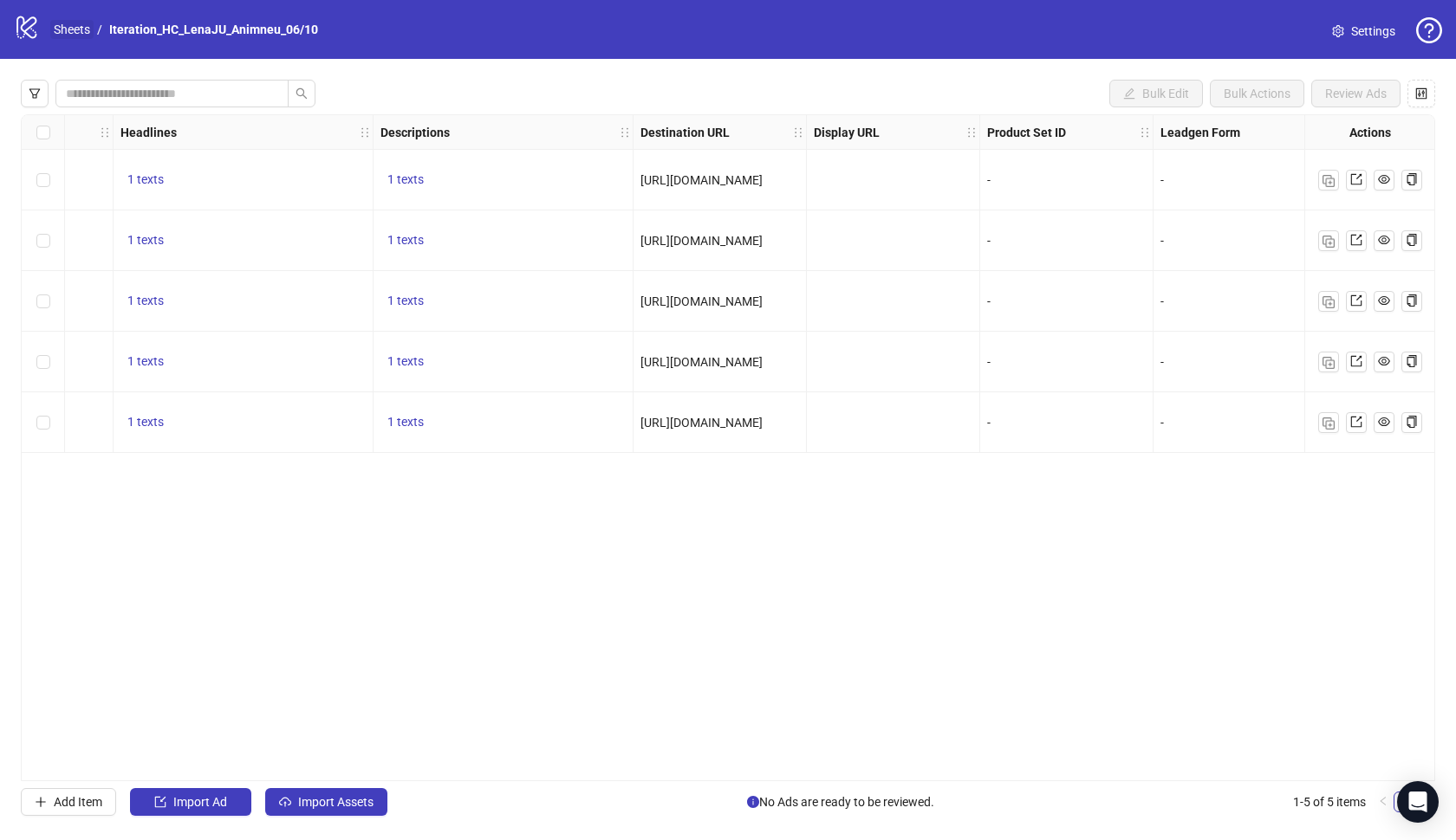
click at [82, 29] on link "Sheets" at bounding box center [72, 29] width 44 height 19
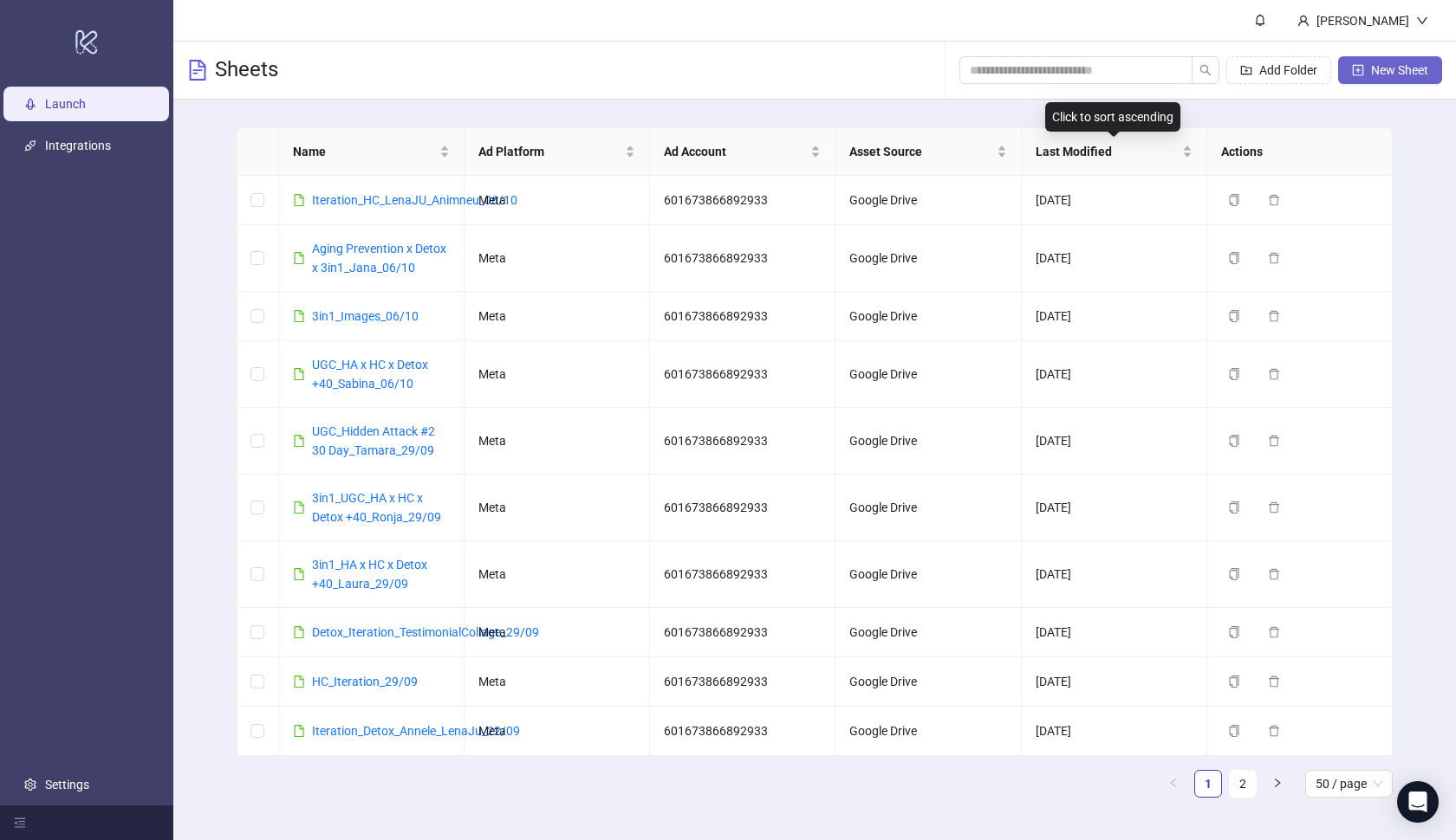
click at [1390, 73] on span "New Sheet" at bounding box center [1400, 70] width 57 height 14
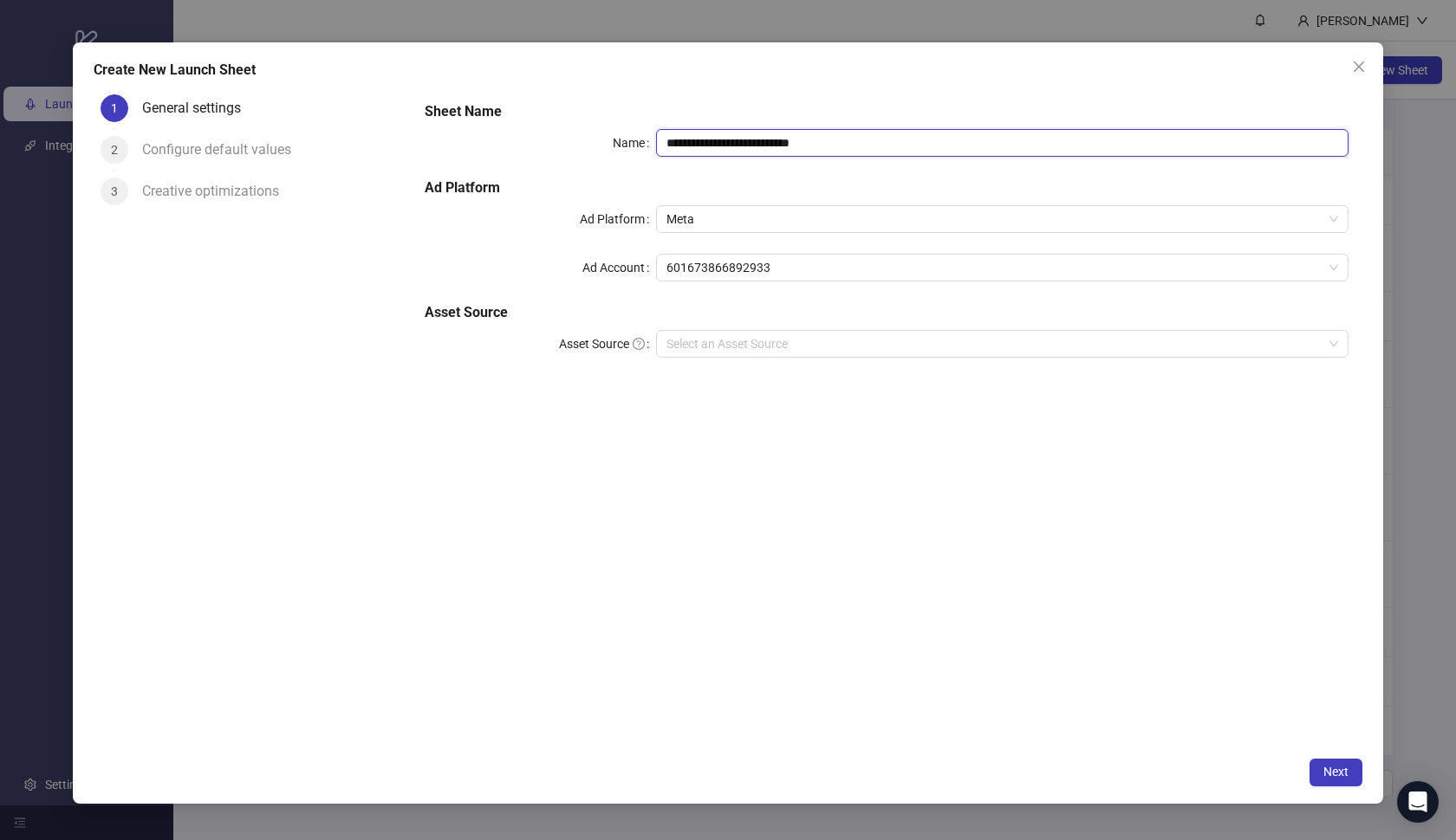
click at [881, 136] on input "**********" at bounding box center [1002, 143] width 693 height 28
paste input "**********"
type input "**********"
click at [800, 351] on input "Asset Source" at bounding box center [994, 344] width 657 height 26
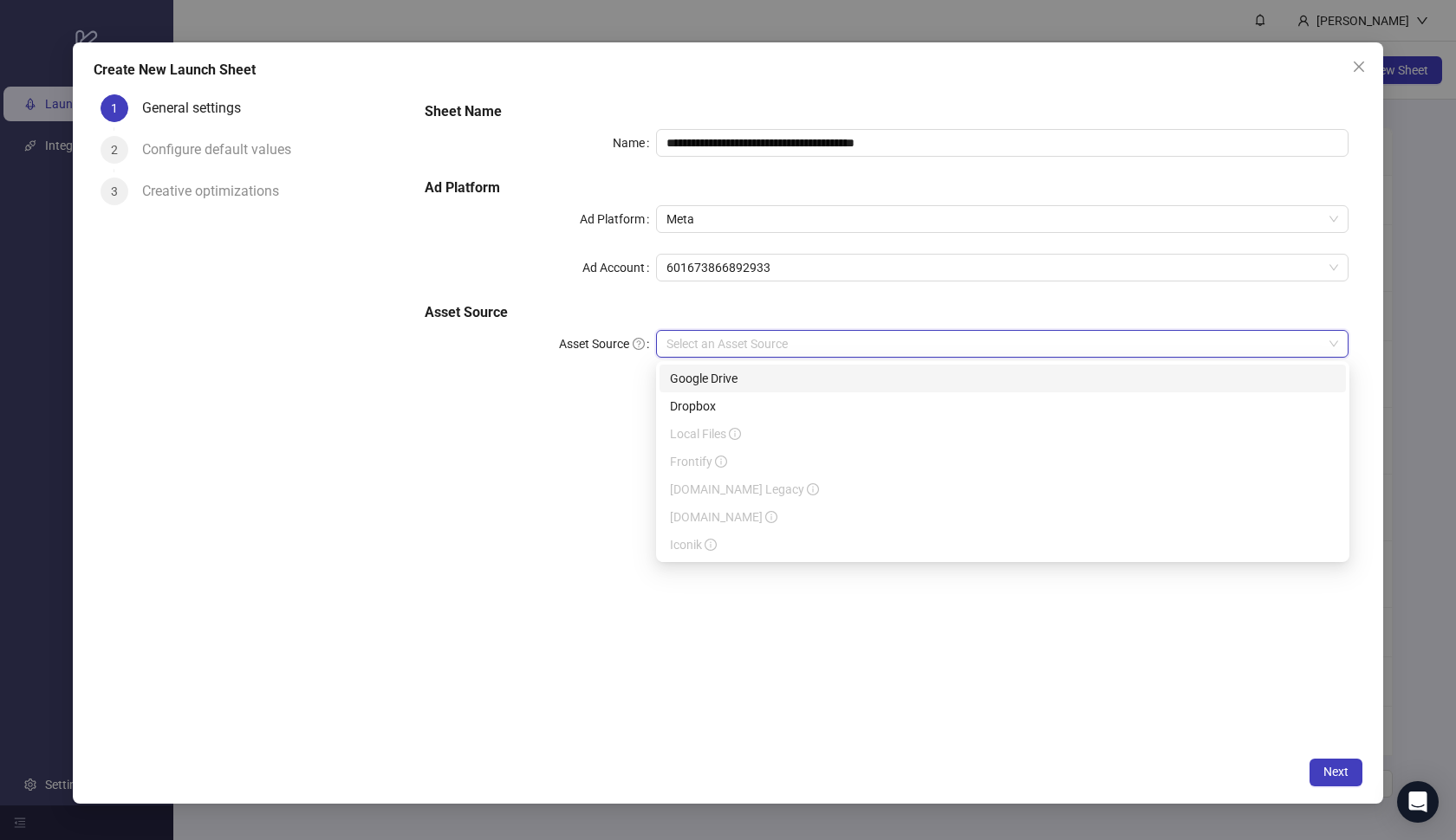
click at [779, 386] on div "Google Drive" at bounding box center [1002, 377] width 665 height 19
click at [769, 385] on input "Main Folder" at bounding box center [994, 392] width 657 height 26
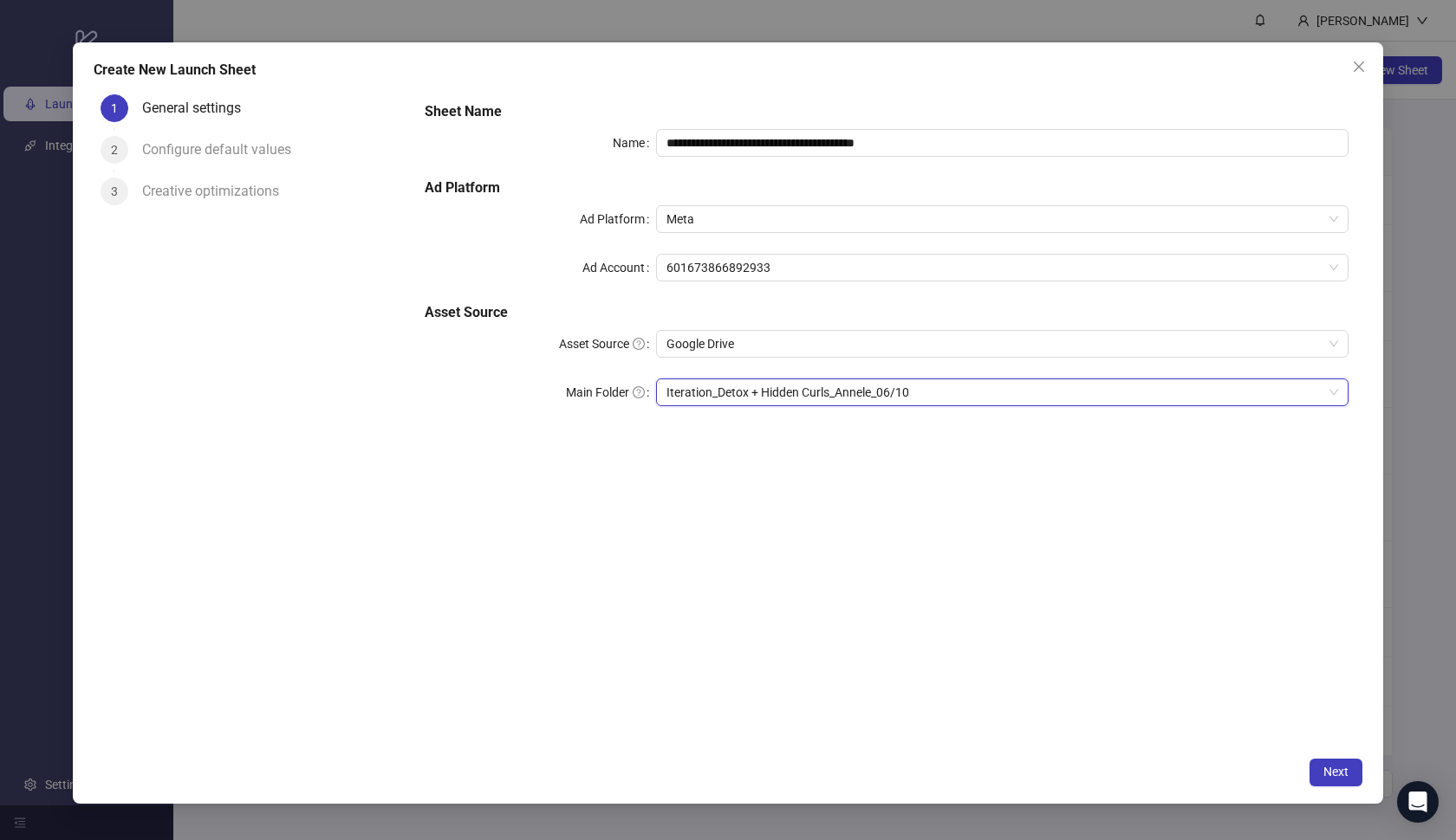
click at [1320, 741] on div "**********" at bounding box center [886, 417] width 952 height 661
click at [1327, 776] on span "Next" at bounding box center [1335, 772] width 25 height 14
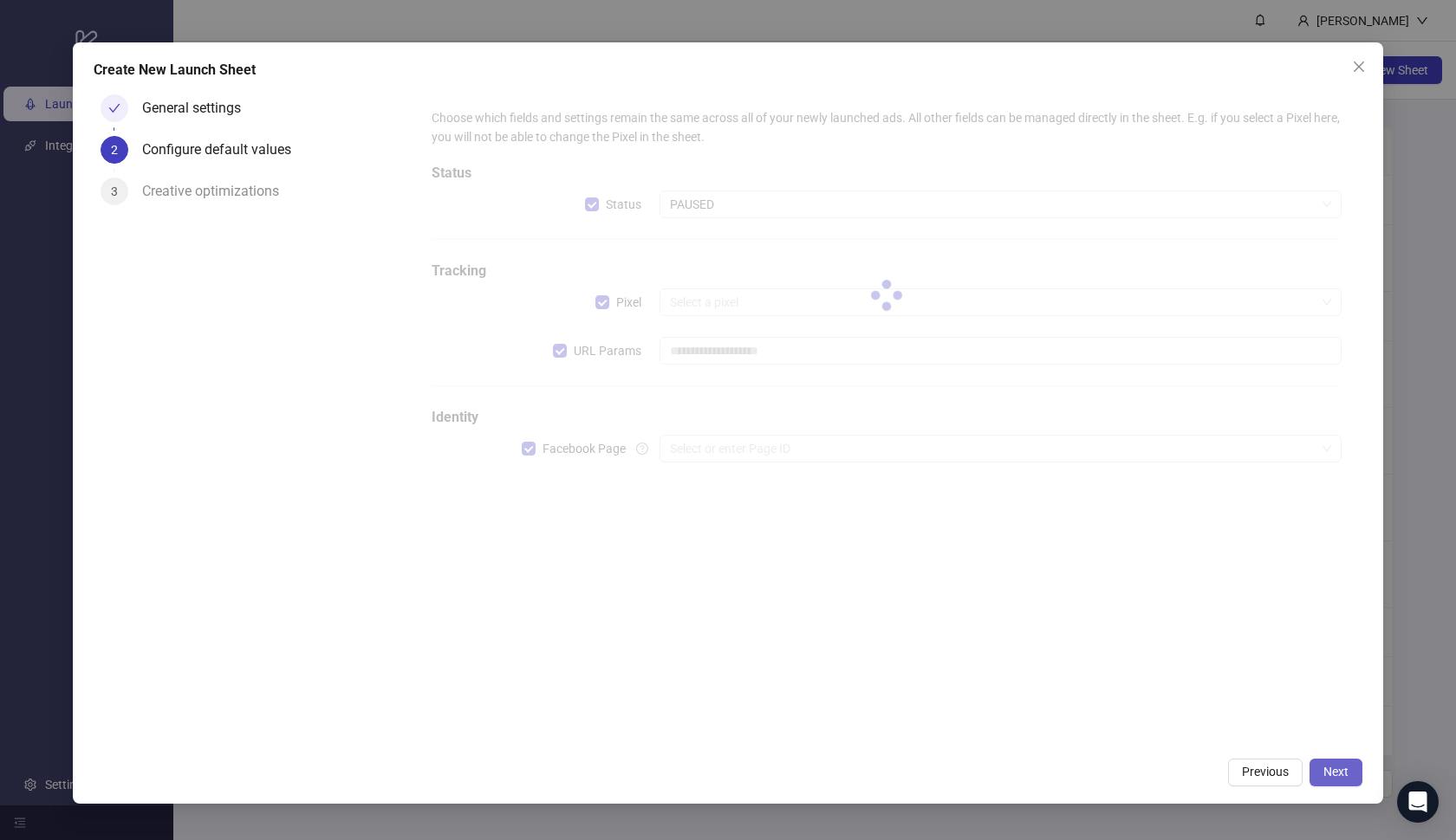
type input "**********"
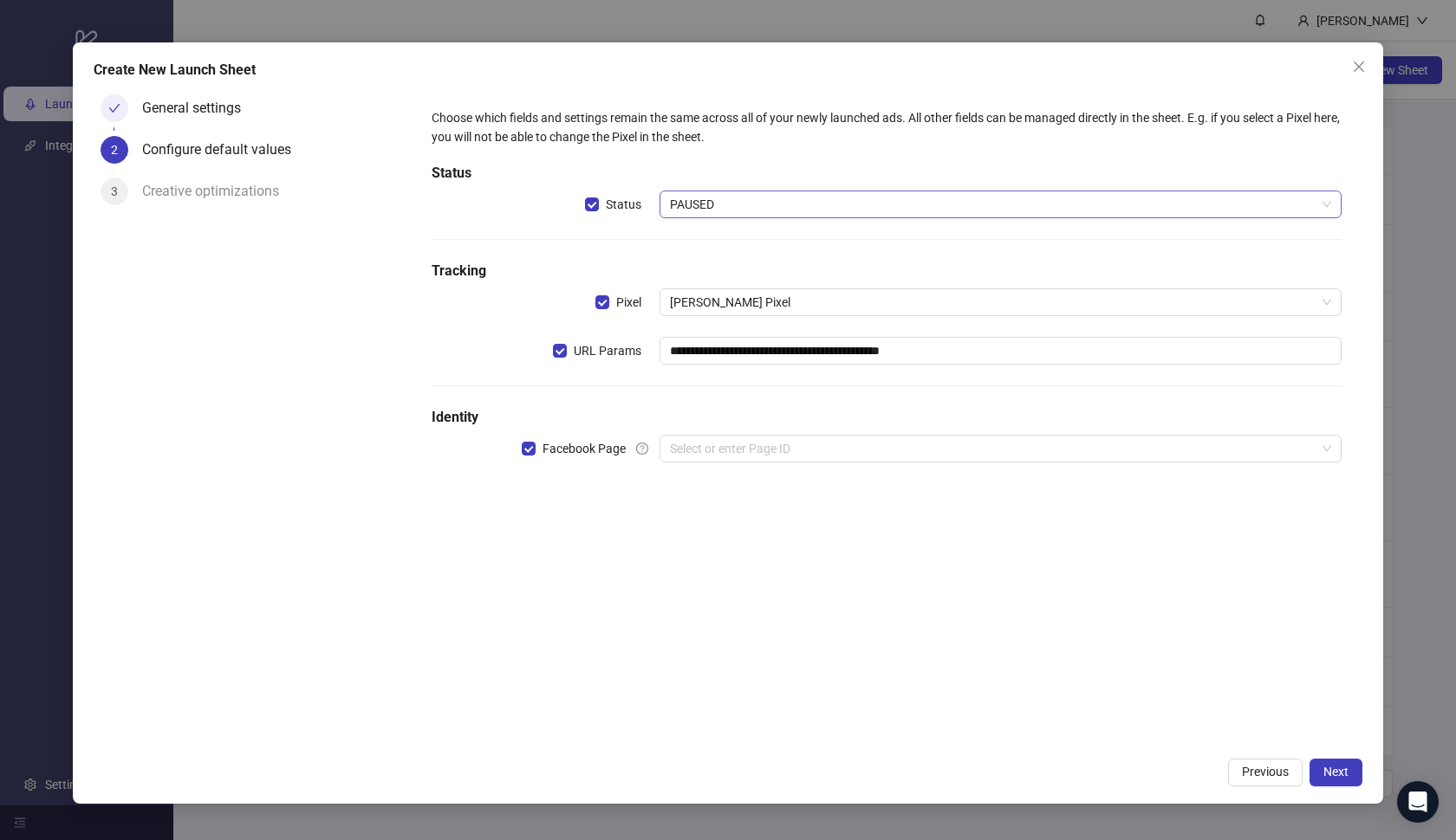
click at [1087, 209] on span "PAUSED" at bounding box center [1001, 204] width 662 height 26
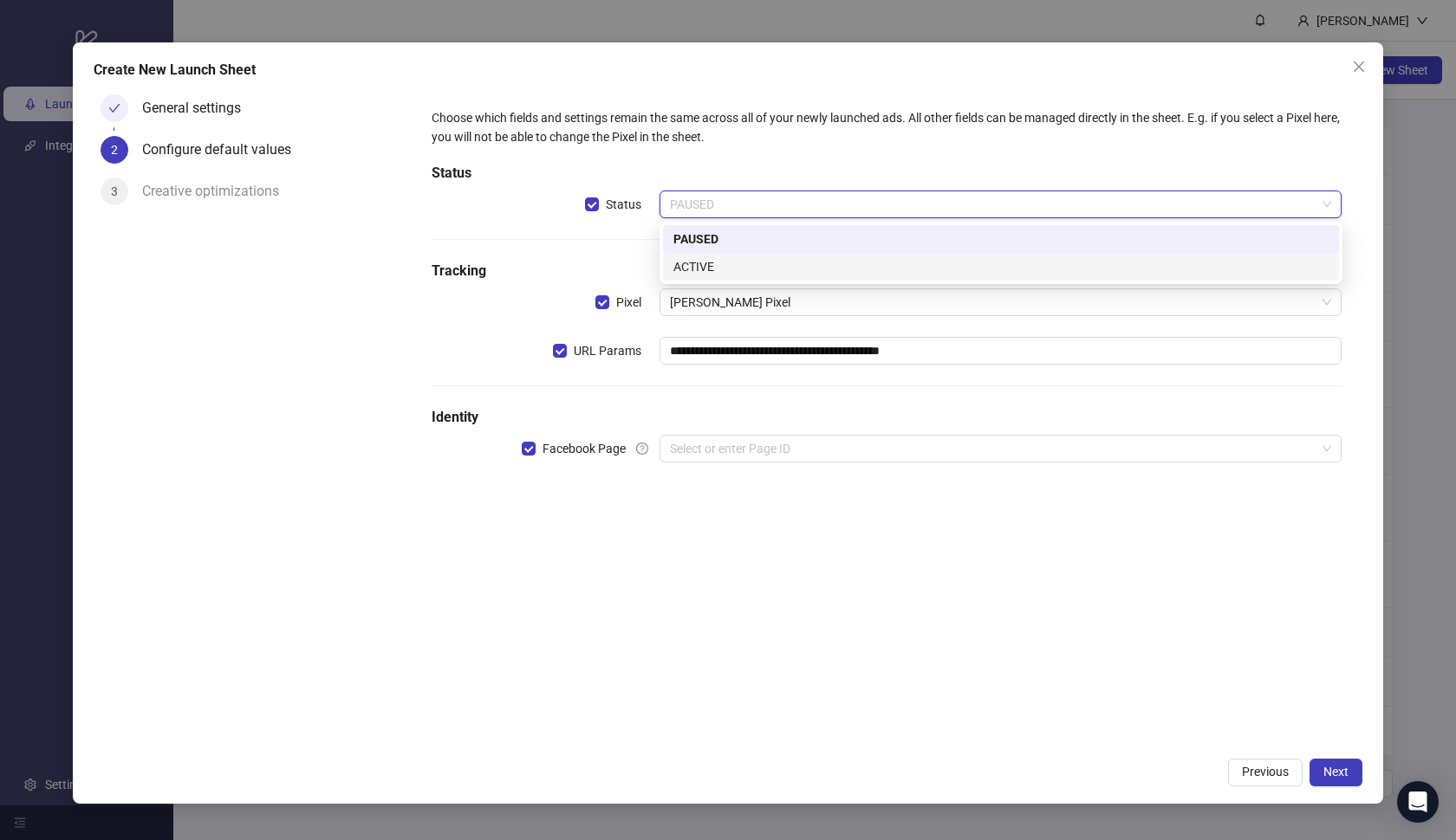
click at [1031, 265] on div "ACTIVE" at bounding box center [1000, 266] width 655 height 19
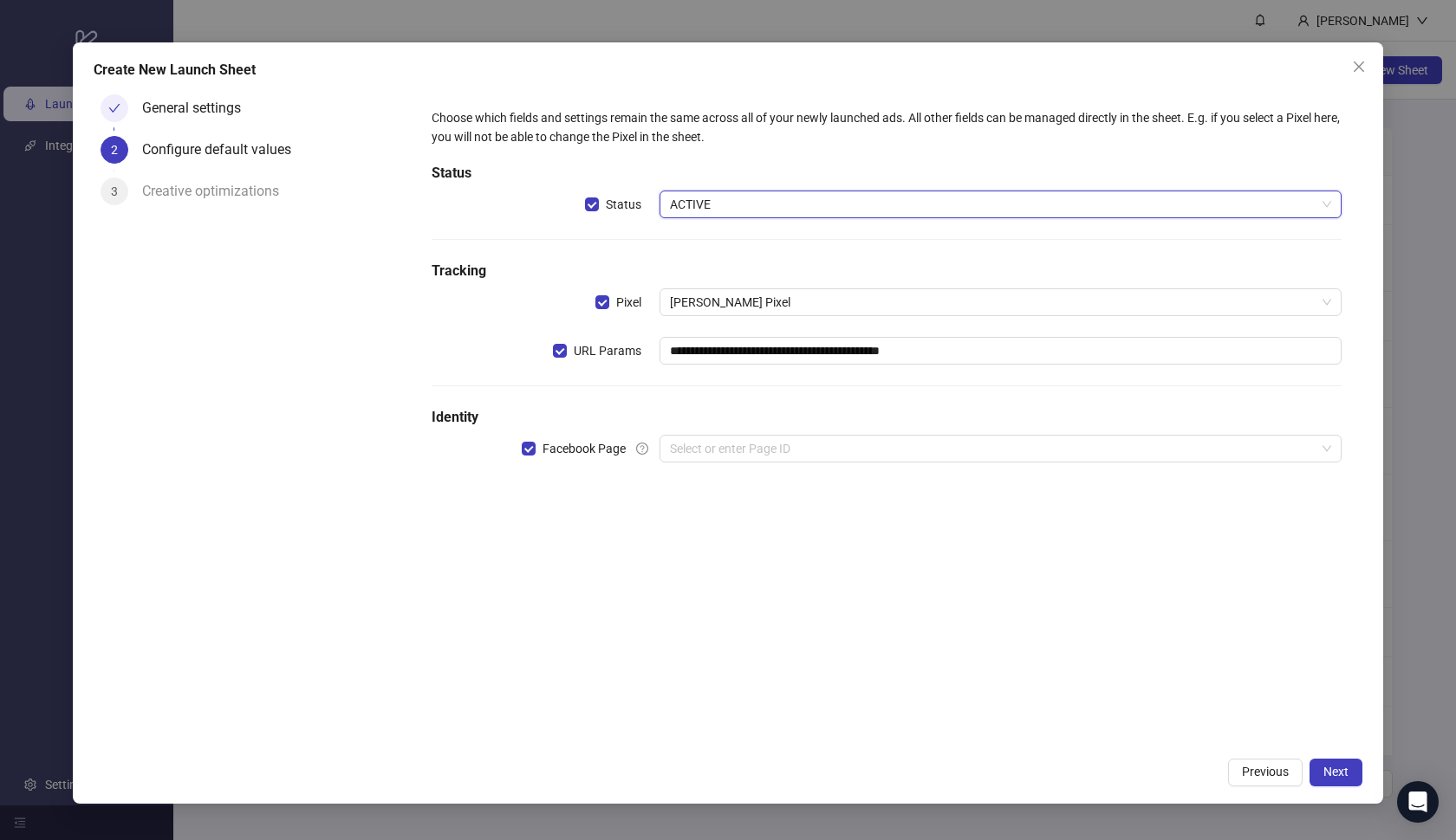
click at [959, 429] on div "**********" at bounding box center [886, 295] width 924 height 389
click at [946, 445] on input "search" at bounding box center [993, 449] width 646 height 26
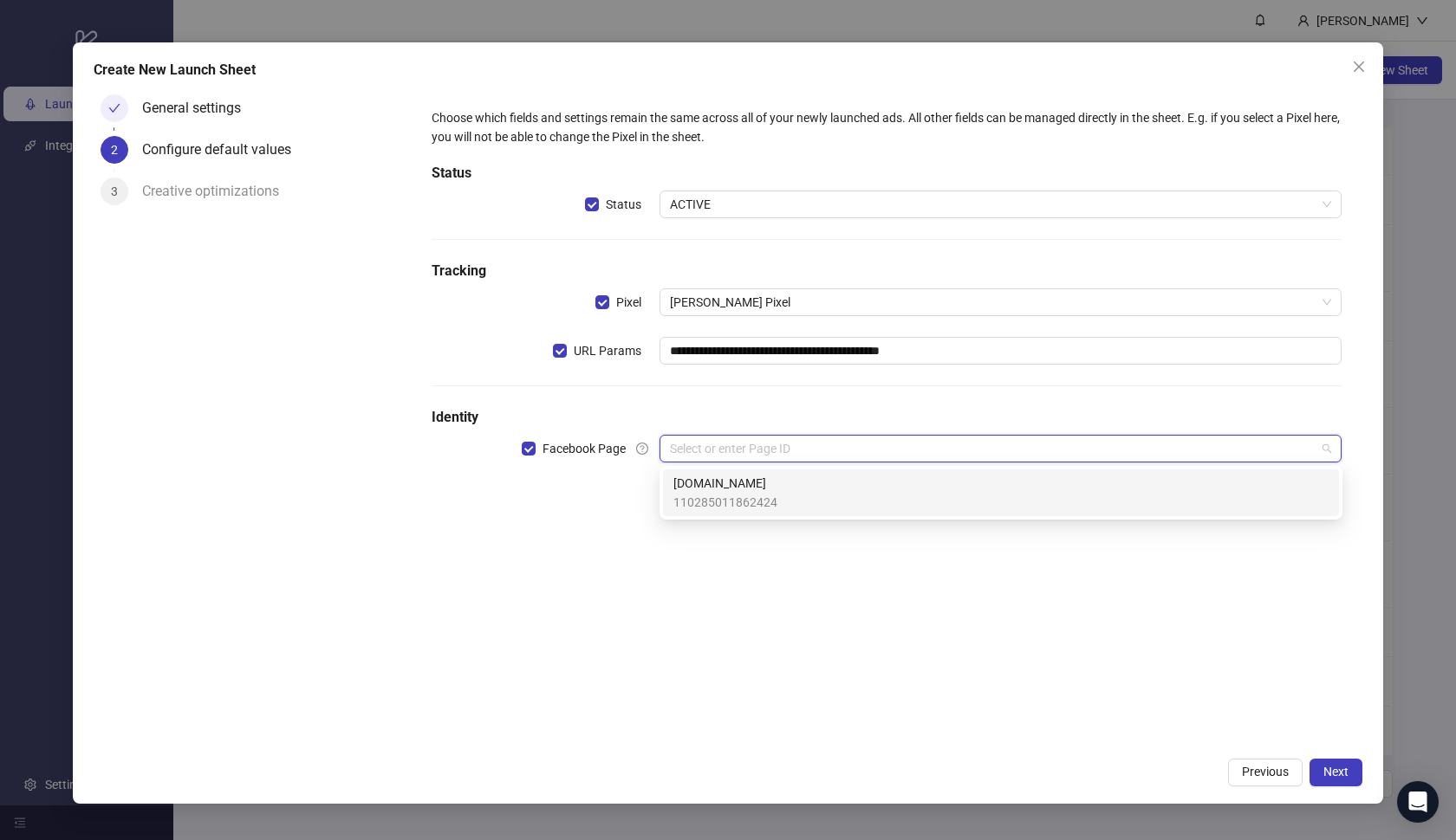
click at [921, 478] on div "[DOMAIN_NAME] 110285011862424" at bounding box center [1000, 492] width 655 height 38
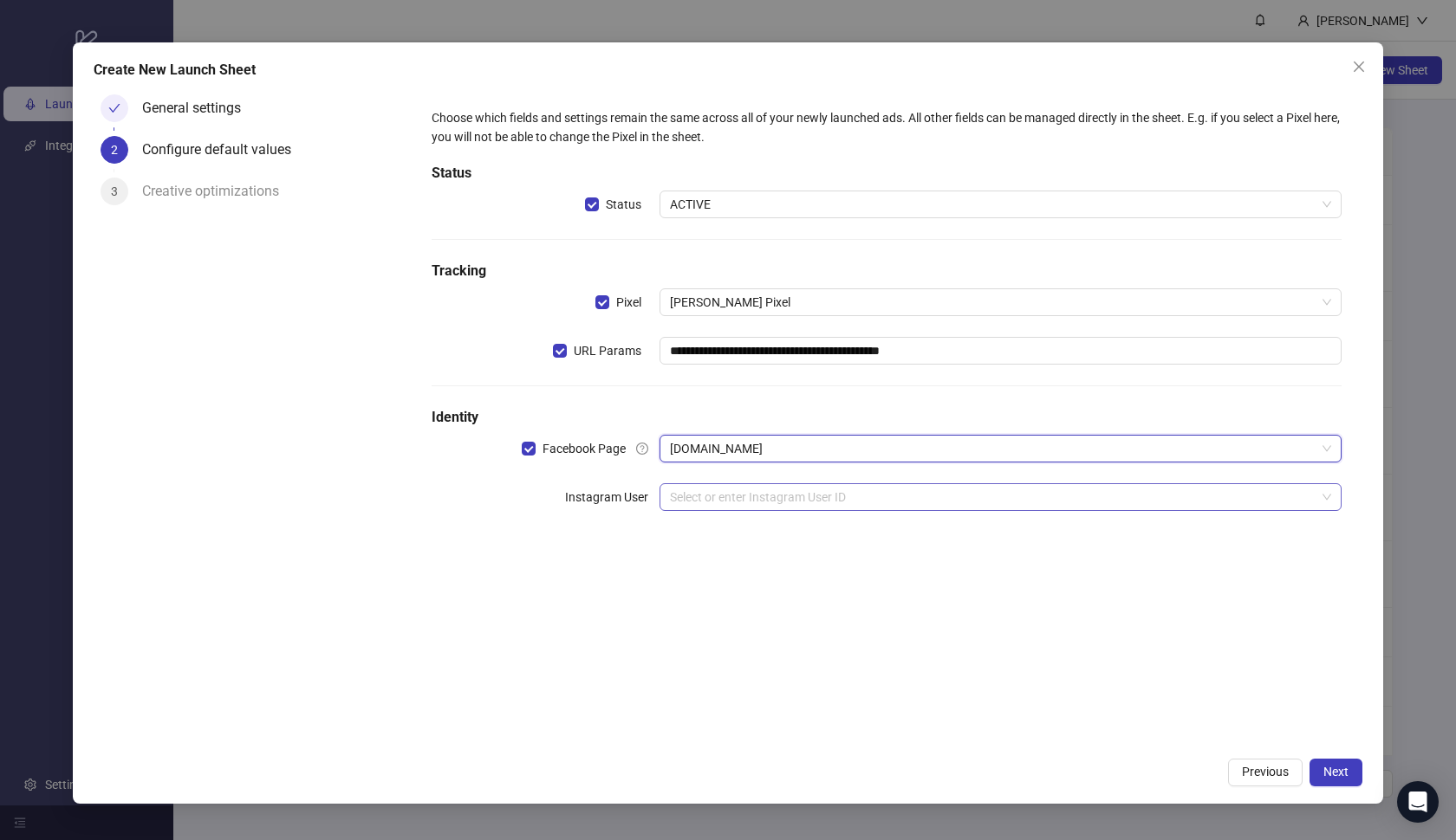
click at [900, 492] on input "search" at bounding box center [993, 497] width 646 height 26
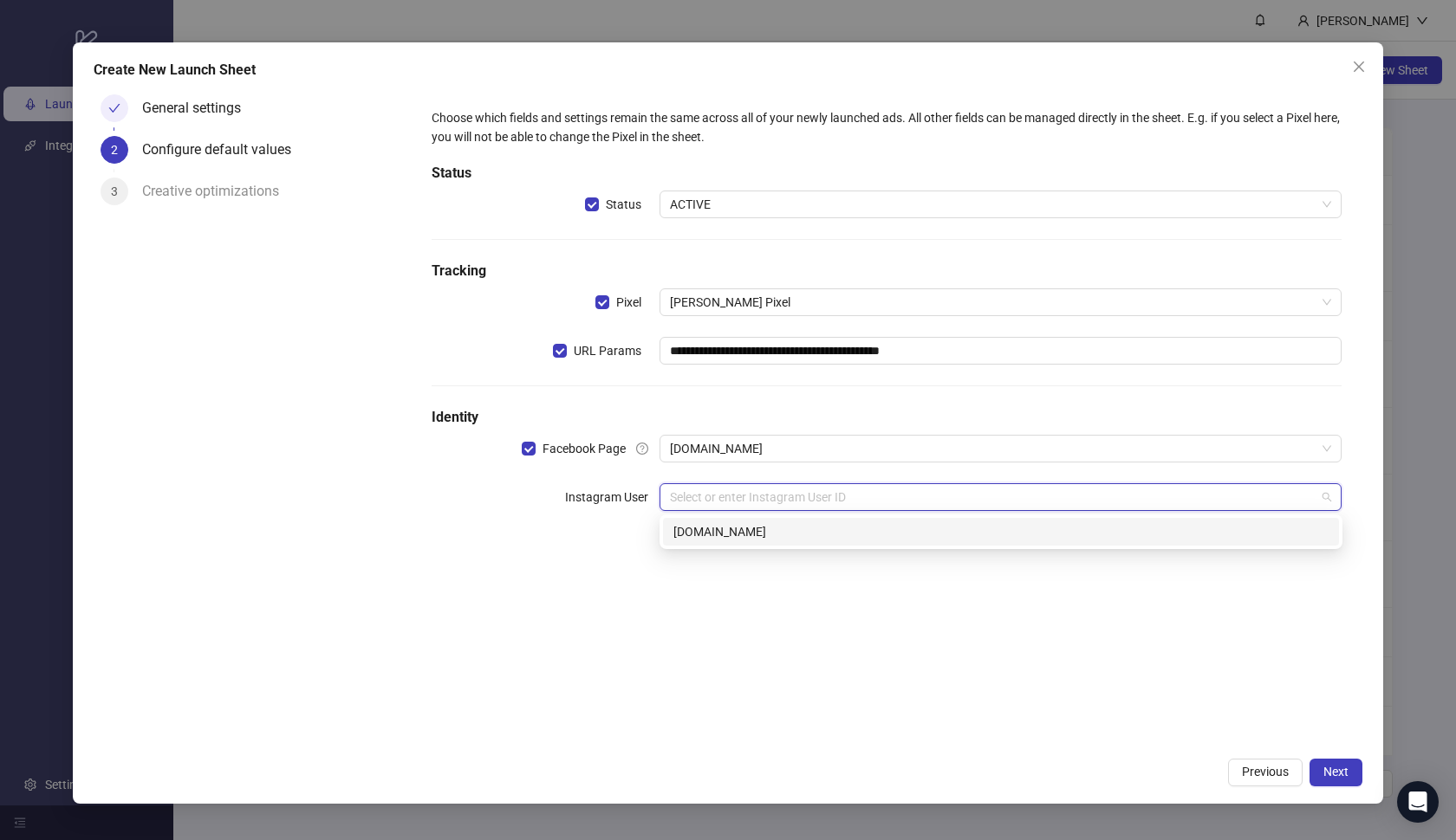
click at [892, 534] on div "[DOMAIN_NAME]" at bounding box center [1000, 531] width 655 height 19
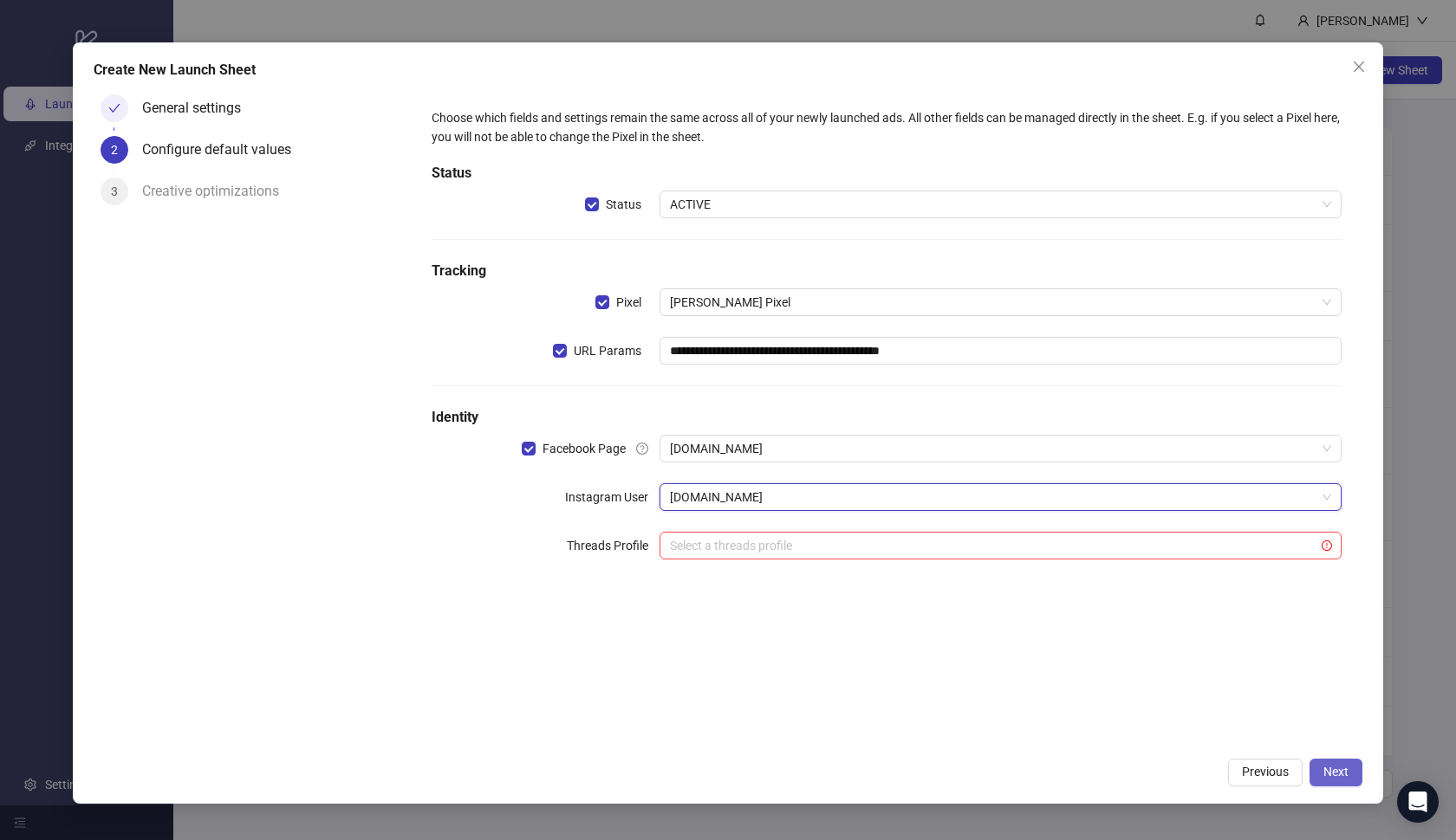
click at [1334, 768] on span "Next" at bounding box center [1335, 772] width 25 height 14
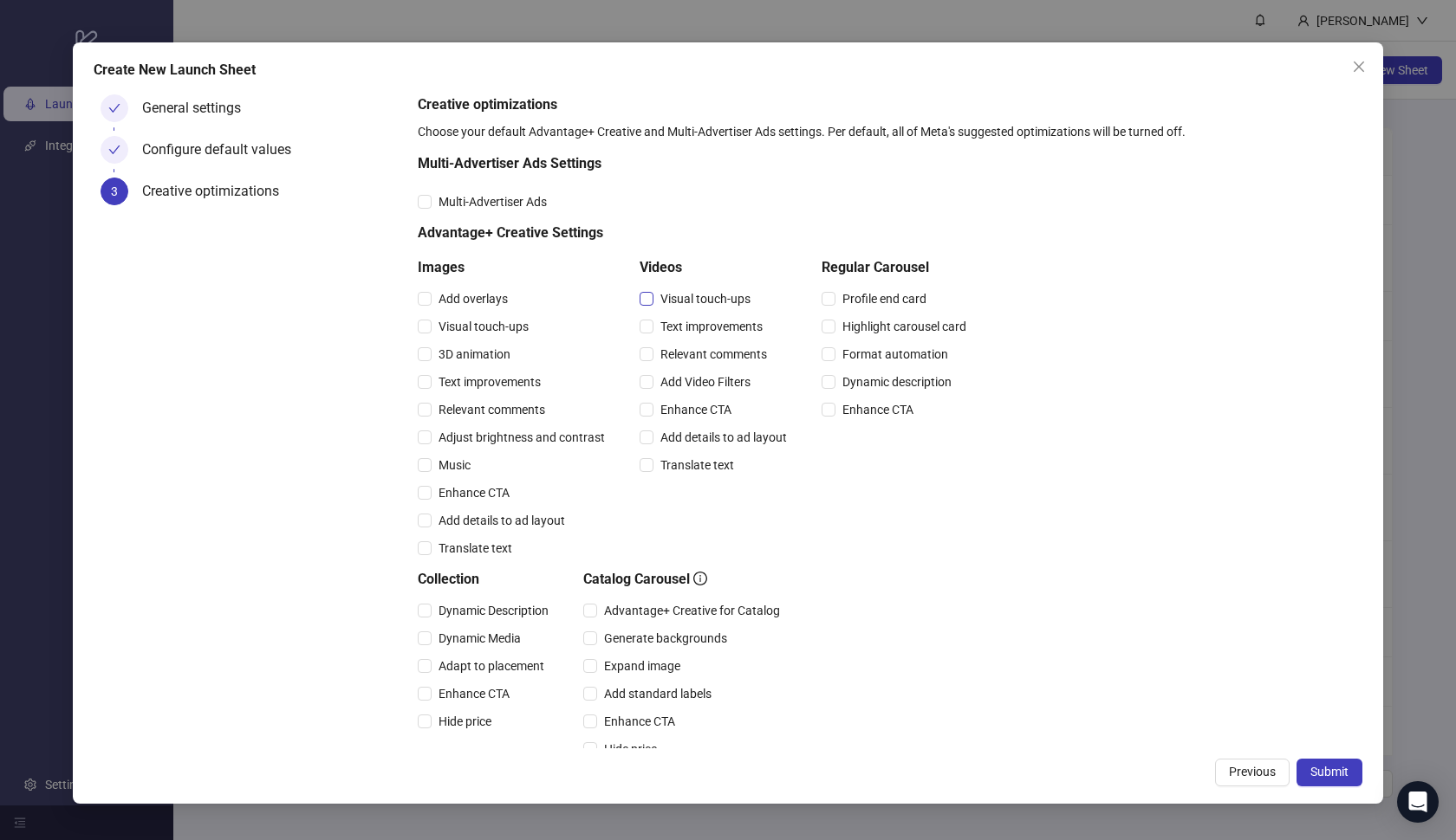
click at [748, 290] on span "Visual touch-ups" at bounding box center [705, 298] width 104 height 19
click at [734, 319] on span "Text improvements" at bounding box center [711, 326] width 116 height 19
click at [717, 353] on span "Relevant comments" at bounding box center [714, 354] width 121 height 19
click at [708, 379] on span "Add Video Filters" at bounding box center [705, 381] width 104 height 19
click at [703, 417] on span "Enhance CTA" at bounding box center [696, 409] width 85 height 19
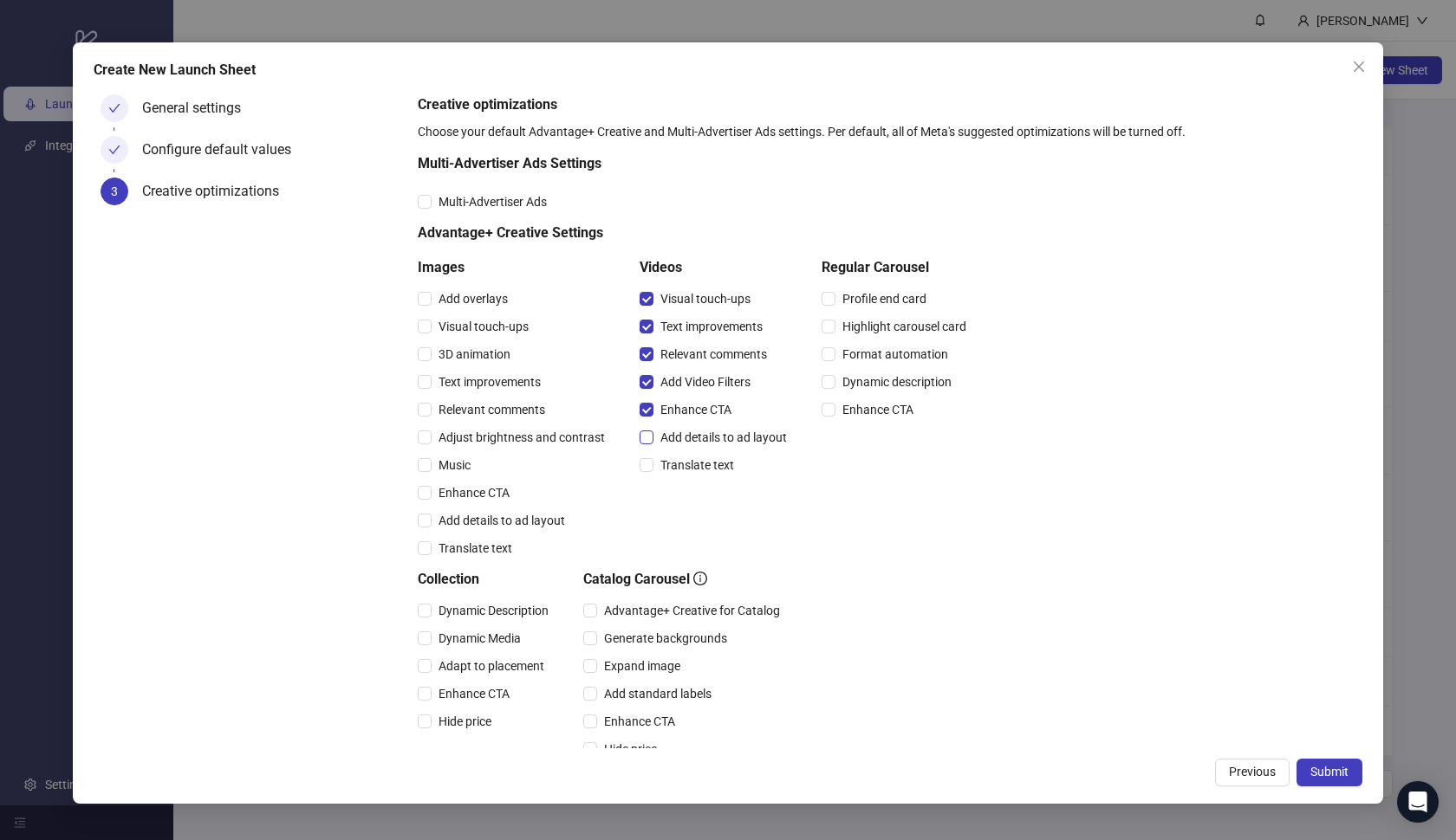
click at [701, 443] on span "Add details to ad layout" at bounding box center [724, 437] width 141 height 19
click at [700, 463] on span "Translate text" at bounding box center [697, 465] width 87 height 19
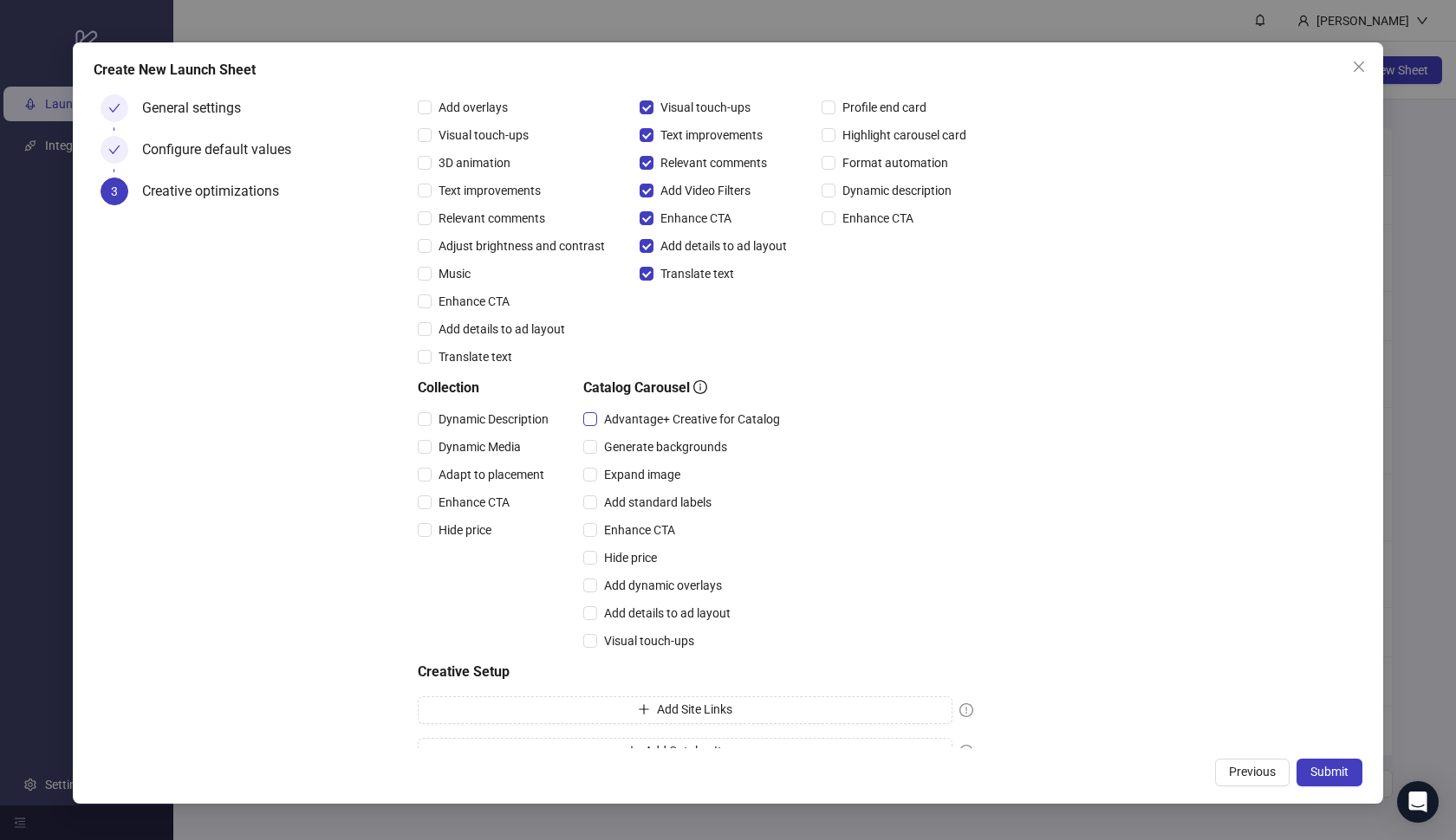
click at [691, 421] on span "Advantage+ Creative for Catalog" at bounding box center [691, 419] width 189 height 19
click at [652, 485] on div "Expand image" at bounding box center [684, 474] width 203 height 28
click at [642, 482] on span "Expand image" at bounding box center [641, 474] width 90 height 19
click at [631, 500] on span "Add standard labels" at bounding box center [657, 501] width 121 height 19
click at [631, 527] on span "Enhance CTA" at bounding box center [639, 529] width 85 height 19
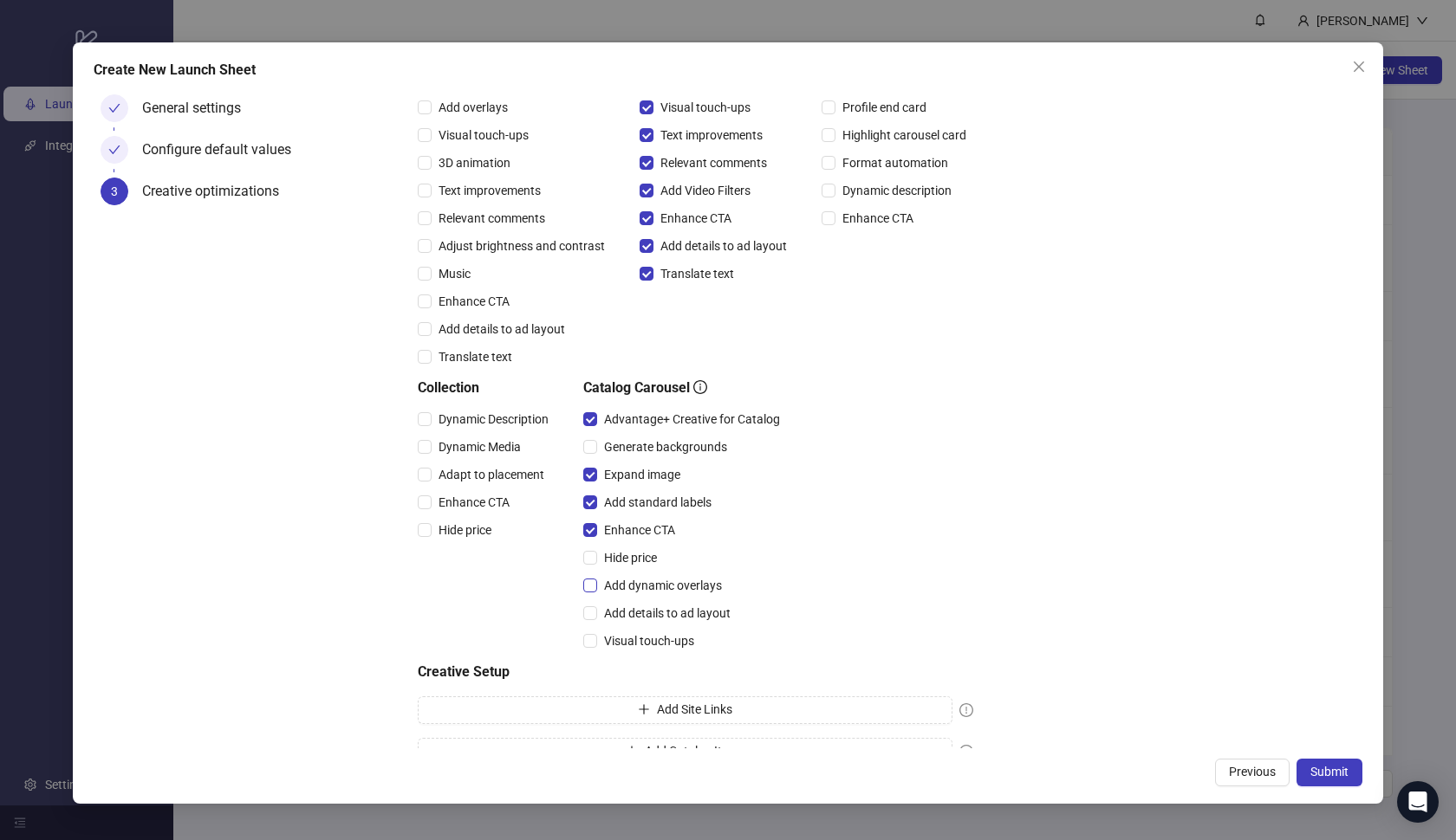
click at [638, 592] on span "Add dynamic overlays" at bounding box center [662, 584] width 132 height 19
click at [638, 616] on span "Add details to ad layout" at bounding box center [667, 612] width 141 height 19
click at [638, 645] on span "Visual touch-ups" at bounding box center [648, 640] width 104 height 19
click at [466, 497] on span "Enhance CTA" at bounding box center [474, 501] width 85 height 19
click at [479, 473] on span "Adapt to placement" at bounding box center [491, 474] width 120 height 19
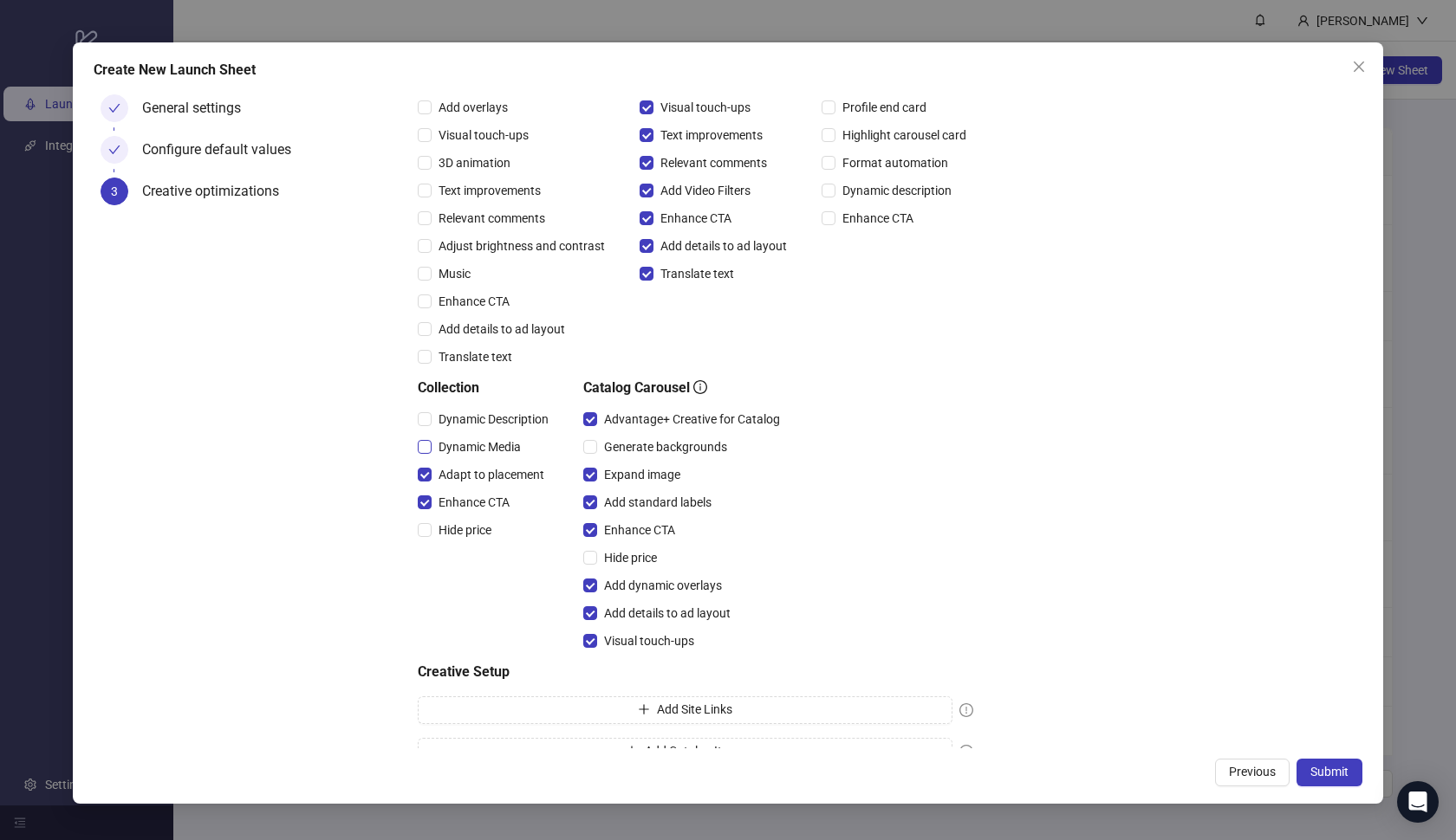
click at [486, 448] on span "Dynamic Media" at bounding box center [479, 447] width 96 height 19
click at [475, 420] on span "Dynamic Description" at bounding box center [493, 419] width 124 height 19
click at [1311, 769] on span "Submit" at bounding box center [1329, 772] width 38 height 14
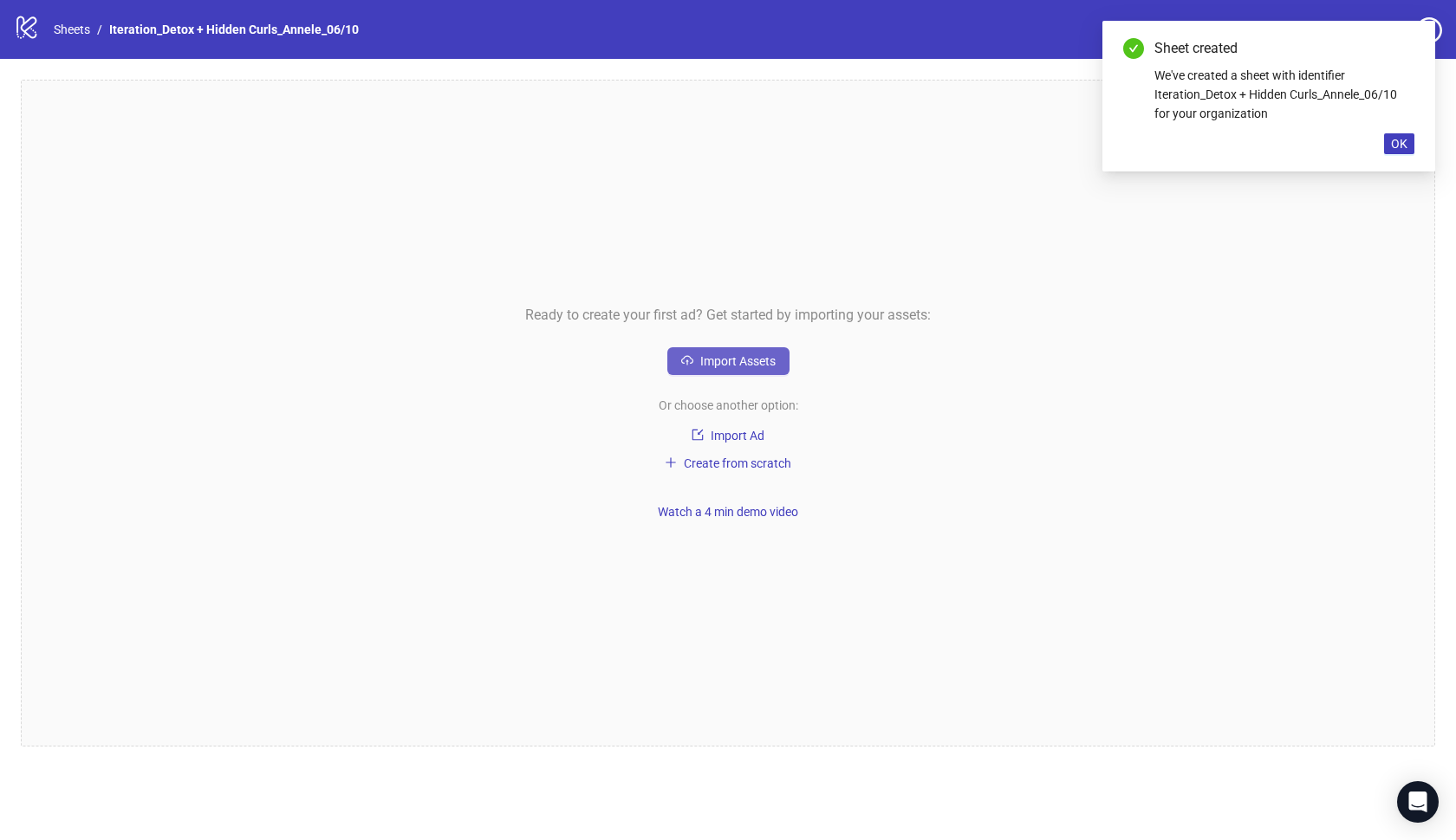
click at [771, 368] on span "Import Assets" at bounding box center [737, 362] width 75 height 14
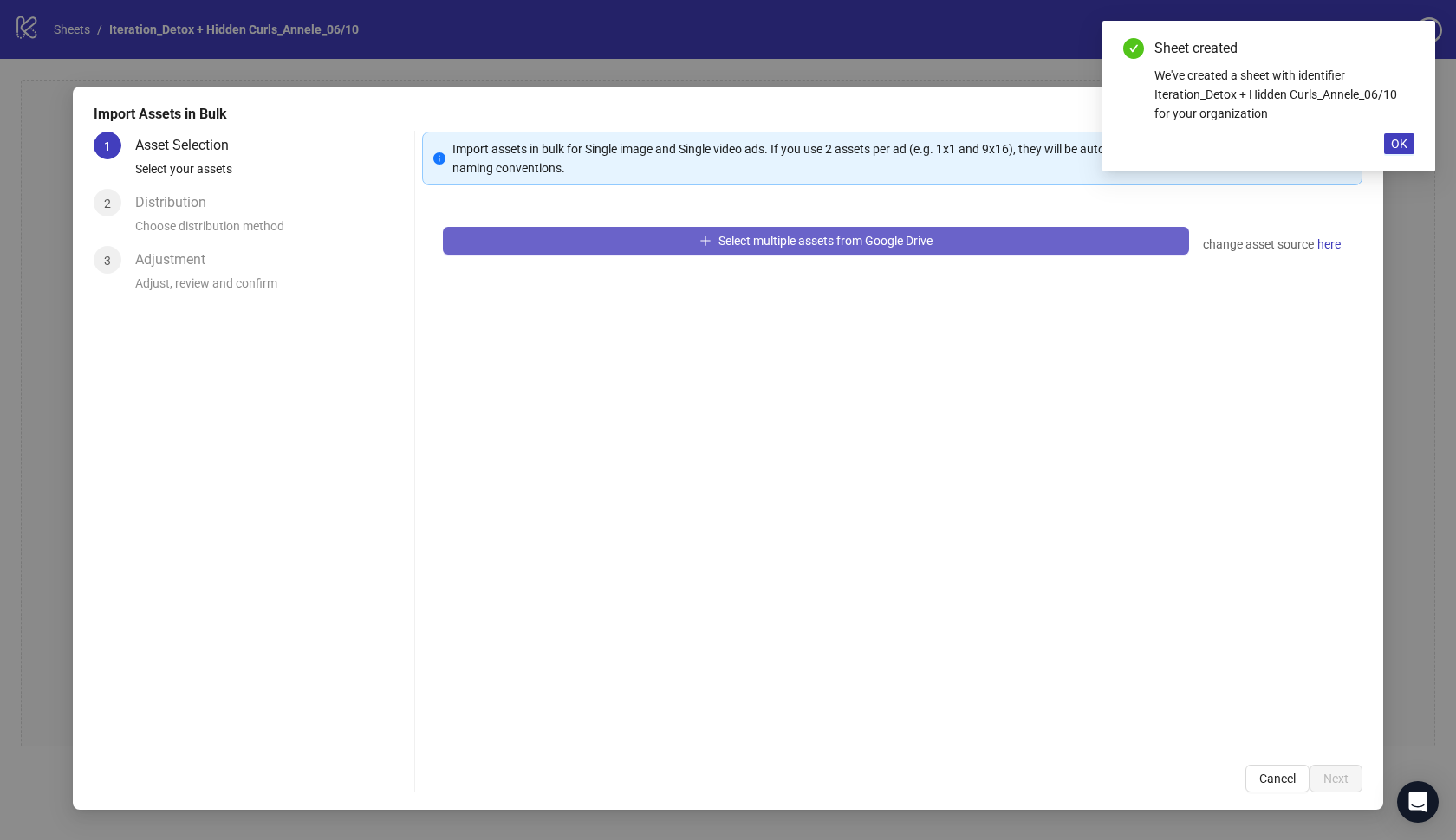
click at [726, 250] on button "Select multiple assets from Google Drive" at bounding box center [816, 241] width 746 height 28
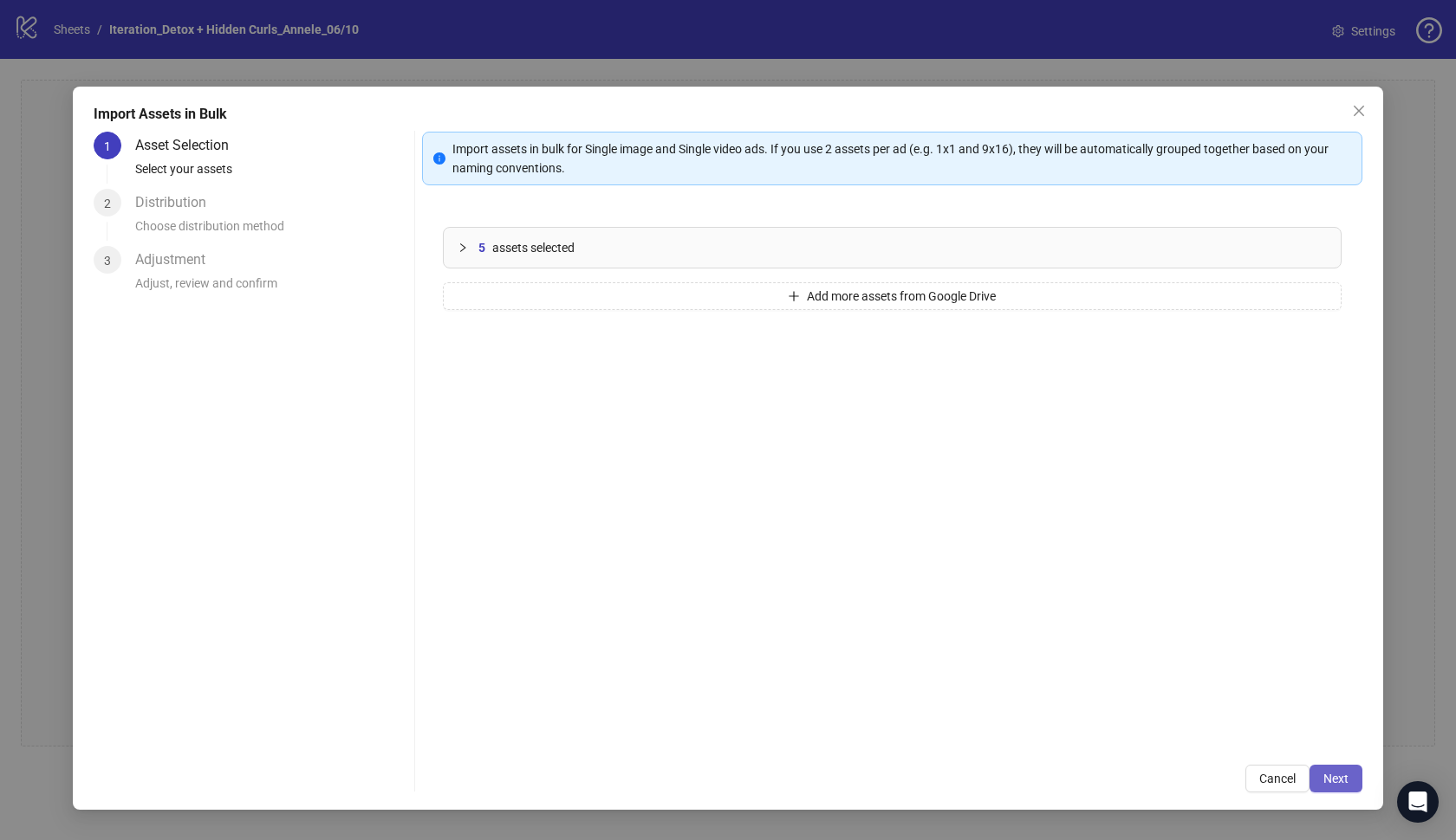
click at [1323, 779] on span "Next" at bounding box center [1335, 779] width 25 height 14
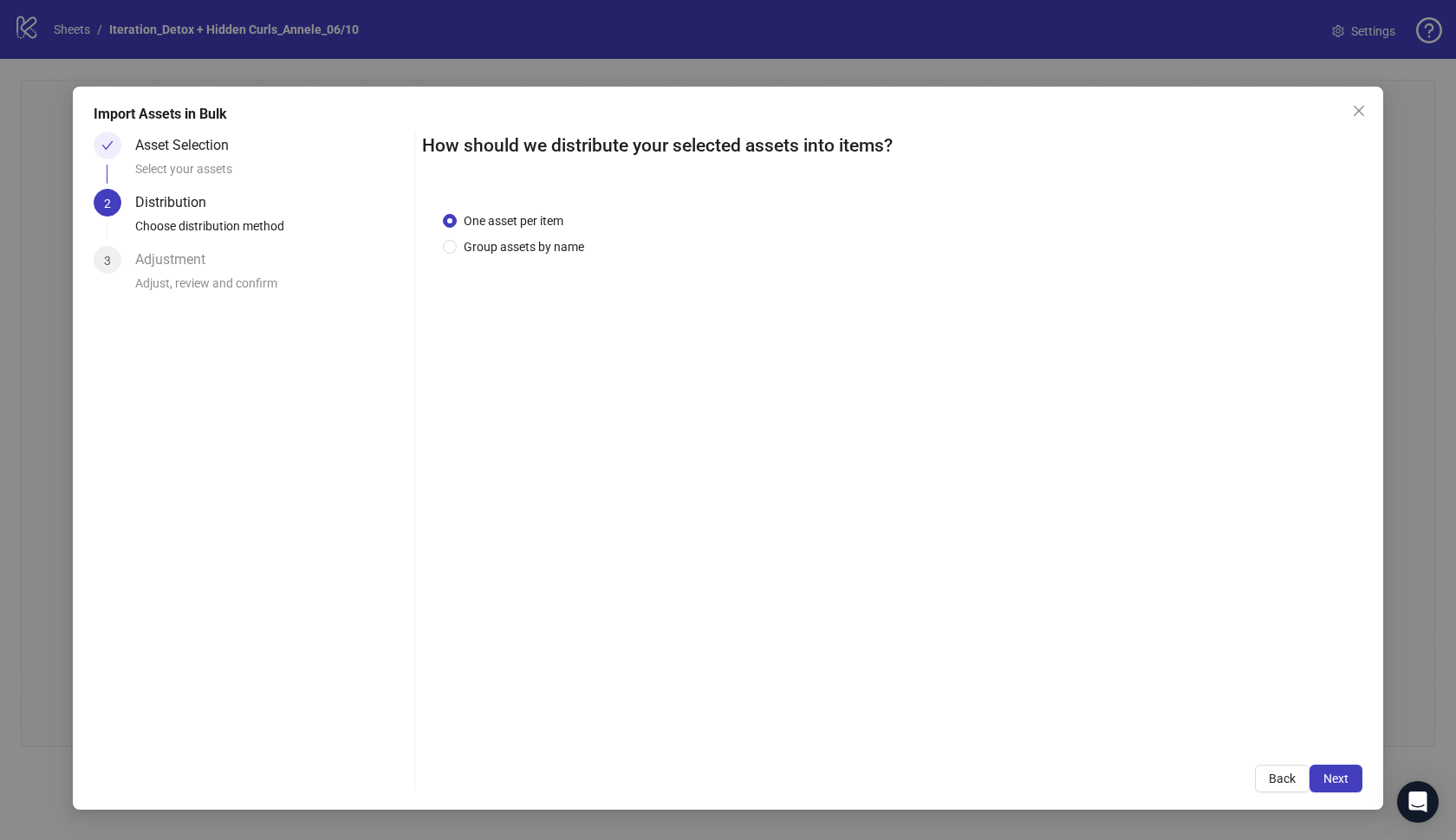
click at [1323, 779] on span "Next" at bounding box center [1335, 779] width 25 height 14
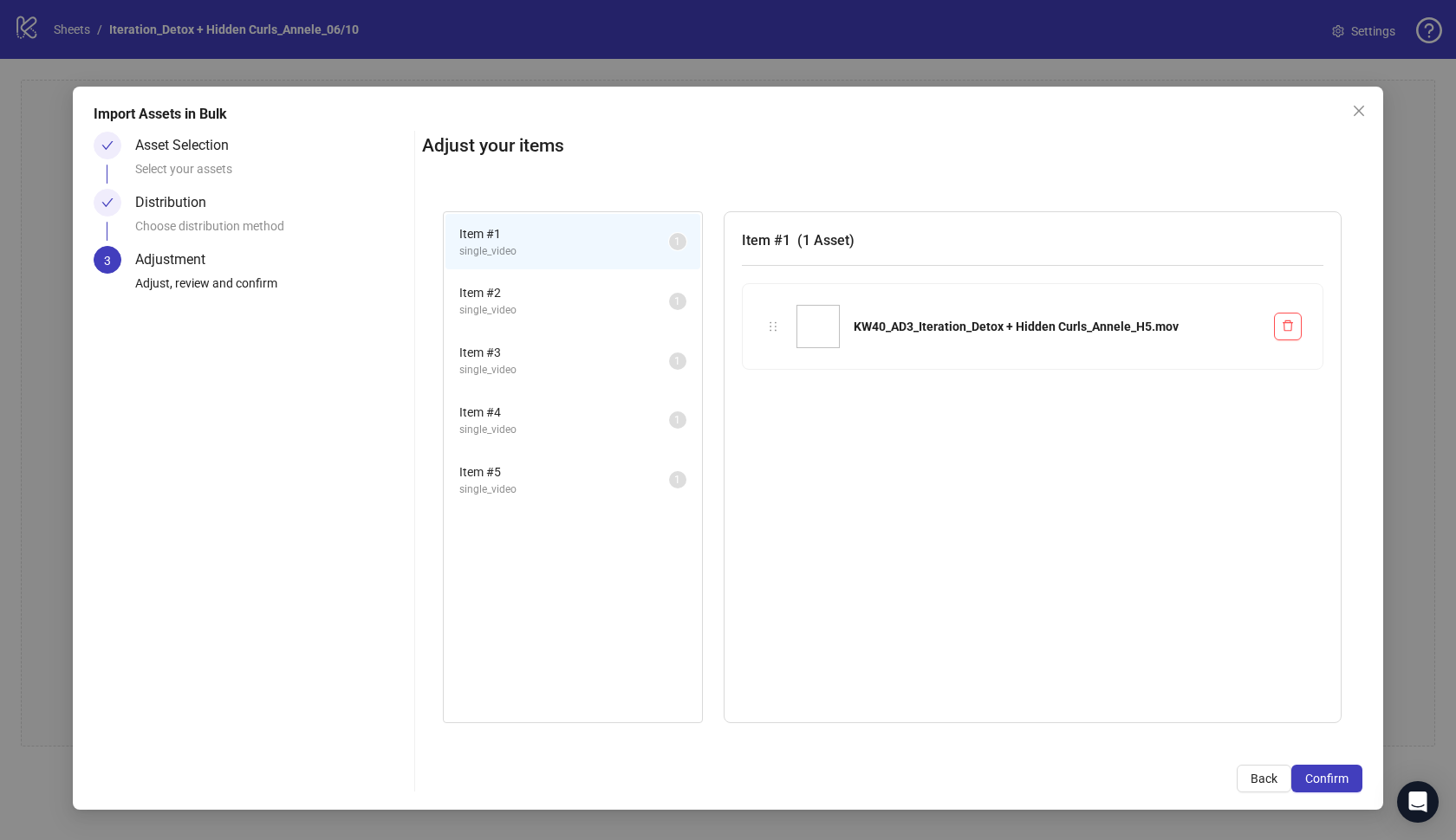
click at [1323, 779] on span "Confirm" at bounding box center [1327, 779] width 44 height 14
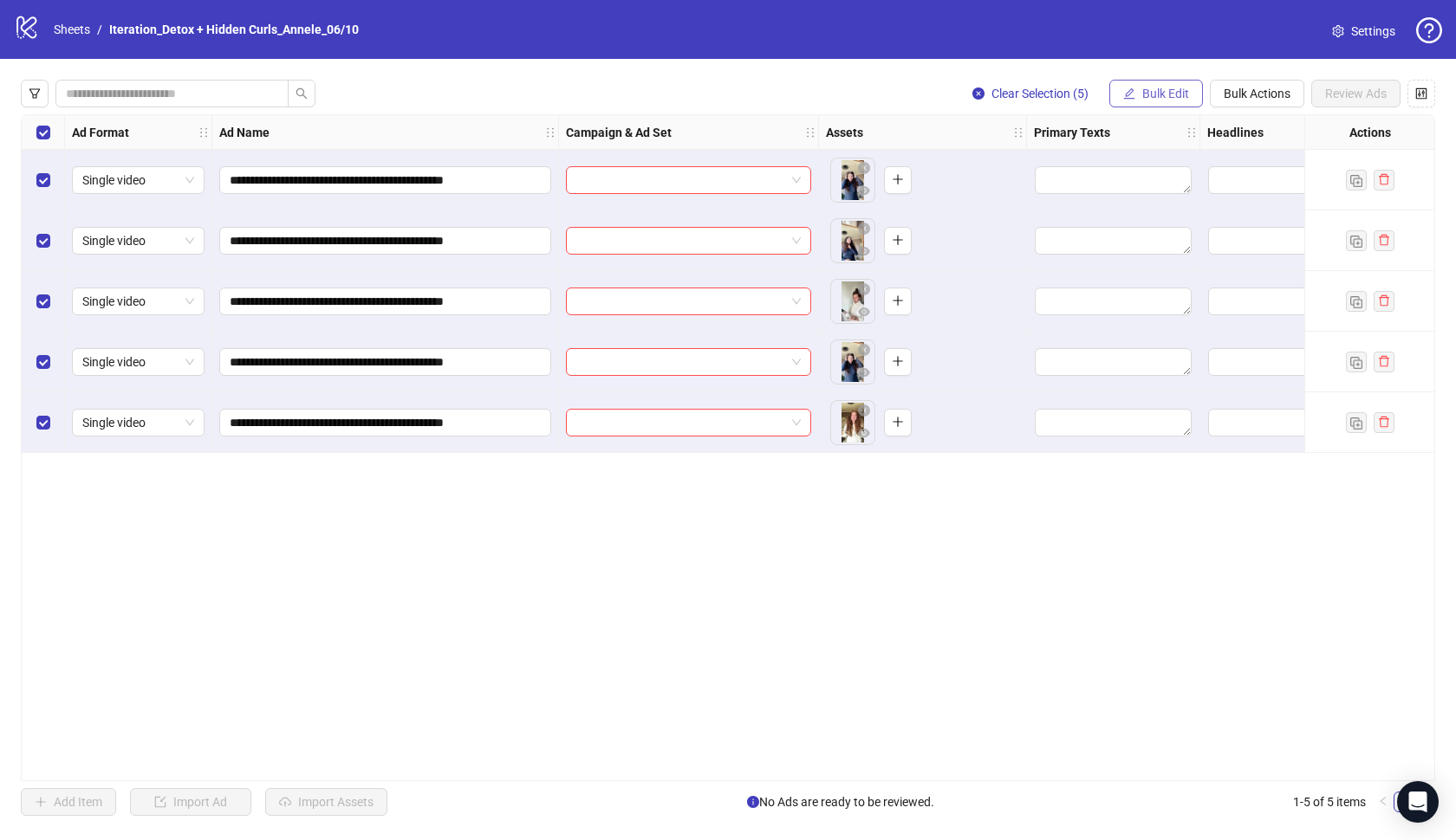
click at [1140, 90] on button "Bulk Edit" at bounding box center [1156, 93] width 93 height 28
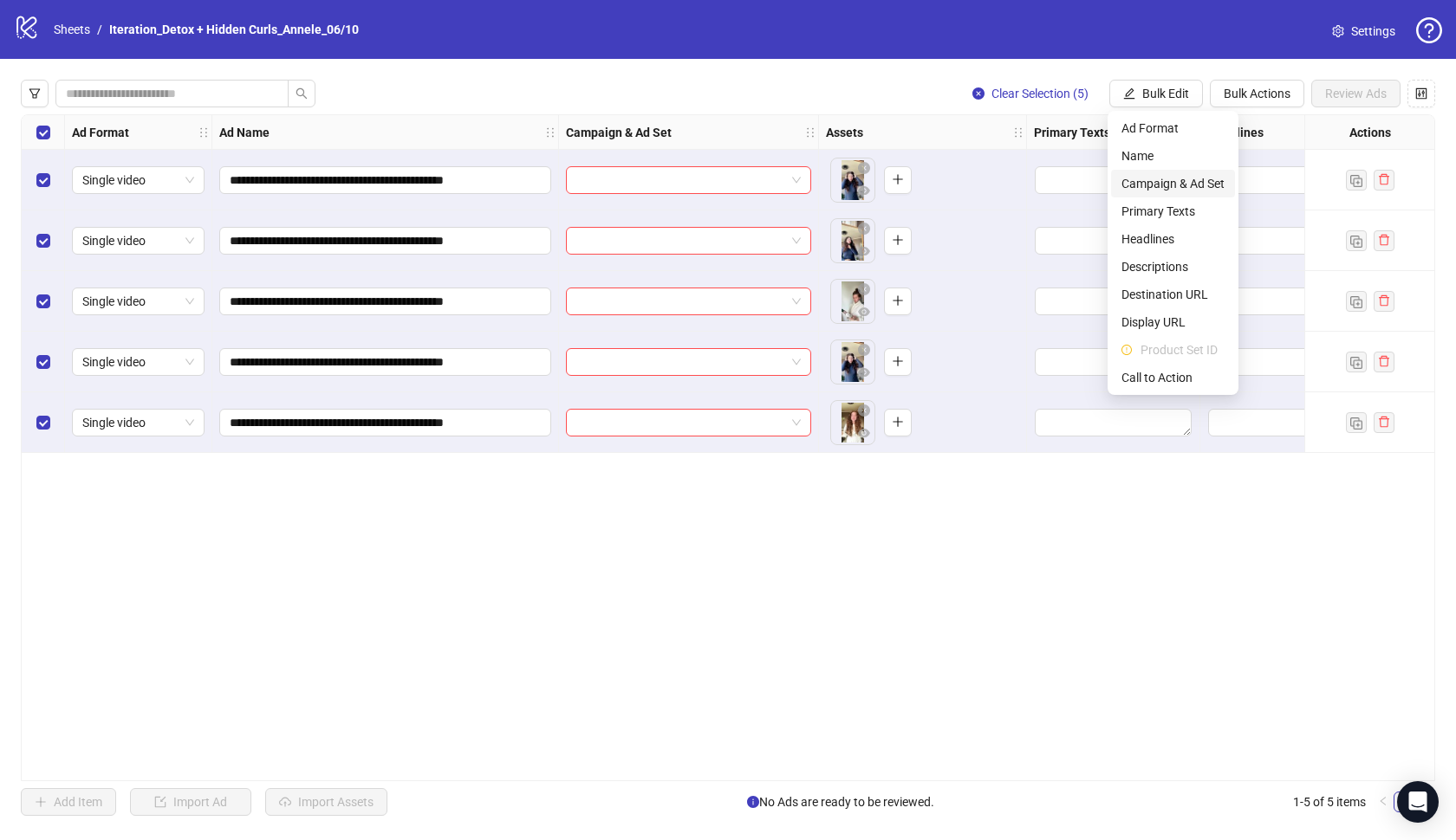
click at [1162, 187] on span "Campaign & Ad Set" at bounding box center [1173, 183] width 103 height 19
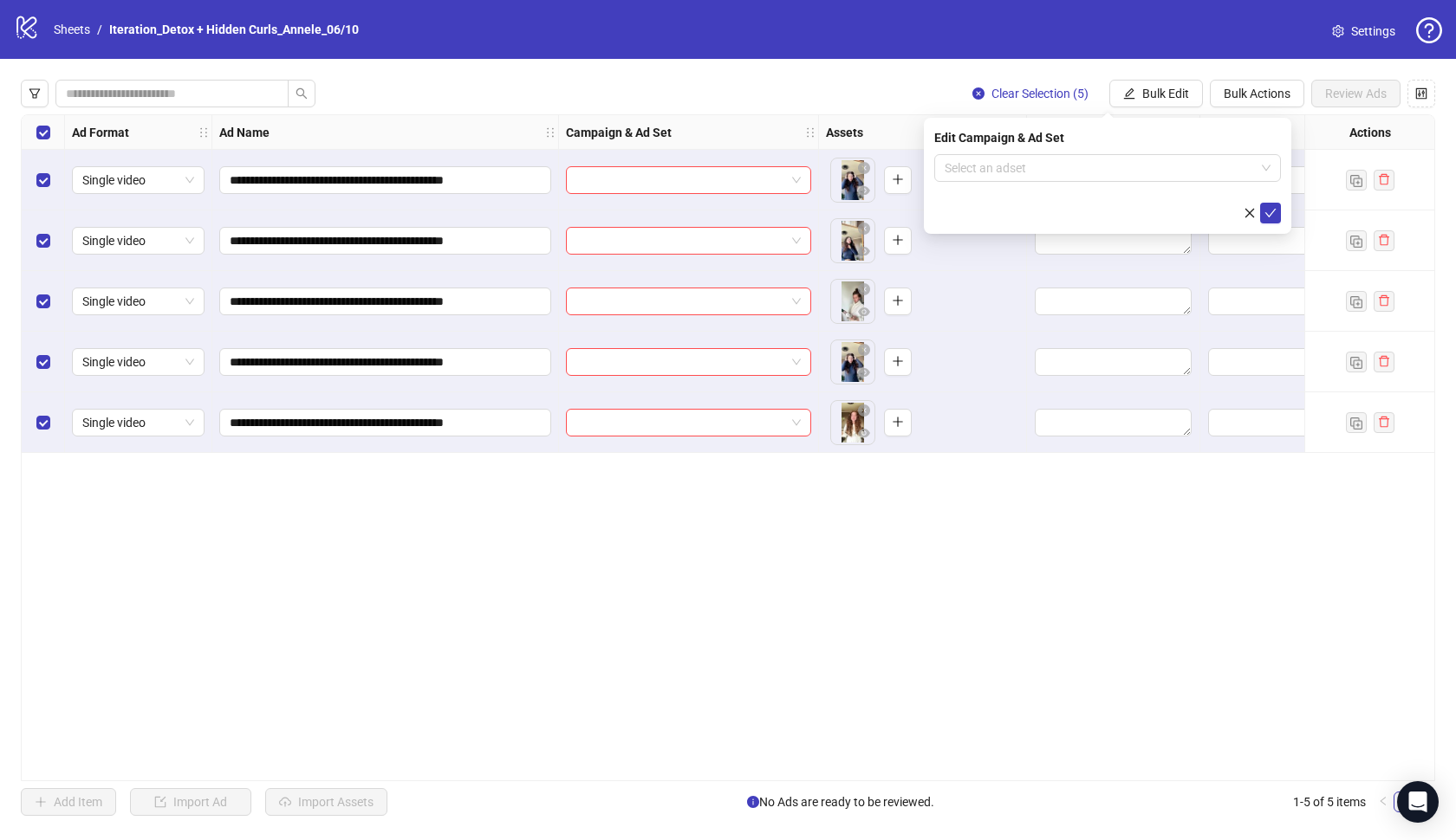
click at [1146, 149] on div "Edit Campaign & Ad Set Select an adset" at bounding box center [1107, 175] width 368 height 116
click at [1148, 165] on input "search" at bounding box center [1099, 168] width 310 height 26
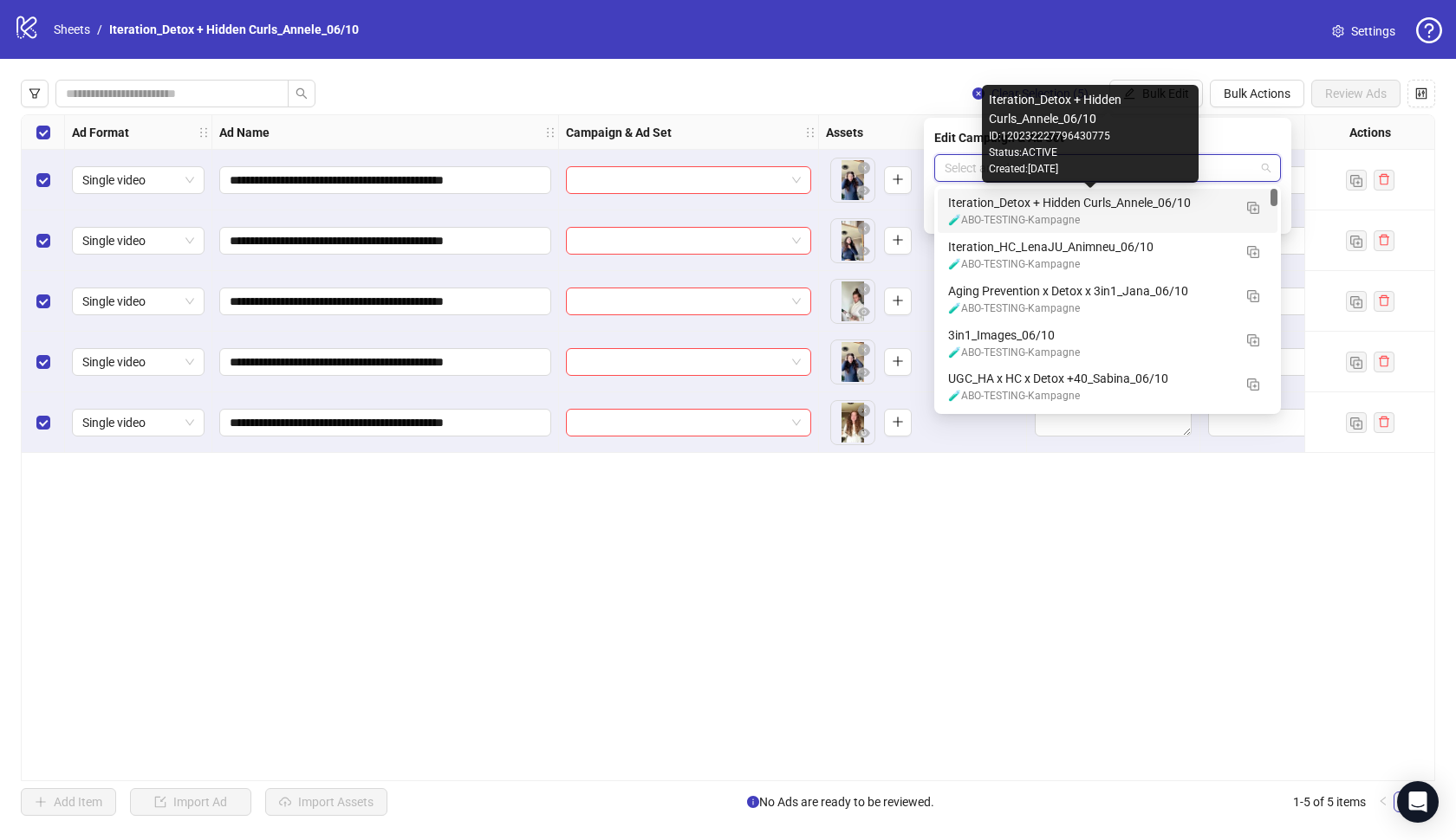
click at [1131, 210] on div "Iteration_Detox + Hidden Curls_Annele_06/10" at bounding box center [1090, 202] width 284 height 19
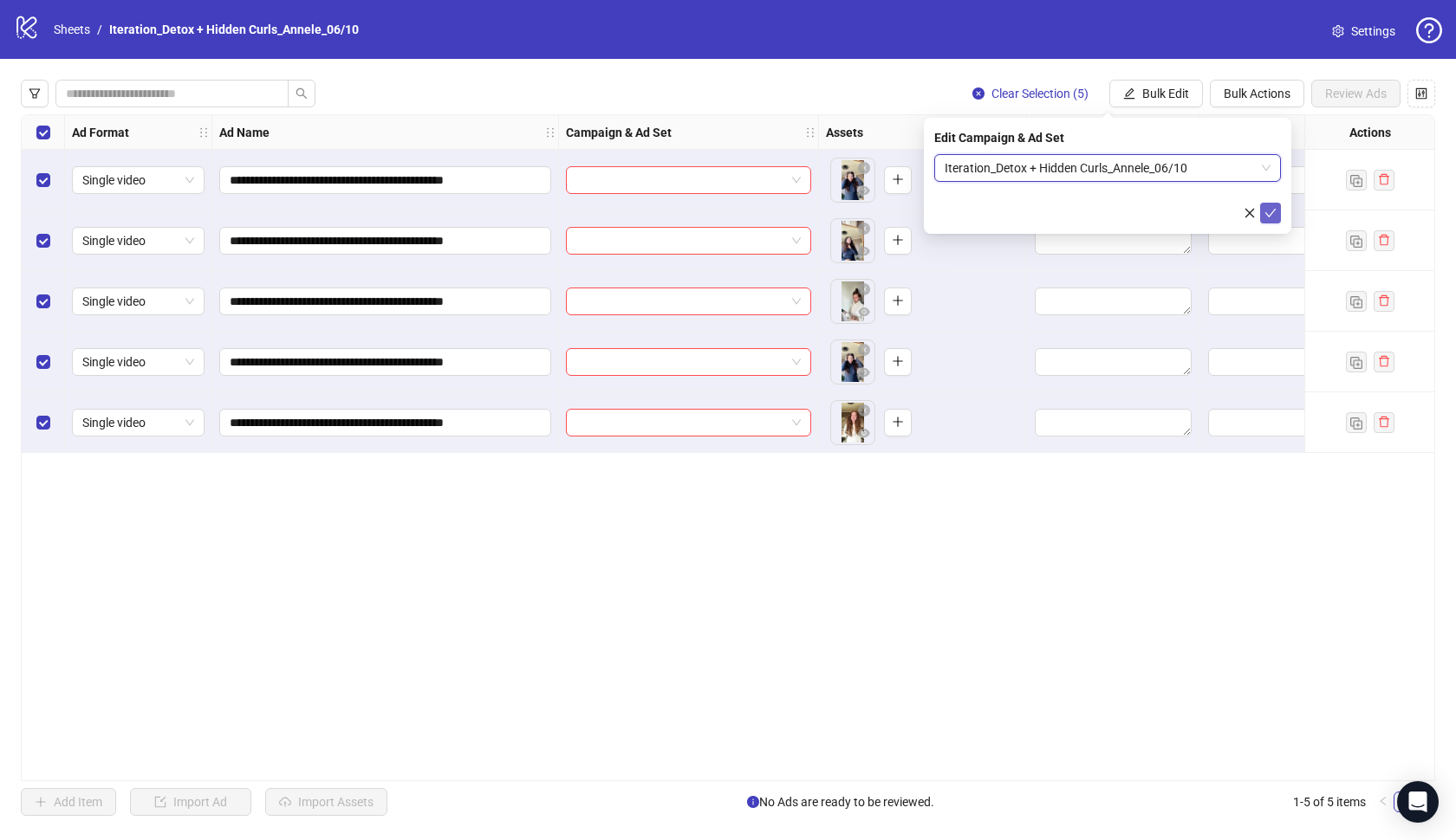
click at [1270, 209] on icon "check" at bounding box center [1271, 213] width 12 height 12
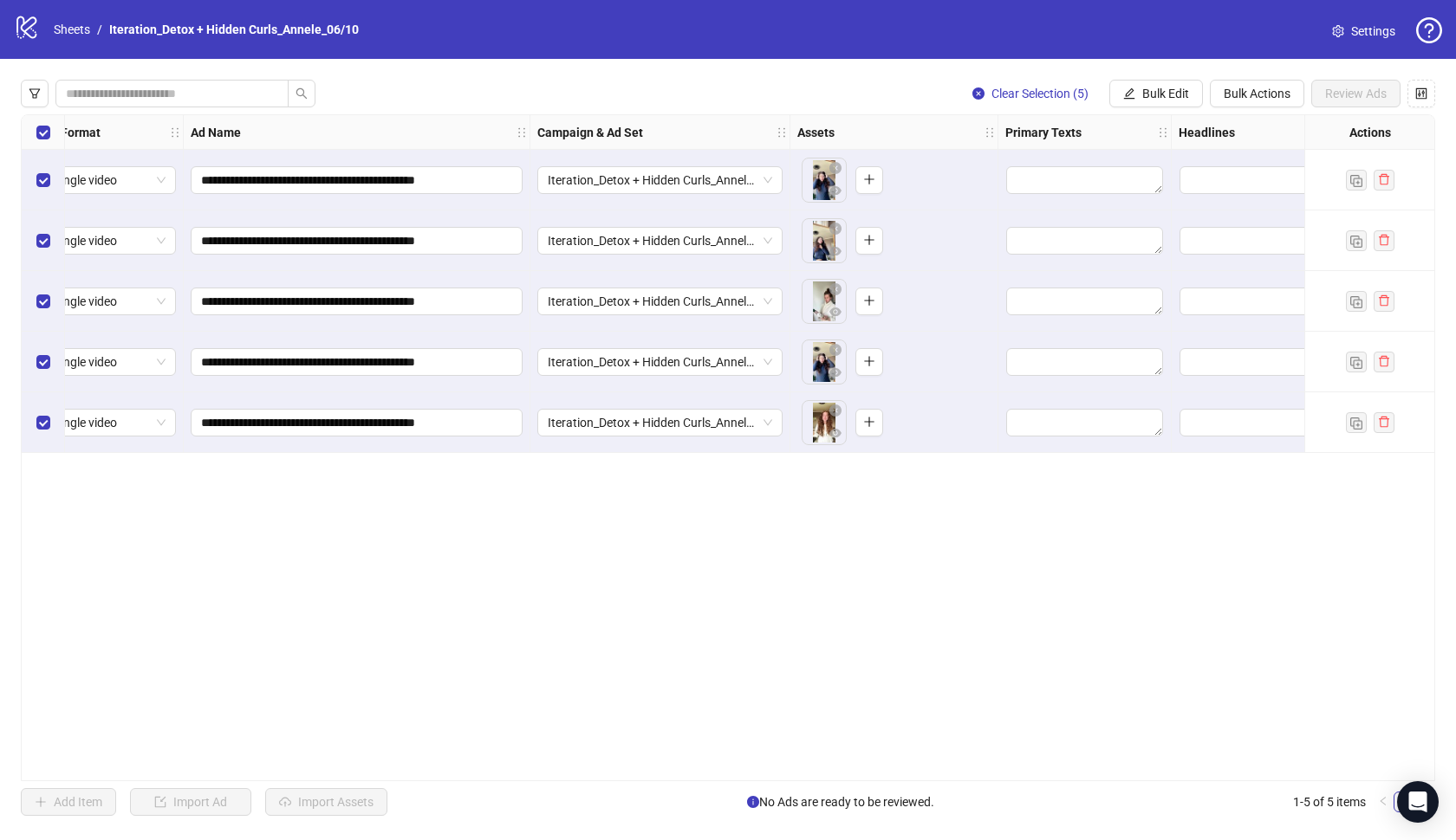
scroll to position [0, 89]
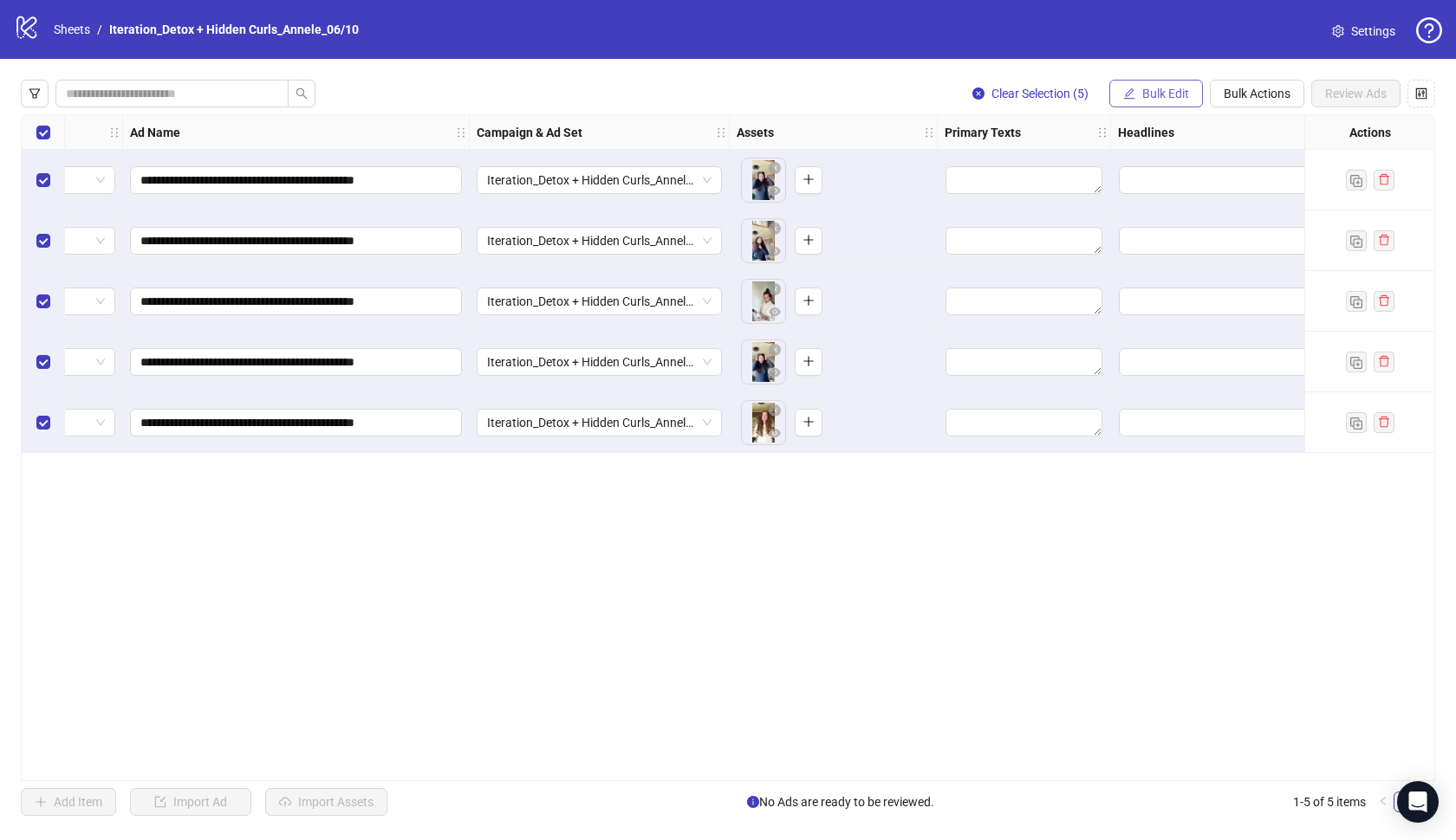
click at [1160, 88] on span "Bulk Edit" at bounding box center [1165, 93] width 47 height 14
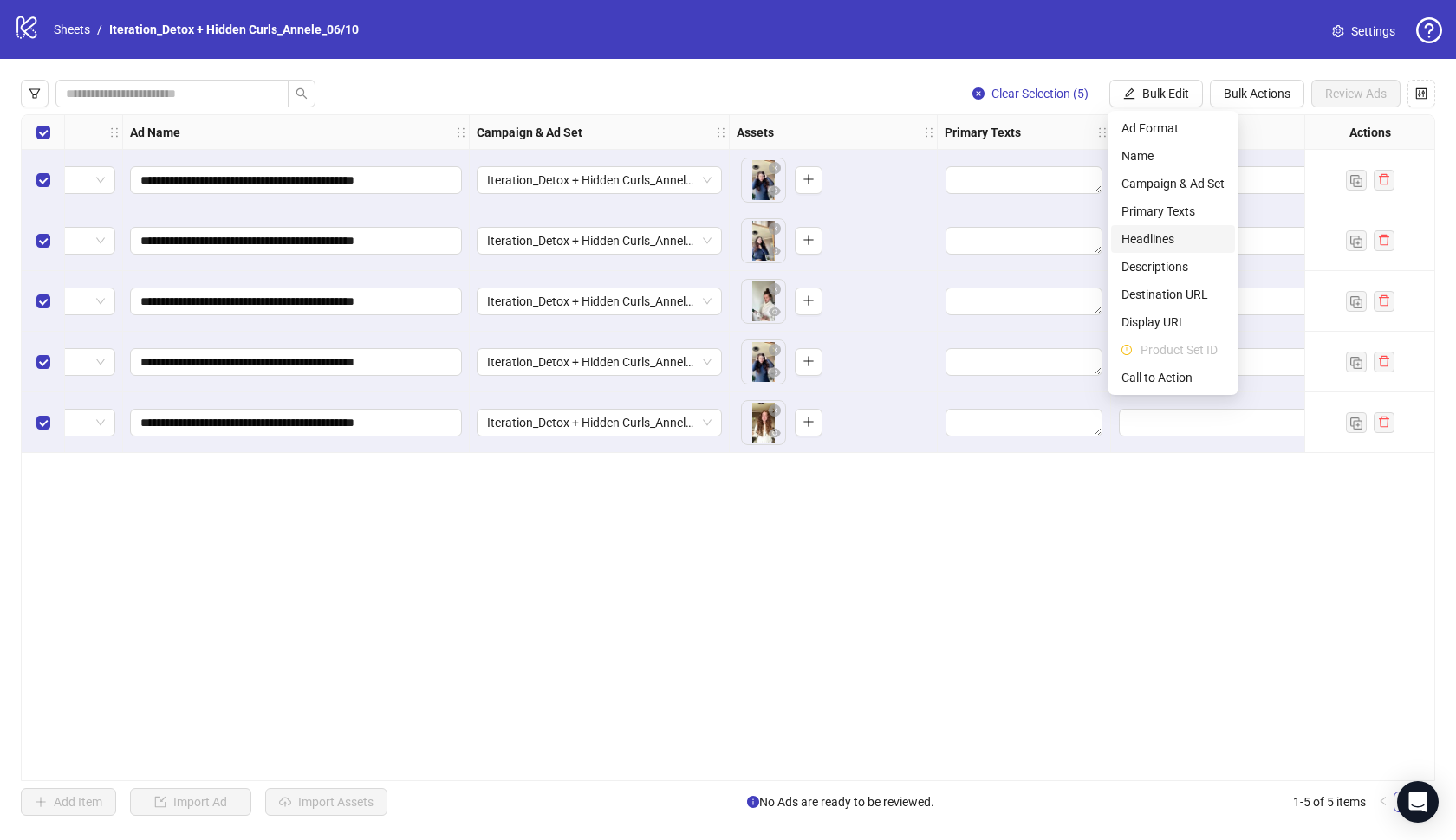
click at [1160, 242] on span "Headlines" at bounding box center [1173, 239] width 103 height 19
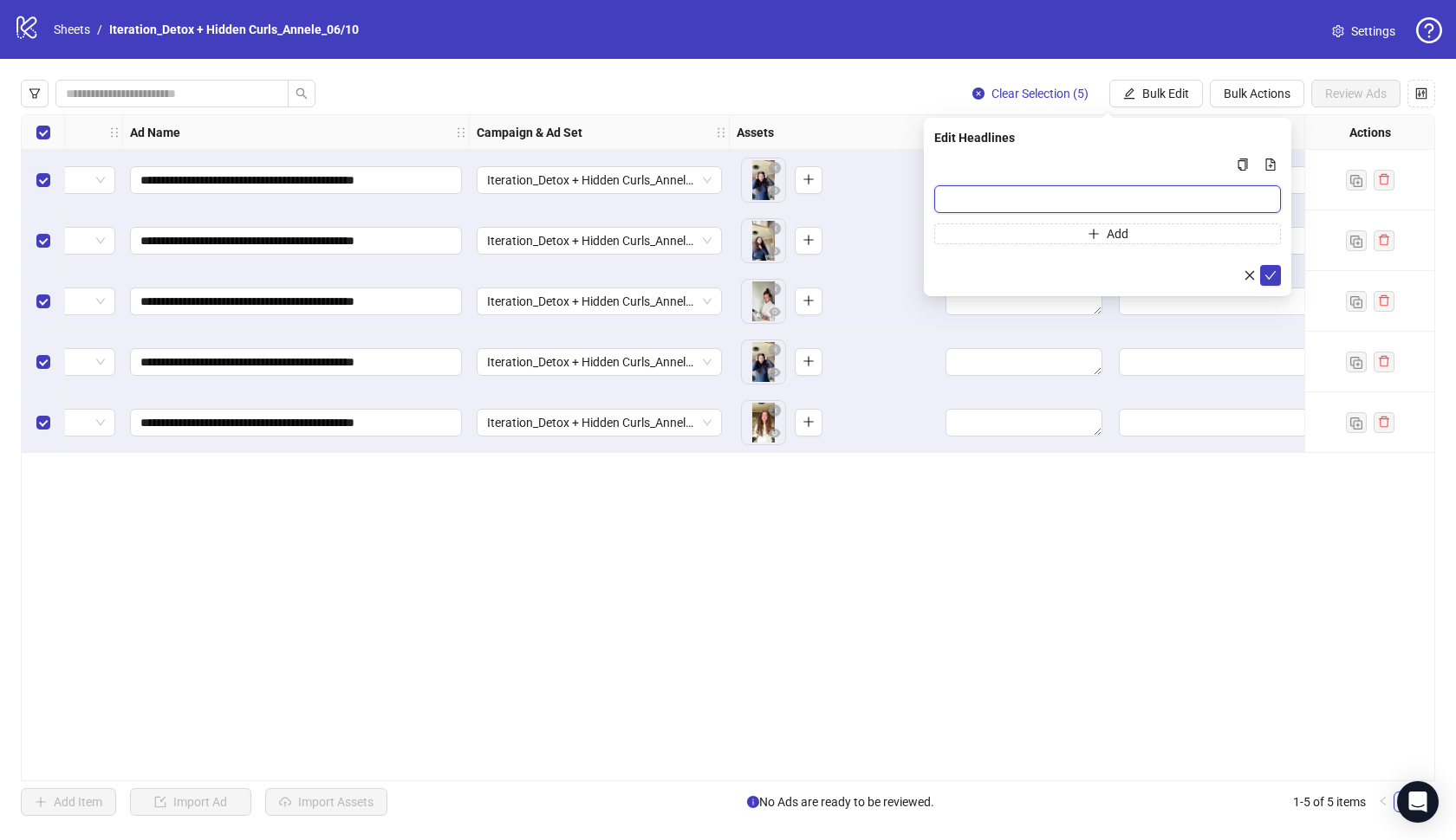
click at [1147, 194] on input "Multi-input container - paste or copy values" at bounding box center [1108, 199] width 347 height 28
paste input "**********"
type input "**********"
click at [1269, 276] on icon "check" at bounding box center [1271, 275] width 12 height 12
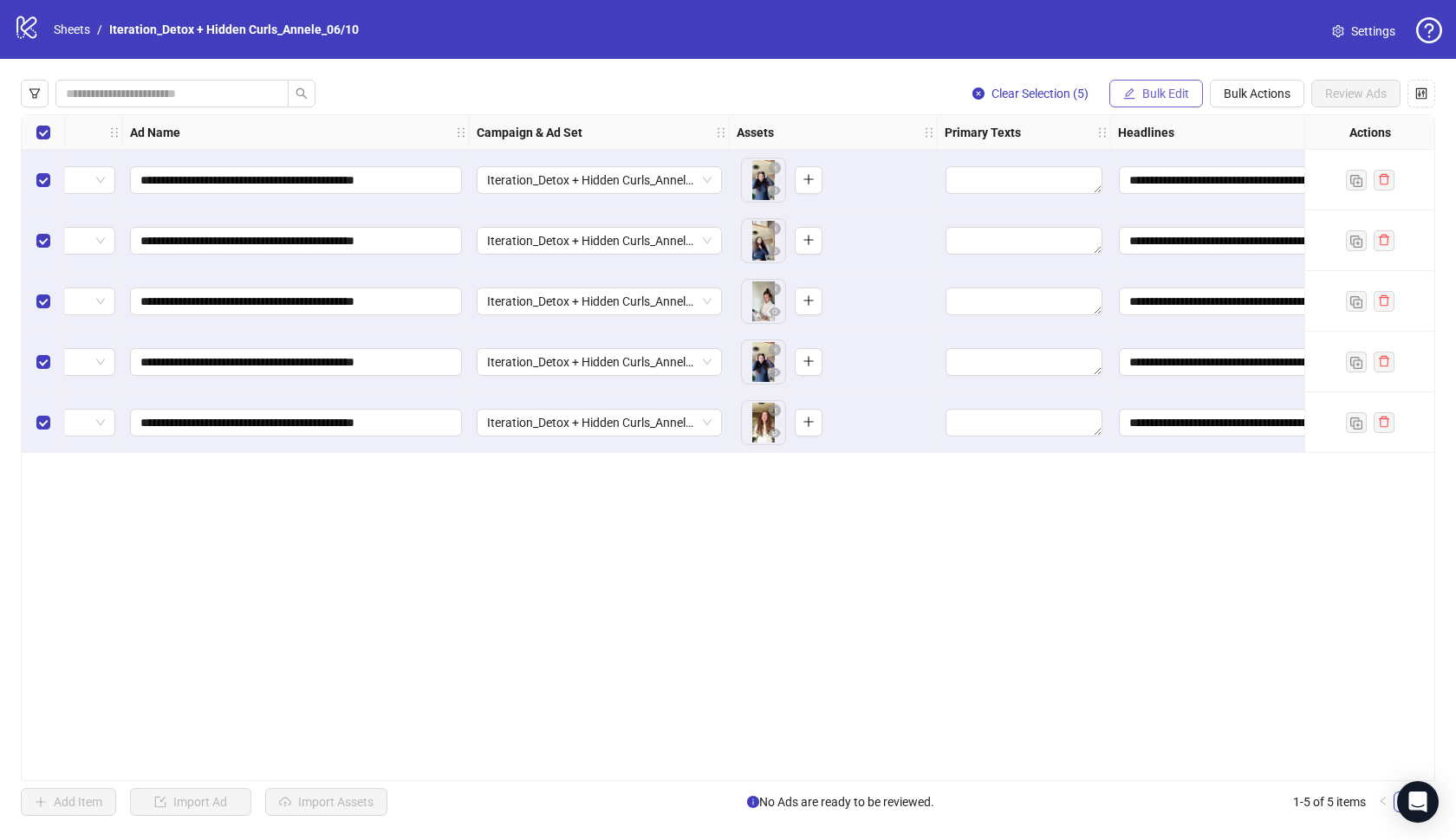
click at [1128, 100] on button "Bulk Edit" at bounding box center [1156, 93] width 93 height 28
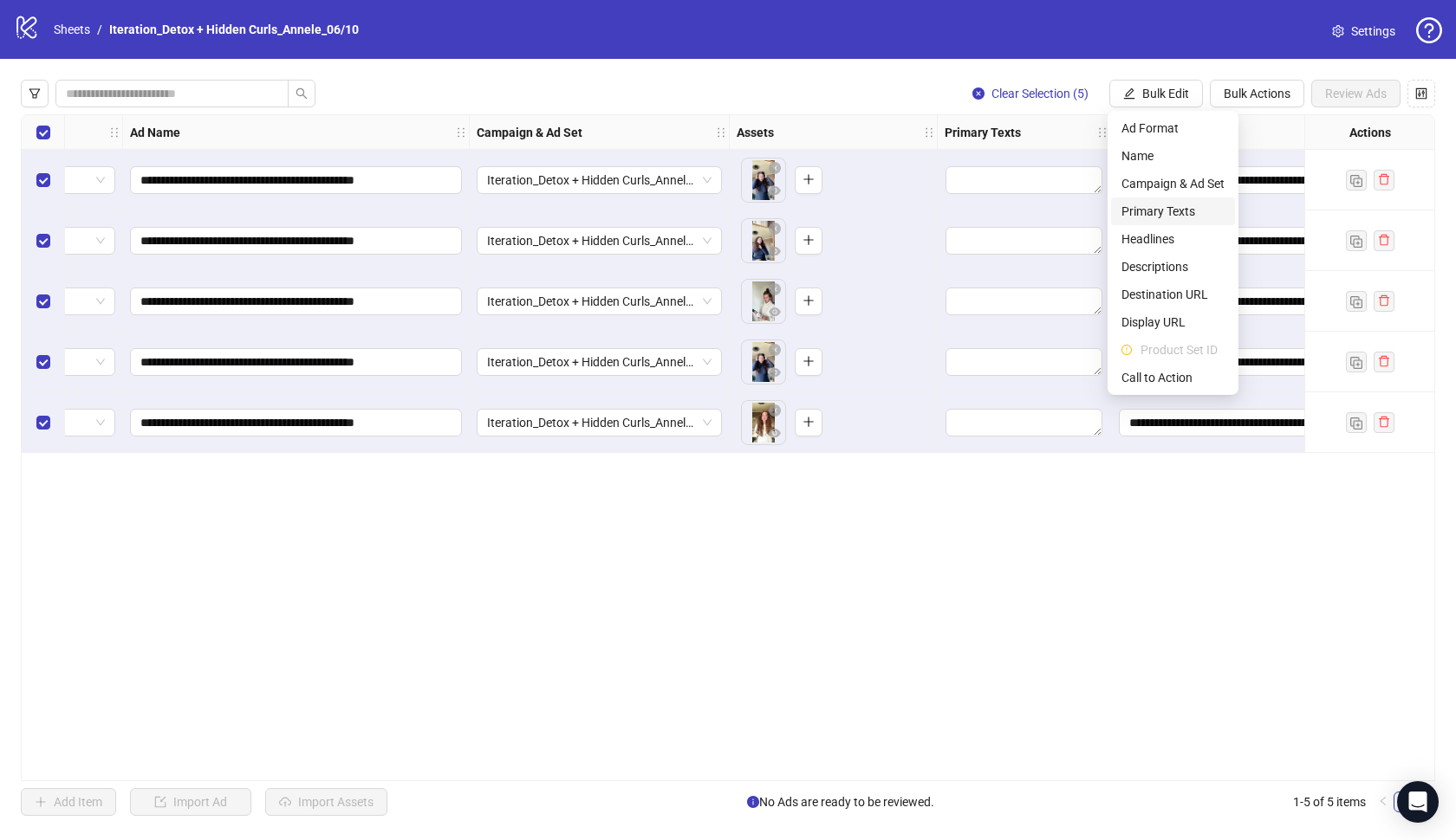
click at [1152, 208] on span "Primary Texts" at bounding box center [1173, 211] width 103 height 19
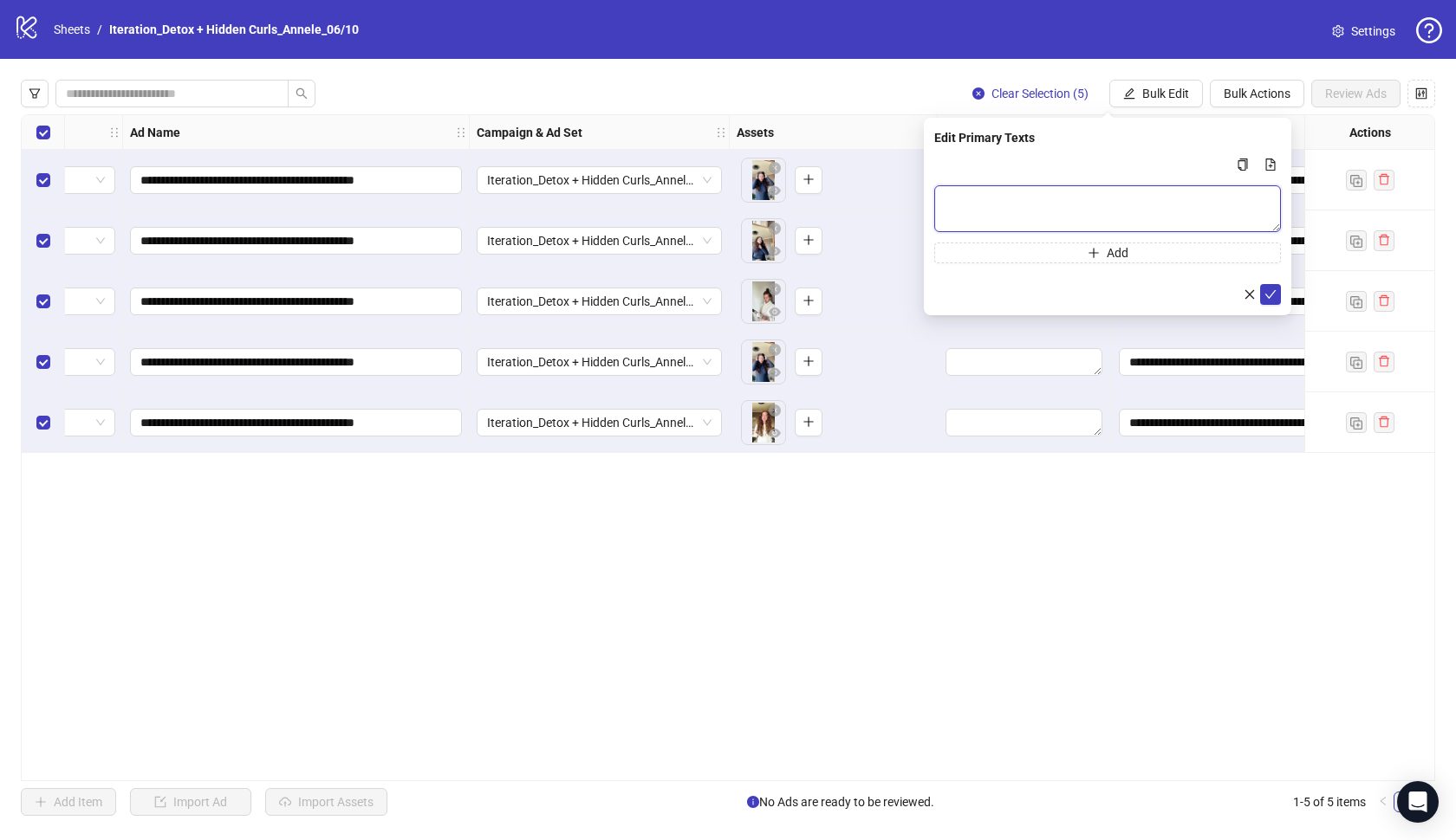
click at [1155, 215] on textarea "Multi-text input container - paste or copy values" at bounding box center [1108, 208] width 347 height 47
paste textarea "**********"
type textarea "**********"
click at [1267, 293] on icon "check" at bounding box center [1271, 294] width 12 height 12
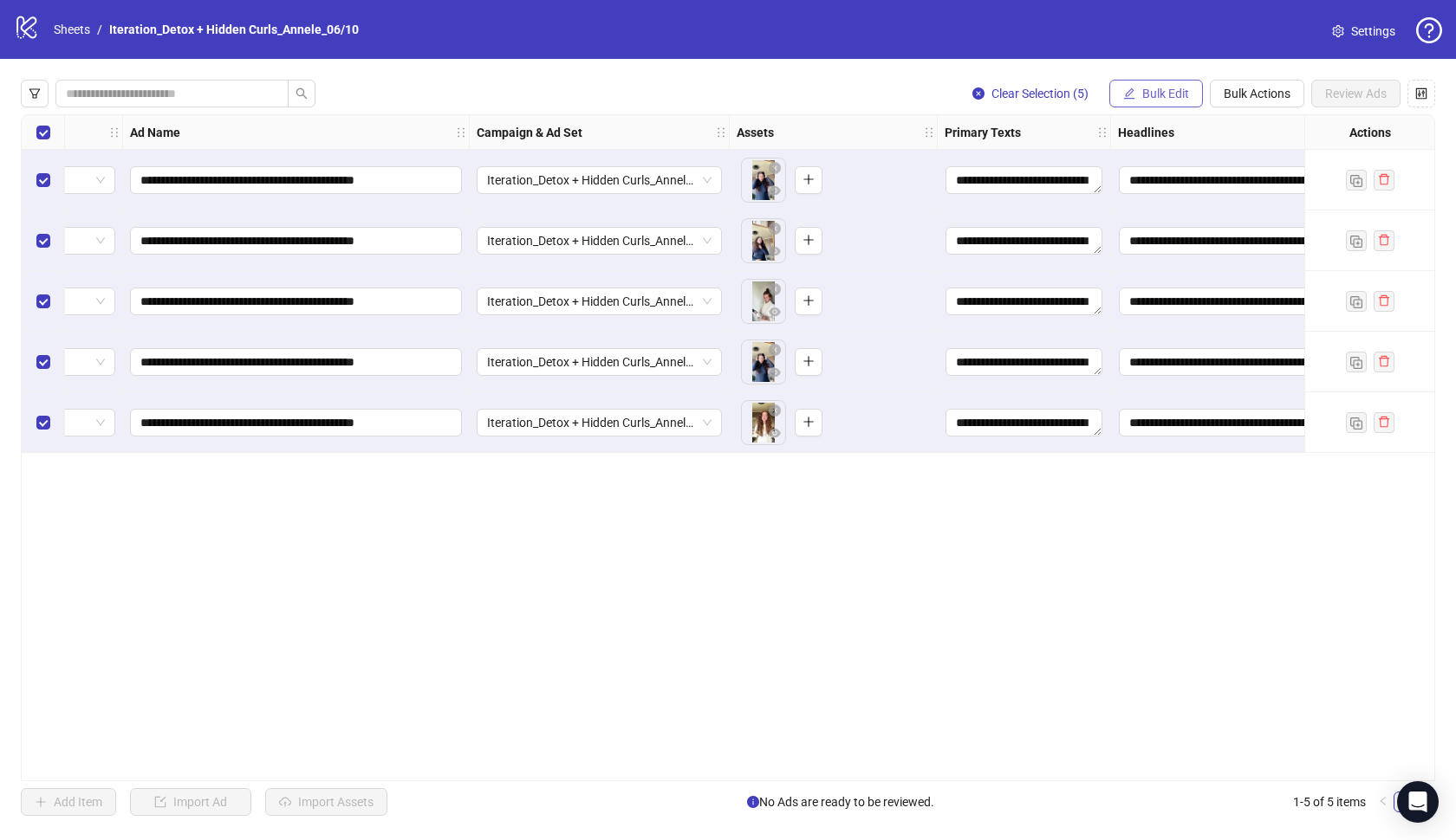
click at [1145, 94] on span "Bulk Edit" at bounding box center [1165, 93] width 47 height 14
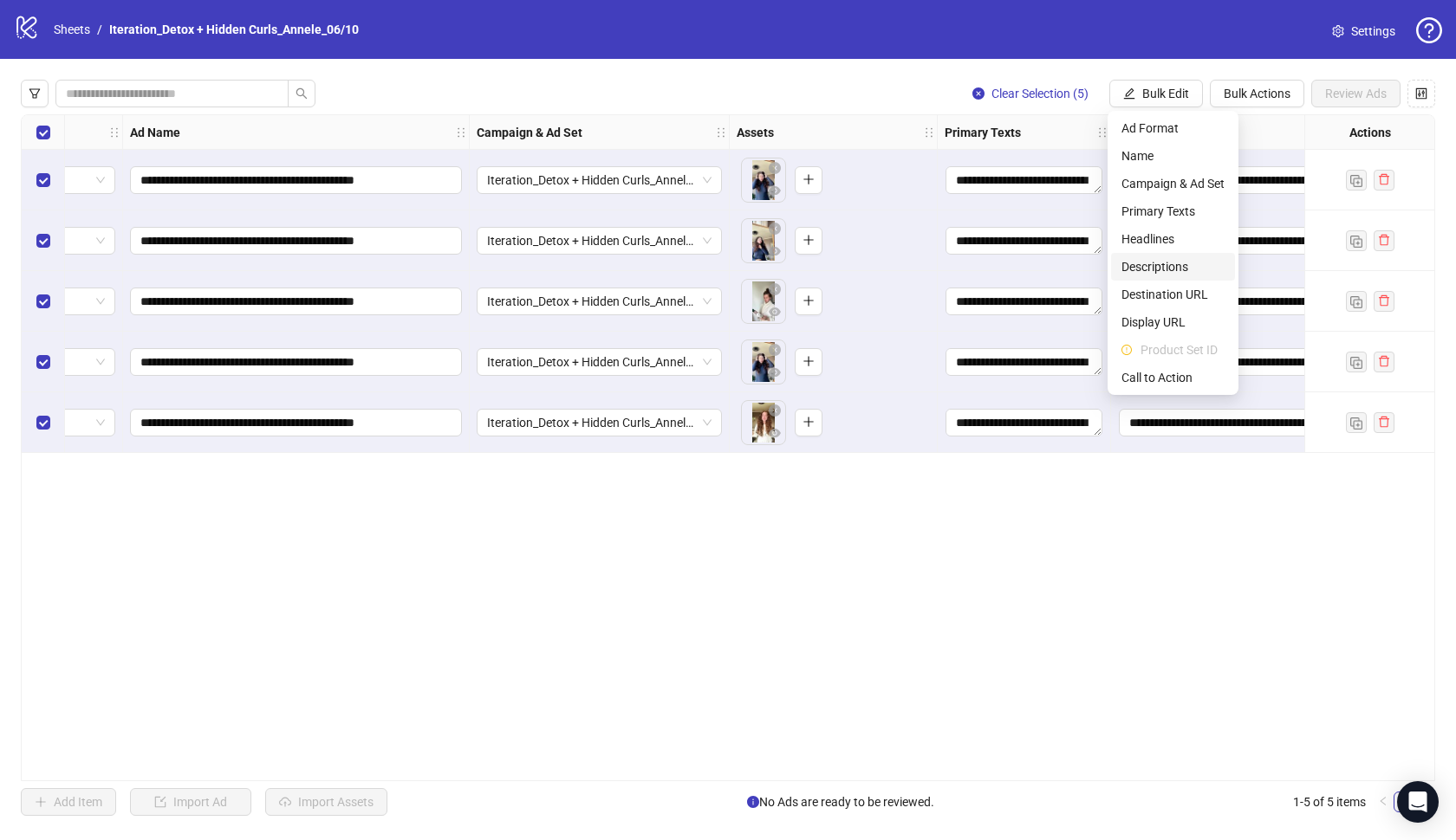
click at [1159, 268] on span "Descriptions" at bounding box center [1173, 266] width 103 height 19
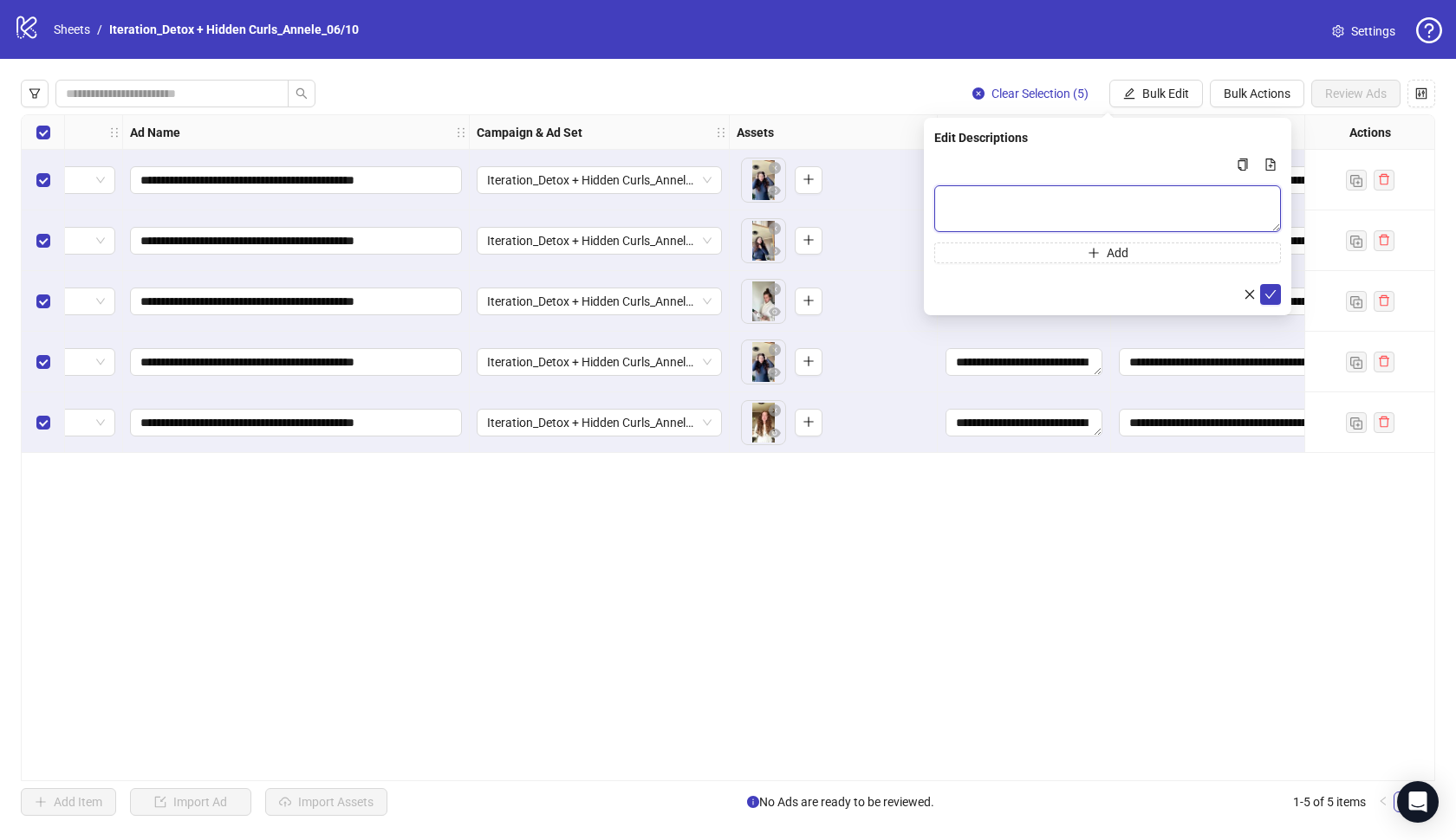
click at [1102, 215] on textarea "Multi-text input container - paste or copy values" at bounding box center [1108, 208] width 347 height 47
paste textarea "**********"
type textarea "**********"
click at [1278, 293] on button "submit" at bounding box center [1270, 294] width 21 height 21
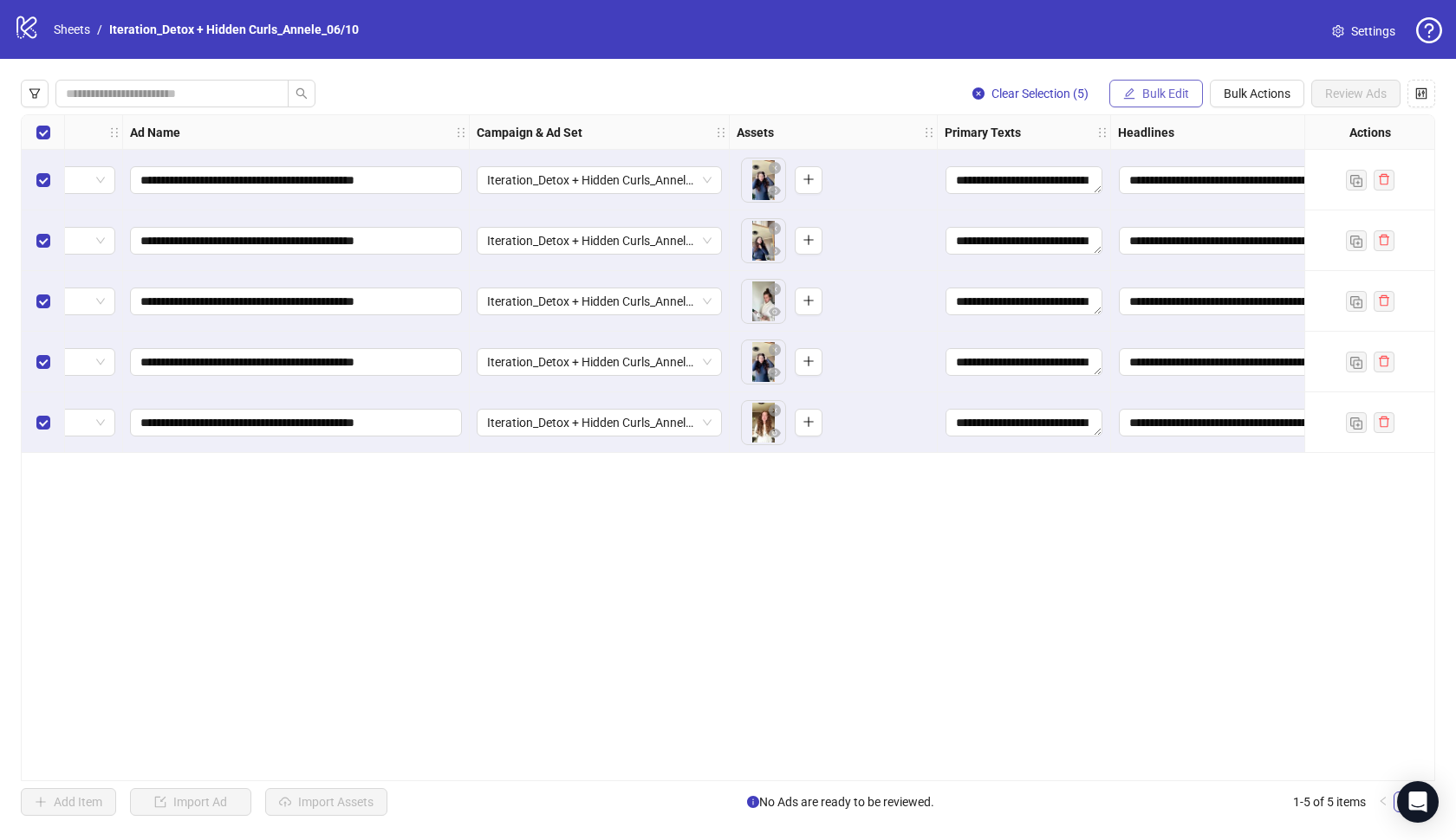
click at [1159, 89] on span "Bulk Edit" at bounding box center [1165, 93] width 47 height 14
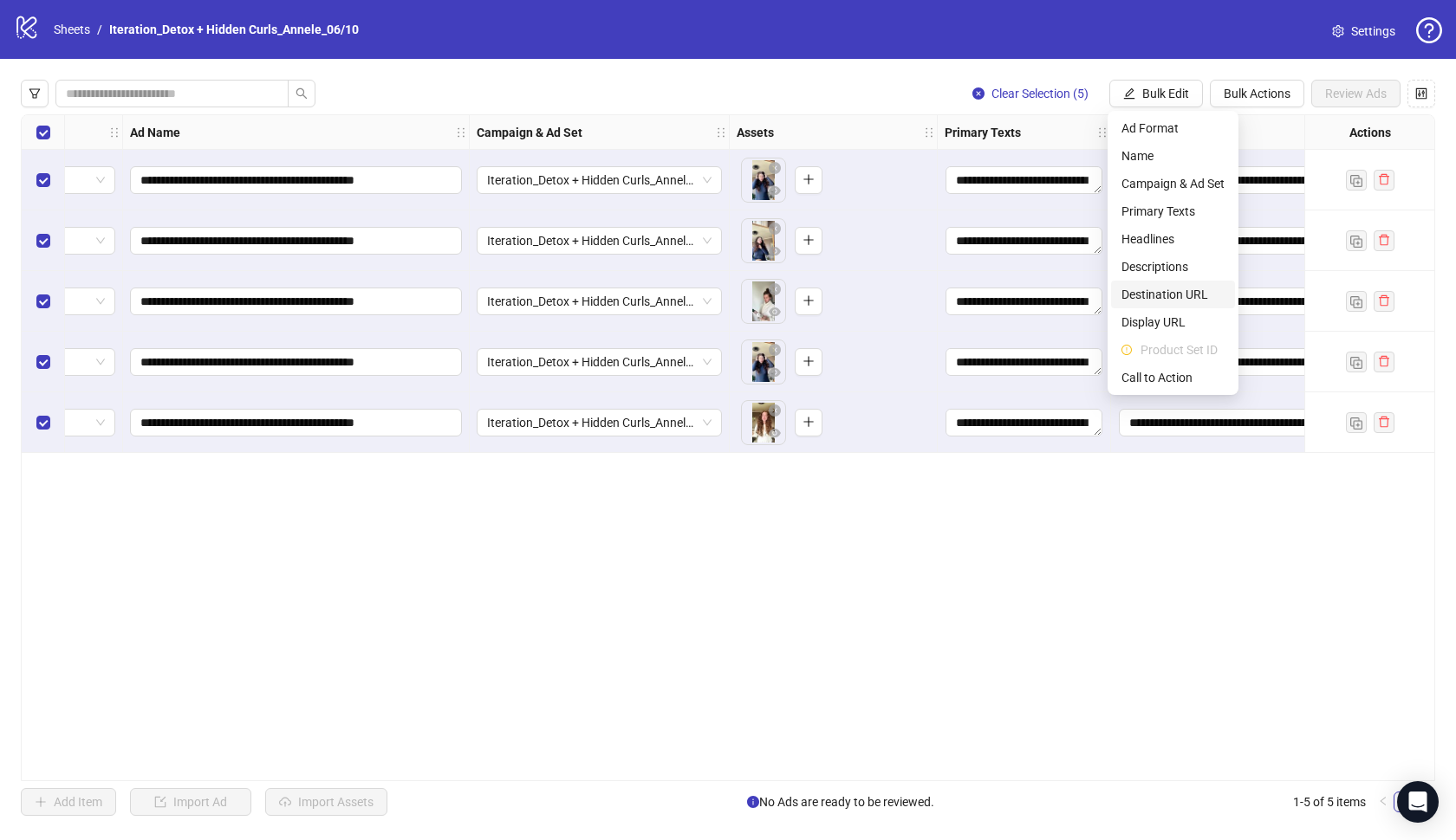
click at [1173, 292] on span "Destination URL" at bounding box center [1173, 294] width 103 height 19
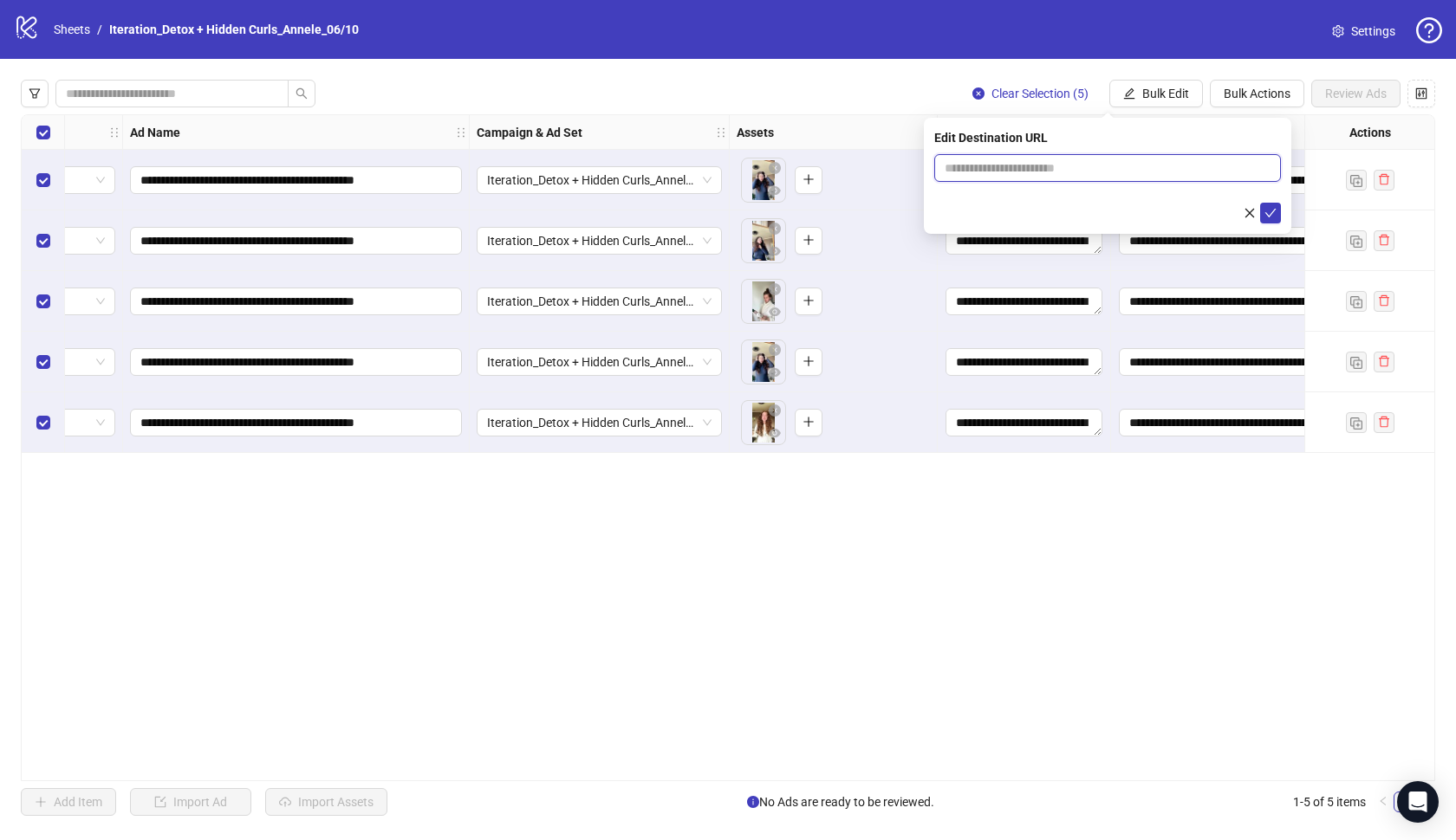
click at [1142, 170] on input "text" at bounding box center [1100, 167] width 312 height 19
paste input "**********"
type input "**********"
click at [1276, 211] on icon "check" at bounding box center [1271, 213] width 12 height 12
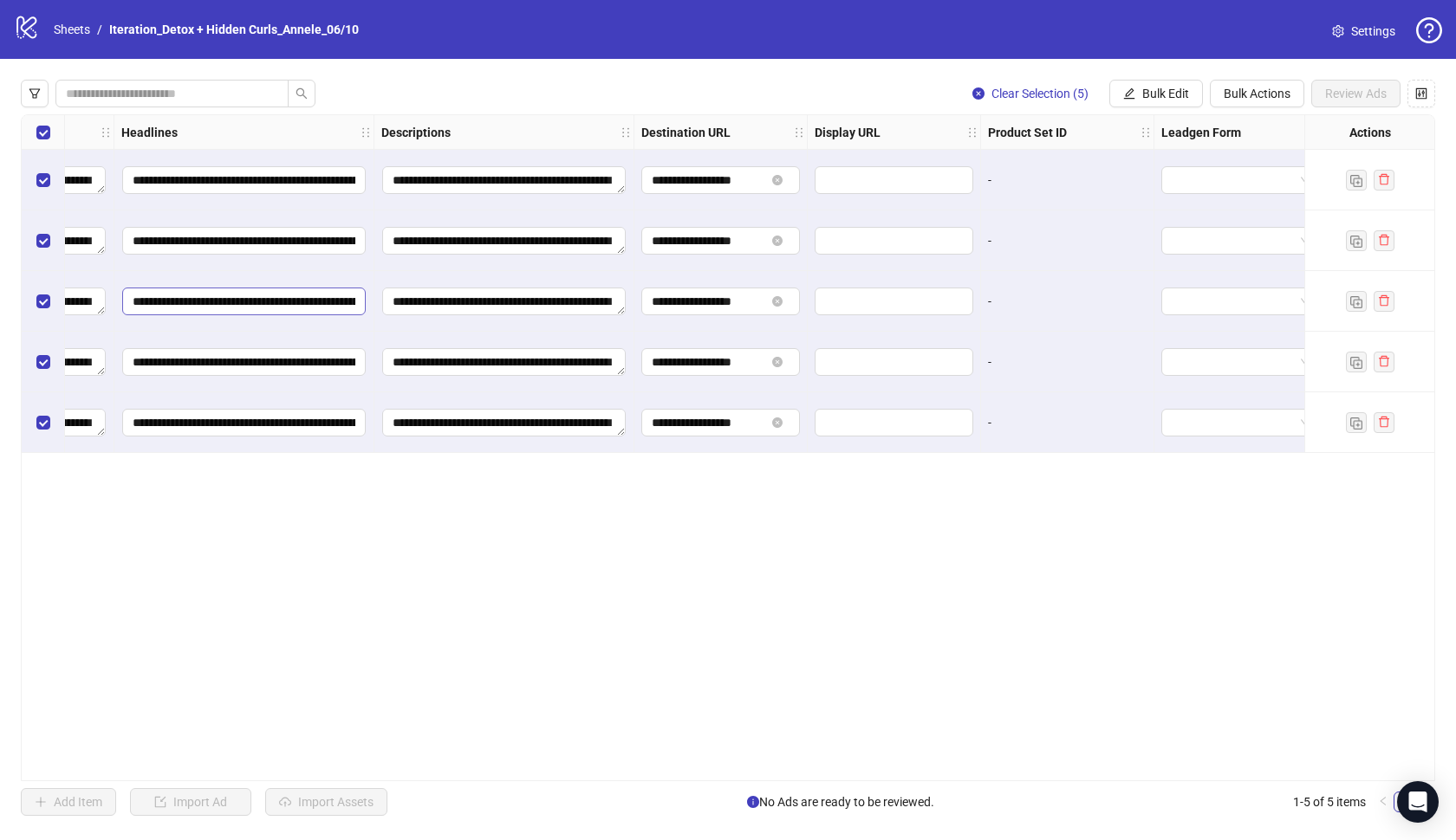
scroll to position [0, 1087]
click at [1171, 95] on span "Bulk Edit" at bounding box center [1165, 93] width 47 height 14
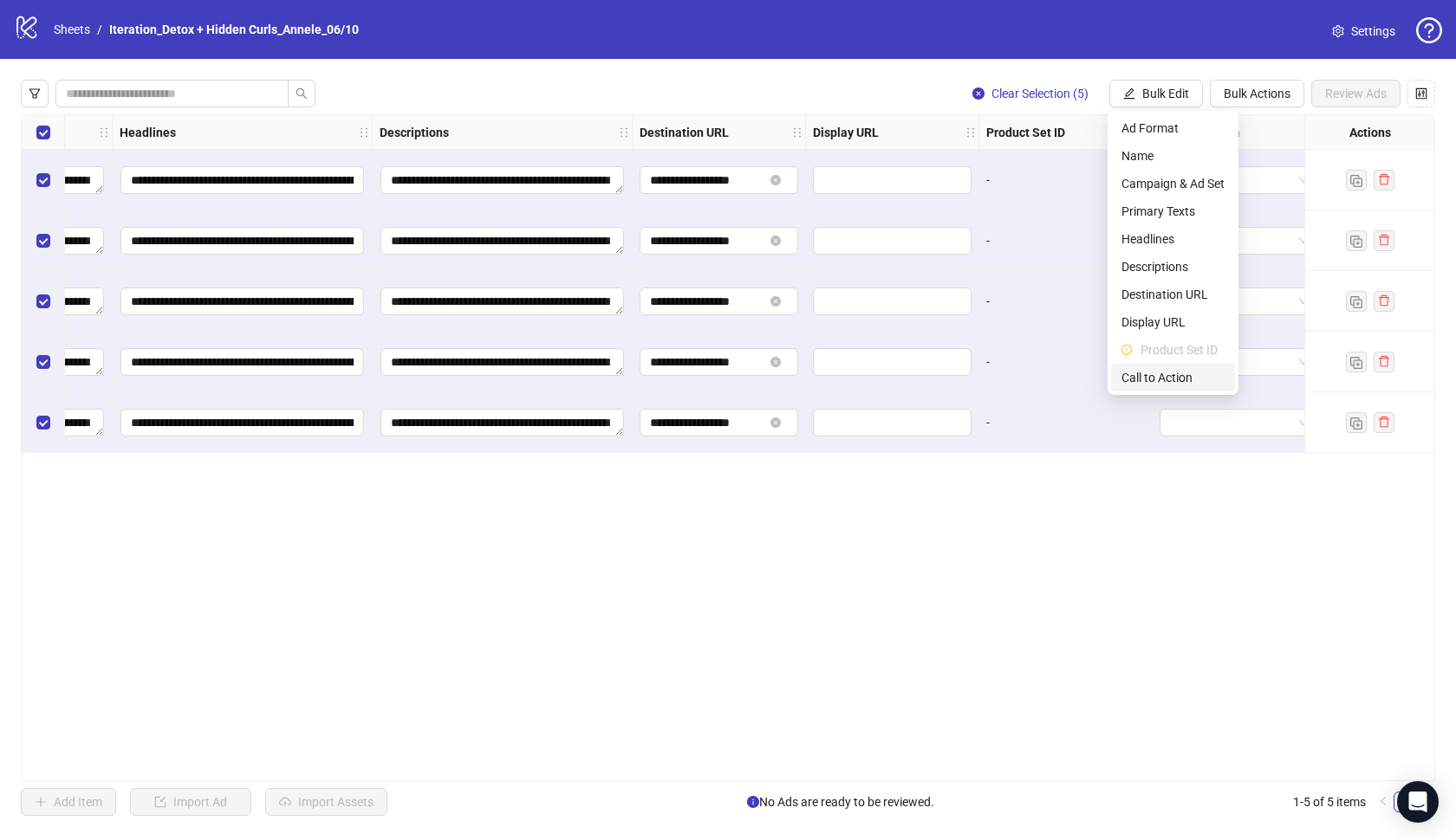
click at [1172, 373] on span "Call to Action" at bounding box center [1173, 377] width 103 height 19
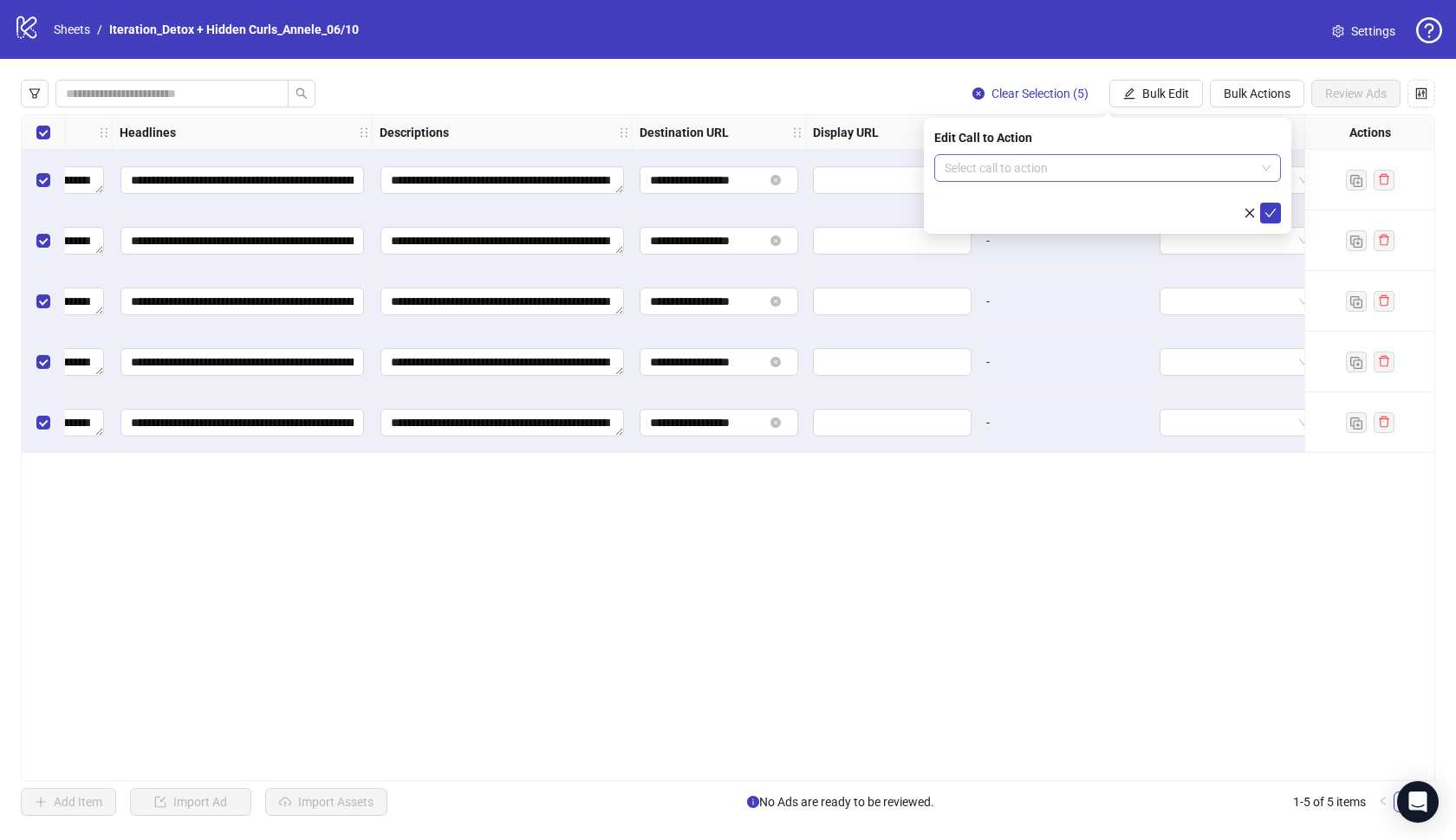
click at [1174, 175] on input "search" at bounding box center [1099, 168] width 310 height 26
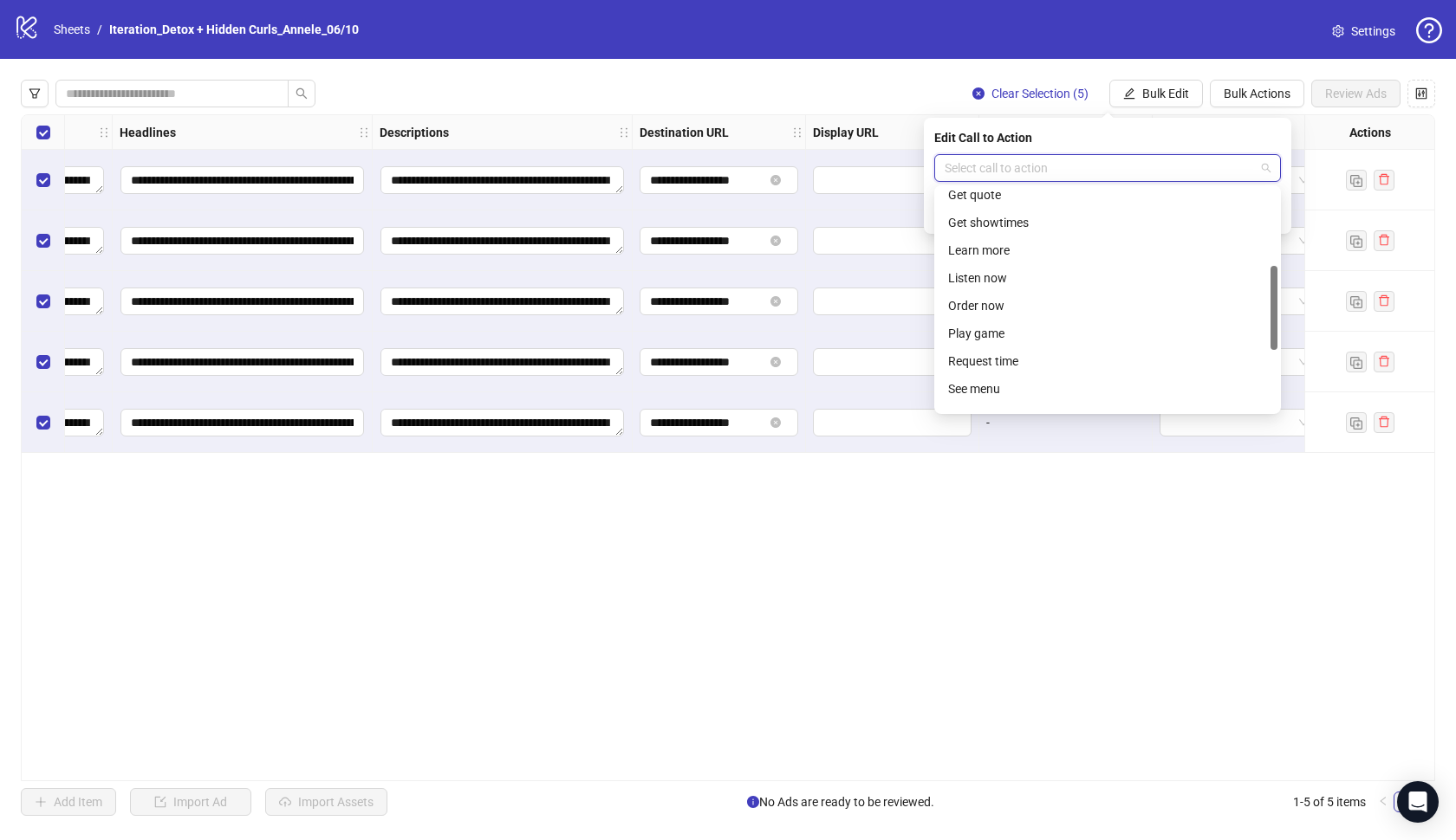
scroll to position [218, 0]
click at [1024, 227] on div "Learn more" at bounding box center [1108, 233] width 319 height 19
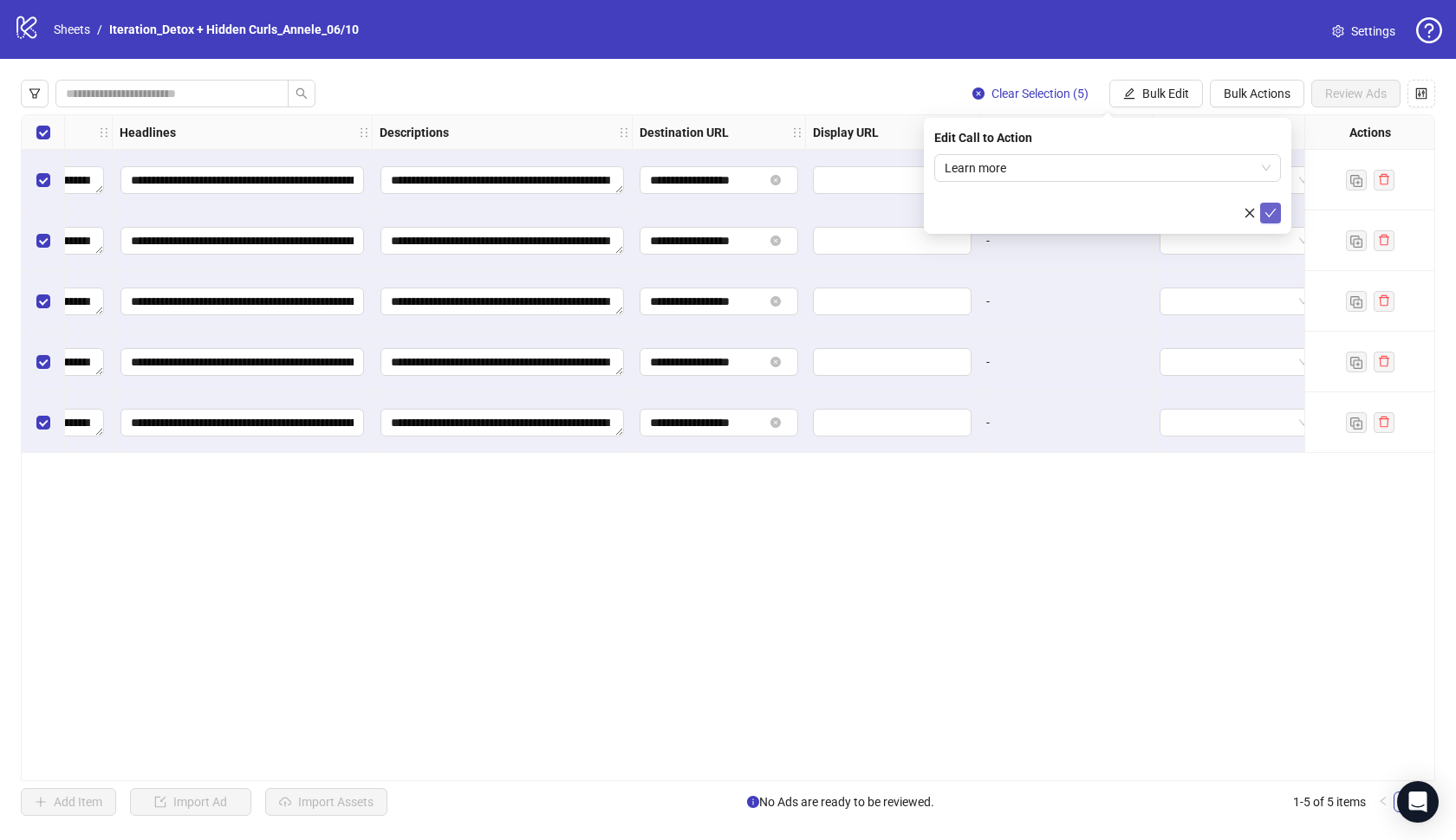
click at [1272, 211] on icon "check" at bounding box center [1271, 213] width 12 height 12
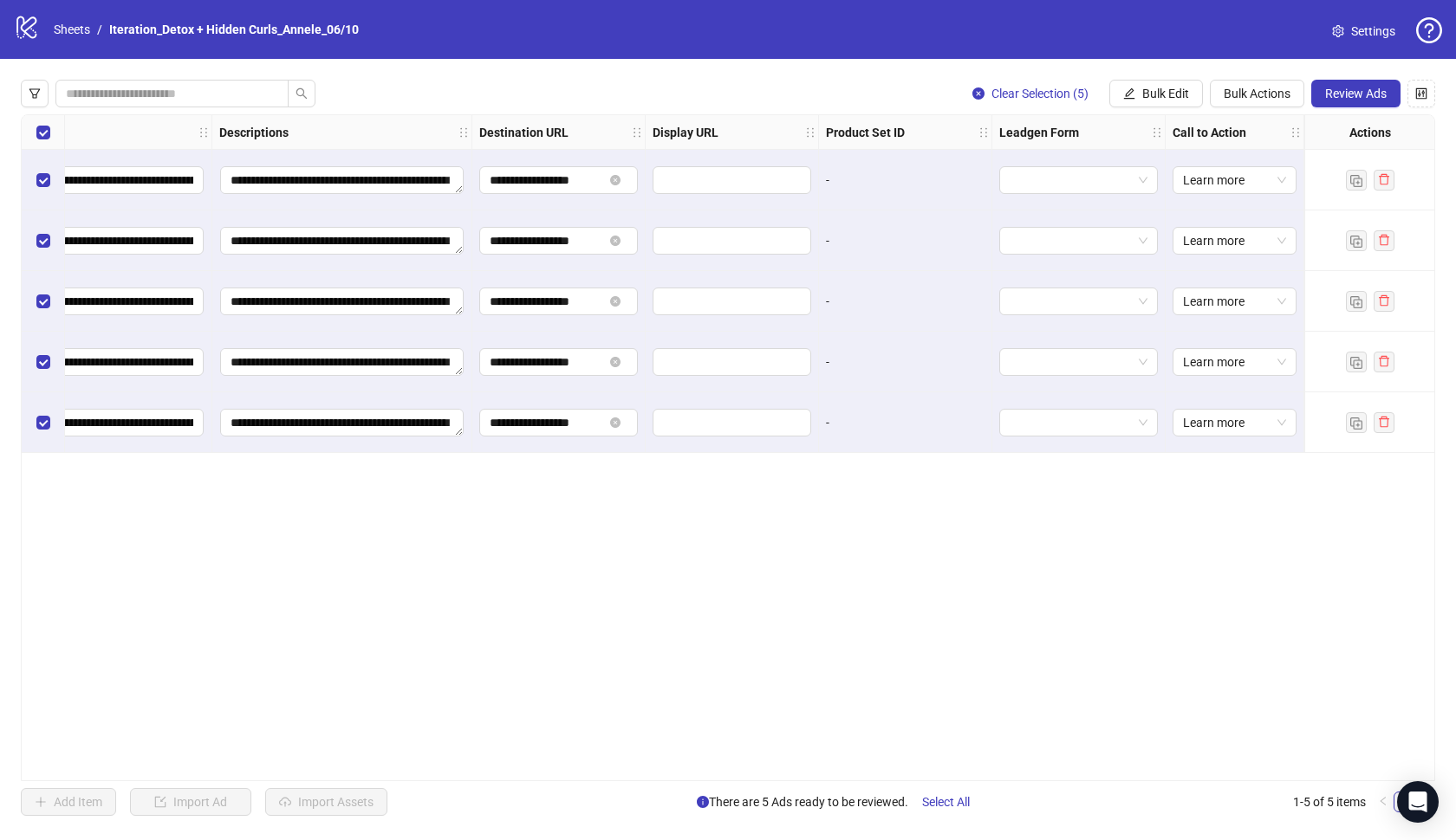
scroll to position [0, 1248]
click at [1358, 85] on button "Review Ads" at bounding box center [1356, 93] width 89 height 28
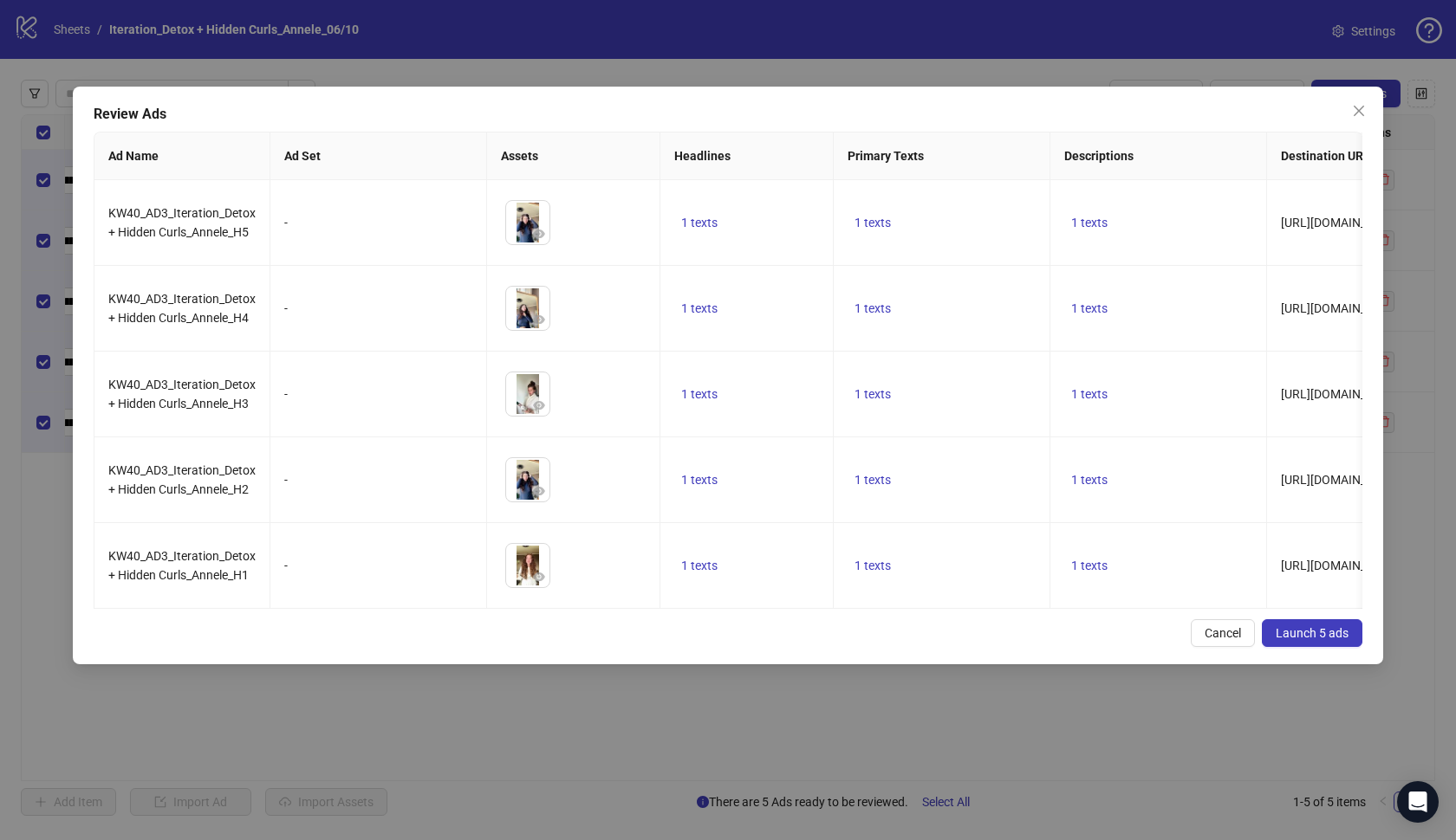
click at [1285, 631] on span "Launch 5 ads" at bounding box center [1311, 633] width 72 height 14
